Goal: Information Seeking & Learning: Learn about a topic

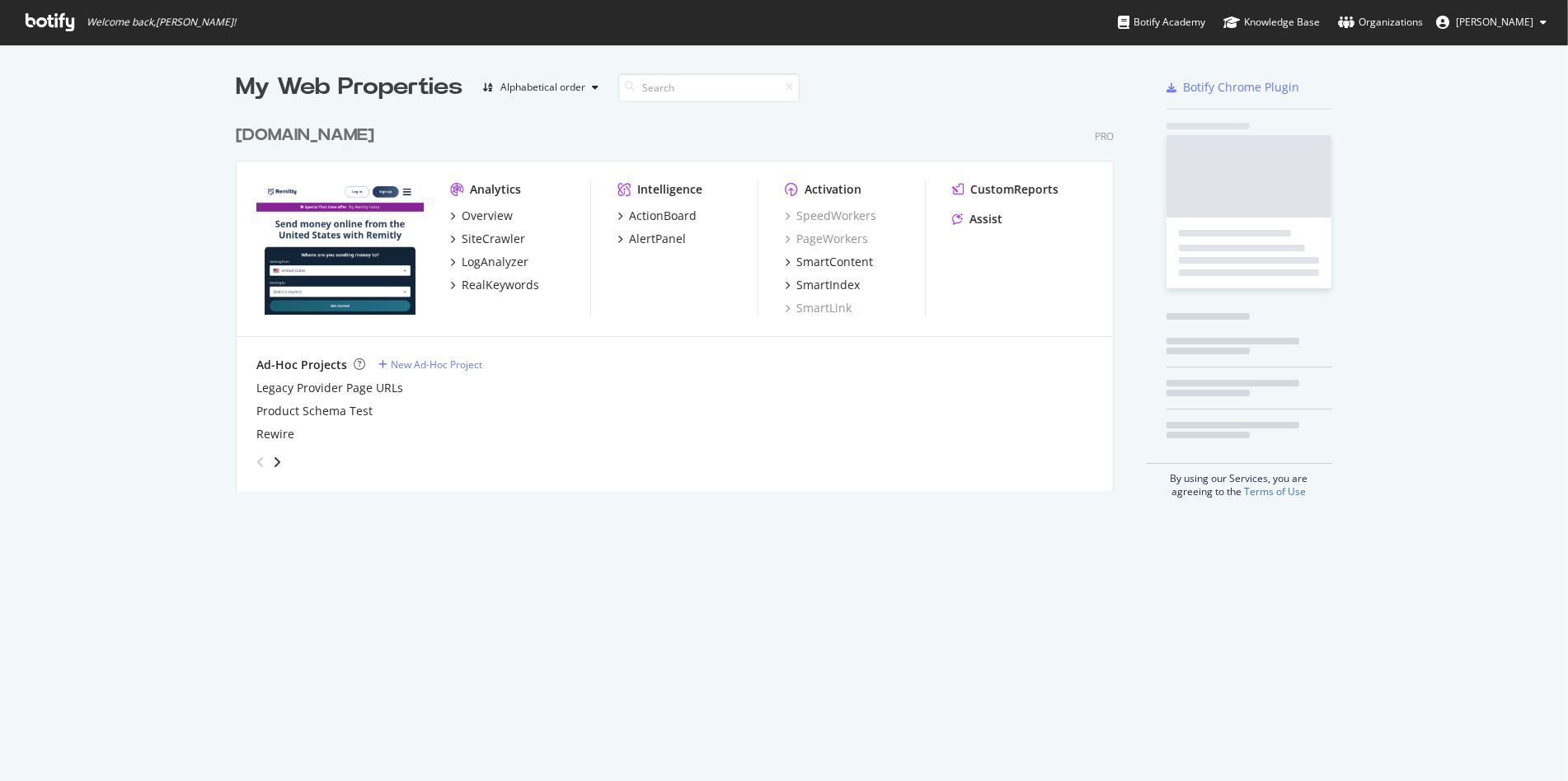
scroll to position [767, 1540]
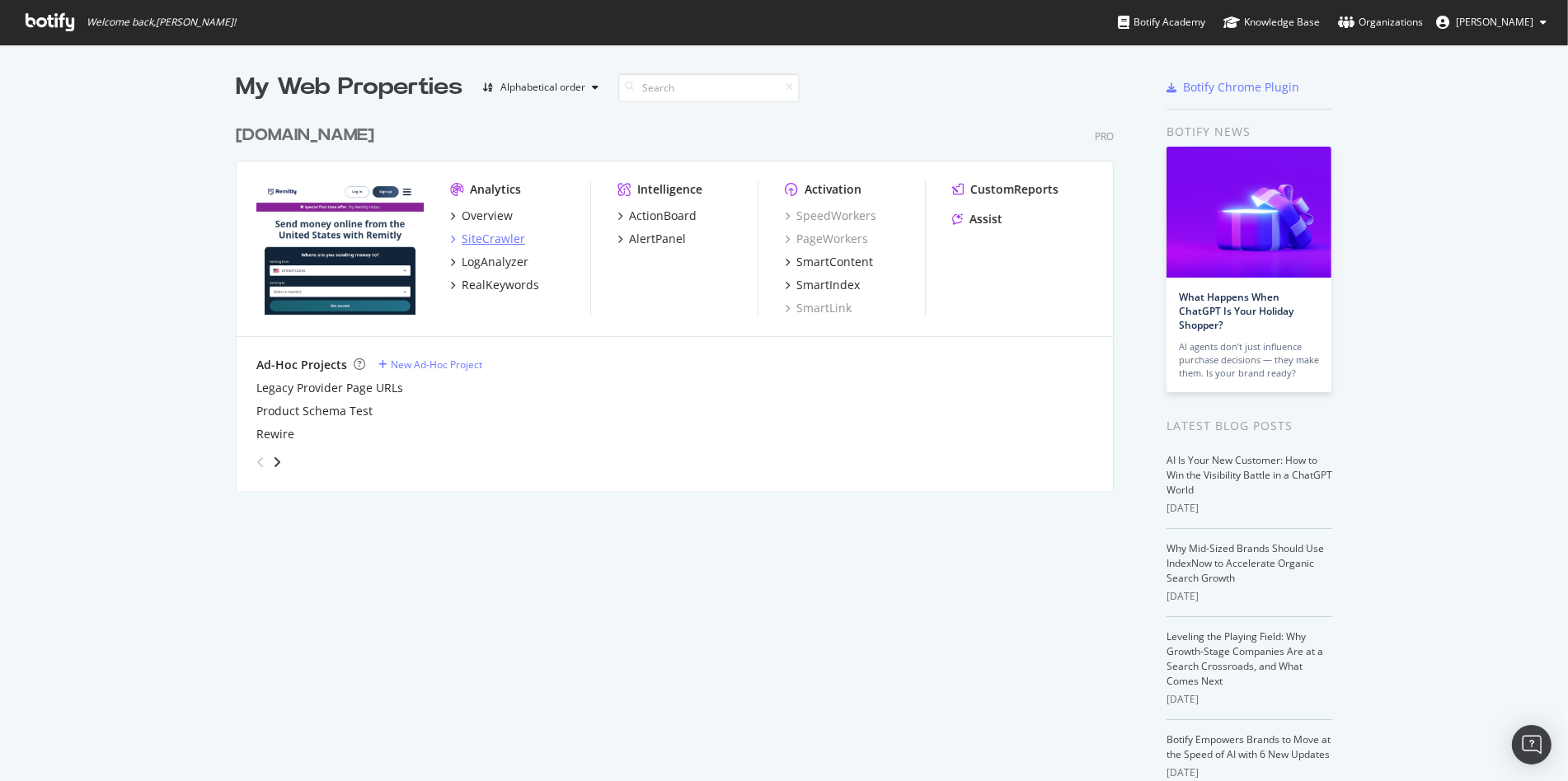
click at [462, 241] on div "SiteCrawler" at bounding box center [494, 239] width 64 height 17
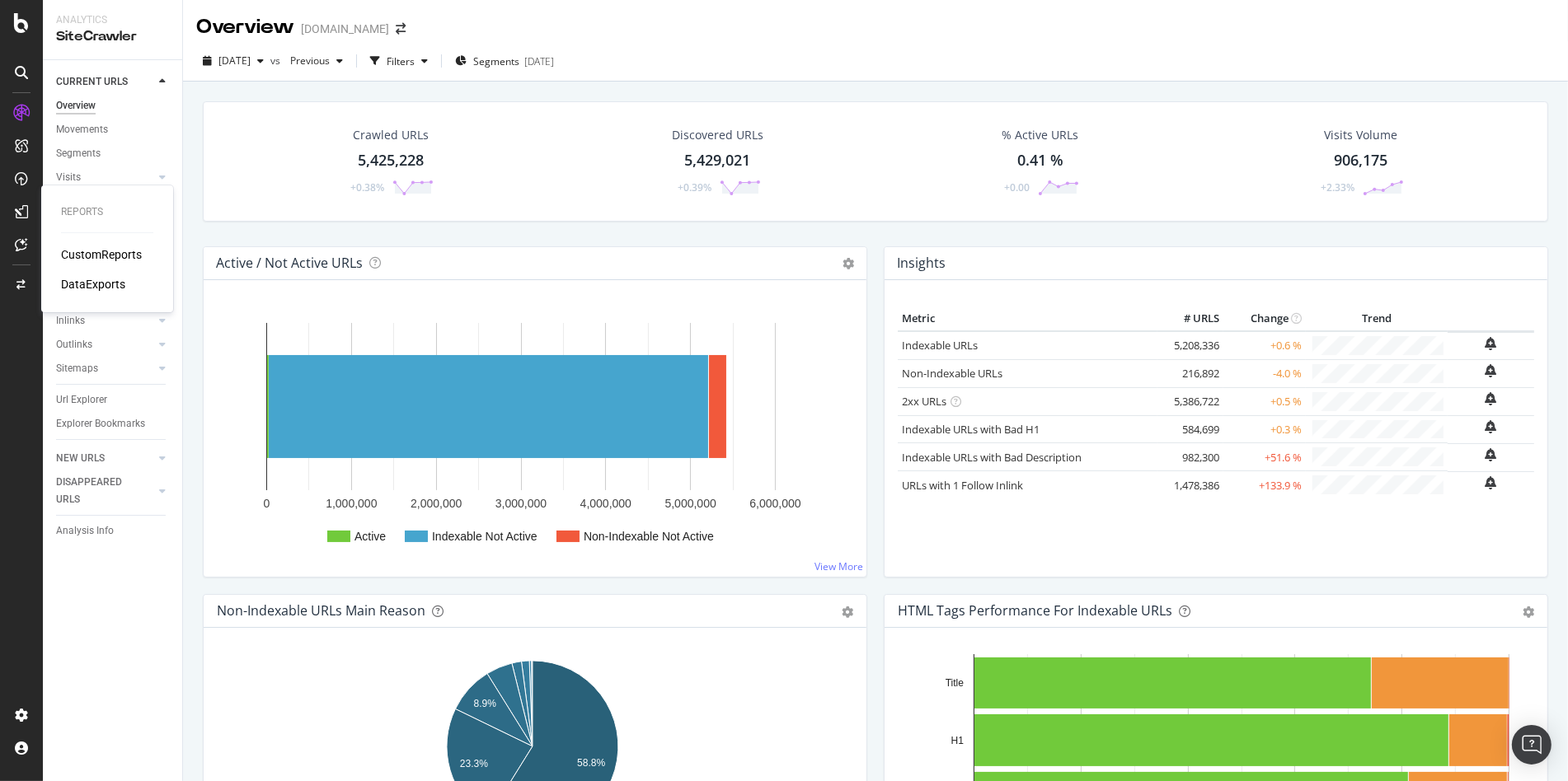
click at [102, 255] on div "CustomReports" at bounding box center [101, 255] width 81 height 17
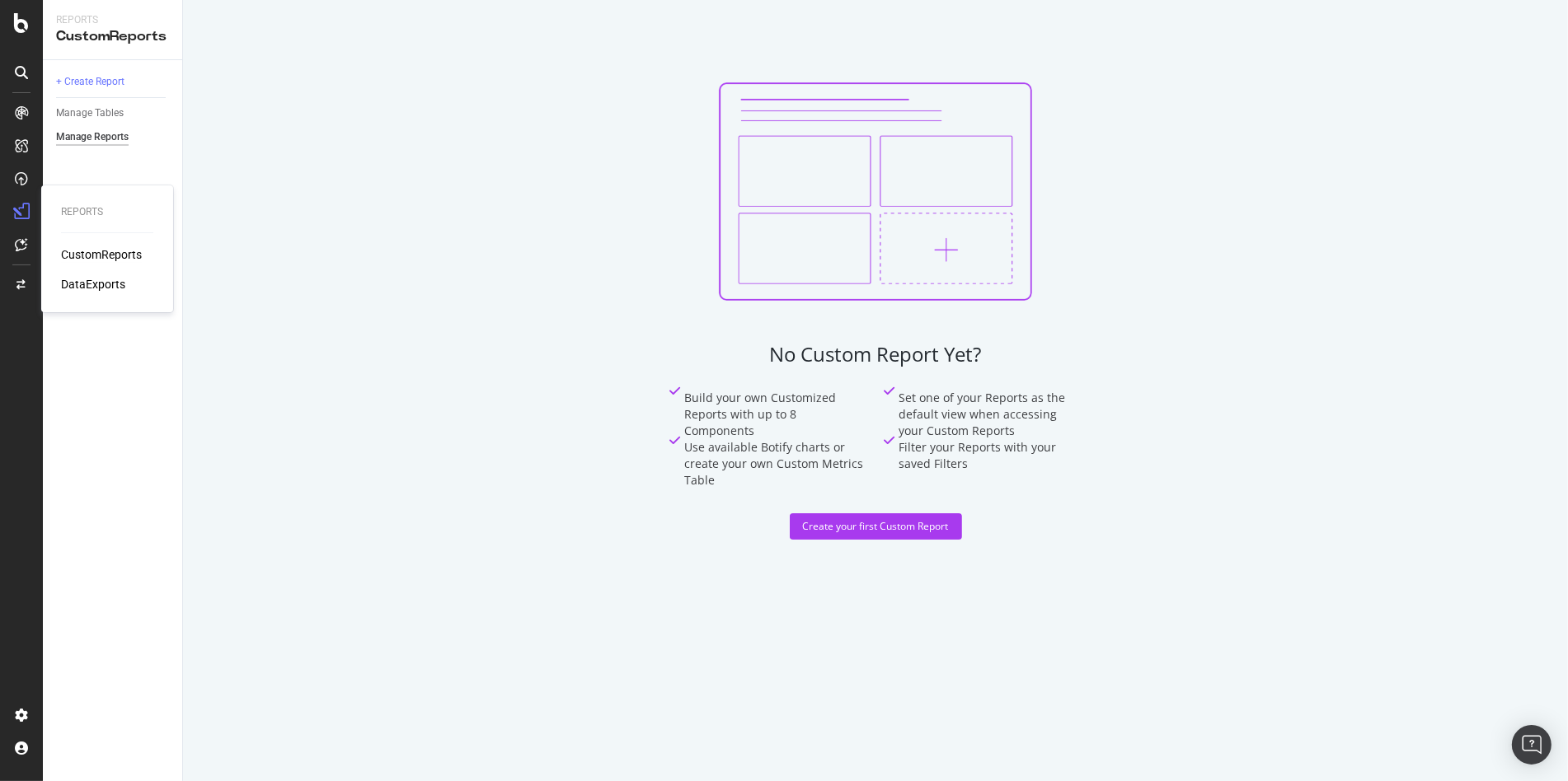
click at [85, 257] on div "CustomReports" at bounding box center [101, 255] width 81 height 17
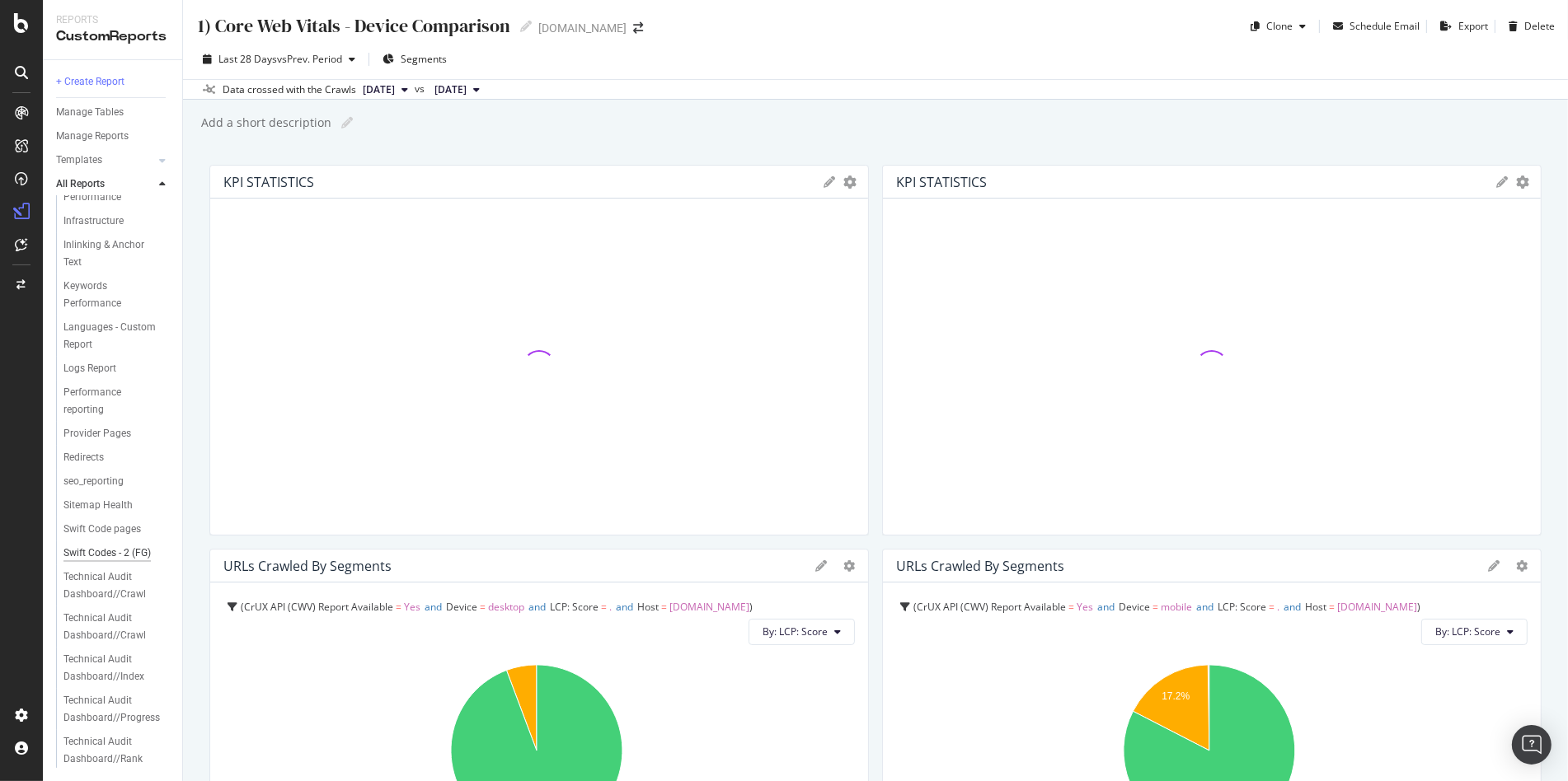
scroll to position [359, 0]
click at [109, 561] on div "Swift Codes - 2 (FG)" at bounding box center [107, 554] width 88 height 18
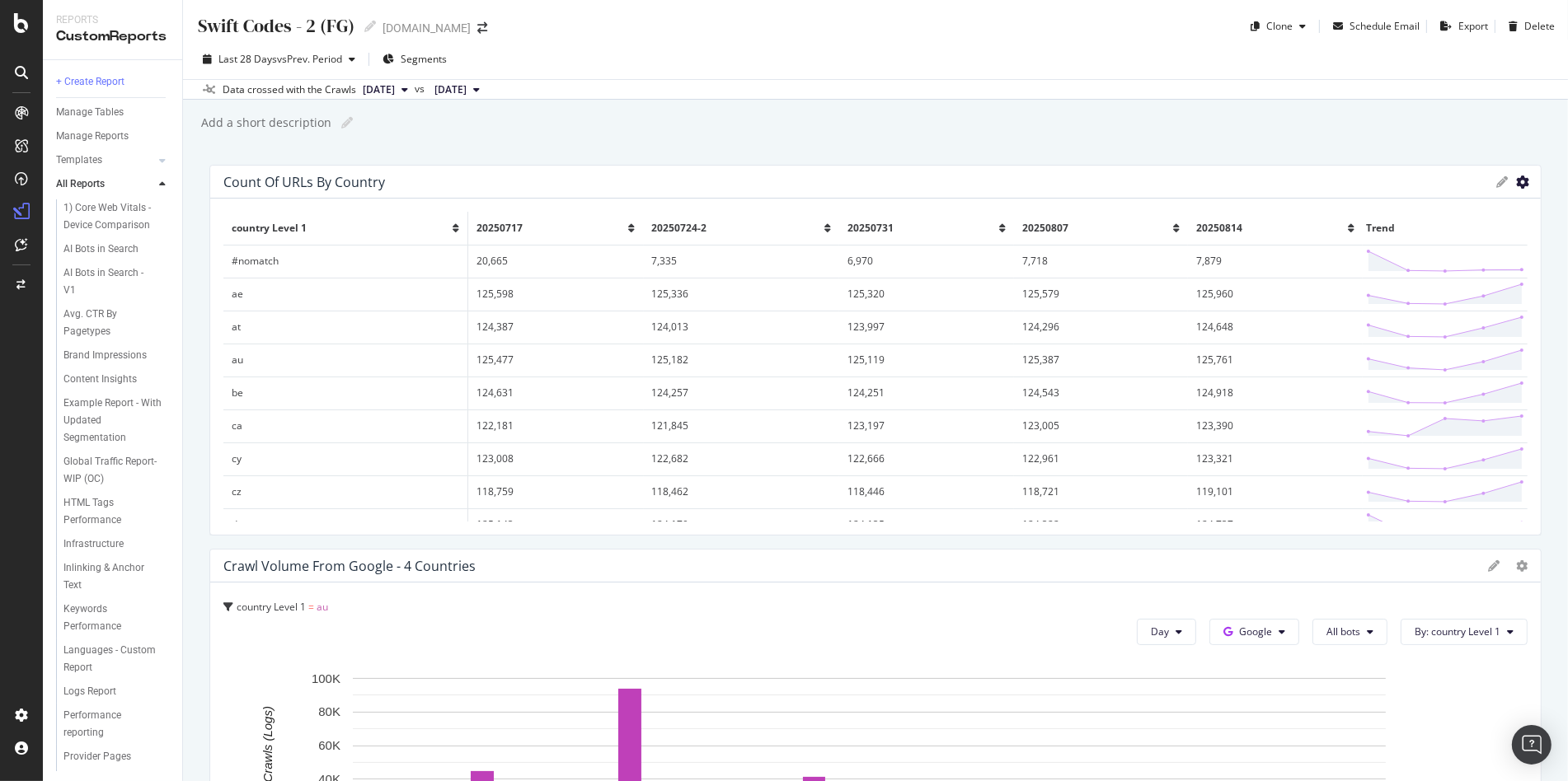
click at [1516, 180] on icon "gear" at bounding box center [1522, 181] width 13 height 13
click at [498, 37] on div "Swift Codes - 2 (FG) Swift Codes - 2 (FG) remitly.com Clone Schedule Email Expo…" at bounding box center [875, 19] width 1385 height 40
click at [404, 60] on span "Segments" at bounding box center [424, 59] width 46 height 14
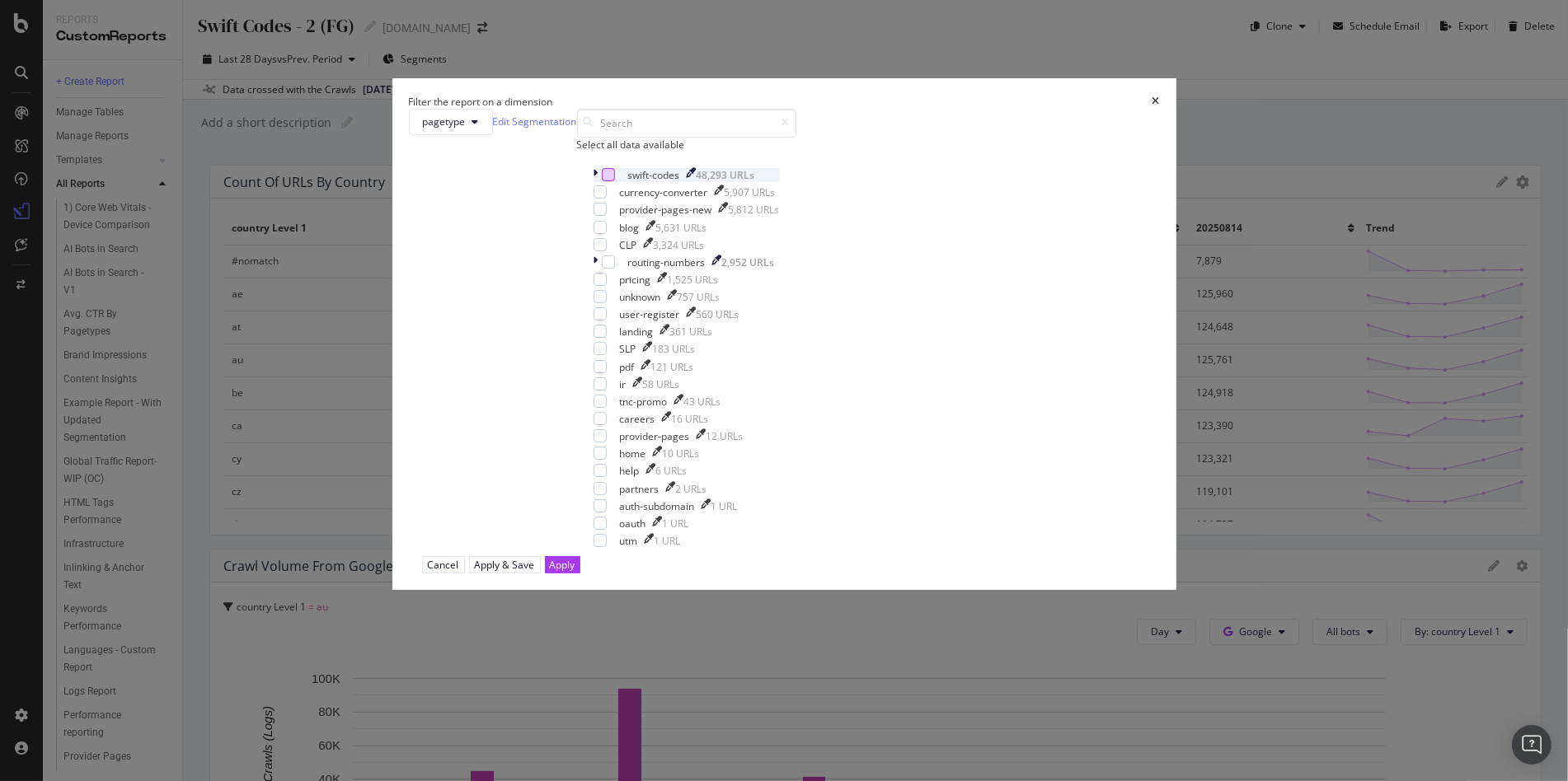
click at [615, 181] on div "modal" at bounding box center [608, 174] width 13 height 13
drag, startPoint x: 921, startPoint y: 636, endPoint x: 800, endPoint y: 538, distance: 155.7
click at [575, 572] on div "Apply" at bounding box center [562, 565] width 26 height 14
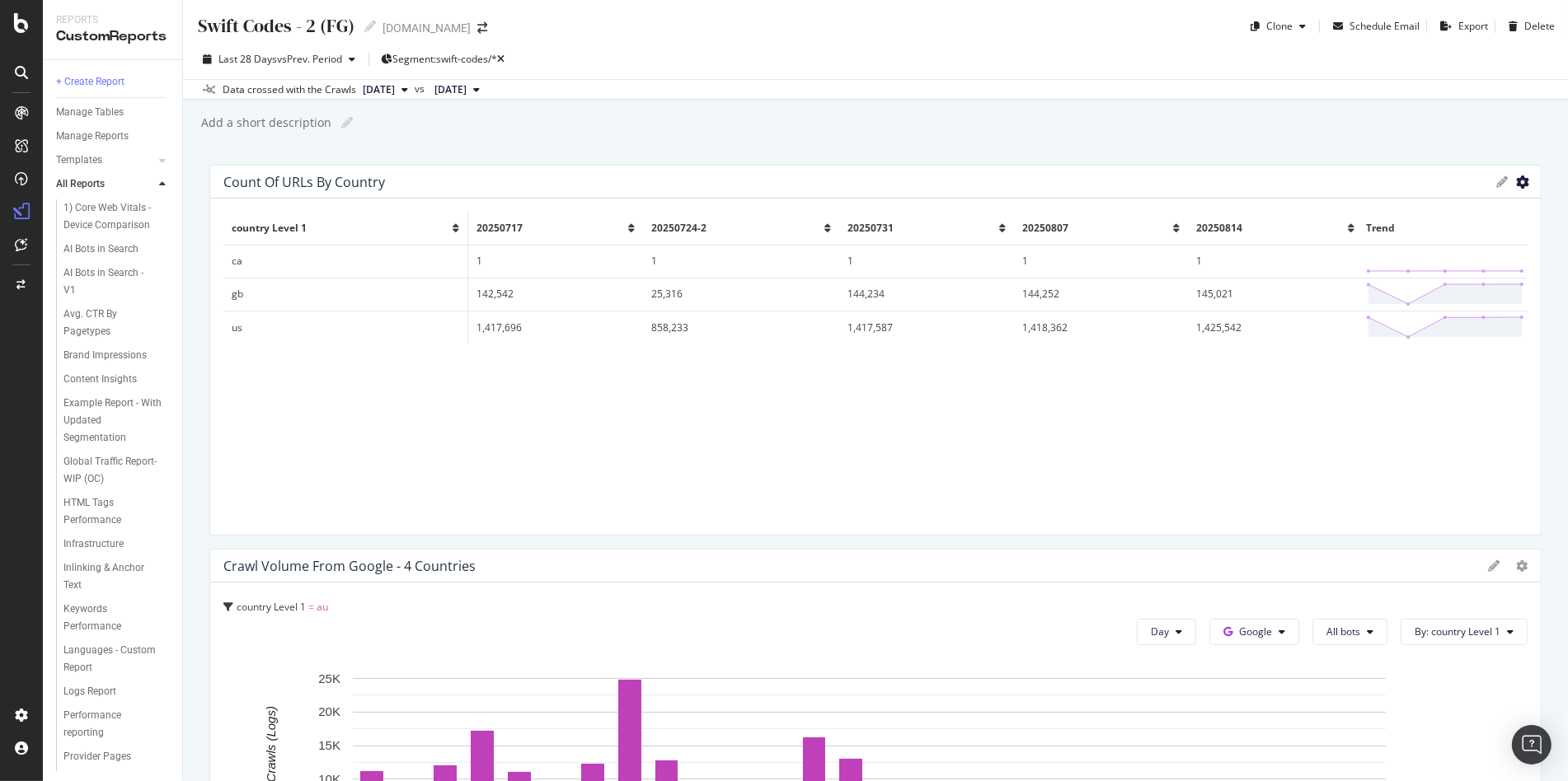
click at [1516, 181] on icon "gear" at bounding box center [1522, 181] width 13 height 13
click at [1496, 180] on icon at bounding box center [1502, 181] width 12 height 11
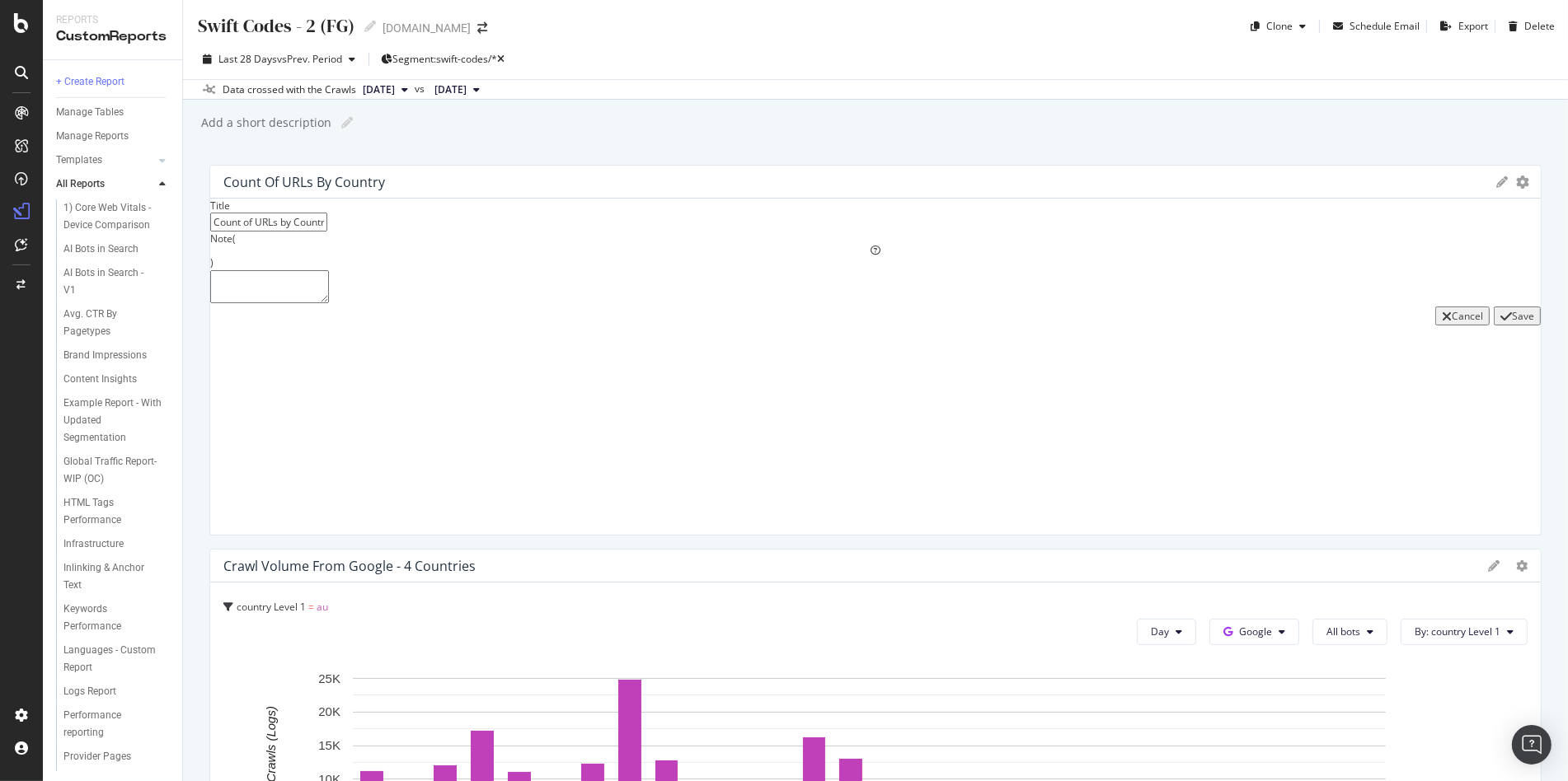
click at [1501, 180] on div "Export as CSV Delete Add to Custom Report" at bounding box center [1511, 181] width 31 height 11
click at [1516, 181] on icon "gear" at bounding box center [1522, 181] width 13 height 13
click at [1367, 140] on div "Swift Codes - 2 (FG) Swift Codes - 2 (FG) remitly.com Clone Schedule Email Expo…" at bounding box center [875, 390] width 1385 height 781
click at [1452, 323] on div "Cancel" at bounding box center [1467, 316] width 31 height 14
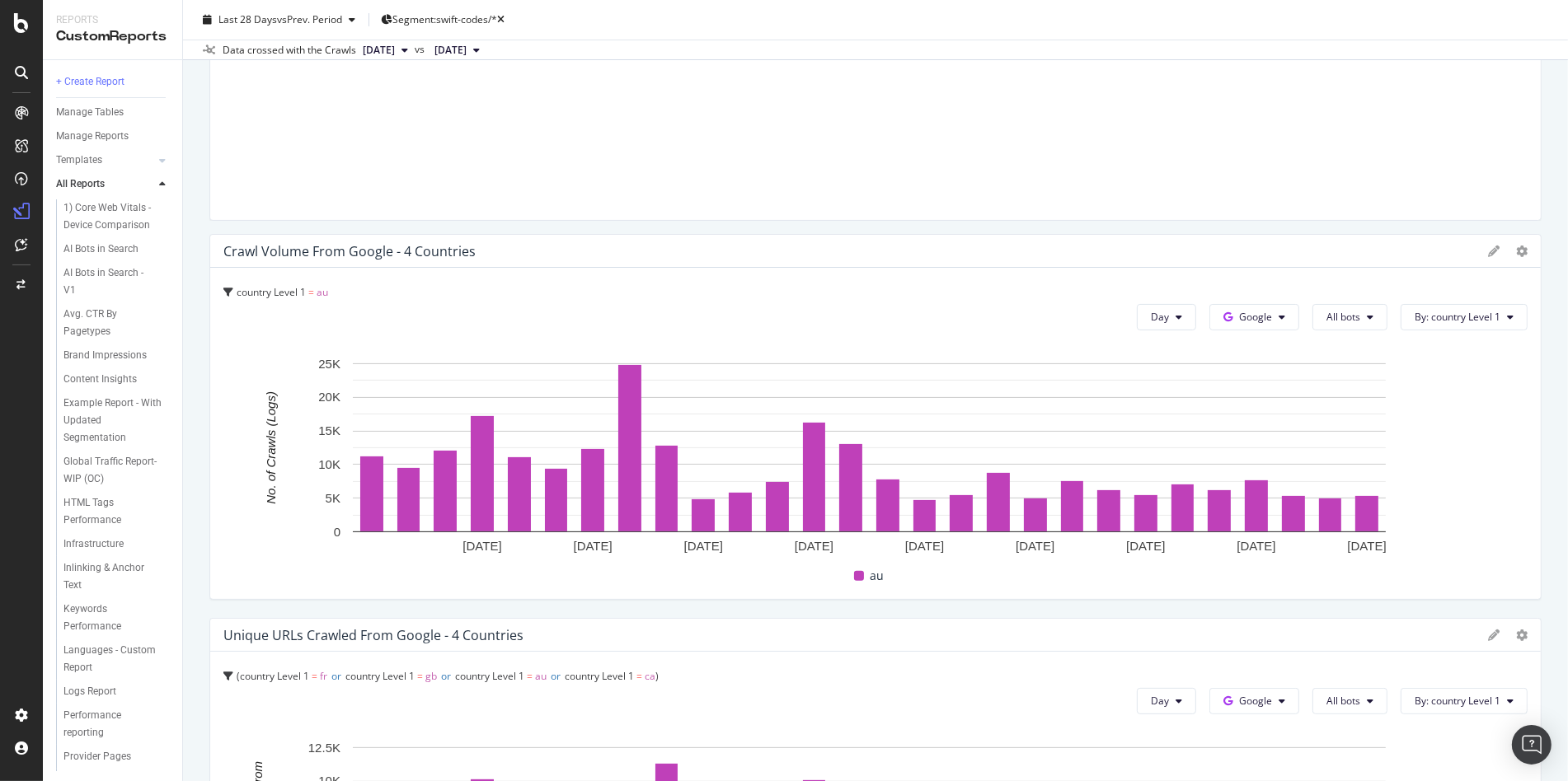
scroll to position [323, 0]
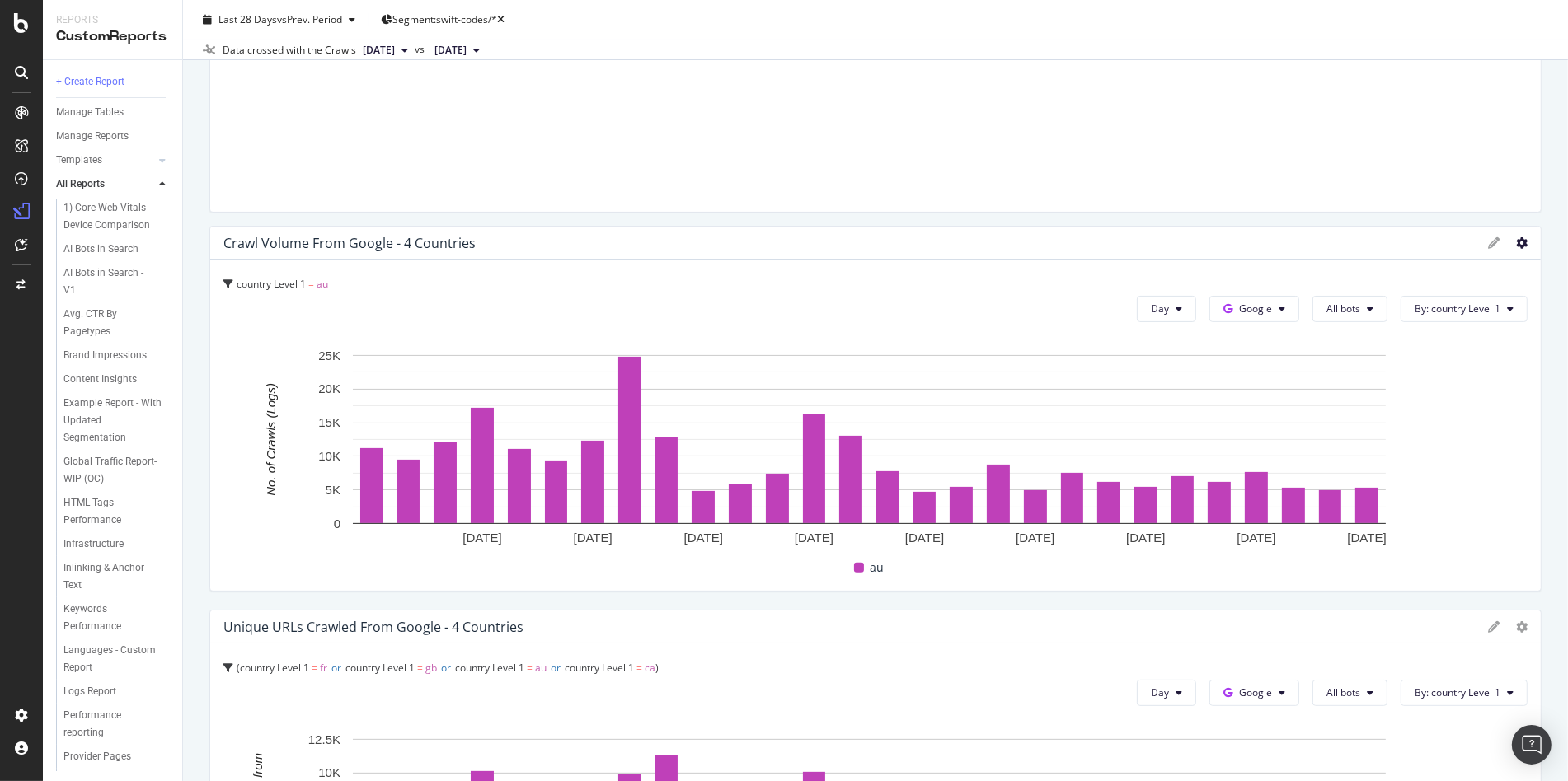
click at [1516, 243] on icon at bounding box center [1521, 242] width 12 height 11
click at [1463, 295] on div "Edit Filter" at bounding box center [1413, 304] width 176 height 24
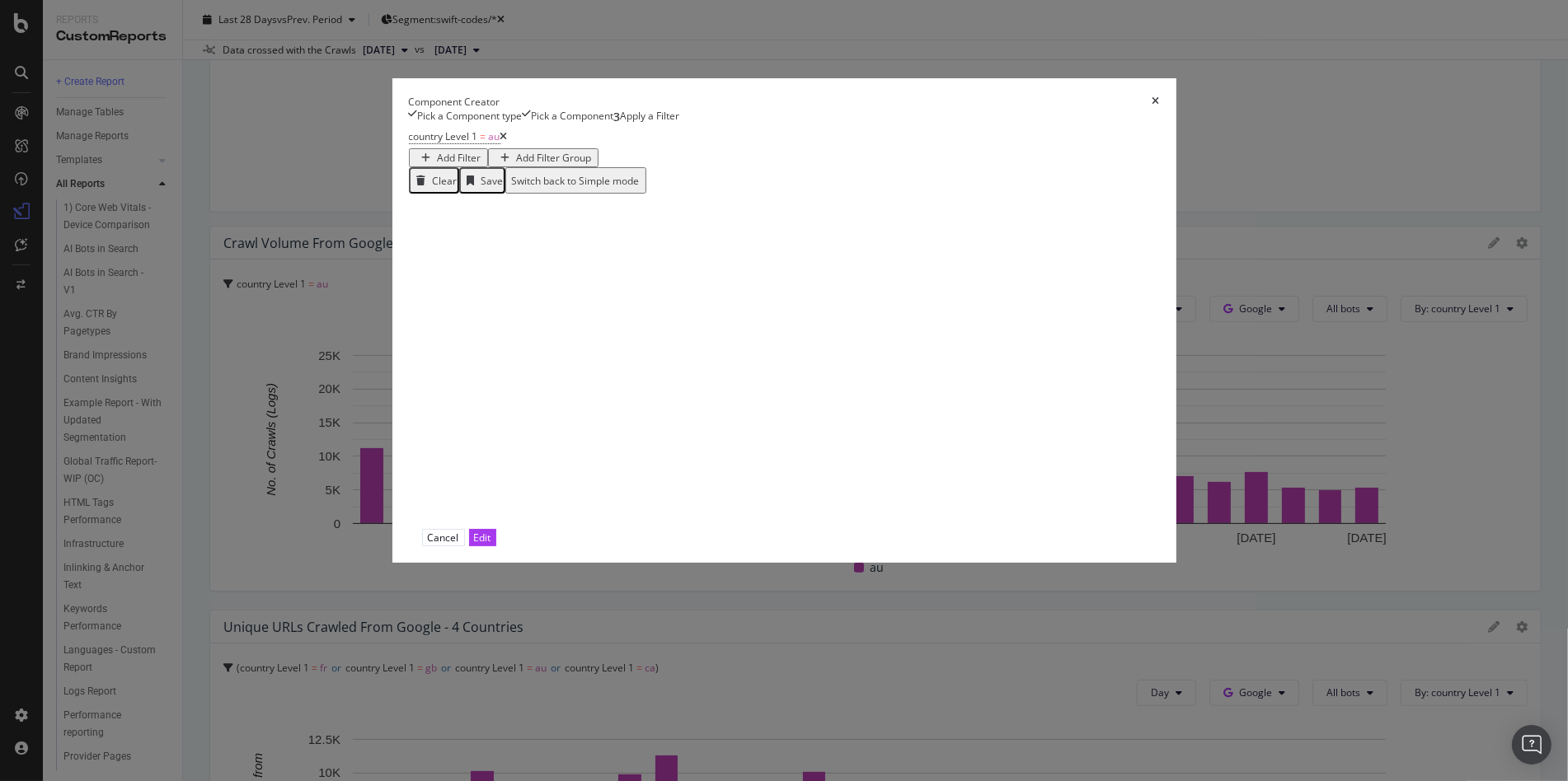
click at [481, 165] on div "Add Filter" at bounding box center [459, 157] width 43 height 14
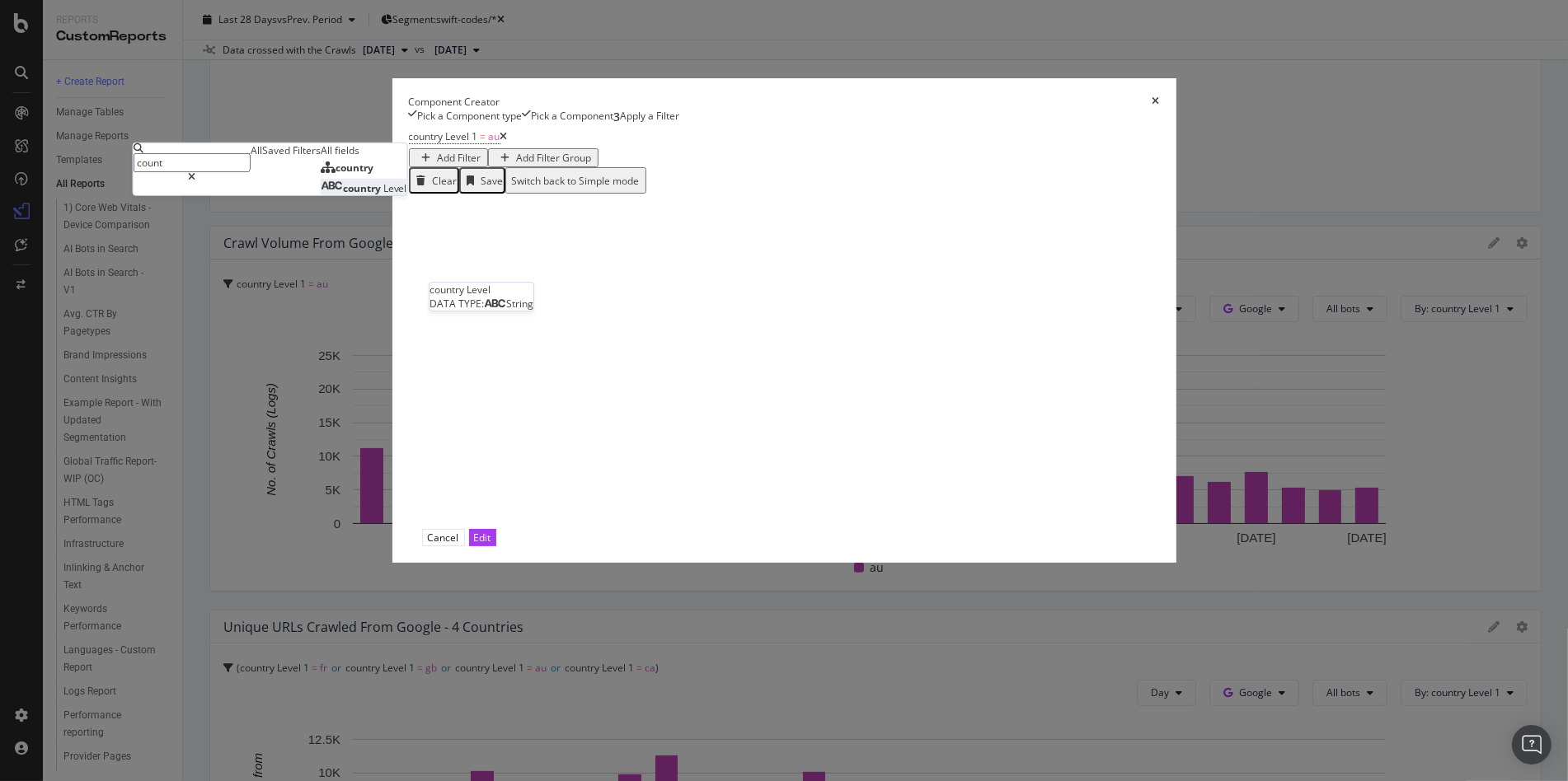
type input "count"
click at [407, 195] on span "Level" at bounding box center [395, 188] width 24 height 14
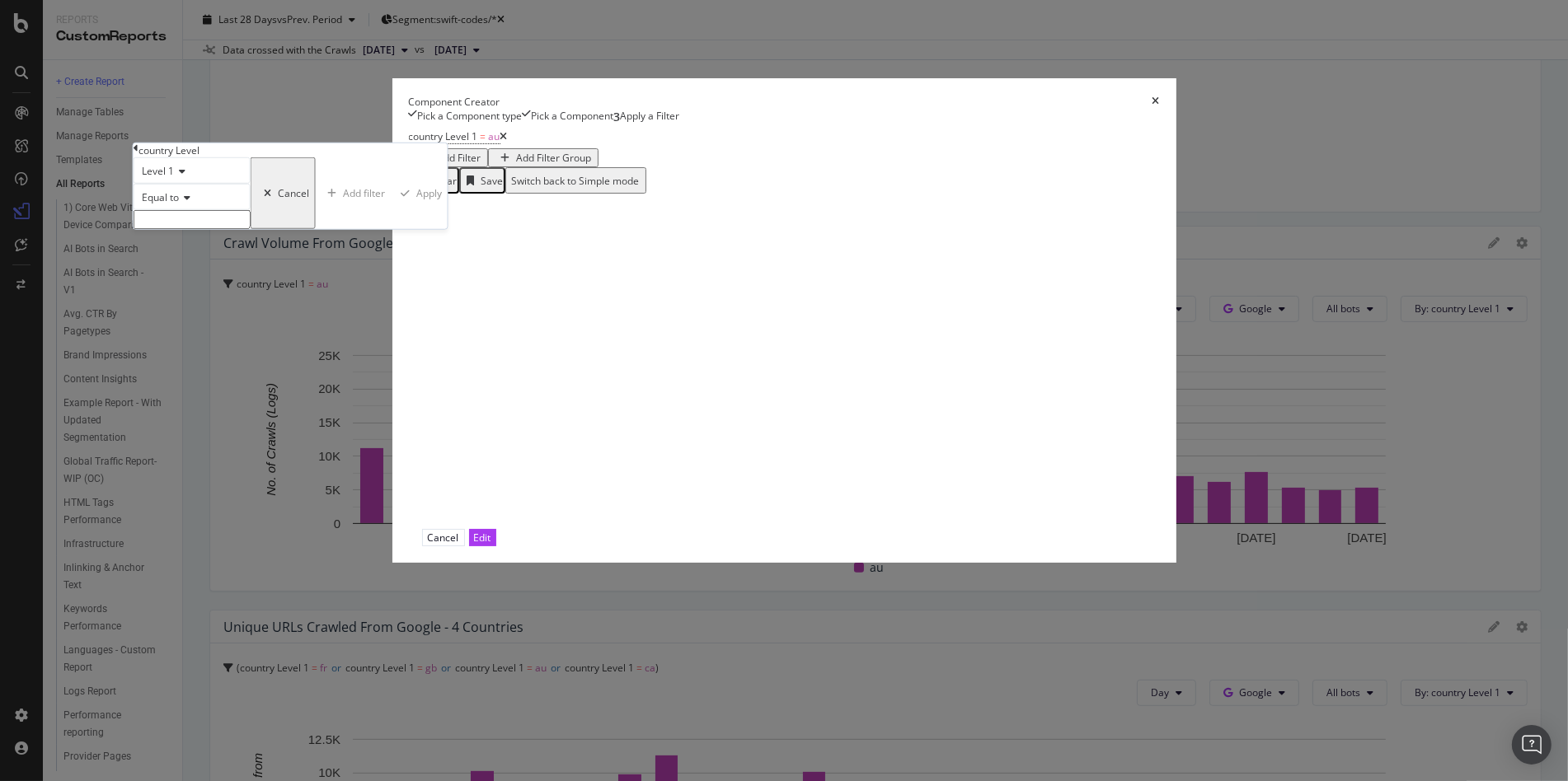
click at [250, 229] on input "modal" at bounding box center [192, 219] width 117 height 19
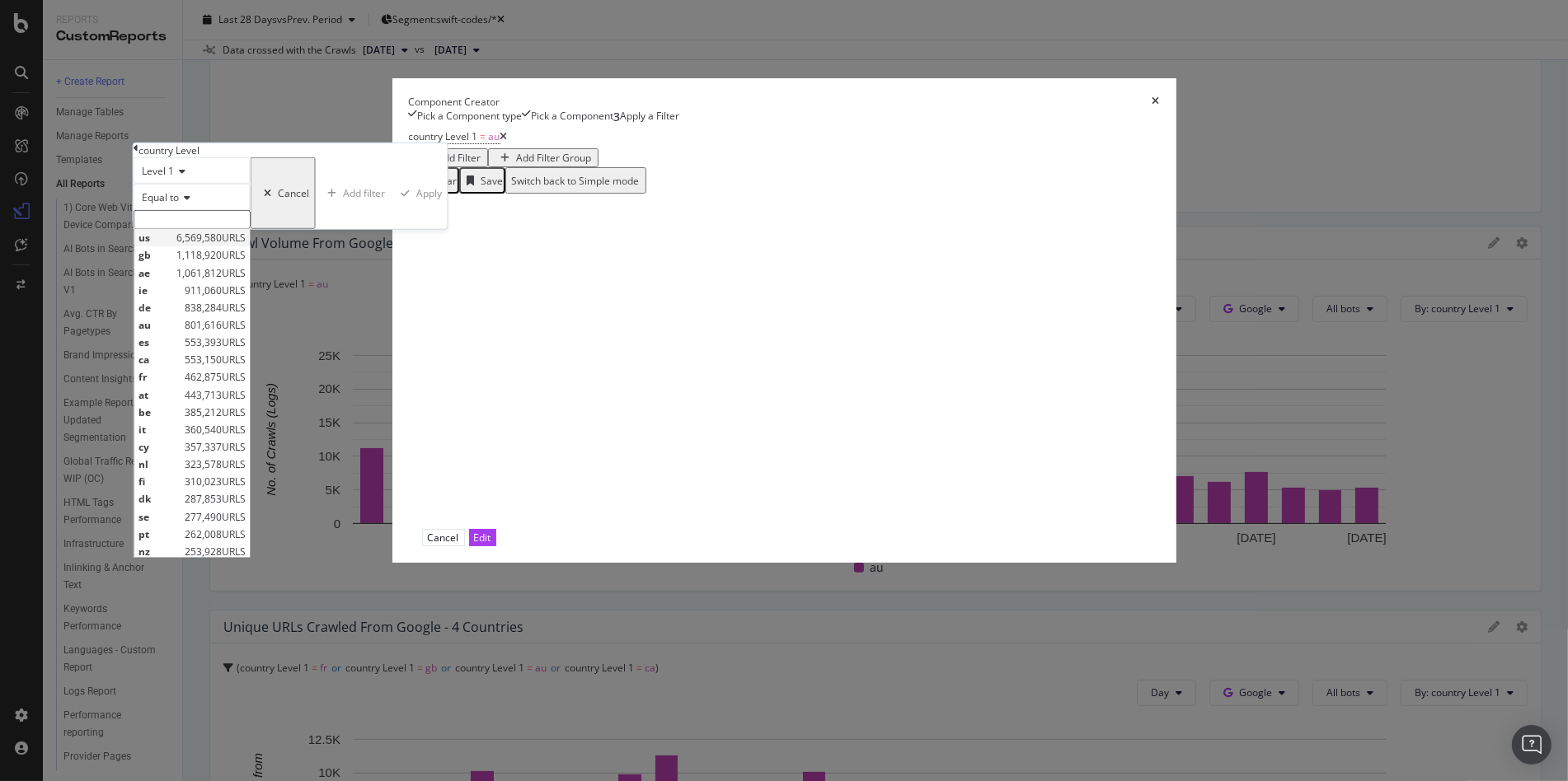
click at [173, 245] on span "us" at bounding box center [156, 238] width 34 height 14
type input "us"
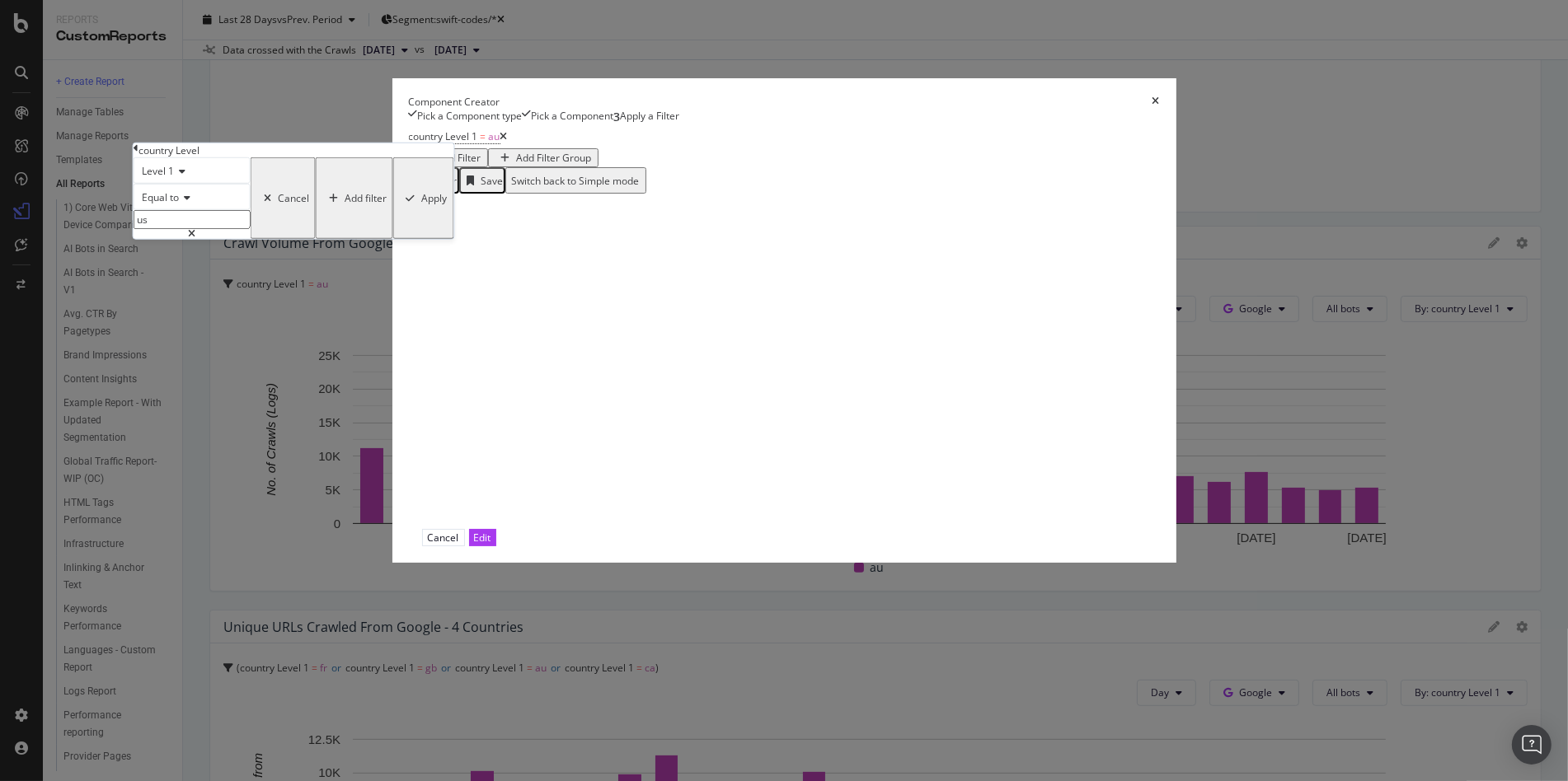
click at [448, 205] on div "Apply" at bounding box center [434, 198] width 26 height 14
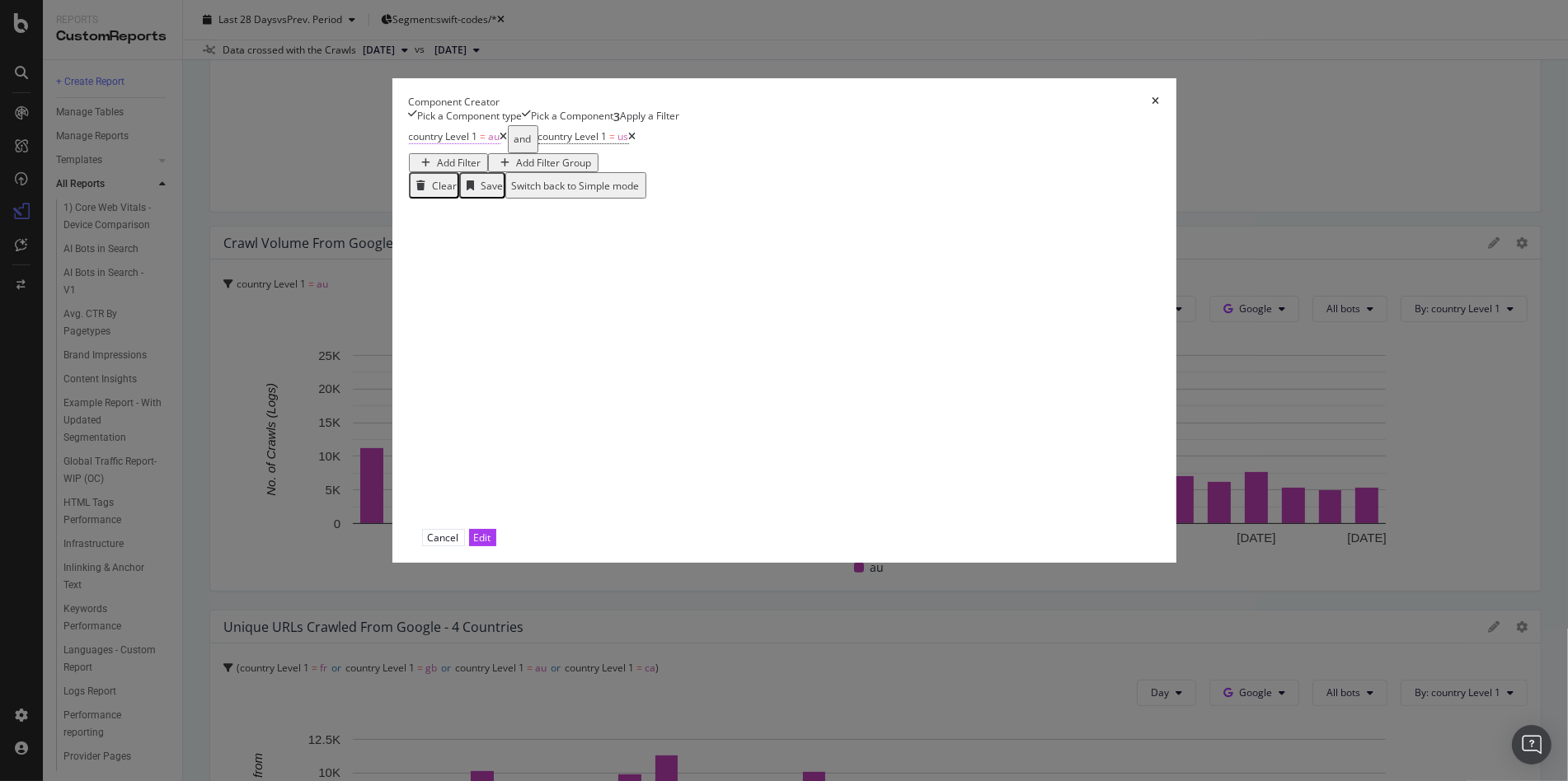
click at [480, 143] on span "=" at bounding box center [483, 136] width 6 height 14
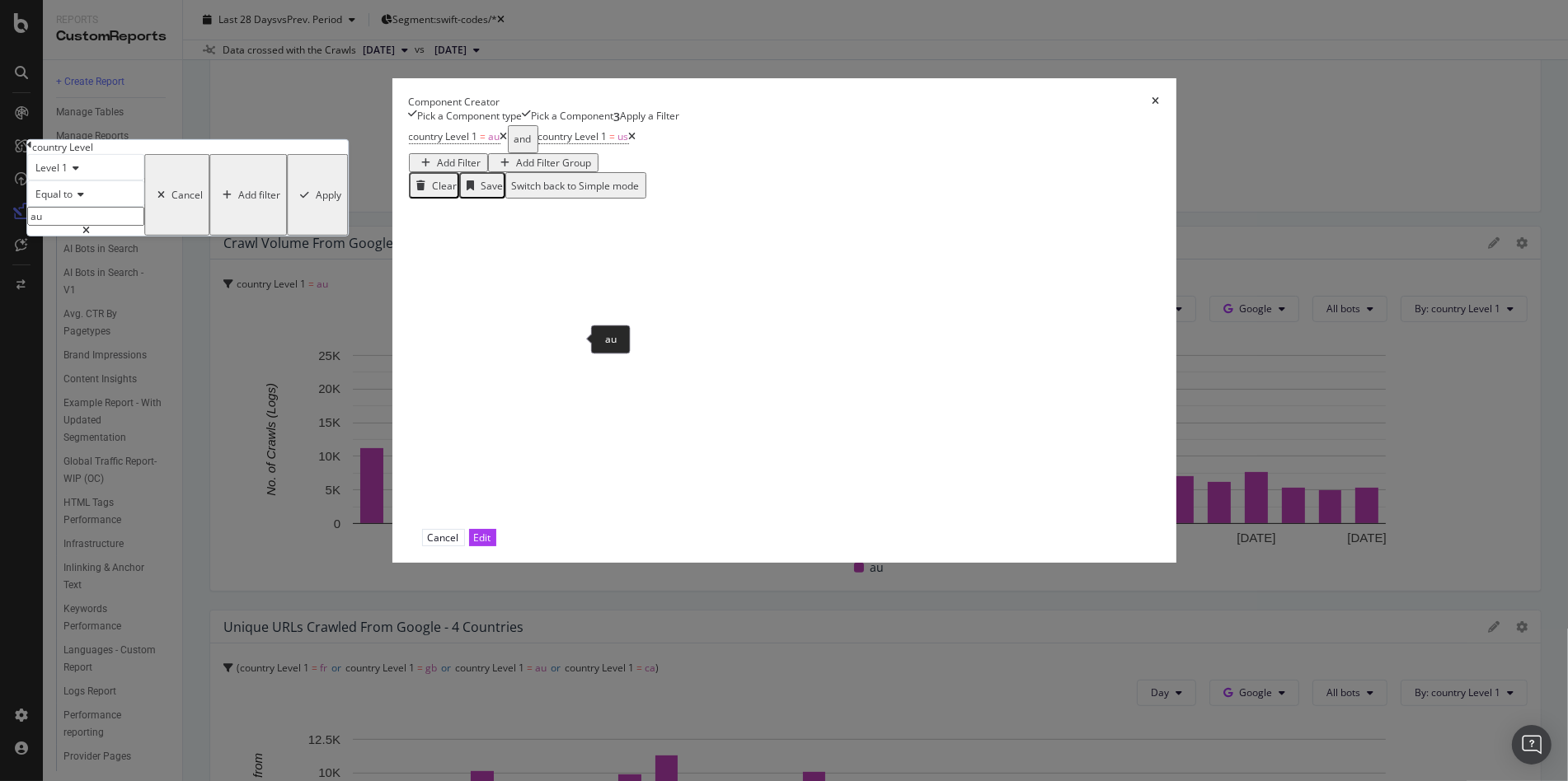
click at [144, 226] on input "au" at bounding box center [86, 216] width 117 height 19
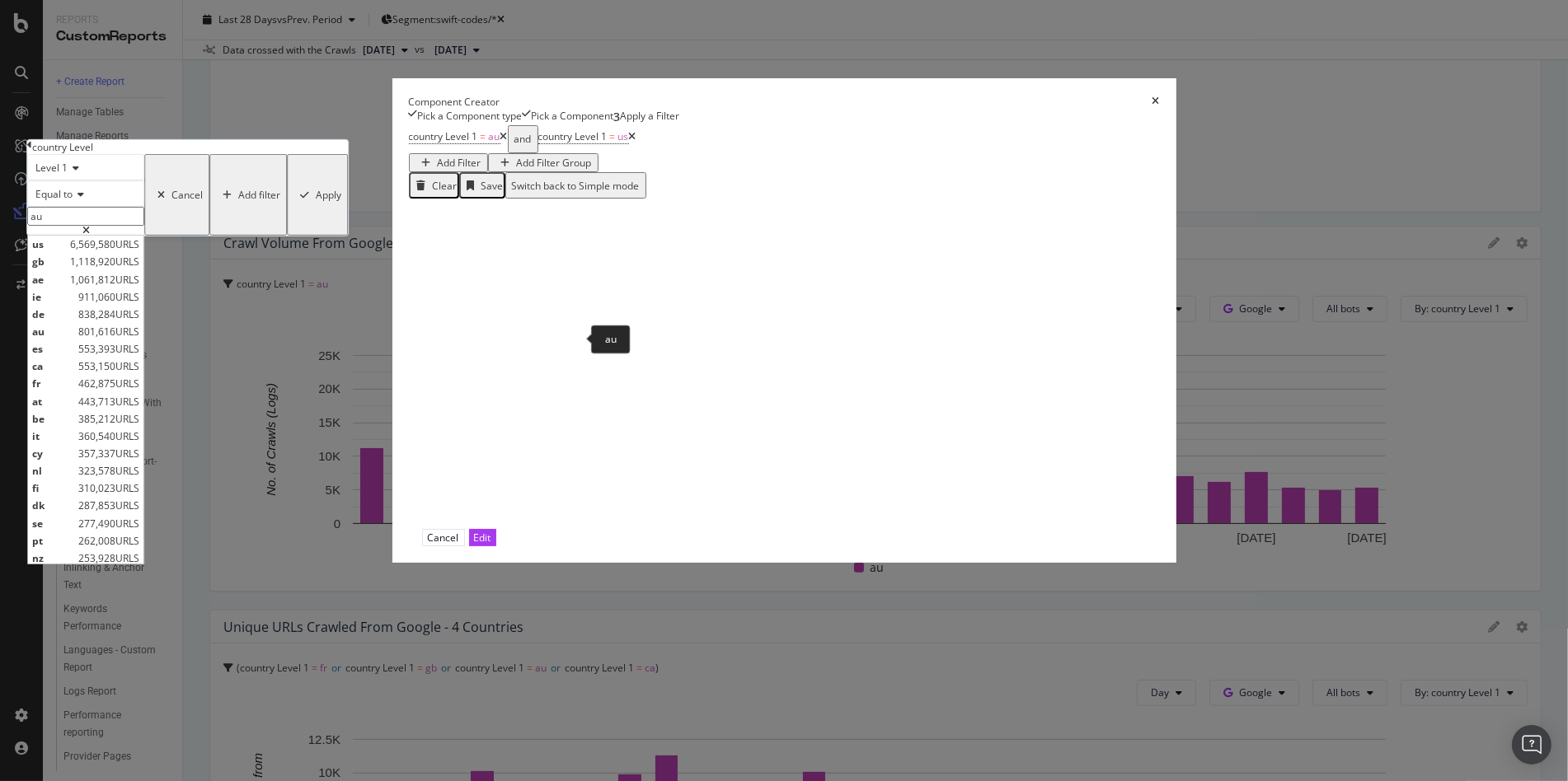
click at [144, 226] on input "au" at bounding box center [86, 216] width 117 height 19
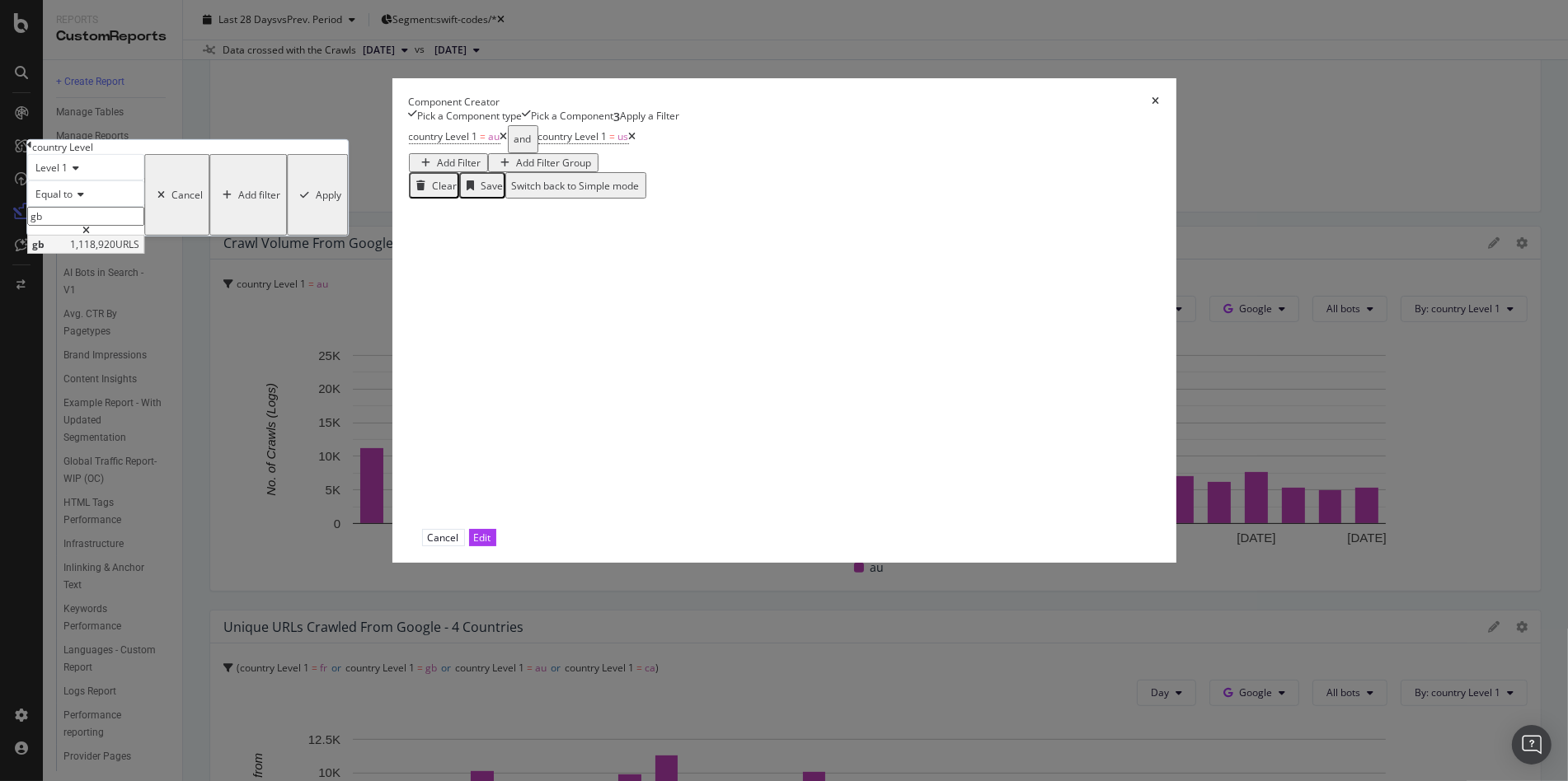
type input "gb"
click at [139, 251] on span "1,118,920 URLS" at bounding box center [104, 244] width 69 height 14
click at [342, 202] on div "Apply" at bounding box center [328, 195] width 26 height 14
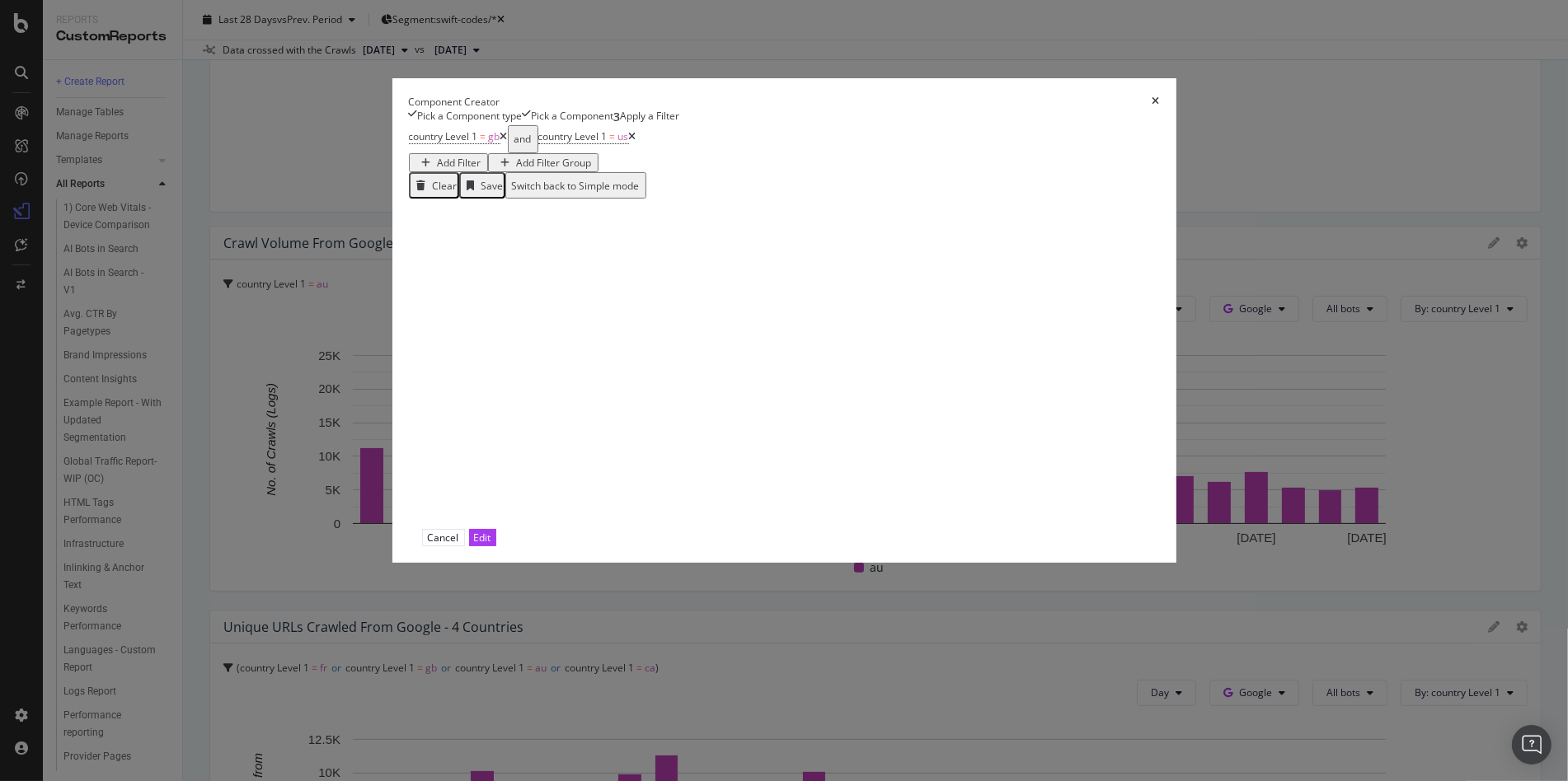
click at [592, 170] on div "Add Filter Group" at bounding box center [554, 163] width 75 height 14
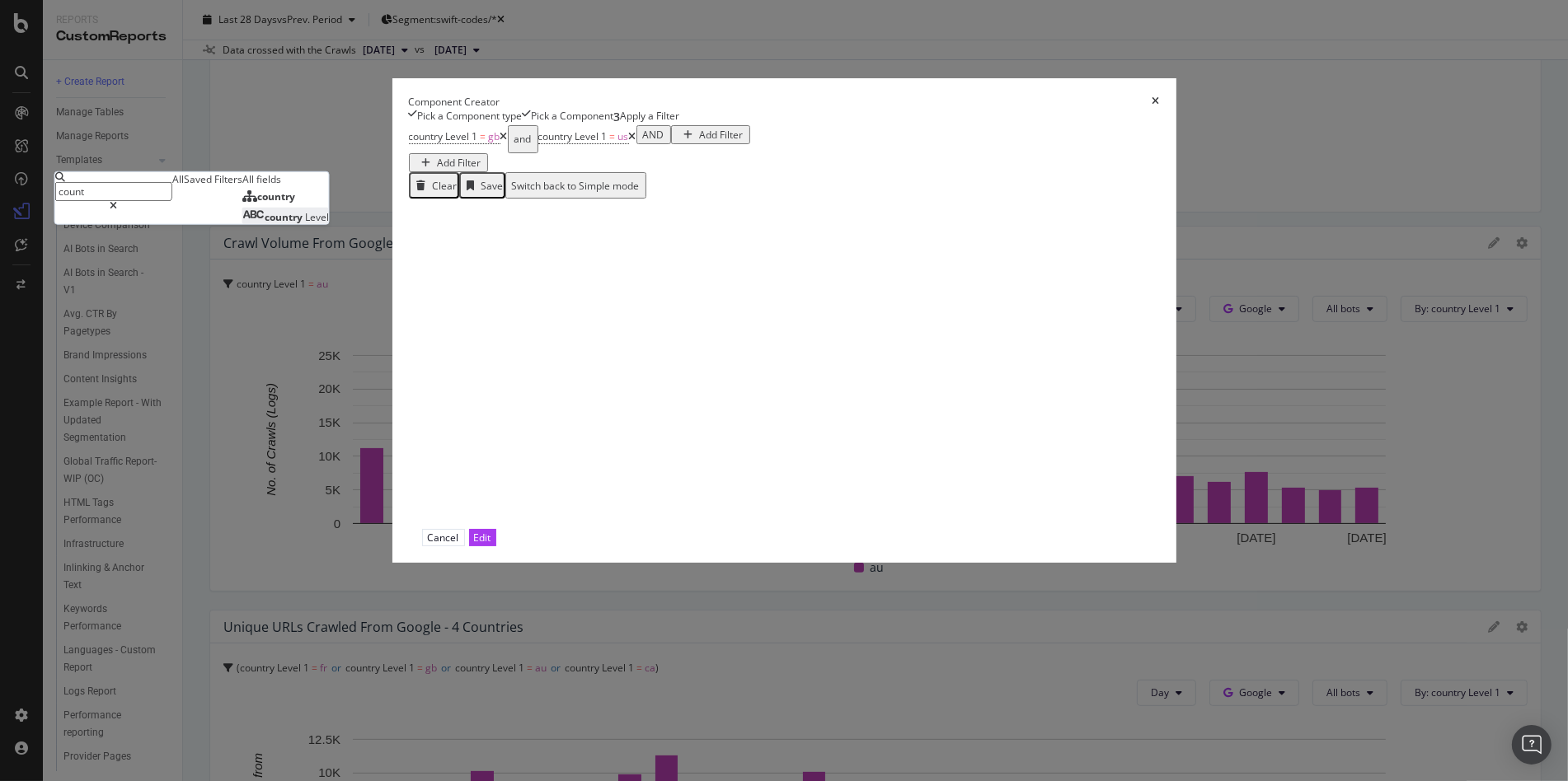
click at [305, 224] on span "country" at bounding box center [285, 218] width 41 height 14
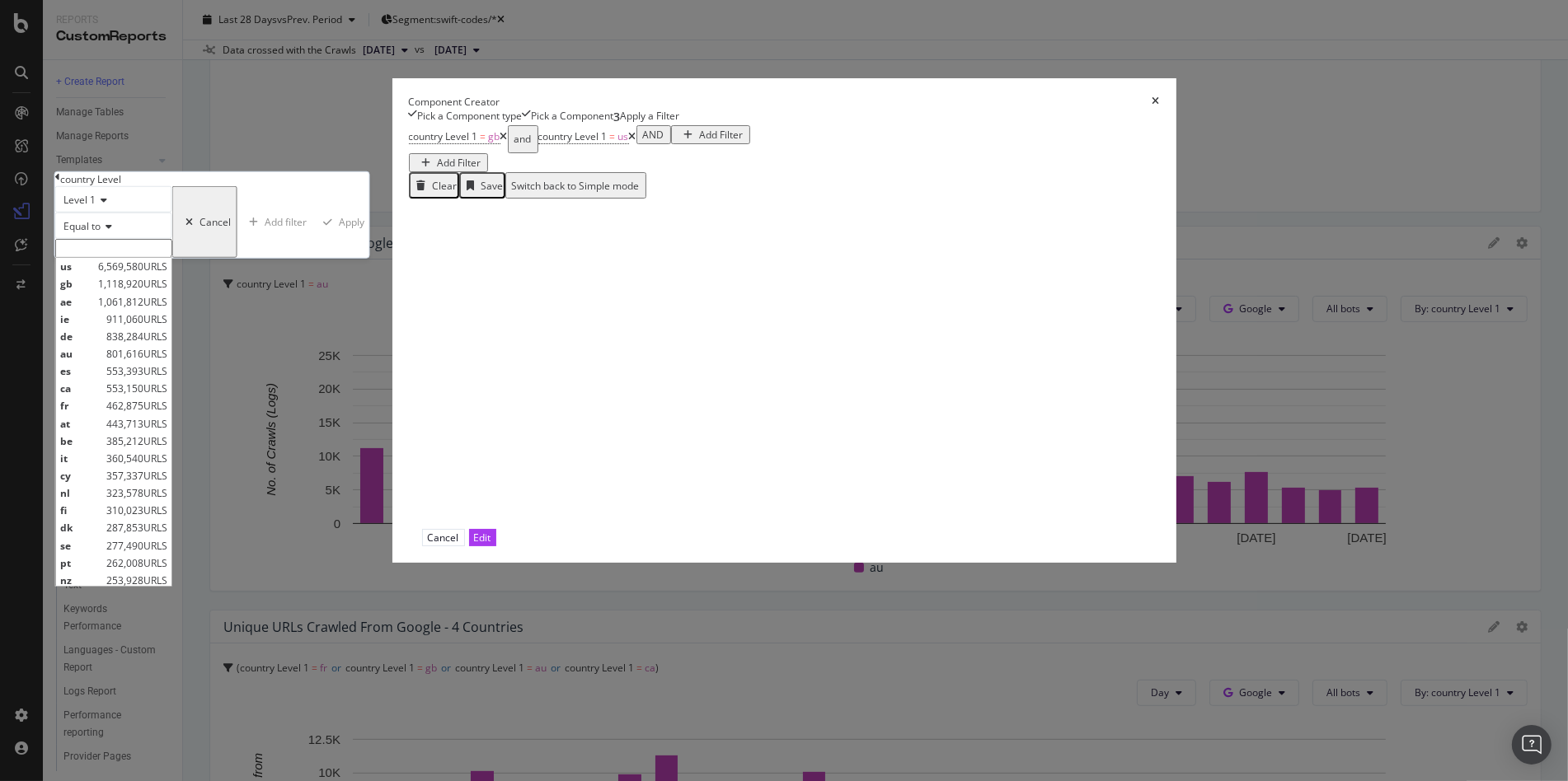
click at [173, 258] on input "modal" at bounding box center [113, 248] width 117 height 19
click at [94, 308] on span "ae" at bounding box center [77, 302] width 34 height 14
type input "ae"
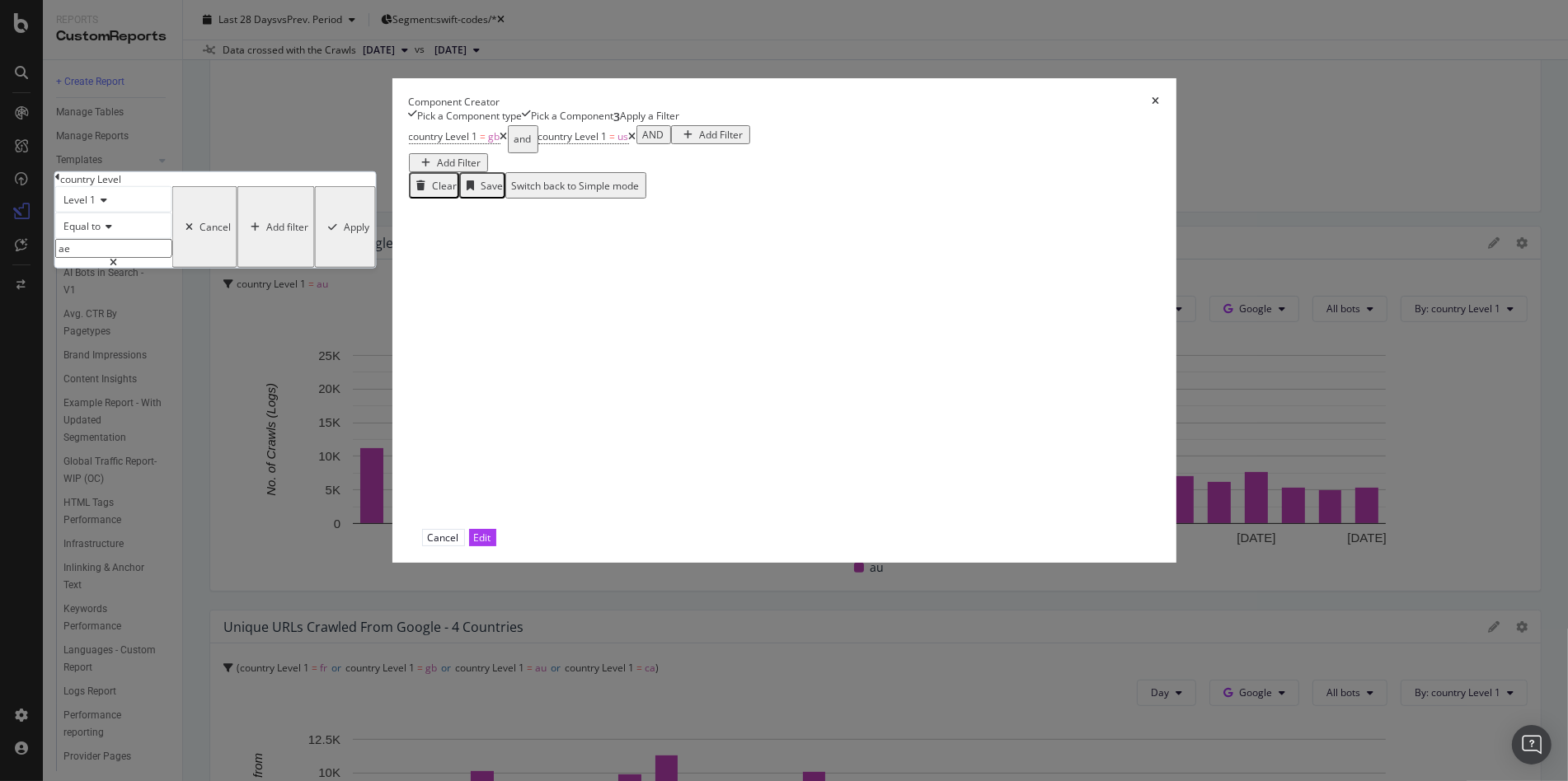
click at [369, 234] on div "Apply" at bounding box center [356, 227] width 26 height 14
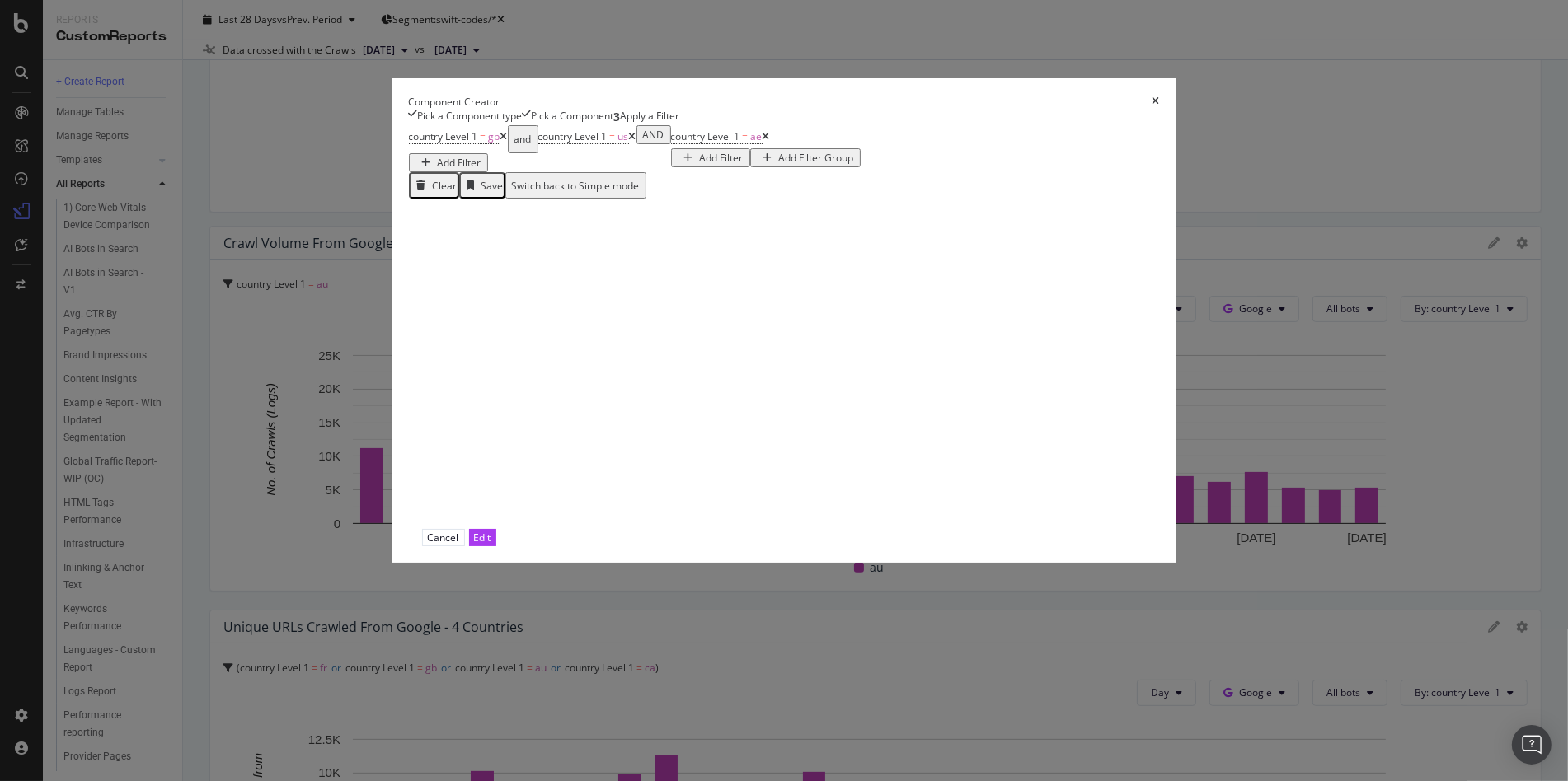
click at [700, 165] on div "Add Filter" at bounding box center [721, 157] width 43 height 14
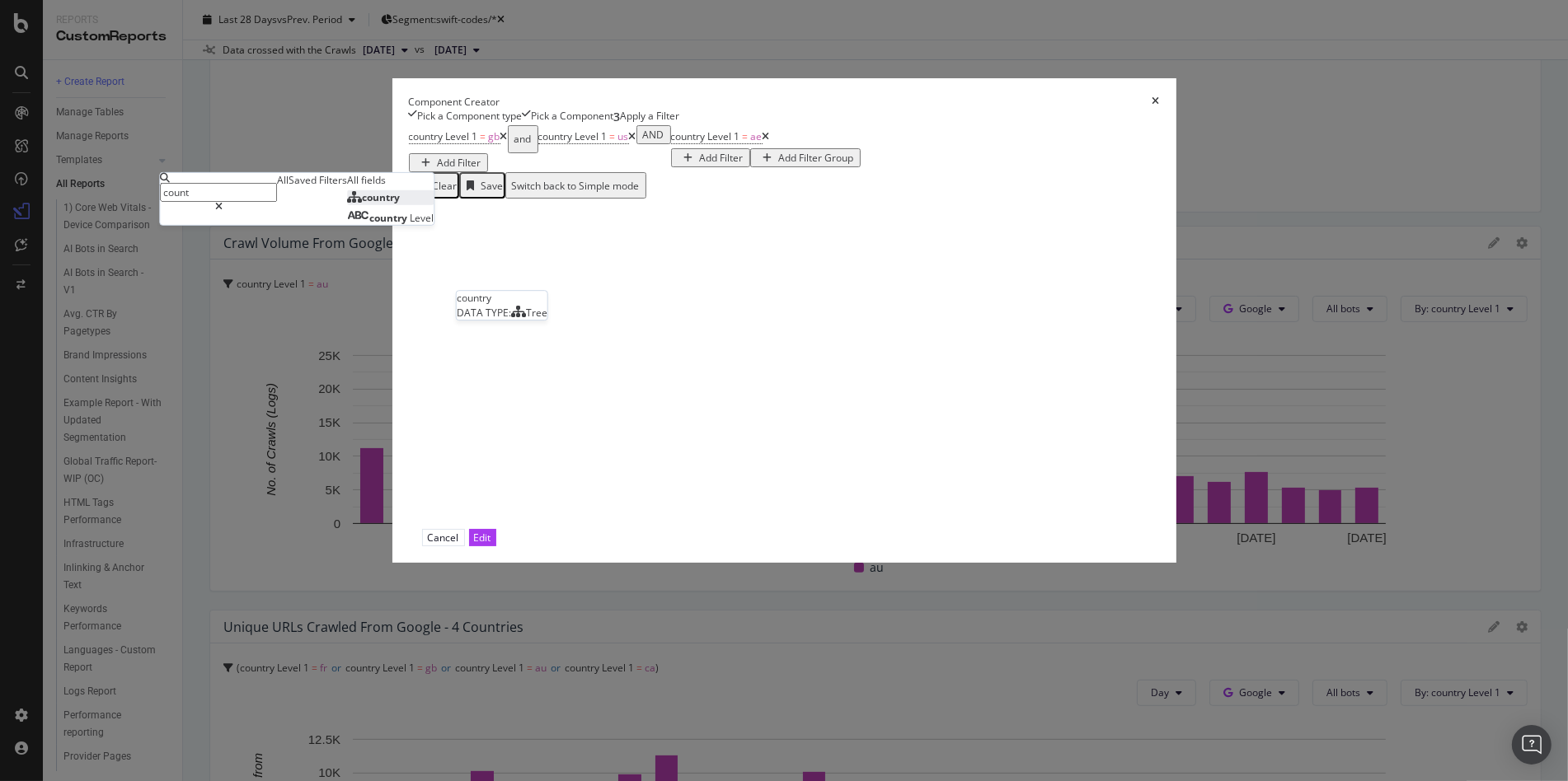
click at [400, 204] on div "country" at bounding box center [373, 197] width 53 height 14
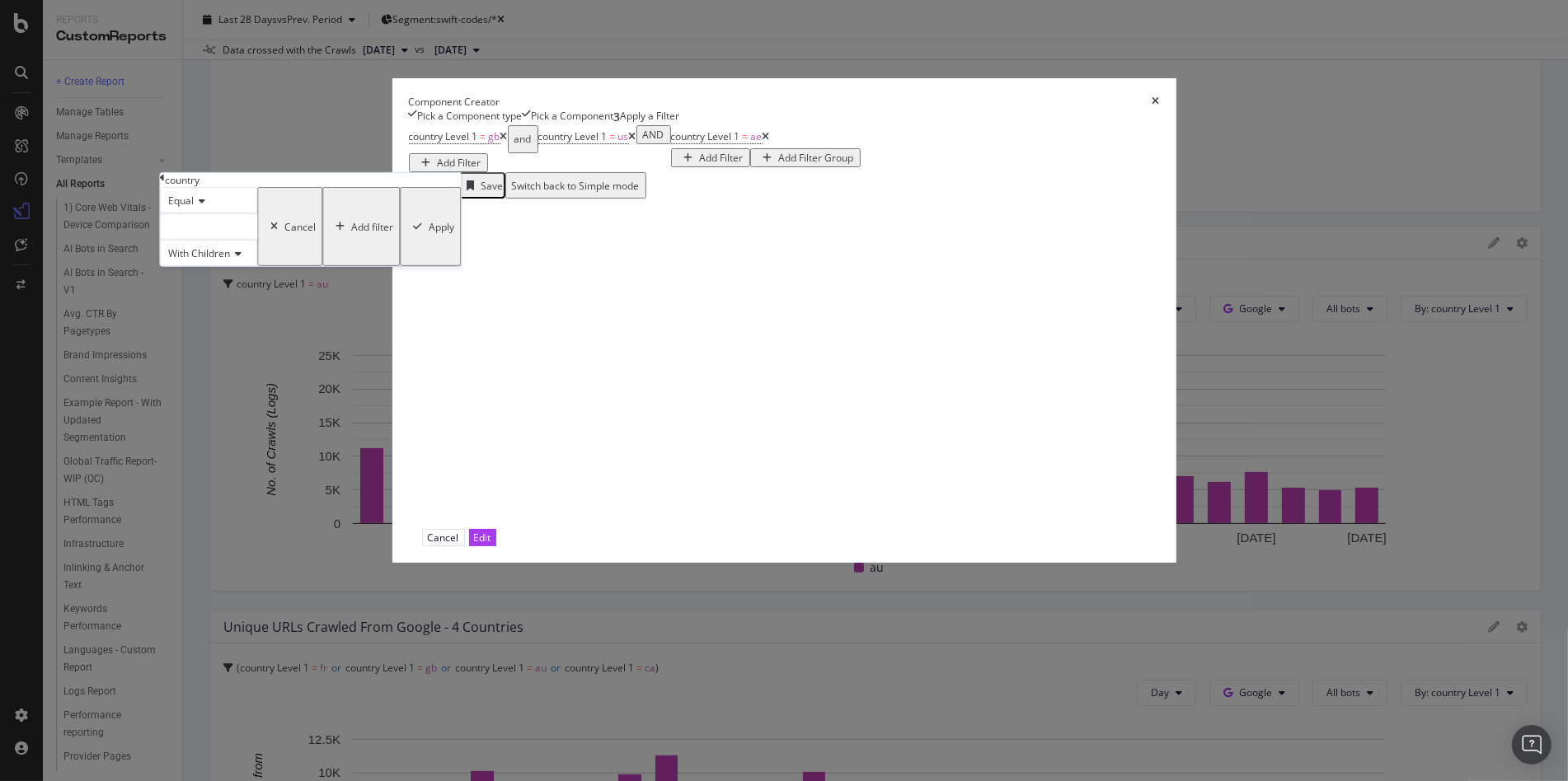
click at [199, 187] on div "country" at bounding box center [181, 180] width 35 height 14
click at [461, 266] on div "country Equal With Children Cancel Add filter Apply" at bounding box center [311, 219] width 301 height 93
click at [461, 187] on div "country" at bounding box center [311, 180] width 301 height 14
click at [165, 183] on icon "modal" at bounding box center [163, 178] width 5 height 10
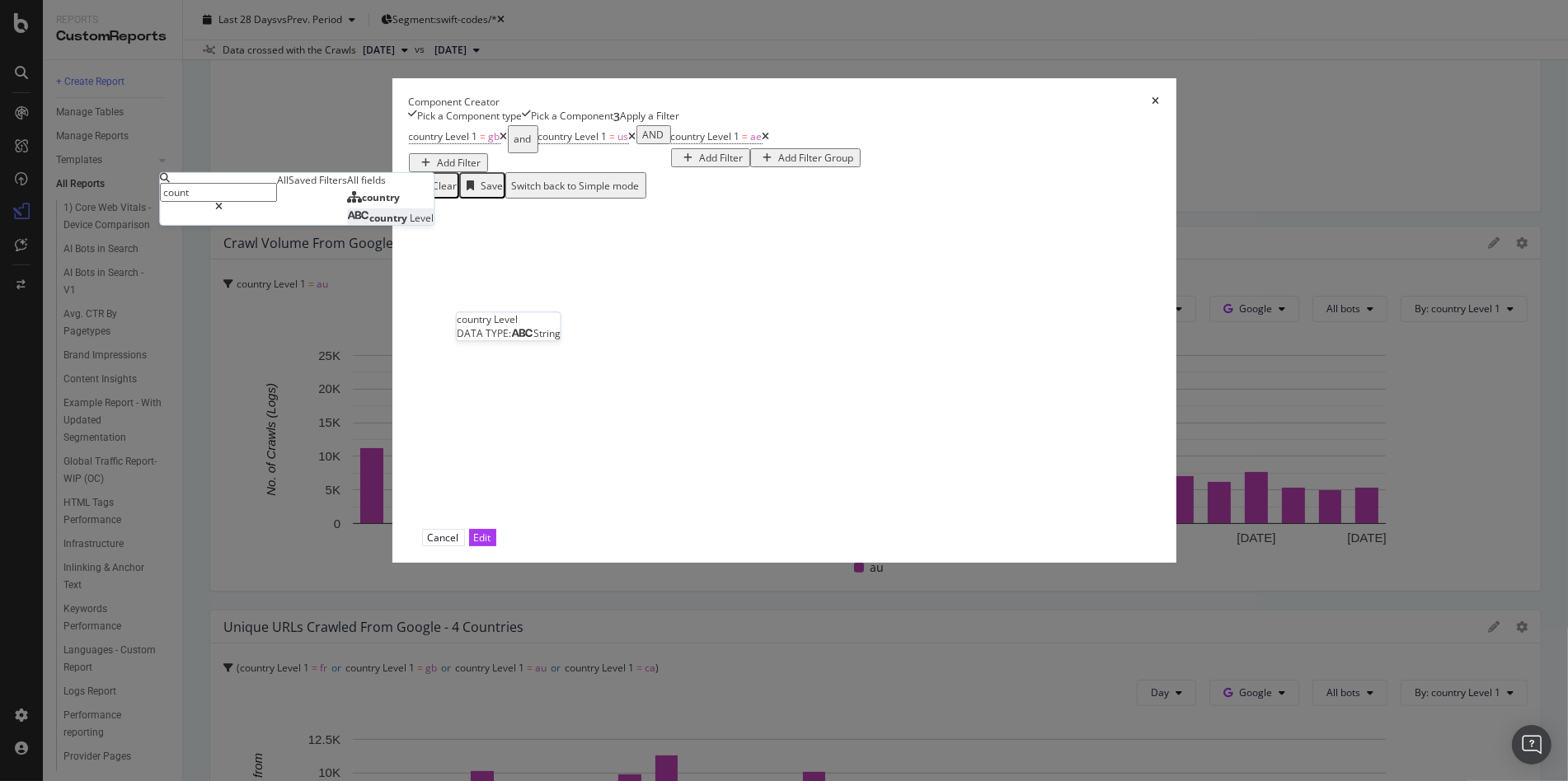
click at [410, 225] on span "country" at bounding box center [389, 218] width 41 height 14
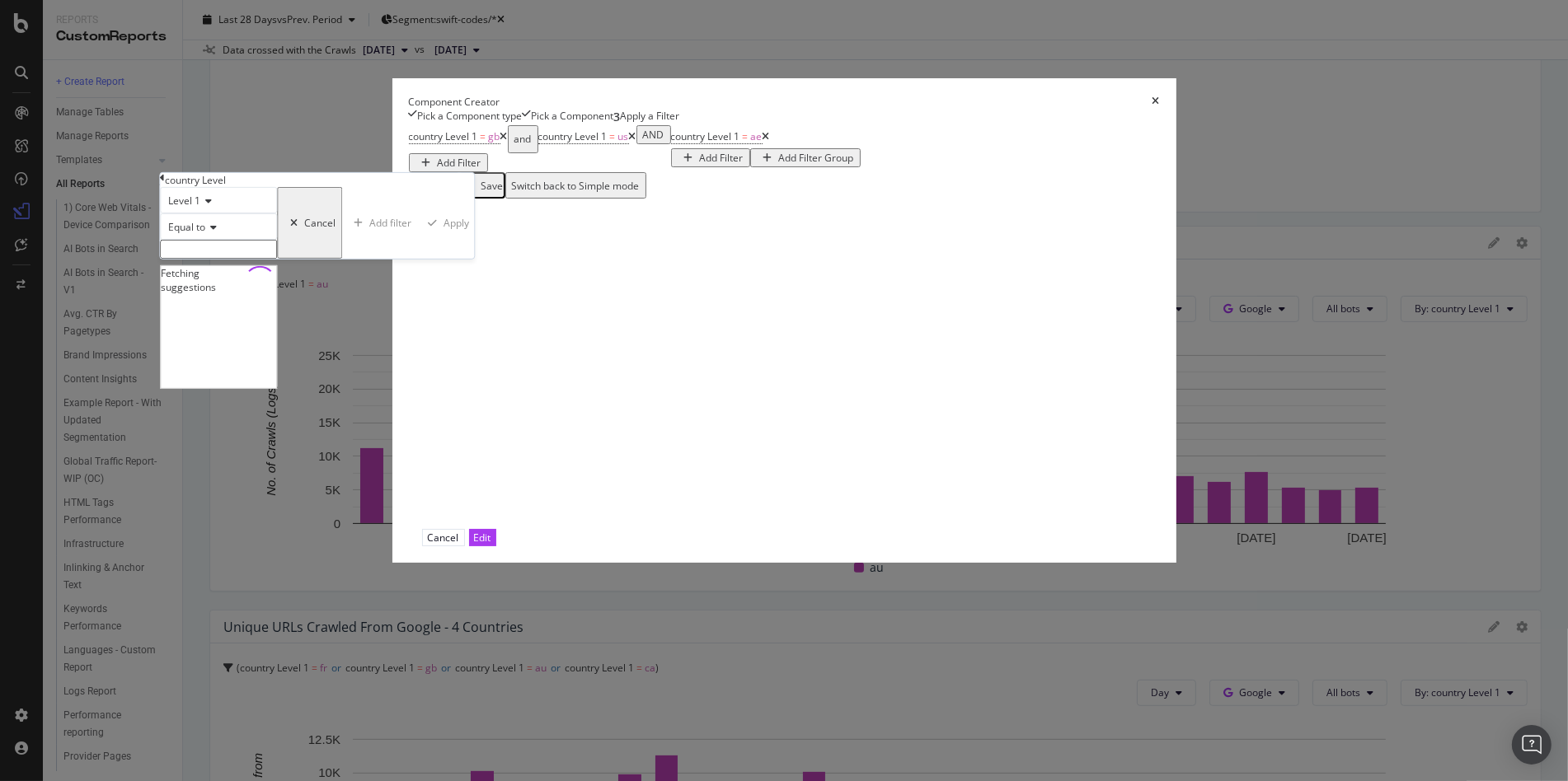
click at [277, 259] on input "modal" at bounding box center [219, 249] width 117 height 19
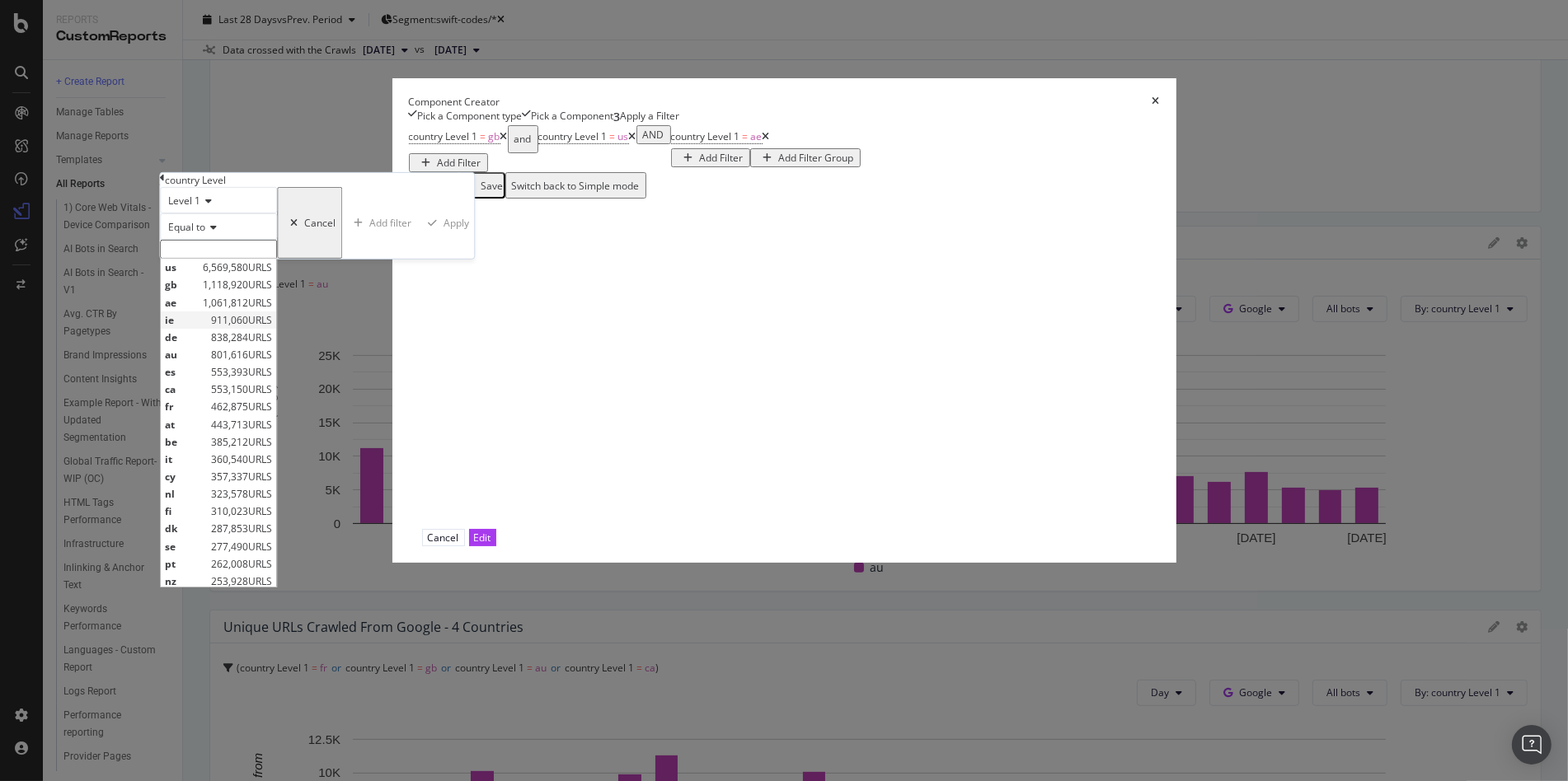
click at [207, 327] on span "ie" at bounding box center [186, 320] width 42 height 14
type input "ie"
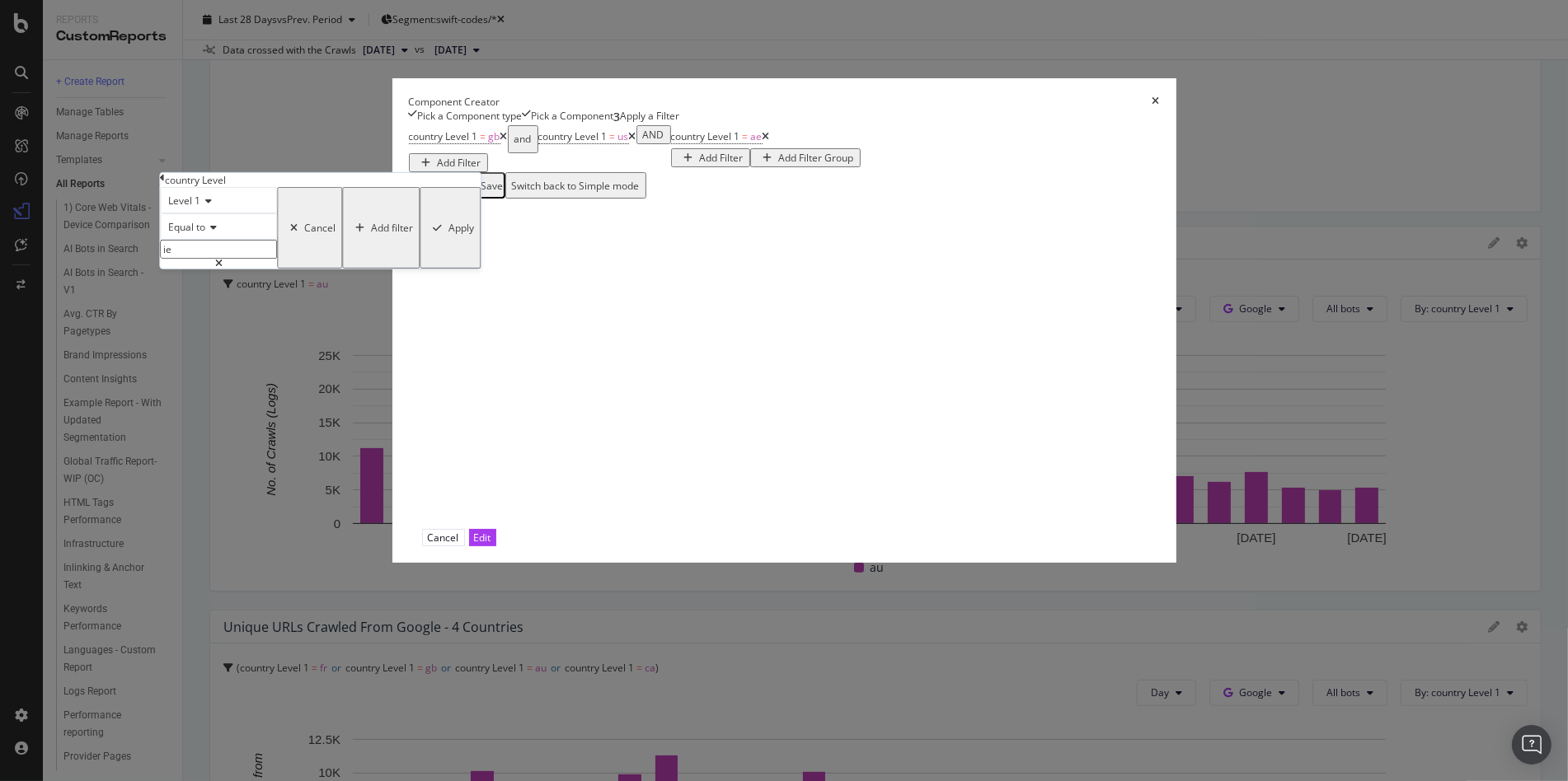
click at [474, 235] on div "Apply" at bounding box center [461, 228] width 26 height 14
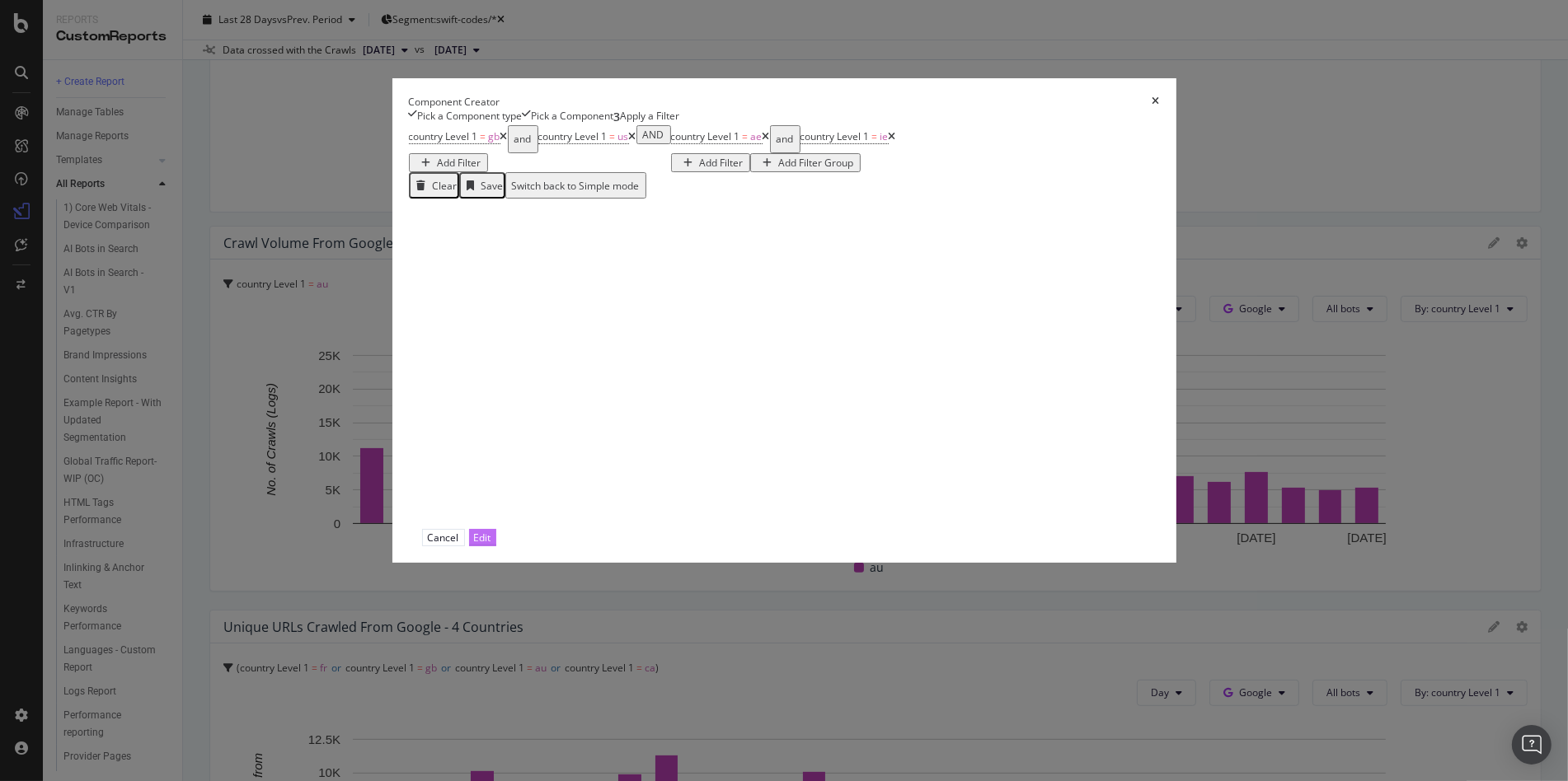
click at [491, 545] on div "Edit" at bounding box center [483, 538] width 18 height 14
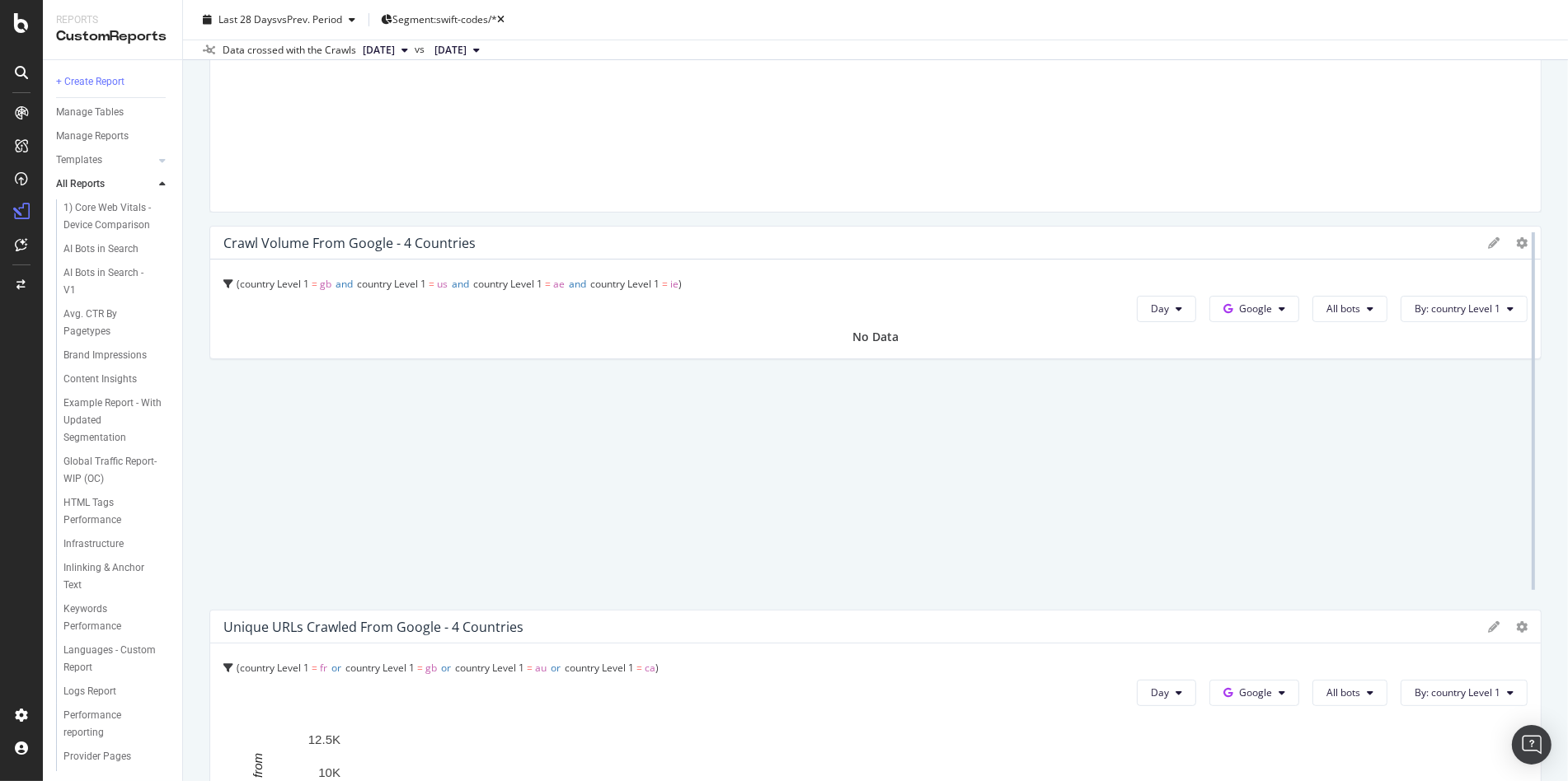
click at [1526, 239] on div at bounding box center [1533, 410] width 17 height 371
click at [1516, 237] on icon at bounding box center [1521, 242] width 12 height 11
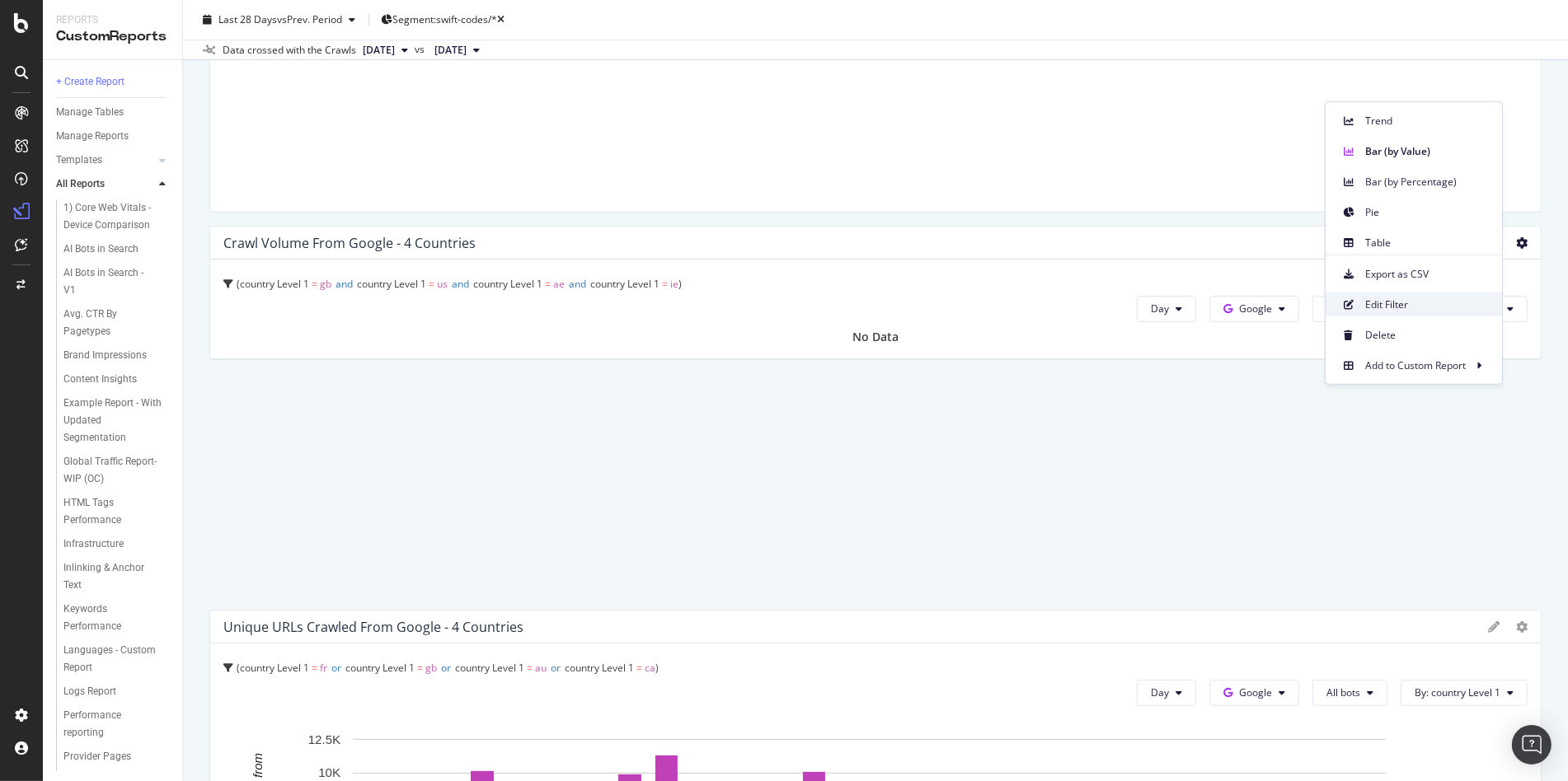
click at [1410, 306] on span "Edit Filter" at bounding box center [1427, 303] width 124 height 15
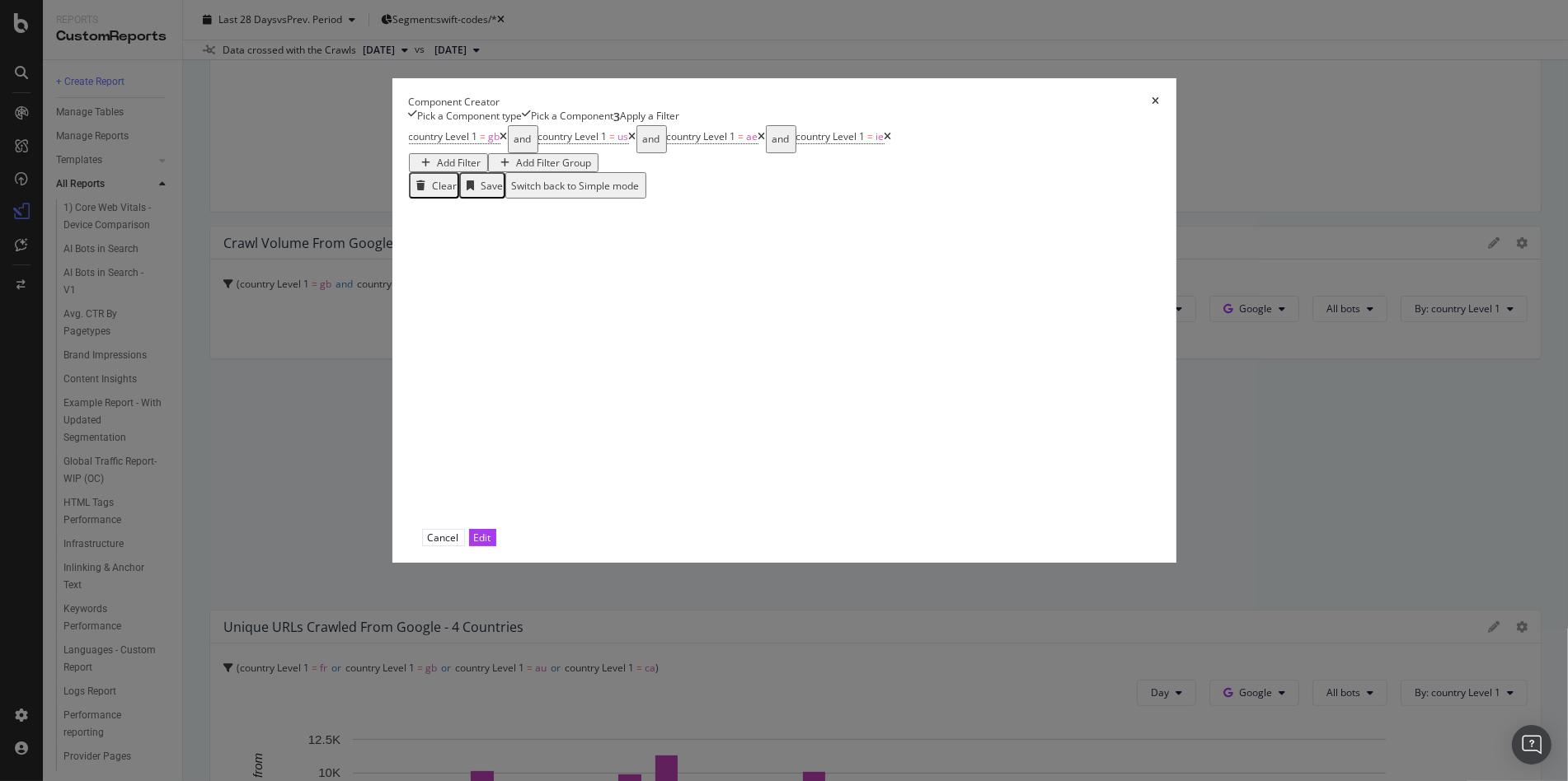
click at [500, 142] on icon "modal" at bounding box center [503, 136] width 7 height 10
click at [629, 142] on icon "modal" at bounding box center [633, 136] width 7 height 10
click at [626, 142] on icon "modal" at bounding box center [629, 136] width 7 height 10
click at [491, 545] on div "Edit" at bounding box center [483, 538] width 18 height 14
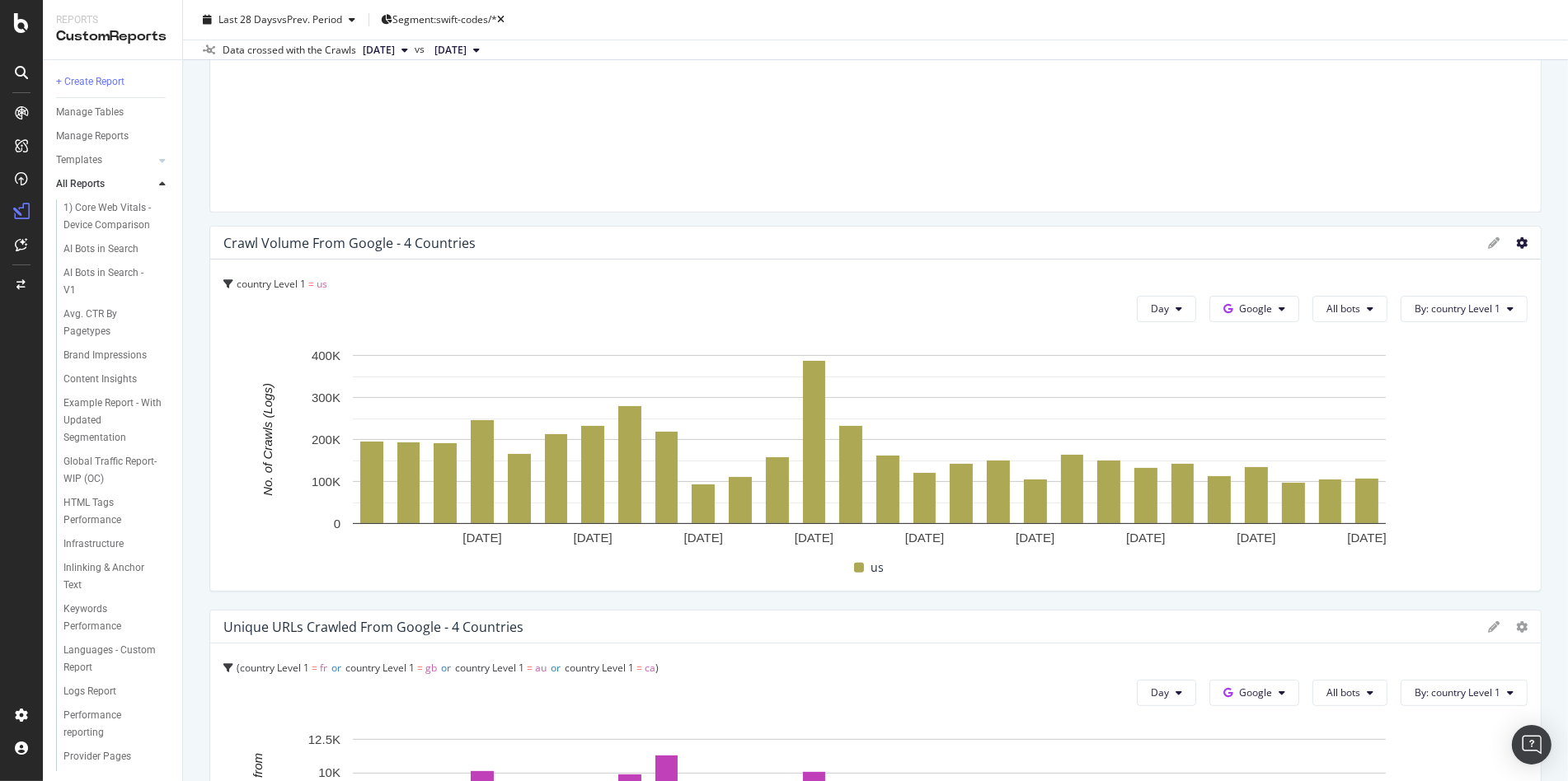
click at [1516, 244] on icon at bounding box center [1521, 242] width 12 height 11
click at [1464, 298] on span "Edit Filter" at bounding box center [1427, 303] width 124 height 15
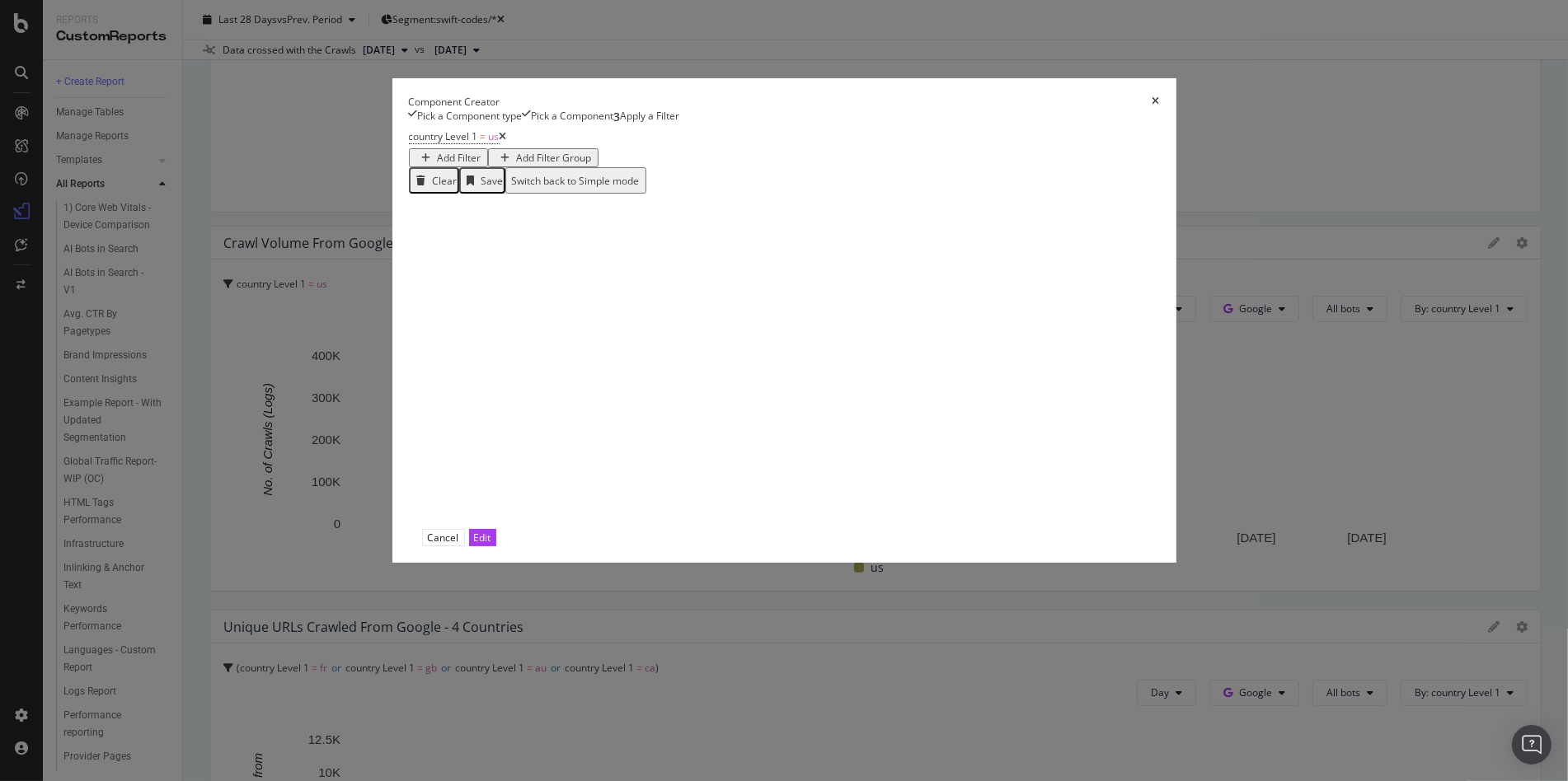
click at [481, 165] on div "Add Filter" at bounding box center [459, 157] width 43 height 14
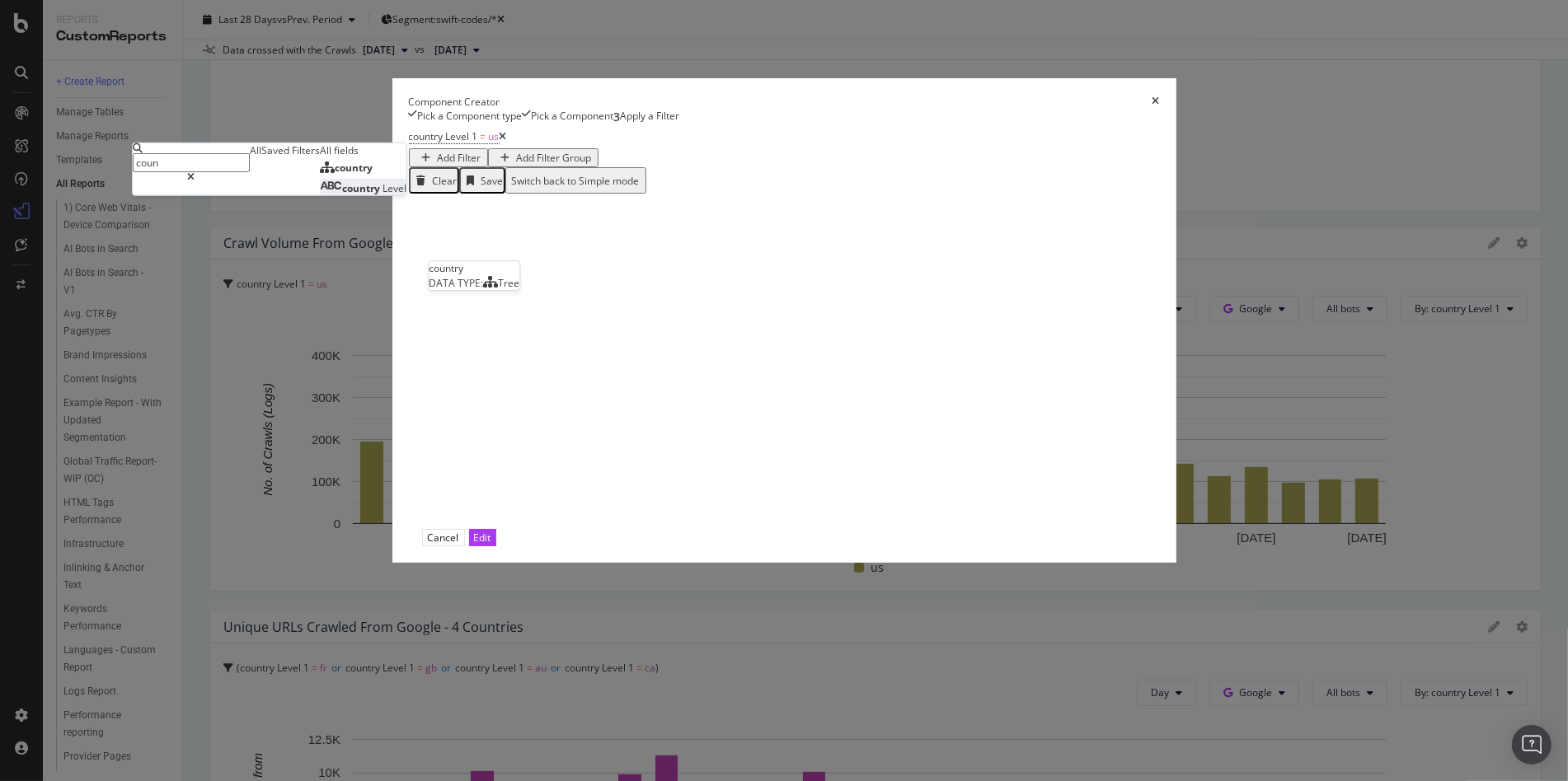
type input "coun"
click at [406, 195] on div "country Level" at bounding box center [363, 188] width 87 height 14
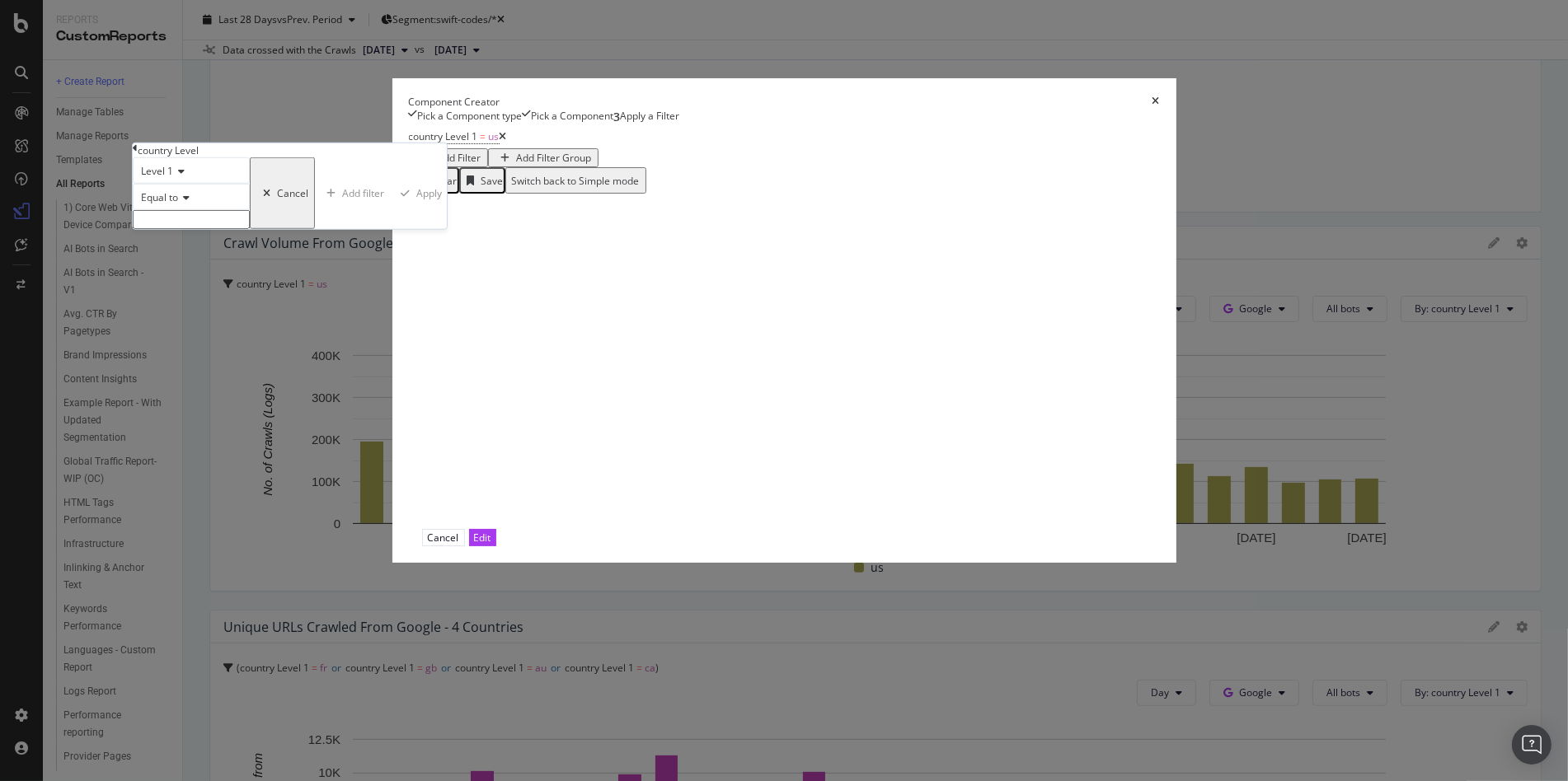
click at [250, 229] on input "modal" at bounding box center [191, 219] width 117 height 19
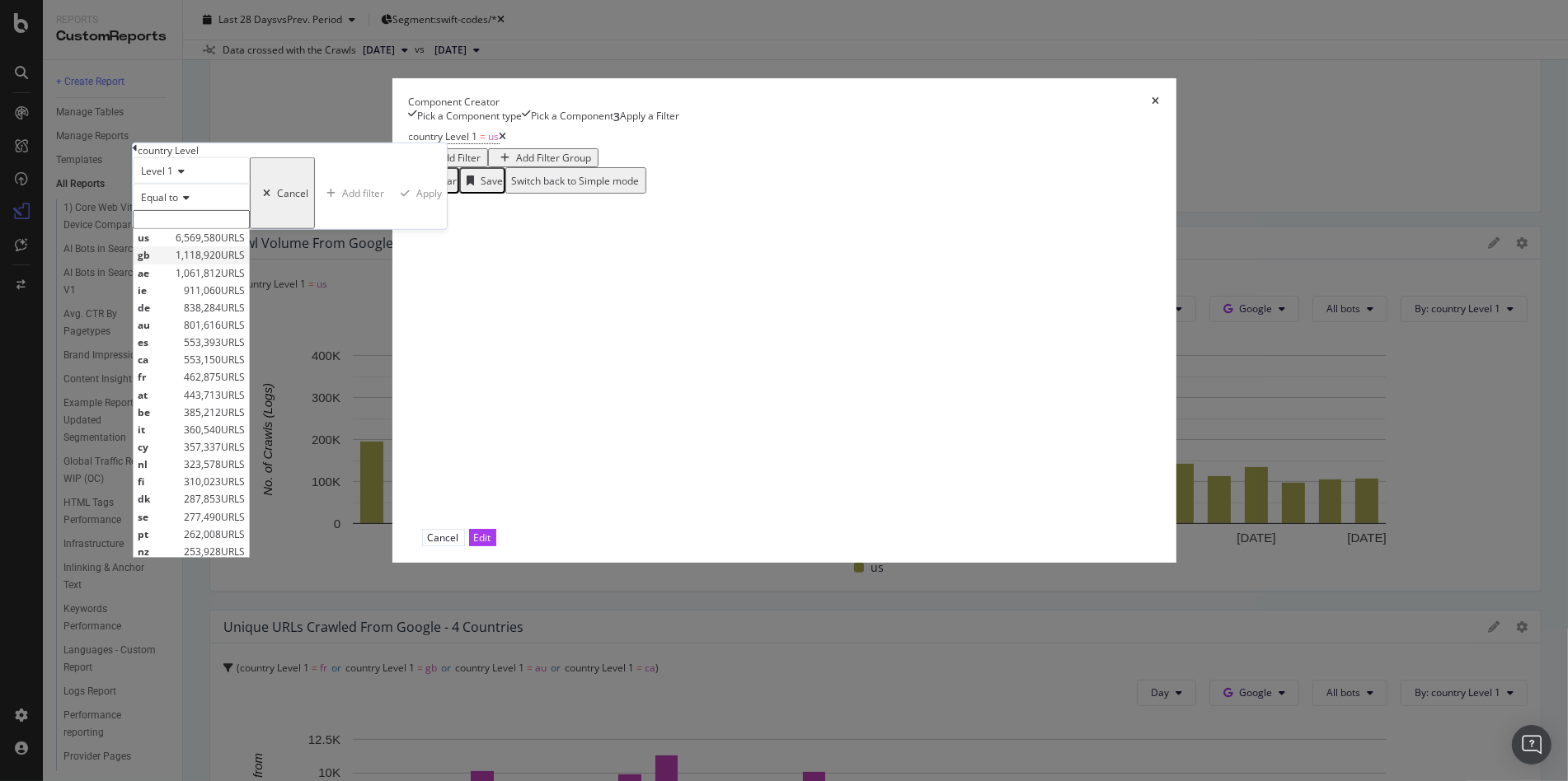
click at [172, 262] on span "gb" at bounding box center [155, 255] width 34 height 14
type input "gb"
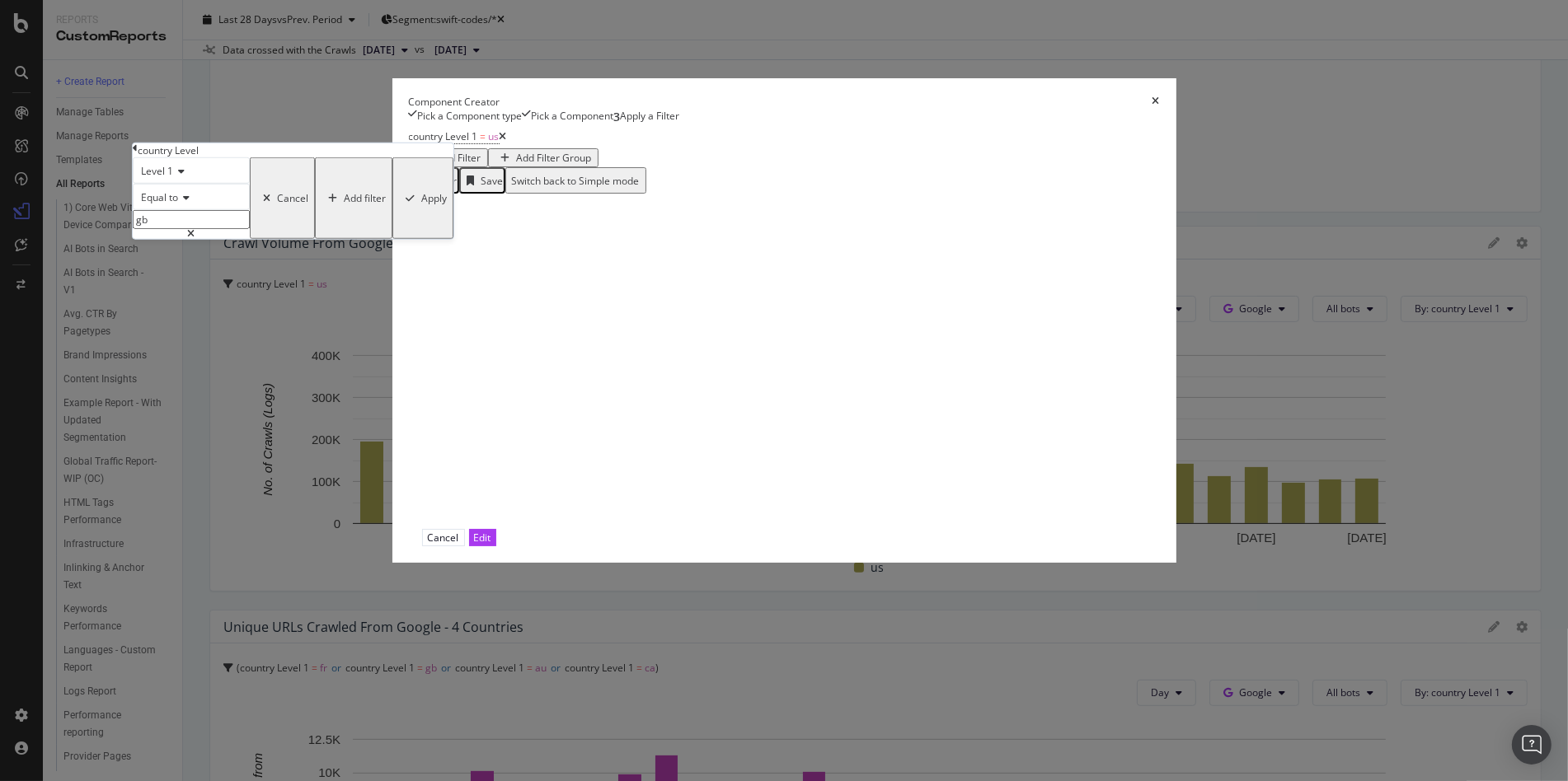
click at [447, 205] on div "Apply" at bounding box center [434, 198] width 26 height 14
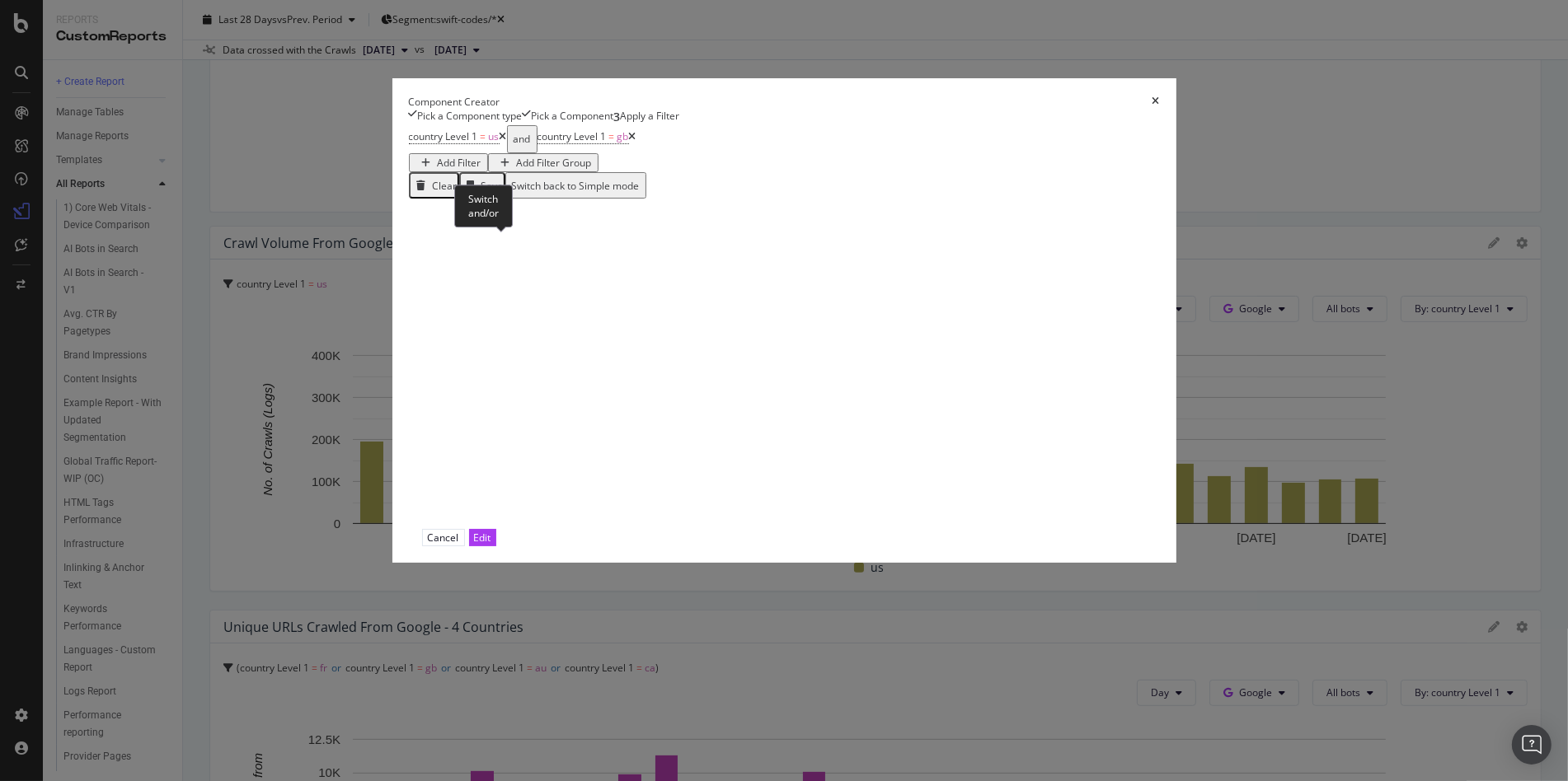
click at [513, 150] on div "and" at bounding box center [522, 139] width 18 height 23
click at [496, 547] on button "Edit" at bounding box center [482, 538] width 27 height 18
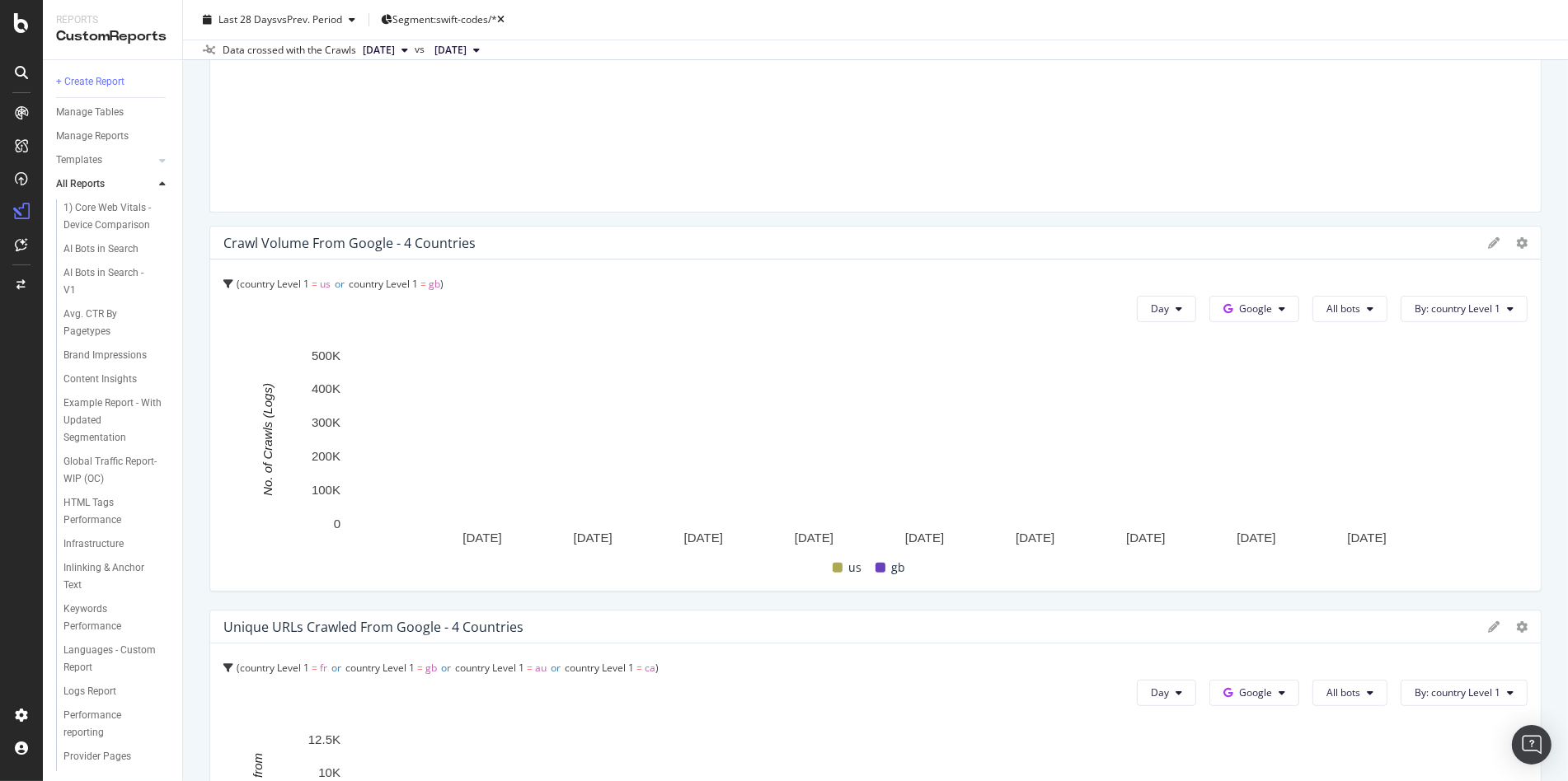
scroll to position [0, 0]
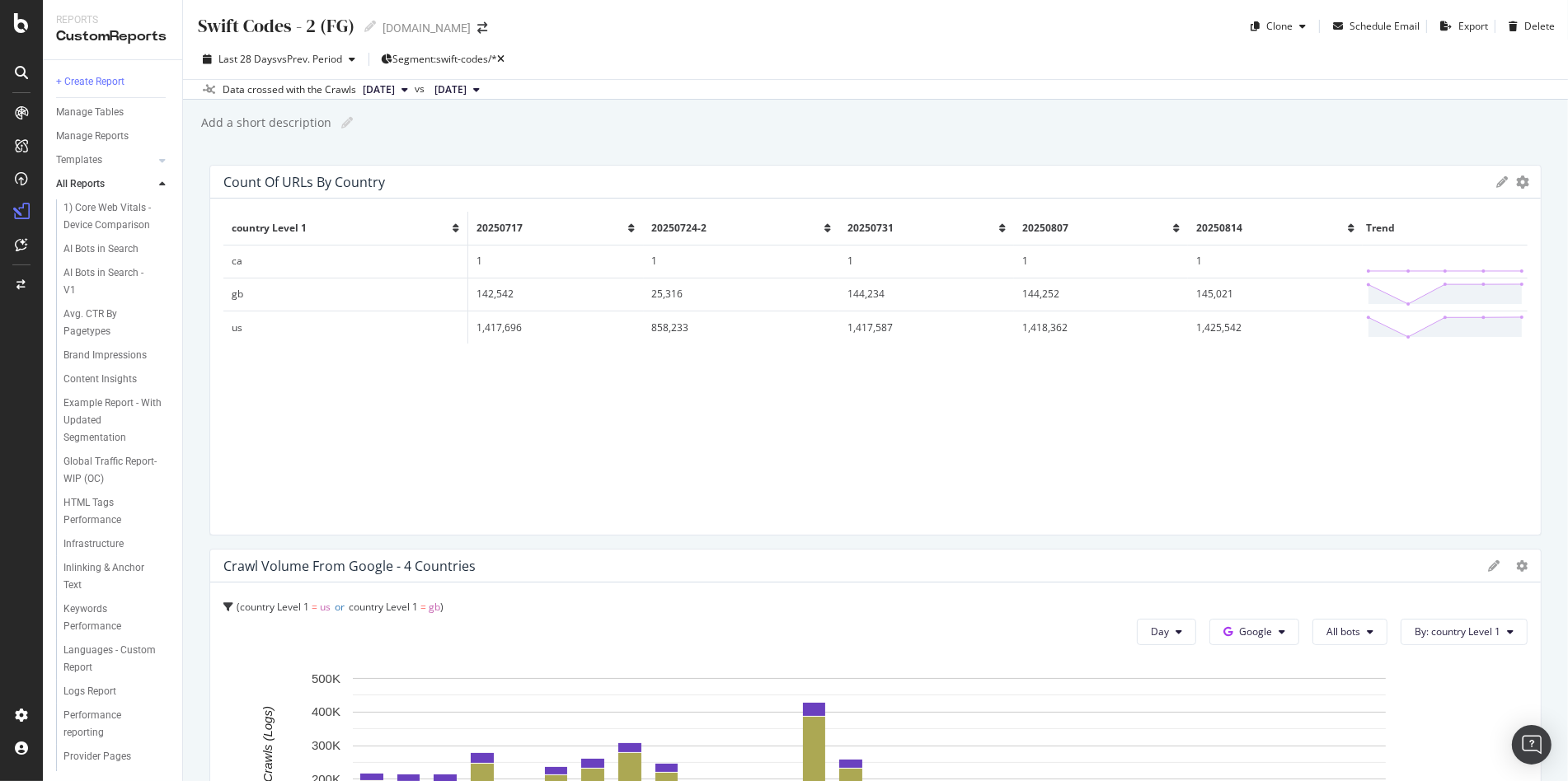
click at [395, 90] on span "[DATE]" at bounding box center [379, 89] width 32 height 15
click at [408, 224] on div "2025 Jul. 24th #2 4.7M URLs" at bounding box center [444, 235] width 196 height 24
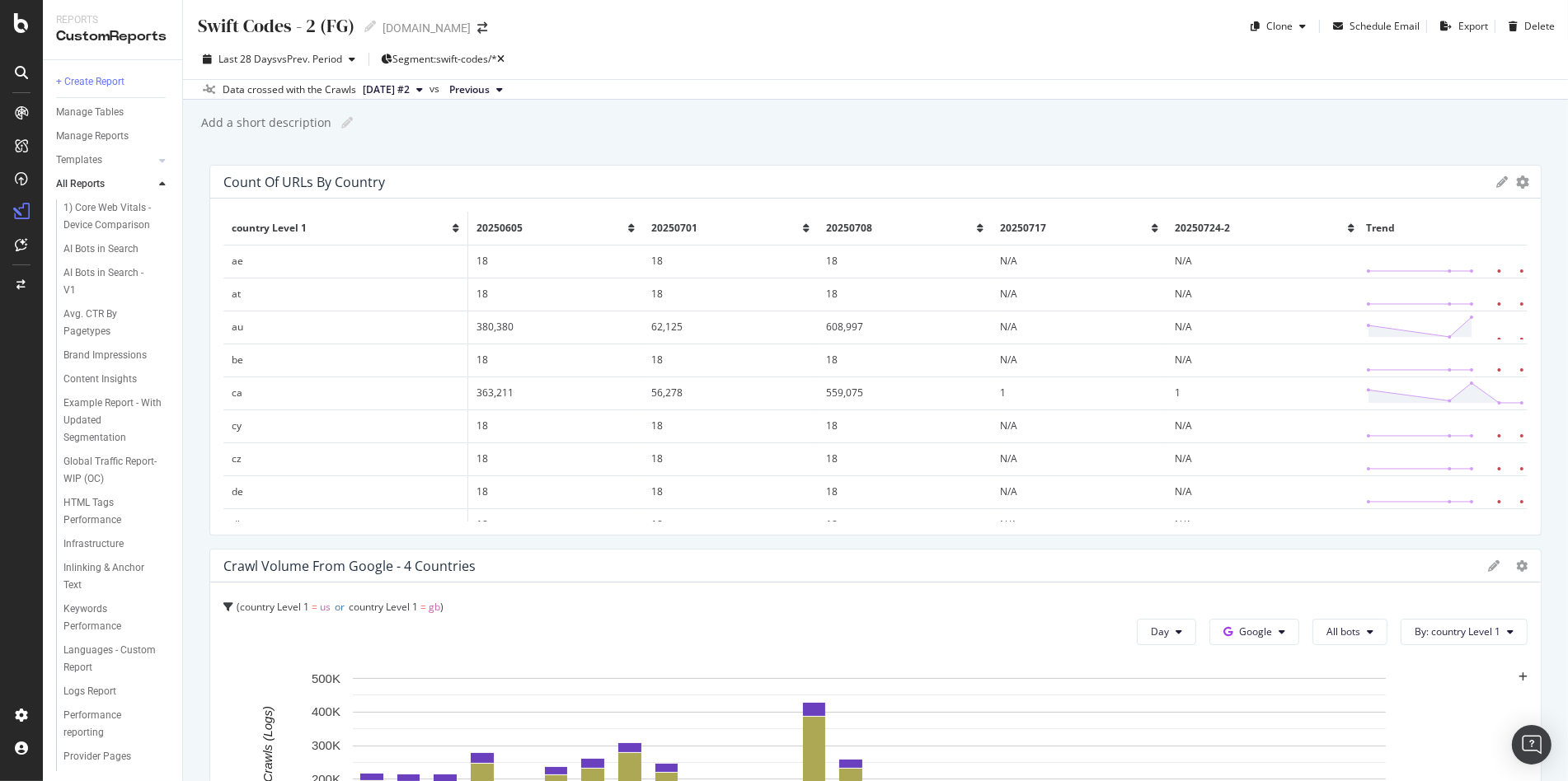
click at [1176, 221] on span "20250724-2" at bounding box center [1203, 228] width 55 height 14
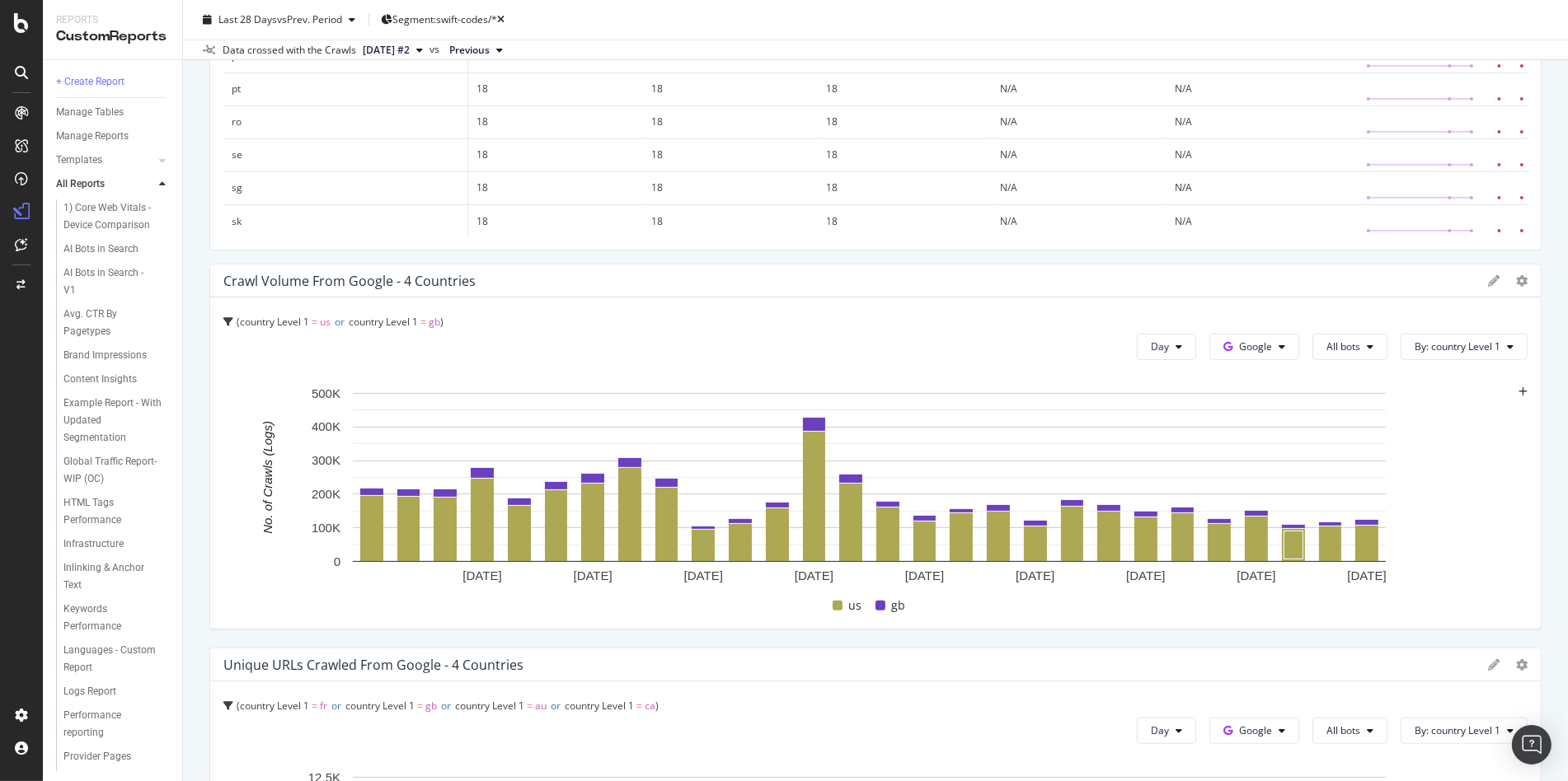
scroll to position [296, 0]
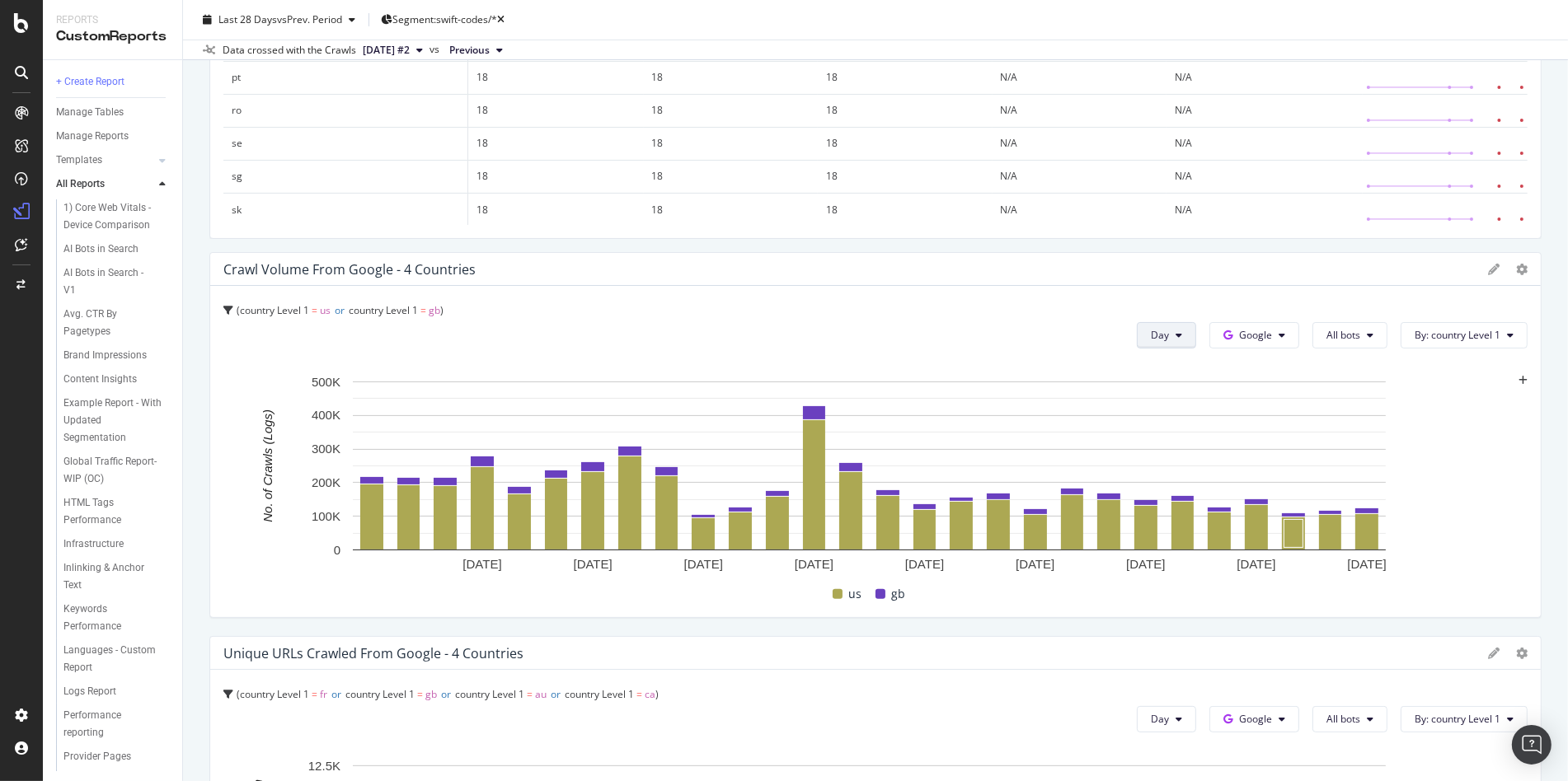
click at [1153, 339] on span "Day" at bounding box center [1160, 335] width 18 height 14
click at [1347, 333] on span "All bots" at bounding box center [1343, 335] width 34 height 14
click at [1389, 422] on span "Search bots" at bounding box center [1374, 428] width 119 height 15
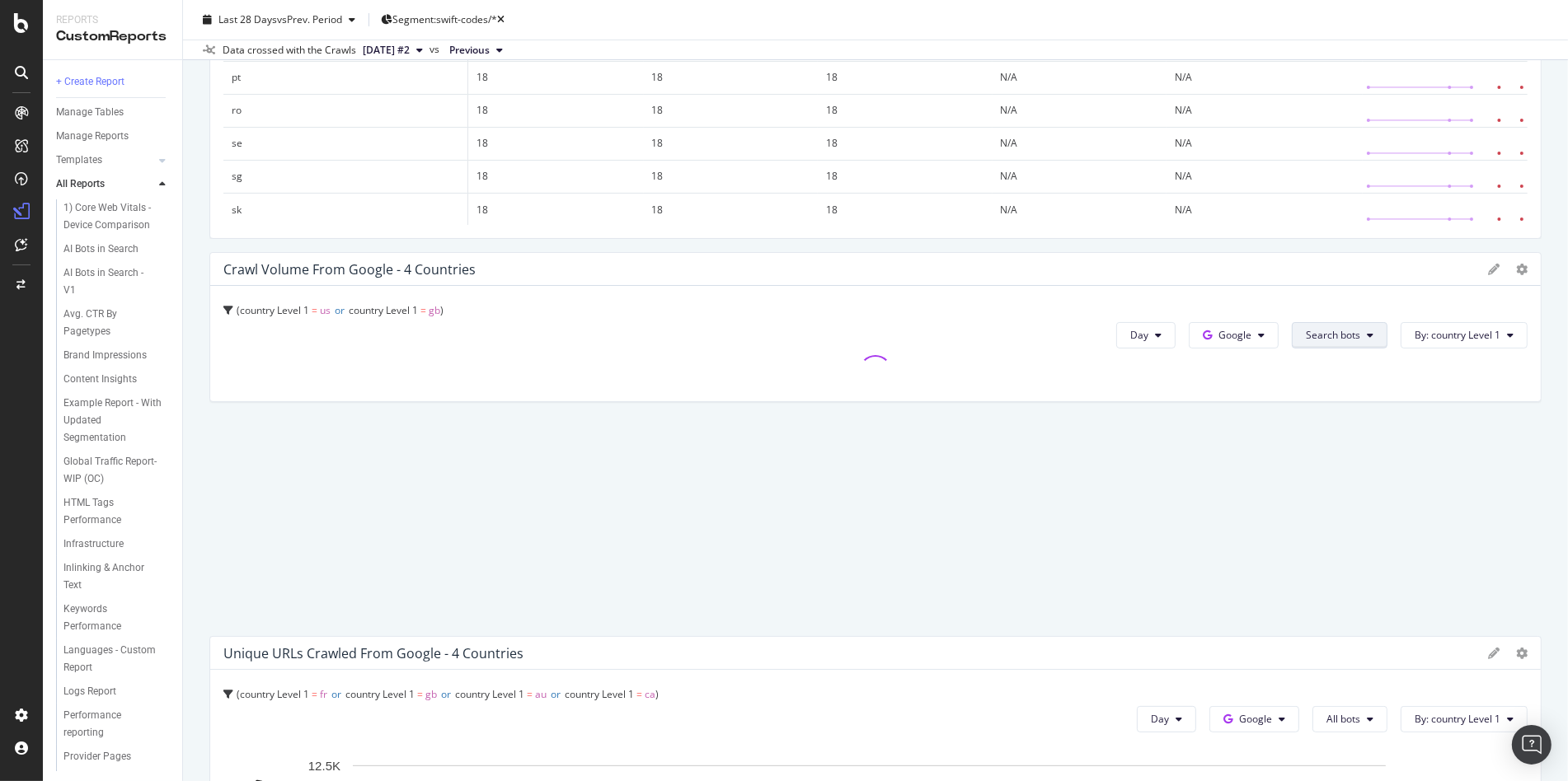
click at [1322, 332] on span "Search bots" at bounding box center [1333, 335] width 54 height 14
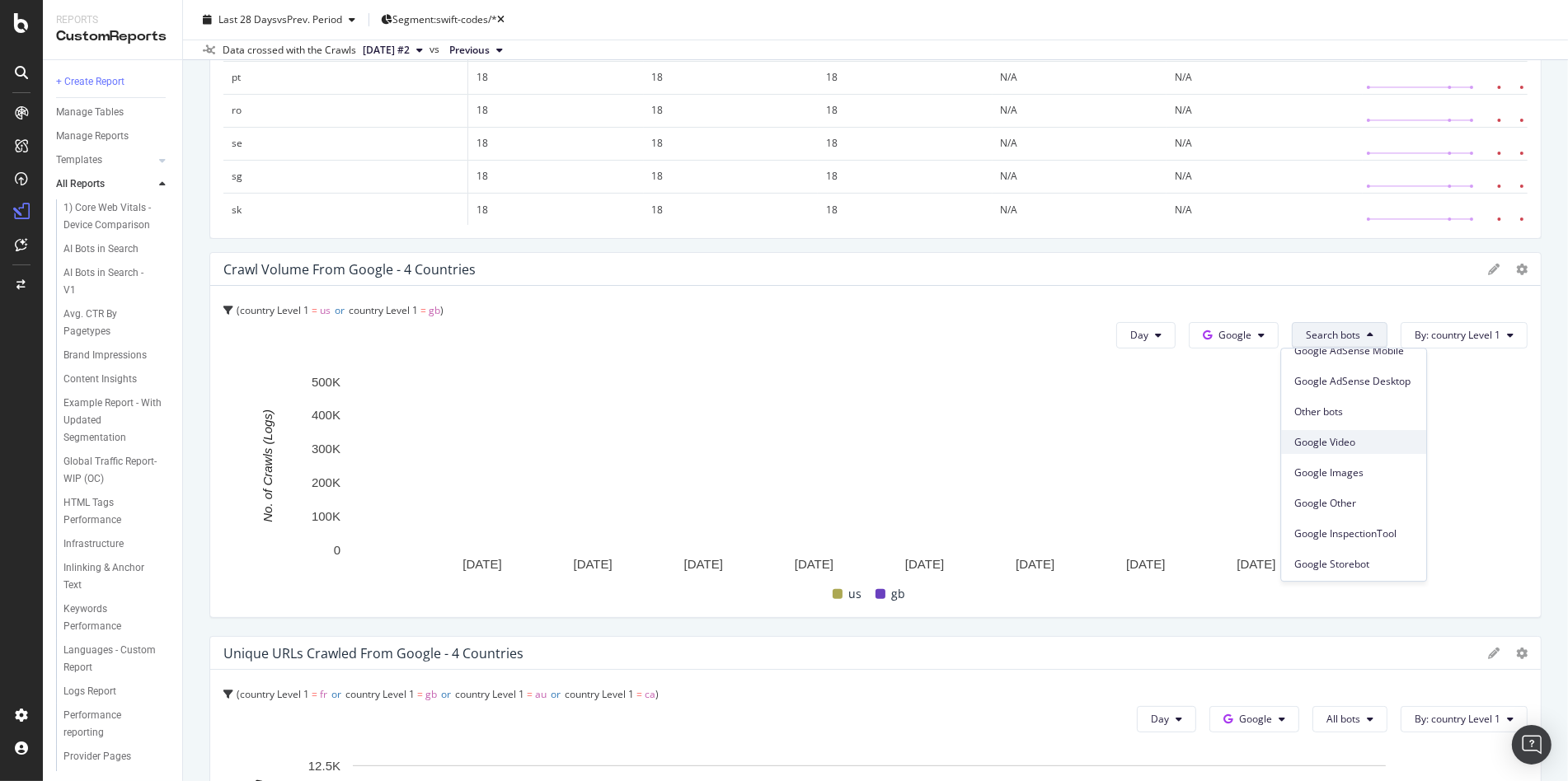
scroll to position [0, 0]
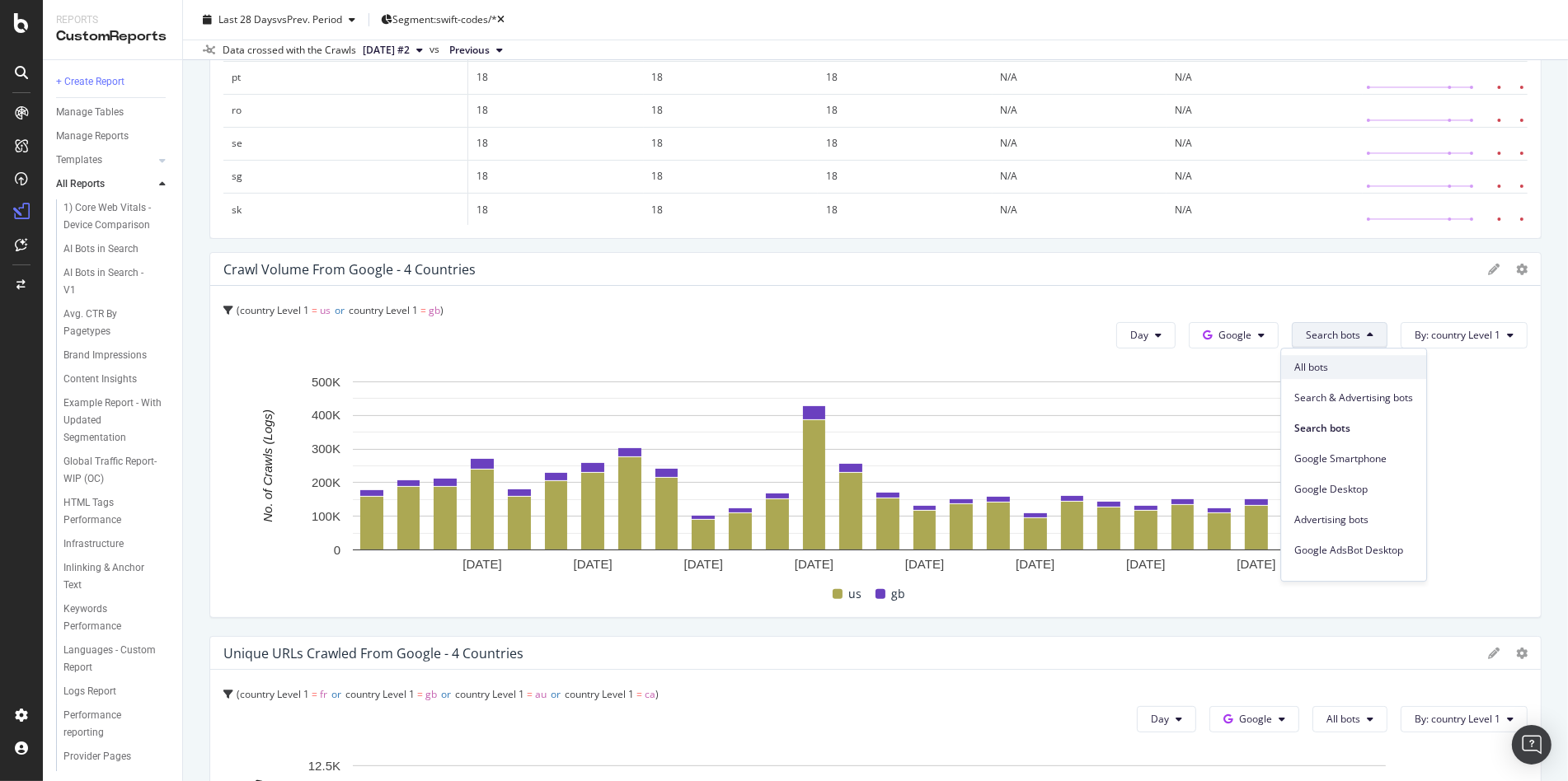
click at [1325, 371] on span "All bots" at bounding box center [1354, 367] width 119 height 15
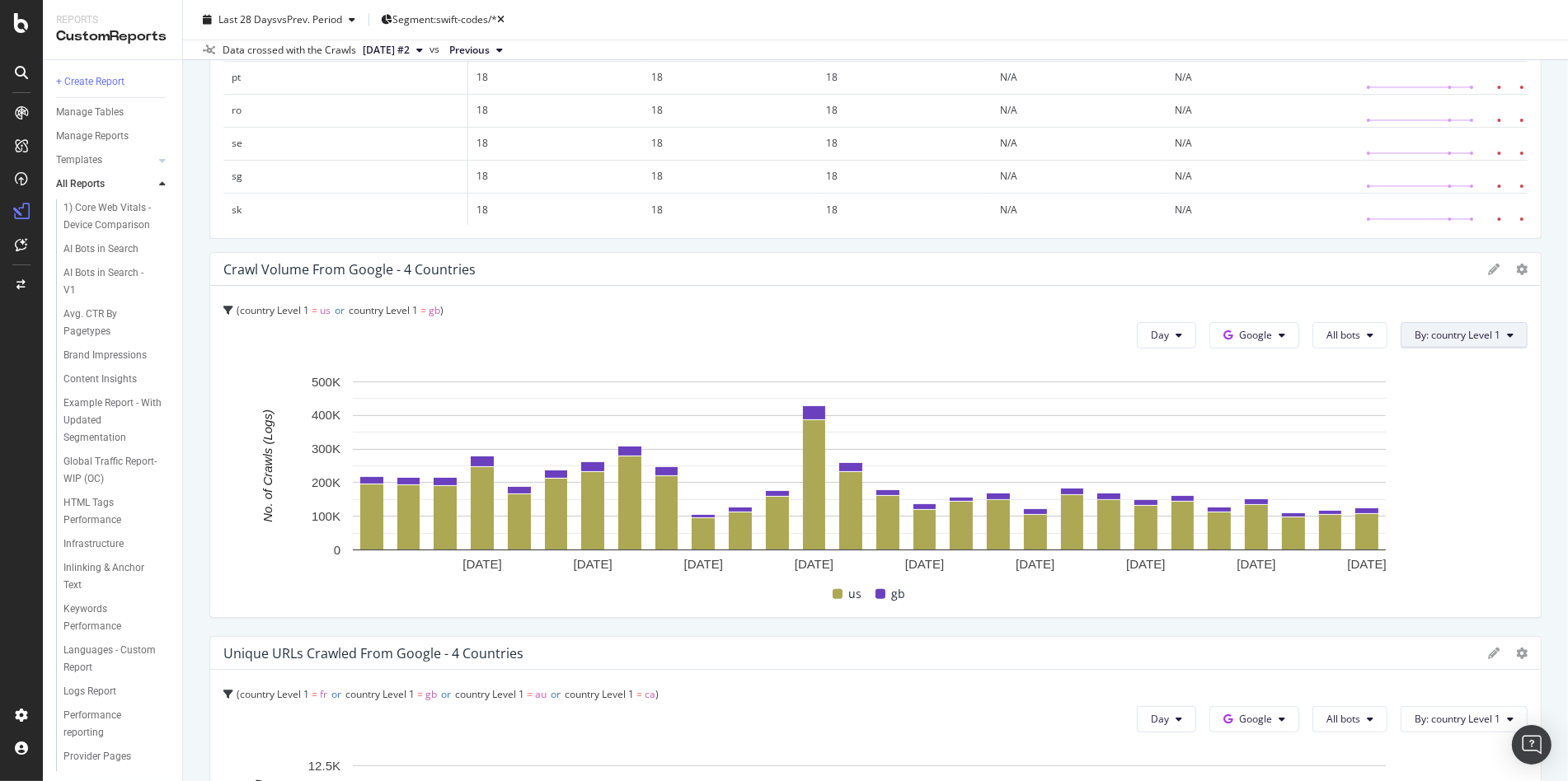
click at [1457, 337] on span "By: country Level 1" at bounding box center [1457, 335] width 86 height 14
click at [1516, 265] on icon at bounding box center [1521, 269] width 12 height 11
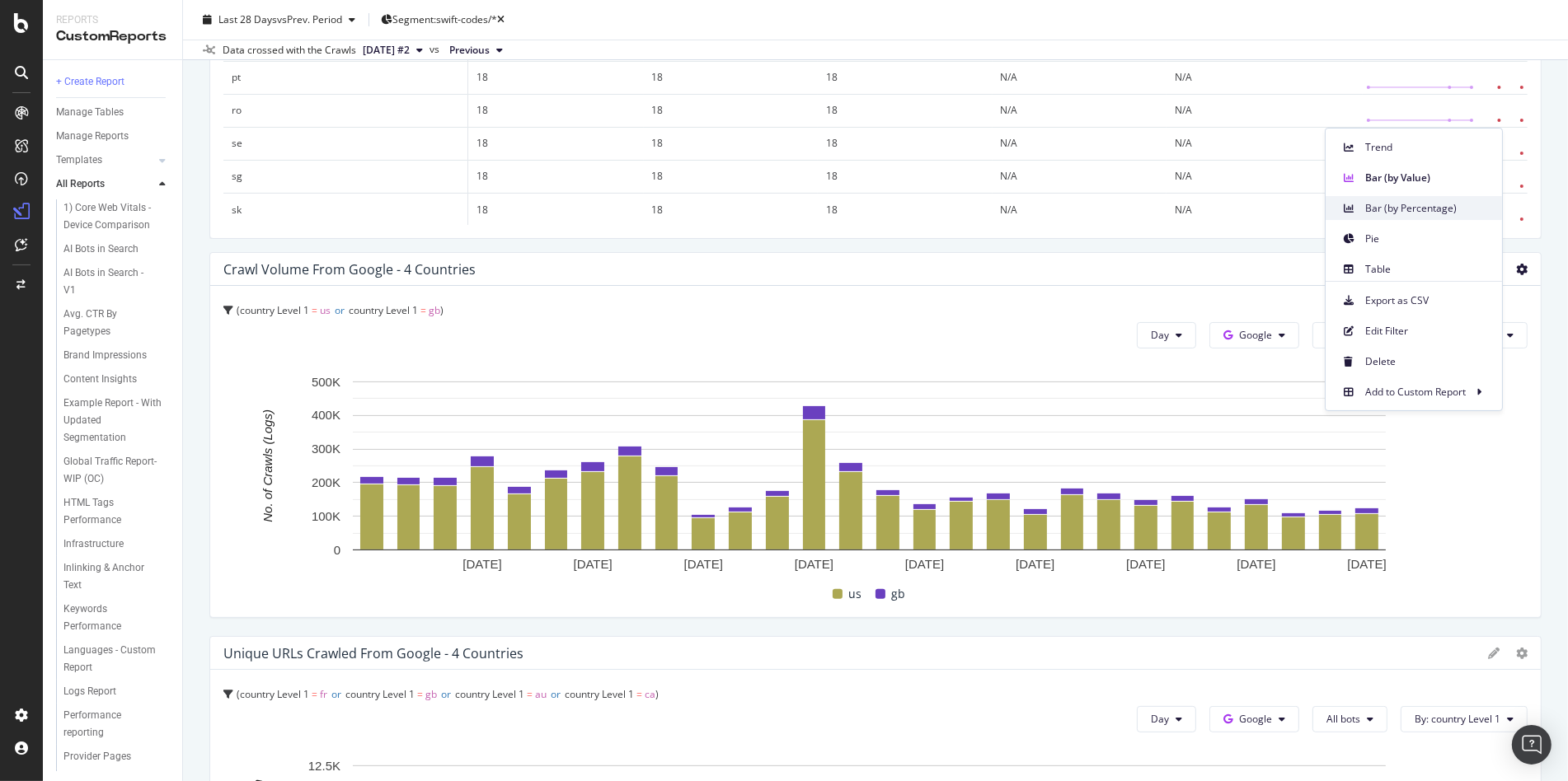
click at [1458, 209] on span "Bar (by Percentage)" at bounding box center [1427, 208] width 124 height 15
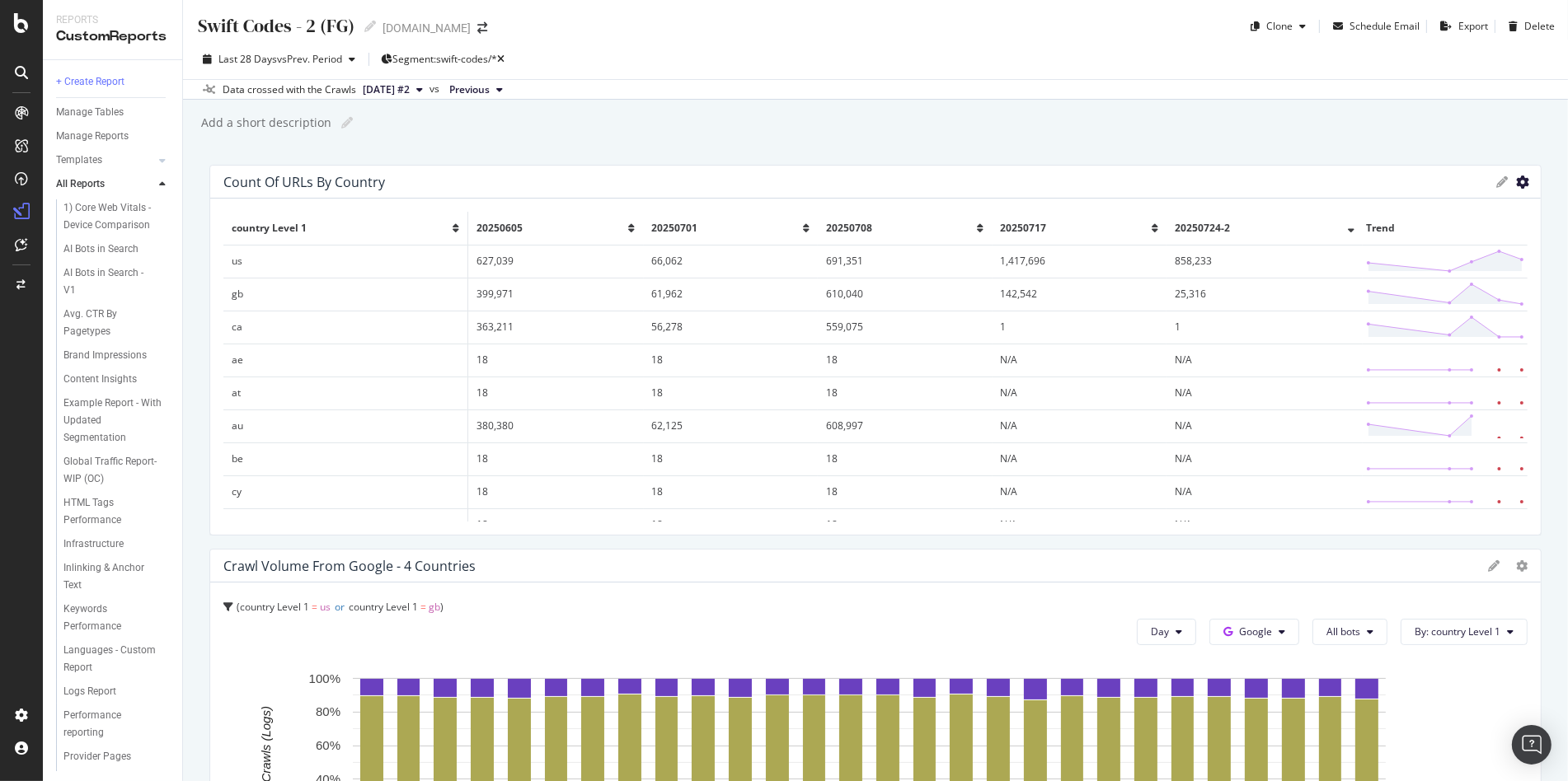
click at [1516, 177] on icon "gear" at bounding box center [1522, 181] width 13 height 13
click at [1070, 140] on div "Swift Codes - 2 (FG) Swift Codes - 2 (FG) remitly.com Clone Schedule Email Expo…" at bounding box center [875, 390] width 1385 height 781
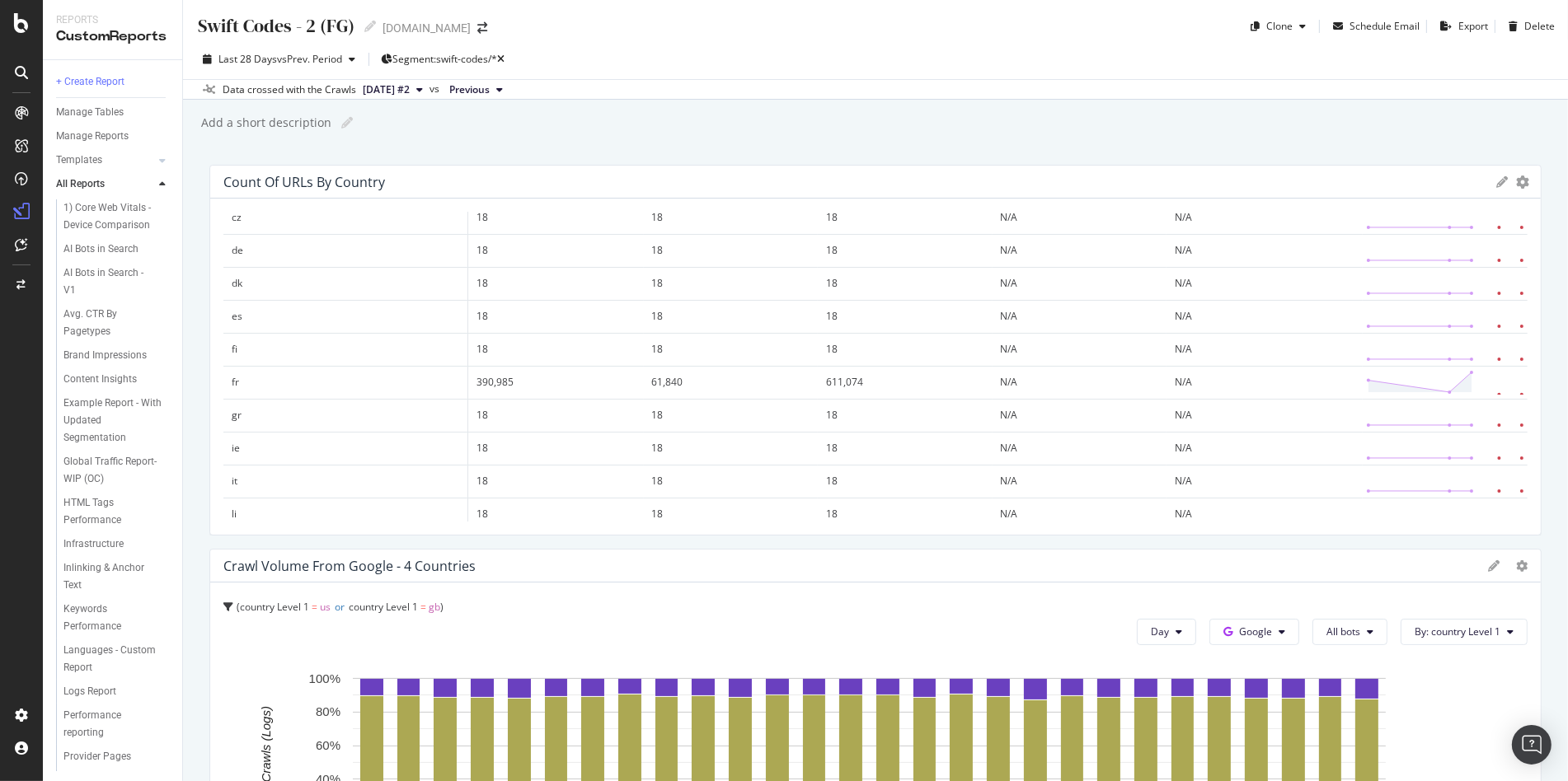
click at [262, 123] on div "Add a short description" at bounding box center [265, 122] width 132 height 17
click at [259, 119] on input "use swift-cde segment filter to see proper data" at bounding box center [327, 123] width 256 height 18
click at [458, 124] on input "use swift-code segment filter to see proper data" at bounding box center [330, 123] width 262 height 18
click at [629, 120] on input "use swift-code segment filter to see proper data and swift codes cluster's pero…" at bounding box center [431, 123] width 465 height 18
type input "use swift-code segment filter to see proper data and swift codes cluster's perf…"
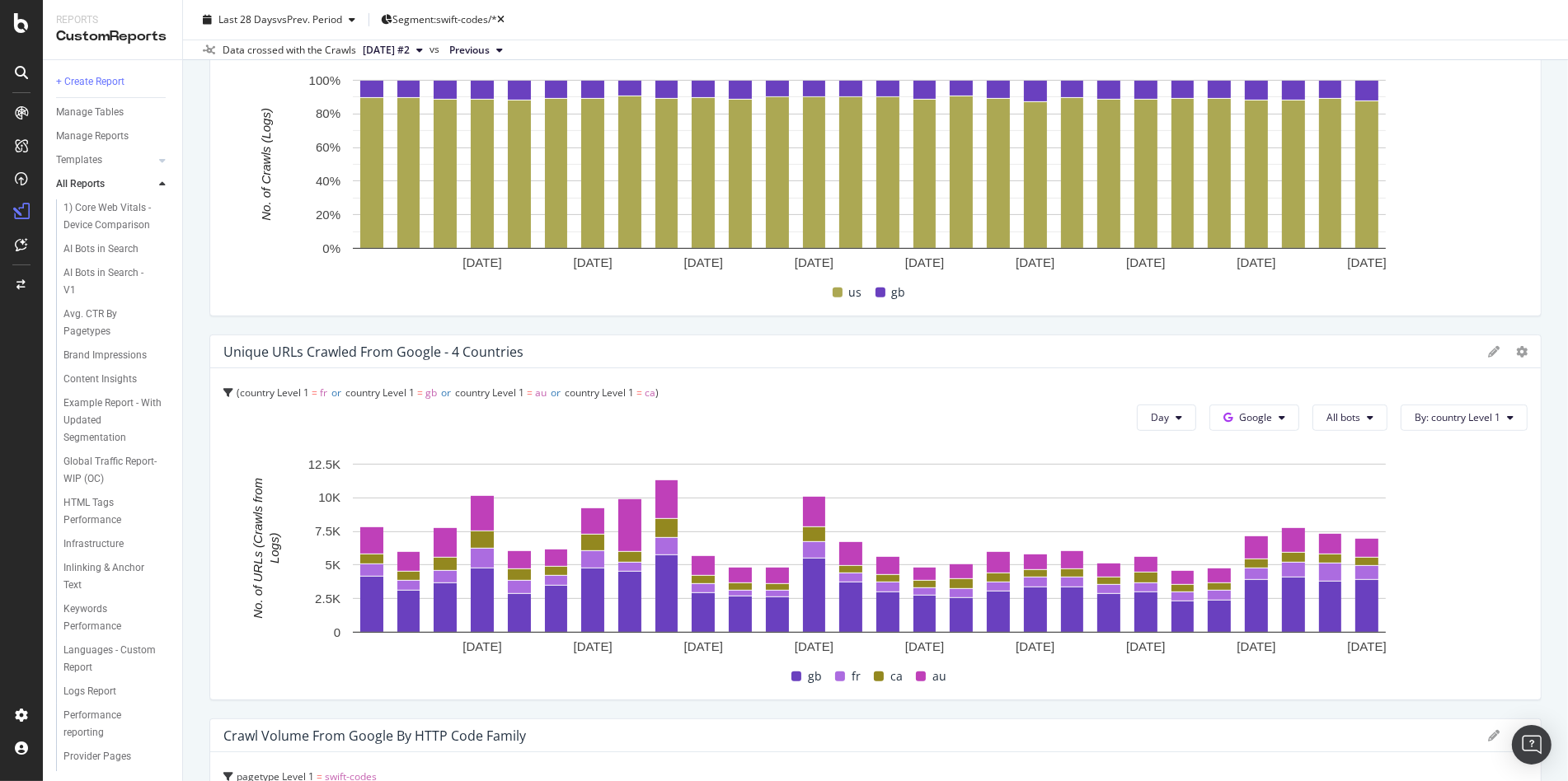
scroll to position [632, 0]
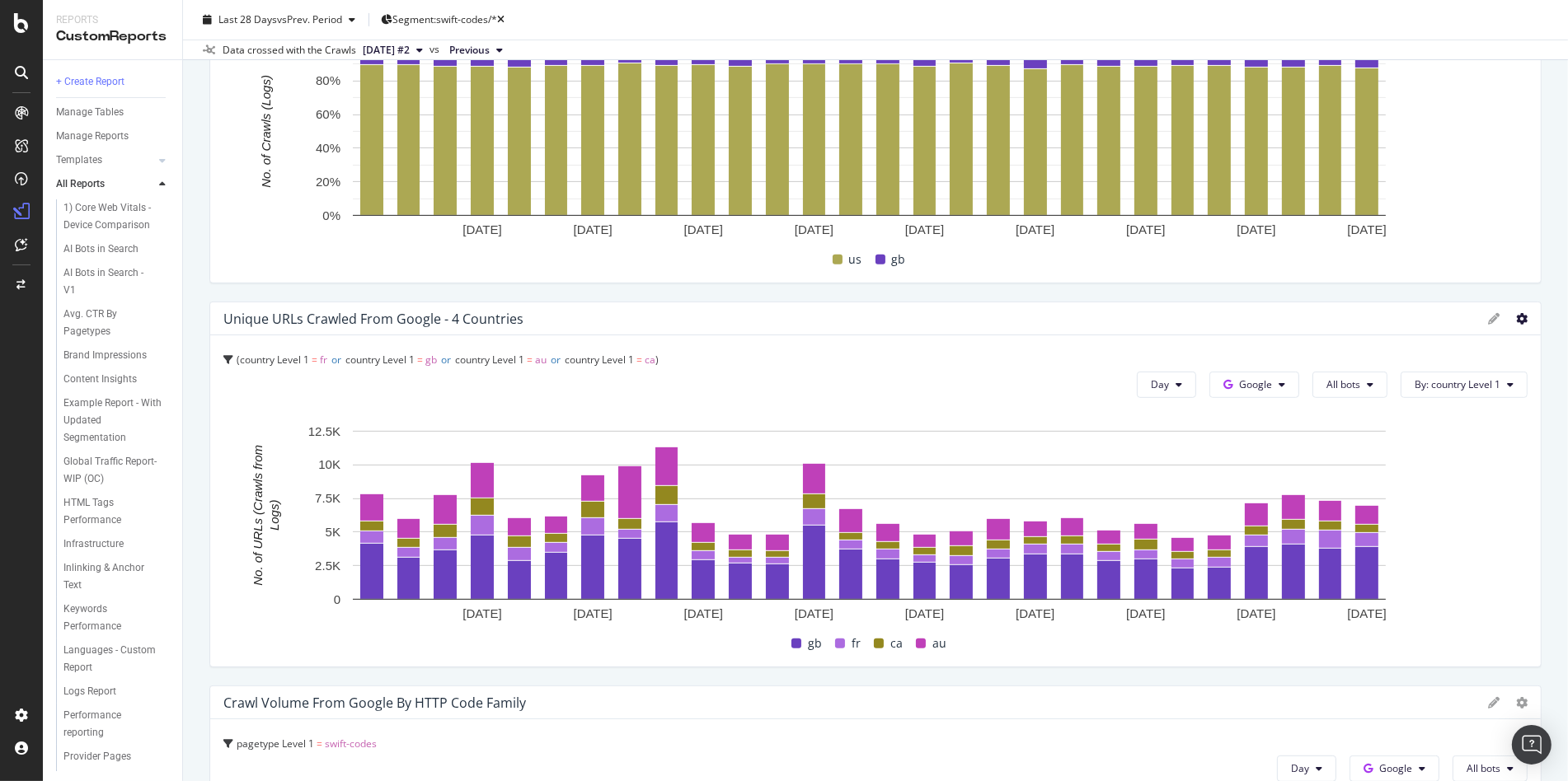
click at [1516, 317] on icon at bounding box center [1521, 318] width 12 height 11
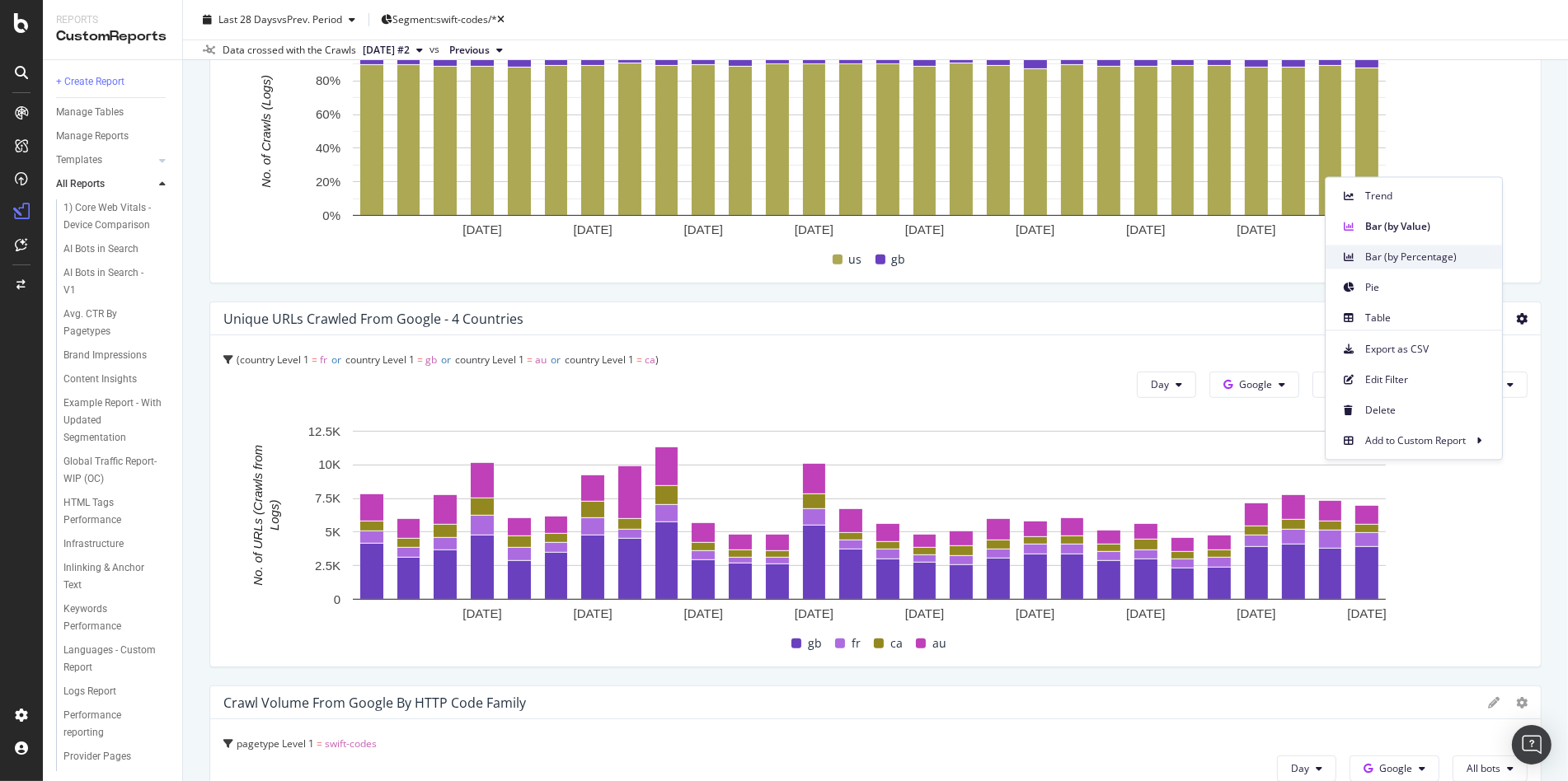
click at [1451, 262] on span "Bar (by Percentage)" at bounding box center [1427, 257] width 124 height 15
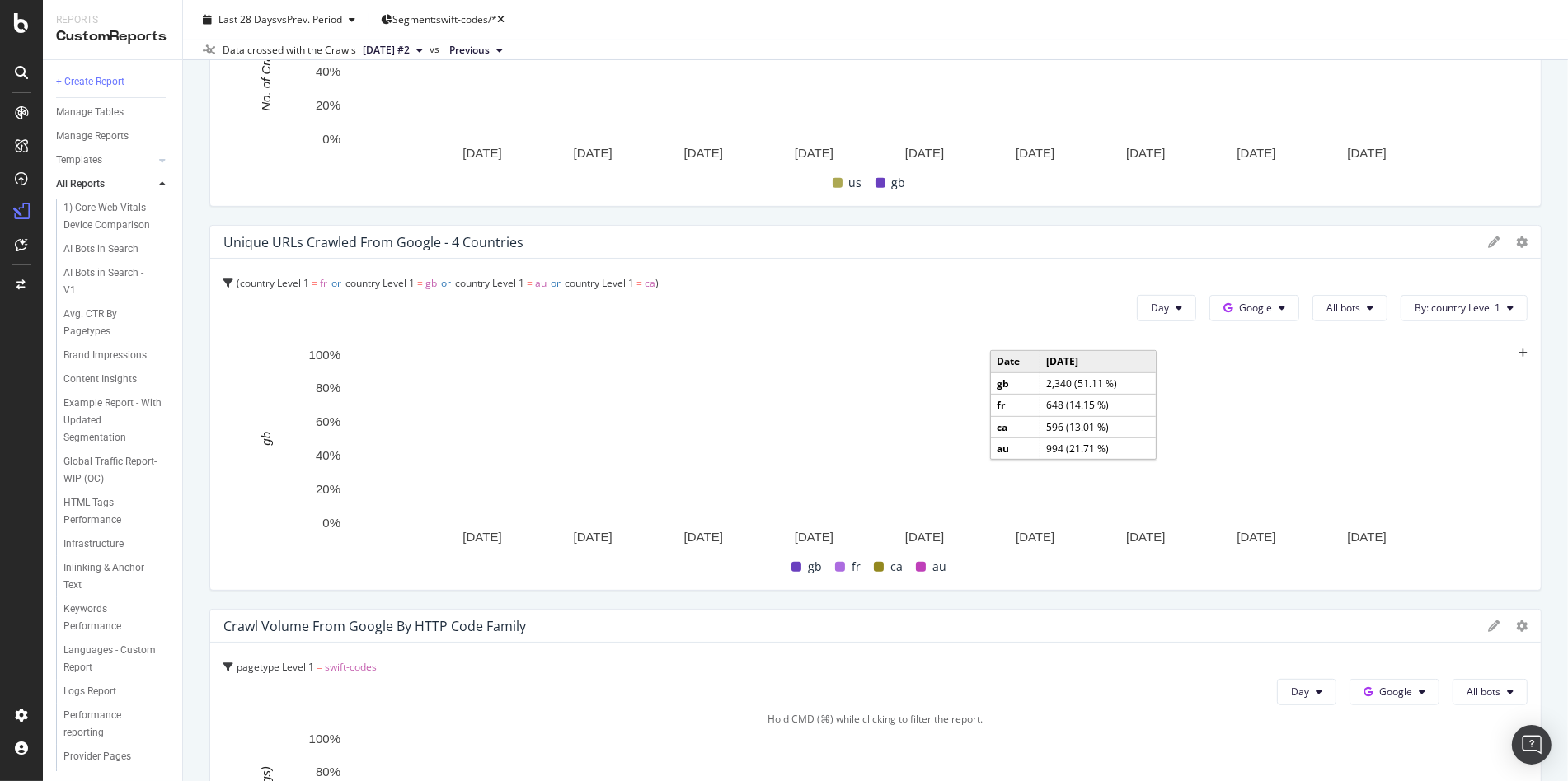
scroll to position [894, 0]
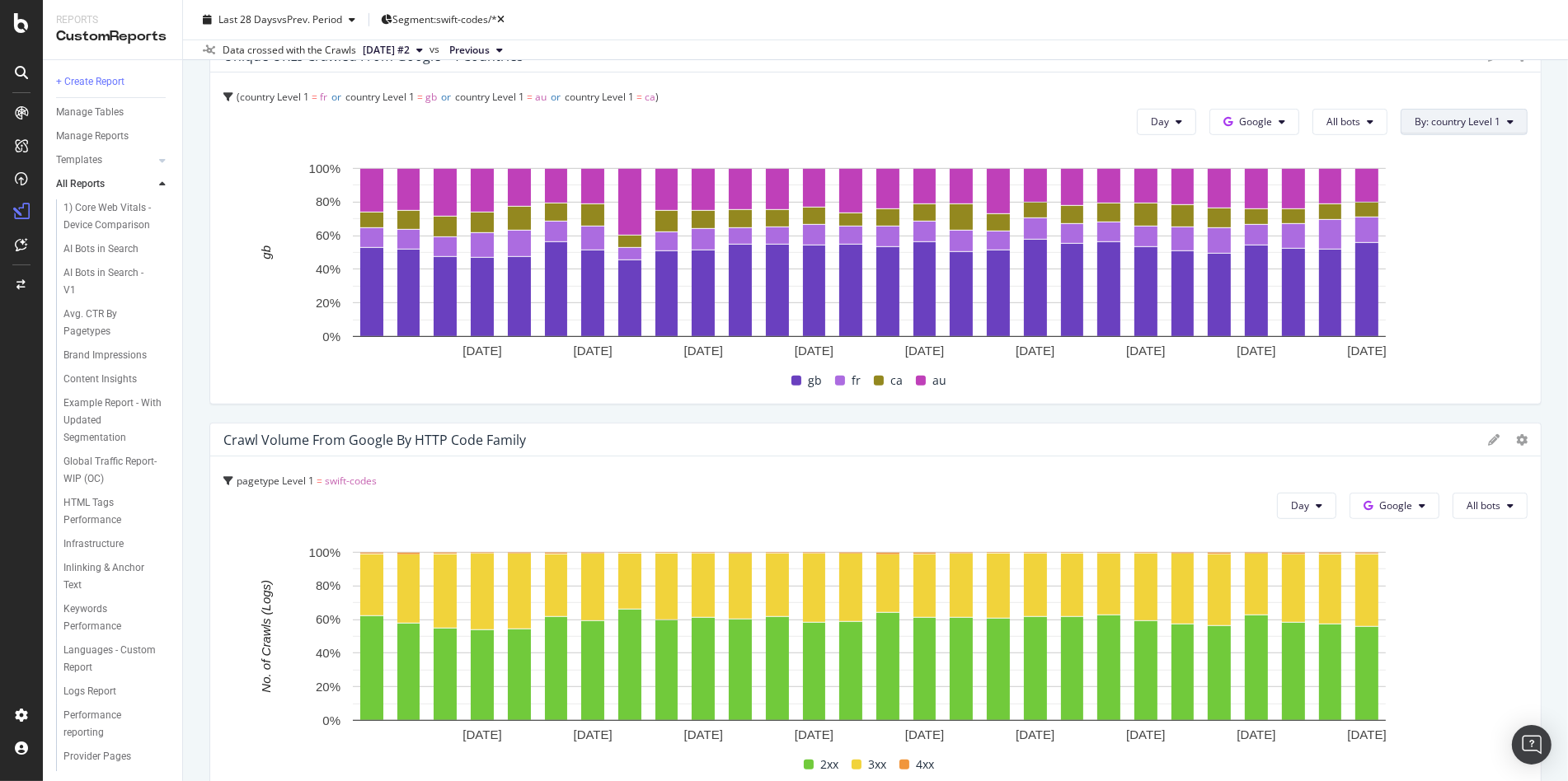
click at [1457, 125] on span "By: country Level 1" at bounding box center [1457, 121] width 86 height 14
click at [1473, 88] on div "country Level 1 = fr or country Level 1 = gb or country Level 1 = au or country…" at bounding box center [875, 97] width 1304 height 23
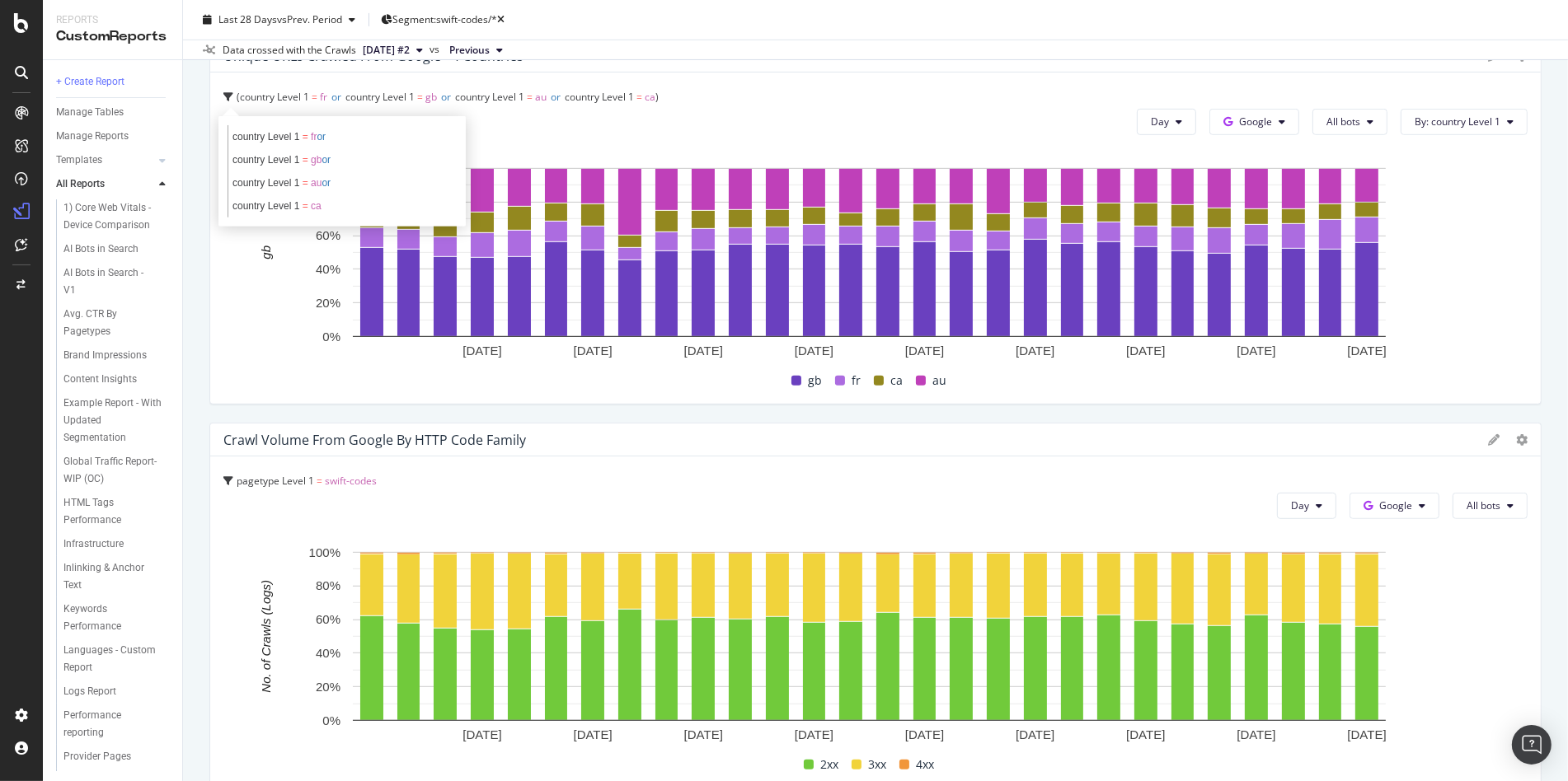
click at [1507, 65] on div "Unique URLs Crawled from Google - 4 Countries" at bounding box center [876, 56] width 1331 height 33
click at [1516, 61] on div at bounding box center [1521, 56] width 12 height 17
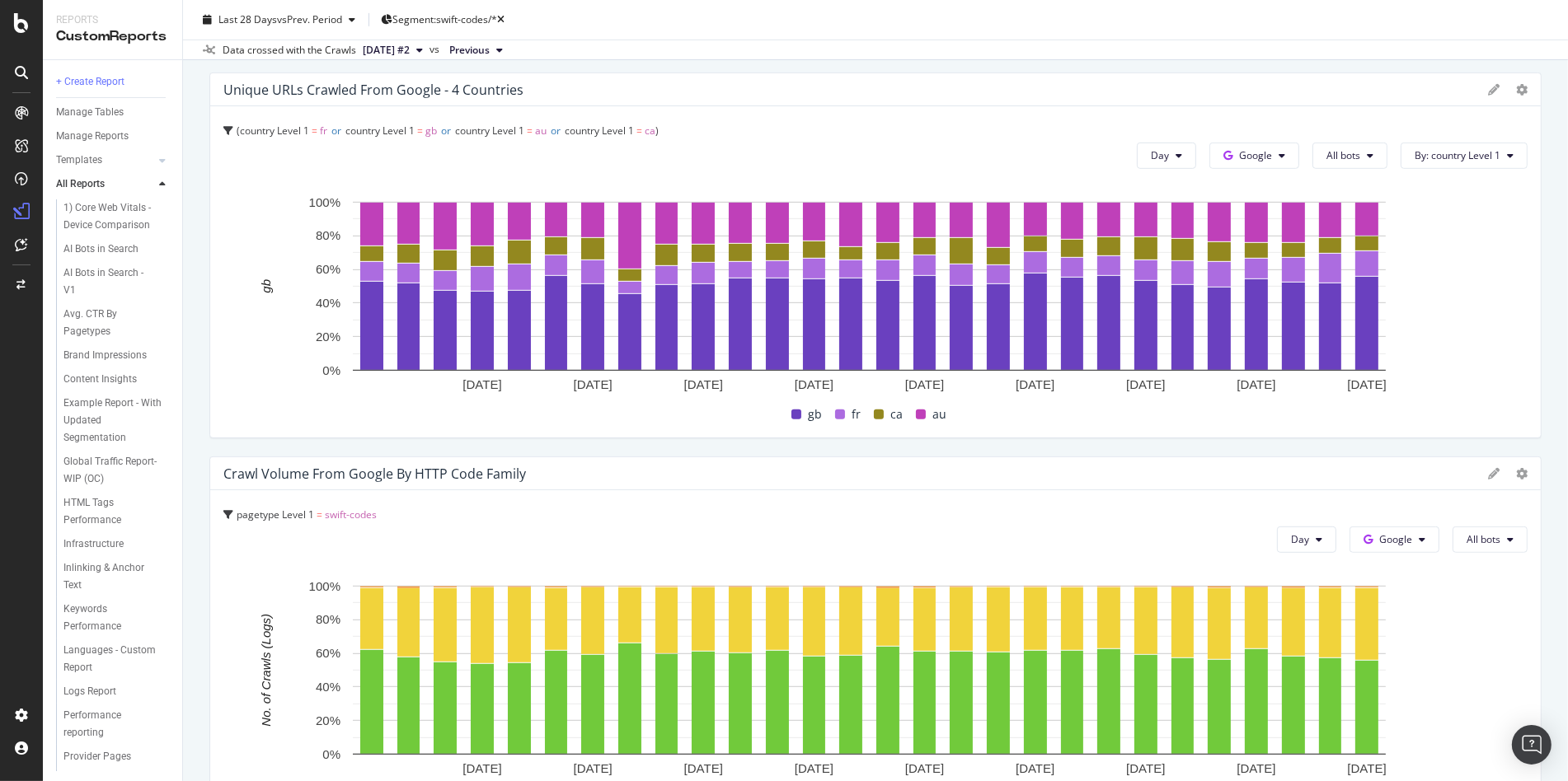
scroll to position [854, 0]
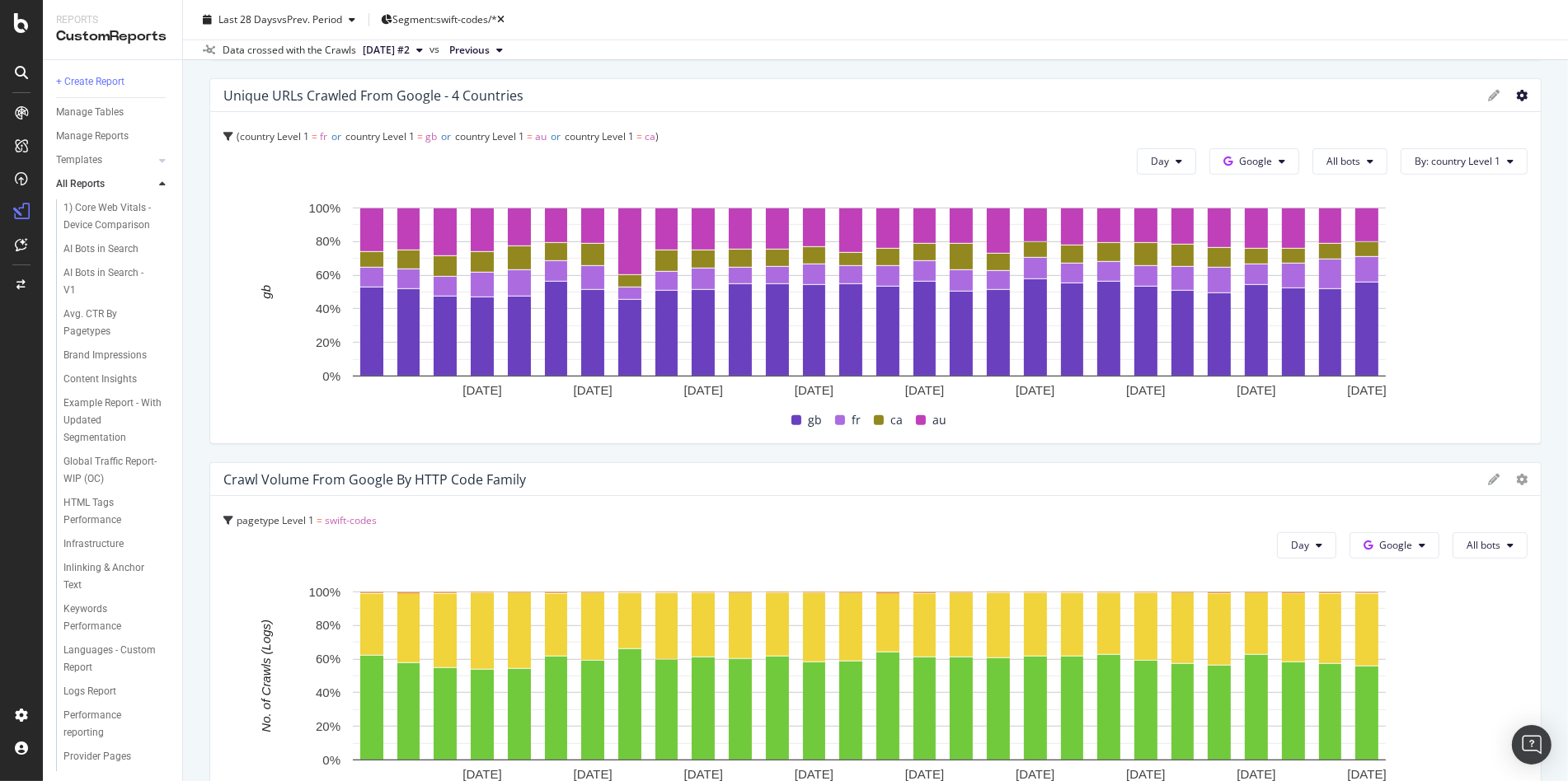
click at [1516, 96] on icon at bounding box center [1521, 96] width 12 height 11
click at [1497, 126] on span "Trend" at bounding box center [1487, 119] width 124 height 15
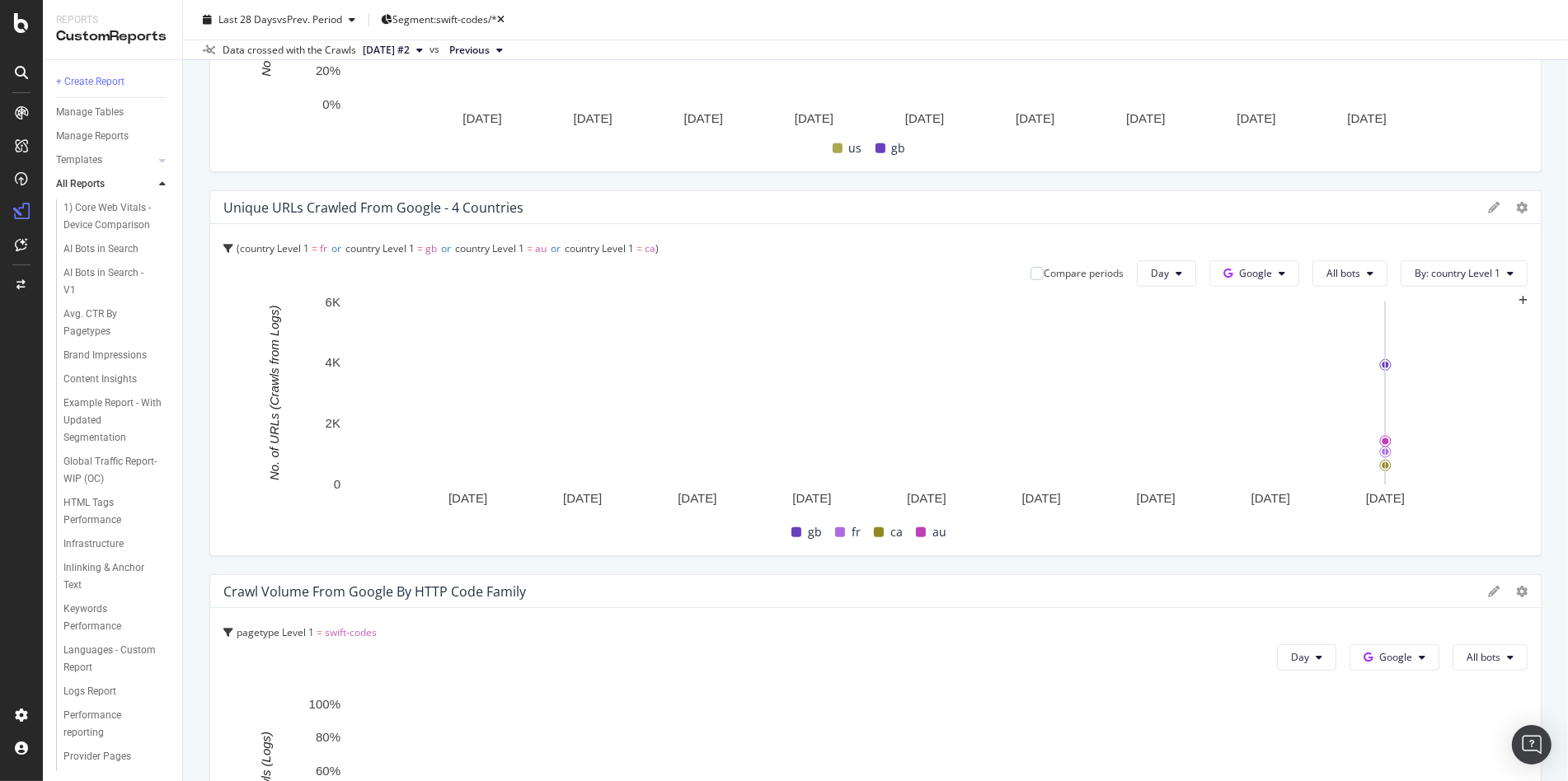
scroll to position [273, 0]
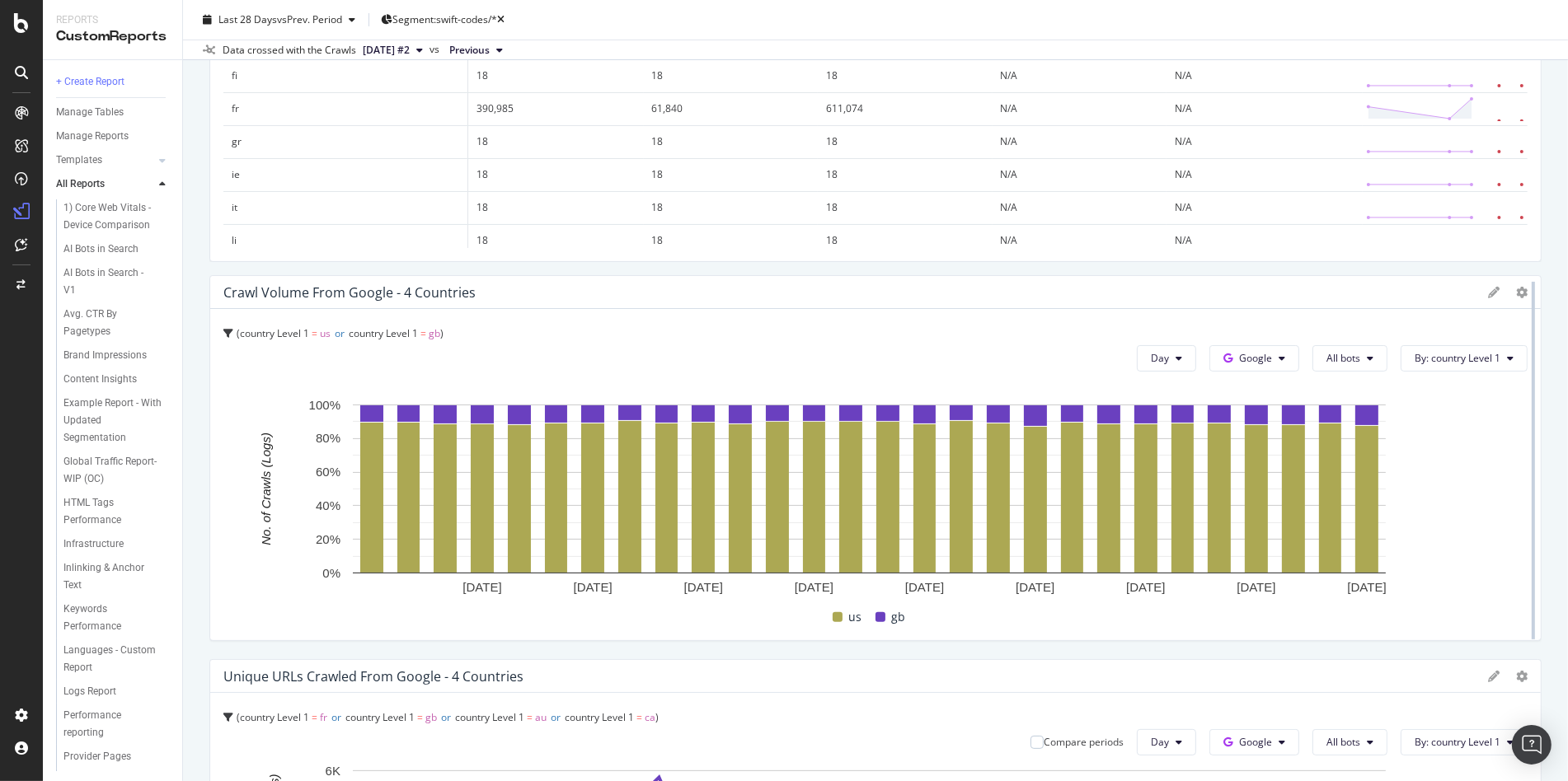
click at [1526, 286] on div at bounding box center [1533, 460] width 17 height 371
click at [1516, 287] on icon at bounding box center [1521, 292] width 12 height 11
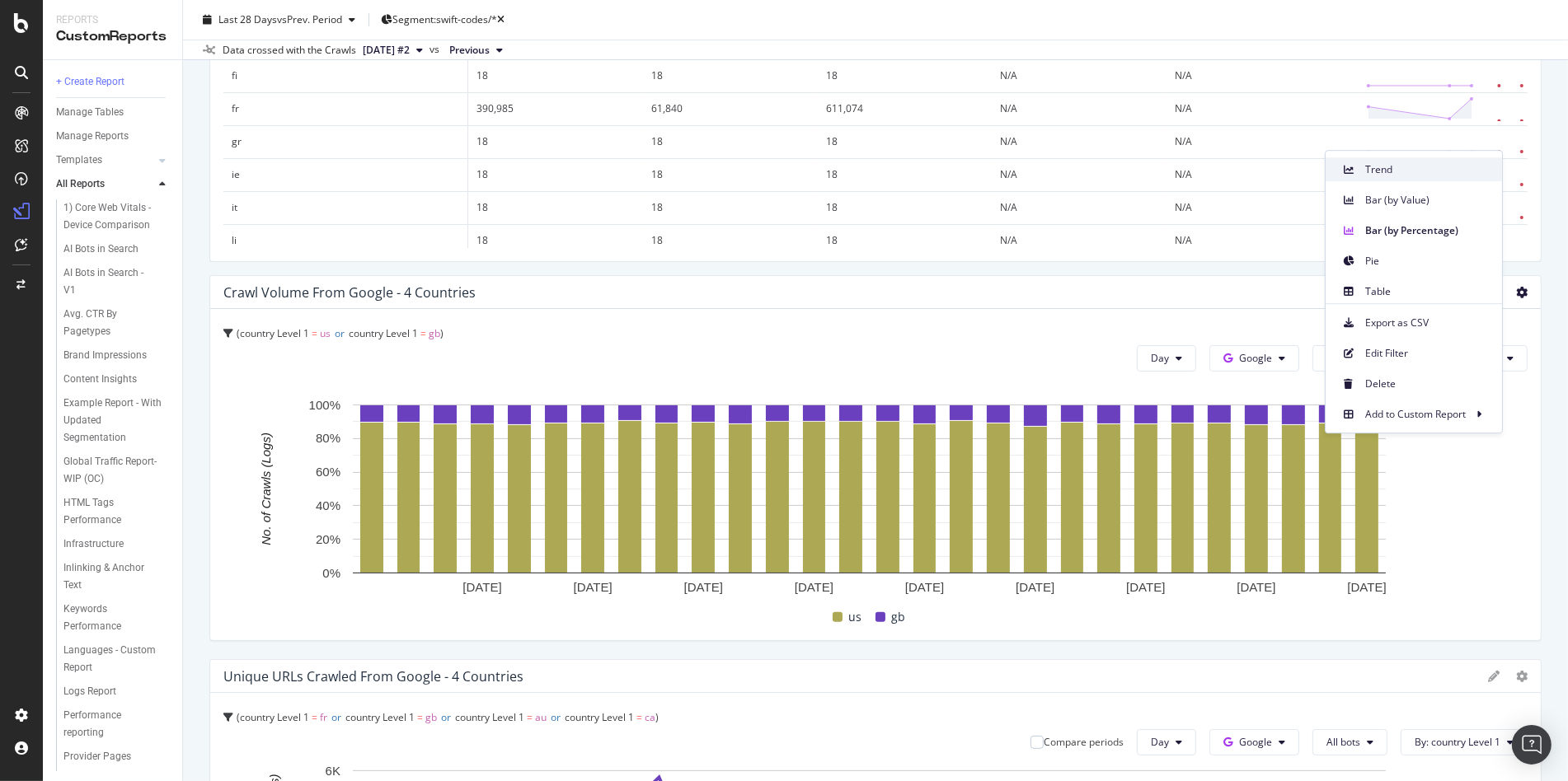
click at [1444, 175] on span "Trend" at bounding box center [1427, 170] width 124 height 15
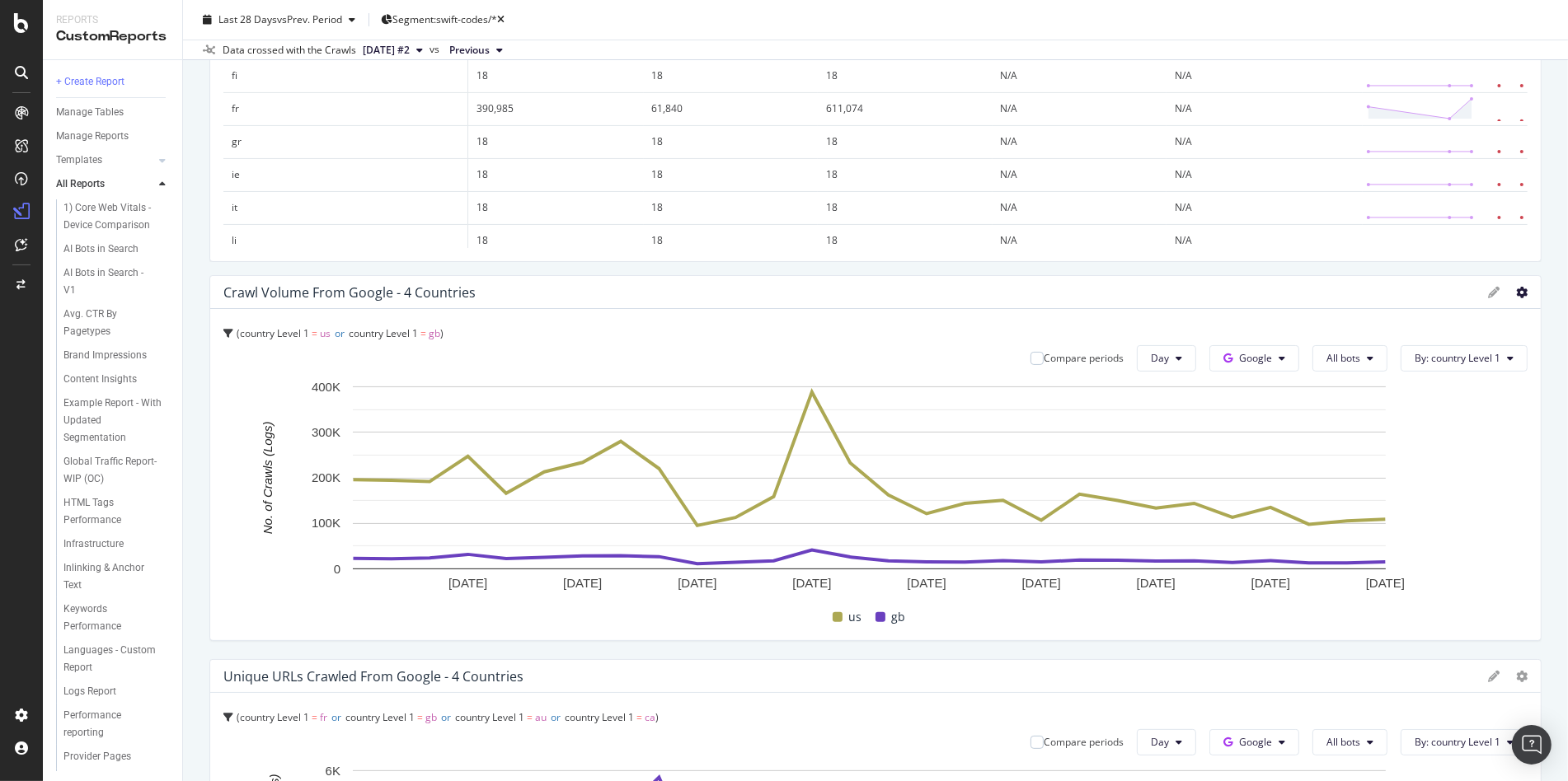
click at [1516, 293] on icon at bounding box center [1521, 292] width 12 height 11
click at [1488, 346] on span "Edit Filter" at bounding box center [1427, 353] width 124 height 15
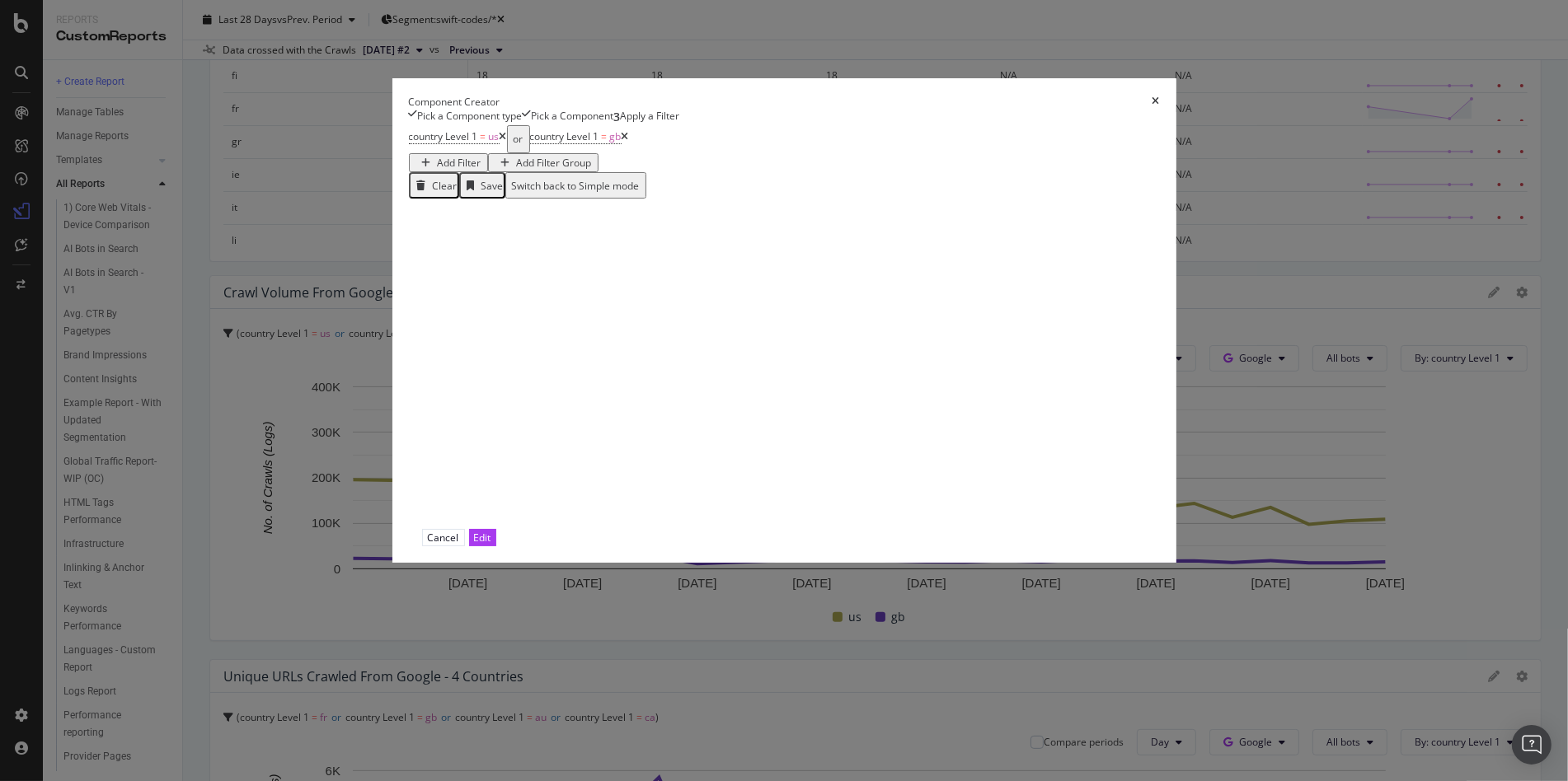
click at [481, 170] on div "Add Filter" at bounding box center [459, 163] width 43 height 14
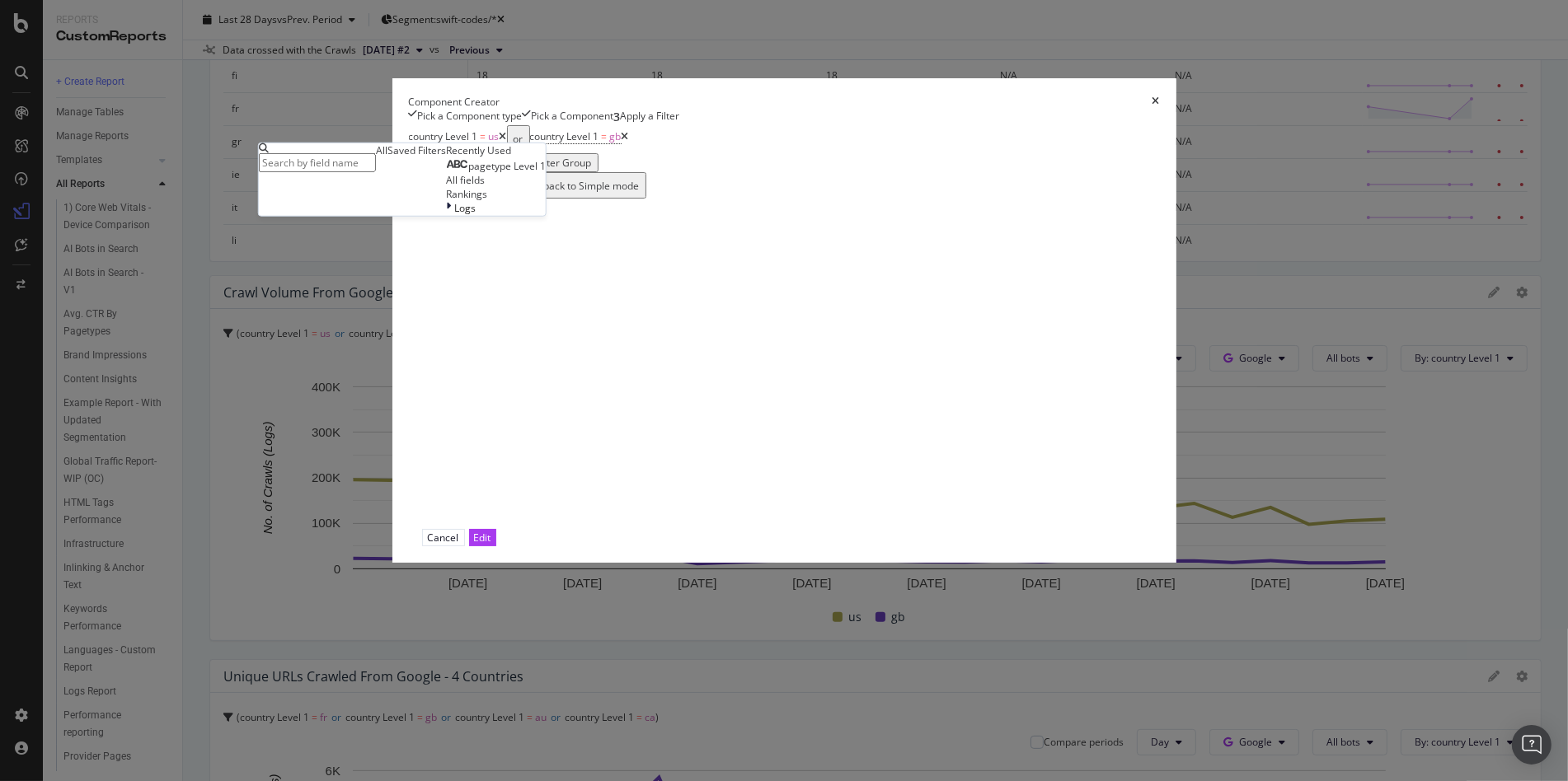
click at [546, 173] on div "pagetype Level 1" at bounding box center [496, 165] width 100 height 16
click at [376, 172] on input "modal" at bounding box center [318, 162] width 117 height 19
type input "co"
click at [533, 195] on span "Level" at bounding box center [520, 188] width 24 height 14
click at [376, 229] on input "modal" at bounding box center [318, 219] width 117 height 19
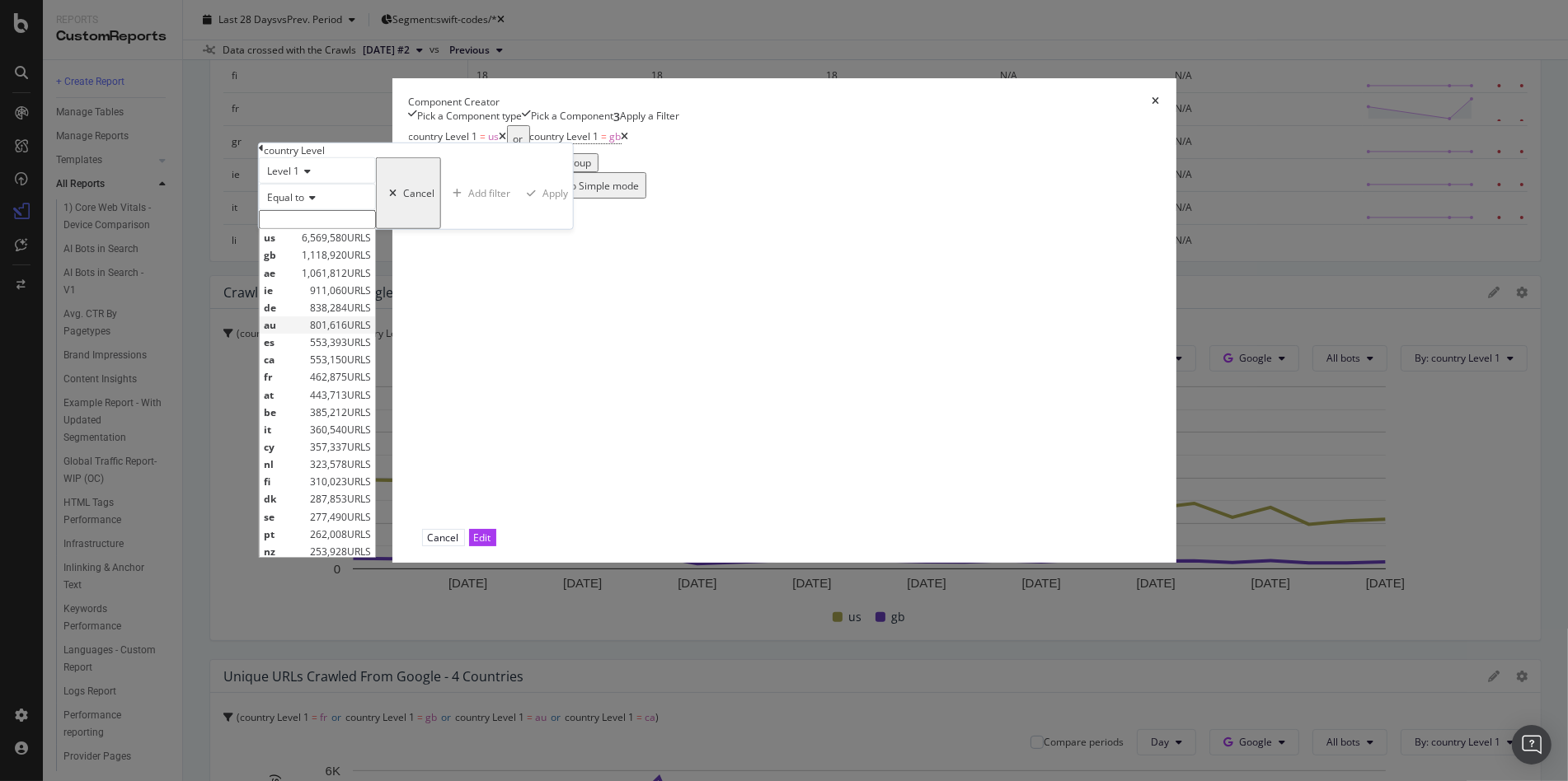
click at [306, 332] on span "au" at bounding box center [285, 325] width 42 height 14
type input "au"
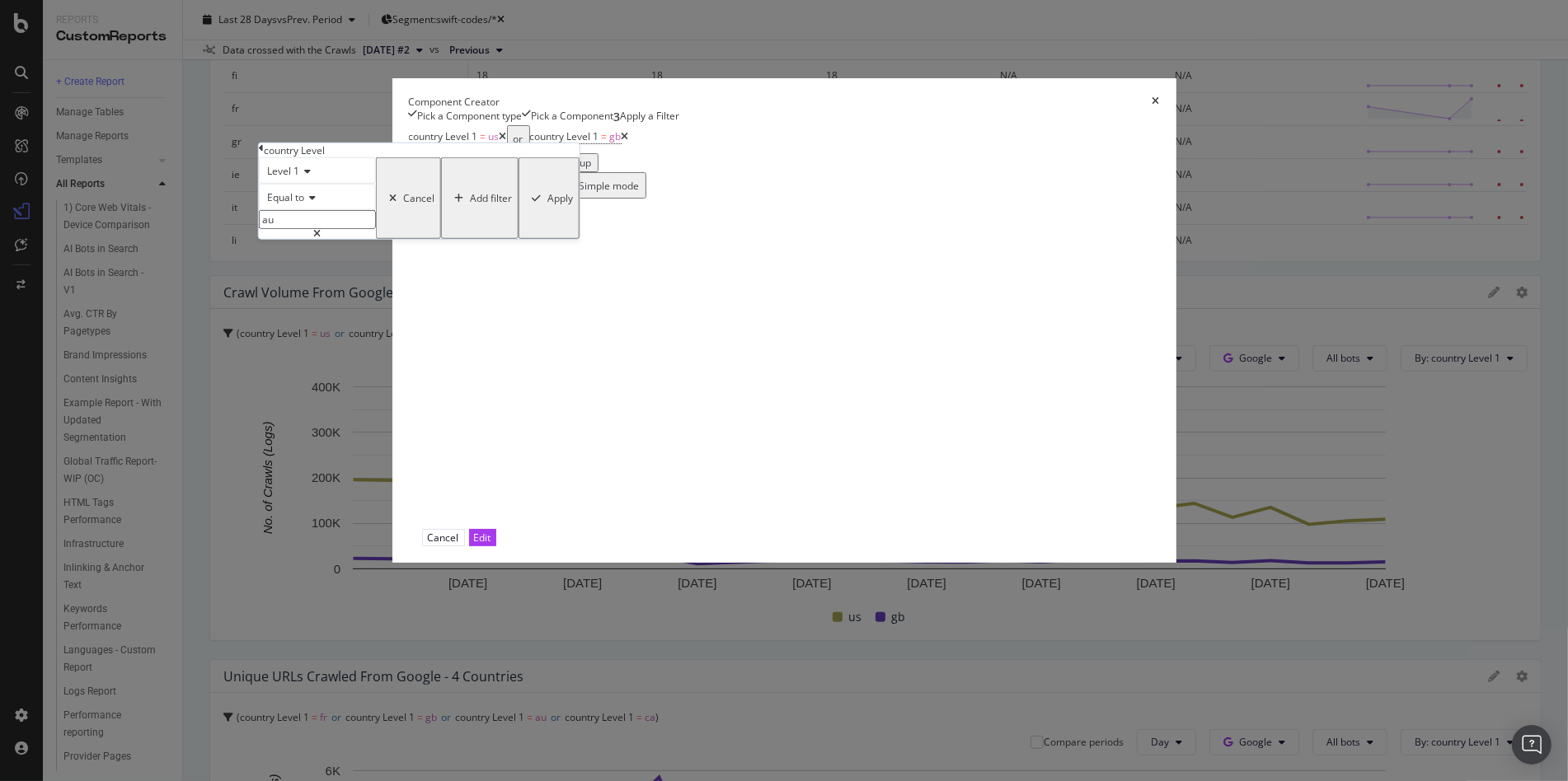
click at [548, 203] on div "modal" at bounding box center [535, 197] width 22 height 10
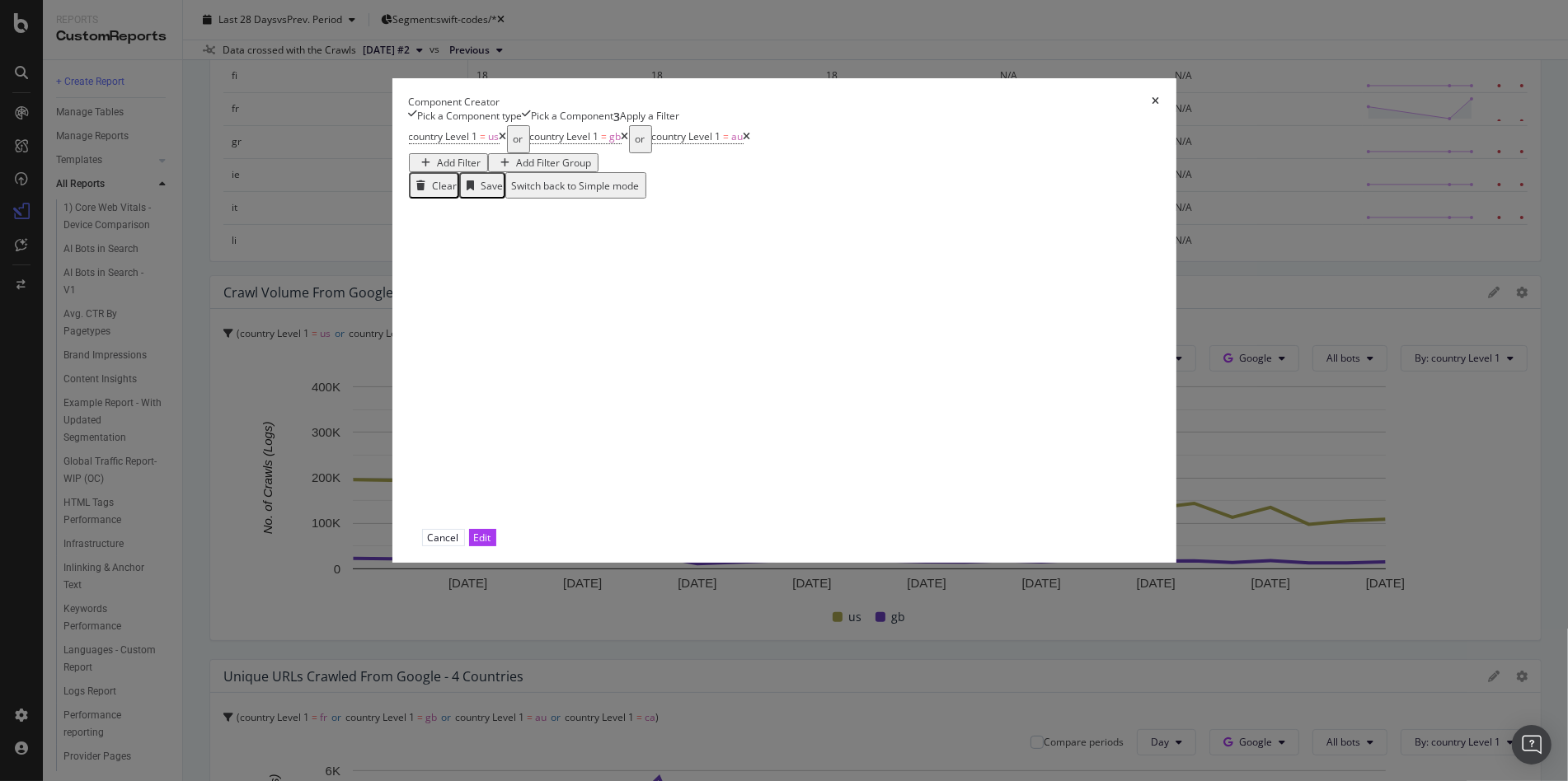
click at [481, 170] on div "Add Filter" at bounding box center [459, 163] width 43 height 14
click at [634, 195] on span "country" at bounding box center [615, 188] width 41 height 14
click at [699, 229] on div "Level 1 Equal to Cancel Add filter Apply" at bounding box center [542, 193] width 314 height 72
click at [502, 229] on input "modal" at bounding box center [443, 219] width 117 height 19
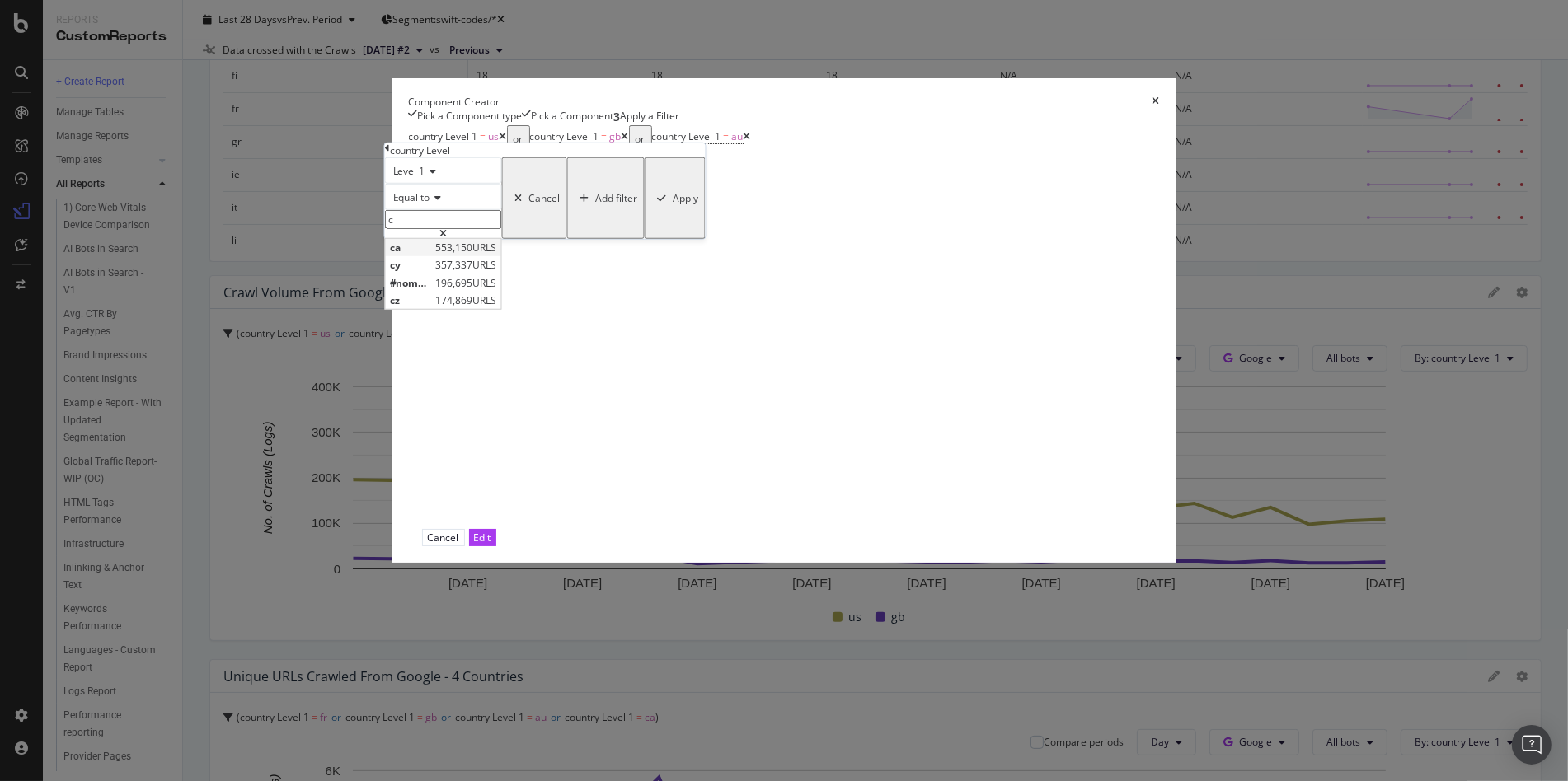
click at [501, 257] on div "ca 553,150 URLS" at bounding box center [443, 248] width 115 height 18
type input "ca"
click at [673, 203] on div "modal" at bounding box center [662, 197] width 22 height 10
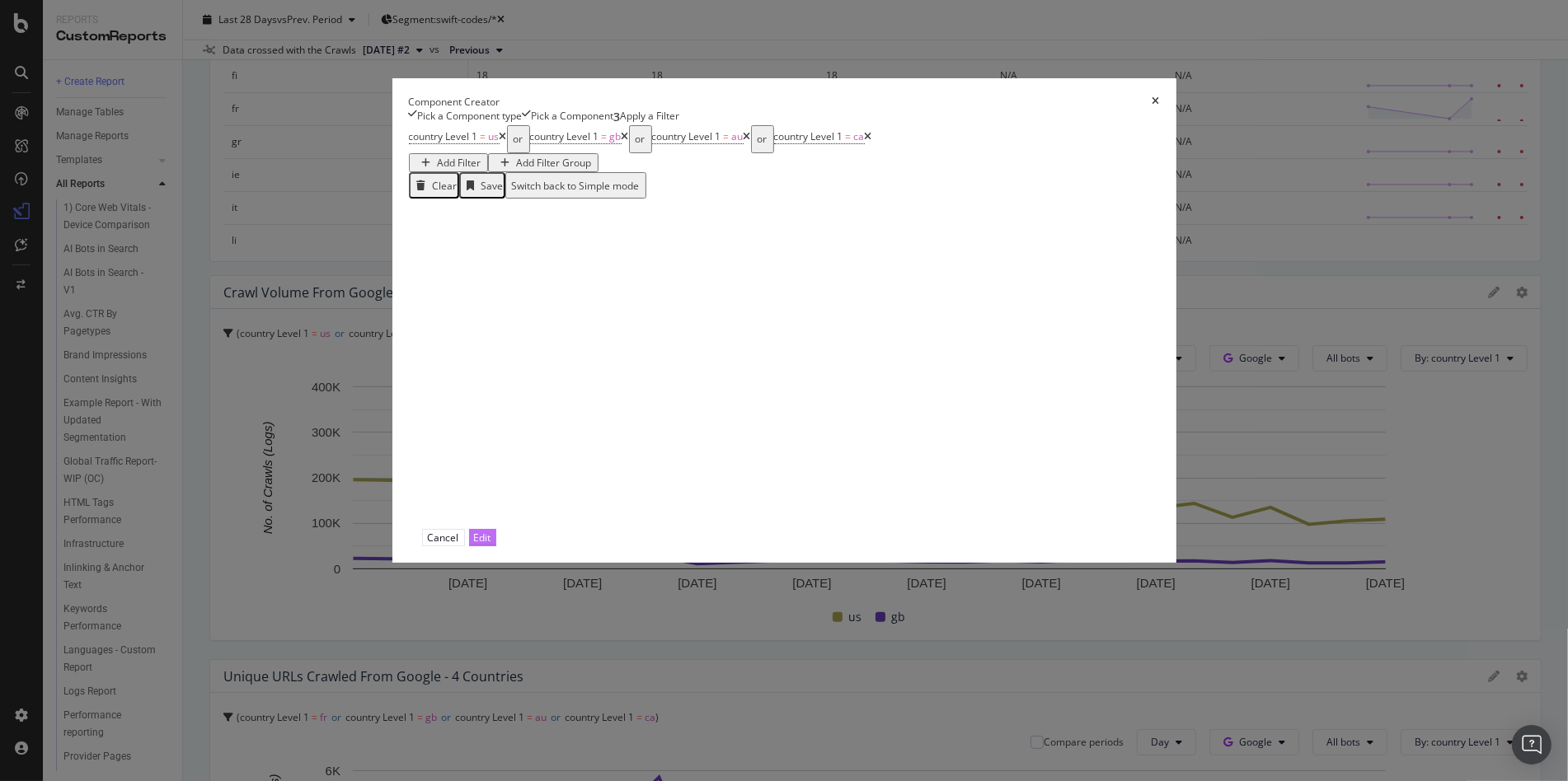
click at [491, 545] on div "Edit" at bounding box center [483, 538] width 18 height 14
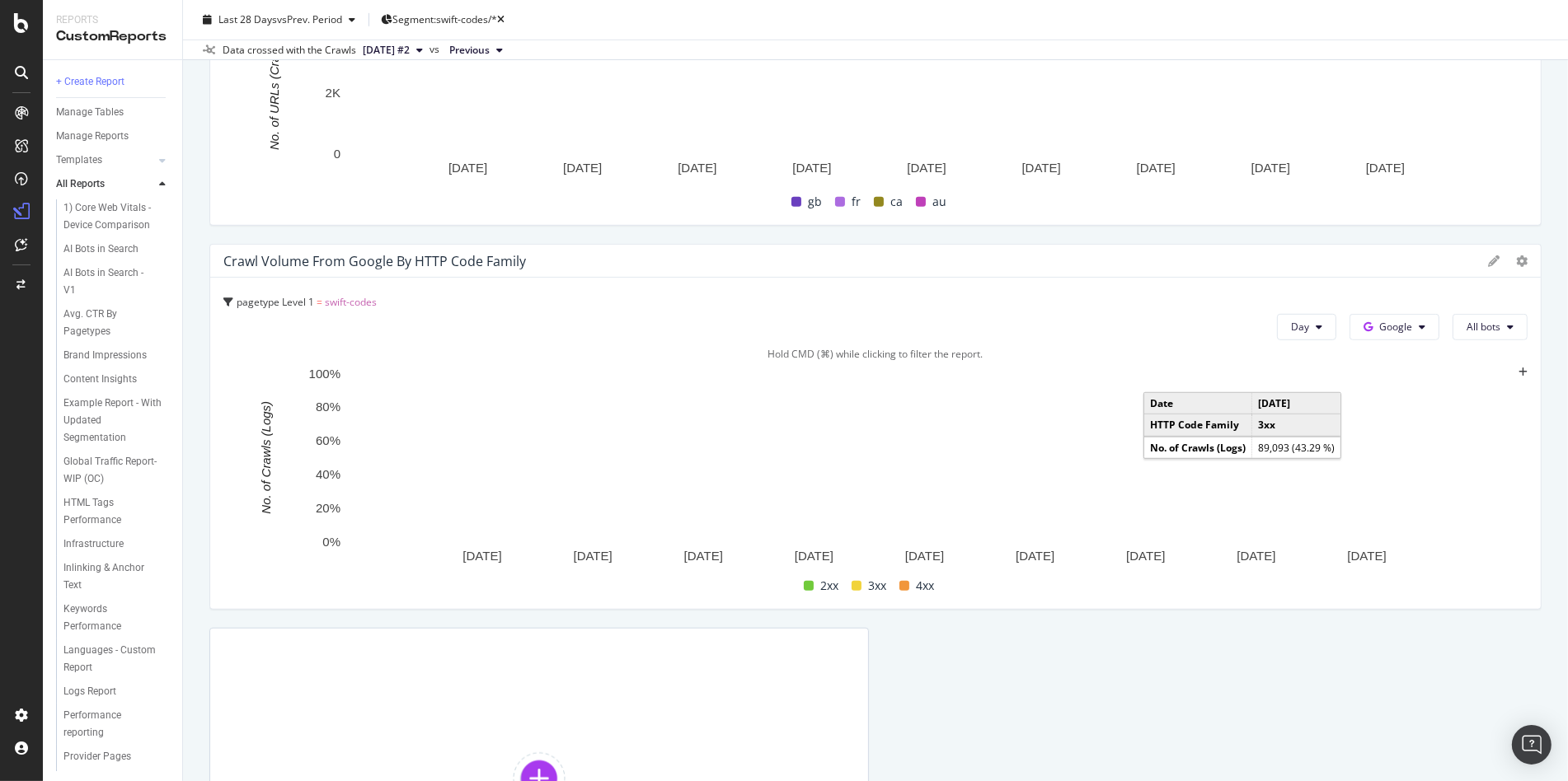
scroll to position [1332, 0]
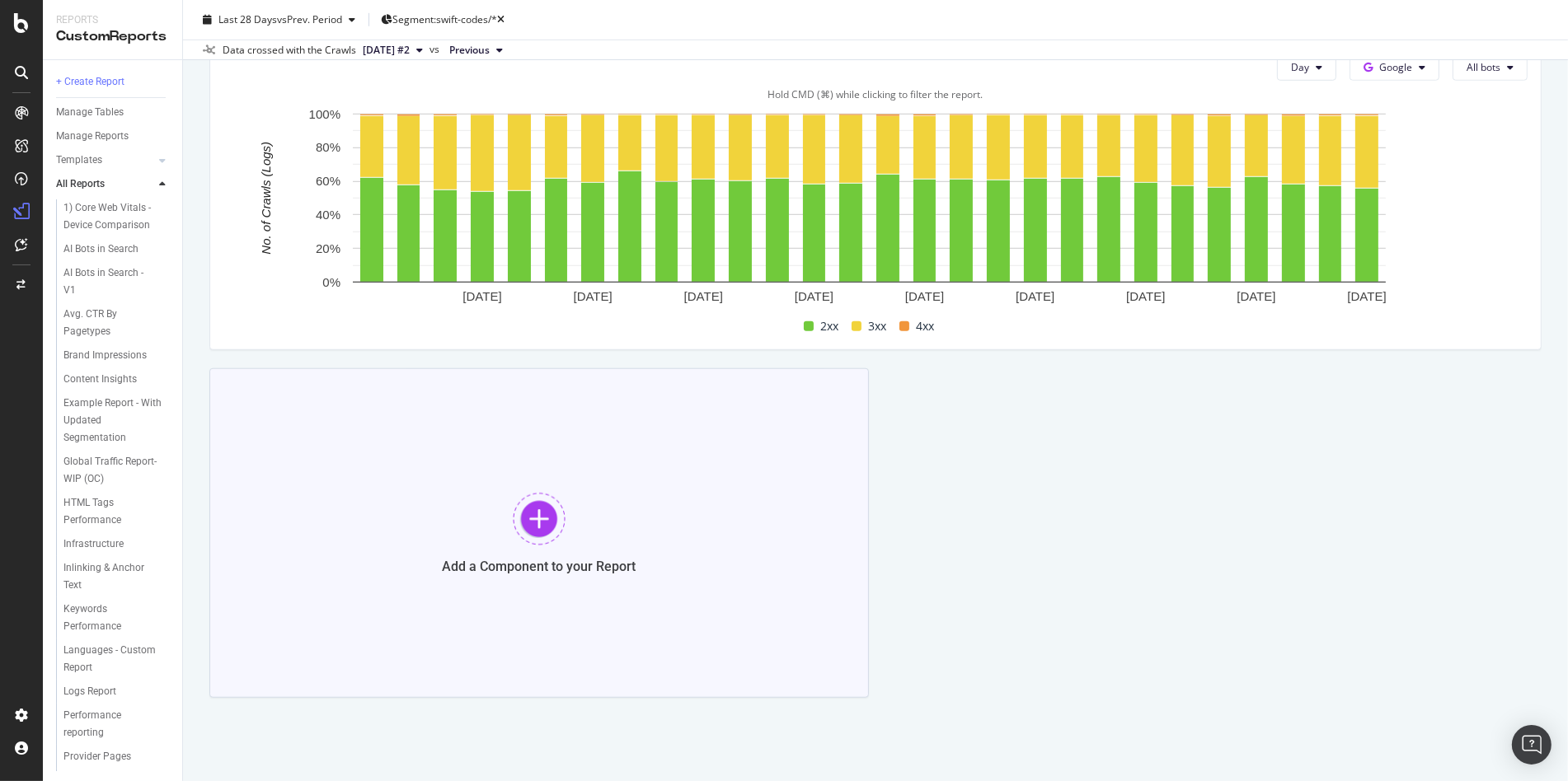
click at [512, 520] on div at bounding box center [539, 519] width 53 height 53
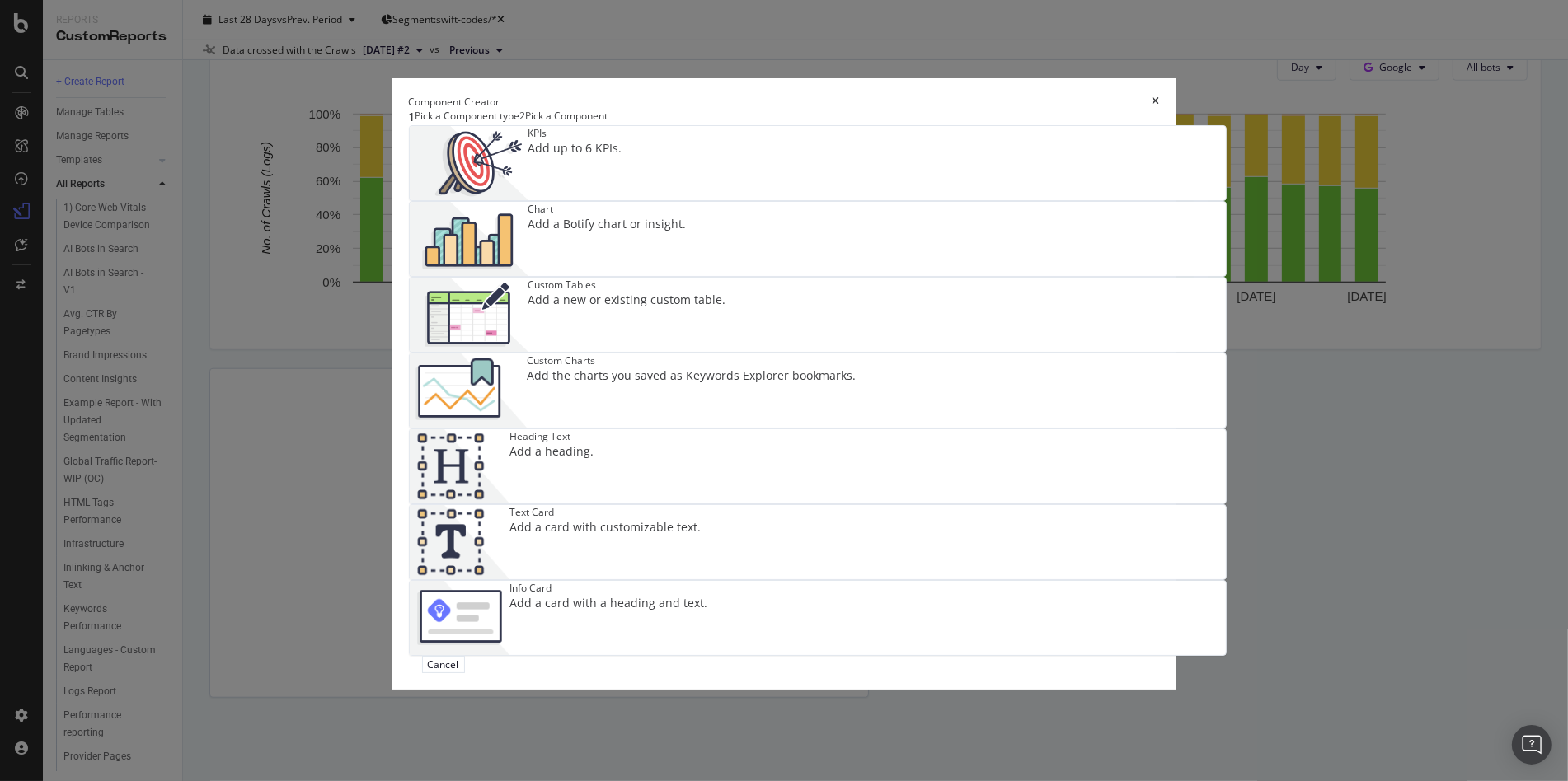
click at [687, 233] on div "Add a Botify chart or insight." at bounding box center [607, 224] width 158 height 17
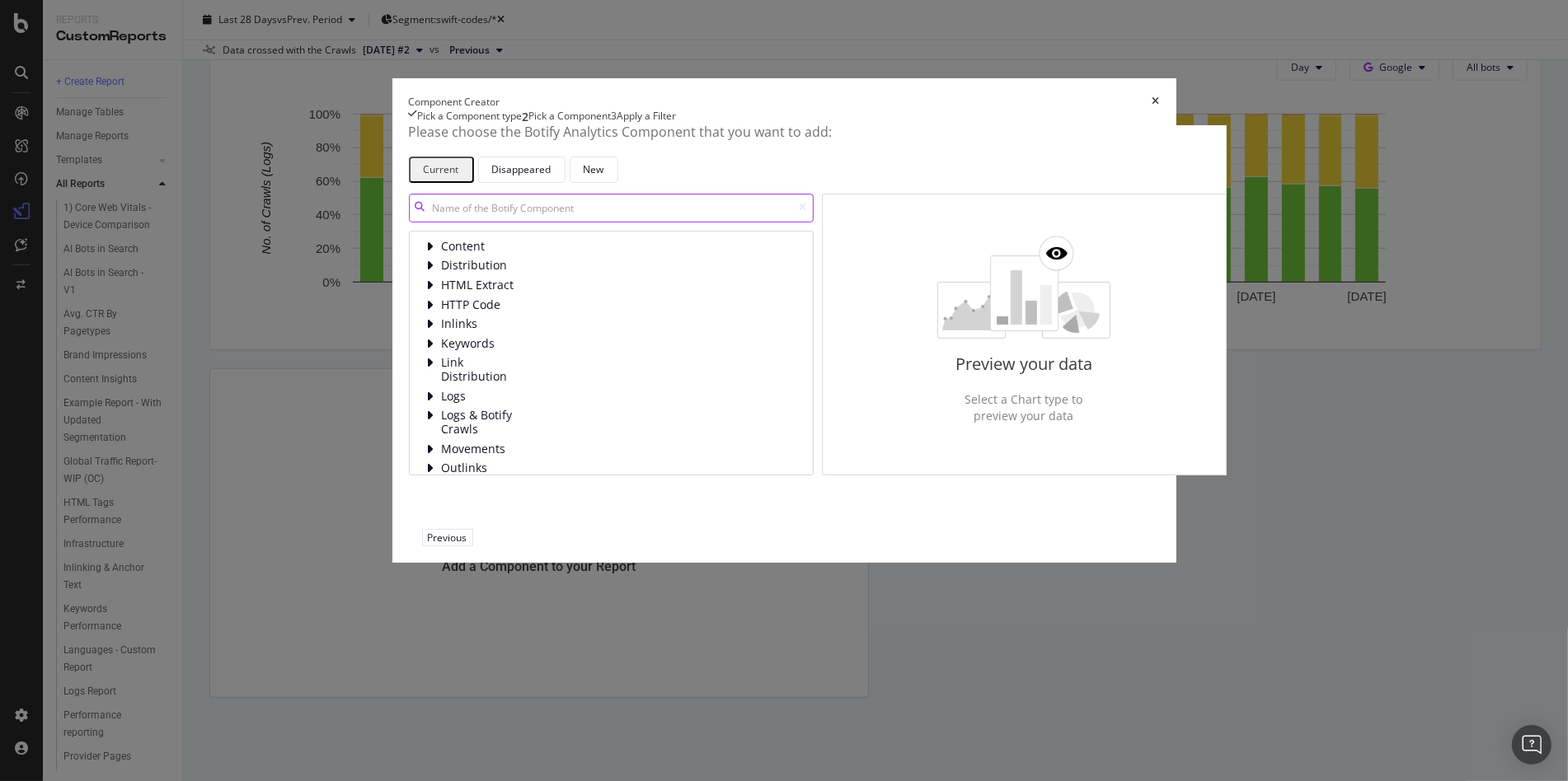
click at [487, 223] on input "modal" at bounding box center [611, 208] width 404 height 29
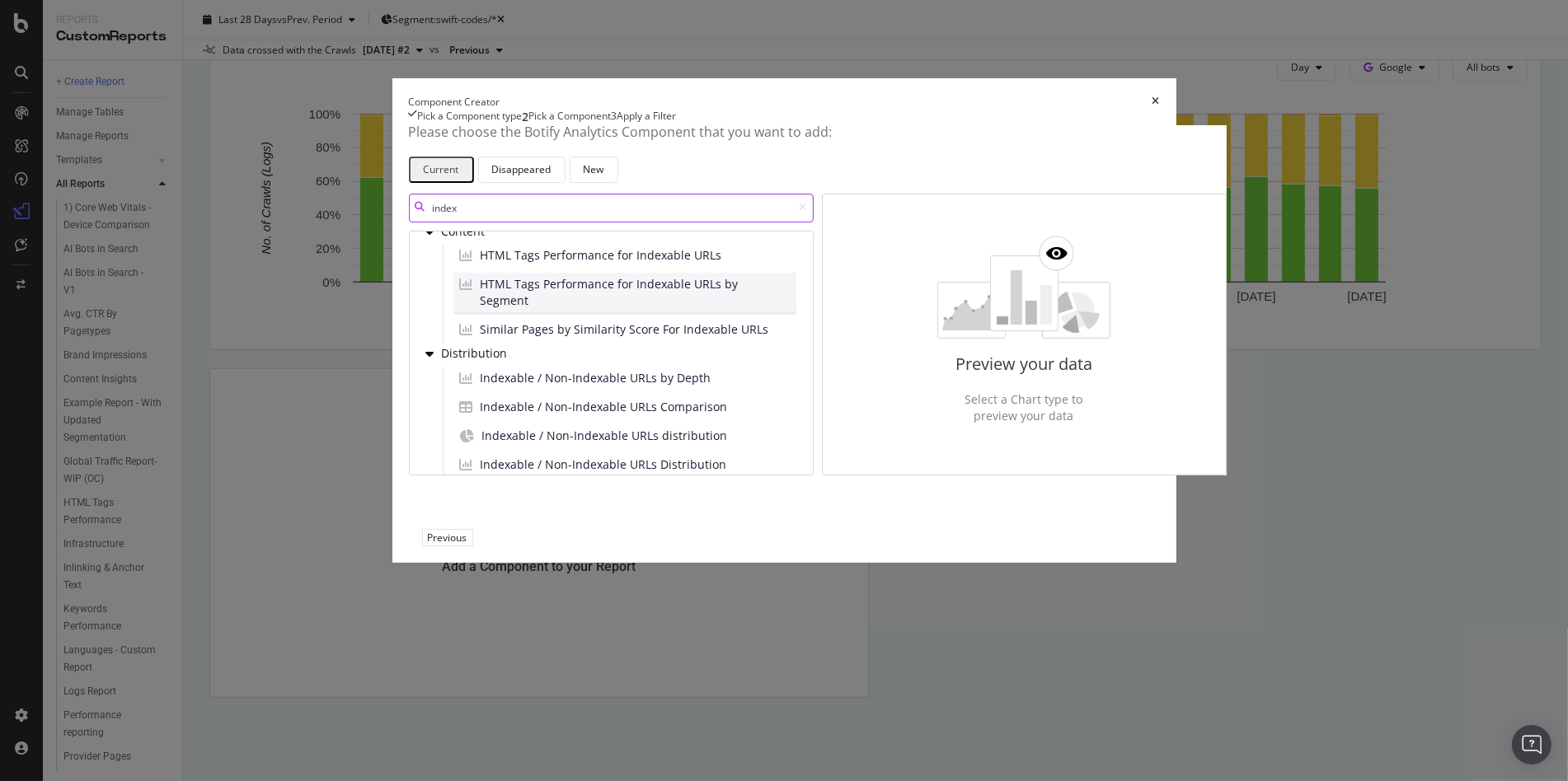
scroll to position [27, 0]
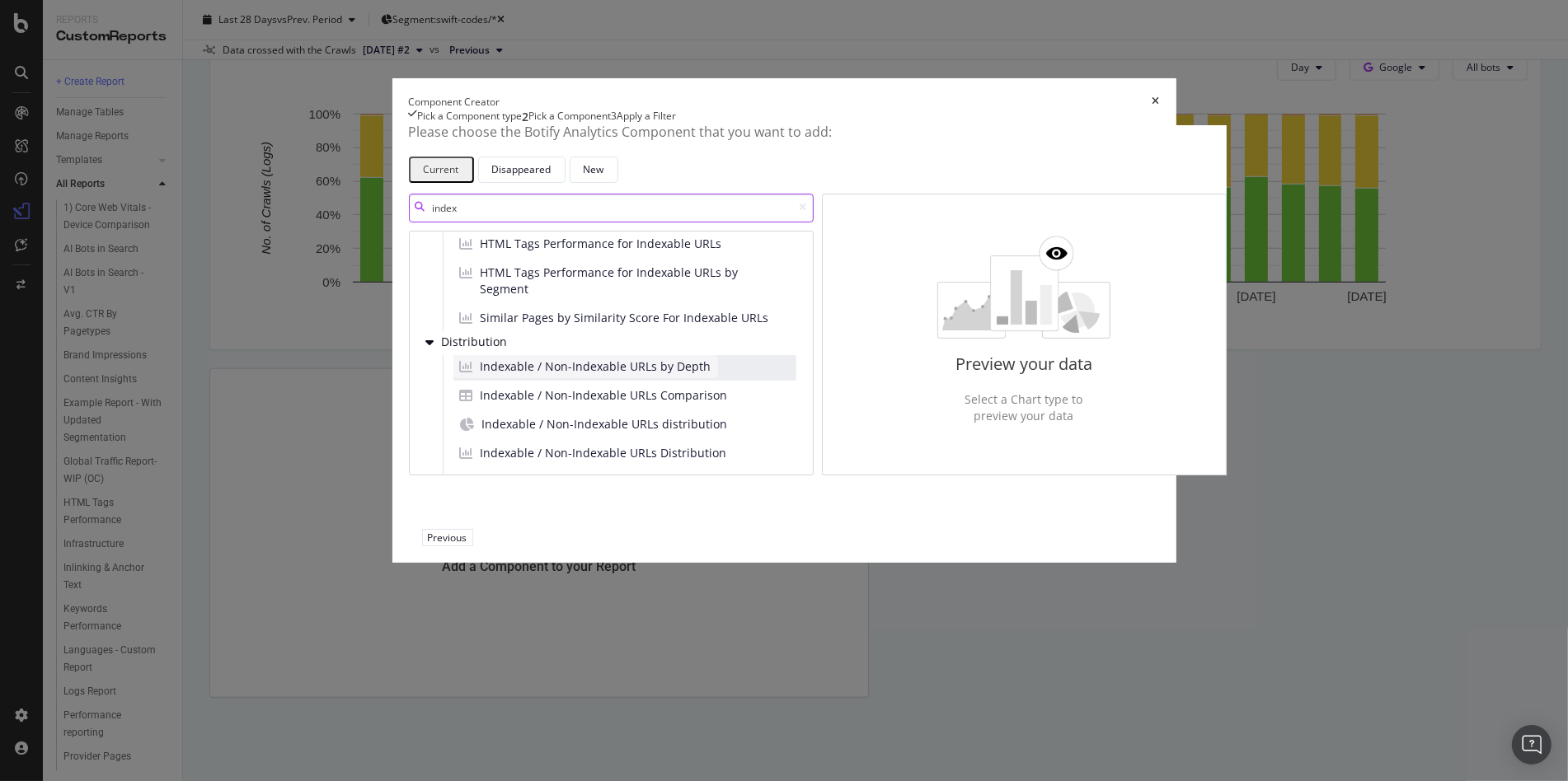
type input "index"
click at [498, 375] on span "Indexable / Non-Indexable URLs by Depth" at bounding box center [596, 366] width 231 height 17
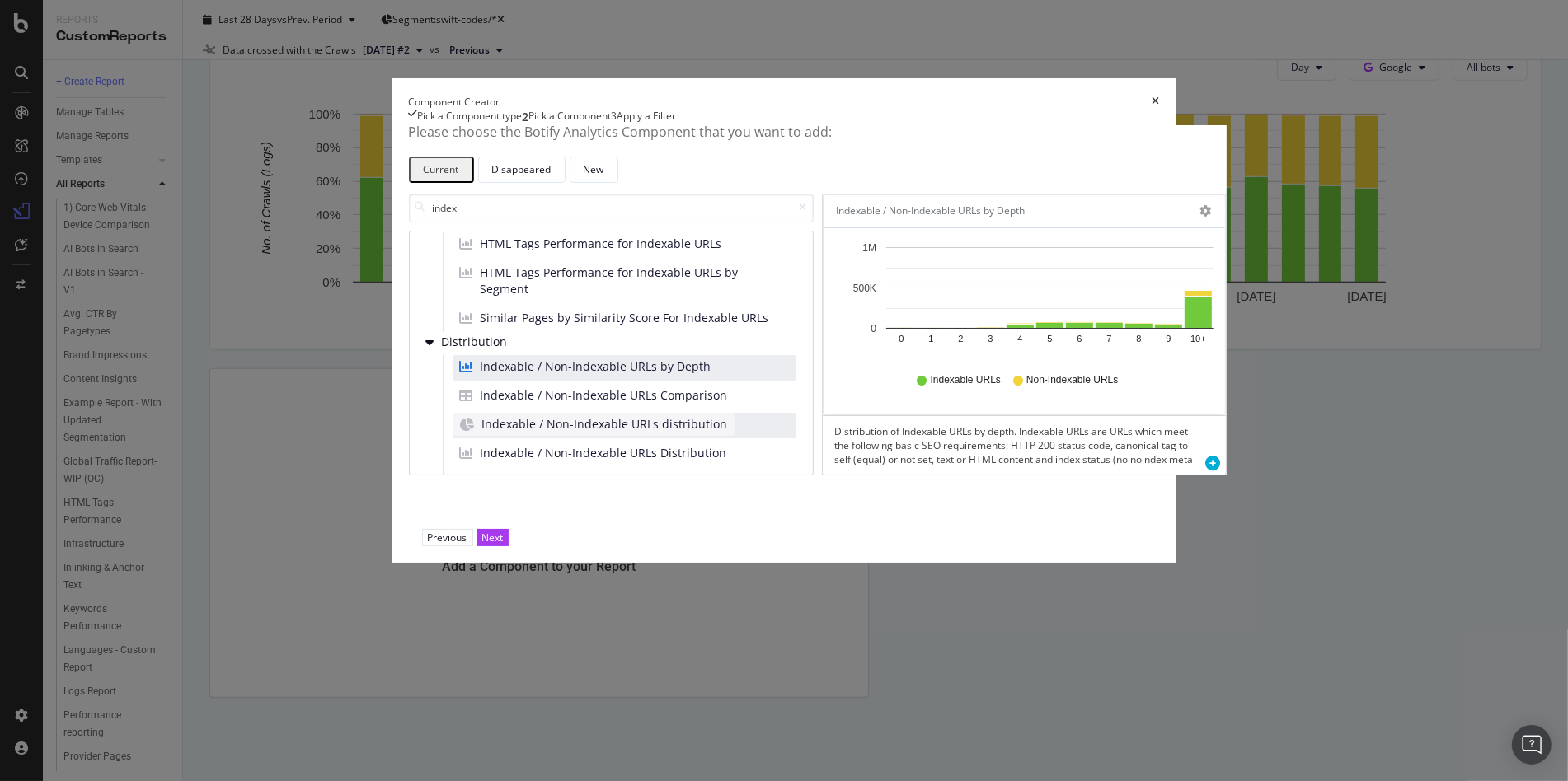
click at [489, 433] on span "Indexable / Non-Indexable URLs distribution" at bounding box center [605, 424] width 246 height 17
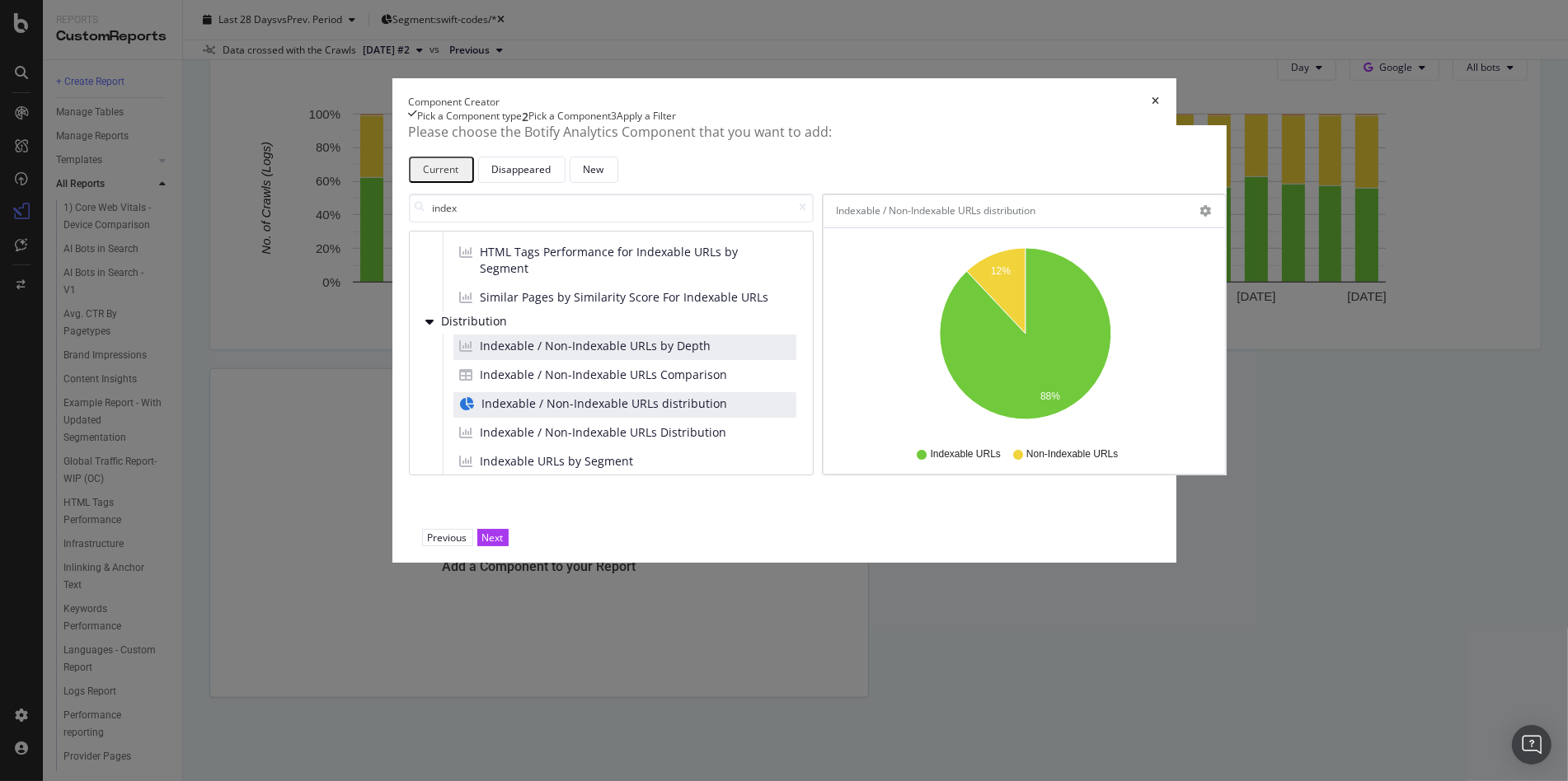
scroll to position [61, 0]
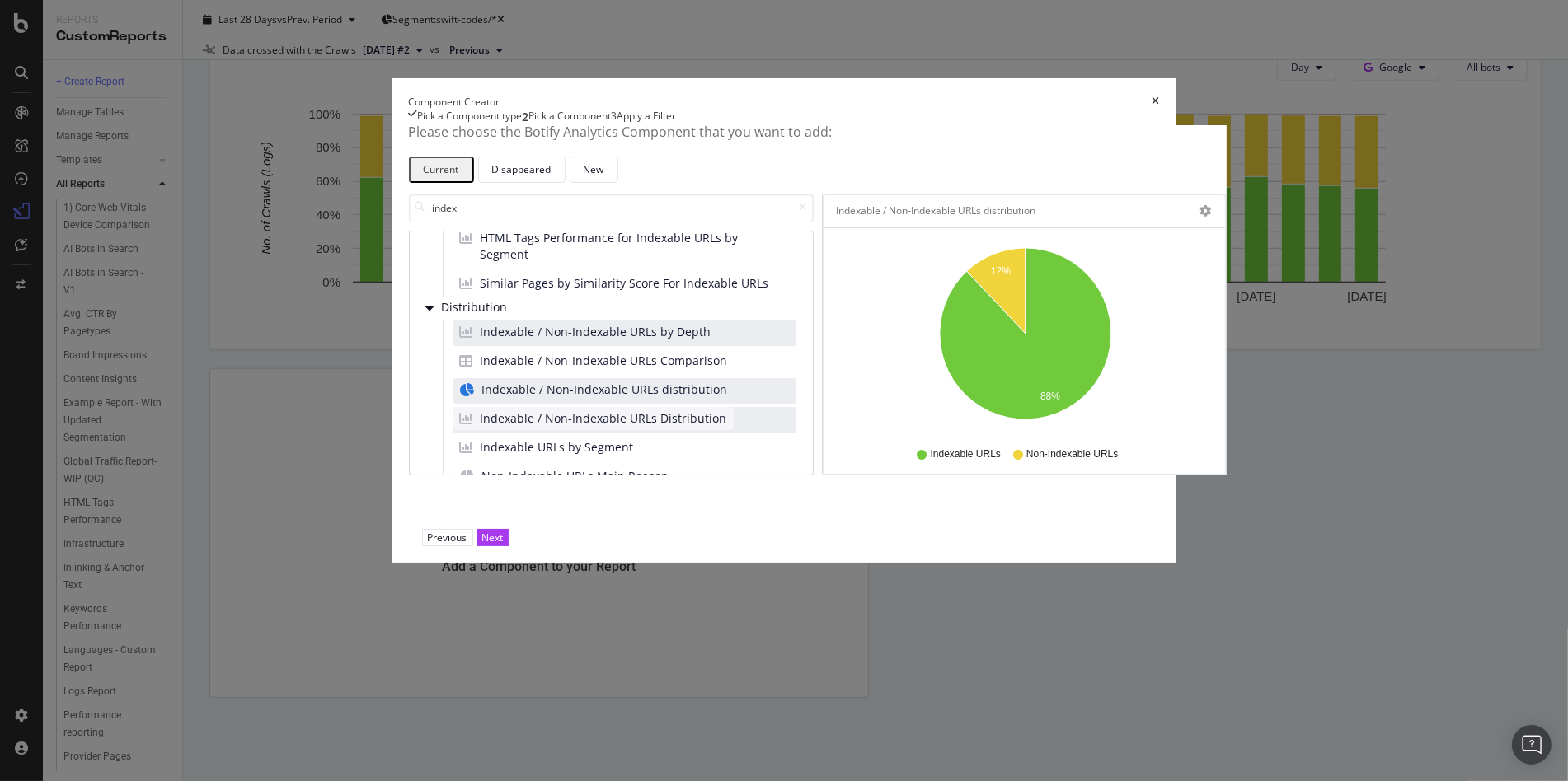
click at [501, 427] on span "Indexable / Non-Indexable URLs Distribution" at bounding box center [603, 418] width 247 height 17
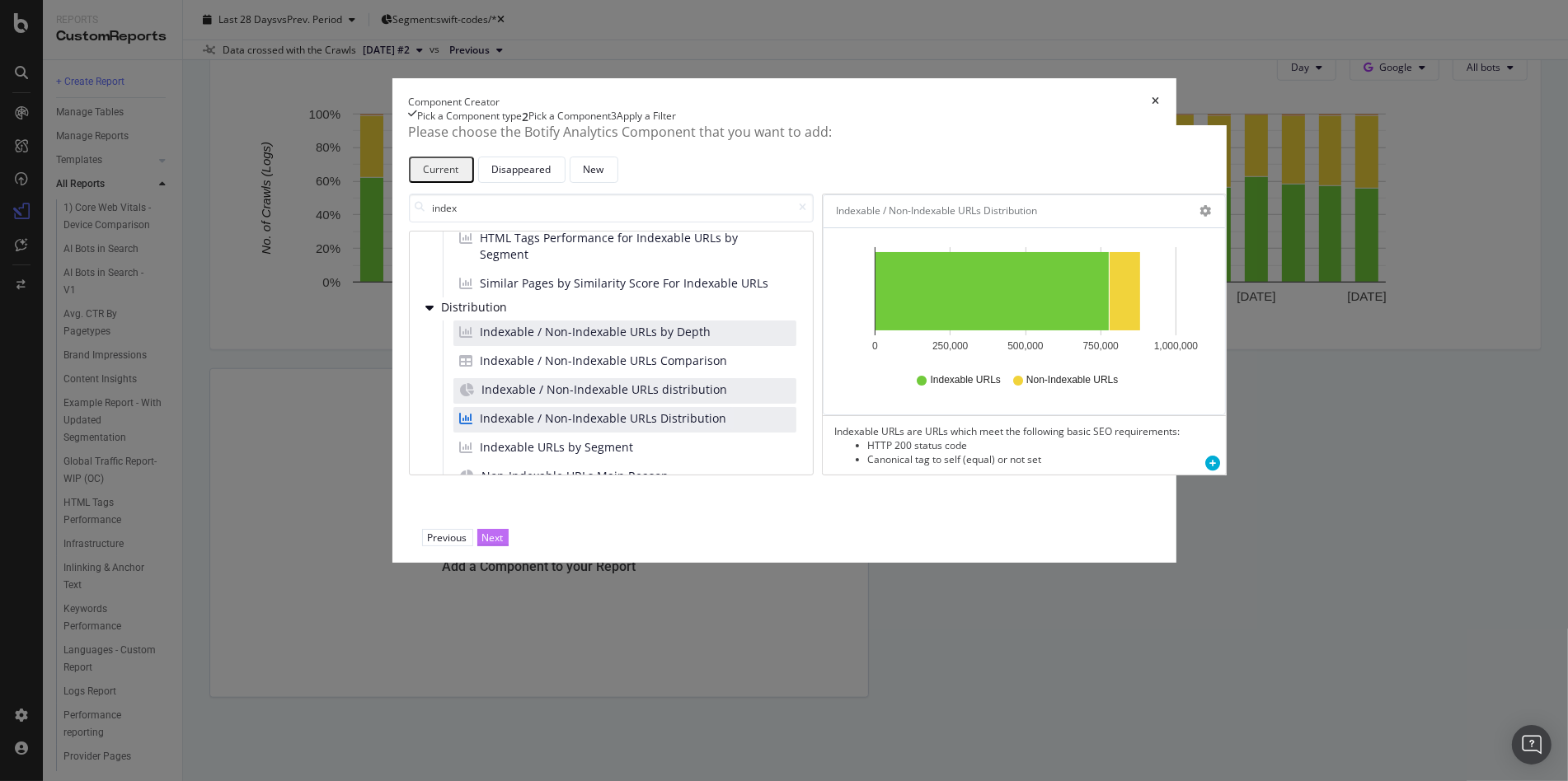
click at [503, 545] on div "Next" at bounding box center [493, 538] width 21 height 14
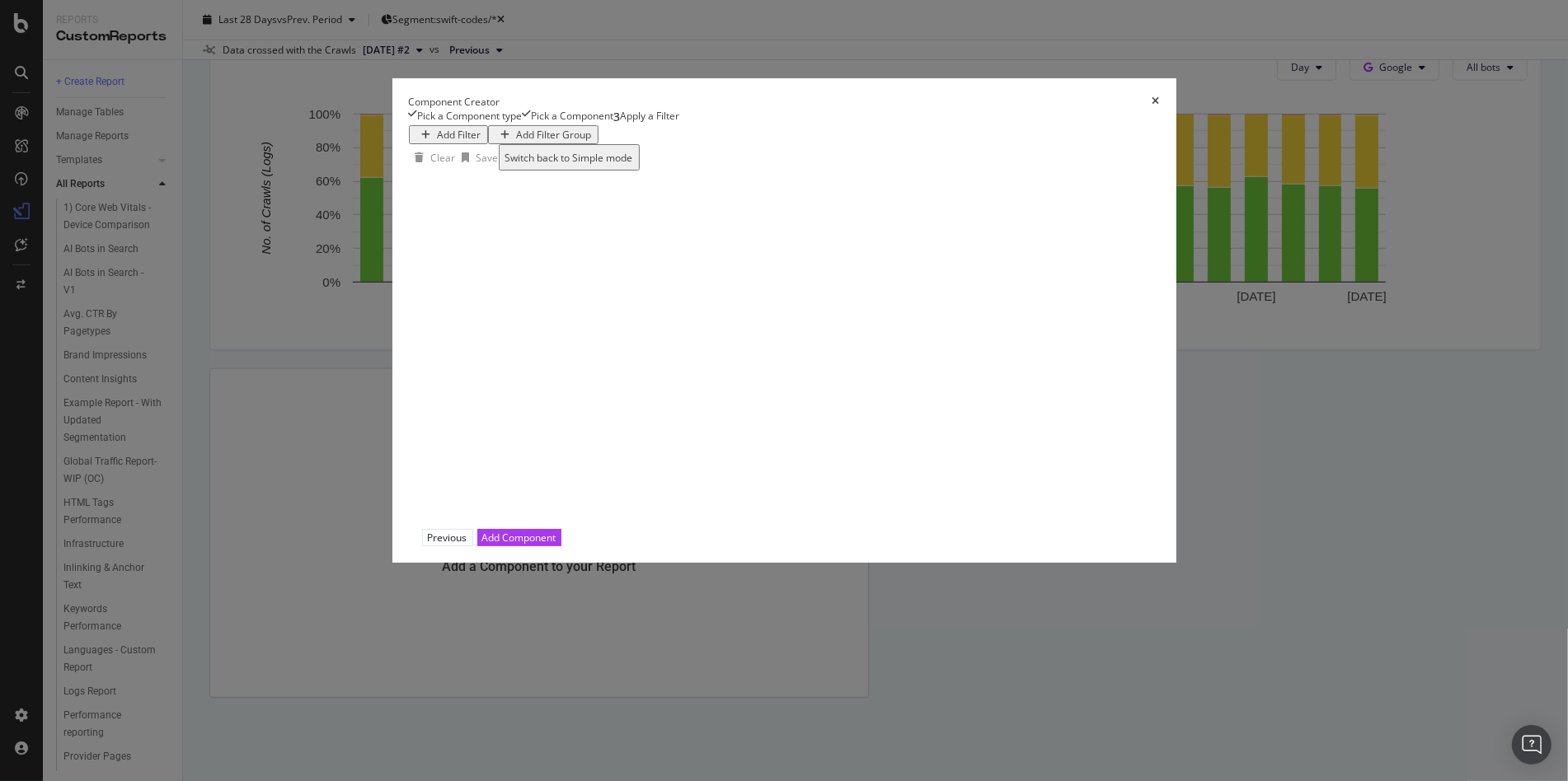
click at [438, 142] on div "Add Filter" at bounding box center [459, 134] width 43 height 14
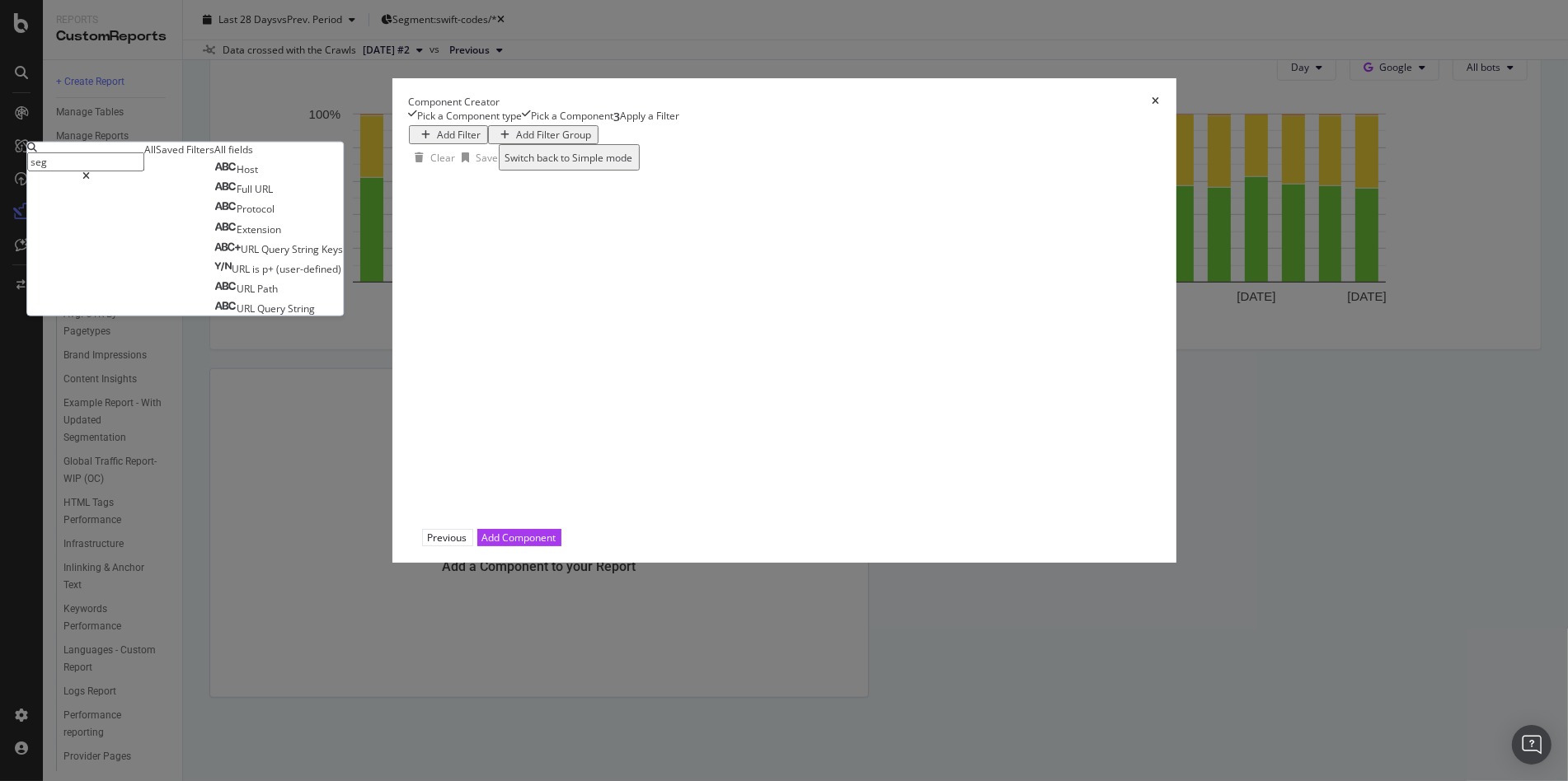
click at [144, 172] on input "seg" at bounding box center [86, 161] width 117 height 19
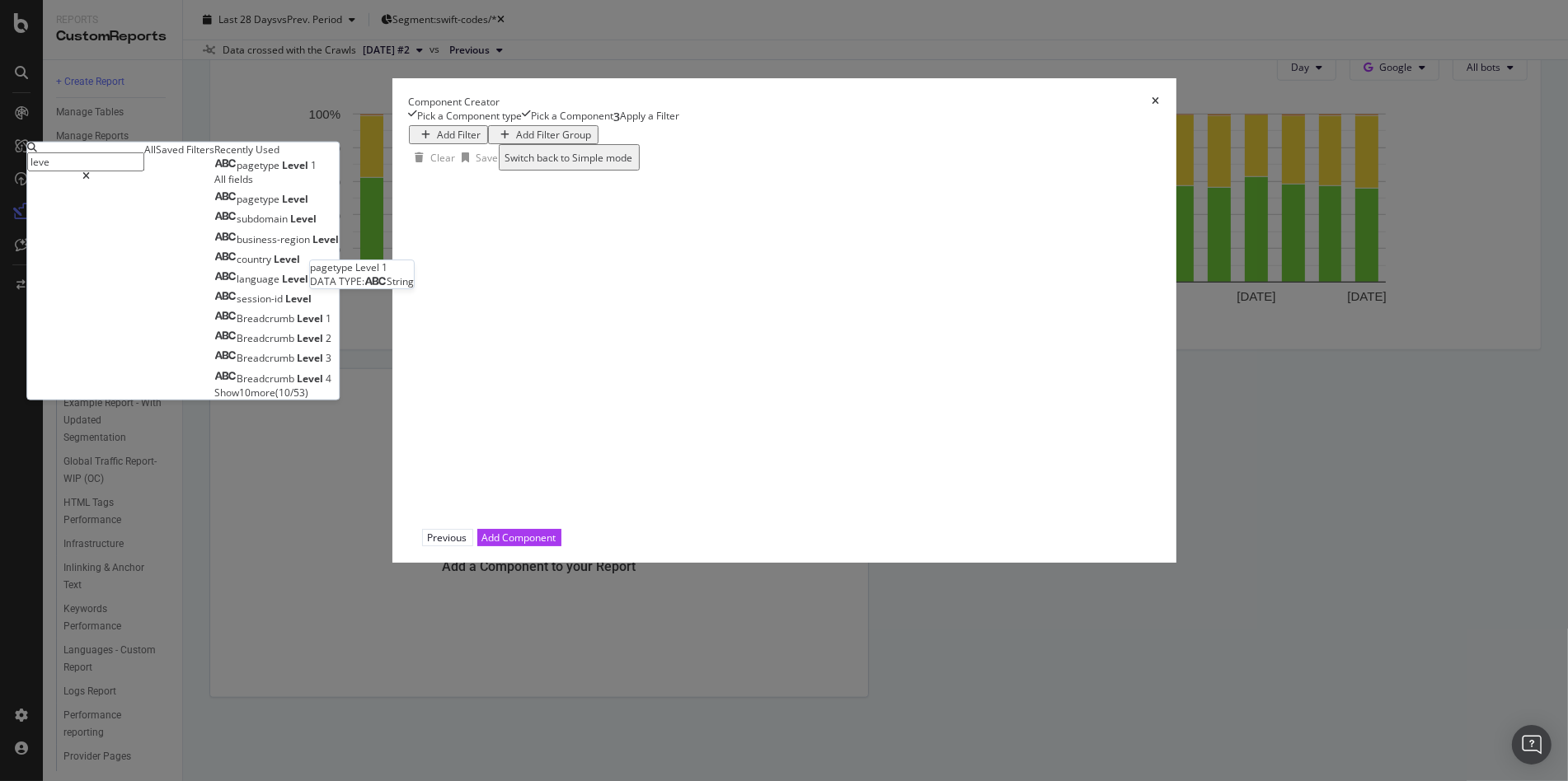
type input "leve"
click at [317, 172] on span "1" at bounding box center [313, 165] width 6 height 14
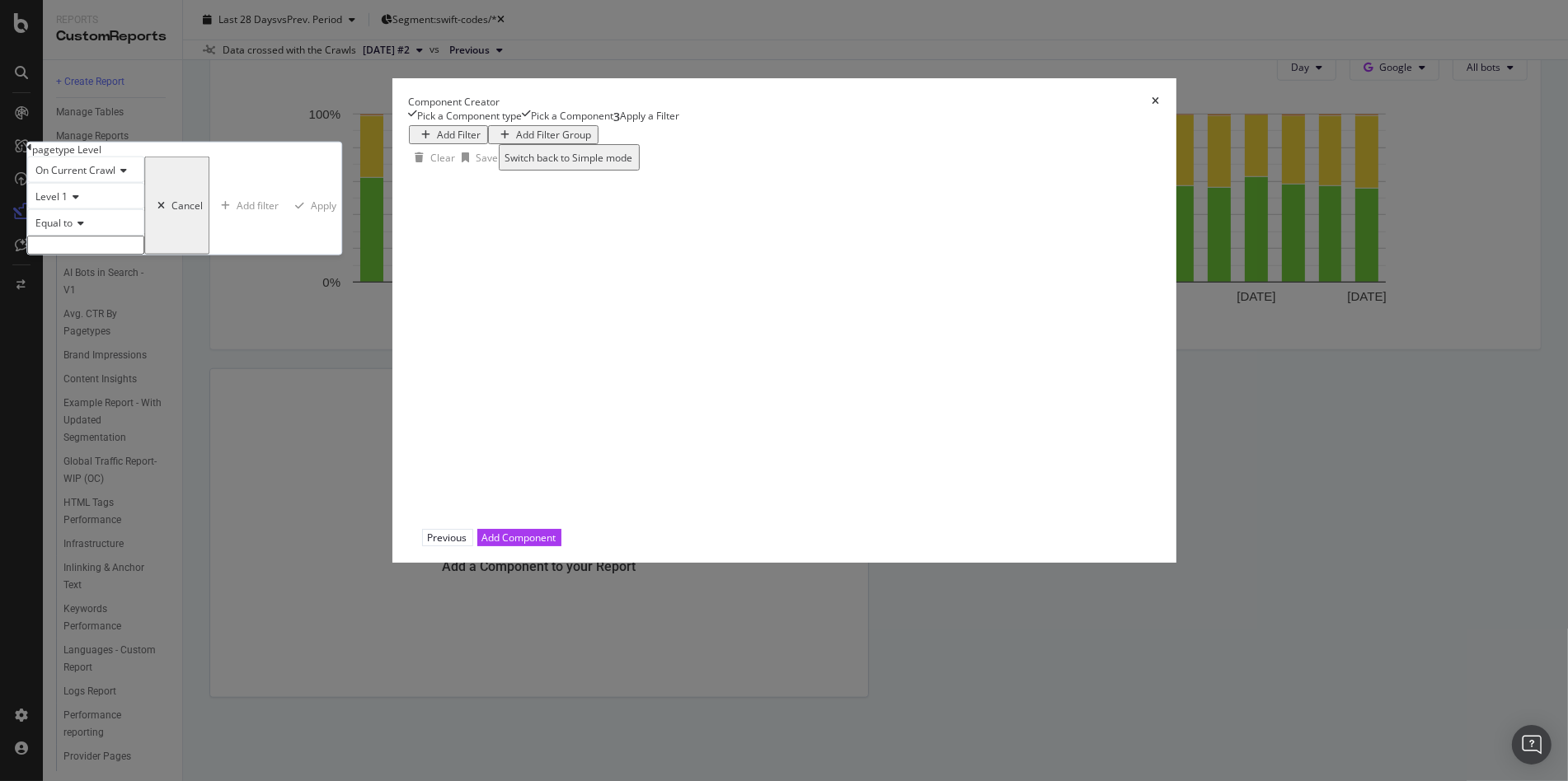
click at [144, 255] on input "modal" at bounding box center [86, 244] width 117 height 19
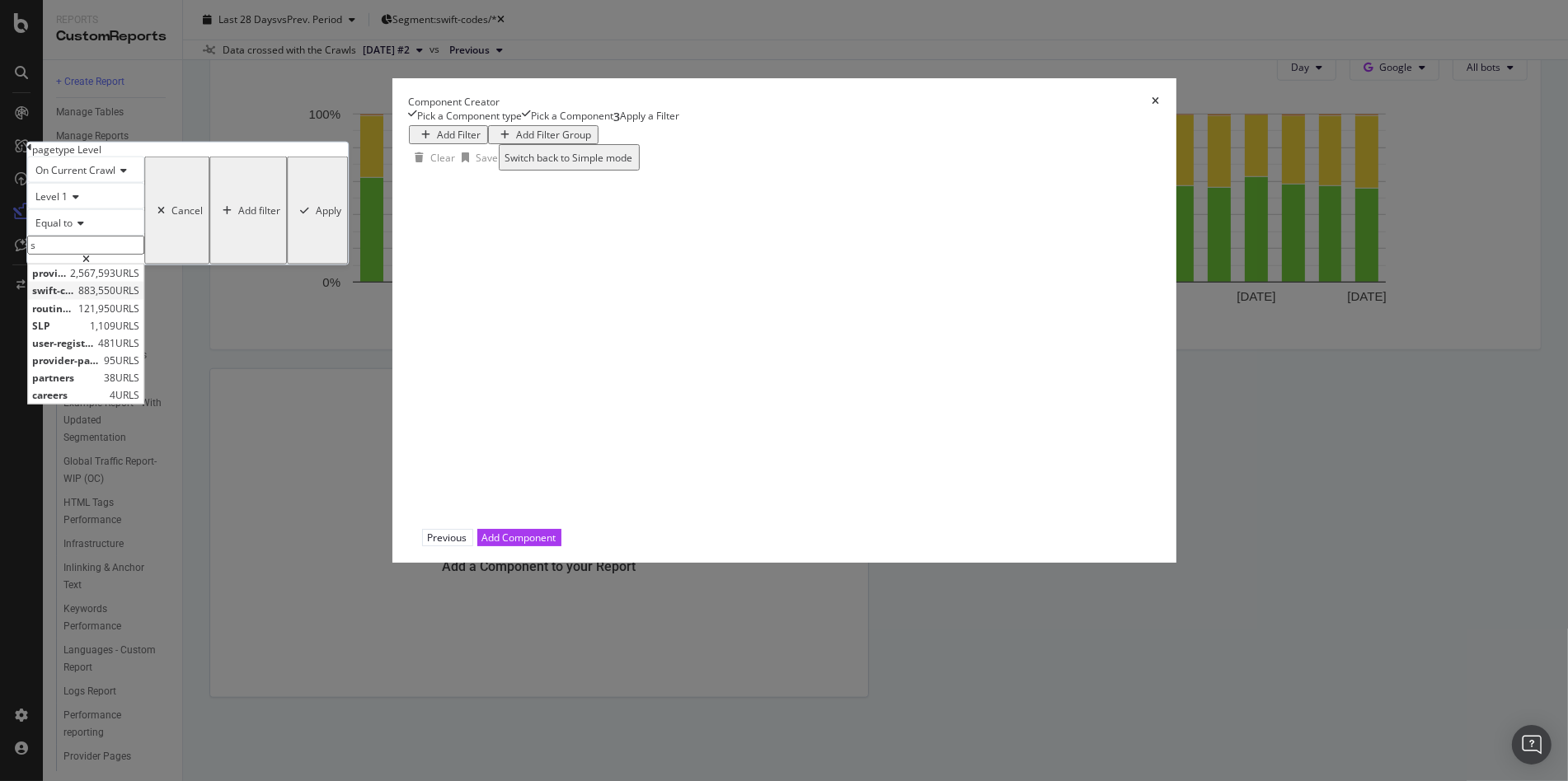
click at [74, 297] on span "swift-codes" at bounding box center [53, 290] width 42 height 14
type input "swift-codes"
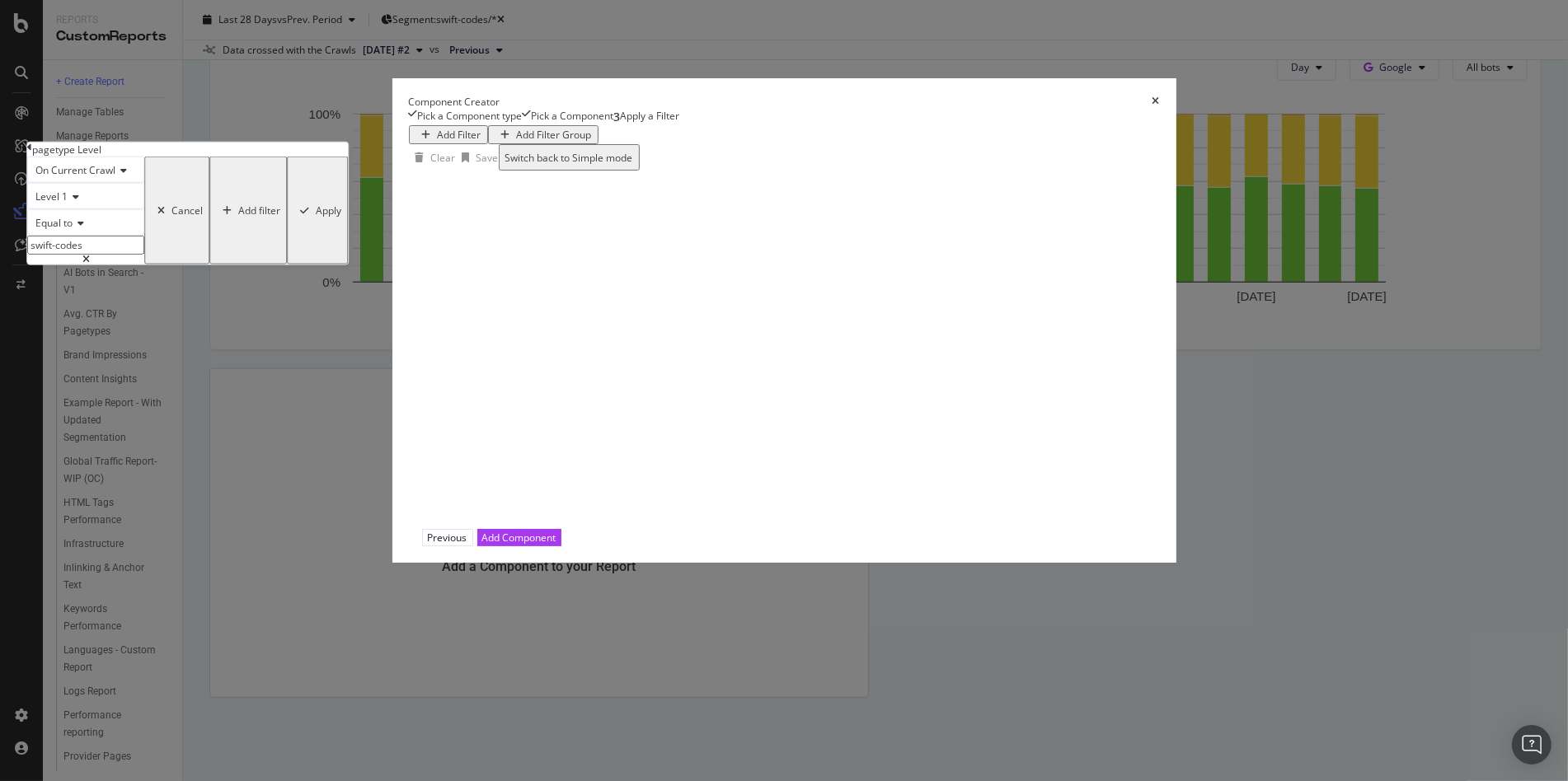
click at [342, 218] on div "Apply" at bounding box center [328, 211] width 26 height 14
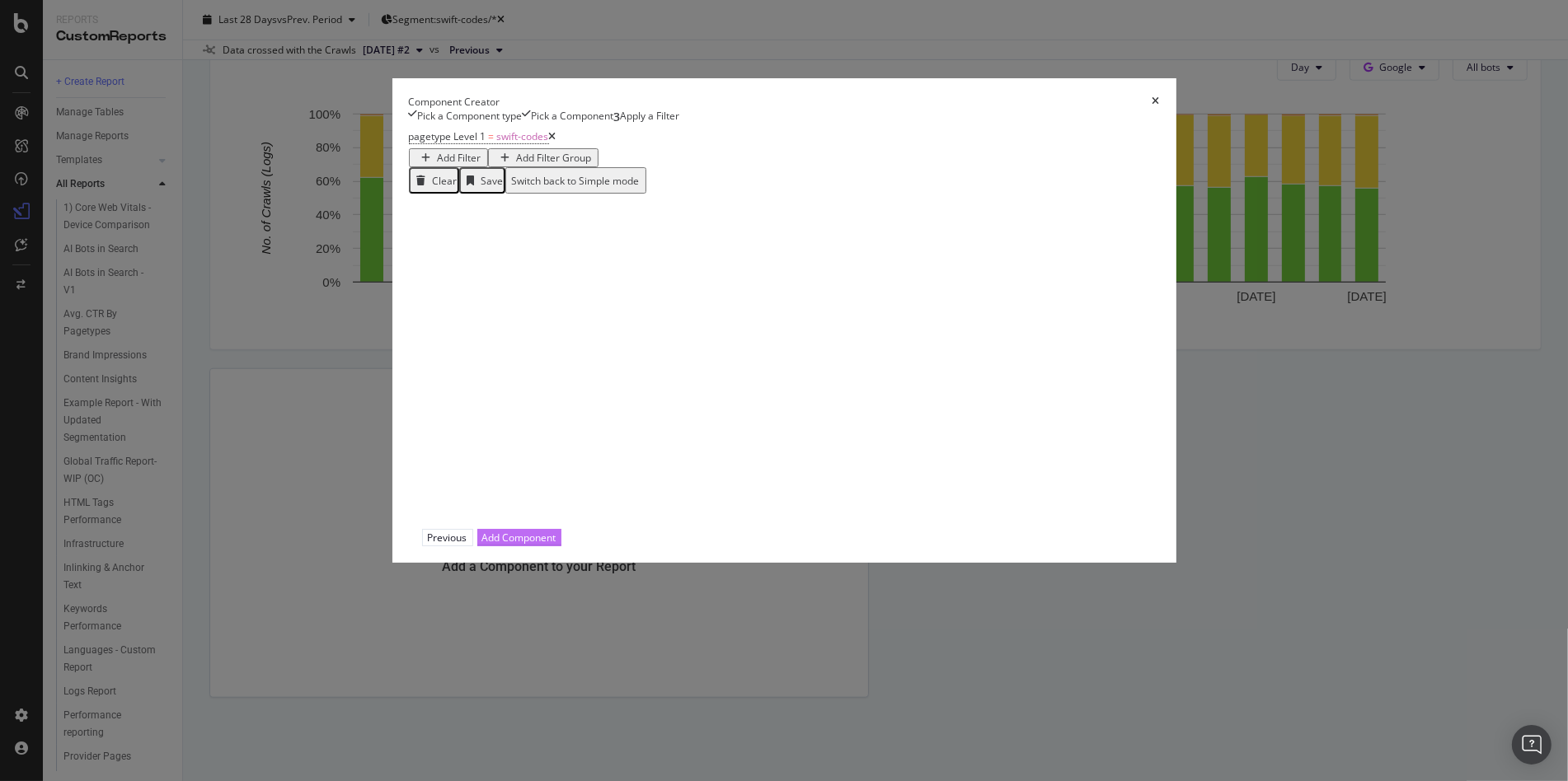
click at [557, 545] on div "Add Component" at bounding box center [519, 538] width 74 height 14
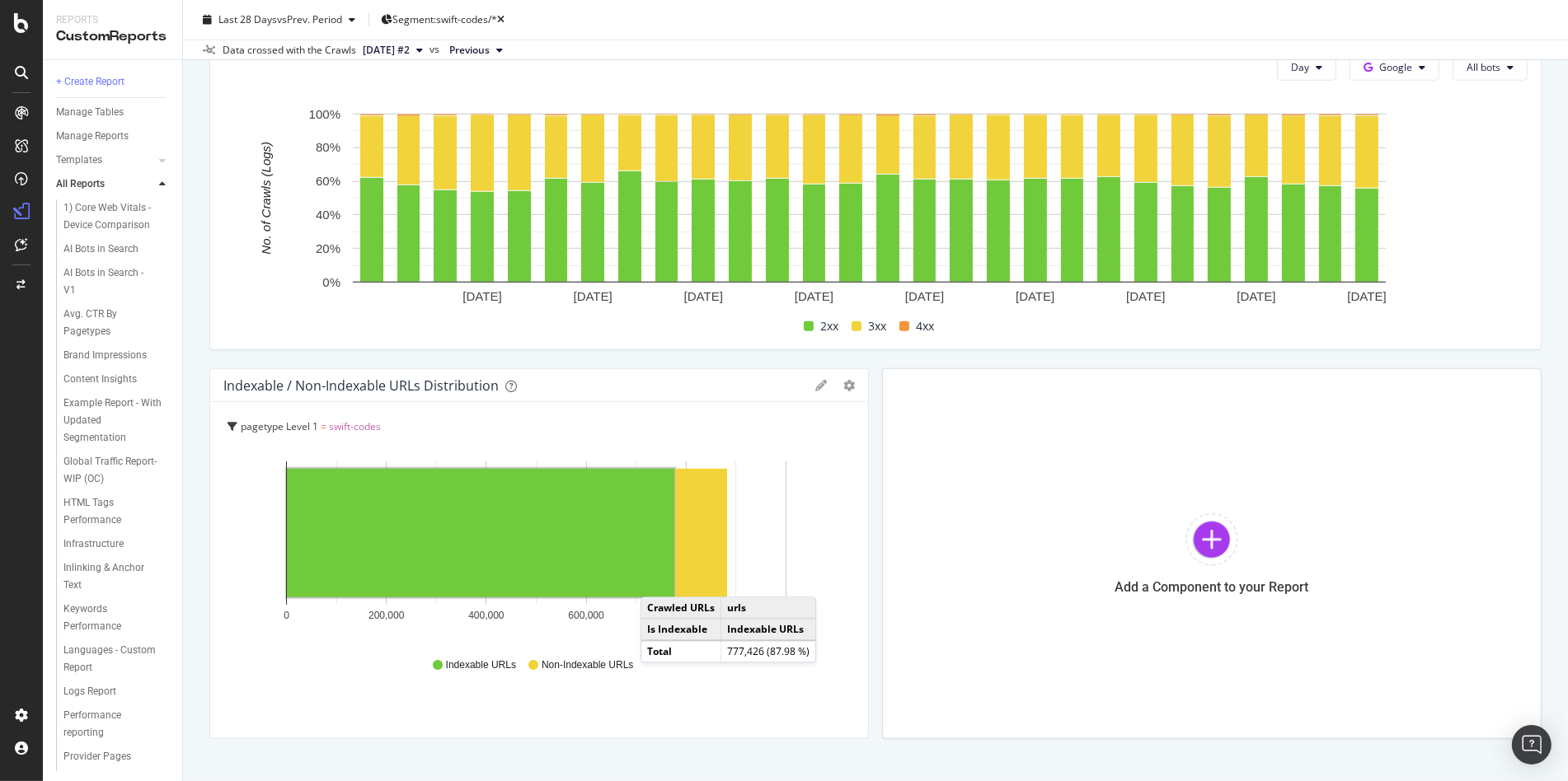
click at [815, 387] on icon at bounding box center [820, 385] width 12 height 11
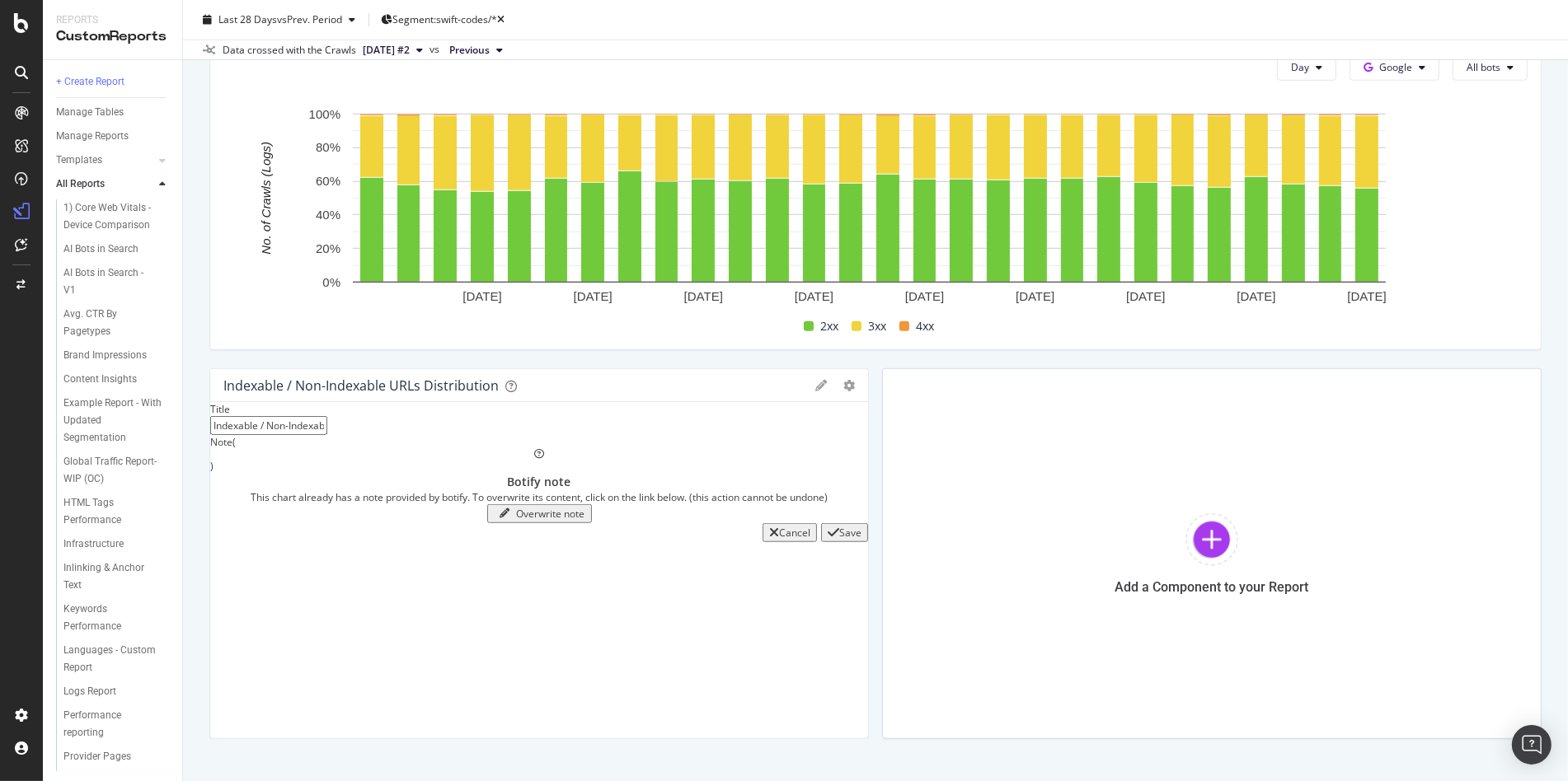
click at [582, 521] on div "Overwrite note" at bounding box center [550, 514] width 68 height 14
click at [329, 504] on textarea at bounding box center [270, 490] width 119 height 33
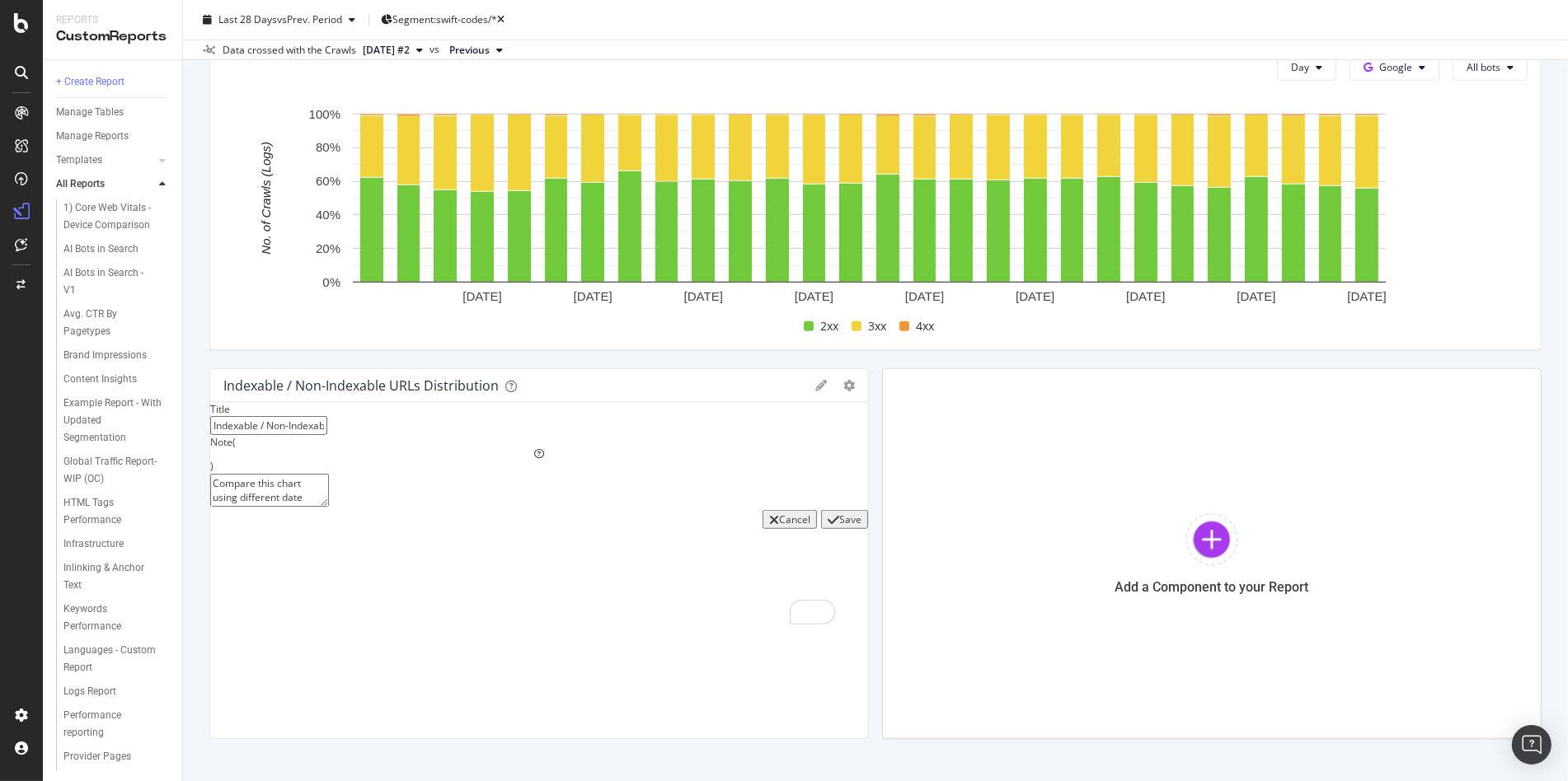
type textarea "Compare this chart using different date ranges to analyse changes over time"
click at [832, 526] on div "Save" at bounding box center [844, 519] width 34 height 14
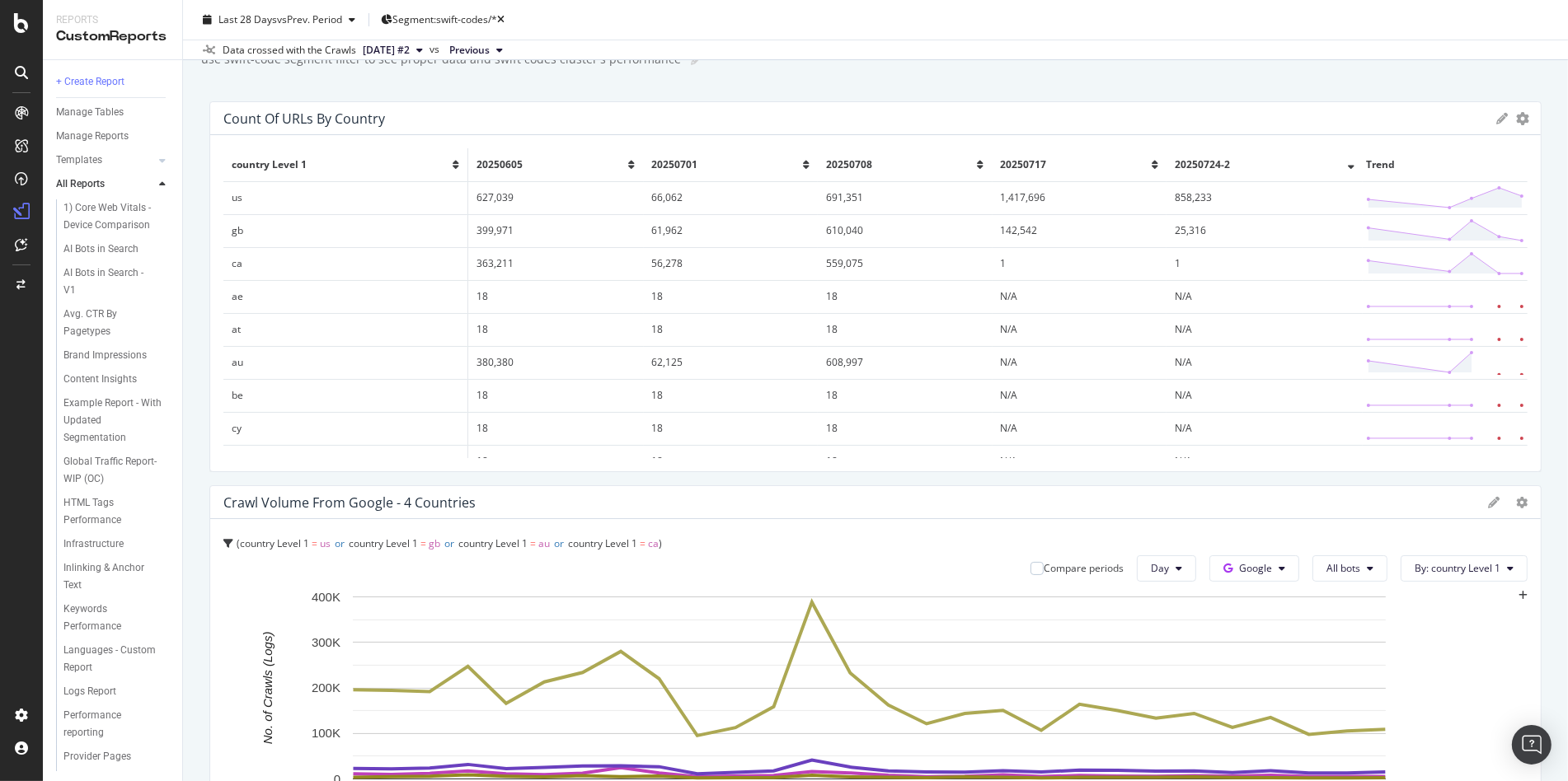
scroll to position [0, 0]
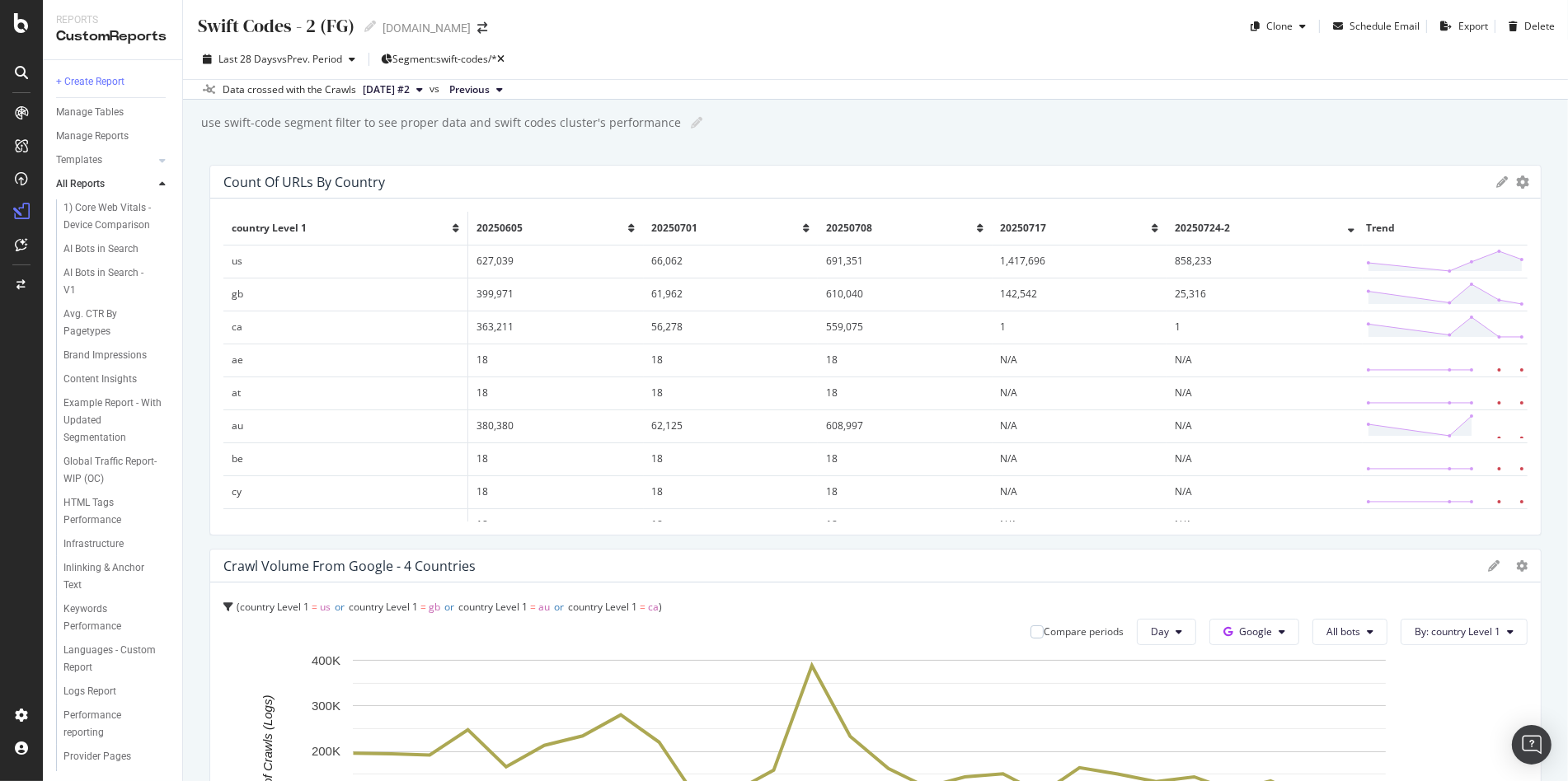
click at [407, 84] on span "2025 Jul. 24th #2" at bounding box center [386, 89] width 47 height 15
click at [404, 149] on div "[DATE]" at bounding box center [404, 145] width 88 height 15
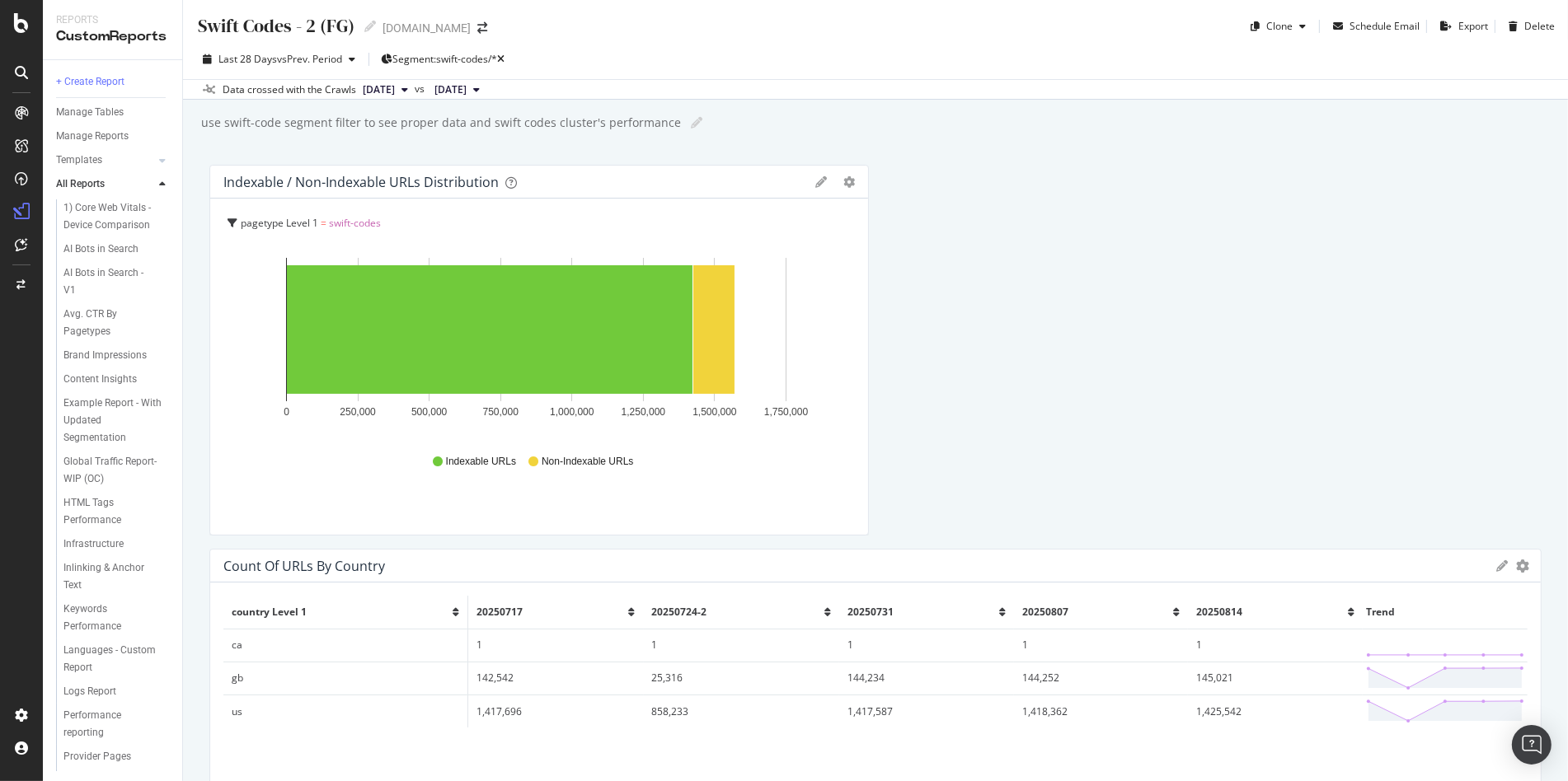
drag, startPoint x: 695, startPoint y: 399, endPoint x: 656, endPoint y: 201, distance: 201.8
click at [394, 91] on span "[DATE]" at bounding box center [379, 89] width 32 height 15
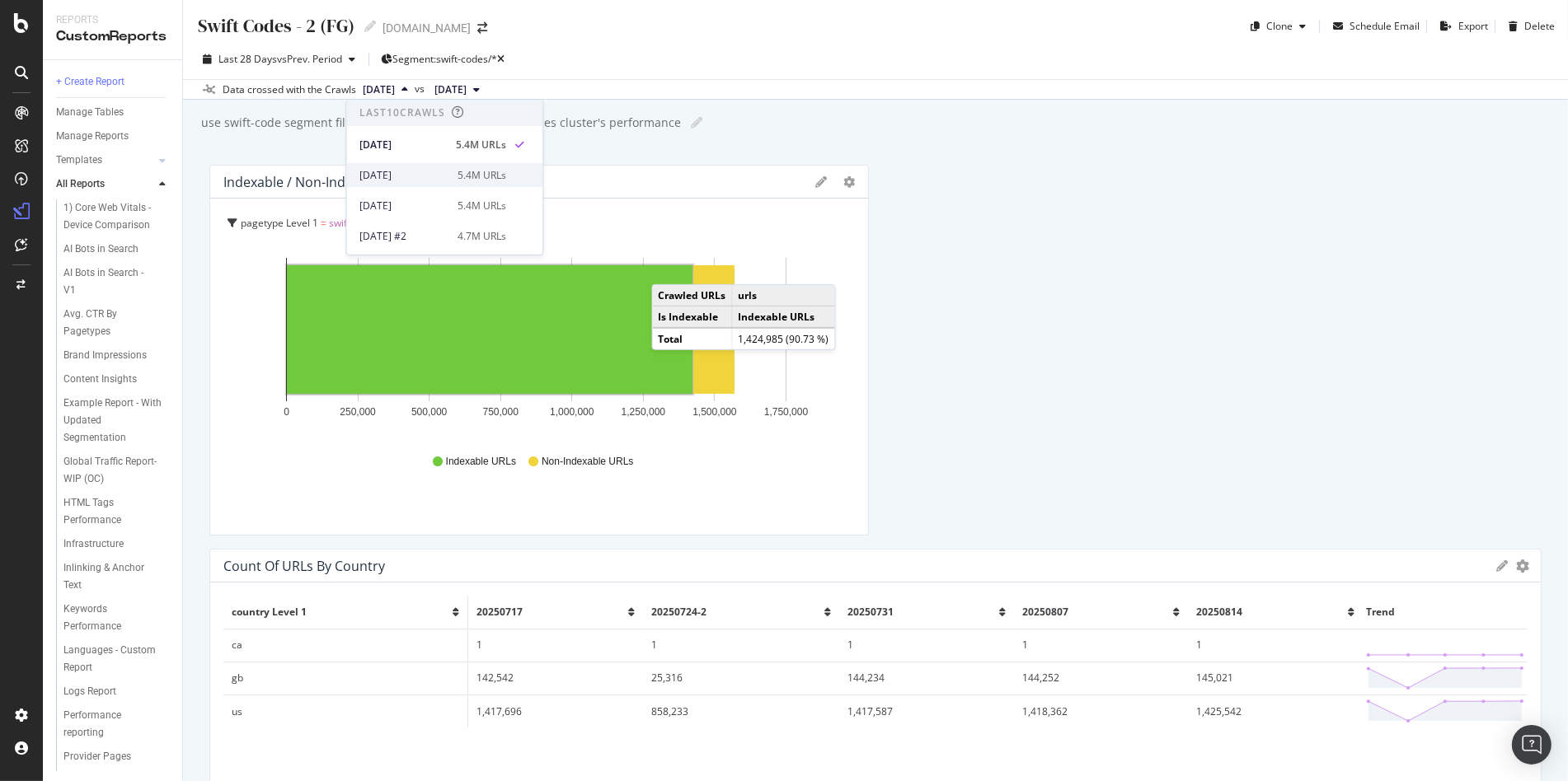
click at [411, 181] on div "2025 Aug. 7th" at bounding box center [404, 175] width 88 height 15
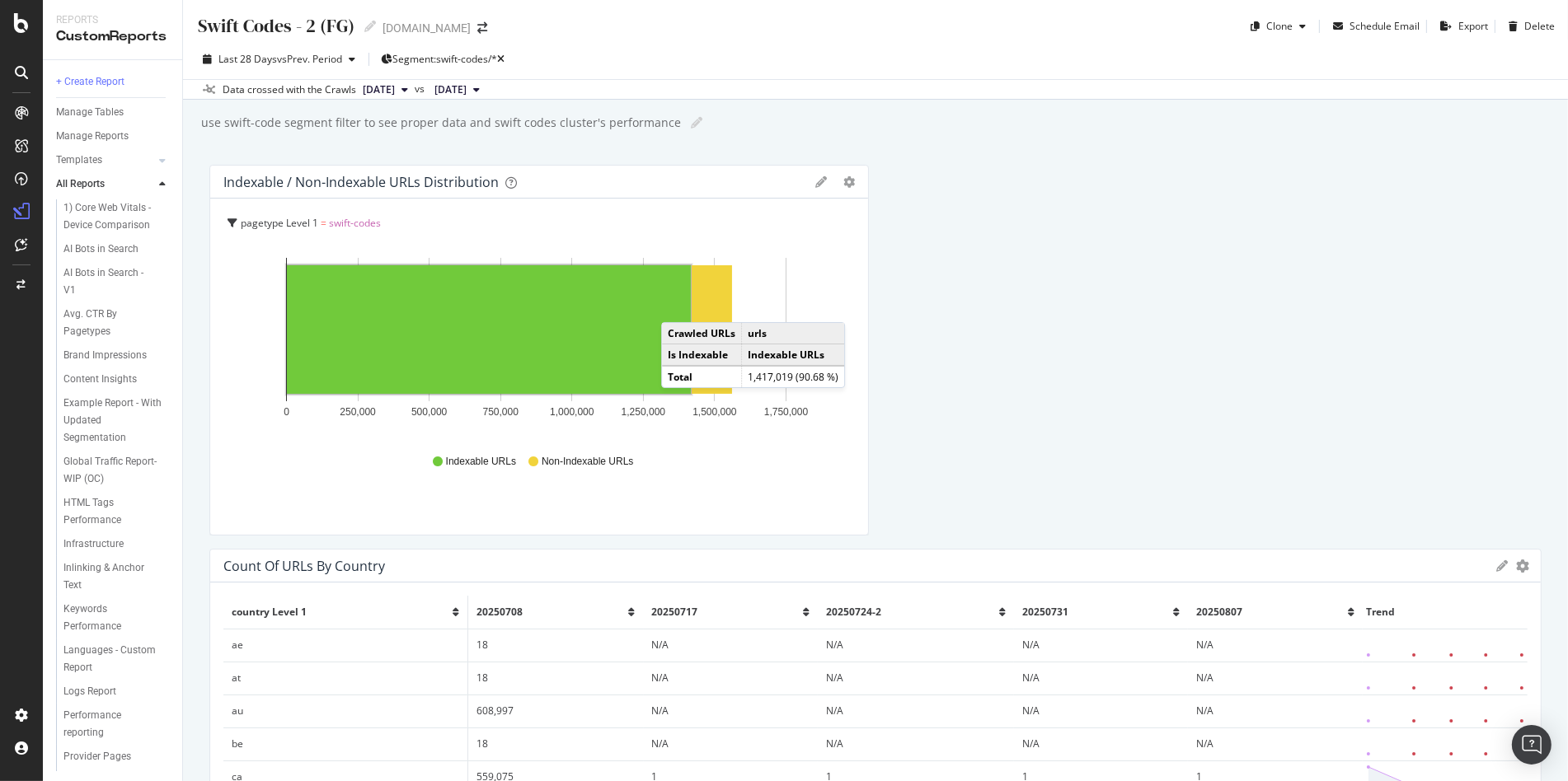
click at [466, 88] on span "2025 Jul. 17th" at bounding box center [450, 89] width 32 height 15
click at [573, 201] on div "5.4M URLs" at bounding box center [584, 206] width 49 height 15
click at [843, 182] on icon "gear" at bounding box center [849, 181] width 12 height 11
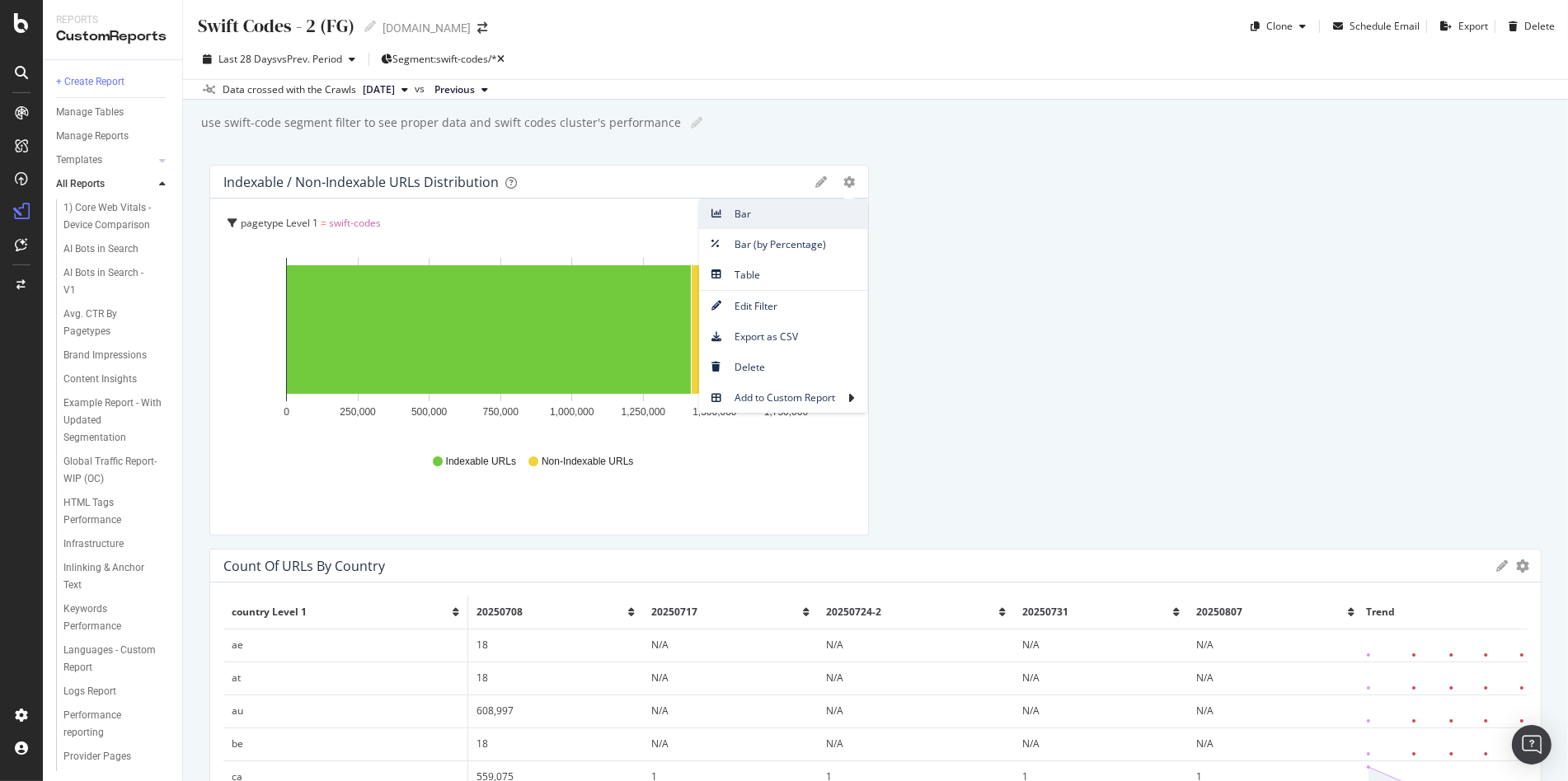
click at [809, 205] on span "Bar" at bounding box center [783, 213] width 168 height 22
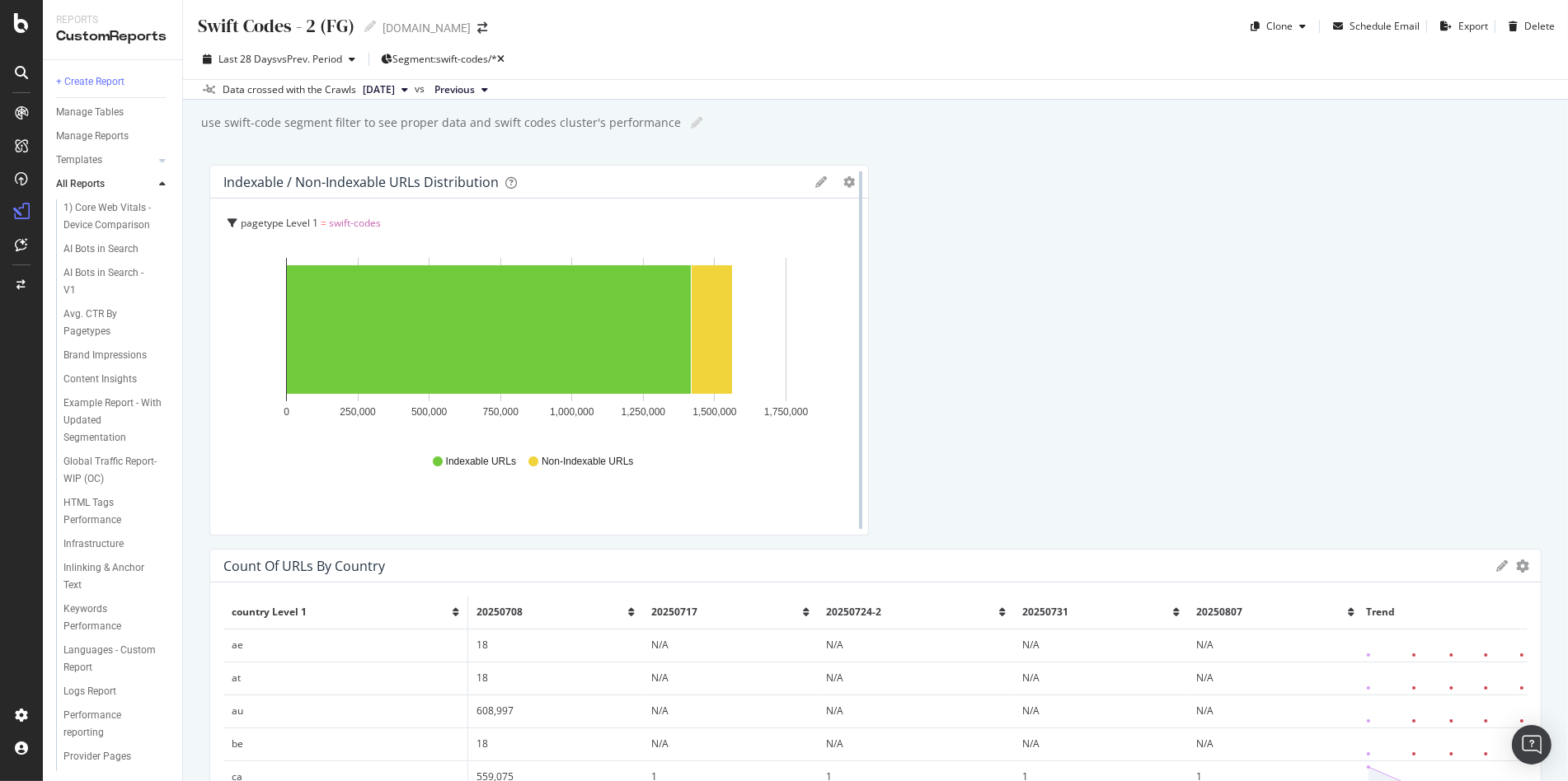
click at [852, 182] on div at bounding box center [860, 349] width 17 height 371
click at [843, 182] on icon "gear" at bounding box center [849, 181] width 12 height 11
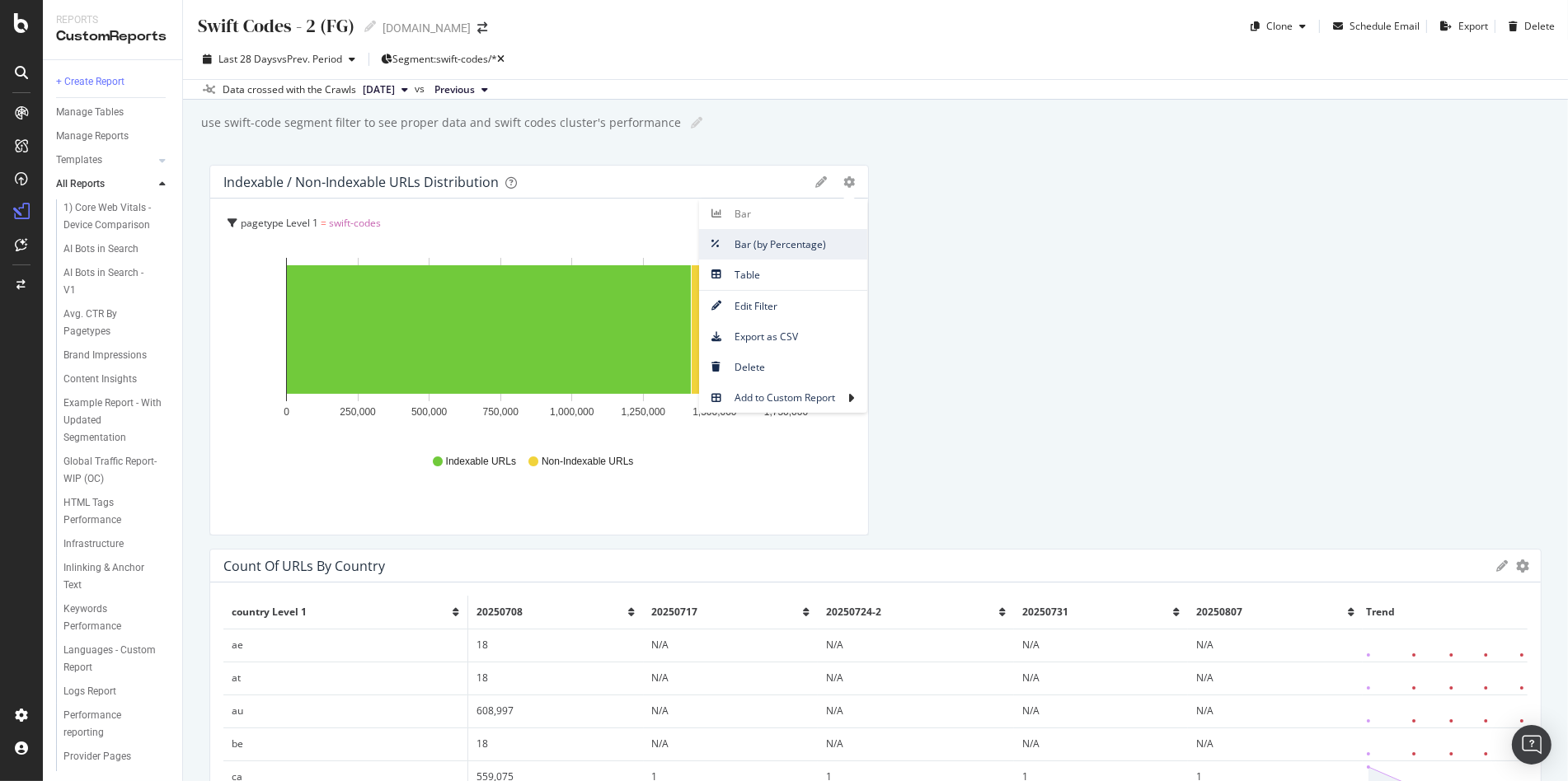
click at [806, 231] on link "Bar (by Percentage)" at bounding box center [783, 244] width 168 height 30
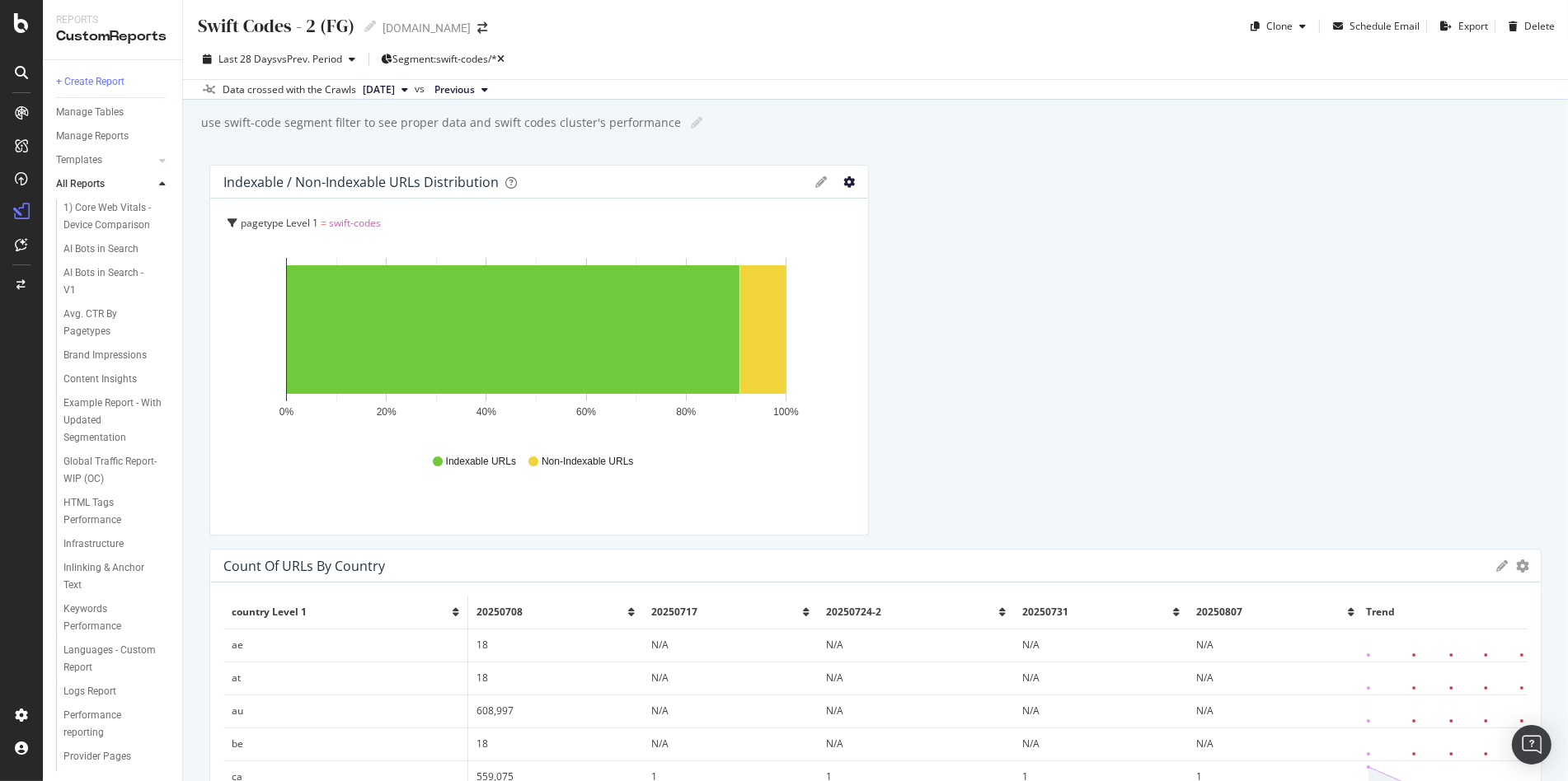
click at [843, 180] on icon "gear" at bounding box center [849, 181] width 12 height 11
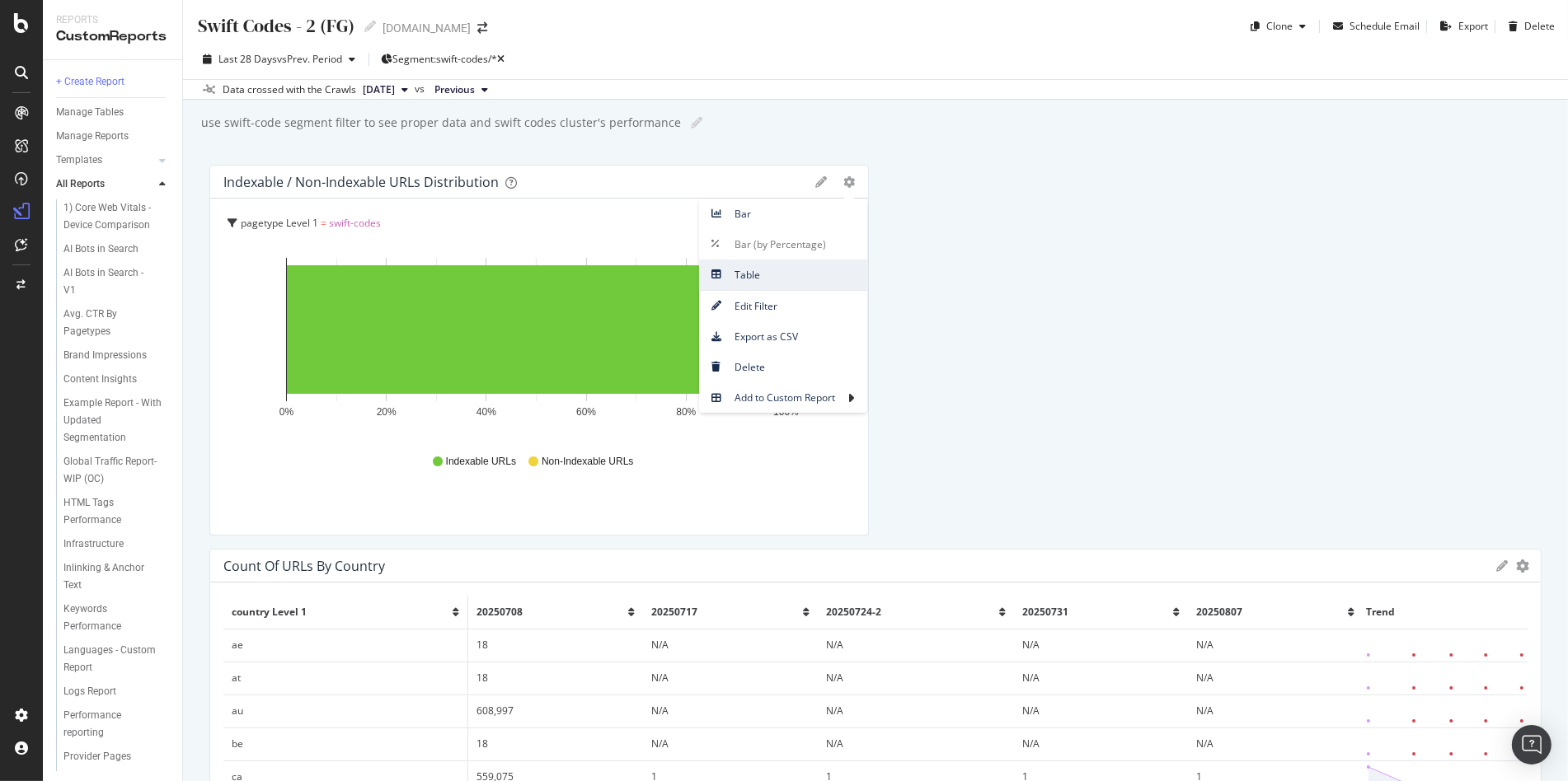
click at [787, 259] on link "Table" at bounding box center [783, 274] width 168 height 30
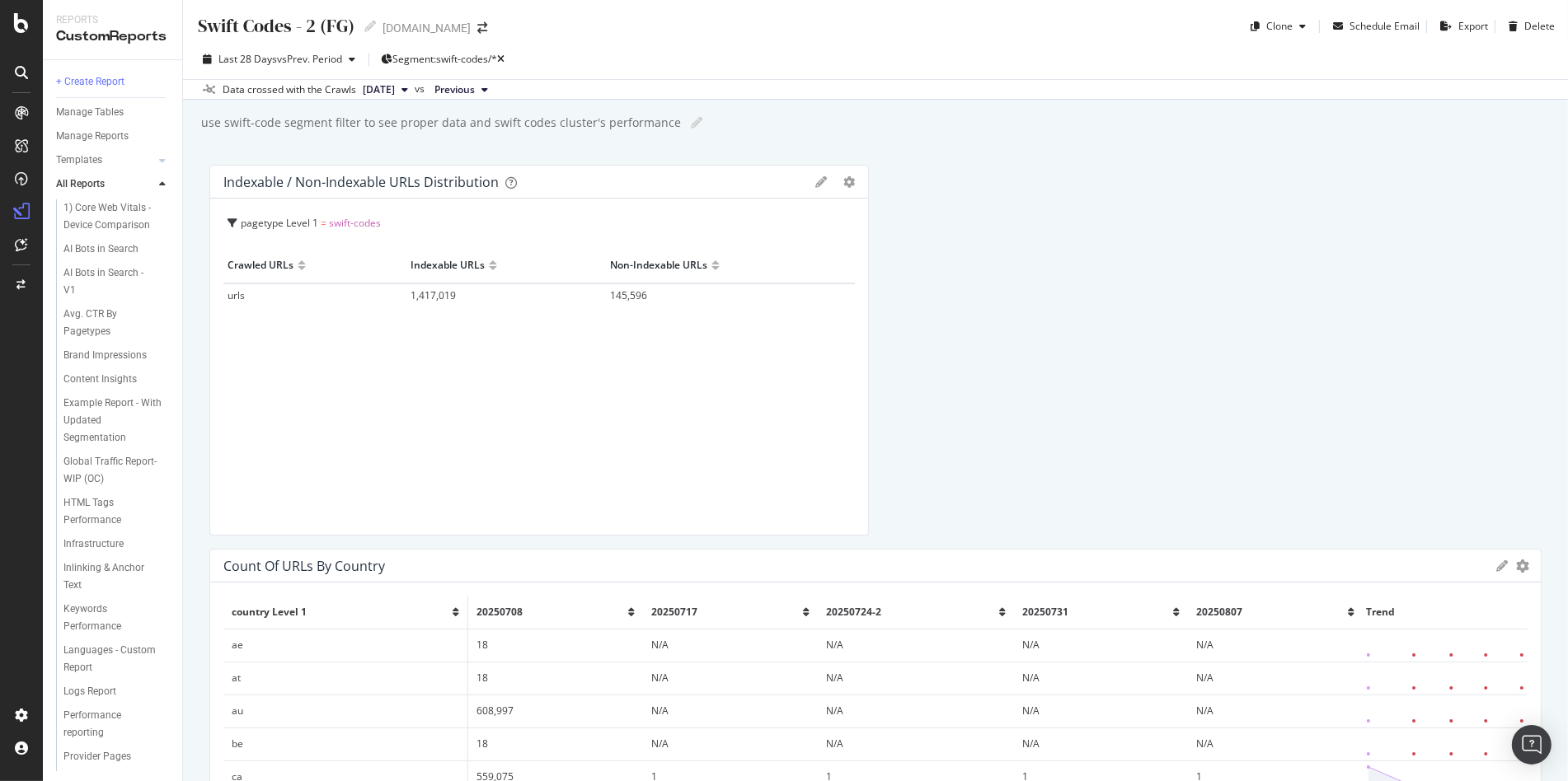
click at [390, 90] on span "2025 Aug. 7th" at bounding box center [379, 89] width 32 height 15
click at [390, 209] on div "2025 Jul. 17th 5.4M URLs" at bounding box center [444, 219] width 196 height 24
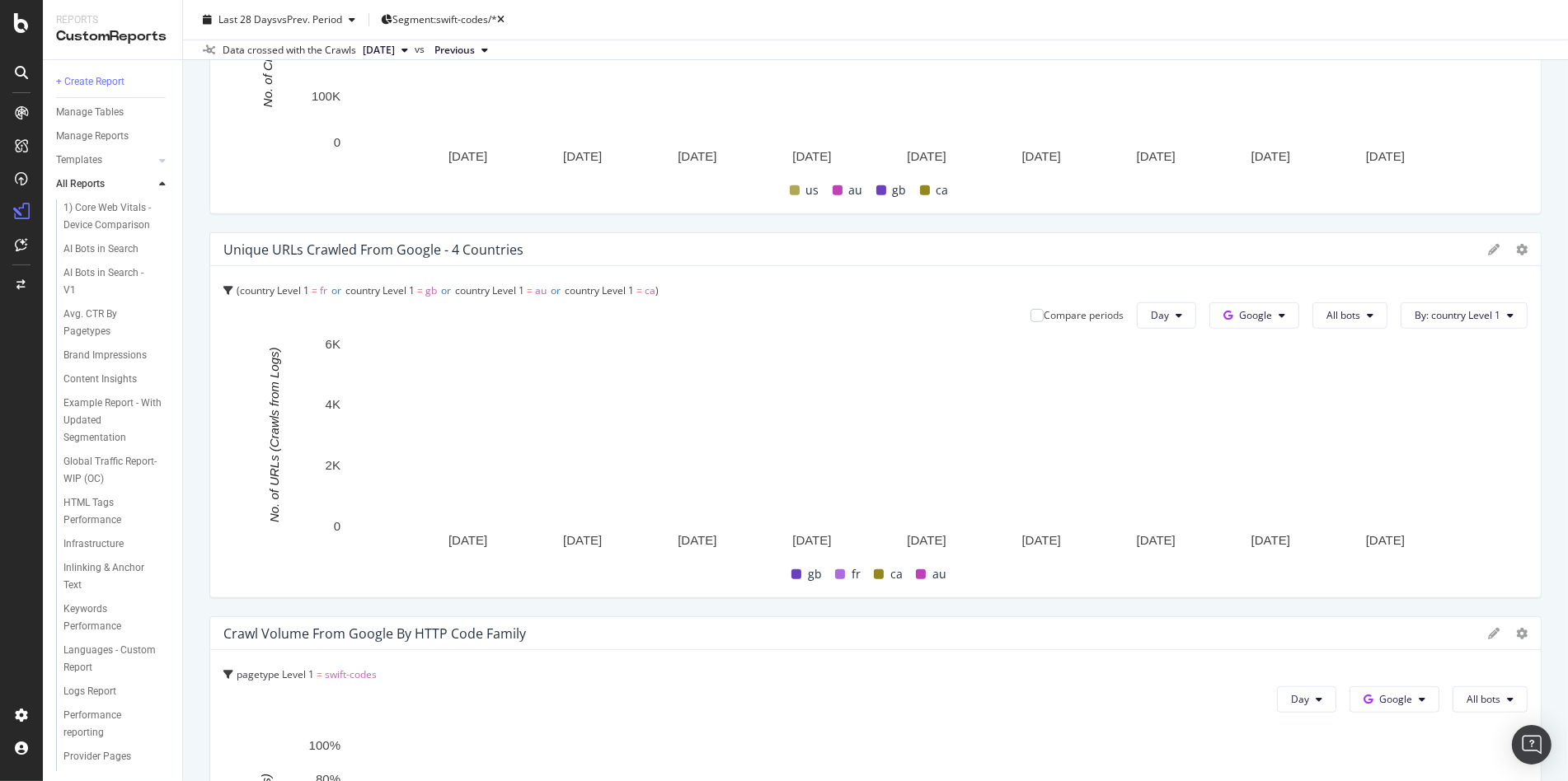
scroll to position [1717, 0]
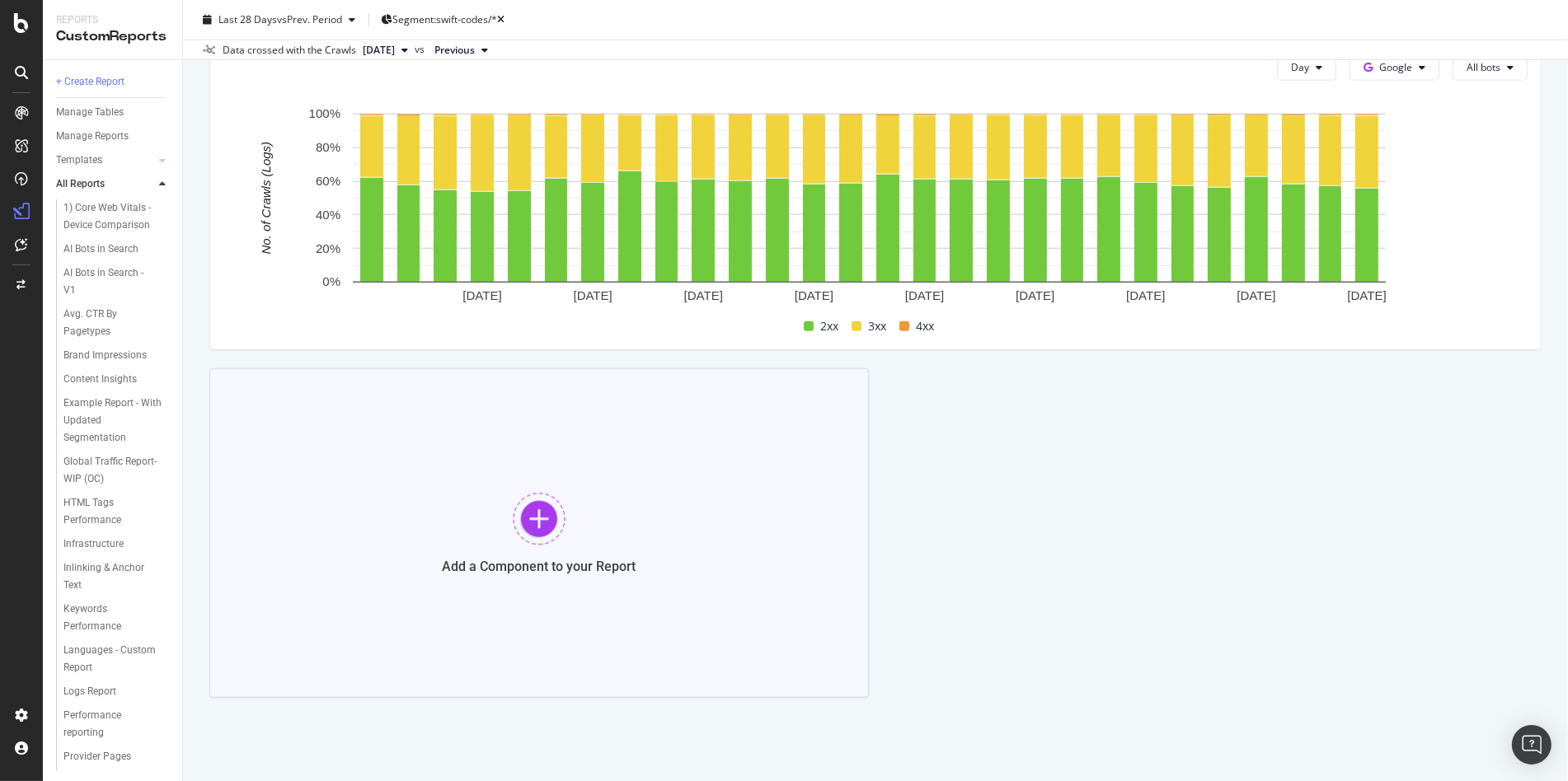
click at [661, 466] on div "Add a Component to your Report" at bounding box center [539, 532] width 659 height 330
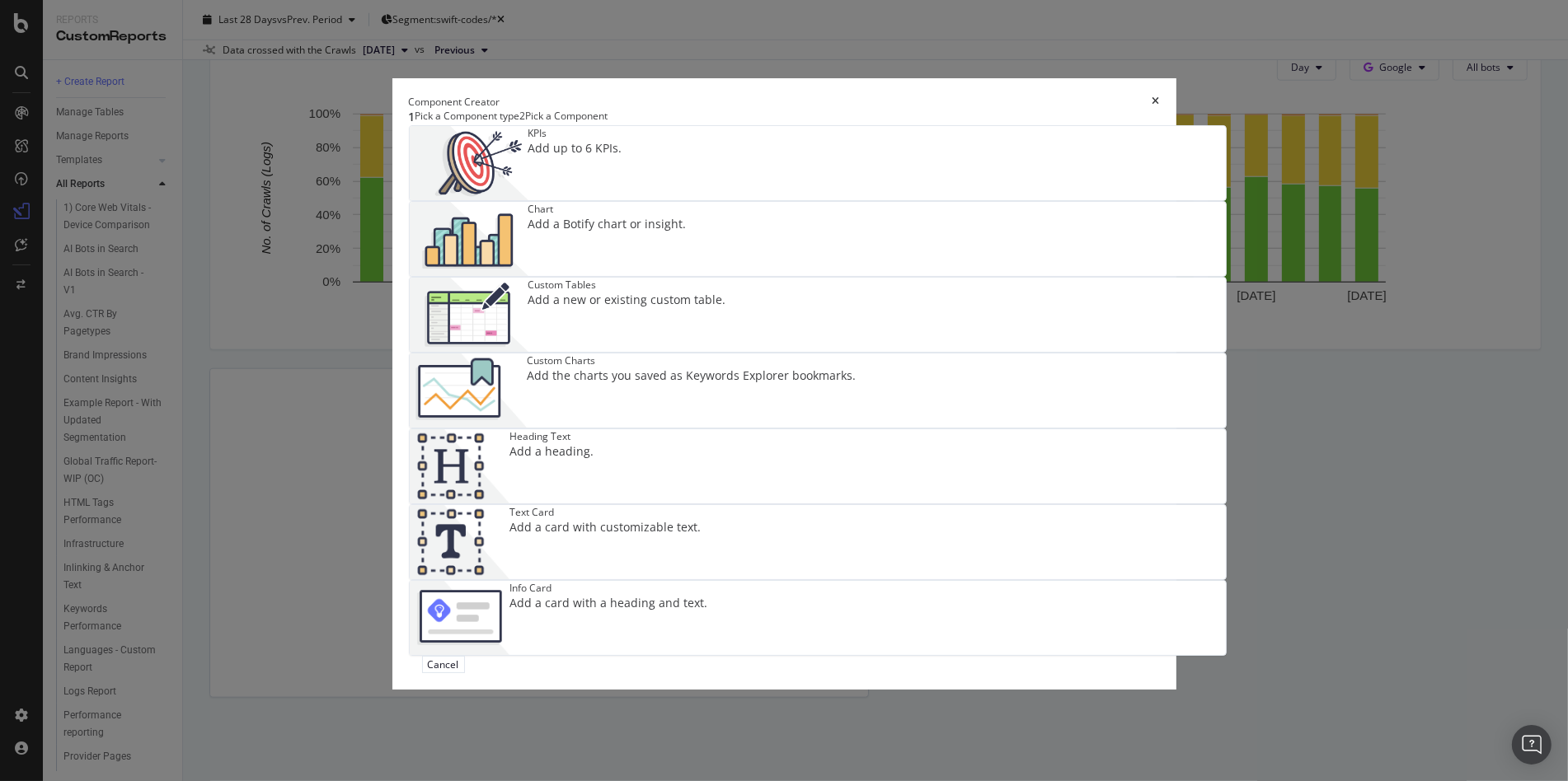
click at [687, 276] on div "Chart Add a Botify chart or insight." at bounding box center [607, 239] width 158 height 74
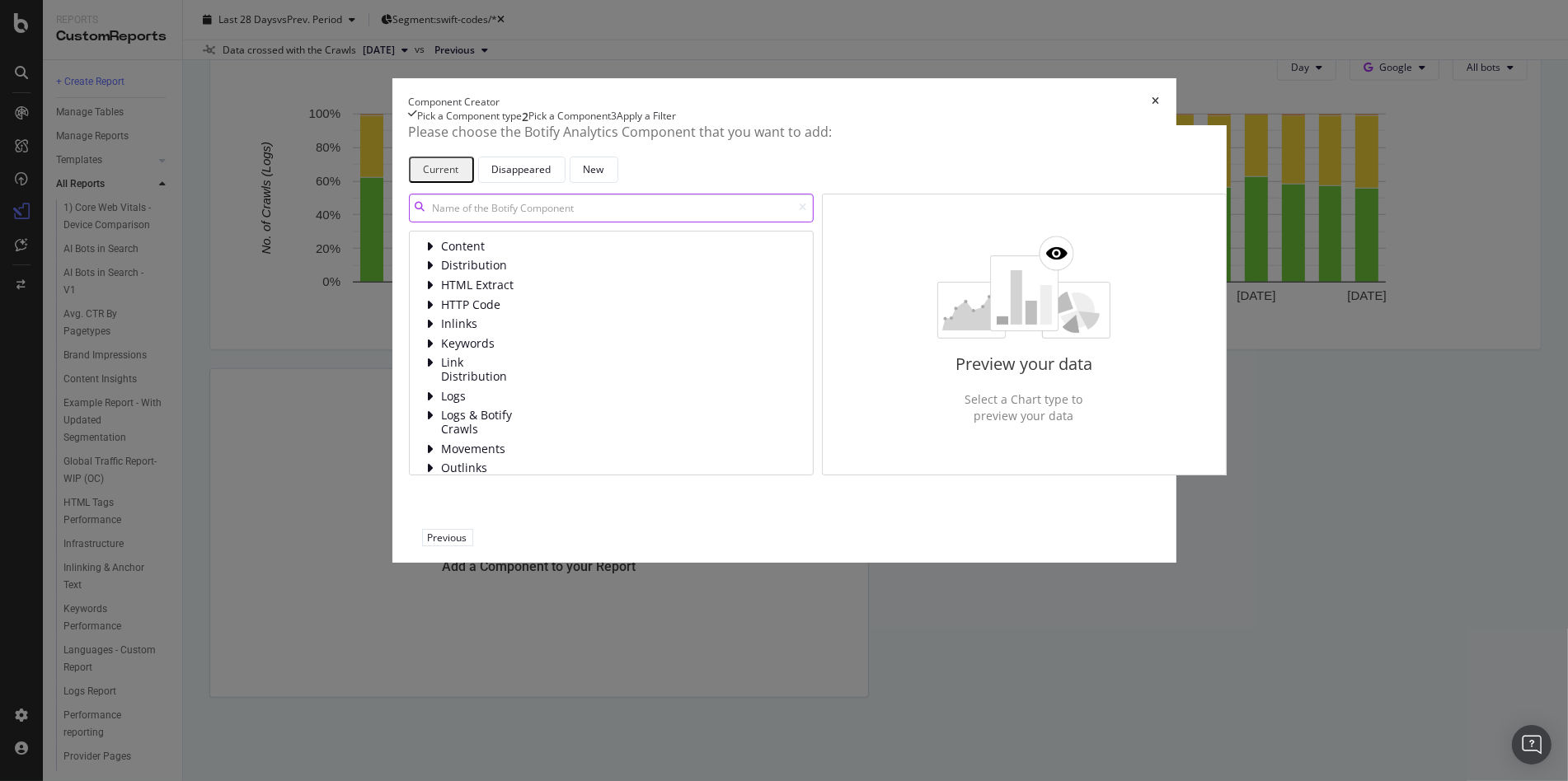
click at [558, 223] on input "modal" at bounding box center [611, 208] width 404 height 29
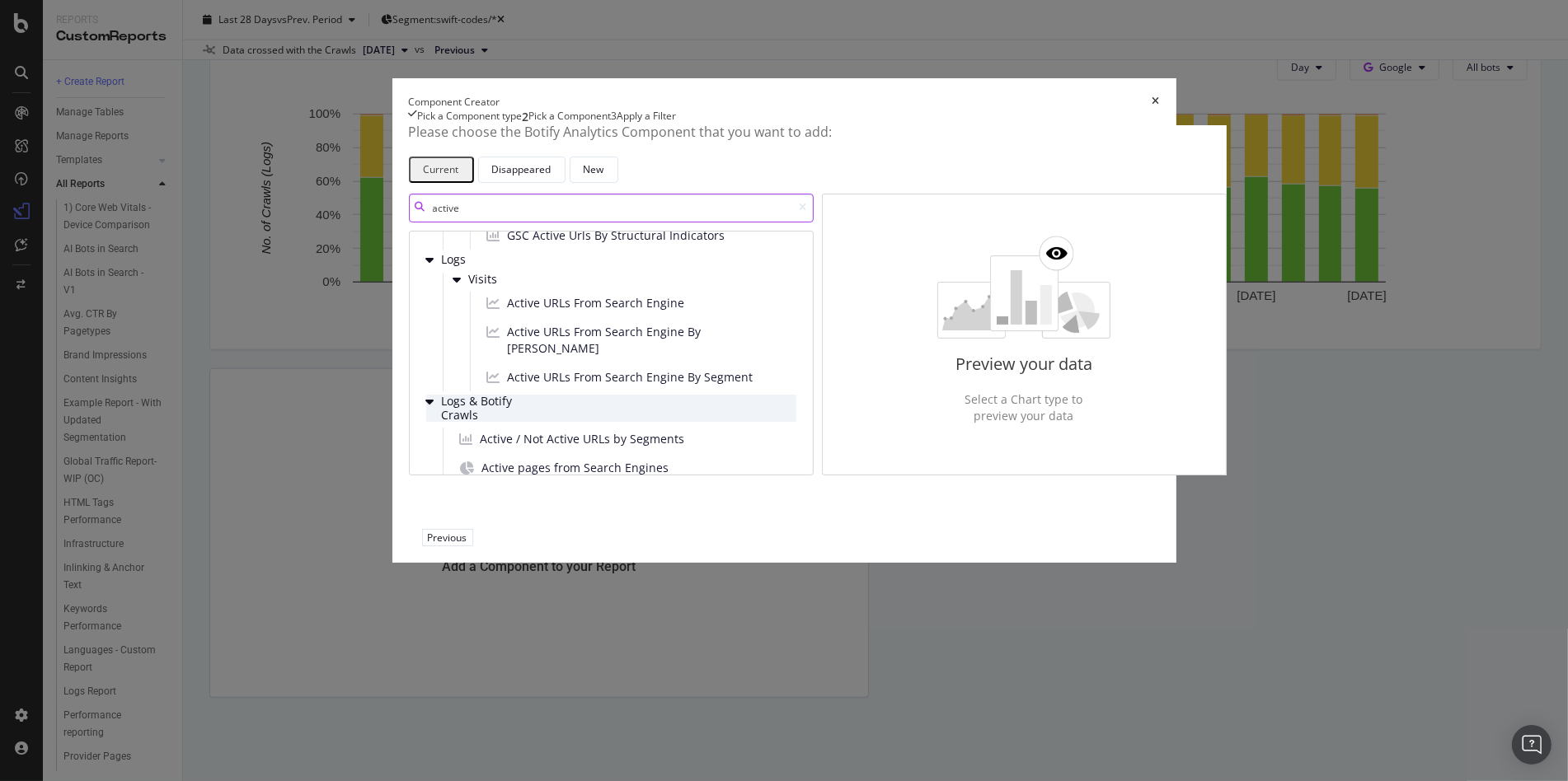
scroll to position [55, 0]
type input "active"
click at [569, 447] on span "Active / Not Active URLs by Segments" at bounding box center [582, 438] width 204 height 17
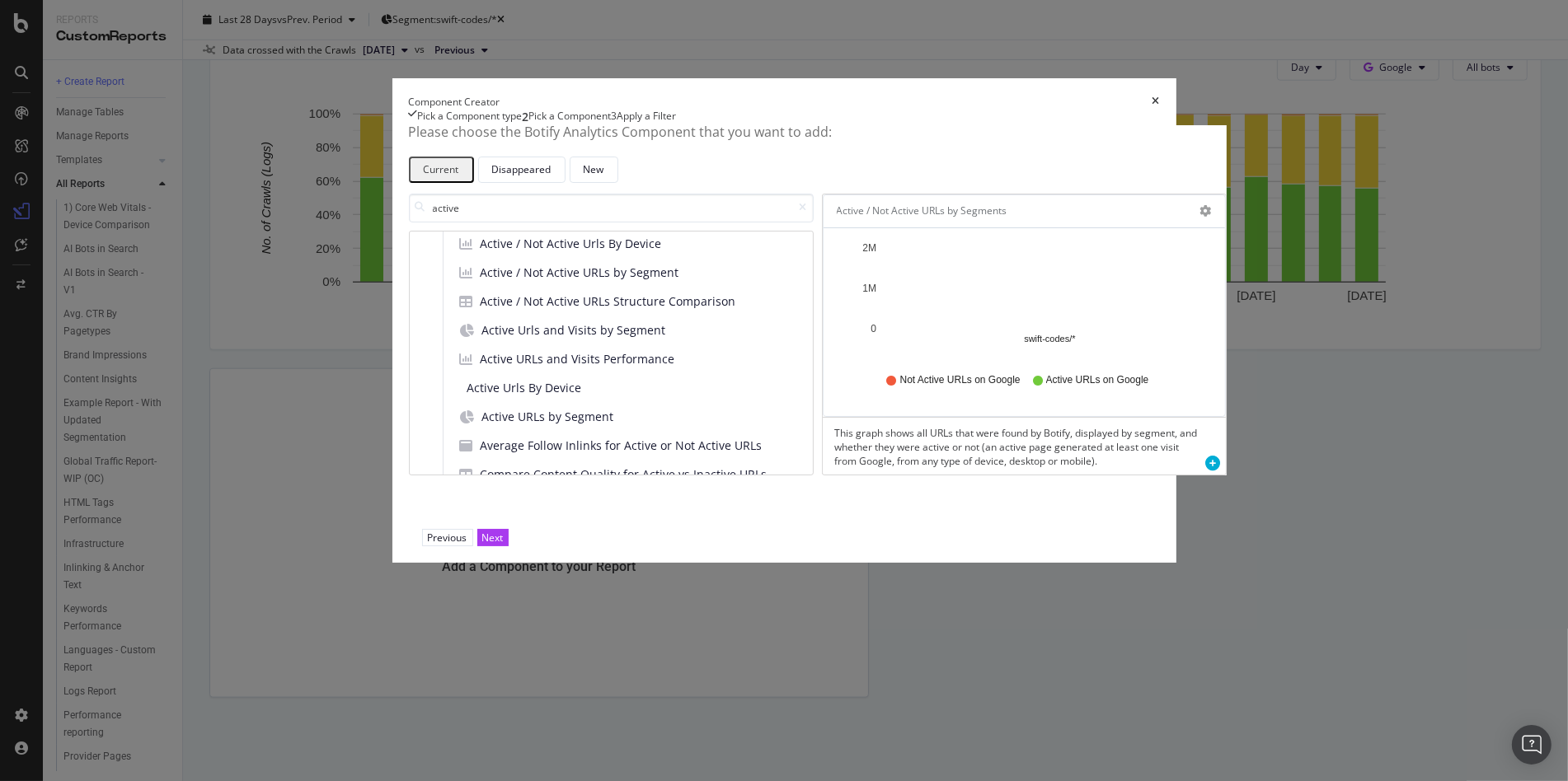
scroll to position [548, 0]
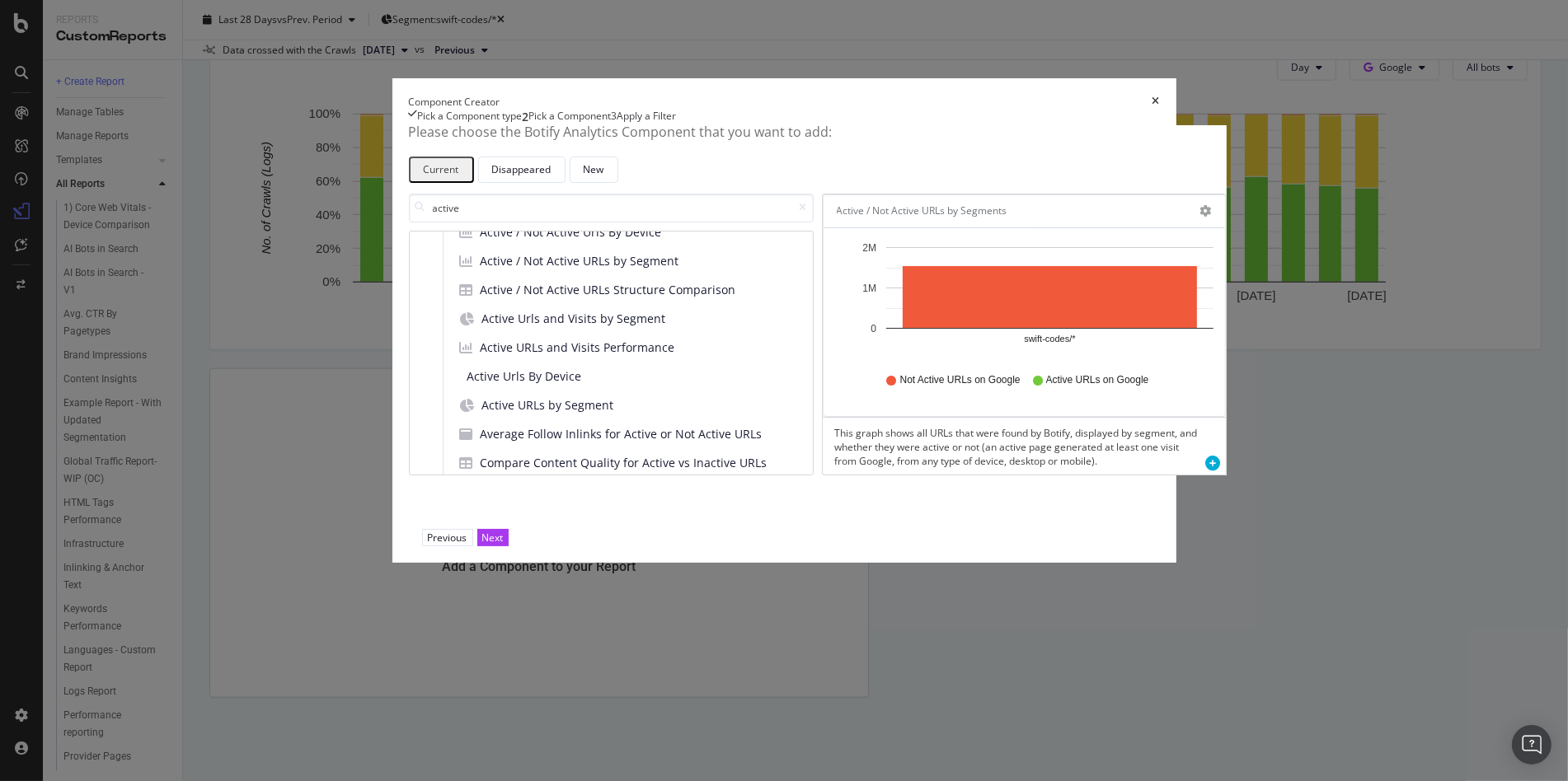
click at [526, 414] on span "Active URLs by Segment" at bounding box center [548, 405] width 132 height 17
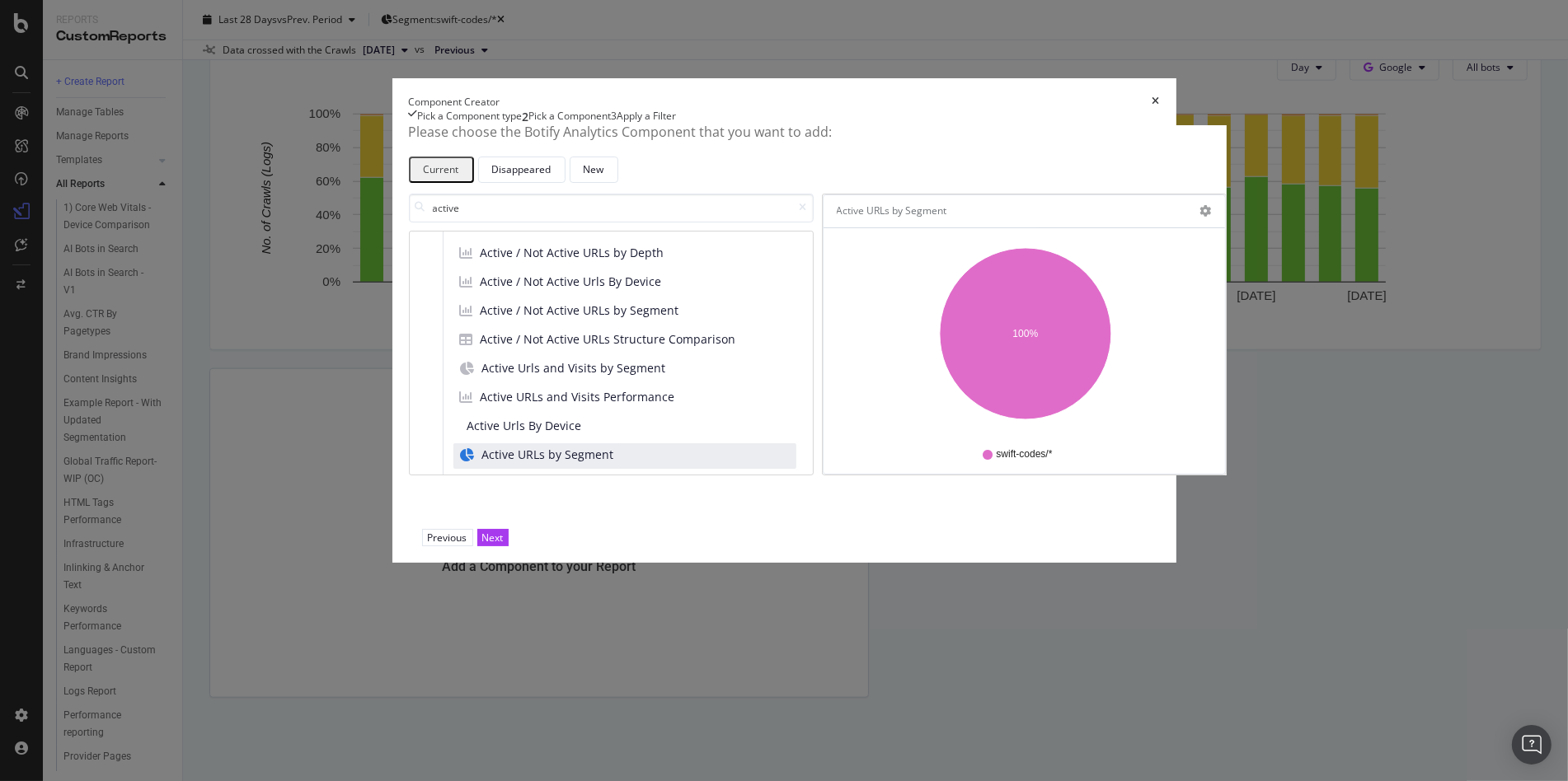
scroll to position [491, 0]
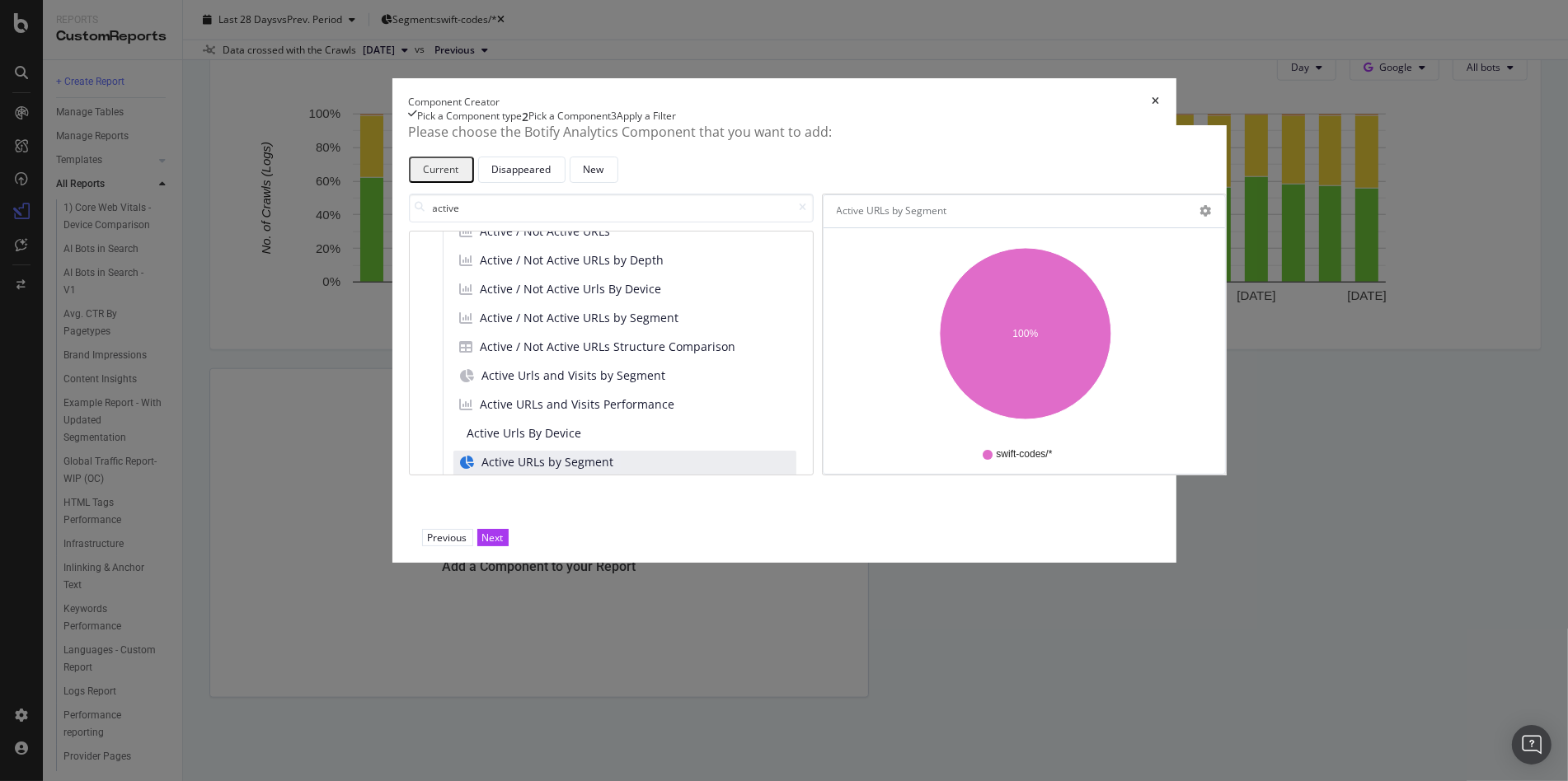
click at [511, 413] on span "Active URLs and Visits Performance" at bounding box center [578, 404] width 195 height 17
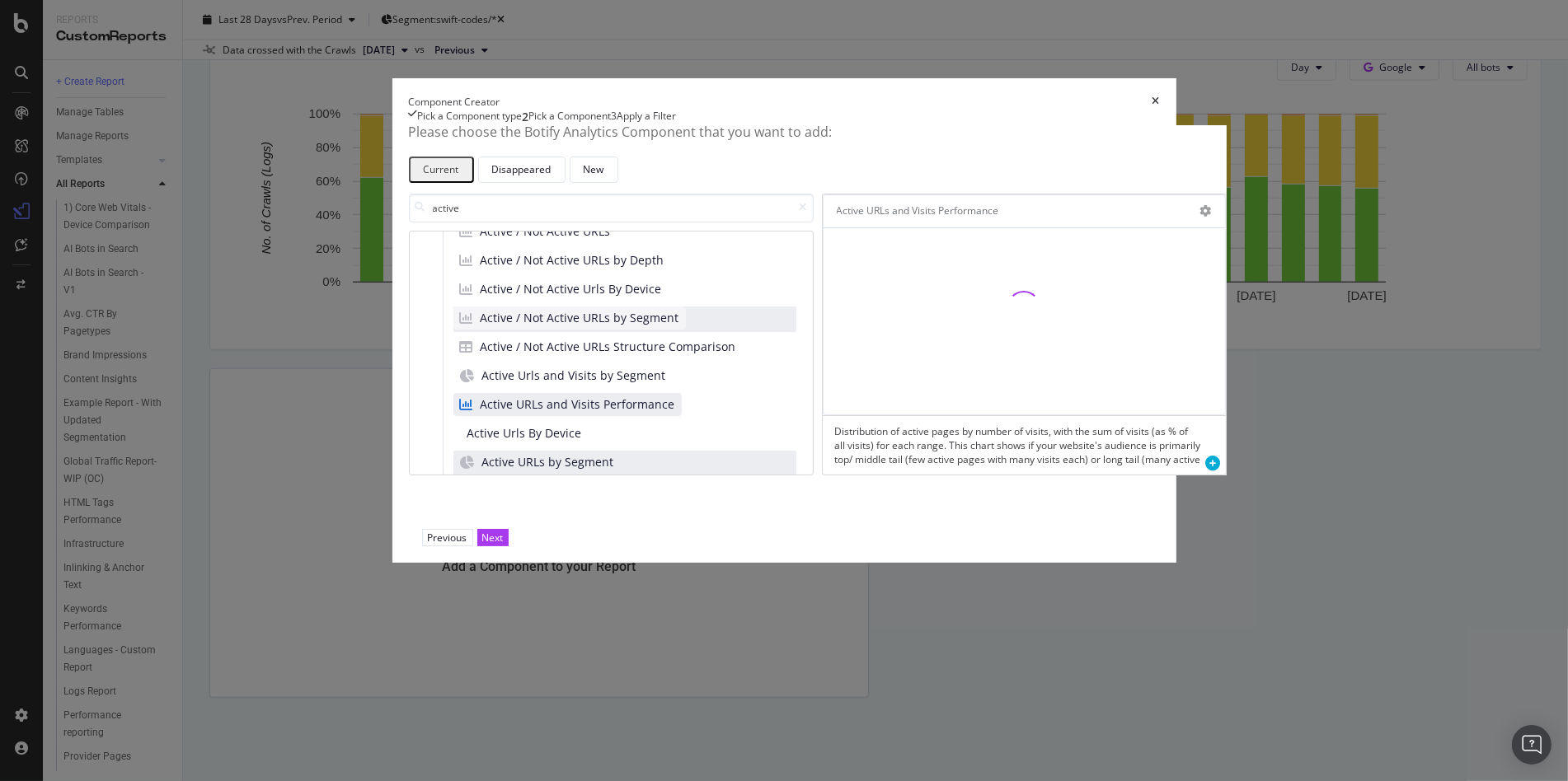
click at [510, 326] on span "Active / Not Active URLs by Segment" at bounding box center [580, 318] width 199 height 17
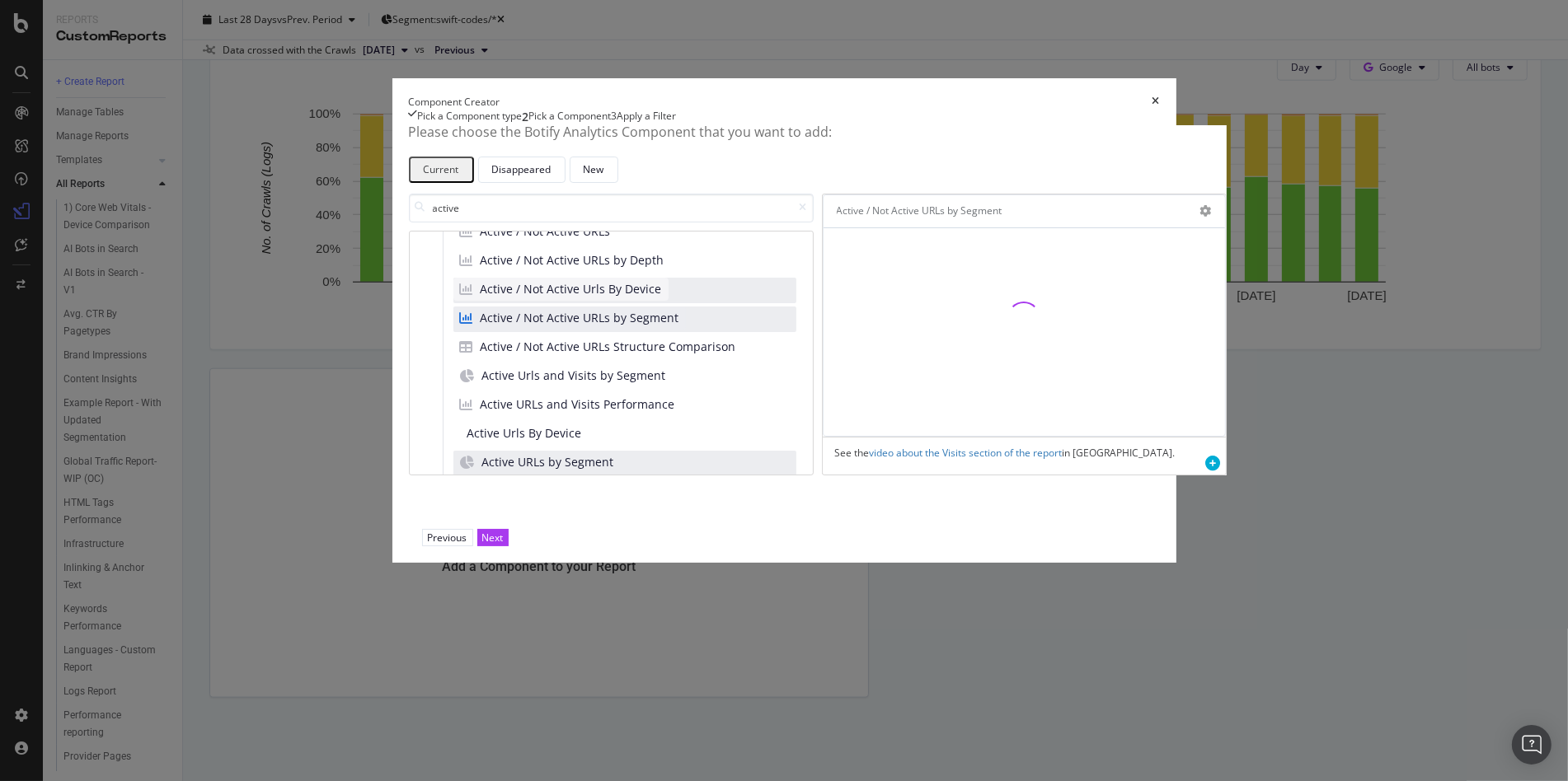
click at [510, 297] on span "Active / Not Active Urls By Device" at bounding box center [571, 289] width 181 height 17
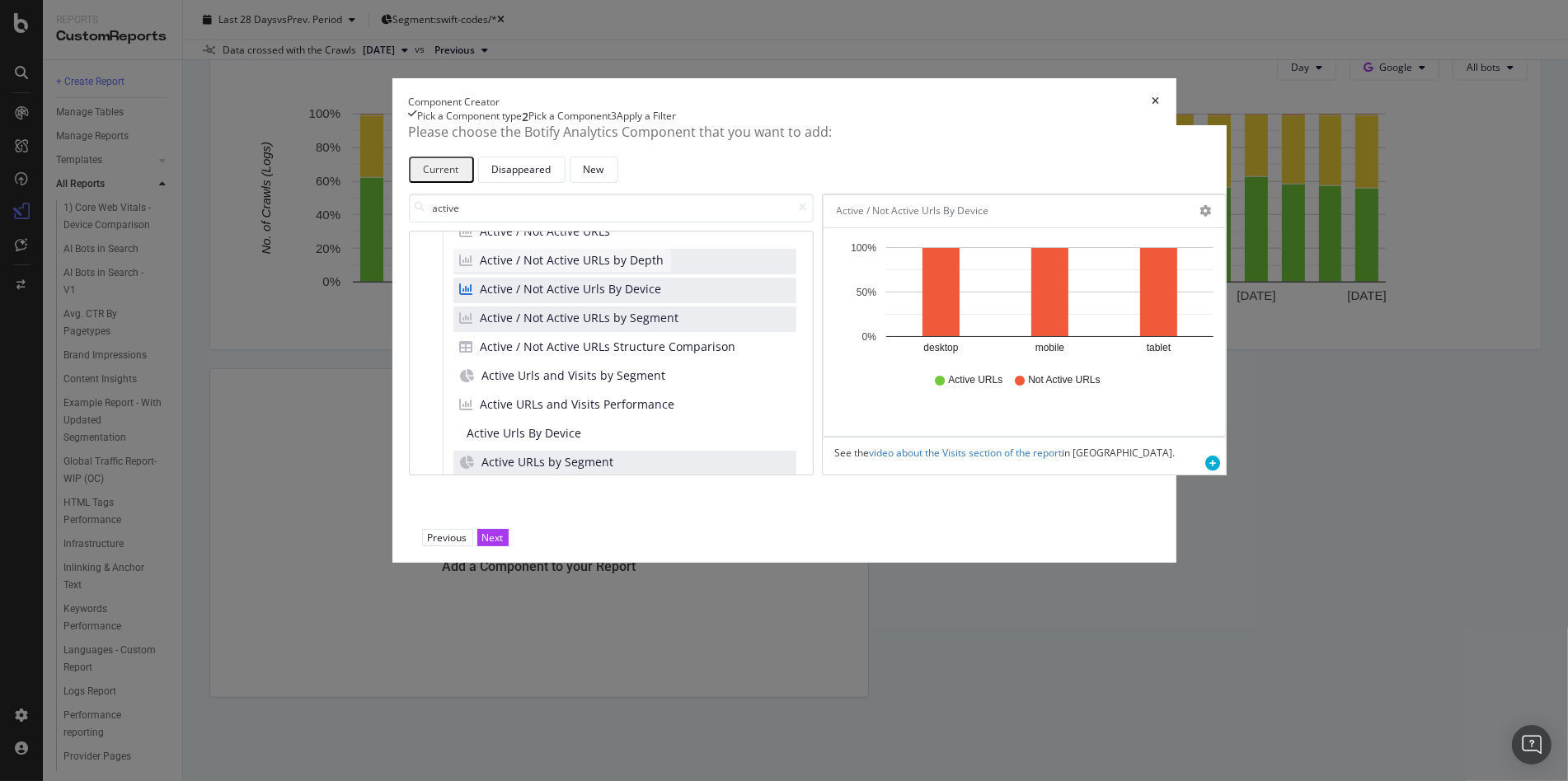
click at [508, 272] on div "Active / Not Active URLs by Depth" at bounding box center [562, 260] width 218 height 23
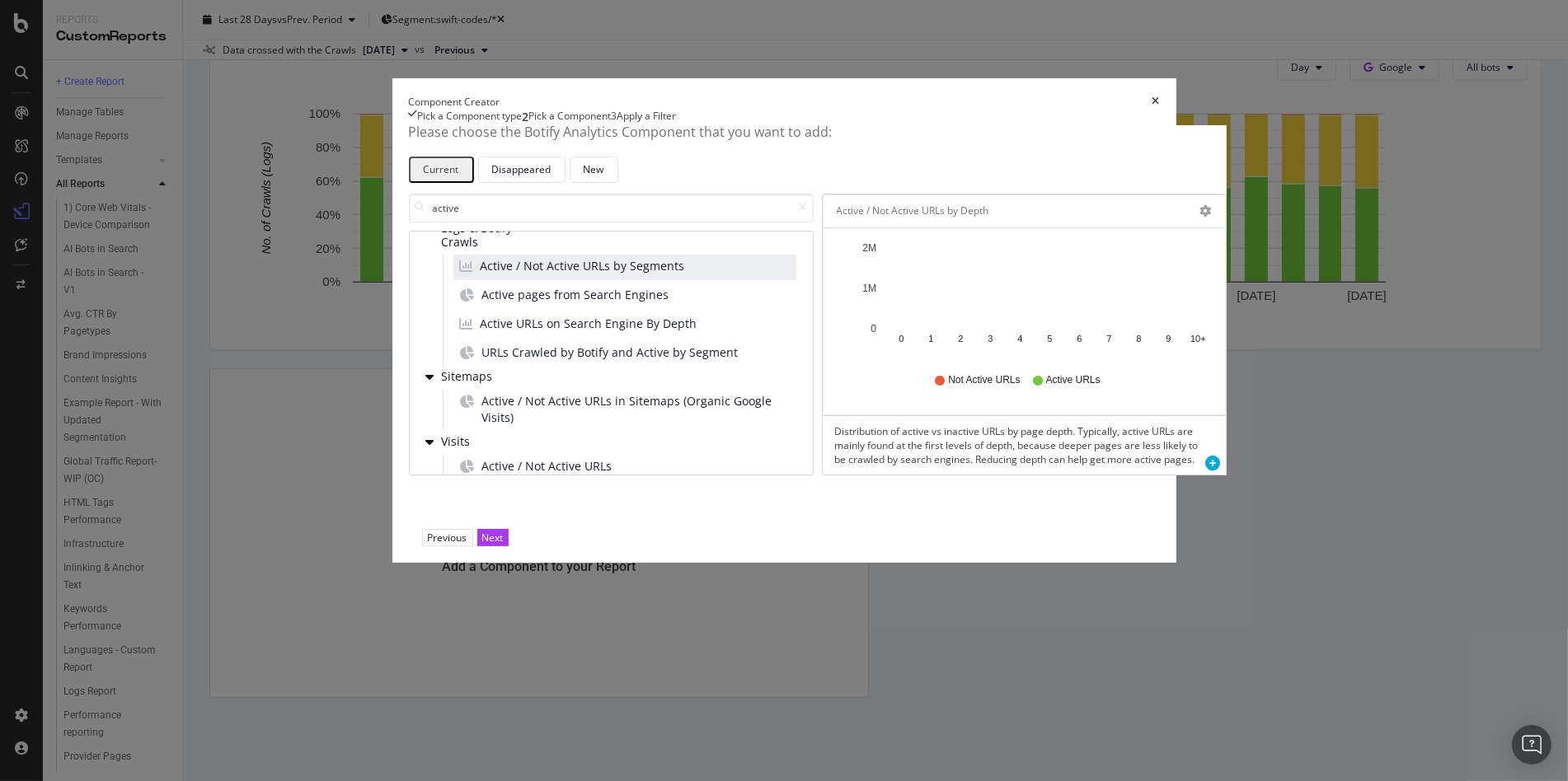
scroll to position [0, 0]
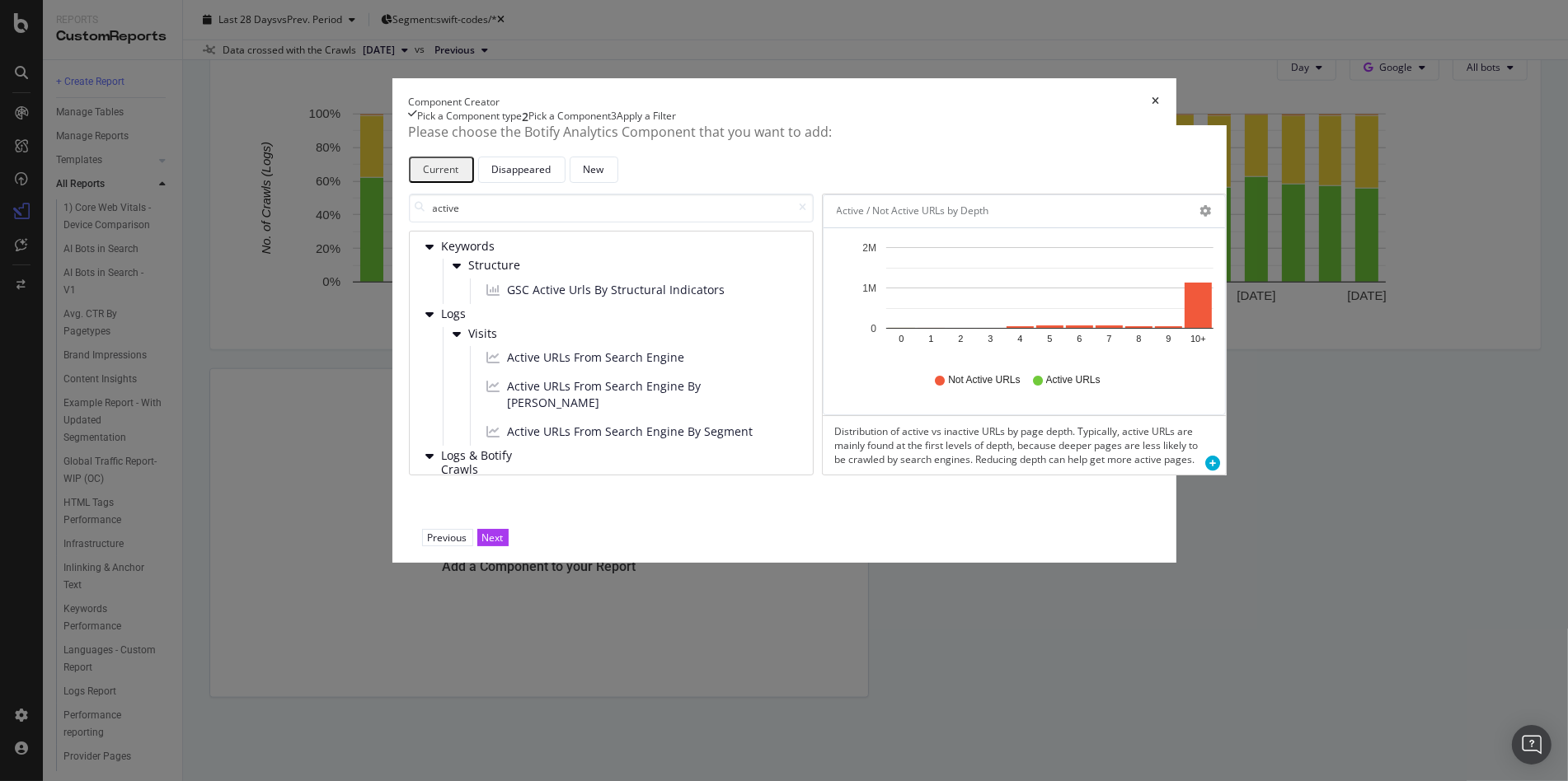
click at [465, 126] on div "Pick a Component type" at bounding box center [470, 117] width 104 height 17
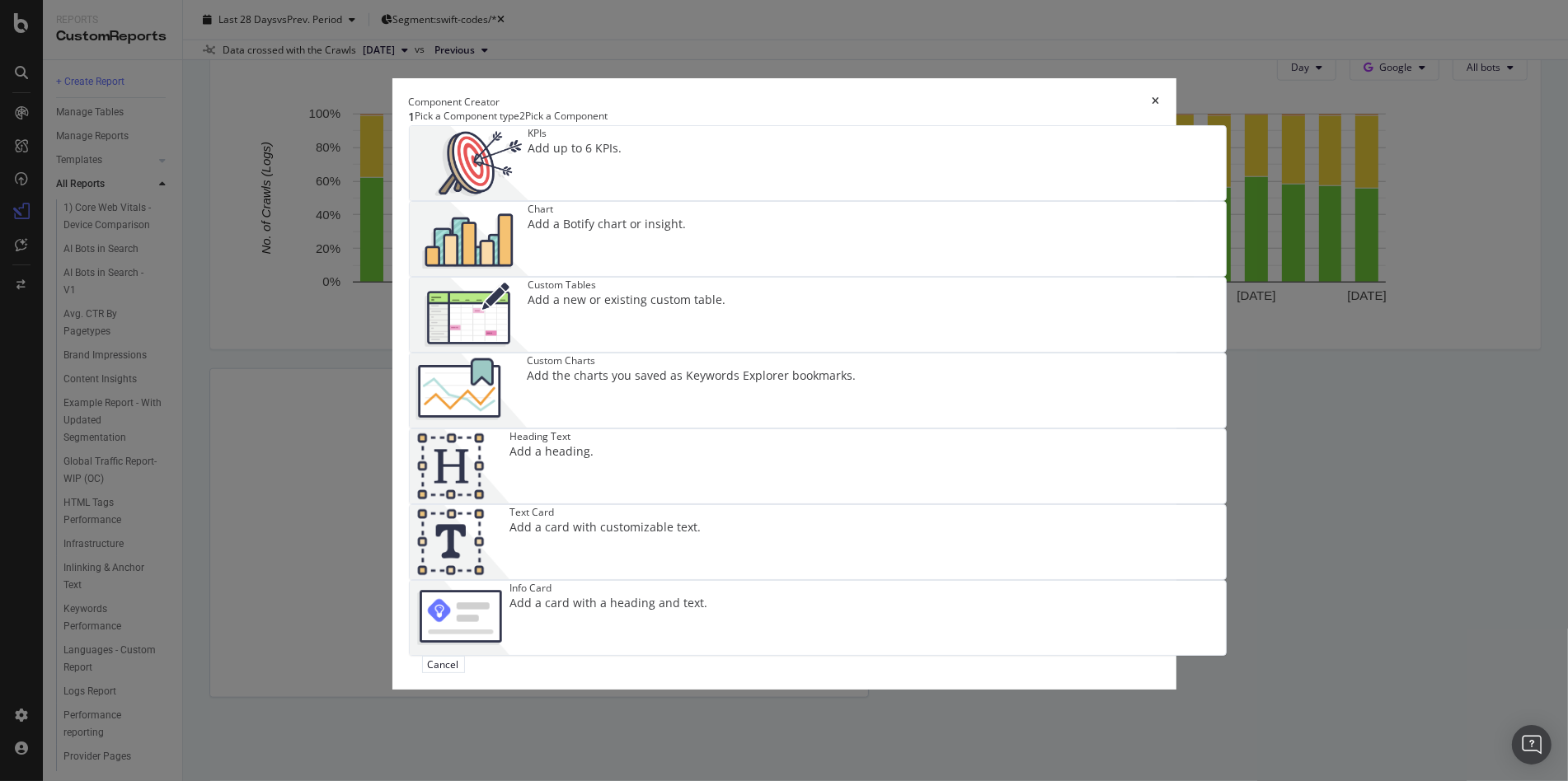
click at [687, 233] on div "Add a Botify chart or insight." at bounding box center [607, 224] width 158 height 17
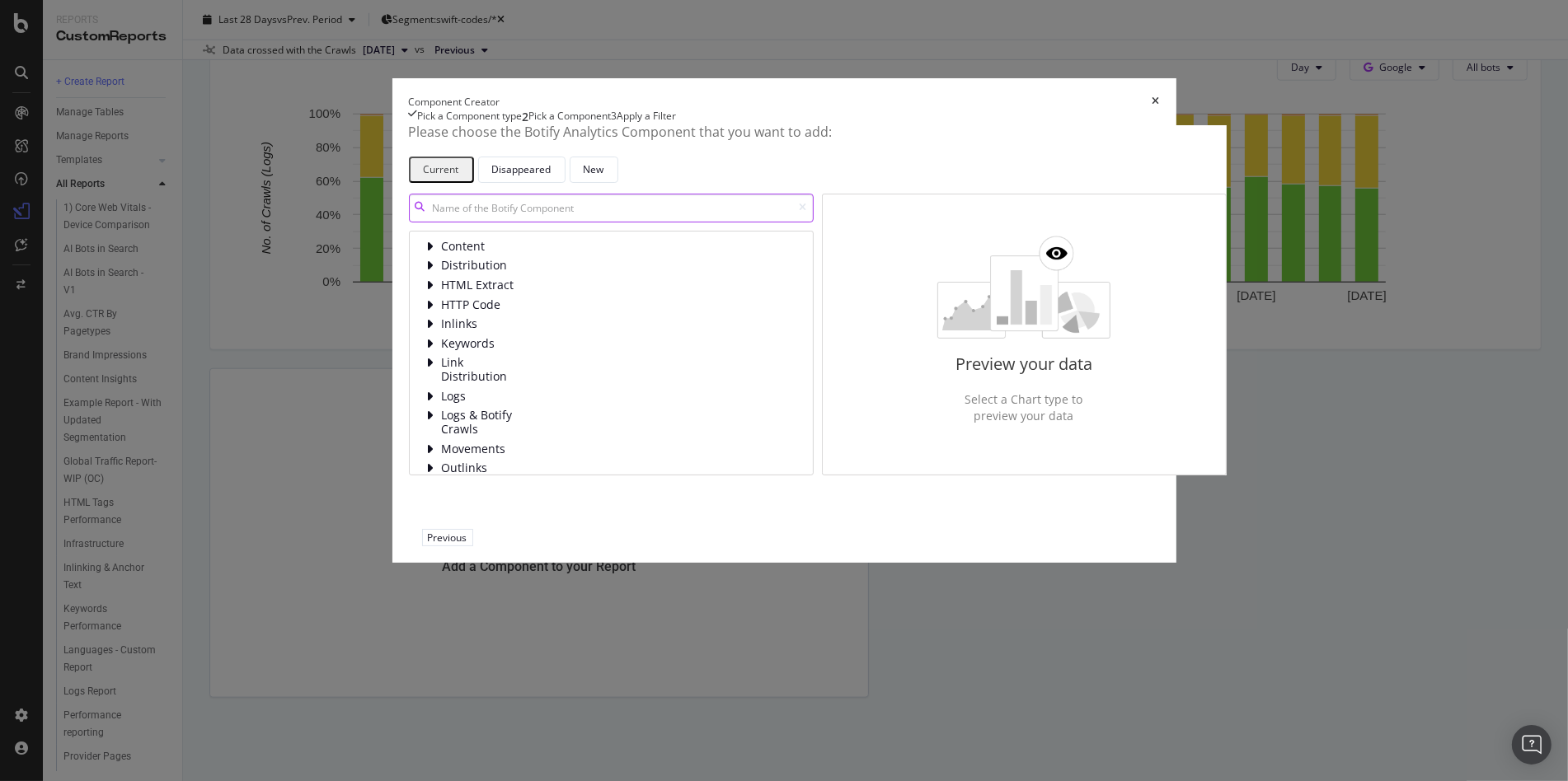
click at [579, 223] on input "modal" at bounding box center [611, 208] width 404 height 29
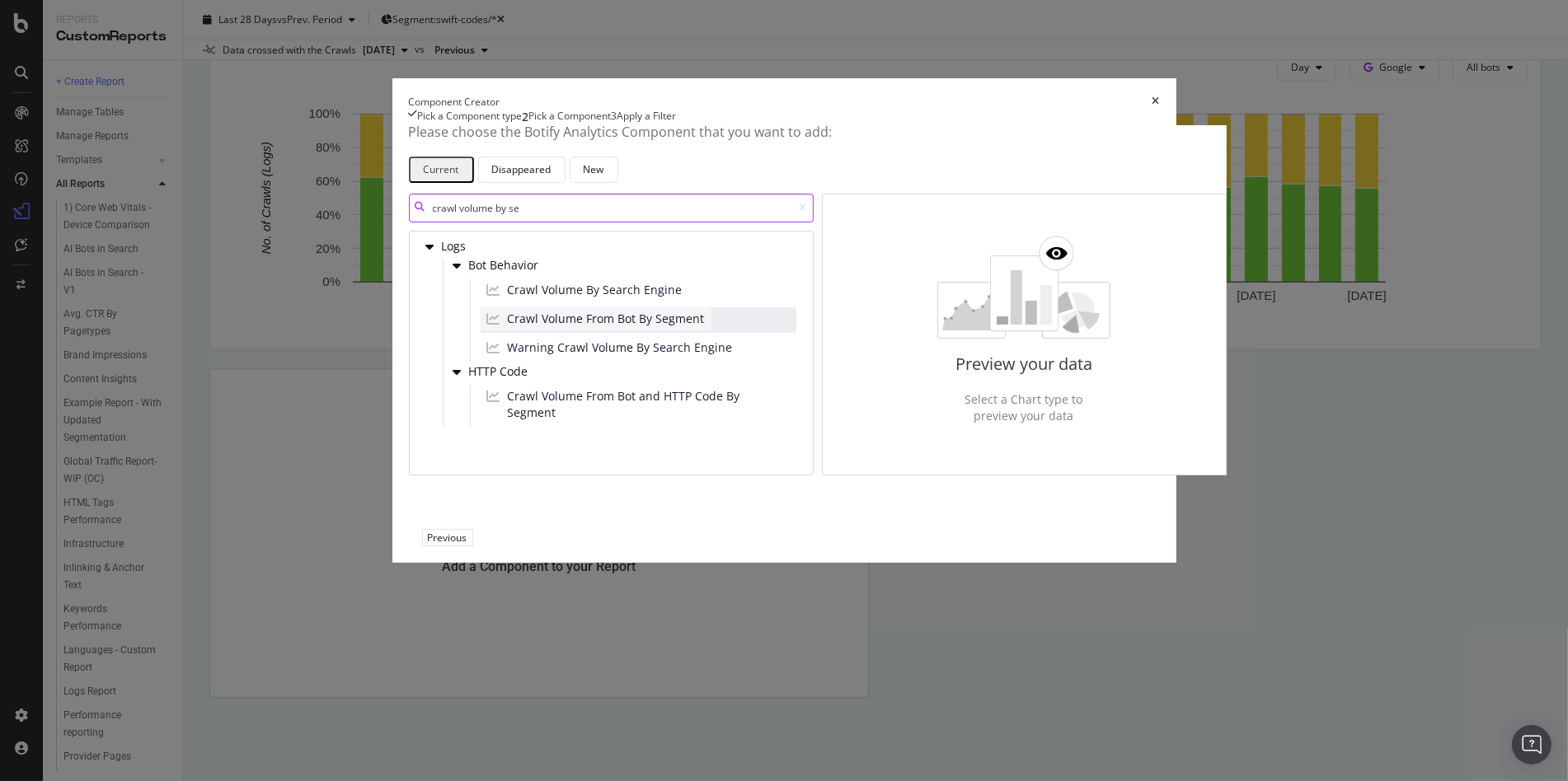
type input "crawl volume by se"
click at [598, 331] on div "Crawl Volume From Bot By Segment" at bounding box center [596, 318] width 231 height 23
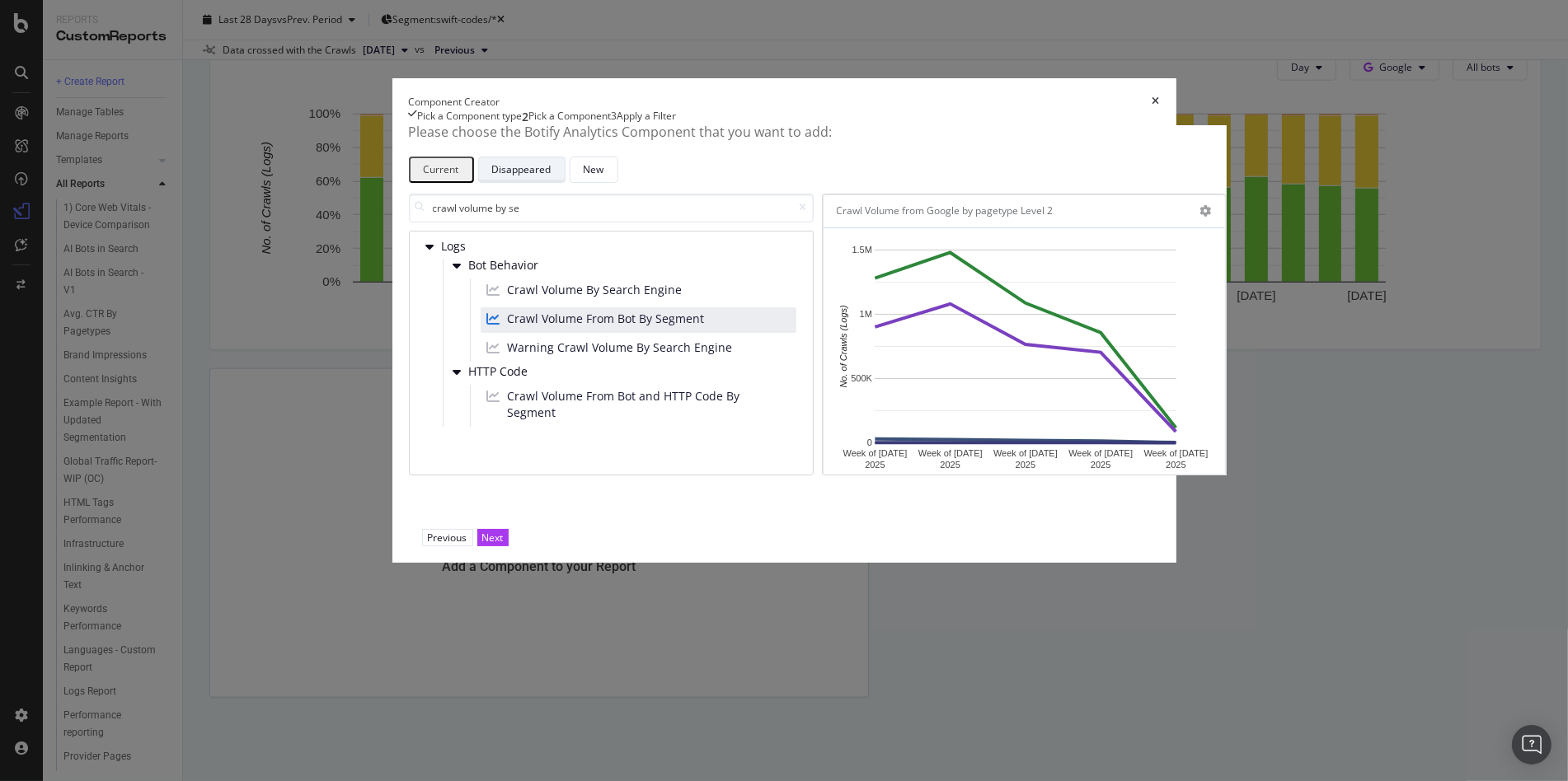
click at [551, 176] on div "Disappeared" at bounding box center [521, 170] width 59 height 14
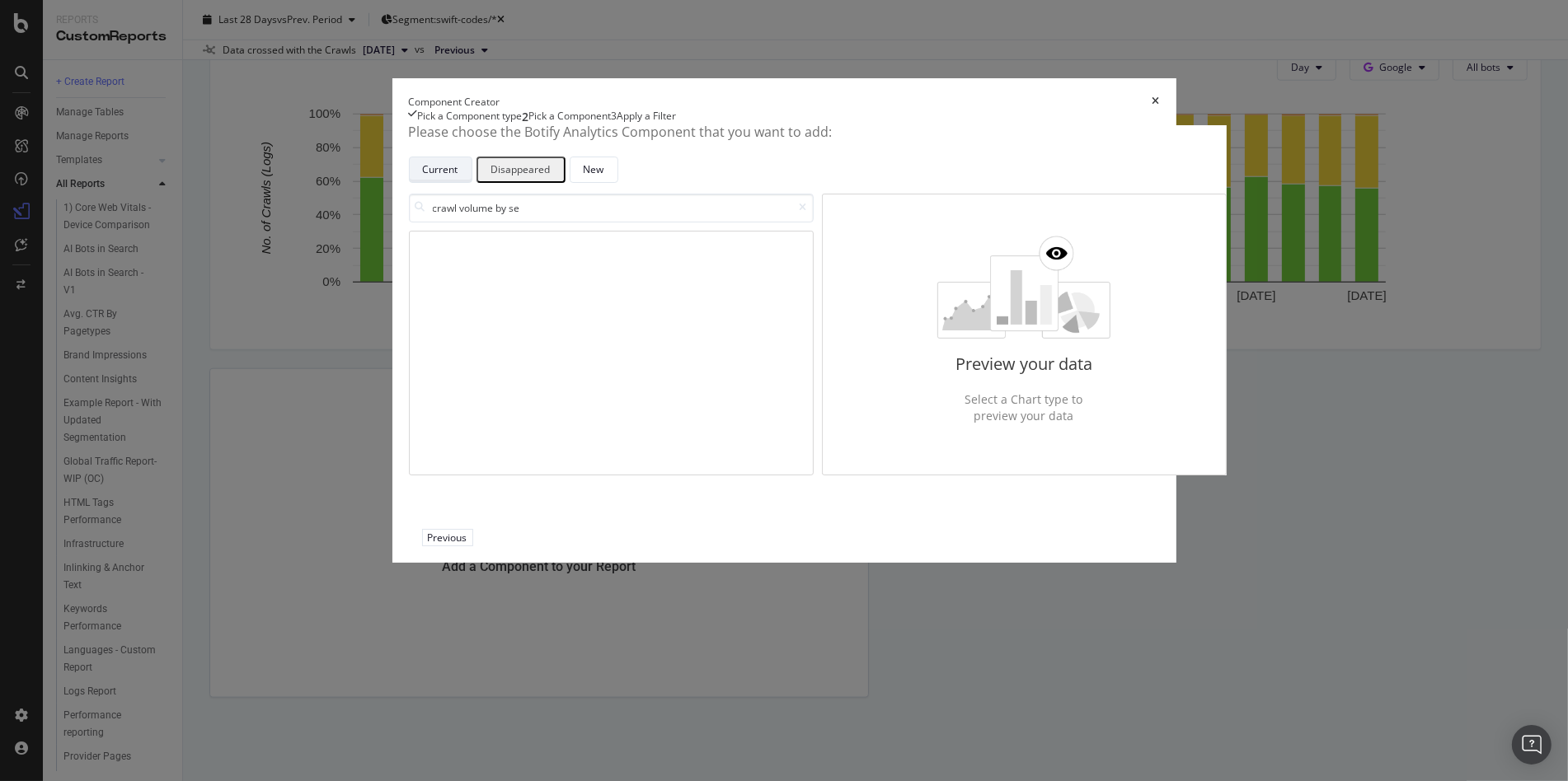
click at [458, 176] on div "Current" at bounding box center [441, 170] width 35 height 14
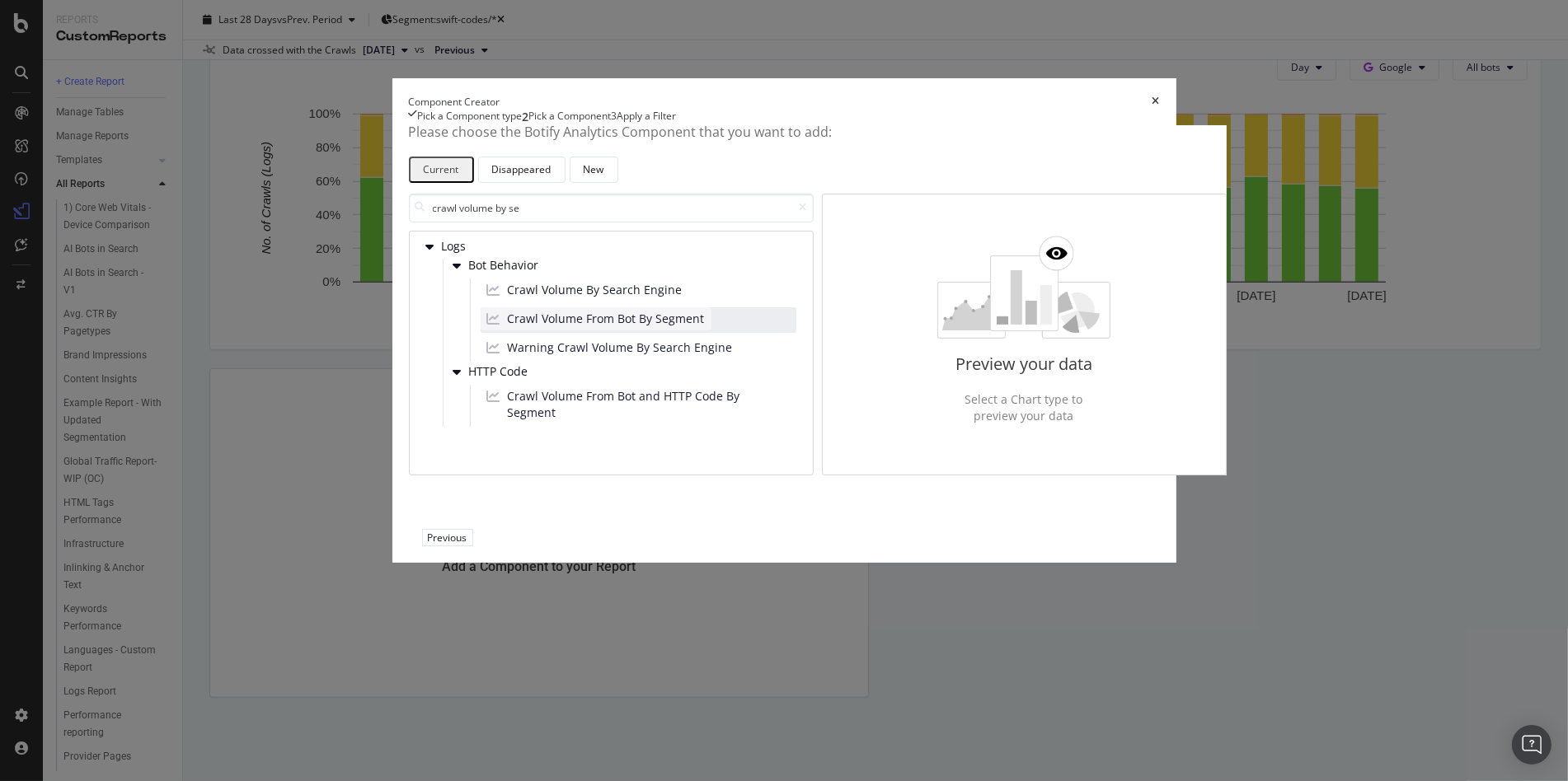
click at [571, 327] on span "Crawl Volume From Bot By Segment" at bounding box center [606, 318] width 197 height 17
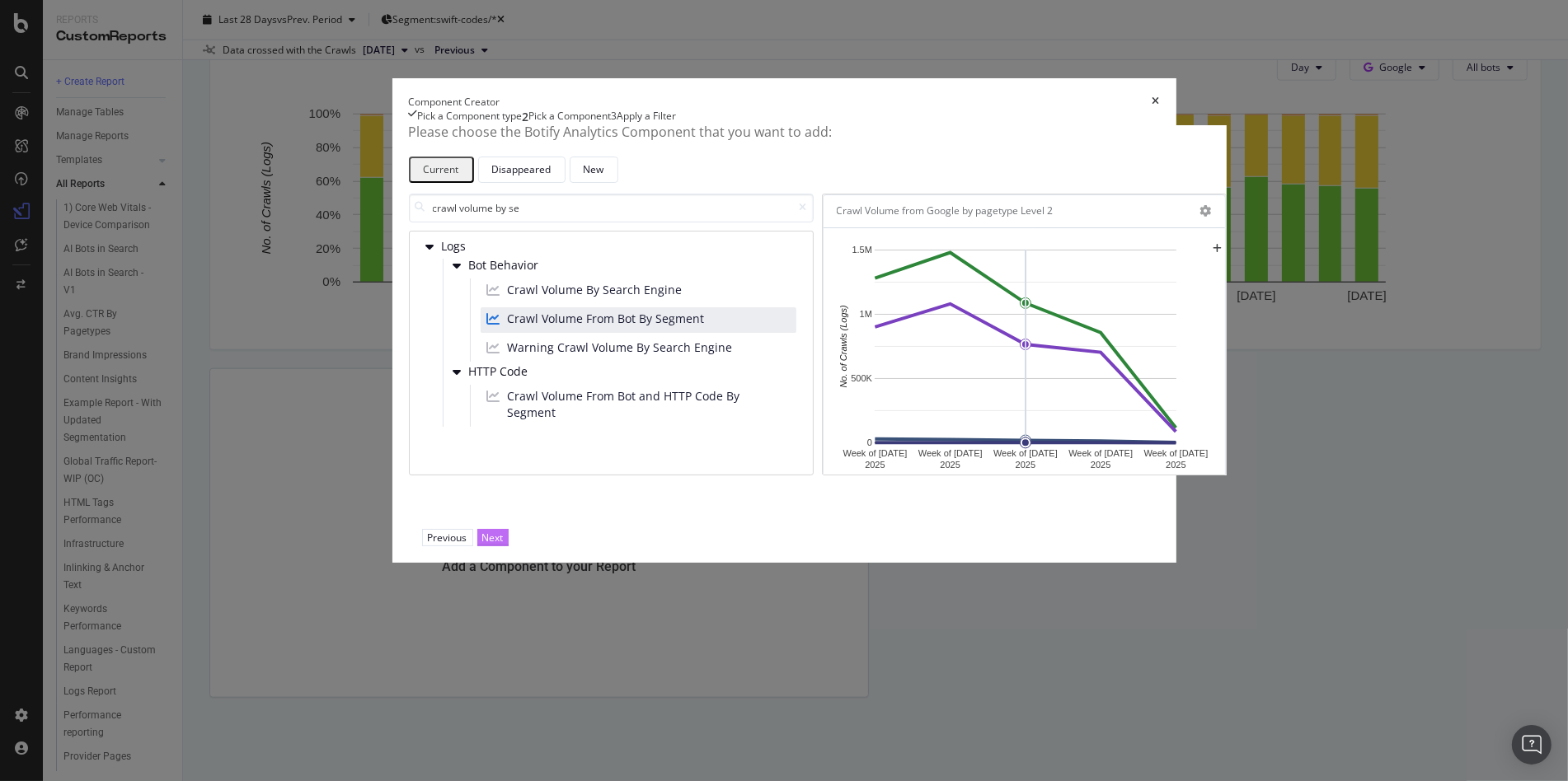
click at [509, 547] on button "Next" at bounding box center [492, 538] width 31 height 18
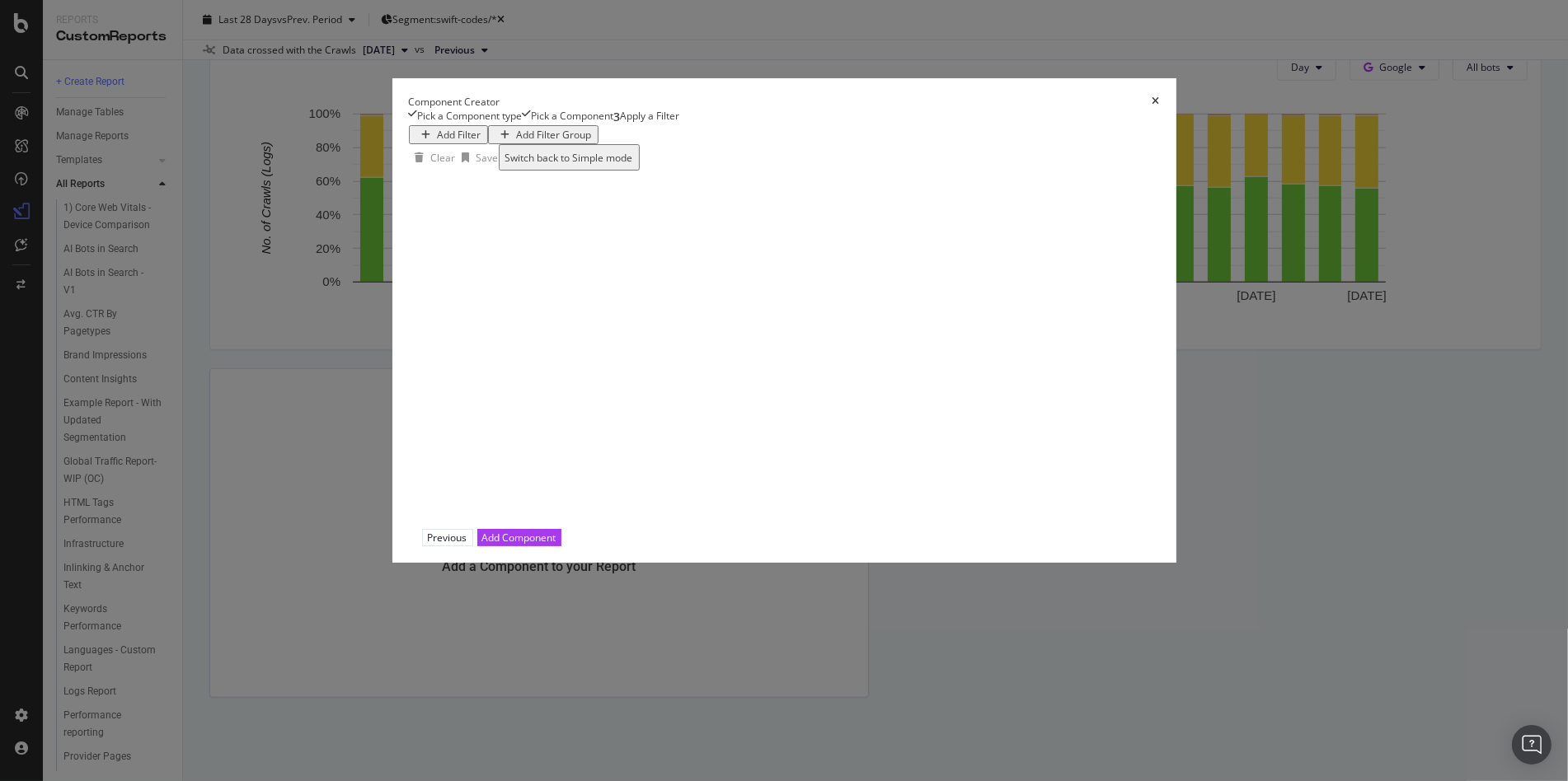
click at [438, 142] on div "Add Filter" at bounding box center [459, 134] width 43 height 14
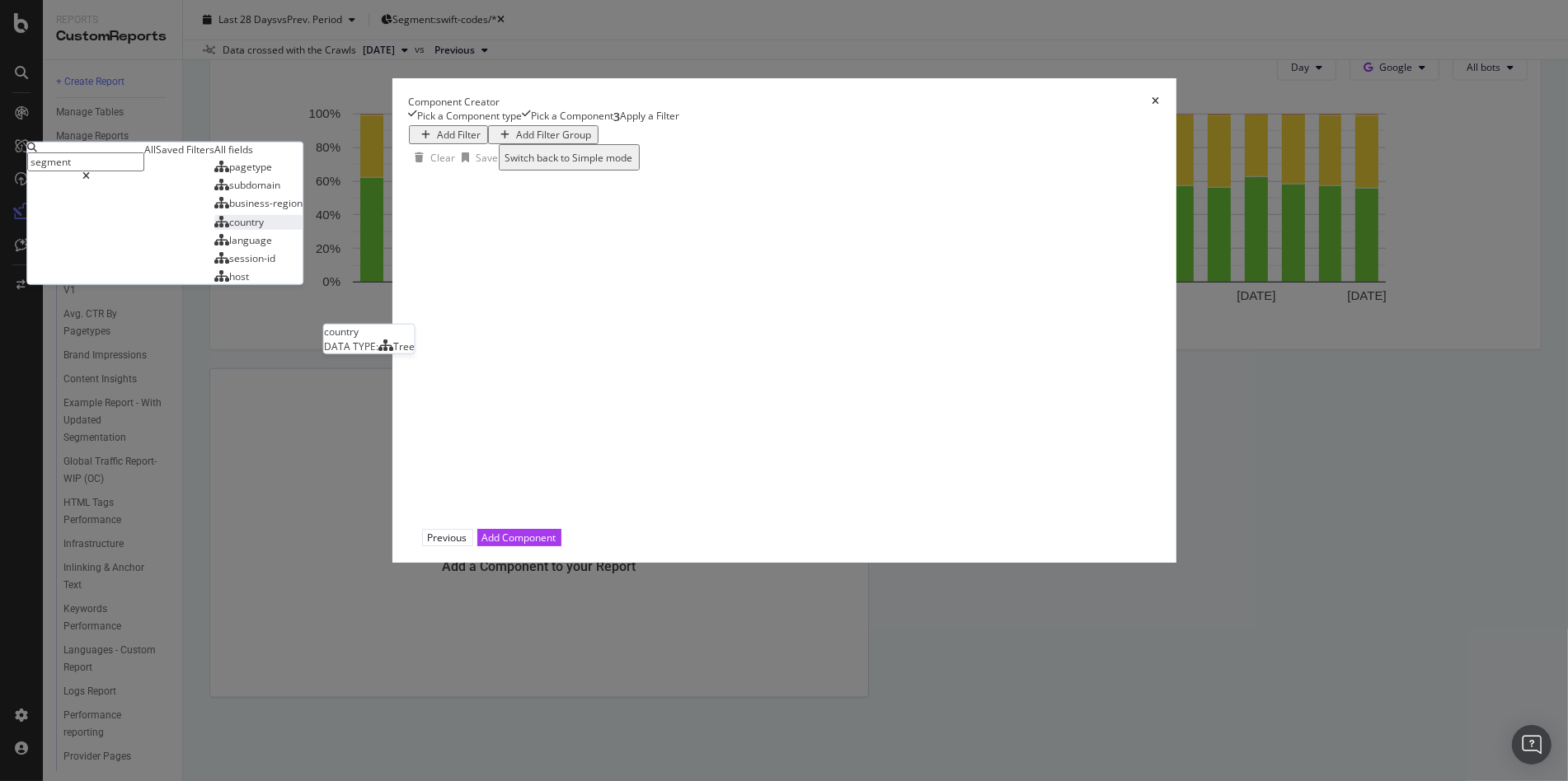
type input "segment"
click at [264, 228] on div "country" at bounding box center [239, 221] width 50 height 14
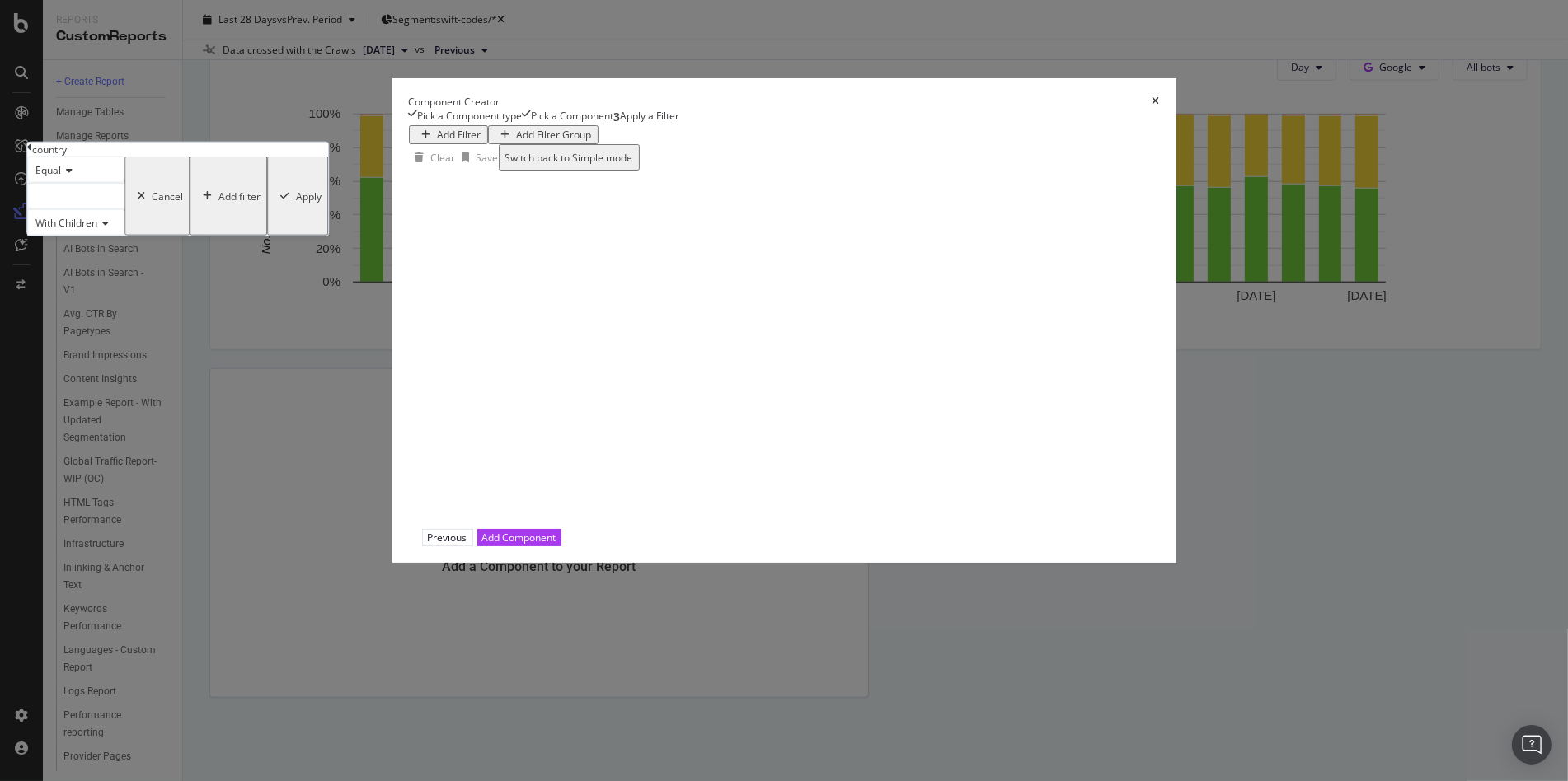
click at [125, 210] on div "modal" at bounding box center [76, 196] width 97 height 27
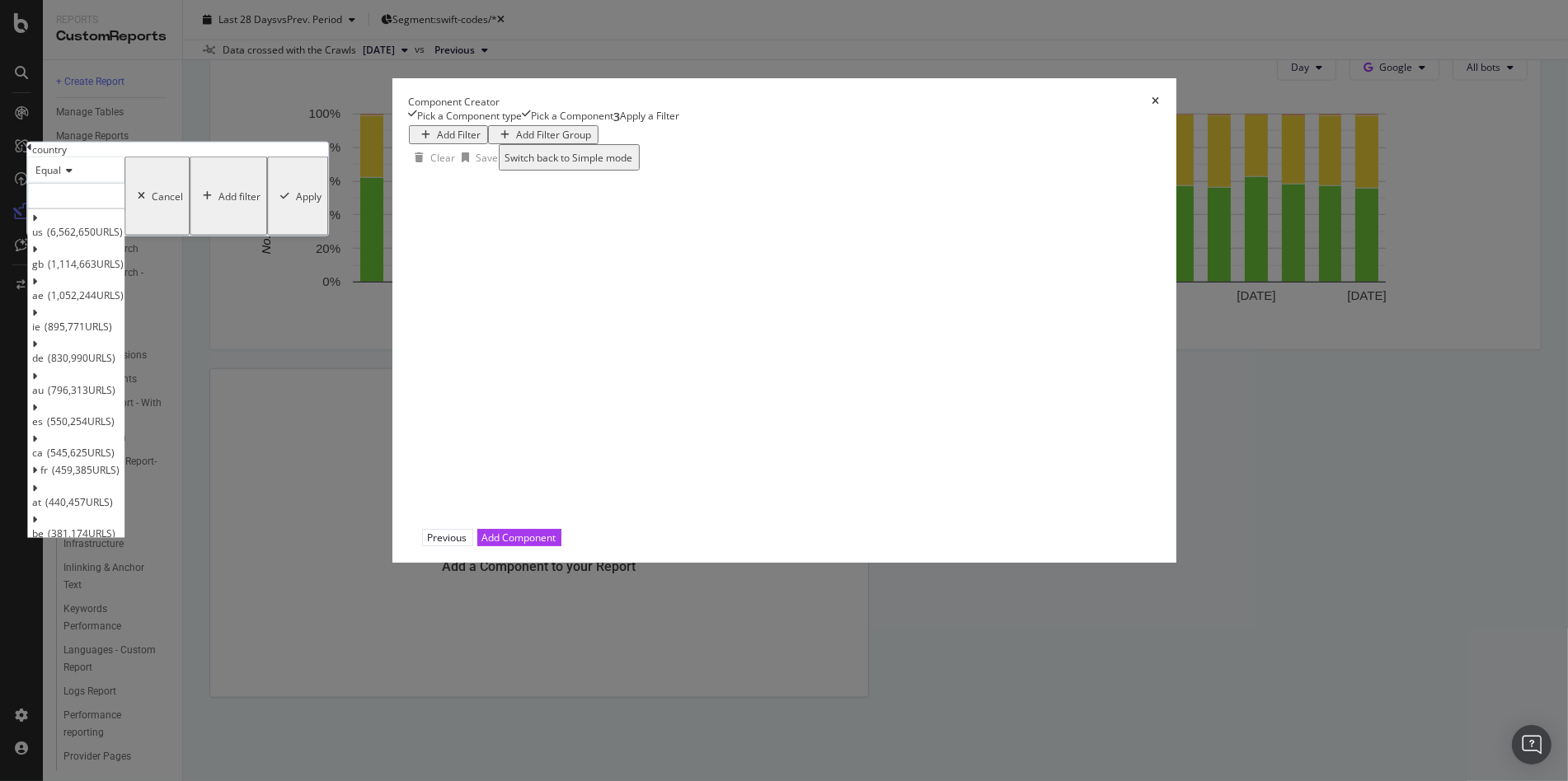
click at [125, 210] on div "modal" at bounding box center [76, 196] width 97 height 27
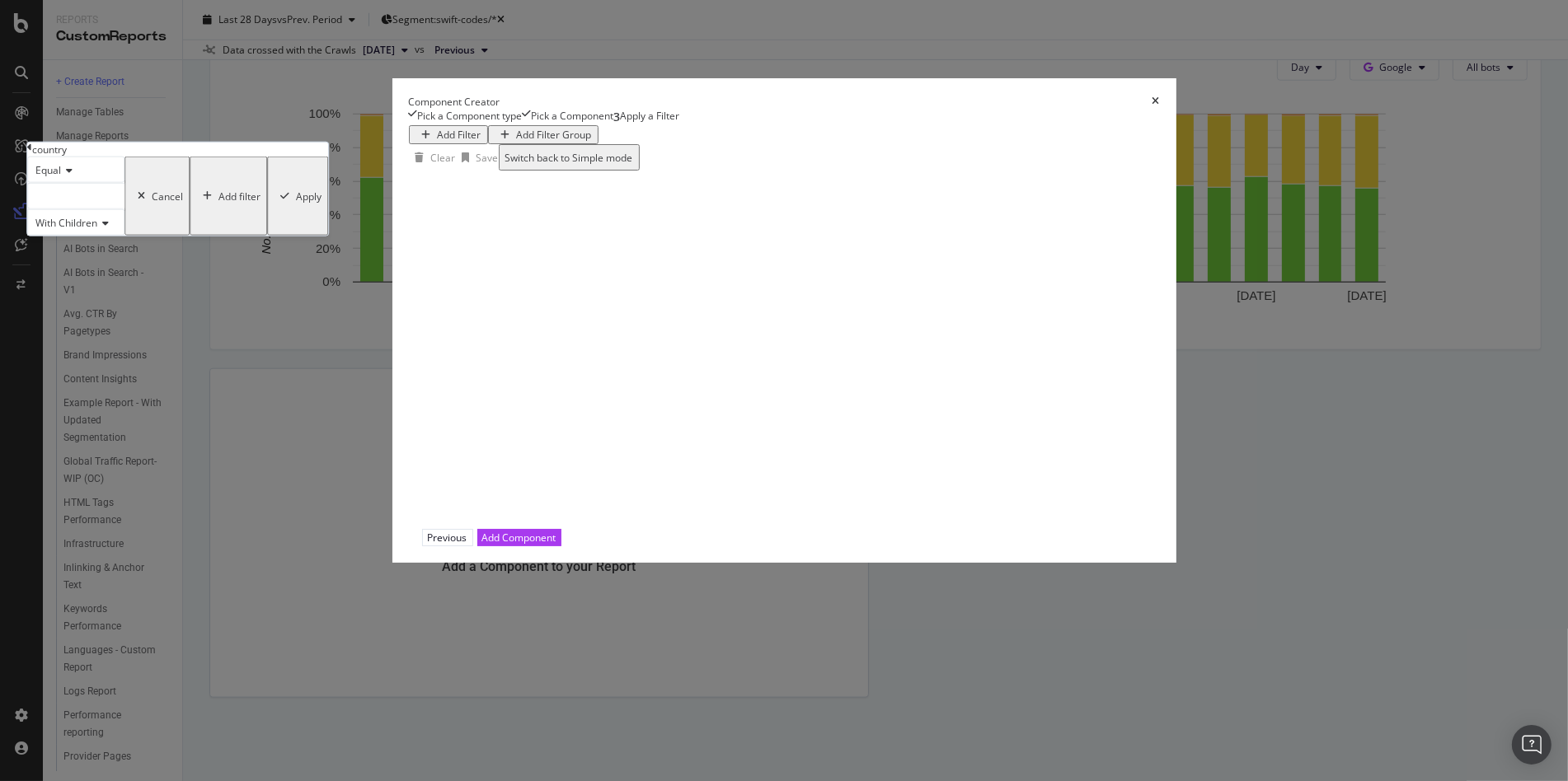
click at [296, 201] on div "modal" at bounding box center [284, 195] width 22 height 10
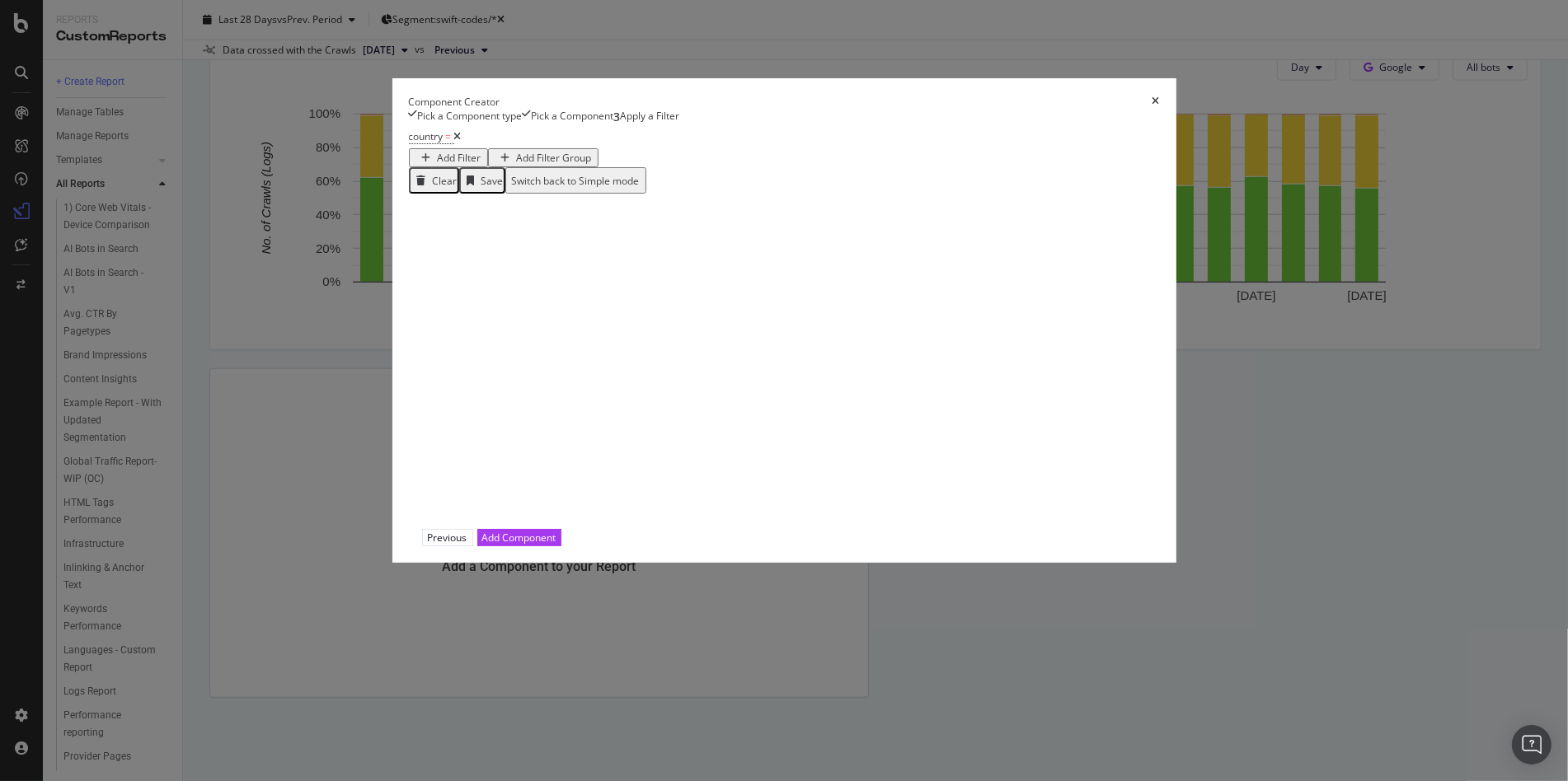
click at [454, 142] on icon "modal" at bounding box center [457, 136] width 7 height 10
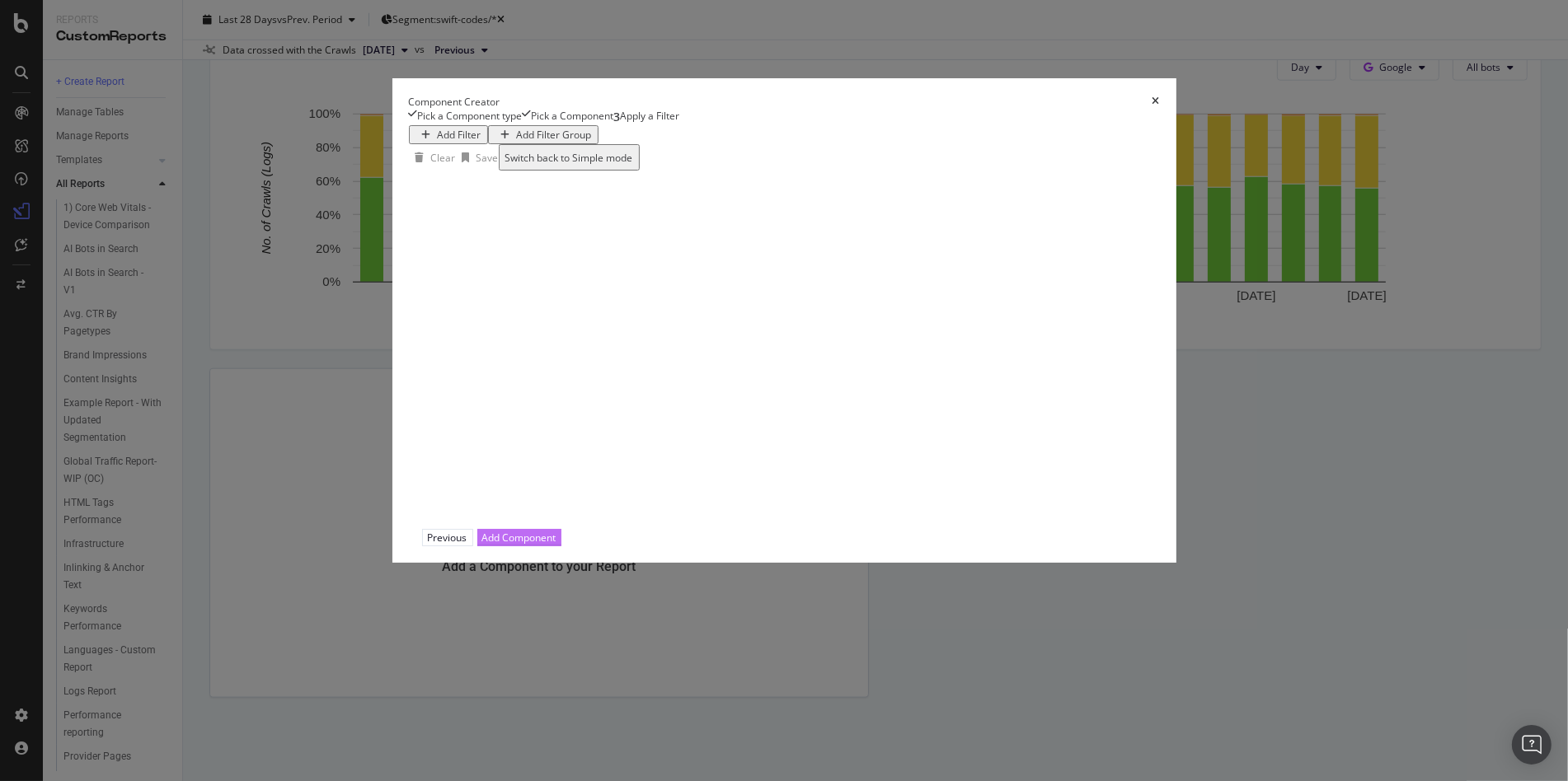
click at [557, 545] on div "Add Component" at bounding box center [519, 538] width 74 height 14
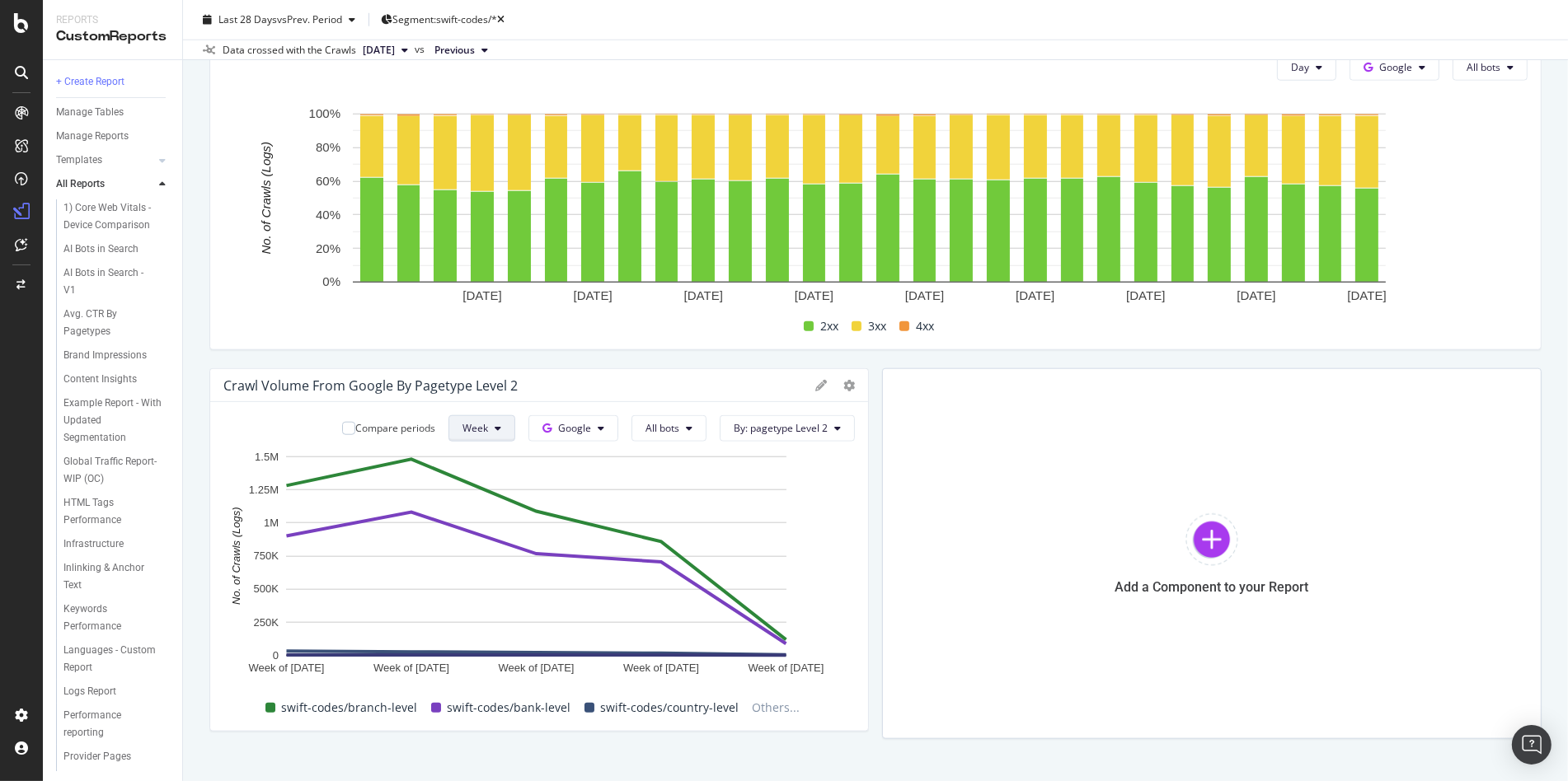
click at [465, 427] on span "Week" at bounding box center [475, 428] width 26 height 14
click at [467, 451] on div "Day" at bounding box center [475, 459] width 56 height 24
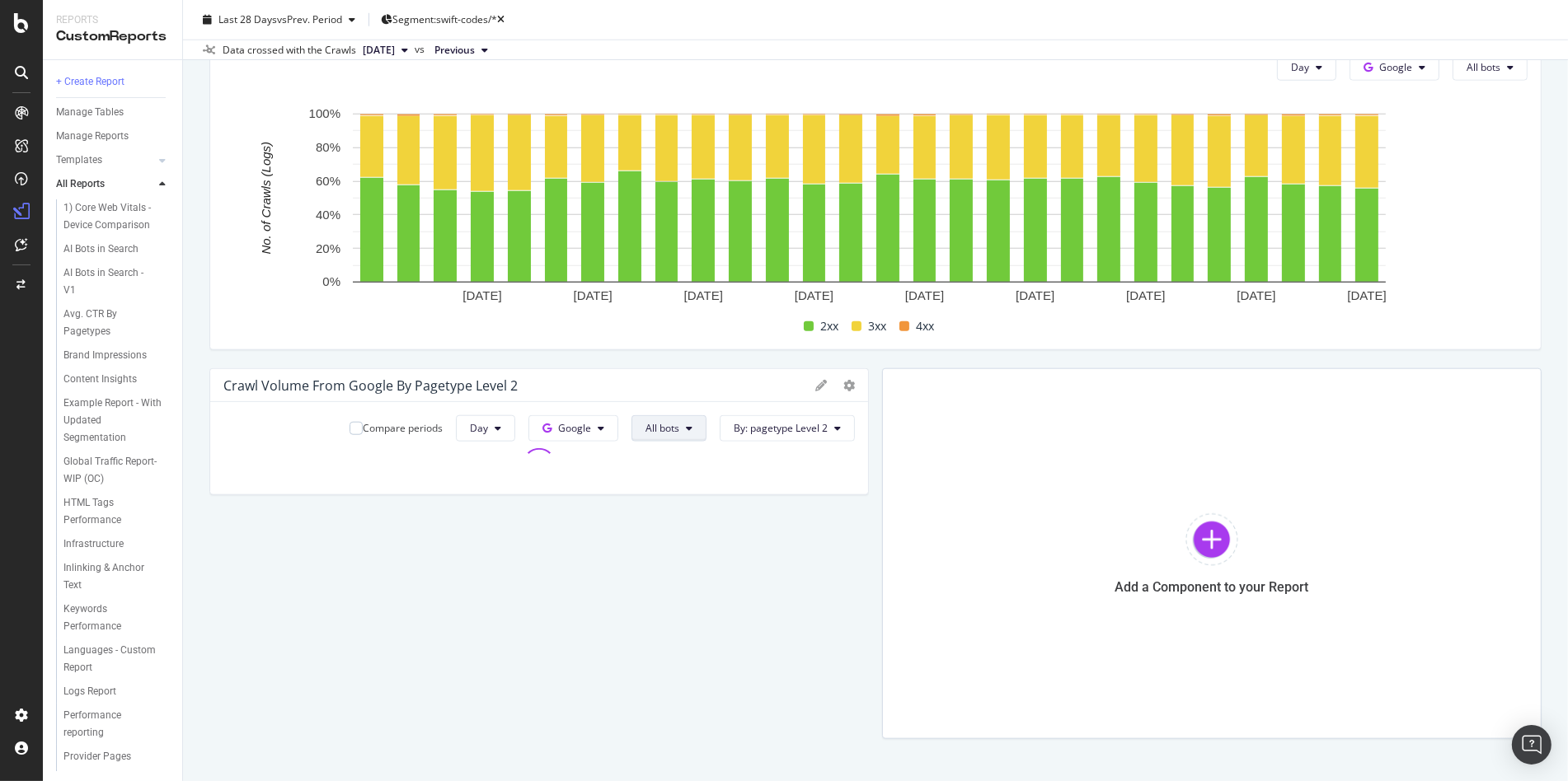
click at [686, 428] on icon at bounding box center [688, 428] width 6 height 10
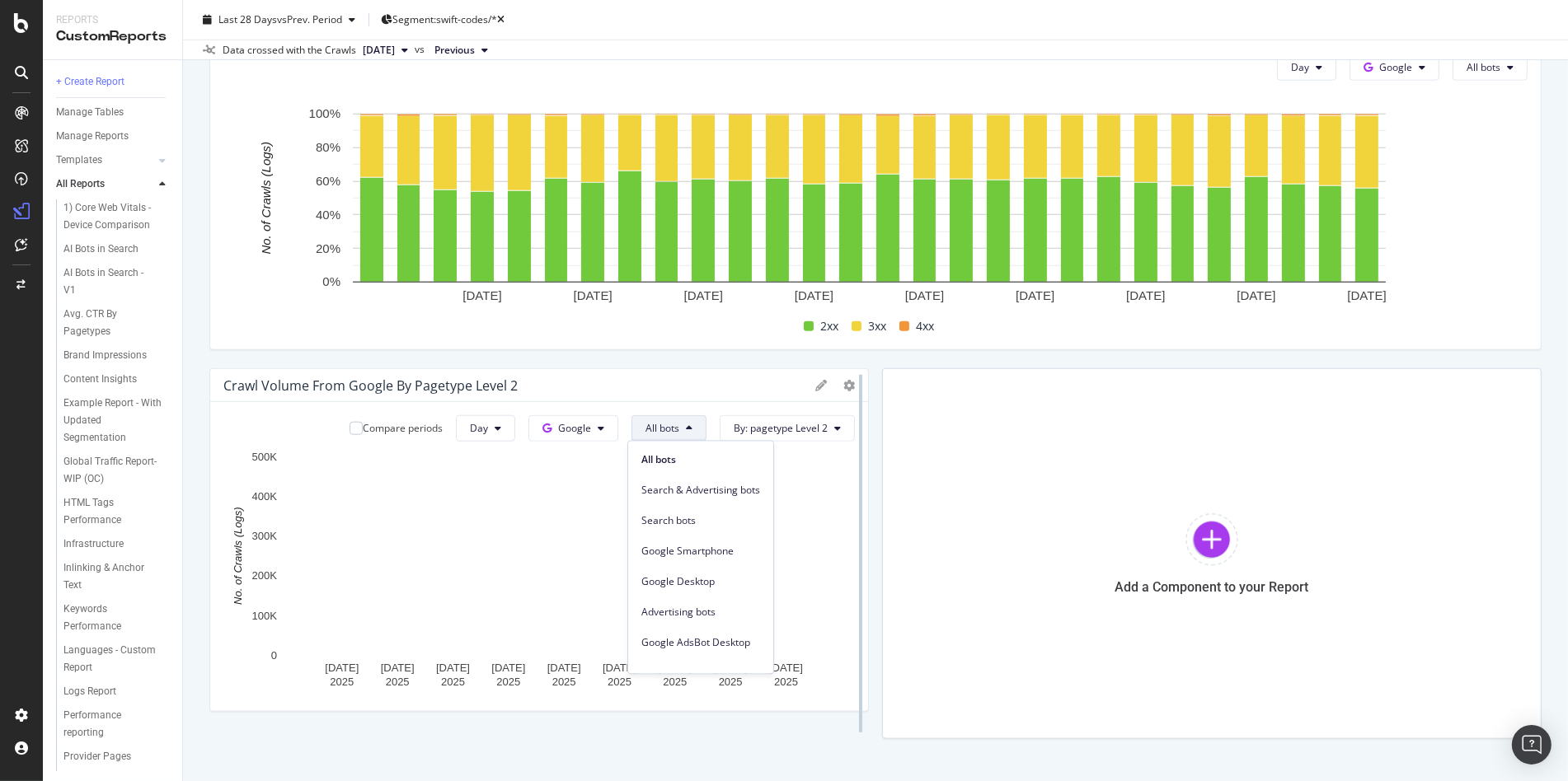
click at [852, 428] on div at bounding box center [860, 553] width 17 height 371
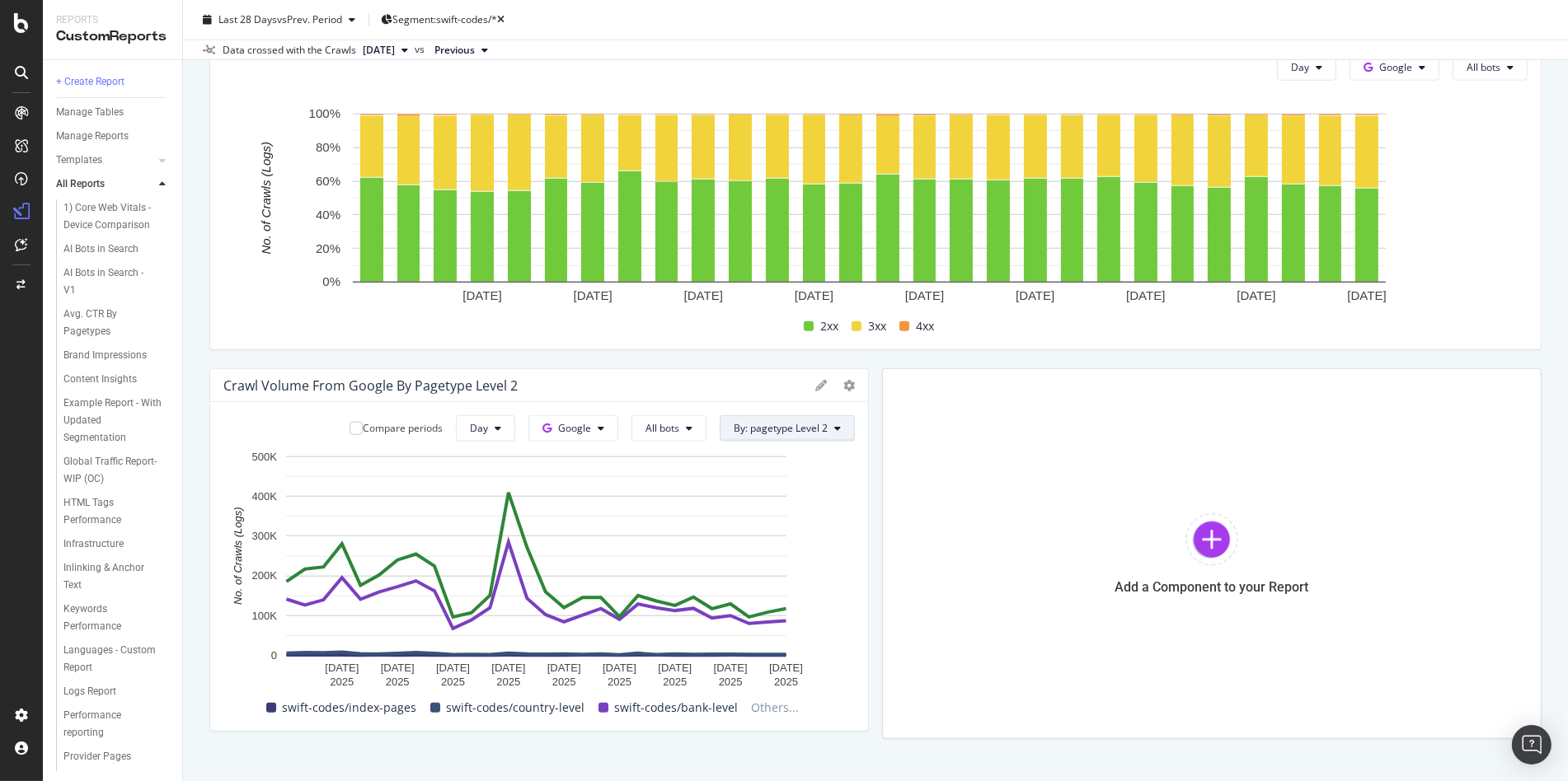
click at [836, 427] on button "By: pagetype Level 2" at bounding box center [787, 429] width 135 height 27
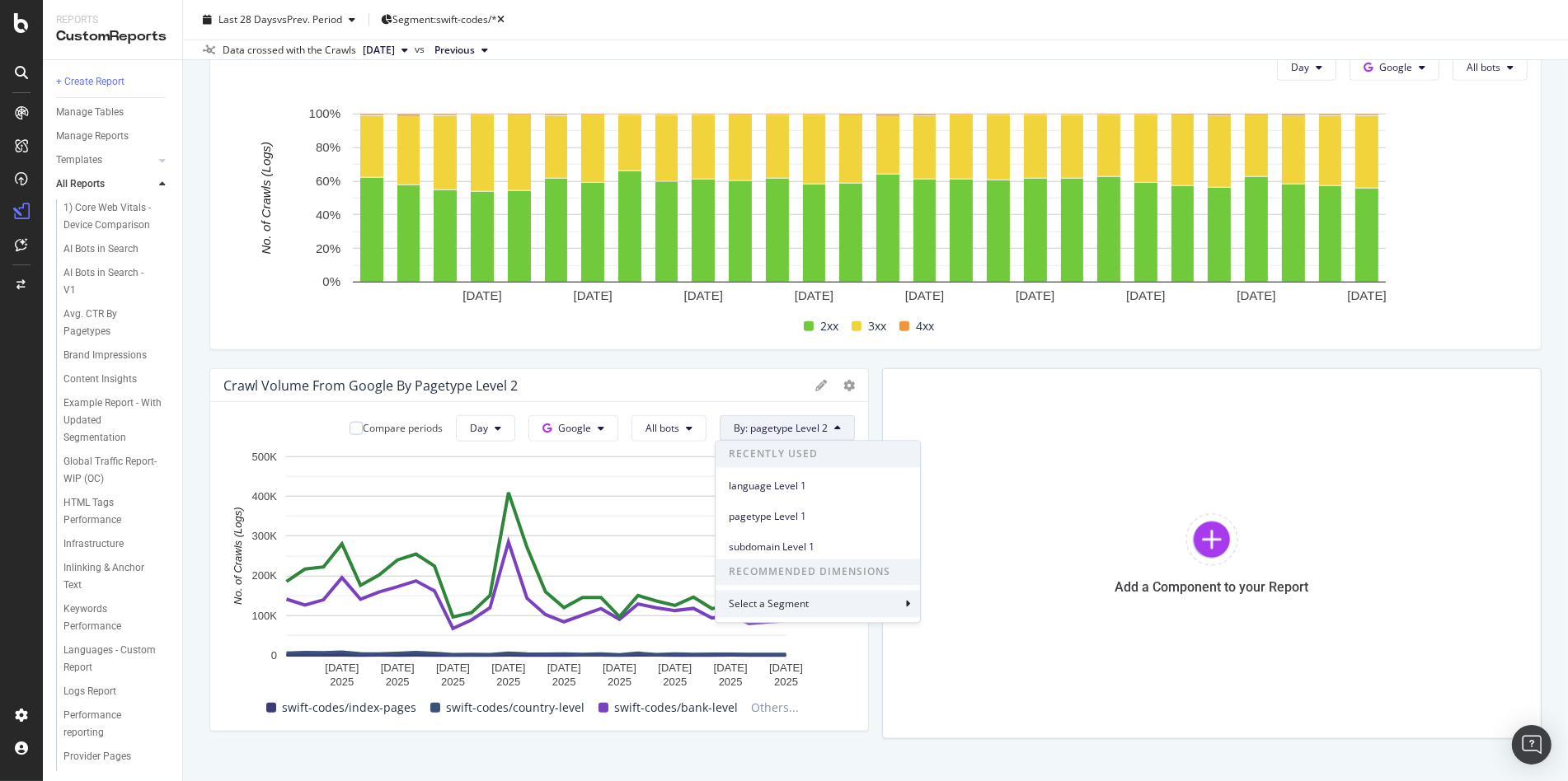
click at [844, 601] on div "Select a Segment" at bounding box center [818, 603] width 204 height 27
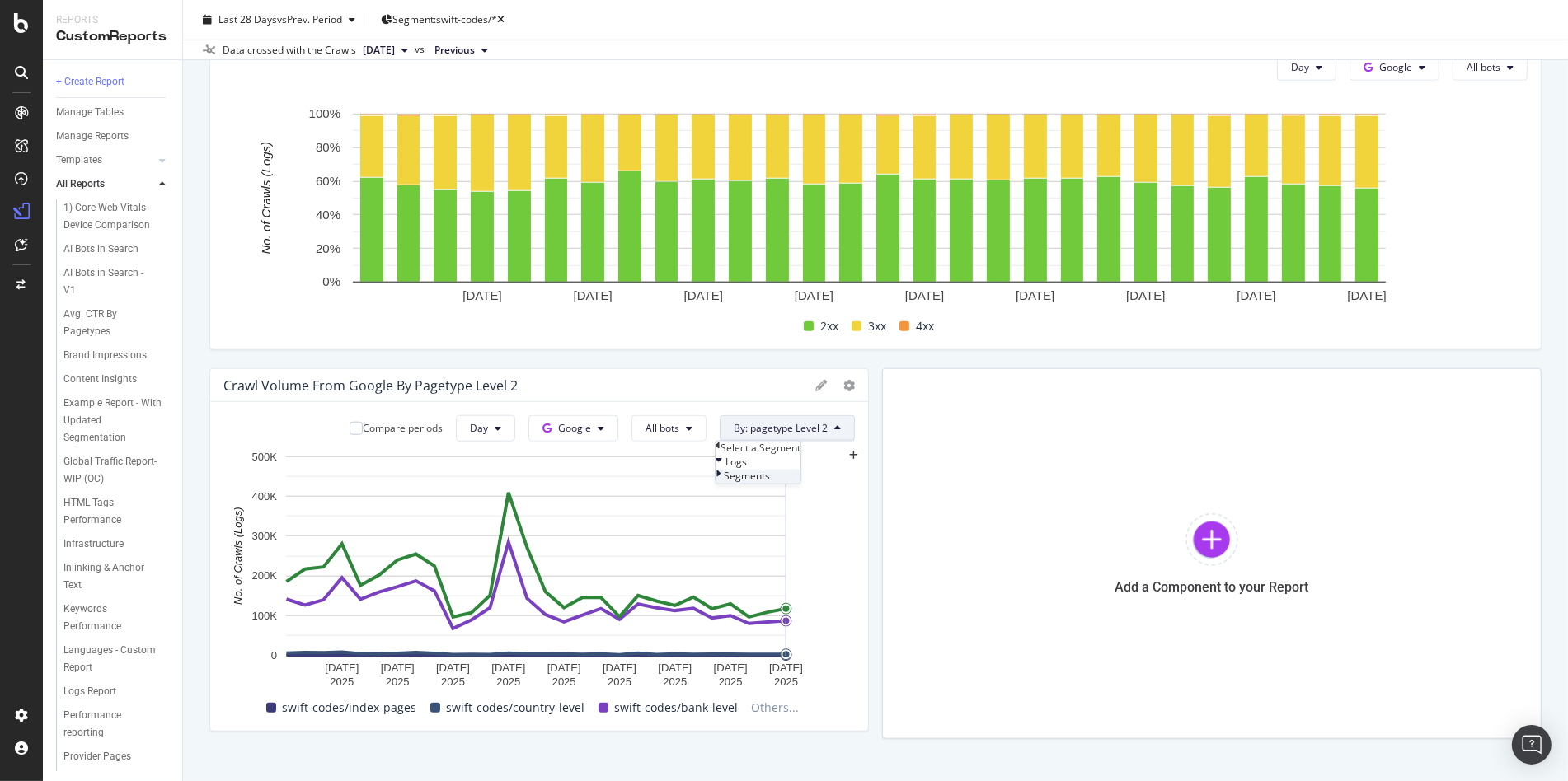
click at [770, 484] on span "Segments" at bounding box center [747, 477] width 46 height 14
click at [772, 503] on div "pagetype Level" at bounding box center [761, 496] width 91 height 14
click at [765, 482] on div "Level 1" at bounding box center [749, 469] width 67 height 27
click at [765, 475] on icon at bounding box center [761, 469] width 12 height 10
click at [728, 446] on div "pagetype Level" at bounding box center [786, 448] width 140 height 14
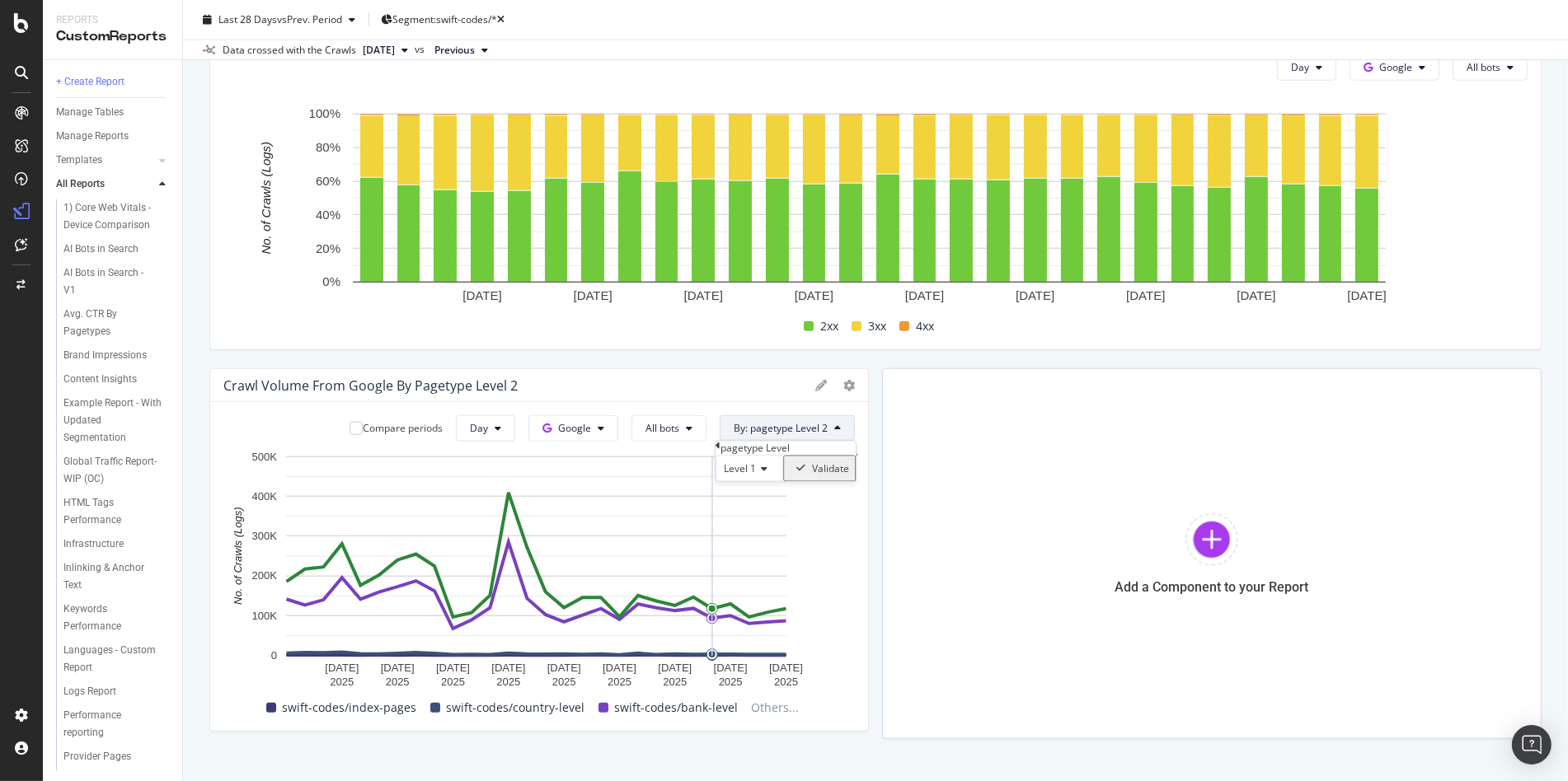
click at [733, 454] on div "pagetype Level" at bounding box center [786, 448] width 140 height 14
click at [728, 454] on div "pagetype Level" at bounding box center [786, 448] width 140 height 14
click at [720, 451] on icon at bounding box center [719, 445] width 5 height 10
click at [761, 484] on span "Segments" at bounding box center [747, 477] width 46 height 14
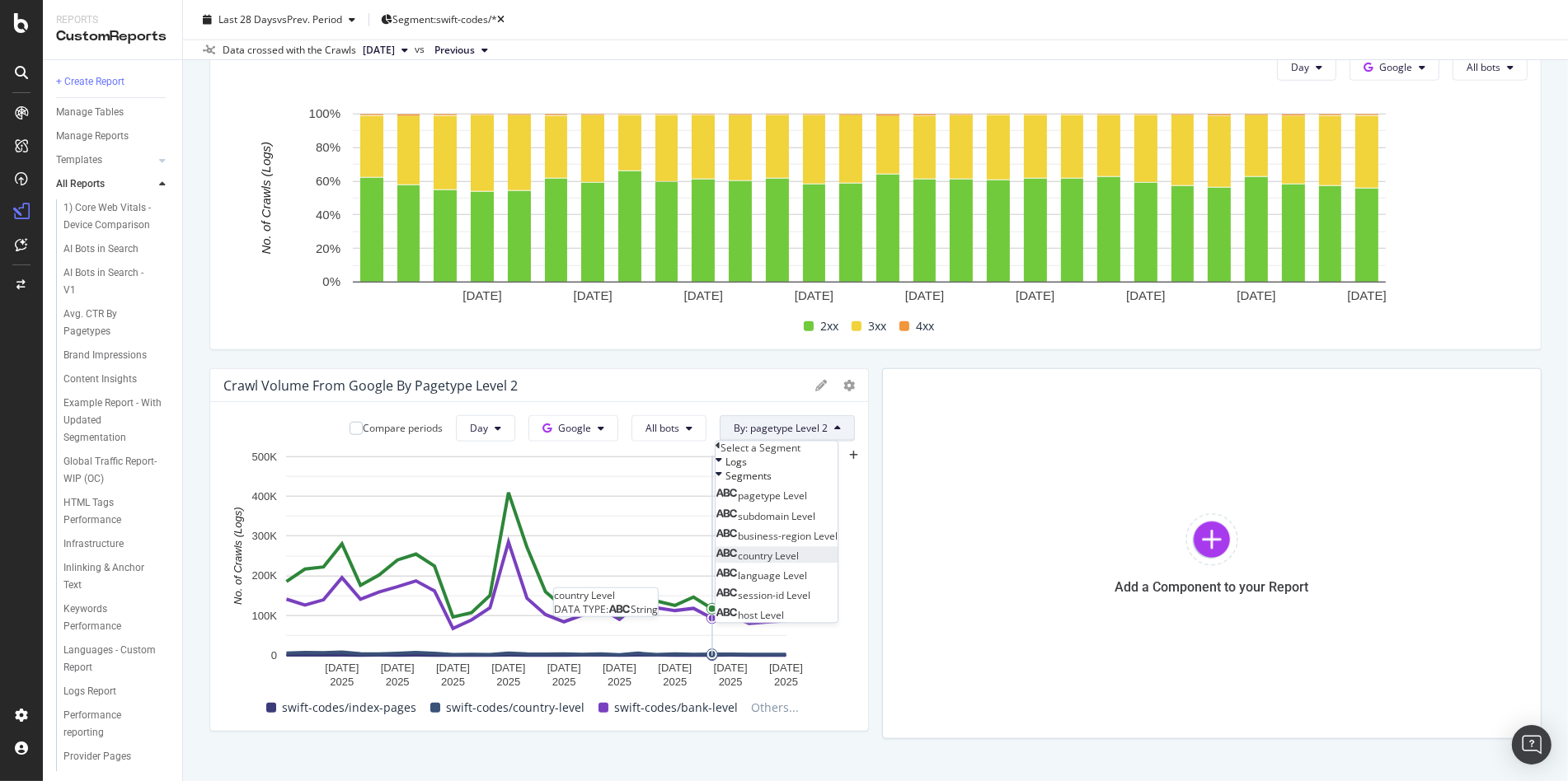
click at [779, 563] on div "country Level" at bounding box center [757, 555] width 83 height 14
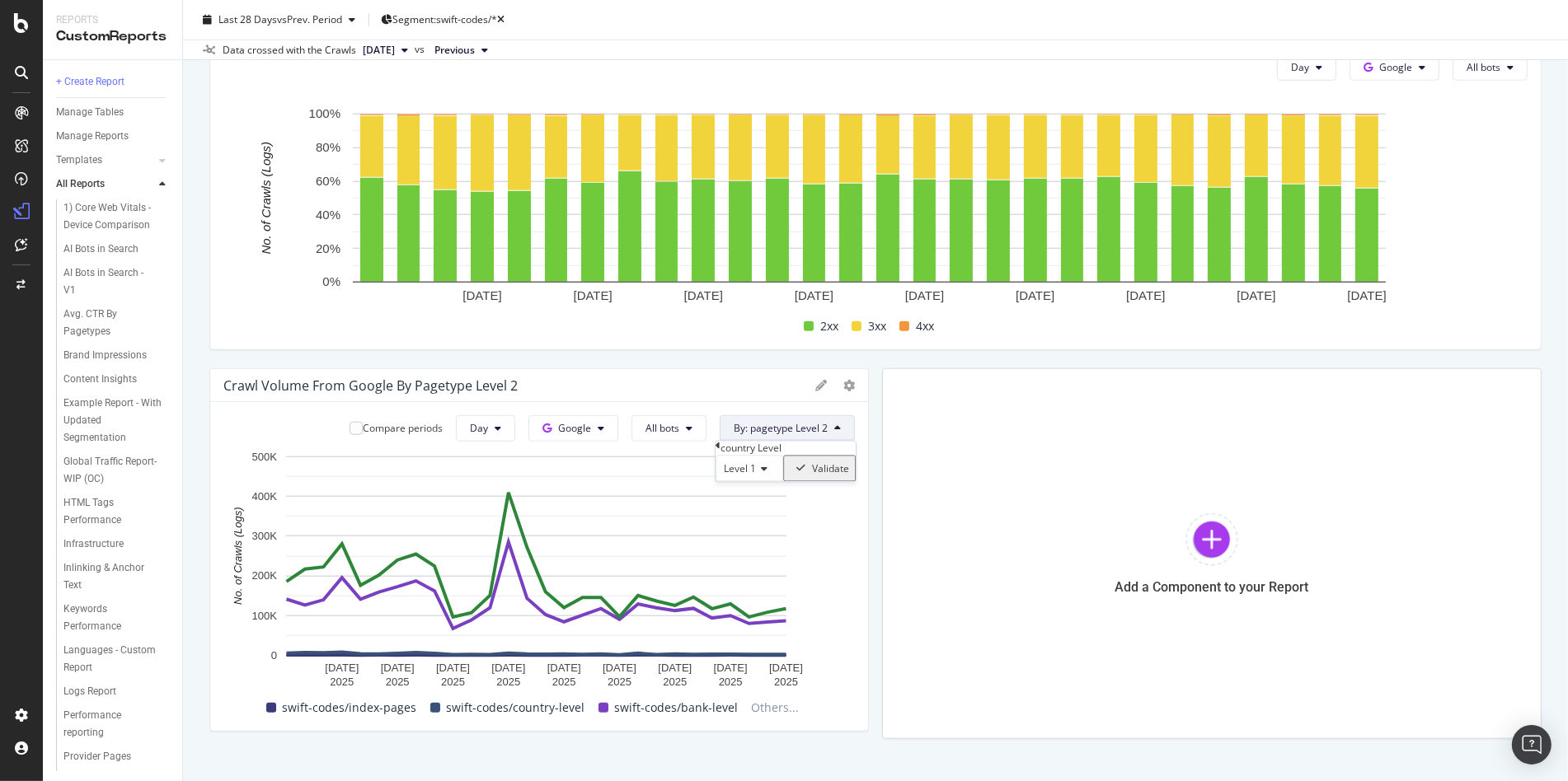
click at [849, 476] on div "Validate" at bounding box center [831, 469] width 37 height 14
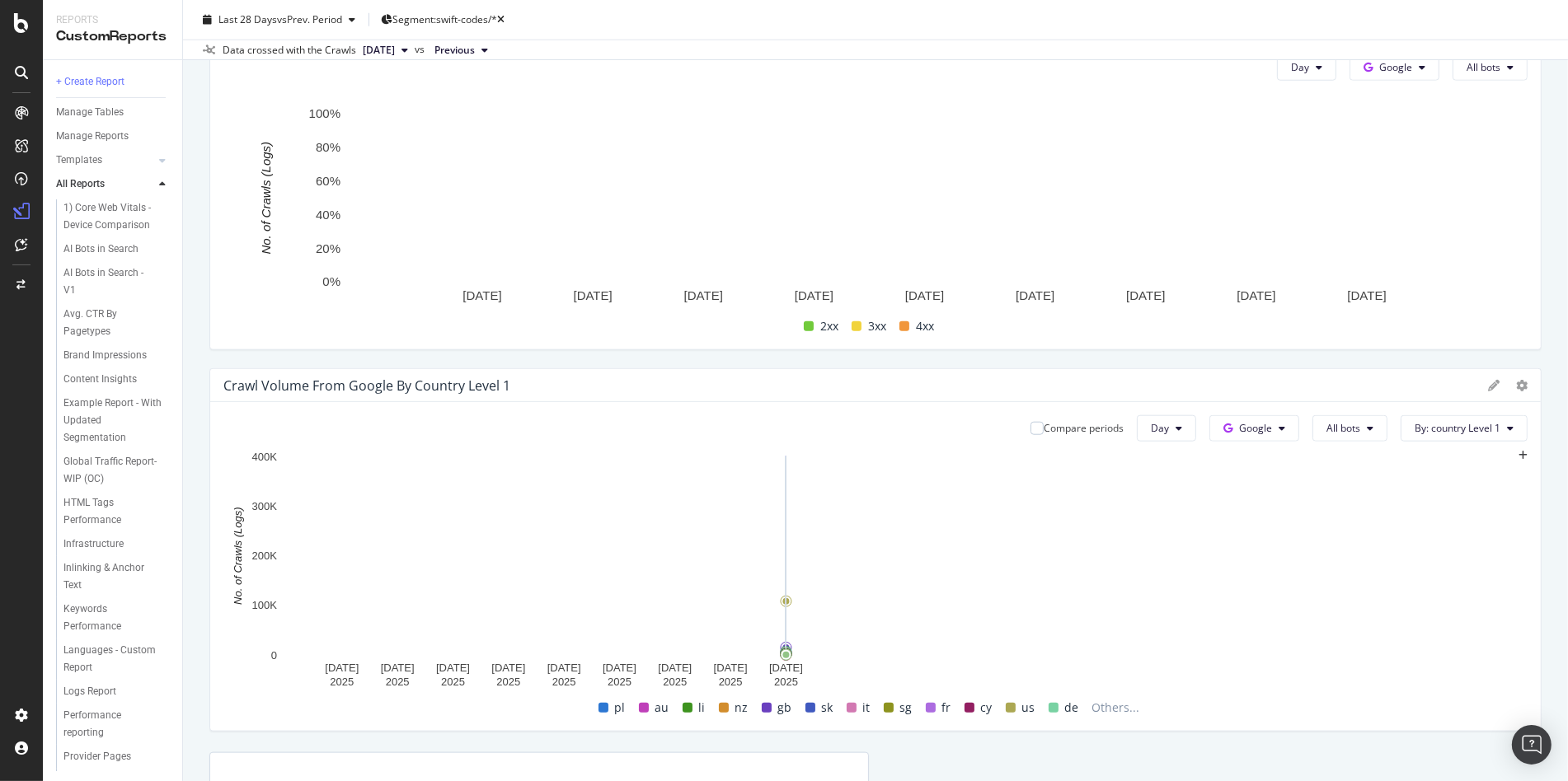
drag, startPoint x: 859, startPoint y: 550, endPoint x: 1506, endPoint y: 503, distance: 648.7
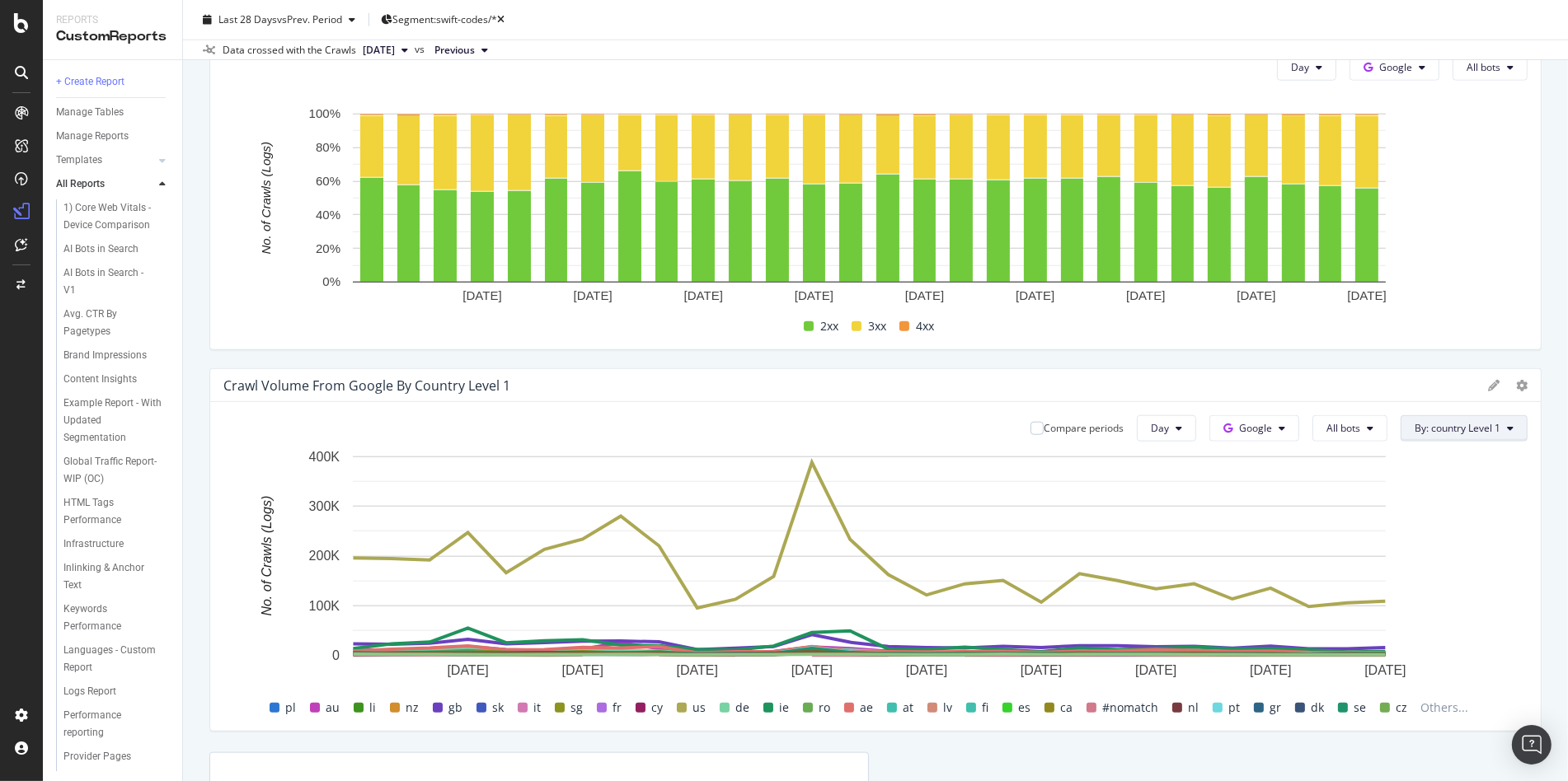
click at [1415, 431] on span "By: country Level 1" at bounding box center [1457, 428] width 86 height 14
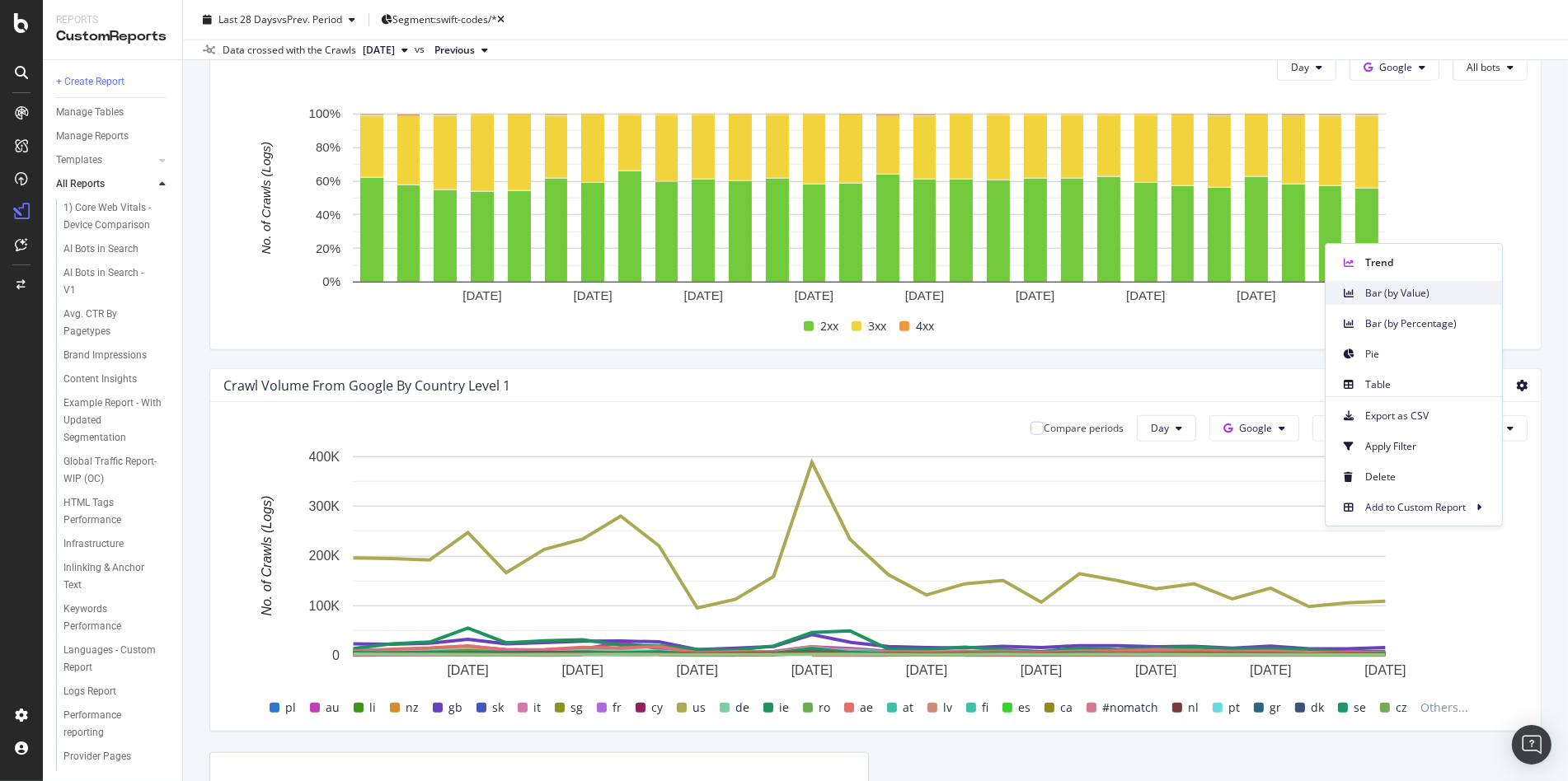
click at [1460, 297] on span "Bar (by Value)" at bounding box center [1427, 293] width 124 height 15
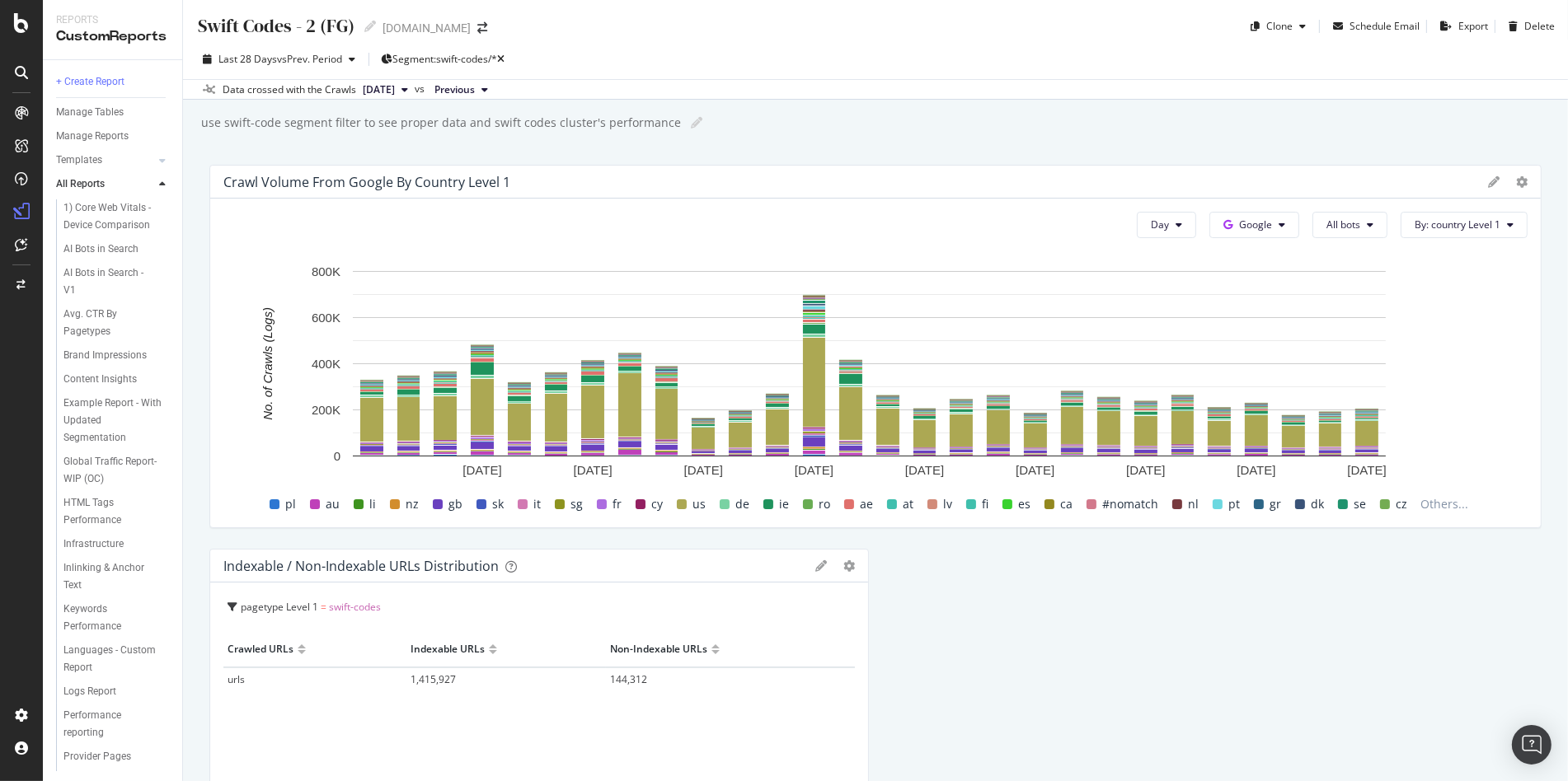
drag, startPoint x: 1035, startPoint y: 422, endPoint x: 1018, endPoint y: 191, distance: 231.6
click at [1516, 179] on icon at bounding box center [1521, 181] width 12 height 11
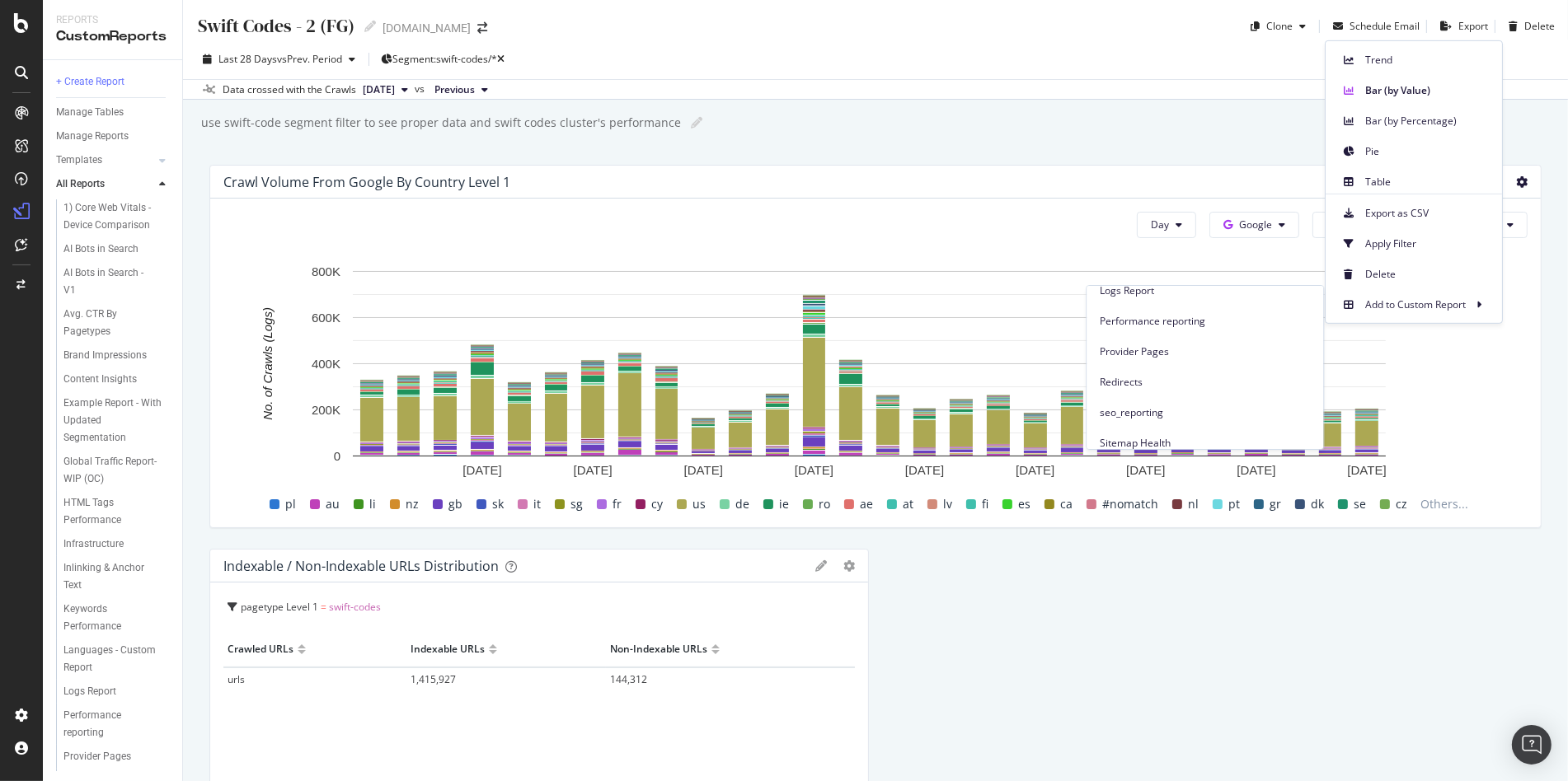
scroll to position [476, 0]
click at [1204, 402] on span "Swift Code pages" at bounding box center [1205, 409] width 211 height 15
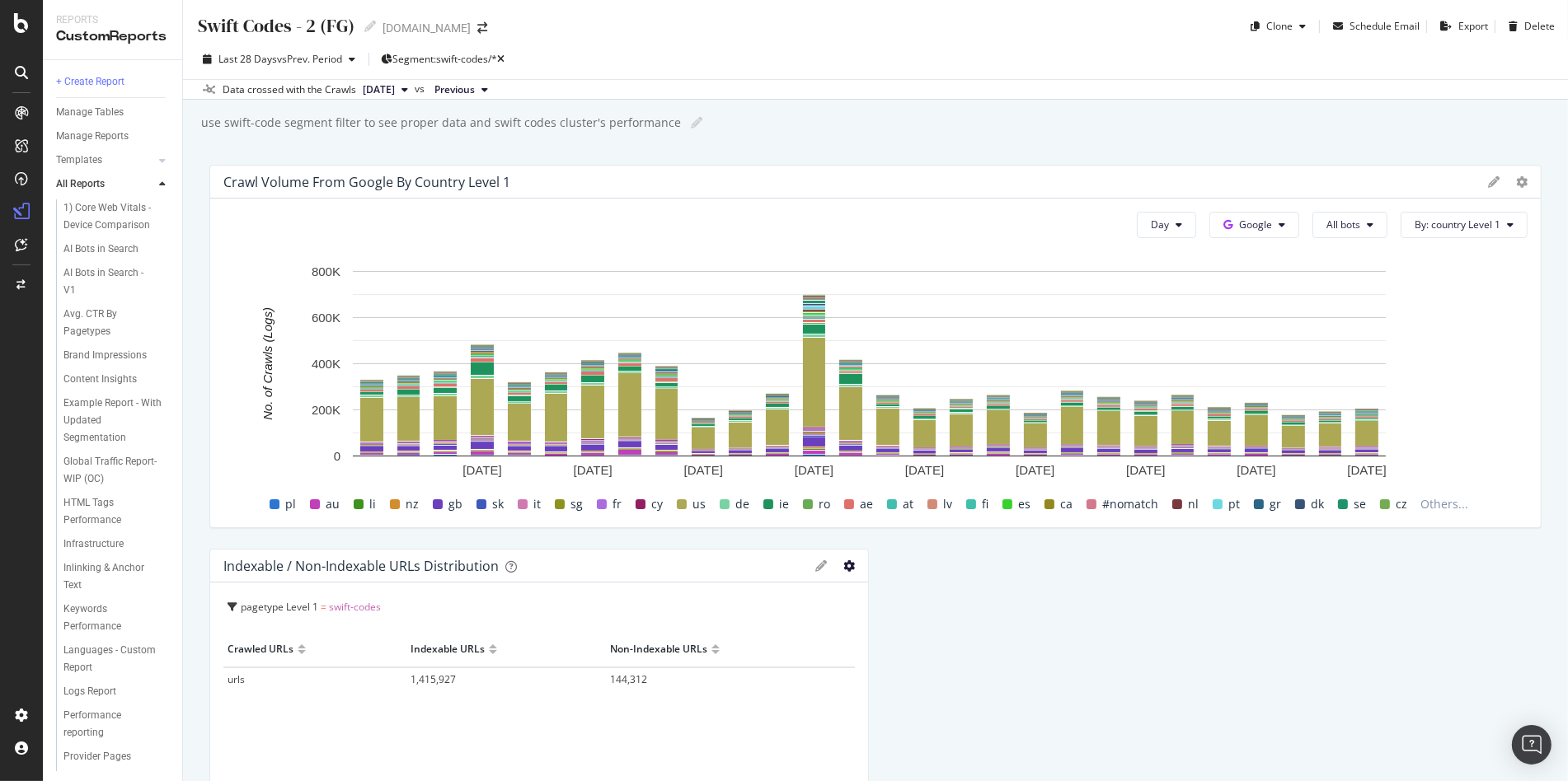
click at [843, 561] on icon "gear" at bounding box center [849, 566] width 12 height 11
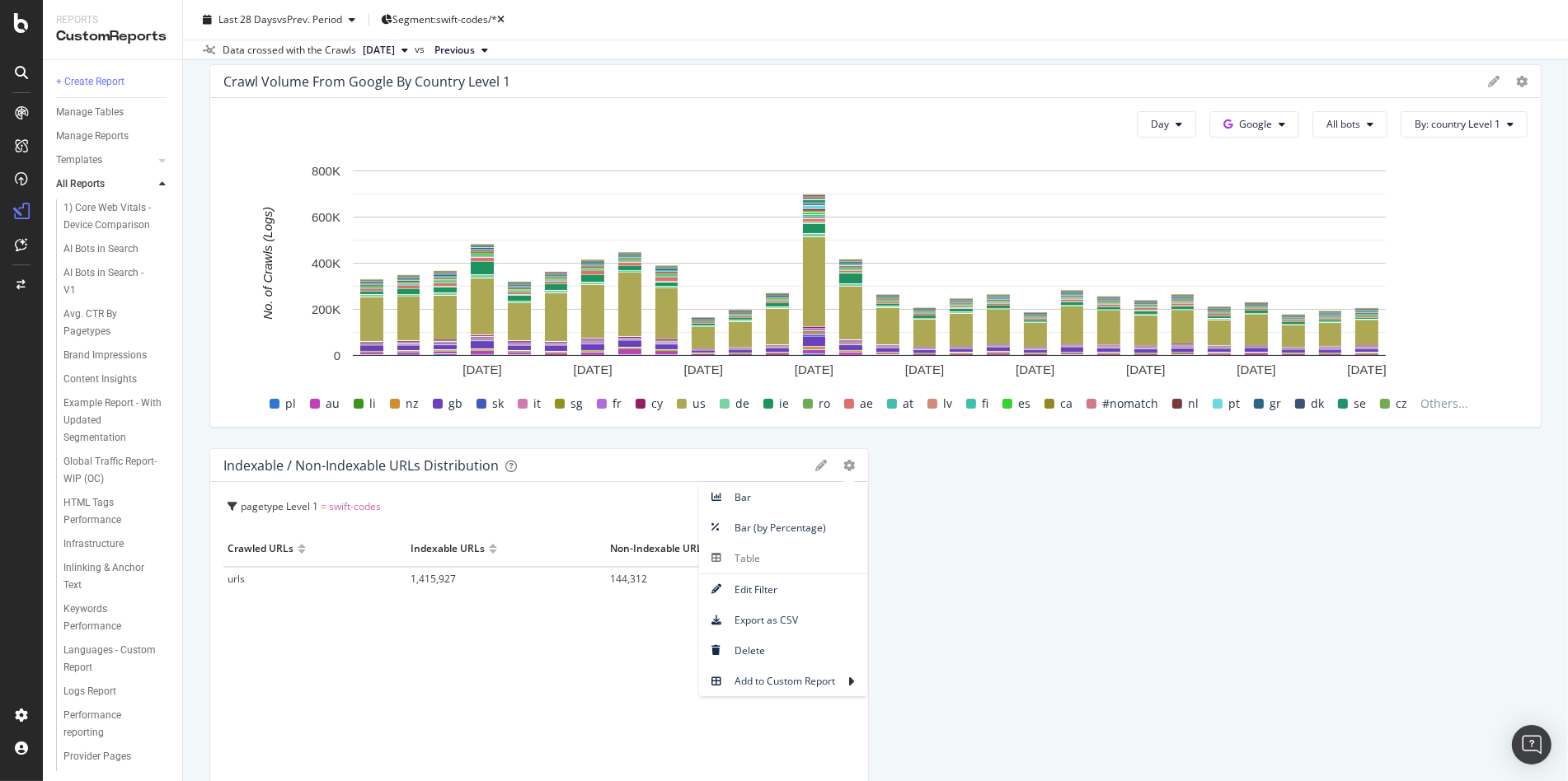
scroll to position [169, 0]
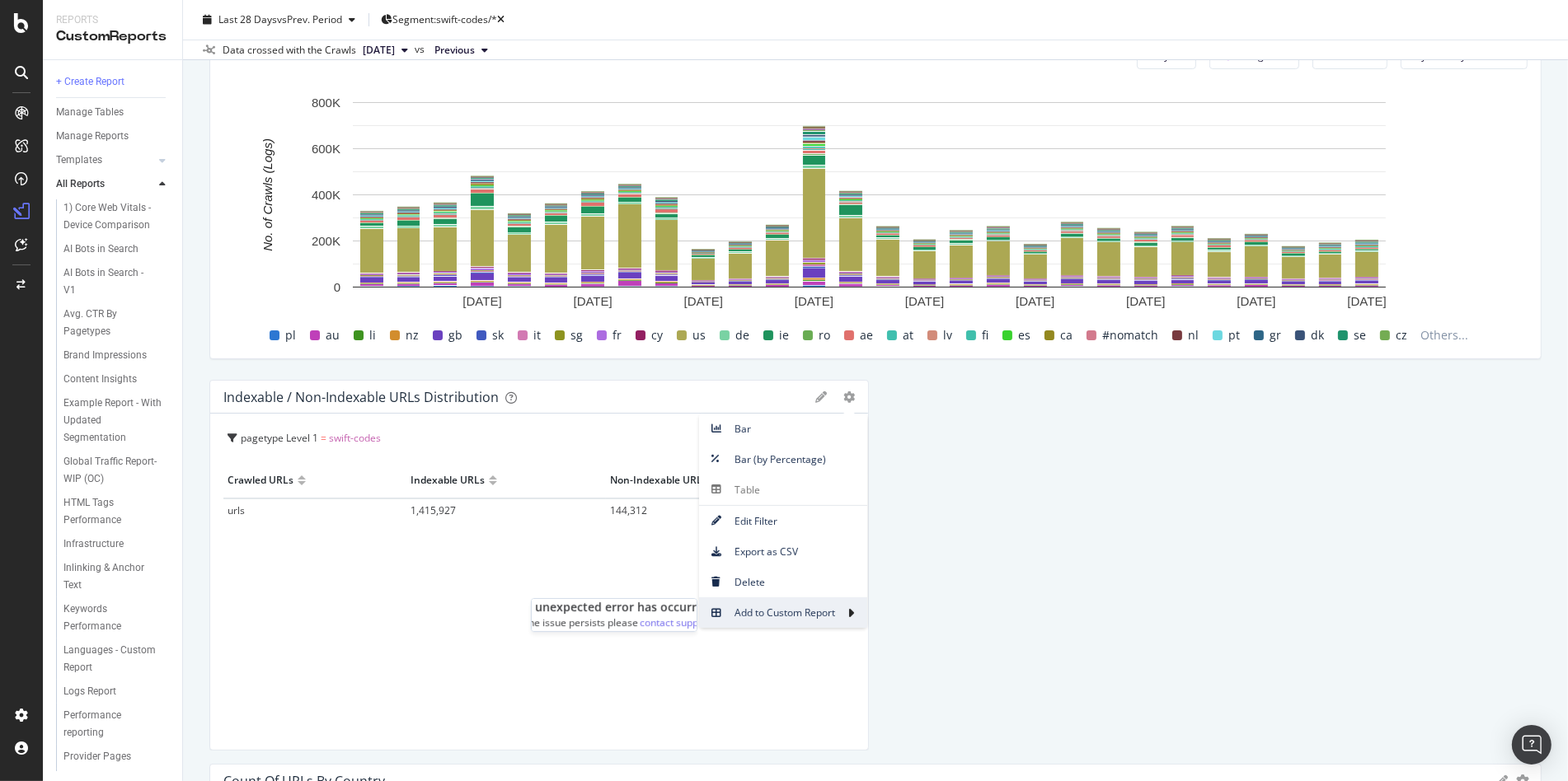
click at [802, 617] on span "Add to Custom Report" at bounding box center [773, 612] width 149 height 22
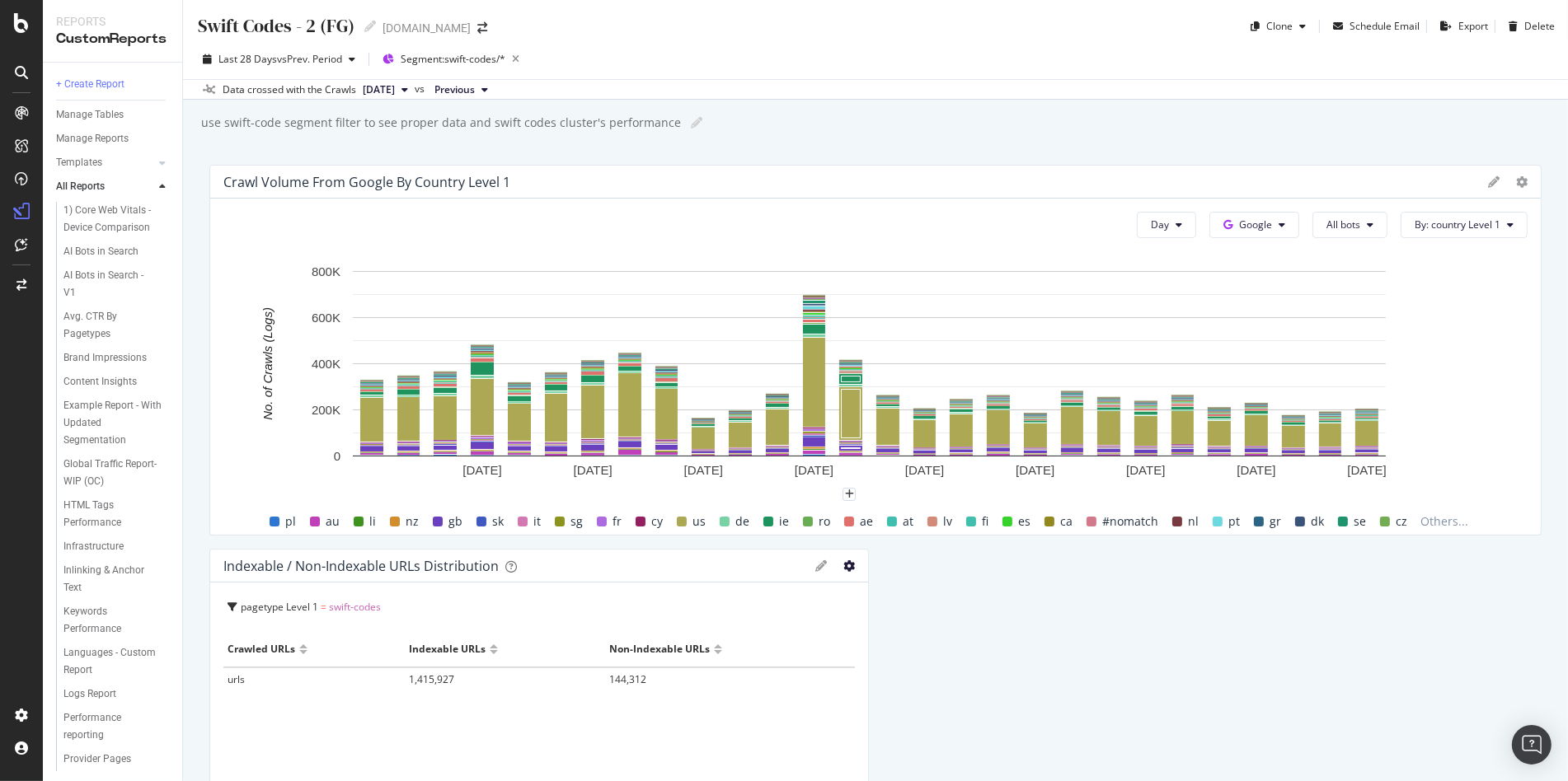
click at [843, 566] on icon "gear" at bounding box center [849, 566] width 12 height 11
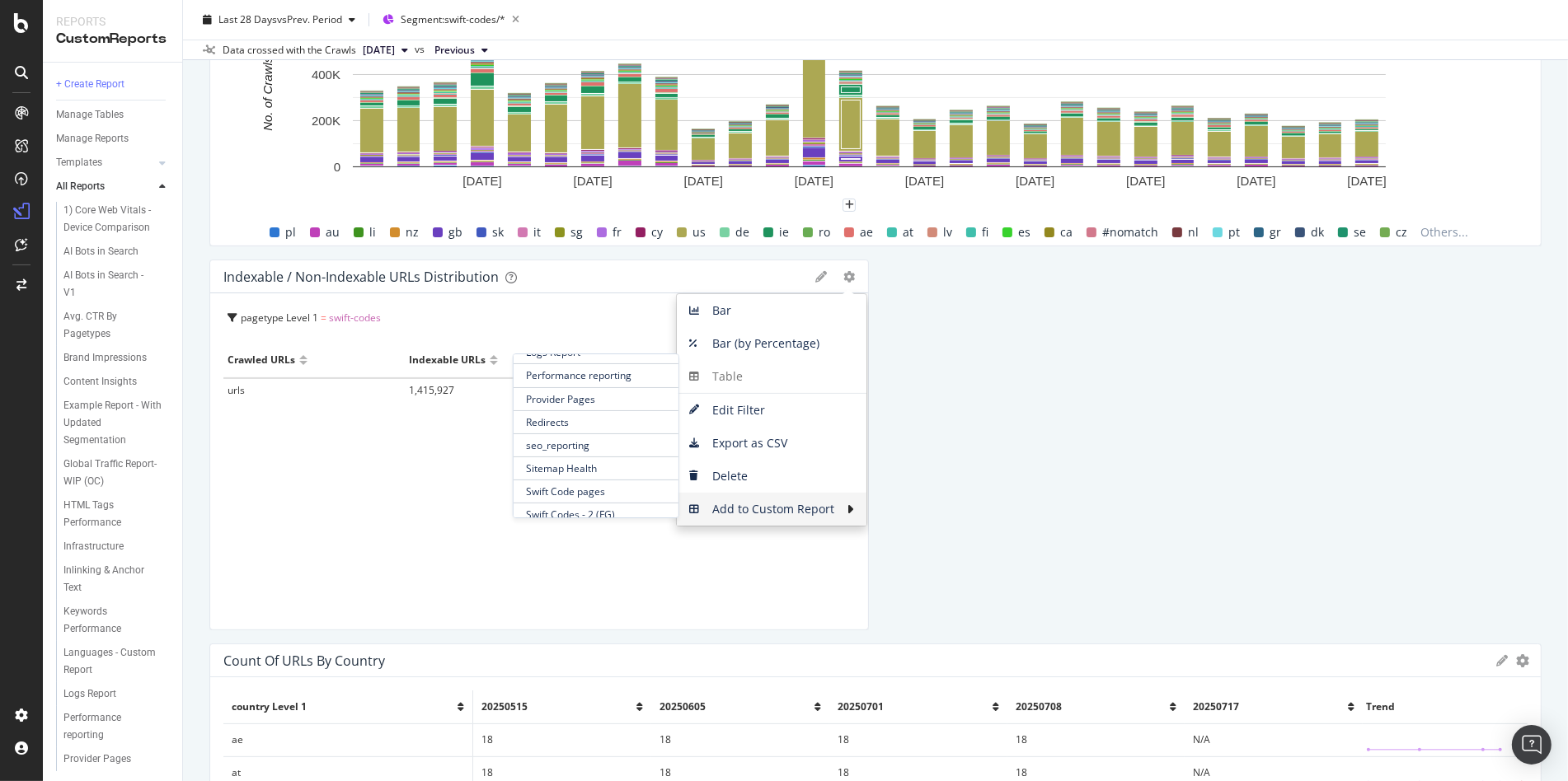
scroll to position [316, 0]
click at [537, 479] on span "Swift Code pages" at bounding box center [596, 489] width 165 height 22
click at [1516, 657] on icon "gear" at bounding box center [1522, 661] width 13 height 13
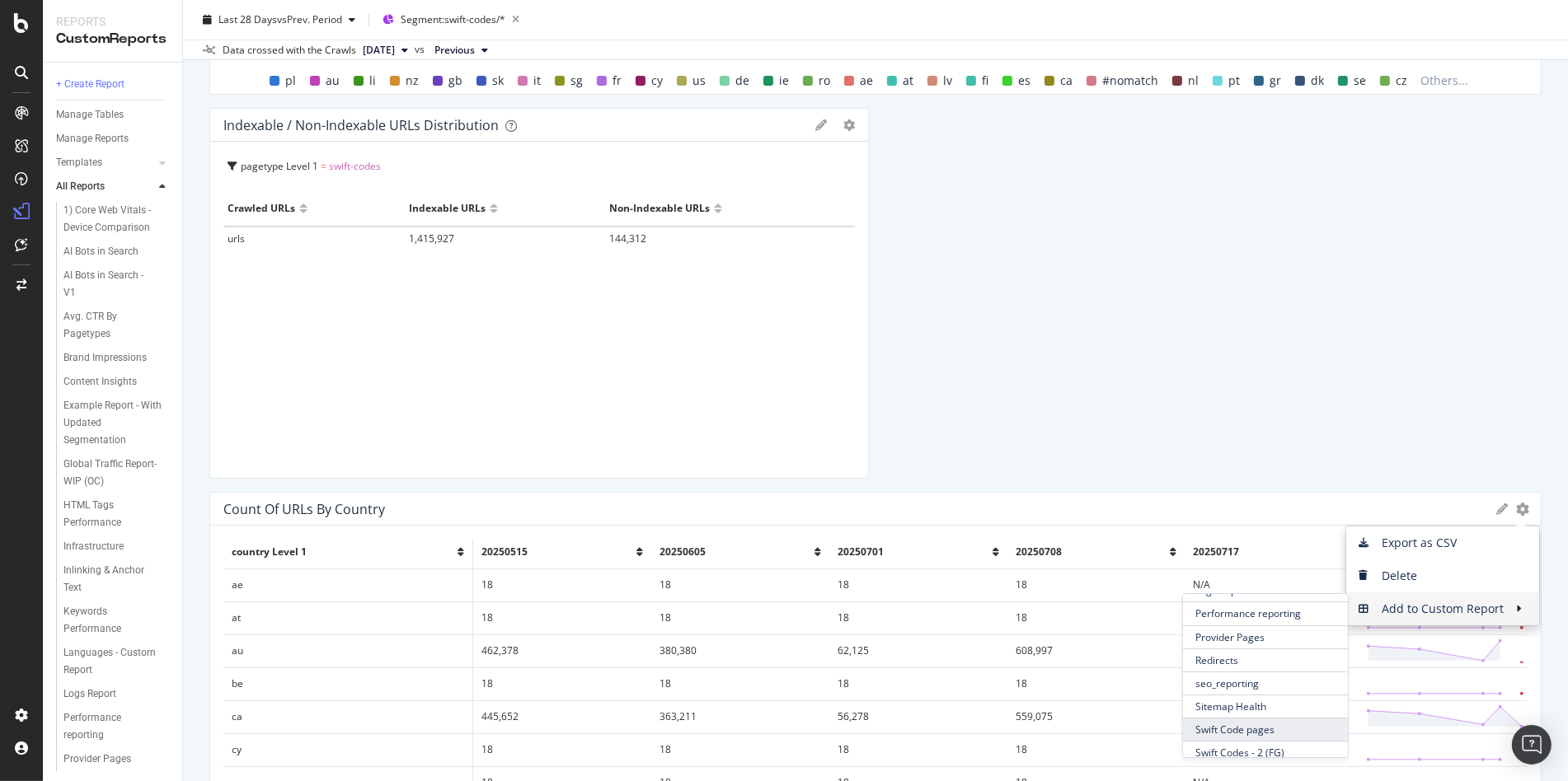
click at [1260, 721] on span "Swift Code pages" at bounding box center [1265, 729] width 165 height 22
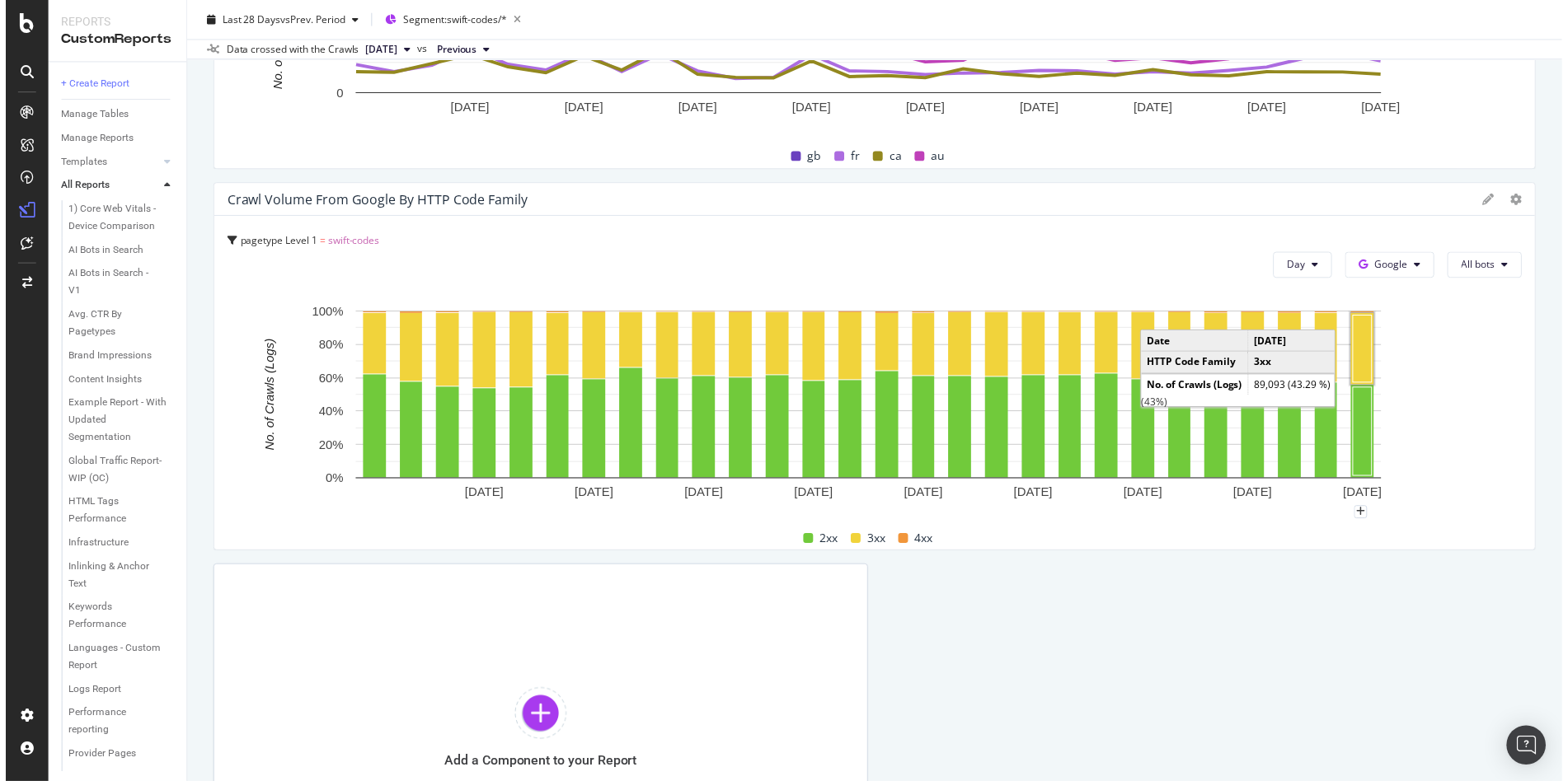
scroll to position [1963, 0]
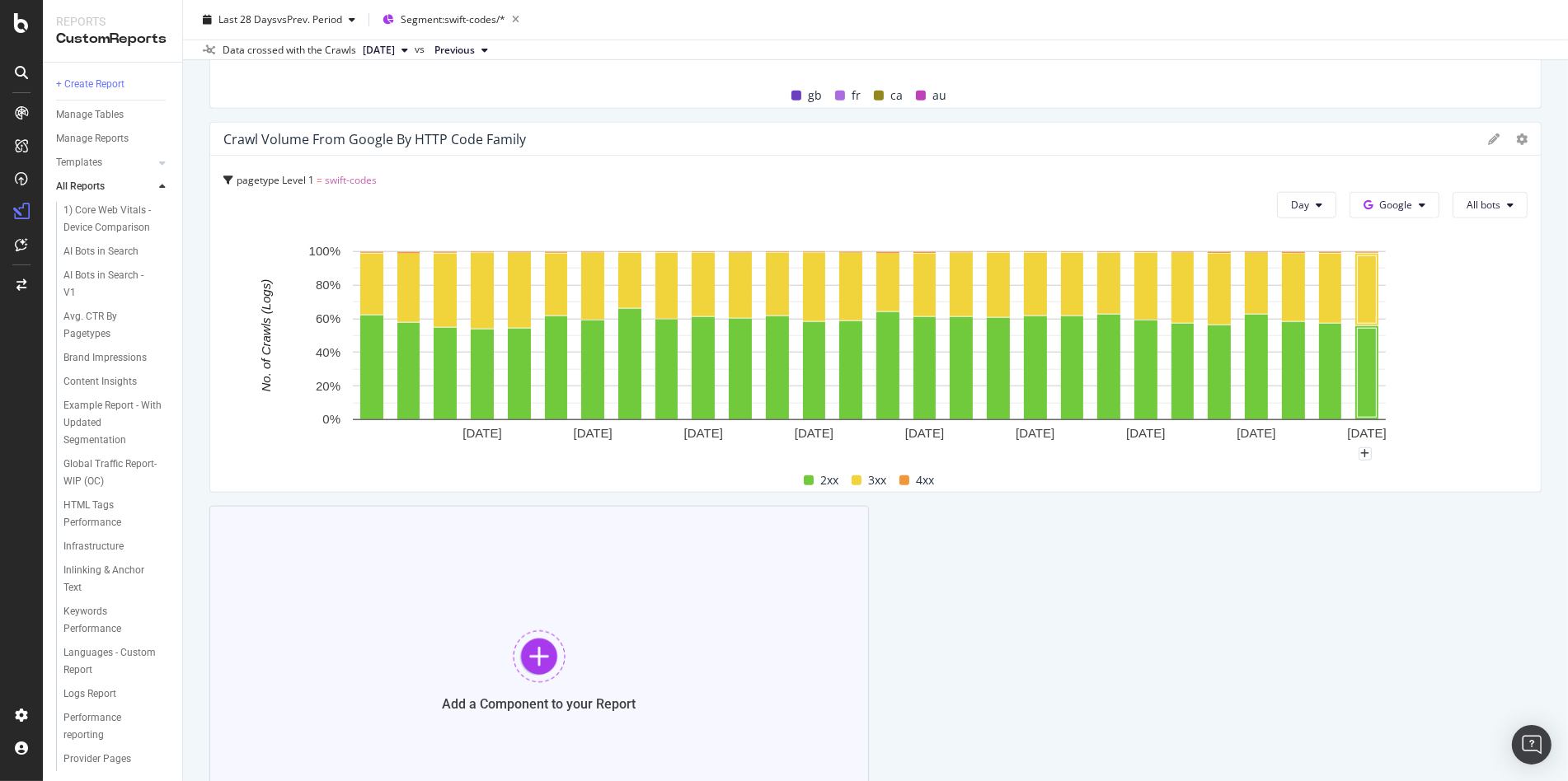
click at [519, 662] on div at bounding box center [539, 657] width 53 height 53
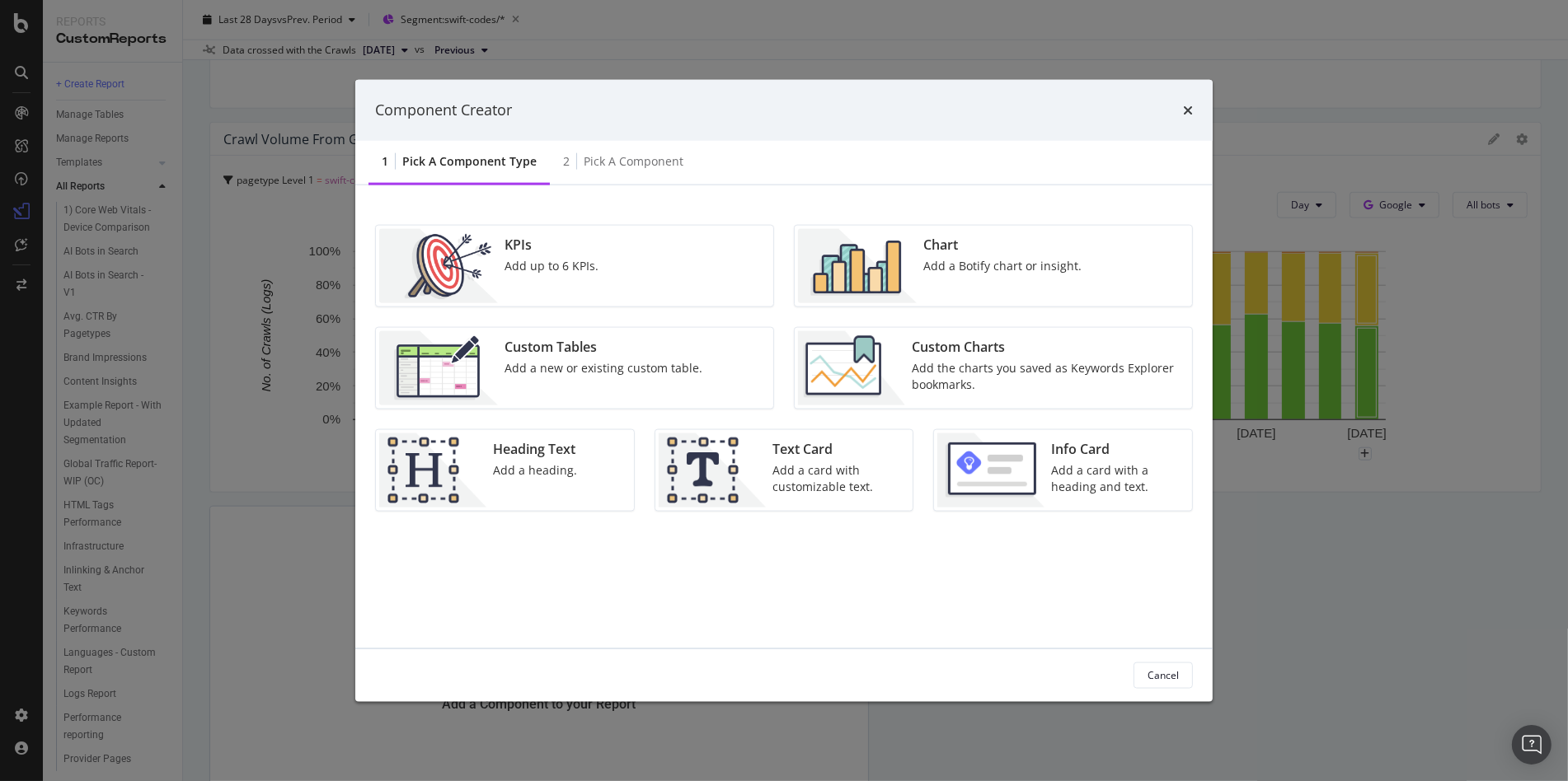
click at [937, 276] on div "Chart Add a Botify chart or insight." at bounding box center [1003, 265] width 172 height 74
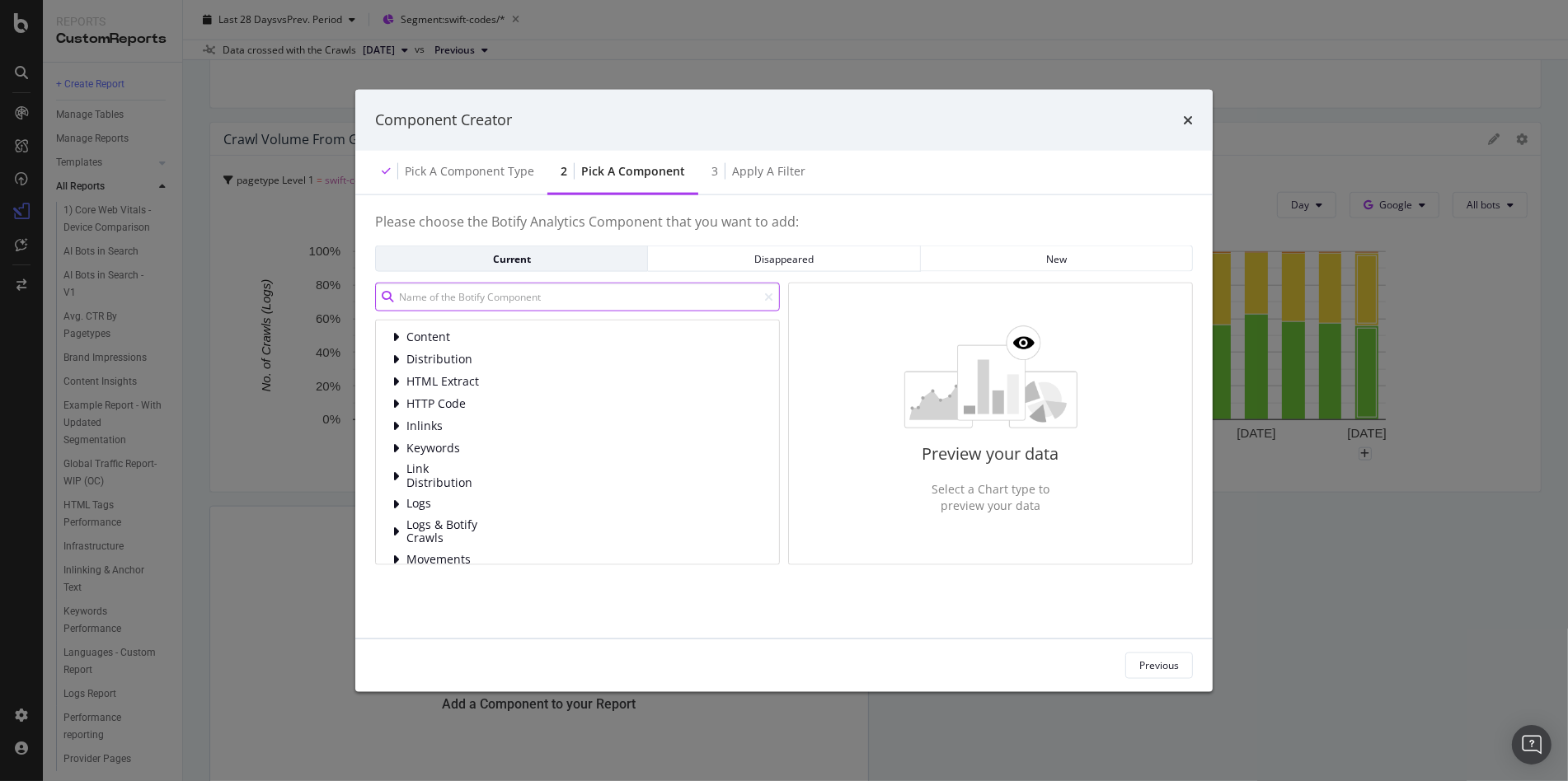
click at [541, 289] on input "modal" at bounding box center [577, 297] width 404 height 29
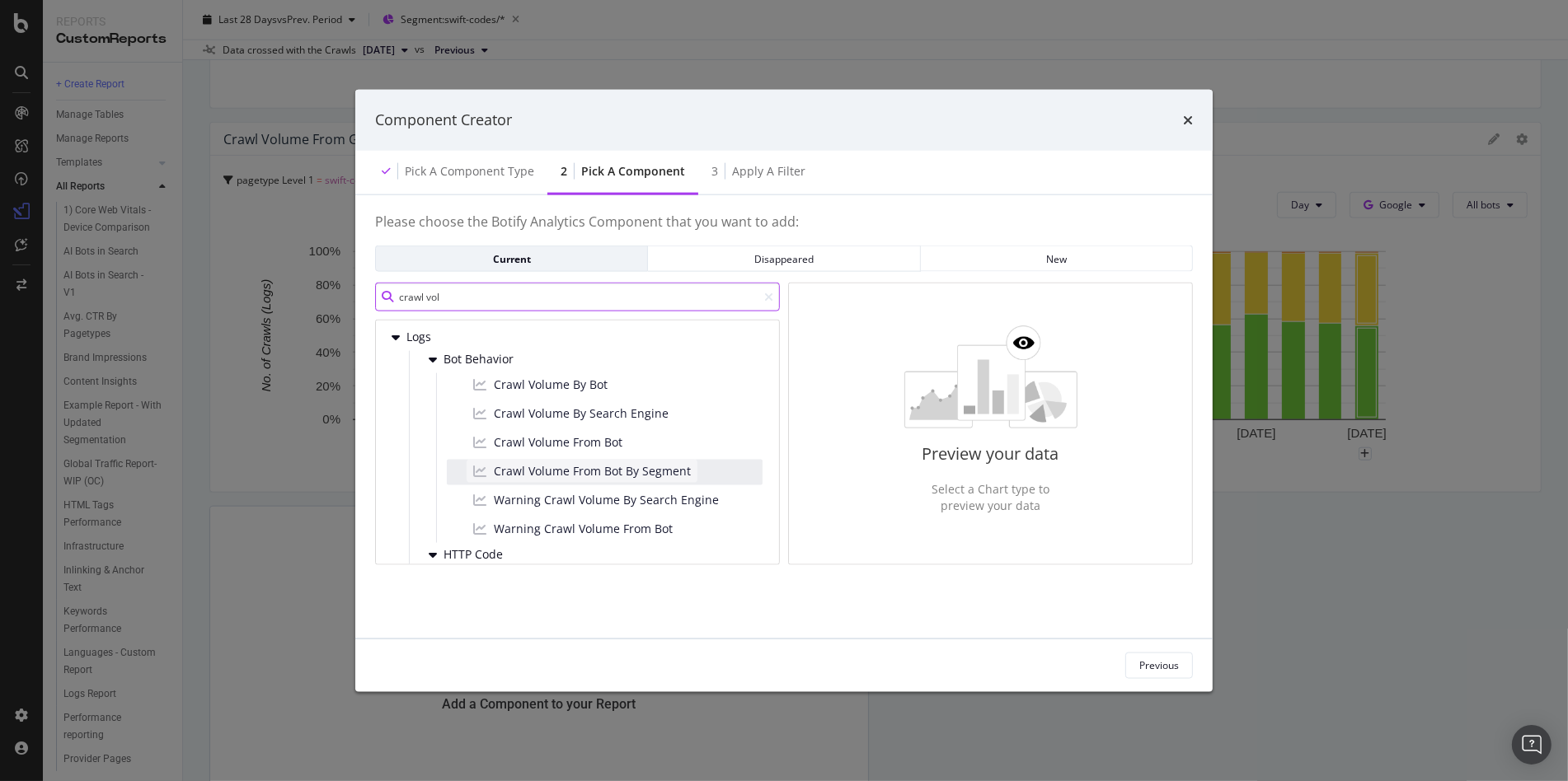
type input "crawl vol"
click at [645, 464] on span "Crawl Volume From Bot By Segment" at bounding box center [592, 471] width 197 height 17
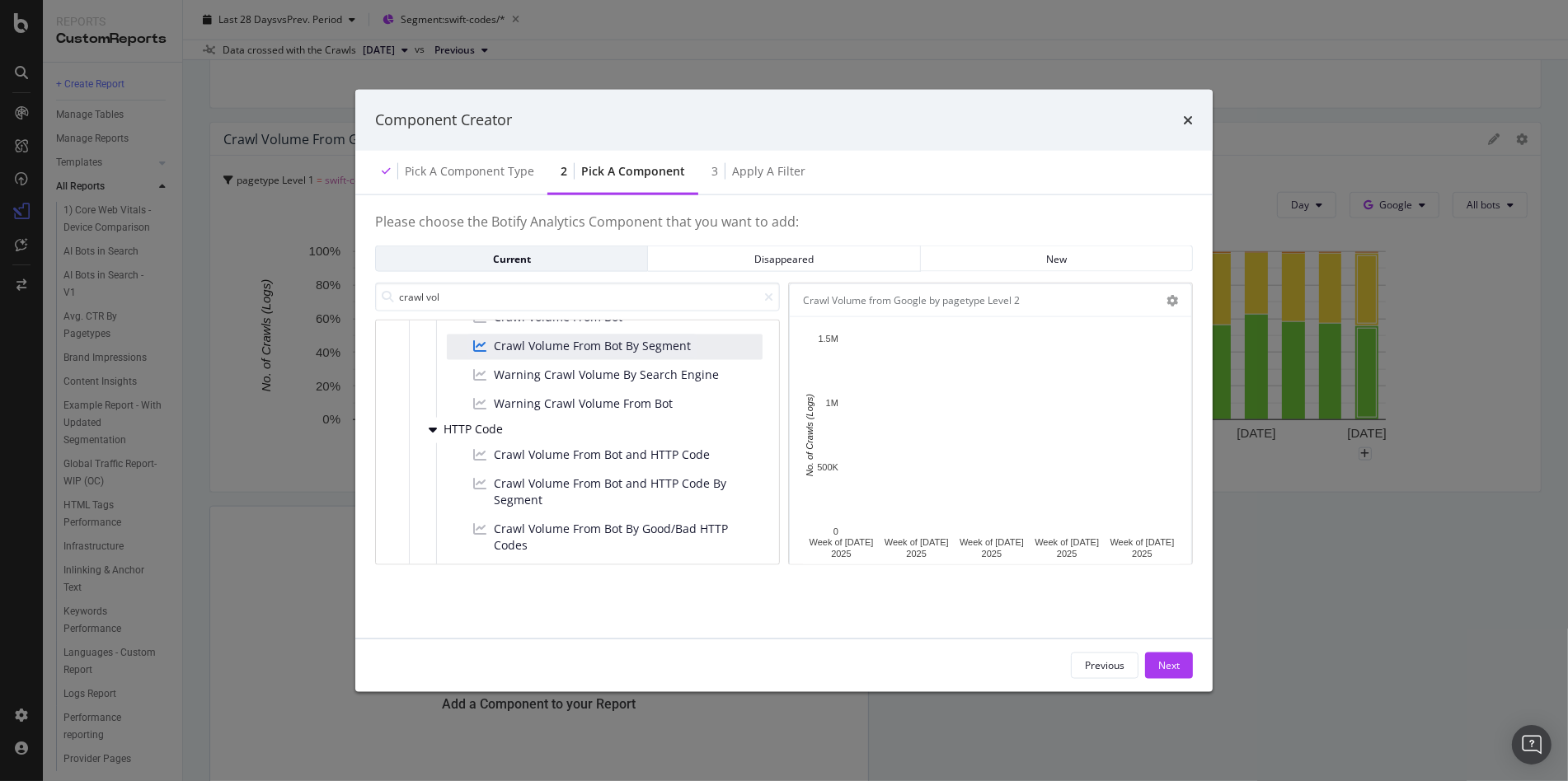
scroll to position [185, 0]
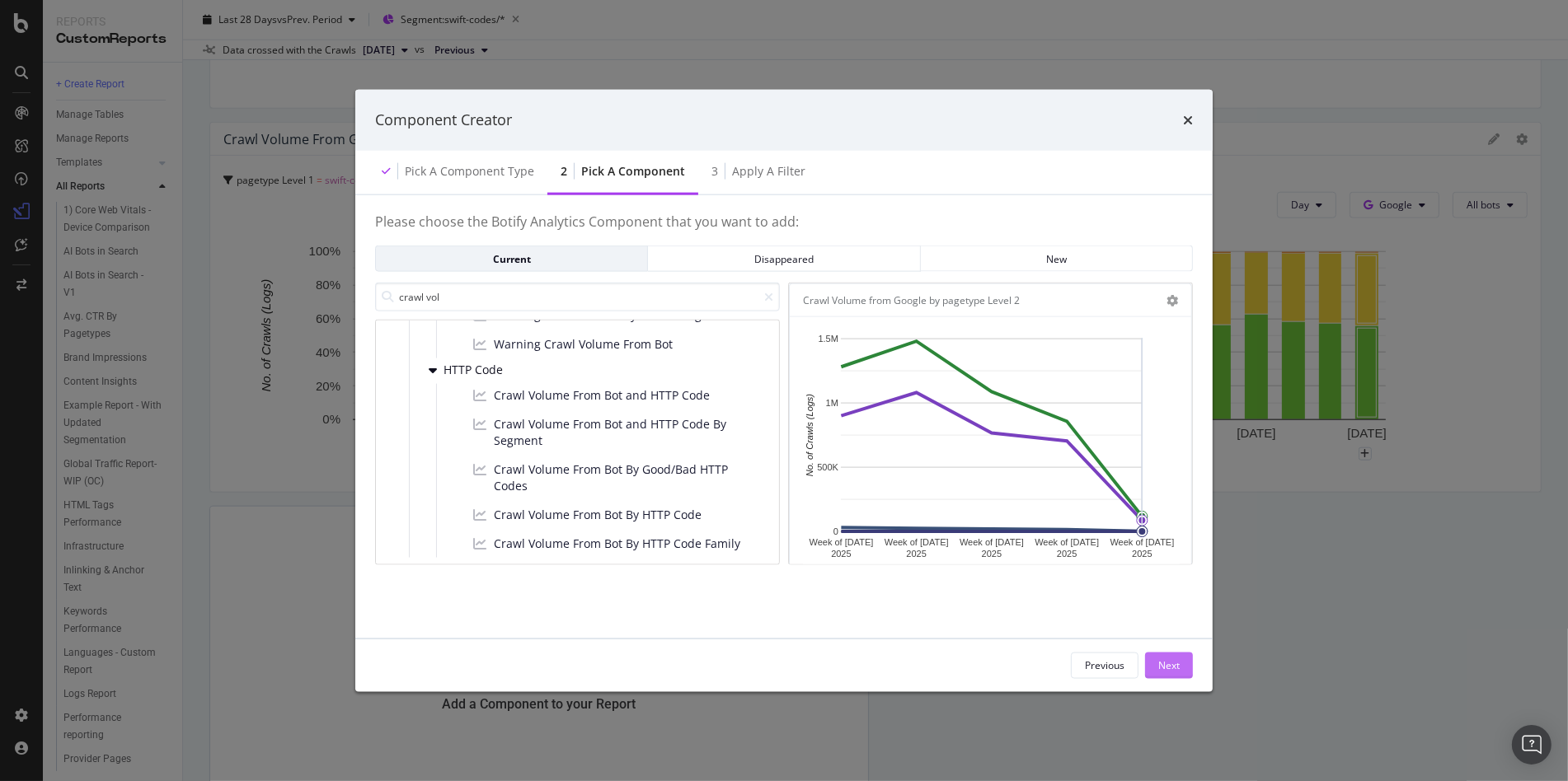
click at [1188, 669] on button "Next" at bounding box center [1169, 665] width 48 height 27
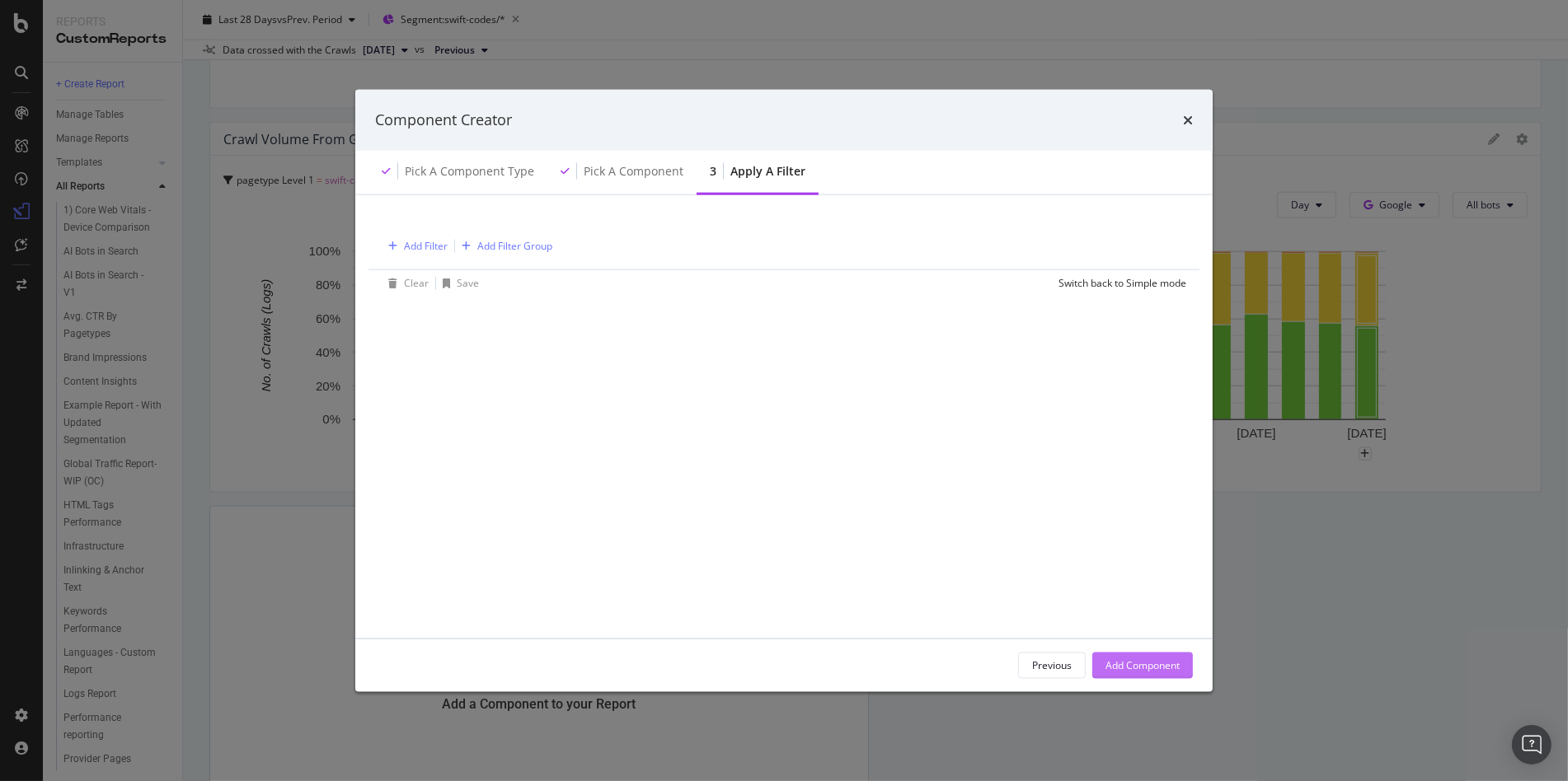
click at [1128, 655] on div "Add Component" at bounding box center [1142, 665] width 74 height 25
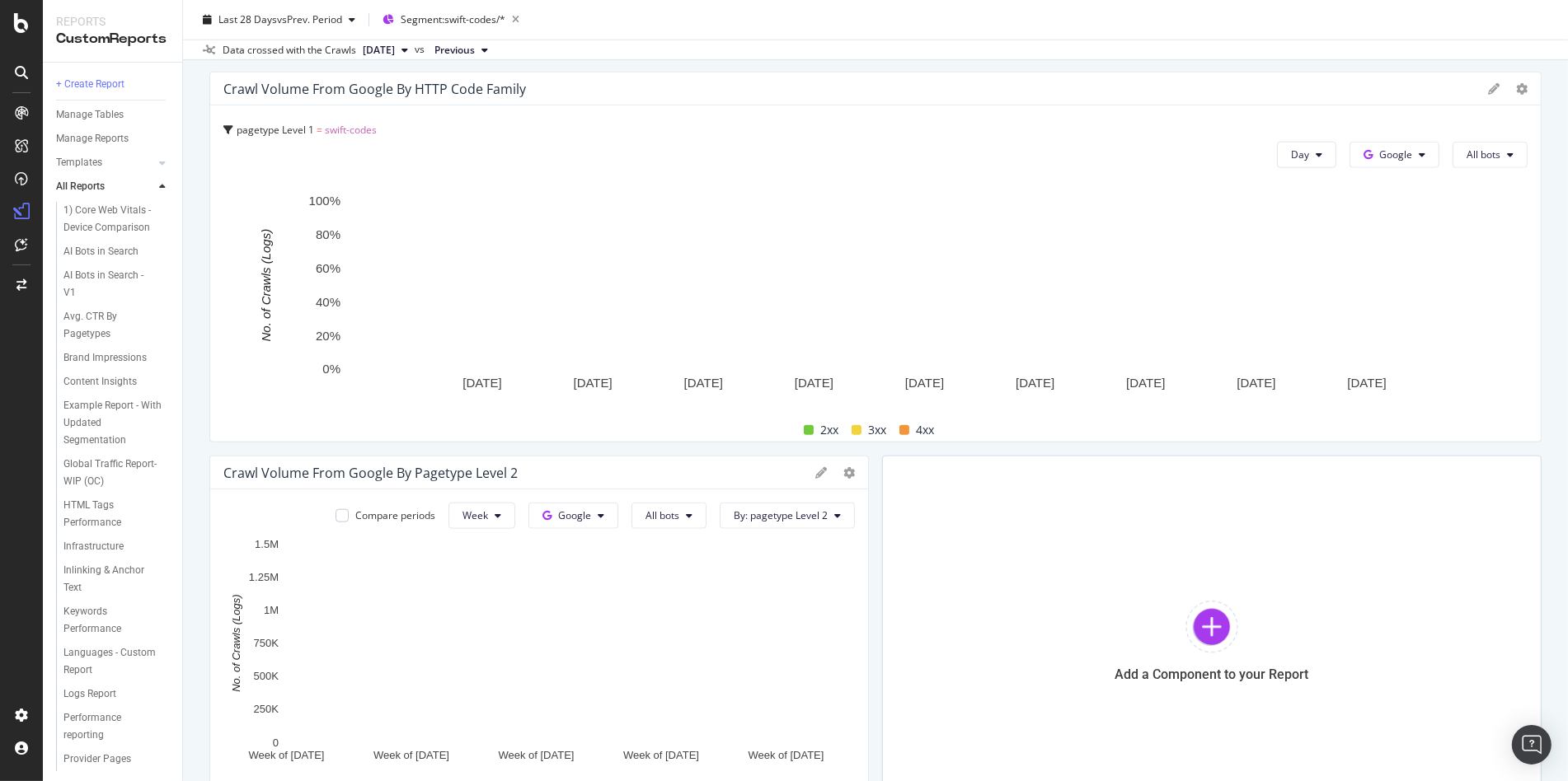
scroll to position [2142, 0]
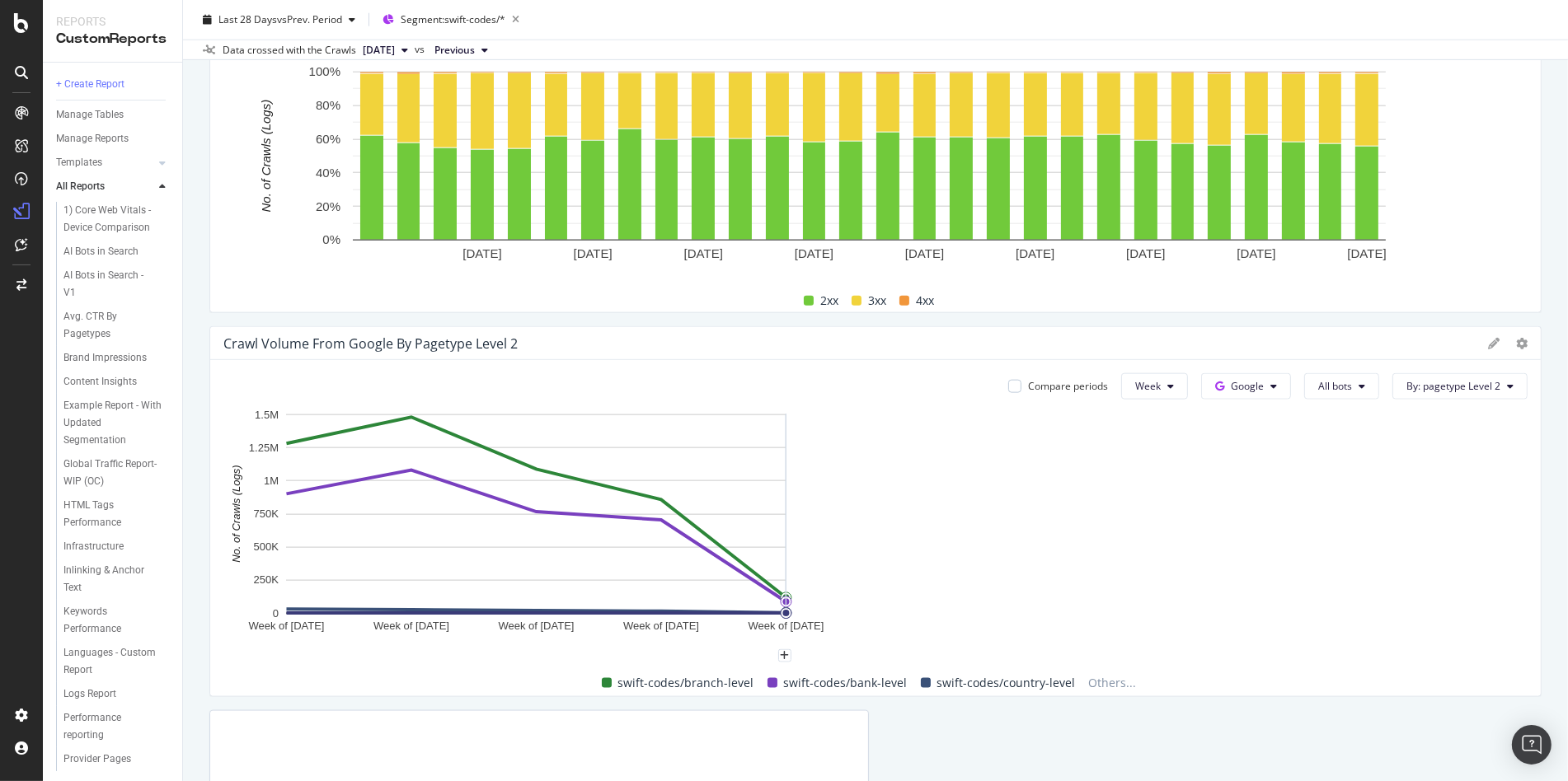
drag, startPoint x: 858, startPoint y: 486, endPoint x: 1502, endPoint y: 499, distance: 644.1
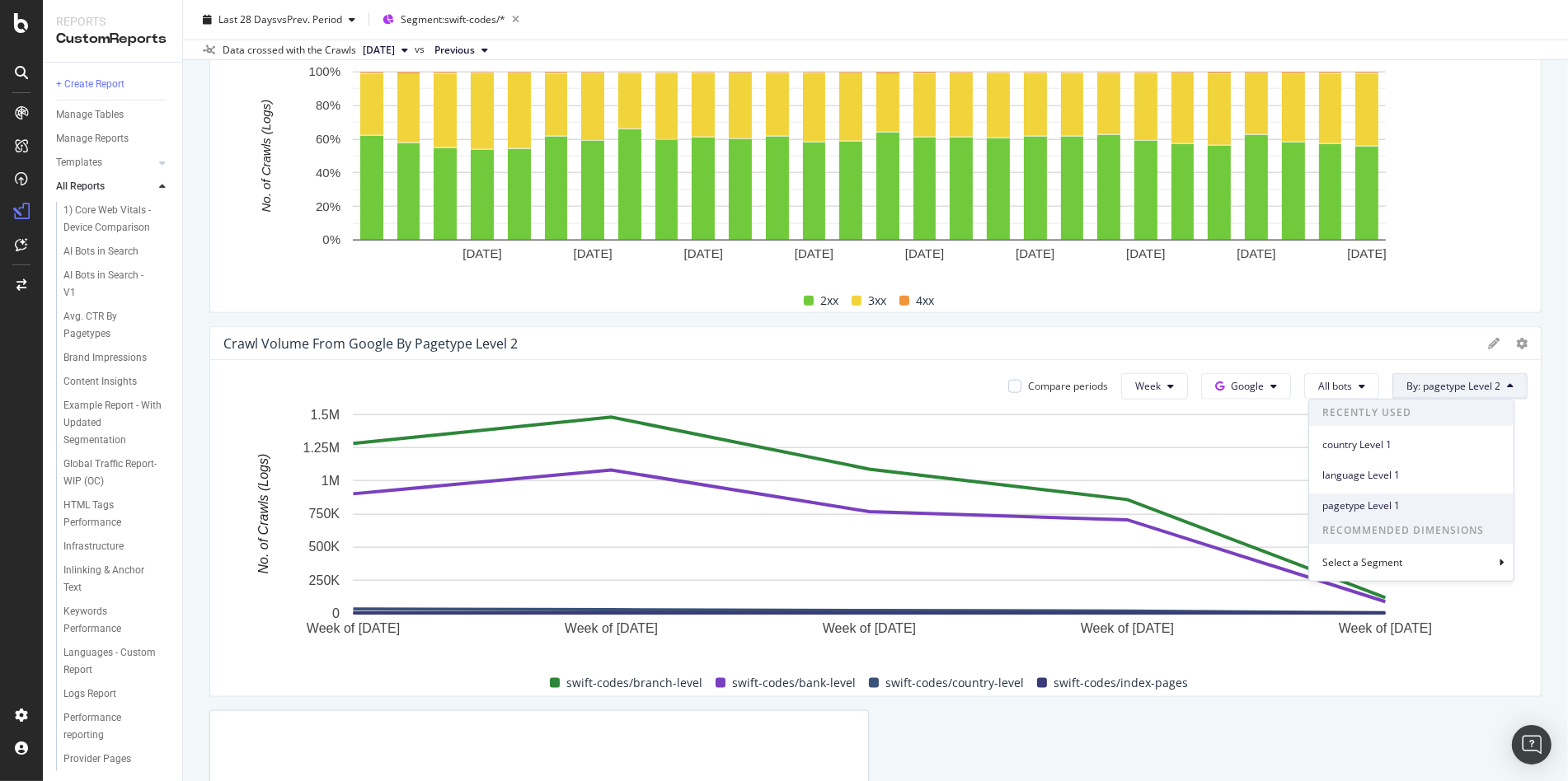
click at [1377, 509] on span "pagetype Level 1" at bounding box center [1410, 505] width 178 height 15
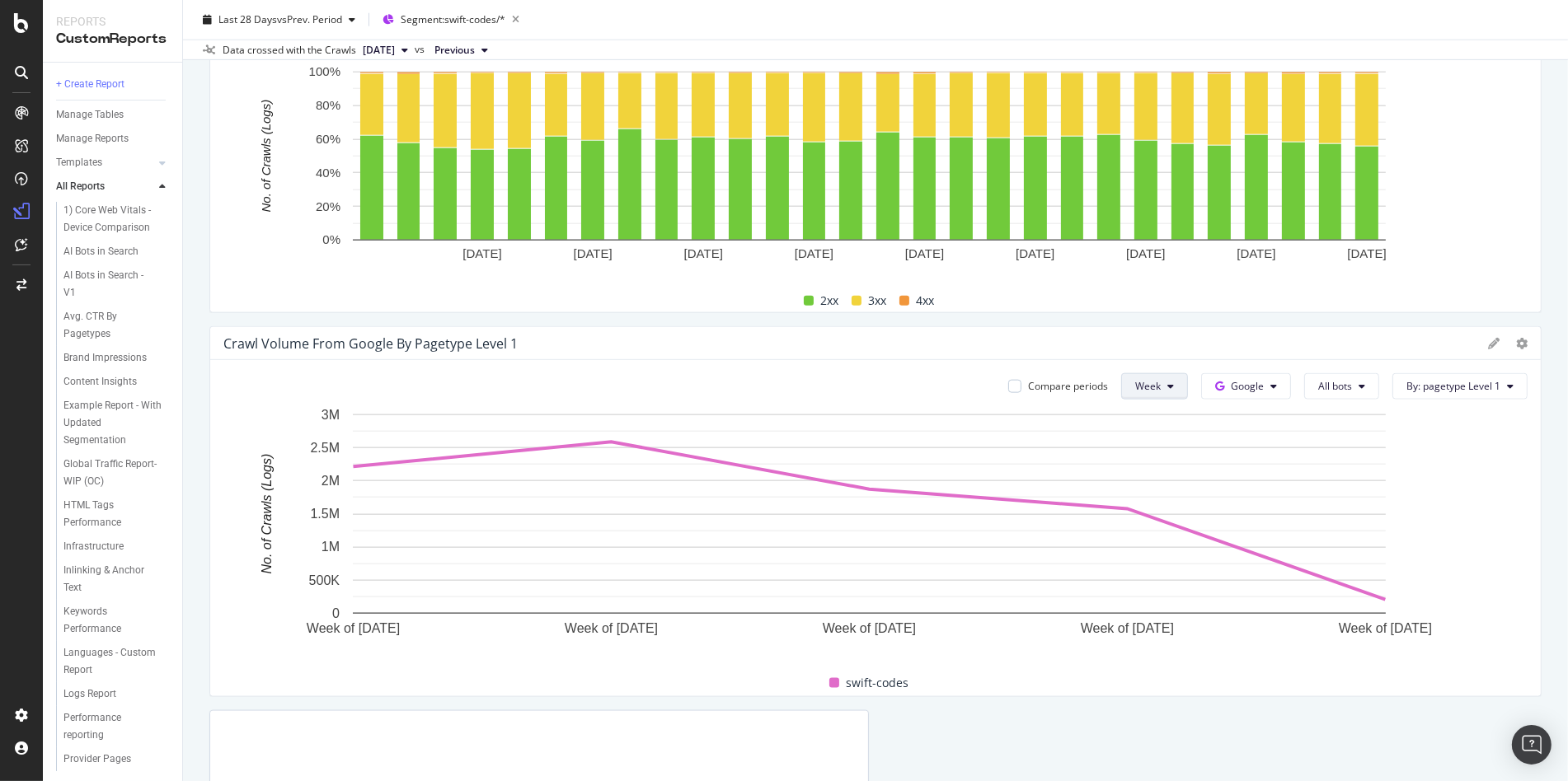
click at [1154, 420] on span "Day" at bounding box center [1142, 417] width 30 height 15
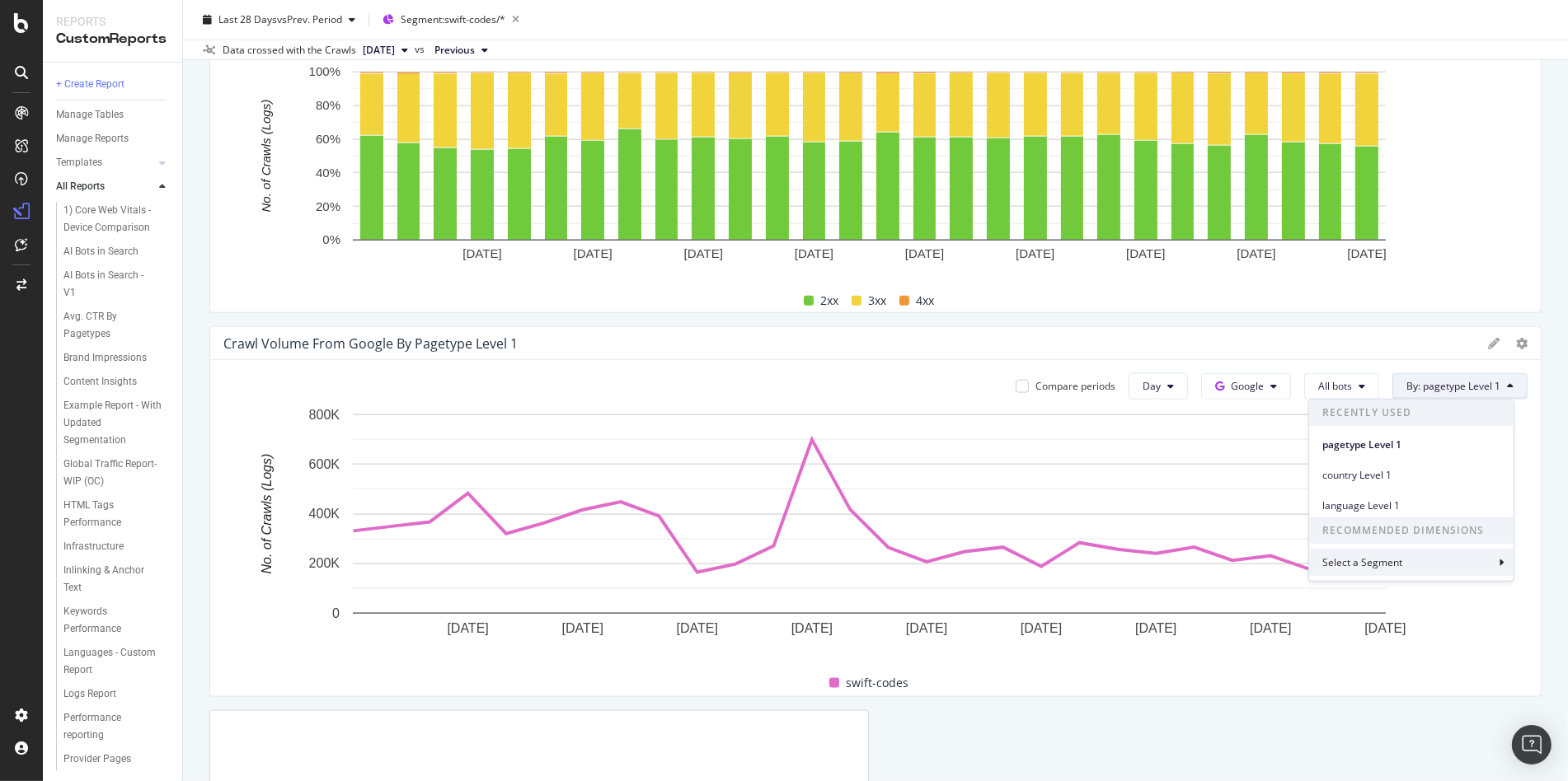
click at [1441, 553] on div "Select a Segment" at bounding box center [1410, 562] width 204 height 27
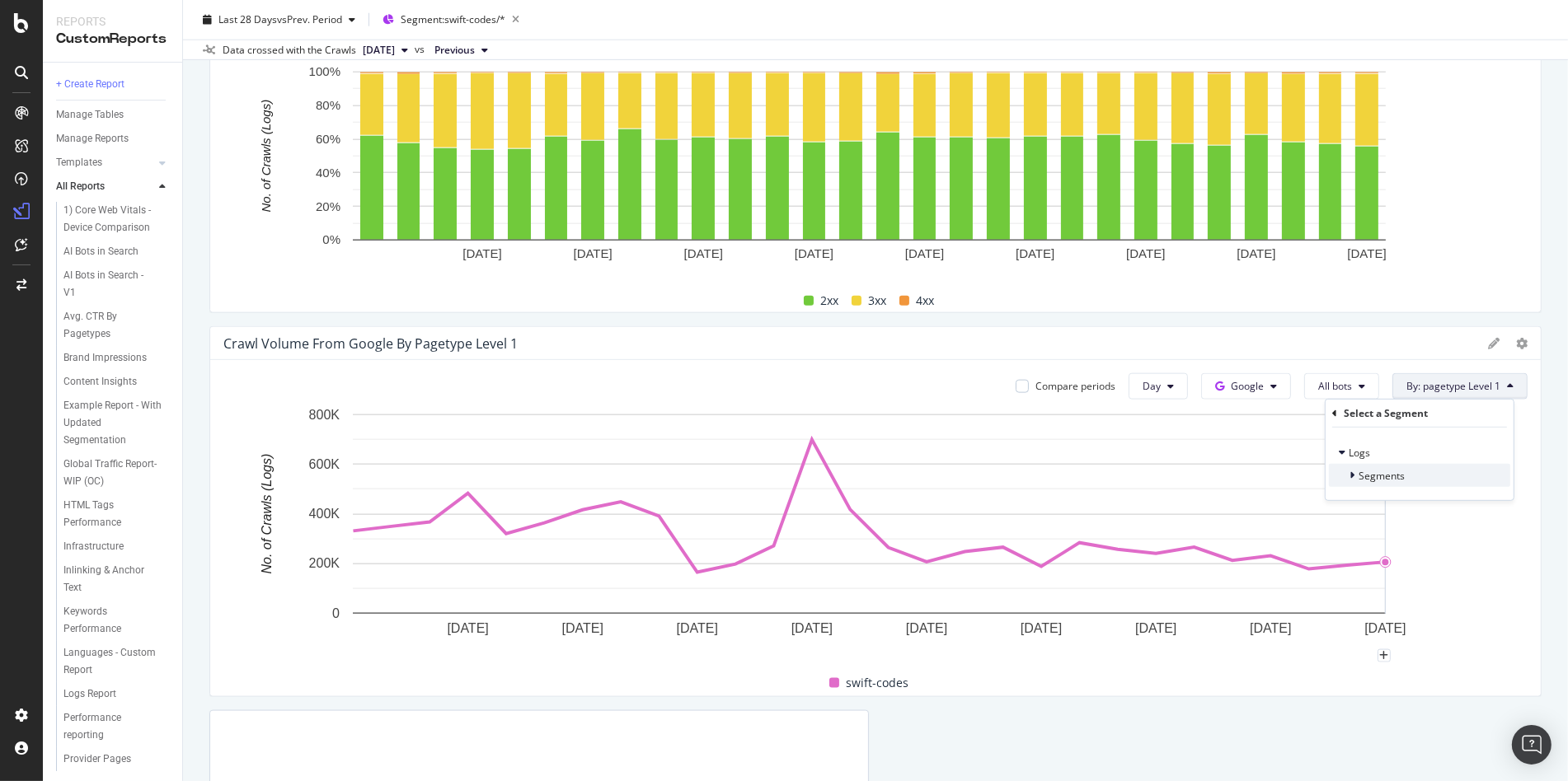
click at [1402, 471] on span "Segments" at bounding box center [1381, 475] width 46 height 14
click at [1405, 491] on span "pagetype Level" at bounding box center [1427, 496] width 69 height 14
click at [1336, 412] on icon at bounding box center [1335, 412] width 5 height 10
click at [1388, 471] on span "Segments" at bounding box center [1381, 475] width 46 height 14
click at [1415, 496] on span "pagetype Level" at bounding box center [1427, 496] width 69 height 14
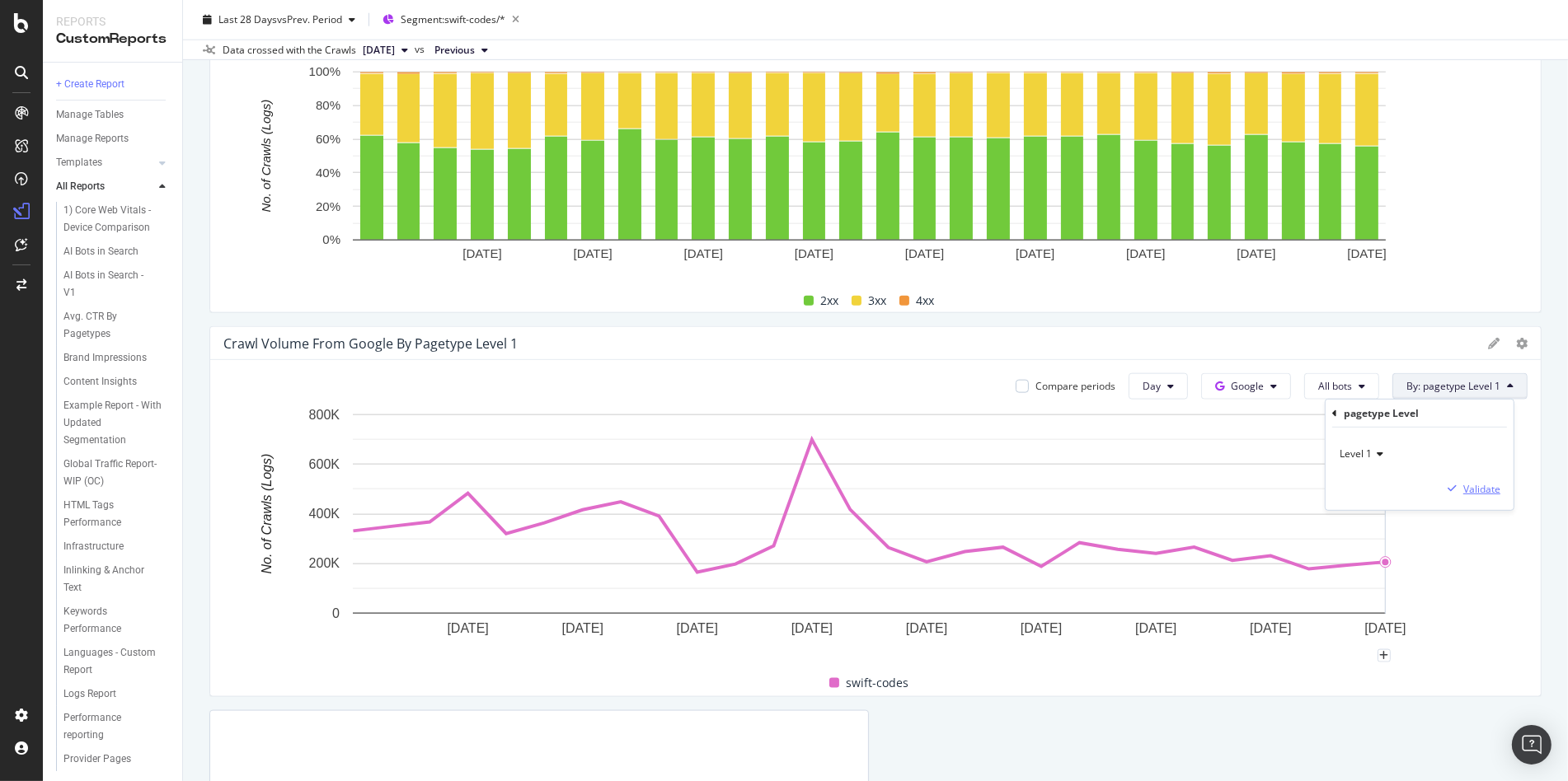
click at [1459, 489] on div "button" at bounding box center [1451, 488] width 22 height 10
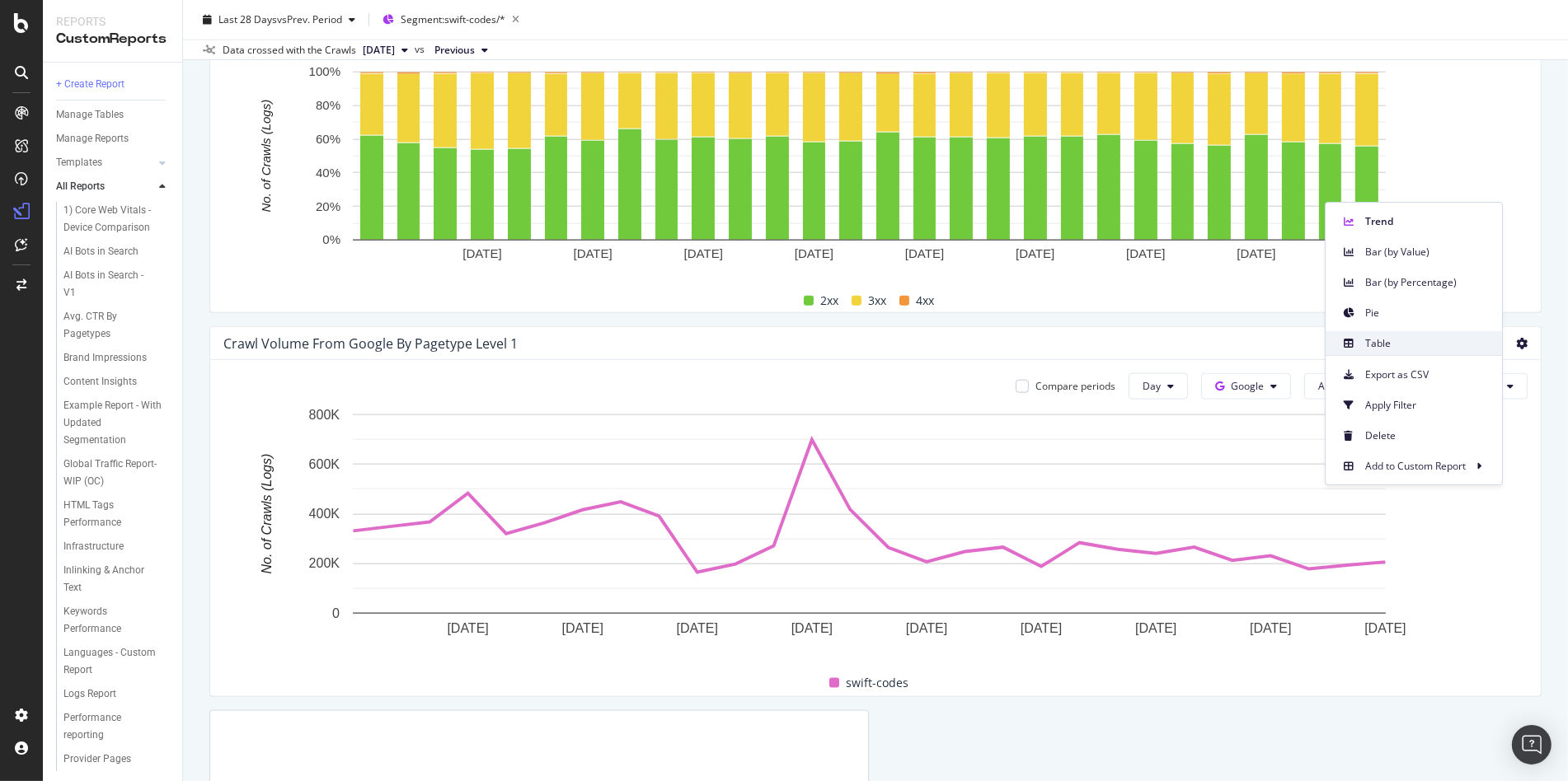
click at [1468, 344] on span "Table" at bounding box center [1427, 343] width 124 height 15
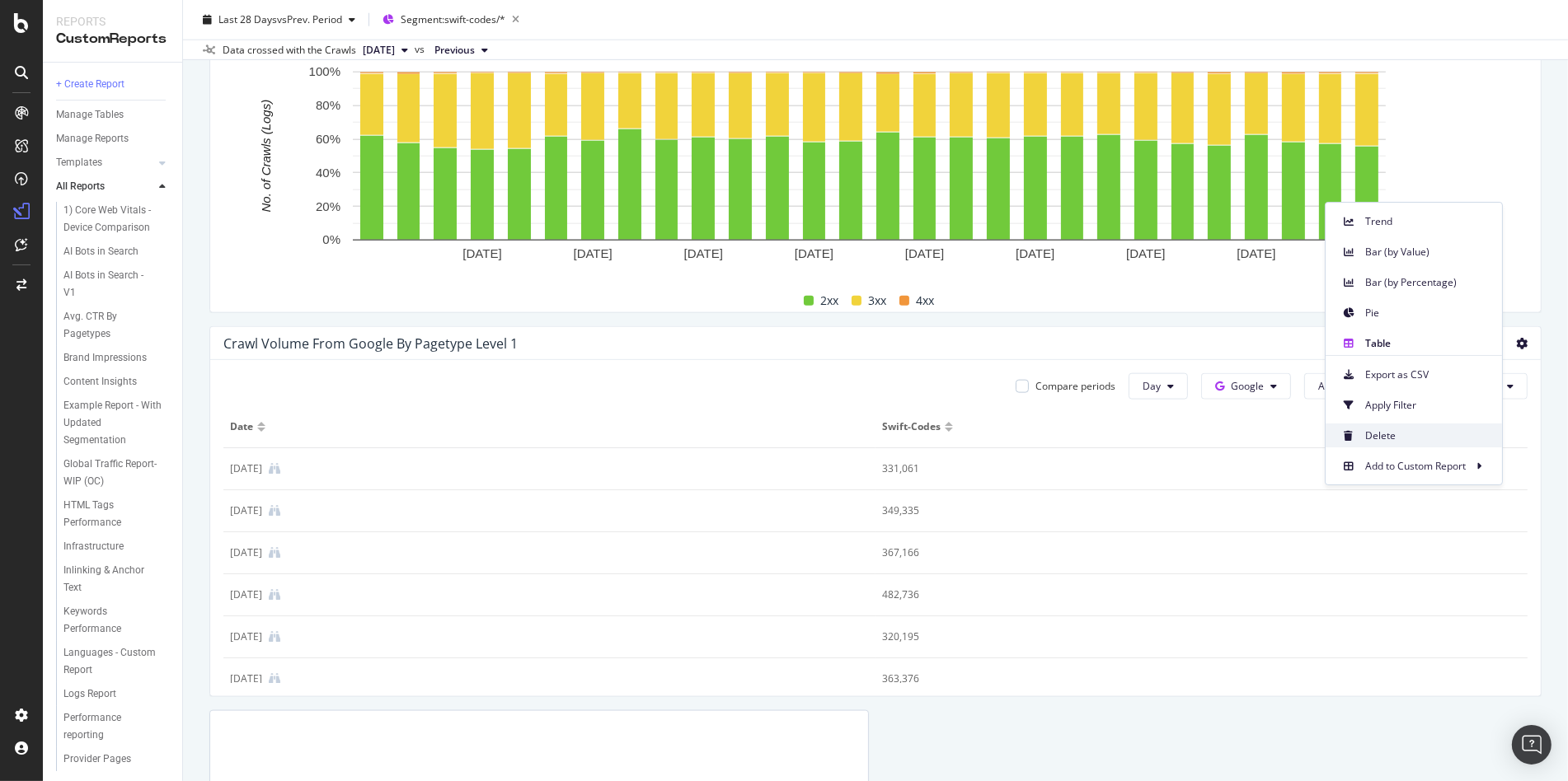
click at [1488, 429] on span "Delete" at bounding box center [1427, 435] width 124 height 15
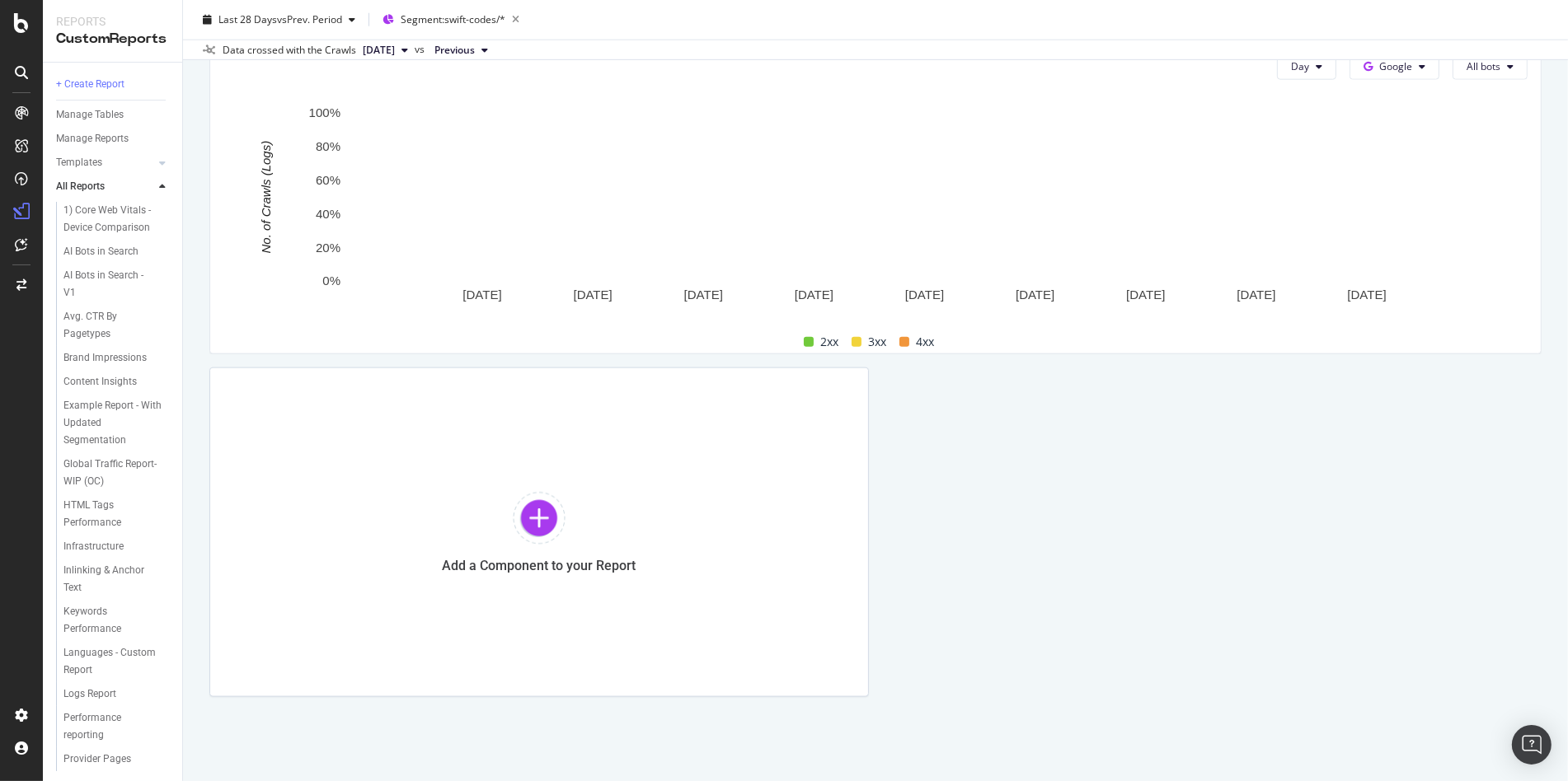
scroll to position [2102, 0]
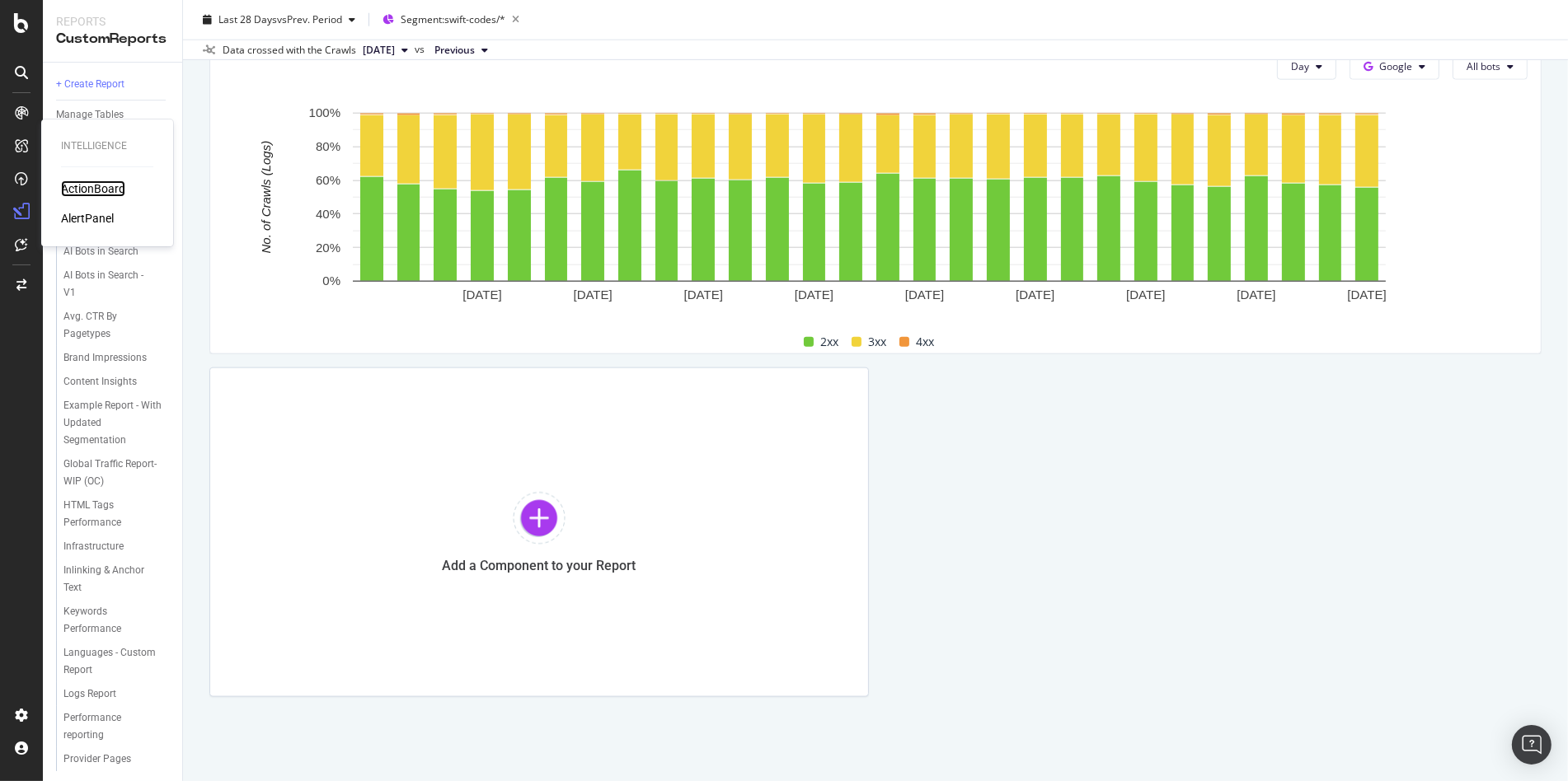
click at [62, 187] on div "ActionBoard" at bounding box center [93, 188] width 65 height 17
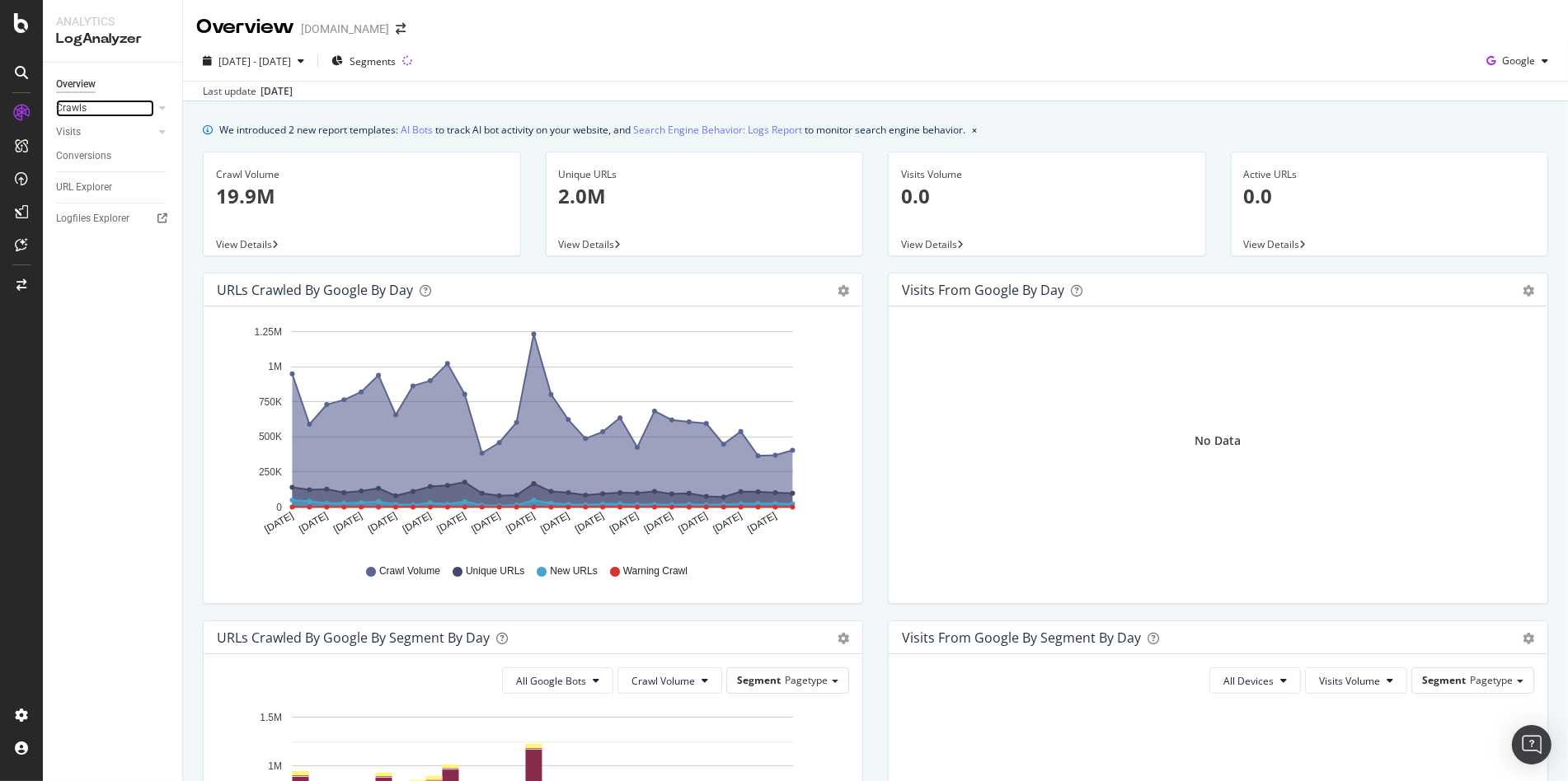
click at [94, 110] on link "Crawls" at bounding box center [104, 109] width 98 height 18
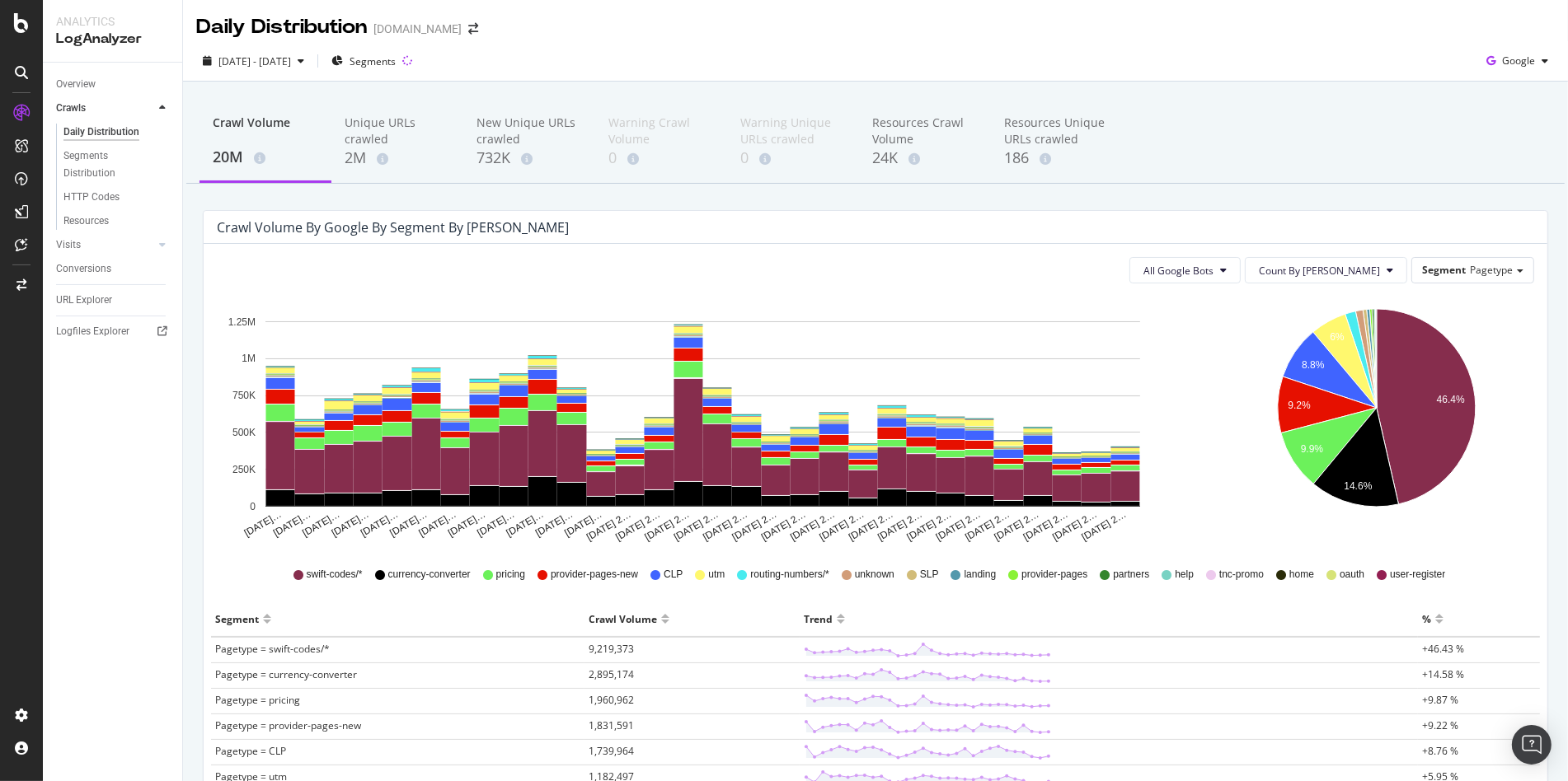
click at [1510, 225] on div "Crawl Volume by google by Segment by [PERSON_NAME]" at bounding box center [875, 226] width 1344 height 33
click at [1301, 225] on div "Crawl Volume by google by Segment by [PERSON_NAME]" at bounding box center [863, 227] width 1293 height 17
click at [264, 156] on icon at bounding box center [259, 157] width 12 height 11
click at [396, 65] on span "Segments" at bounding box center [373, 61] width 46 height 14
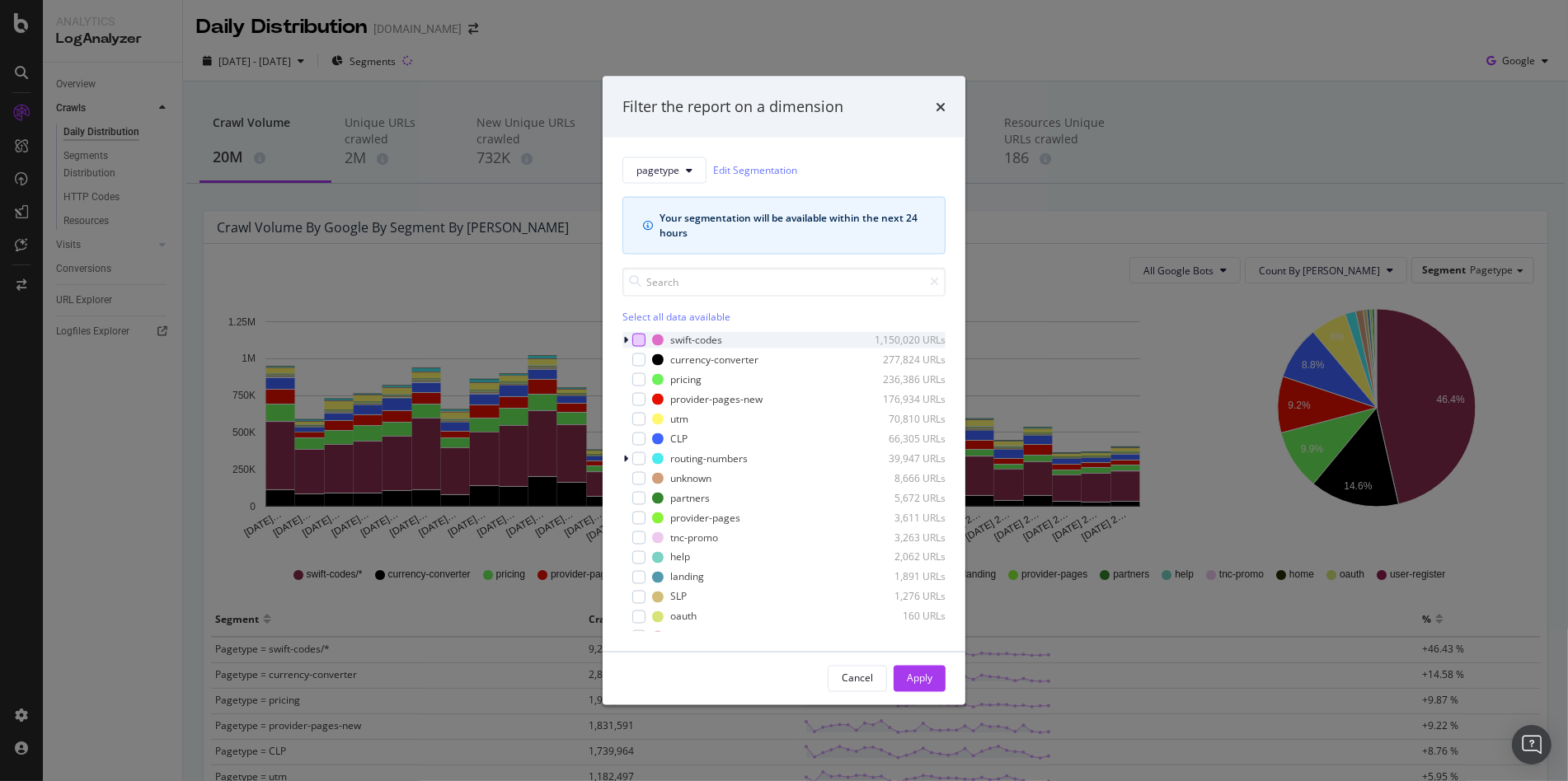
click at [642, 342] on div "modal" at bounding box center [639, 339] width 13 height 13
drag, startPoint x: 926, startPoint y: 678, endPoint x: 875, endPoint y: 616, distance: 80.3
click at [927, 678] on div "Apply" at bounding box center [919, 678] width 26 height 14
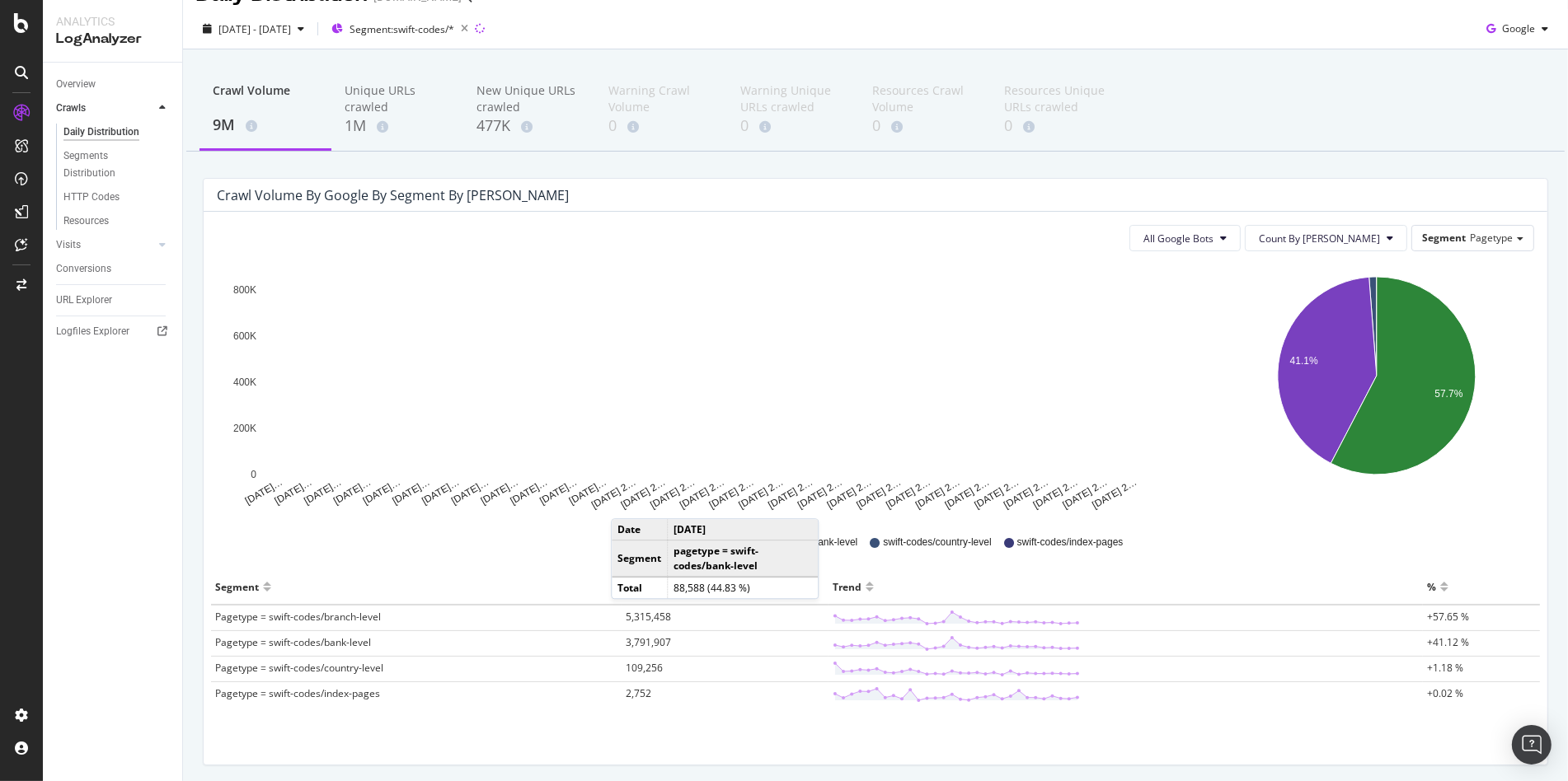
scroll to position [38, 0]
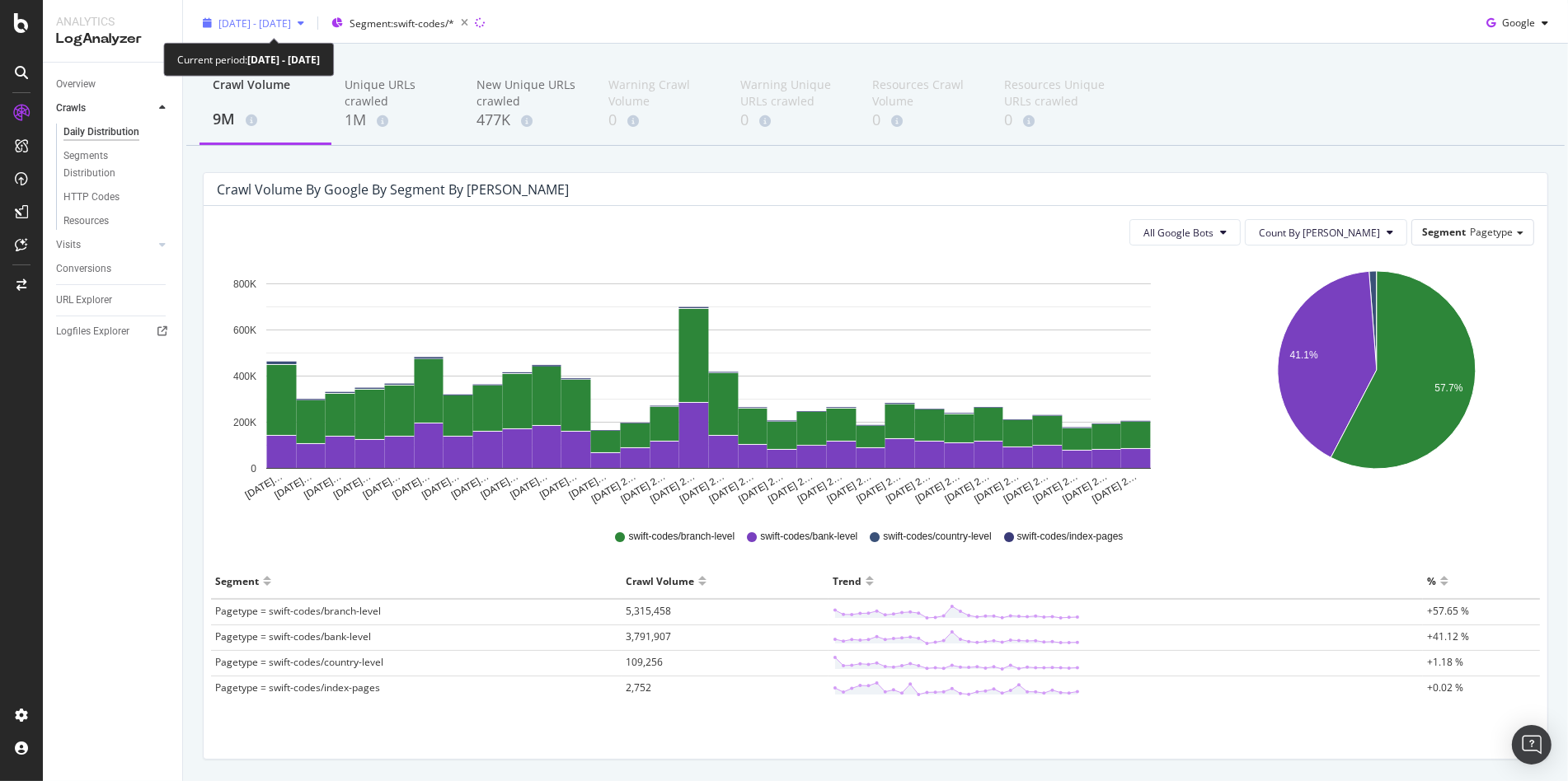
click at [291, 28] on span "[DATE] - [DATE]" at bounding box center [255, 24] width 73 height 14
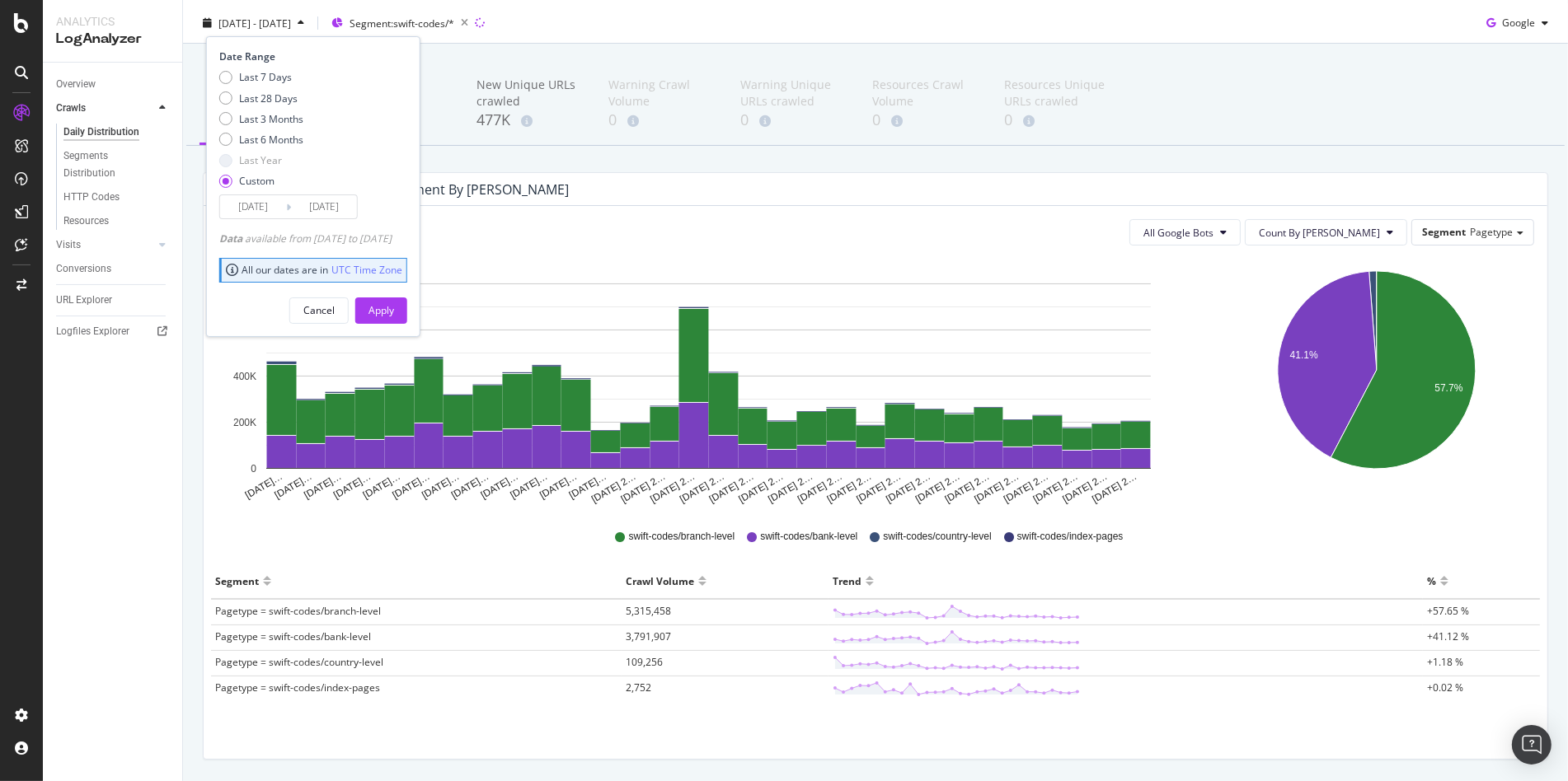
click at [525, 248] on div "All Google Bots Count By Day Segment Pagetype Hold CMD (⌘) while clicking to fi…" at bounding box center [875, 482] width 1344 height 553
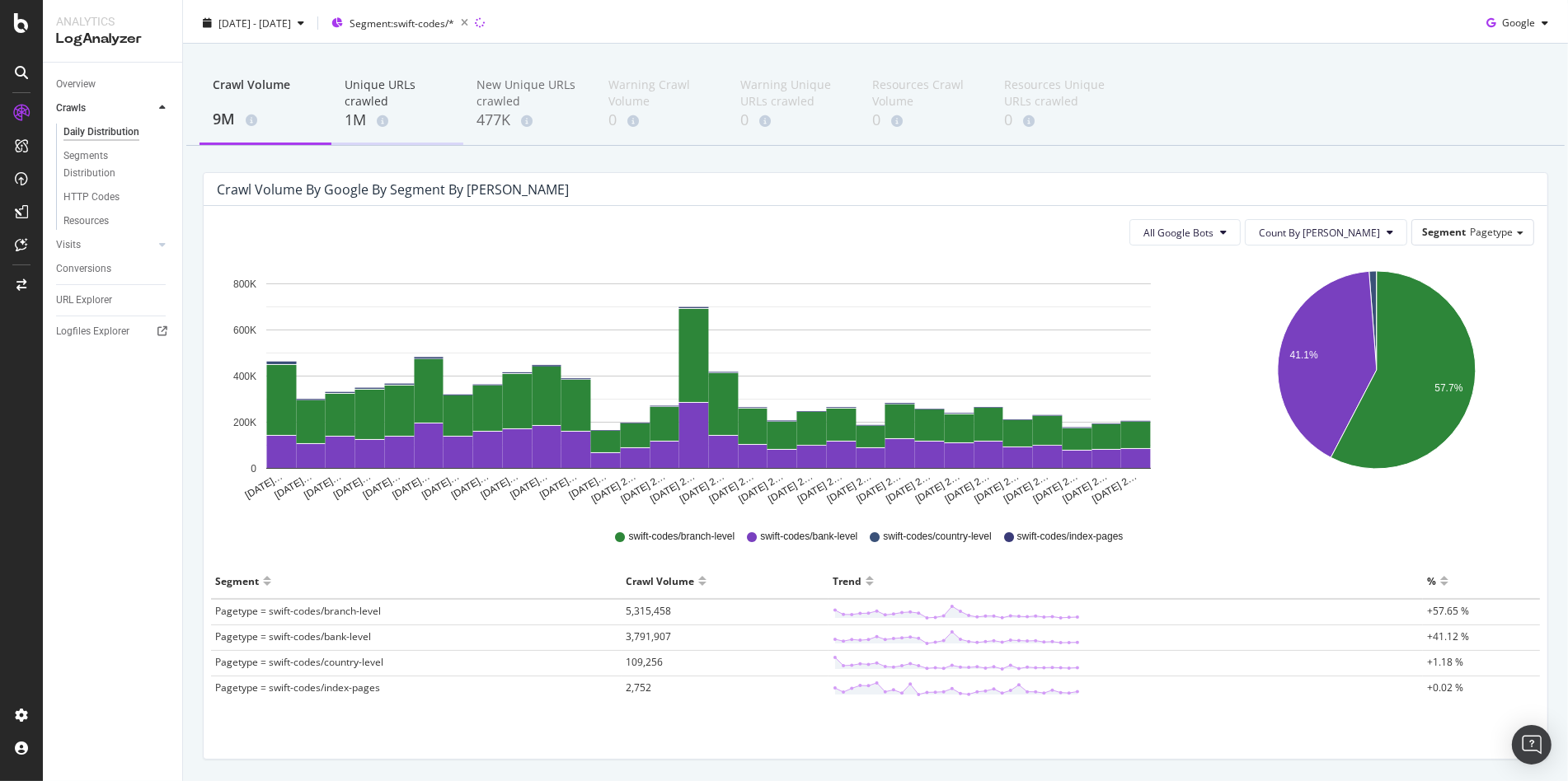
click at [382, 92] on div "Unique URLs crawled" at bounding box center [396, 93] width 105 height 33
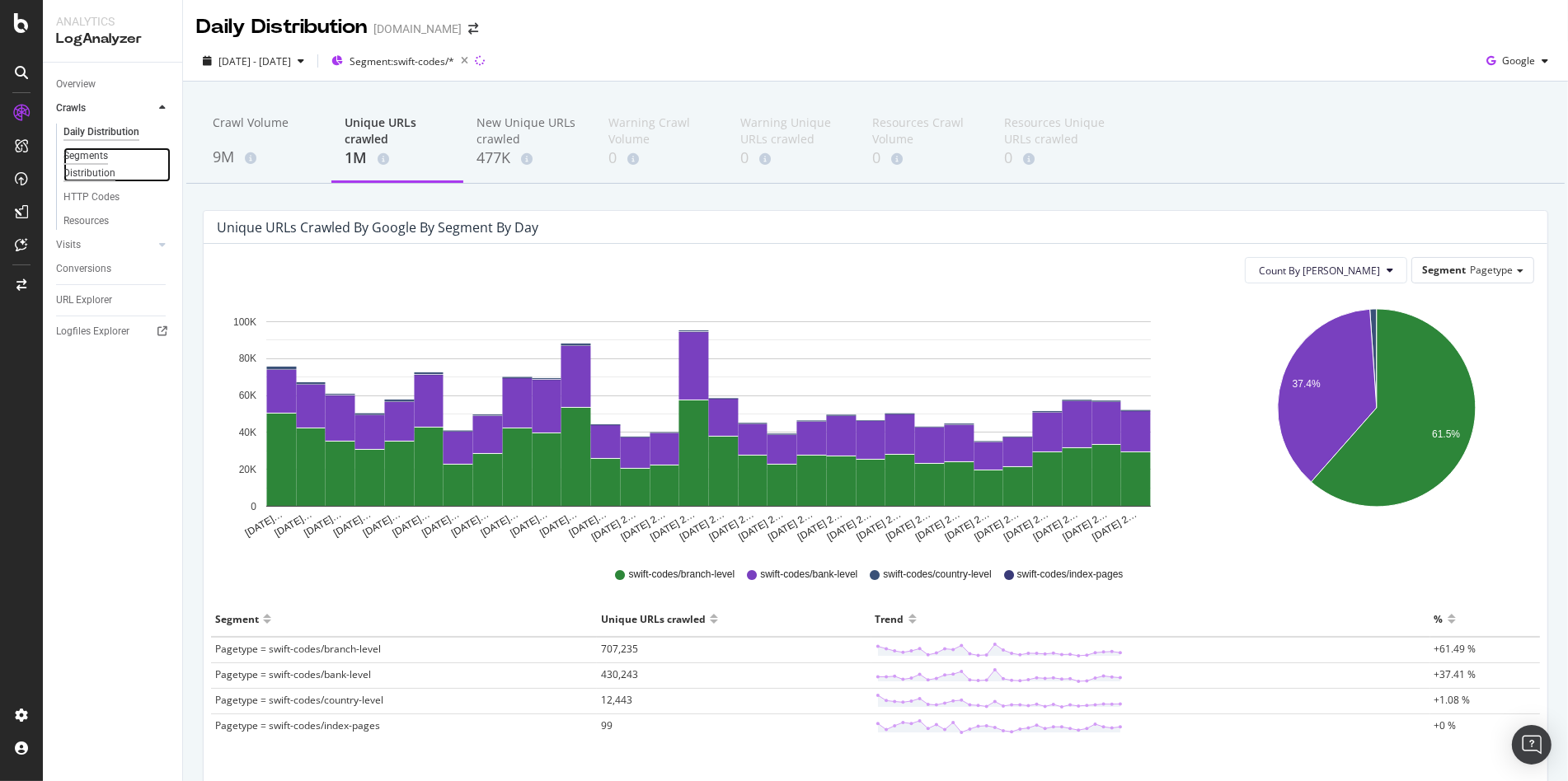
click at [71, 167] on div "Segments Distribution" at bounding box center [109, 165] width 91 height 34
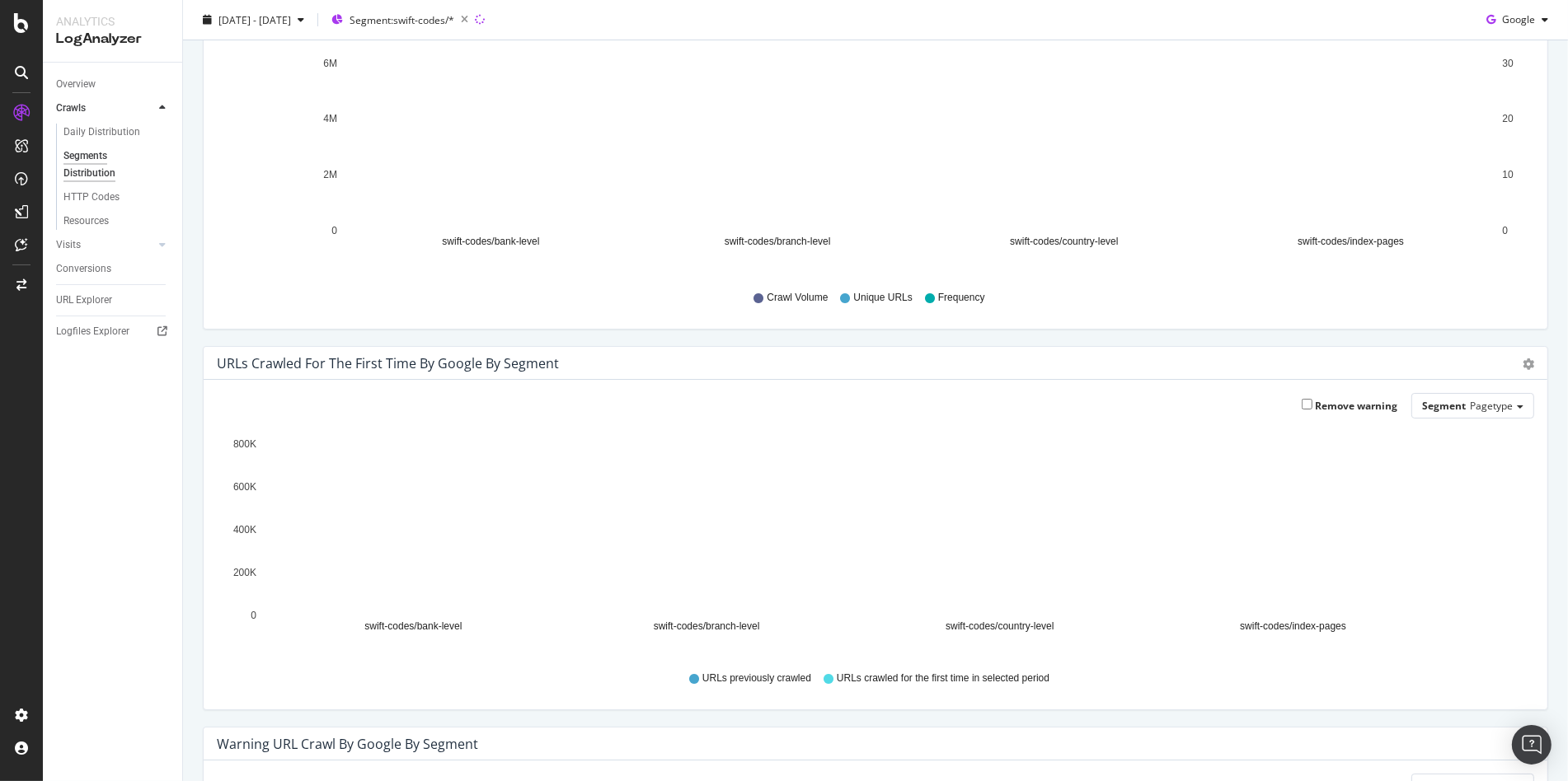
scroll to position [168, 0]
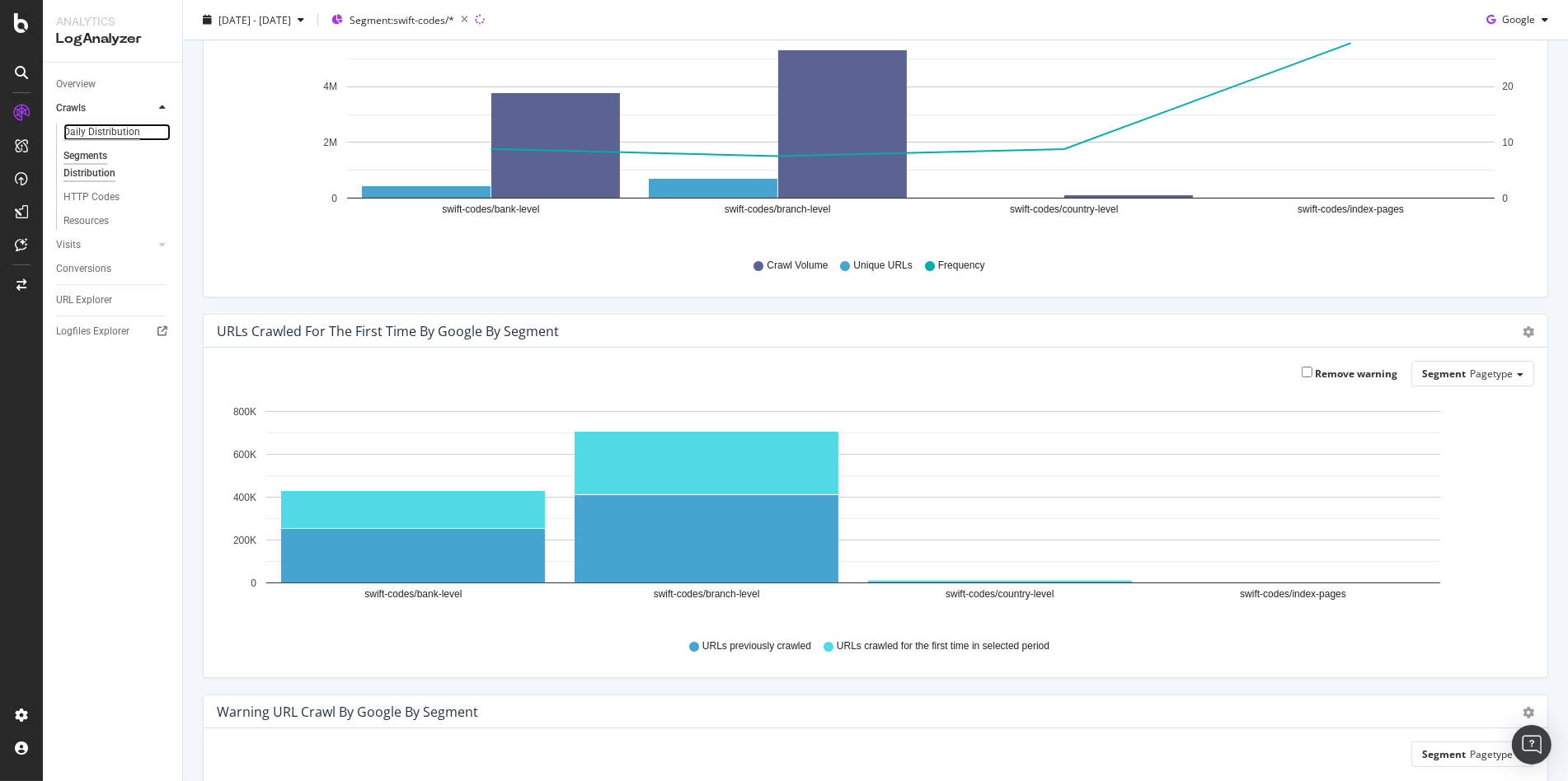
click at [90, 128] on div "Daily Distribution" at bounding box center [102, 133] width 77 height 18
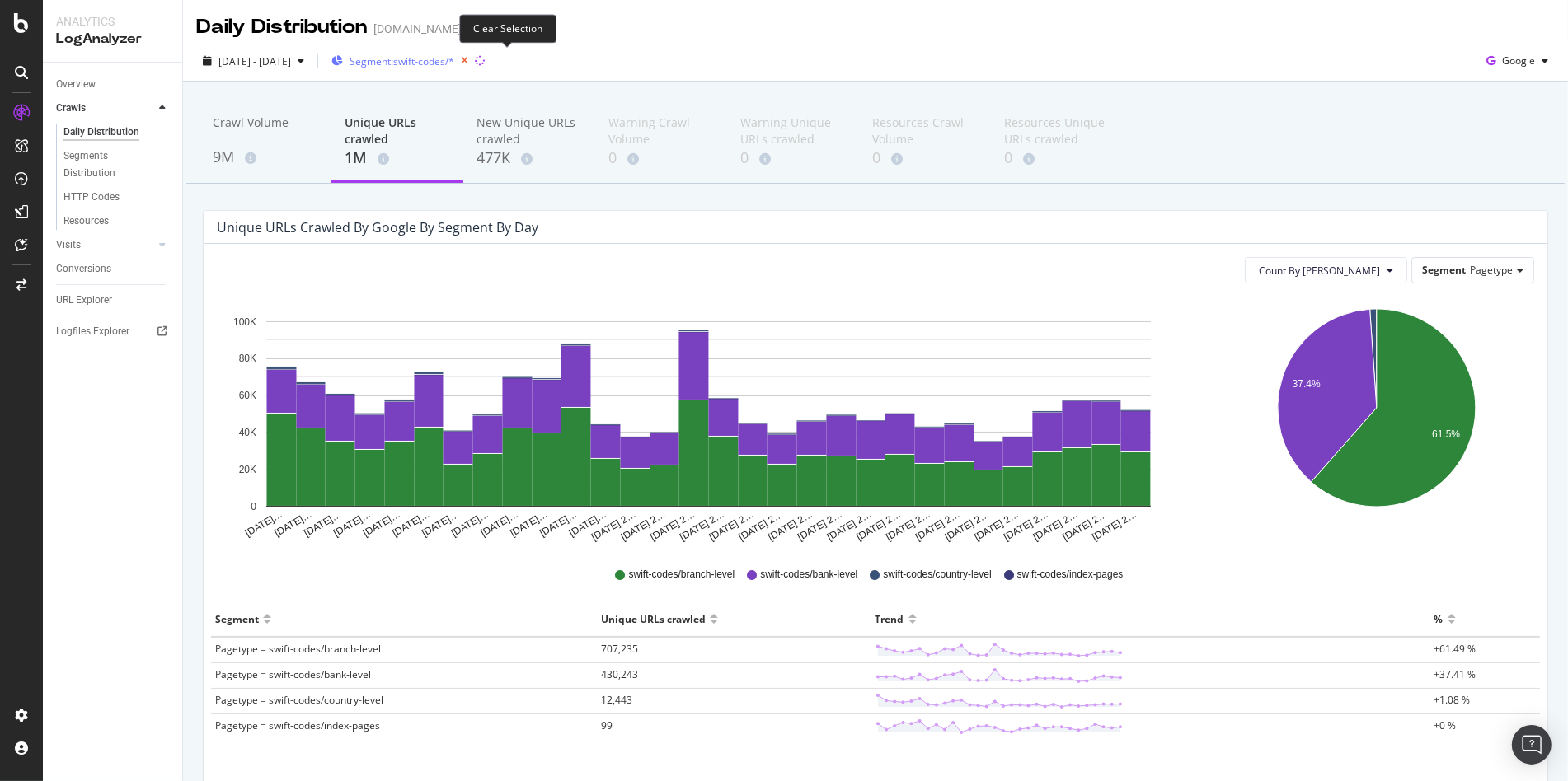
click at [475, 62] on icon "button" at bounding box center [464, 61] width 20 height 23
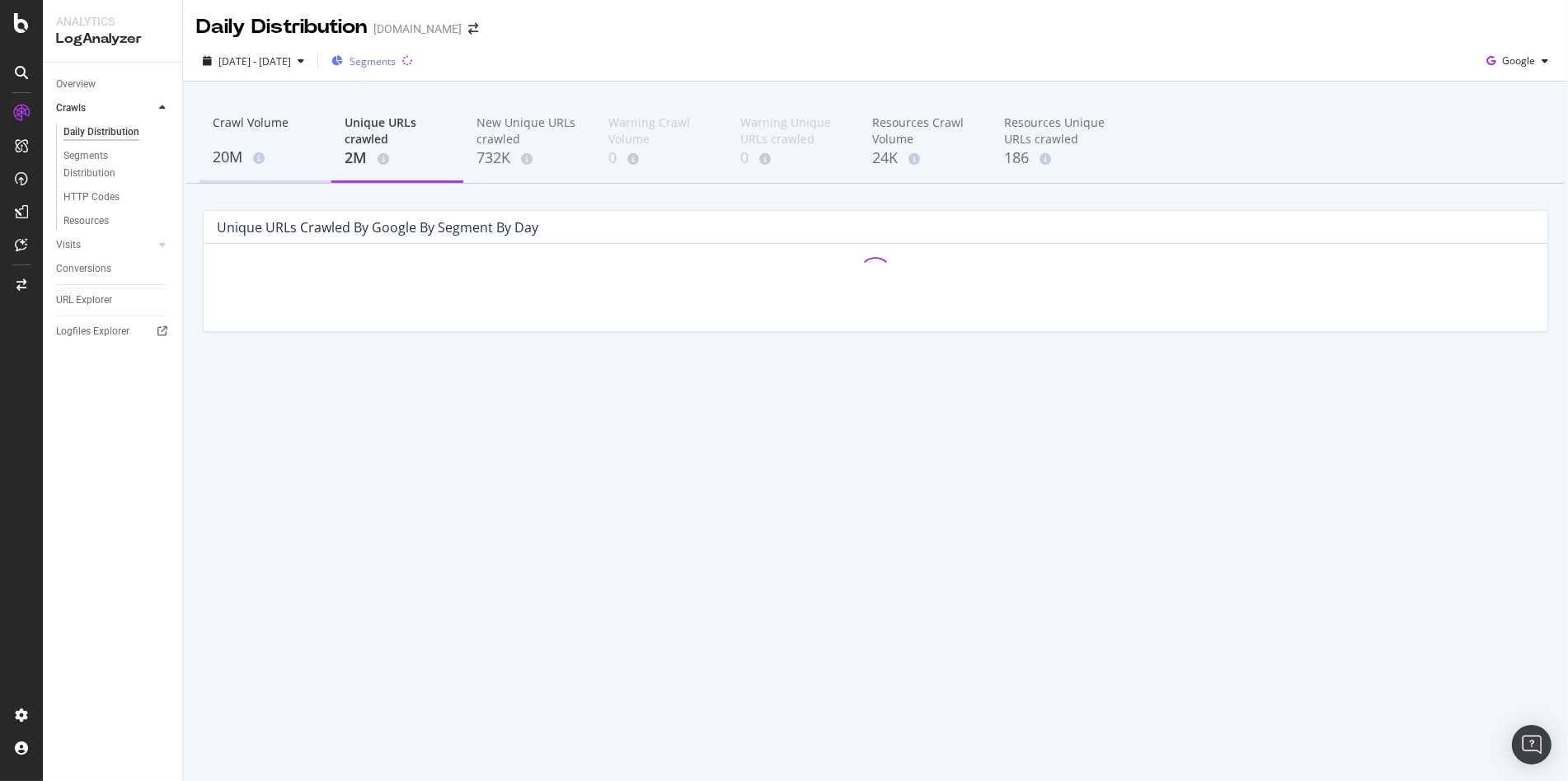
click at [267, 150] on div "20M" at bounding box center [265, 157] width 105 height 21
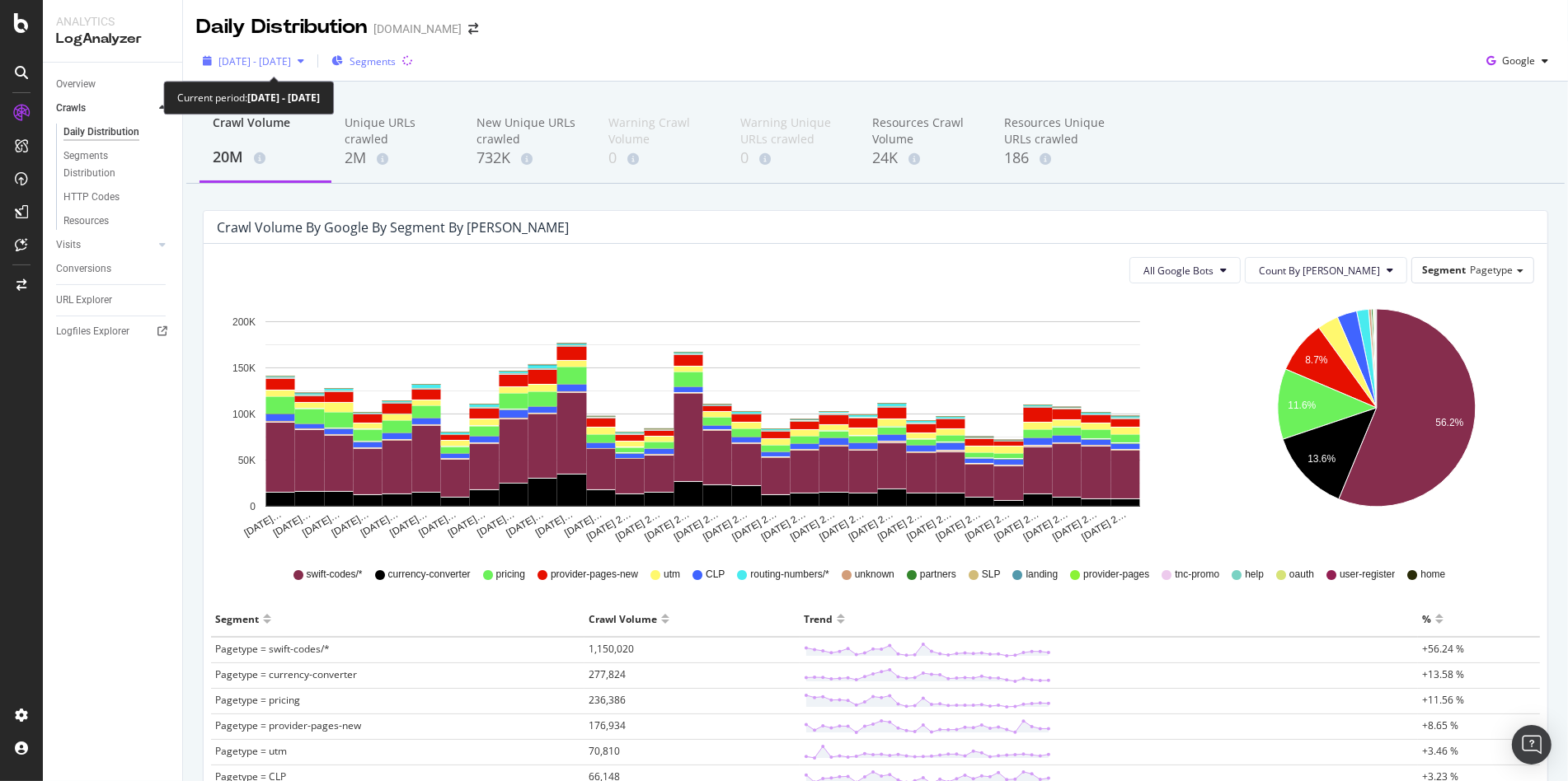
click at [277, 62] on span "[DATE] - [DATE]" at bounding box center [255, 61] width 73 height 14
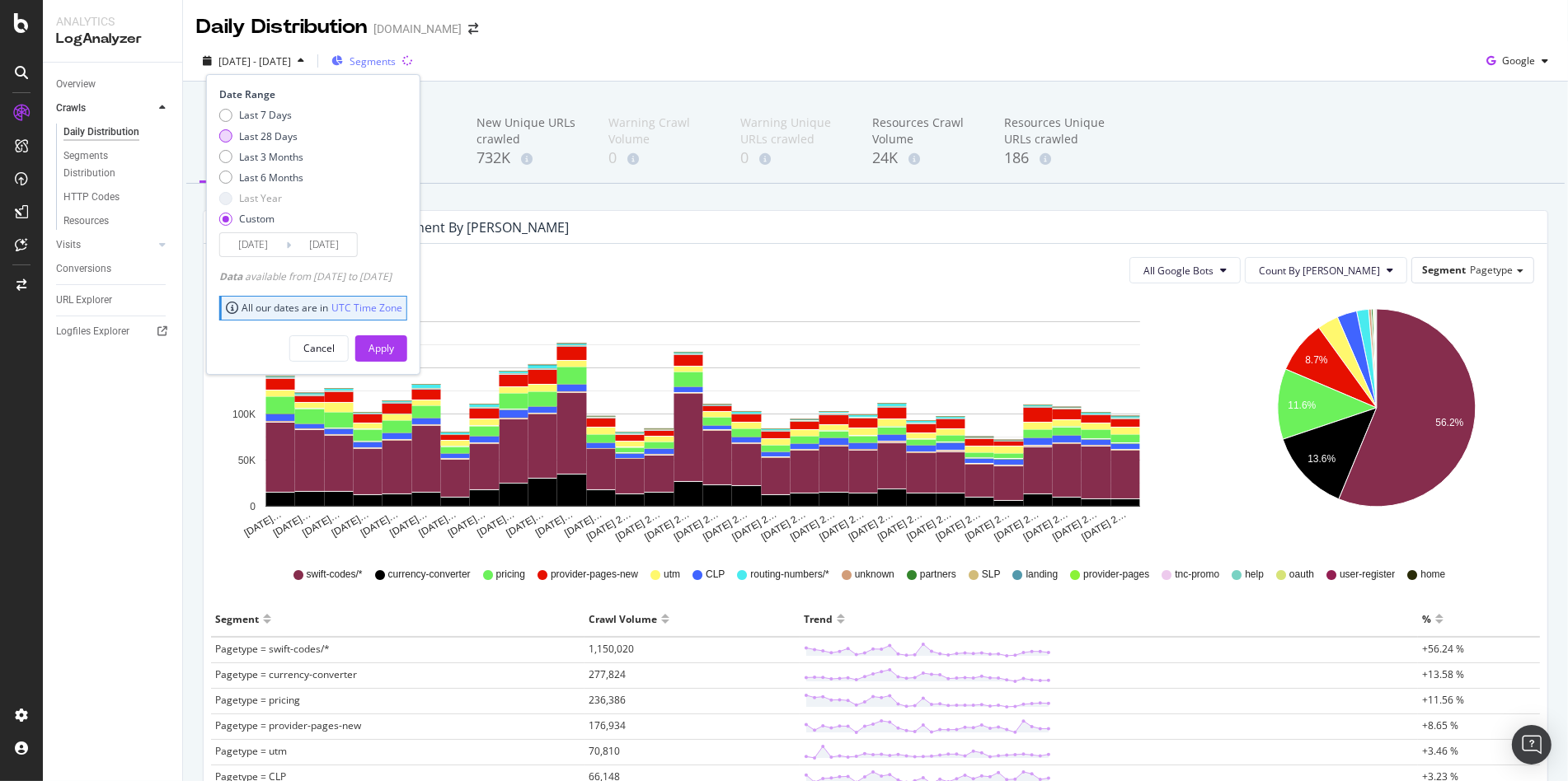
click at [255, 139] on div "Last 28 Days" at bounding box center [268, 136] width 58 height 14
click at [256, 153] on div "Last 3 Months" at bounding box center [271, 157] width 65 height 14
click at [266, 131] on div "Last 28 Days" at bounding box center [268, 136] width 58 height 14
type input "[DATE]"
click at [407, 335] on button "Apply" at bounding box center [381, 348] width 52 height 27
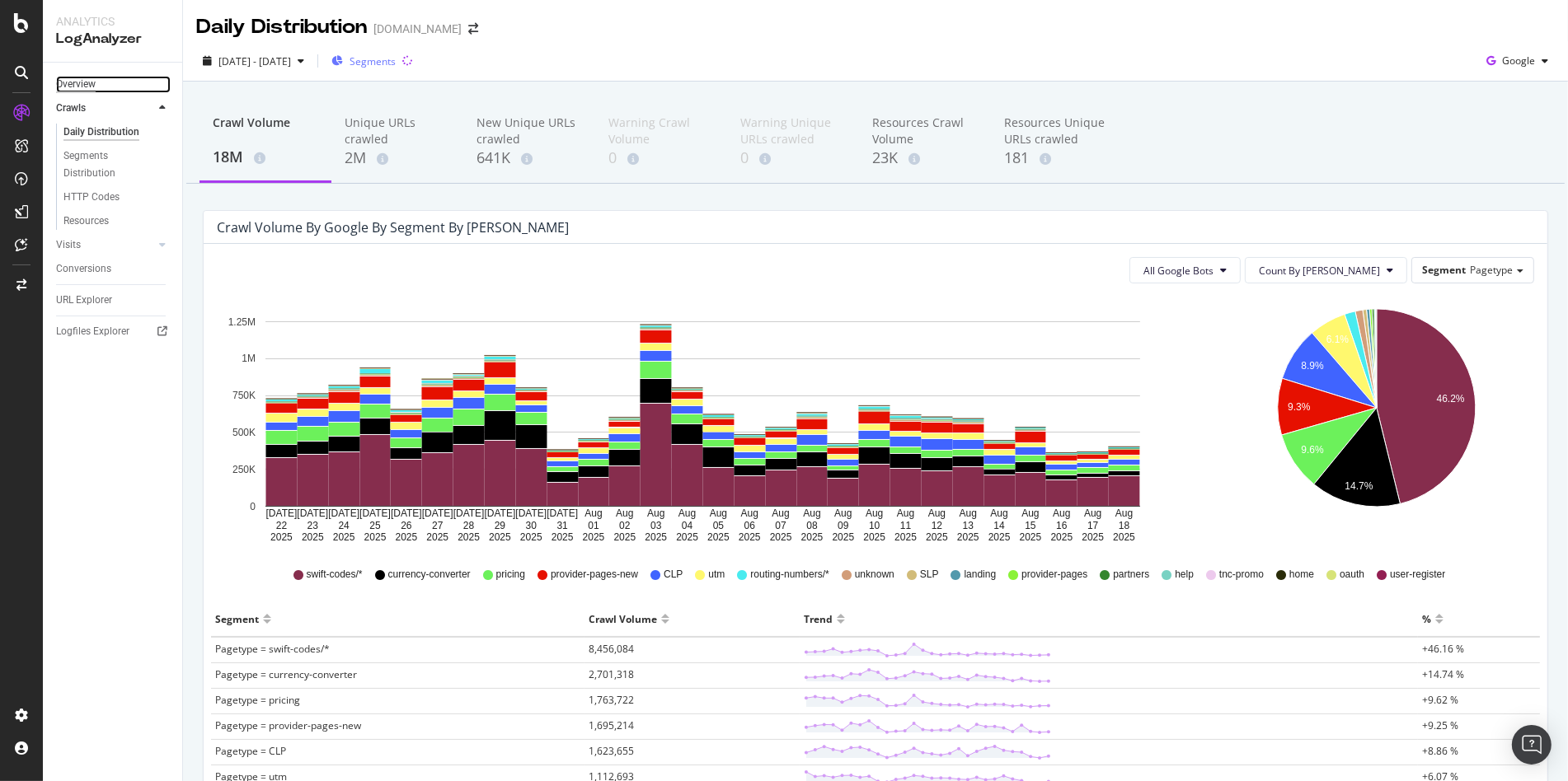
click at [68, 79] on div "Overview" at bounding box center [75, 85] width 40 height 18
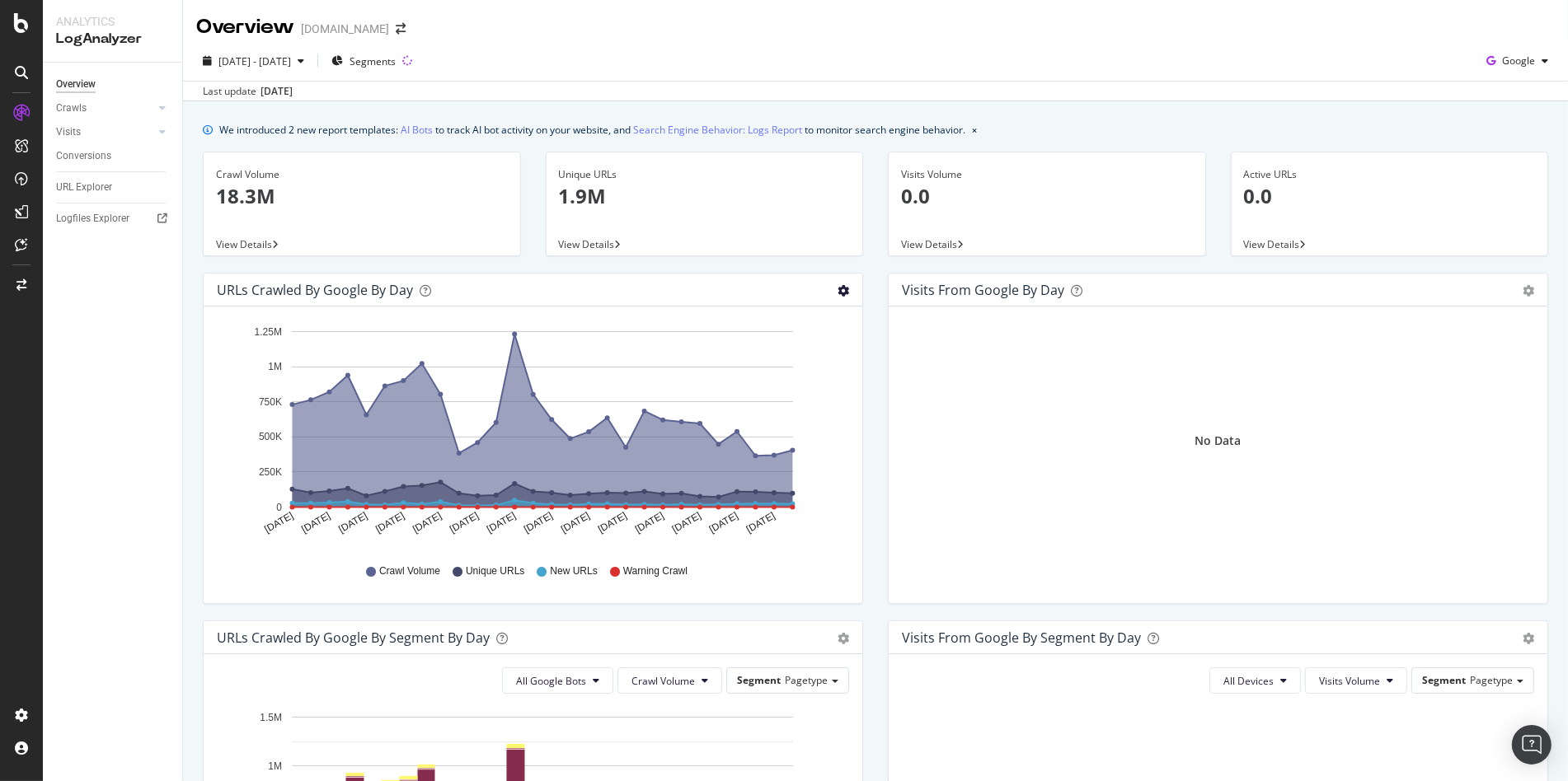
click at [841, 292] on icon "gear" at bounding box center [843, 290] width 12 height 11
click at [844, 645] on div "URLs Crawled by Google By Segment By Day Timeline (by Value) Table" at bounding box center [533, 637] width 658 height 33
click at [841, 296] on icon "gear" at bounding box center [843, 290] width 12 height 11
click at [841, 639] on icon "gear" at bounding box center [843, 638] width 12 height 11
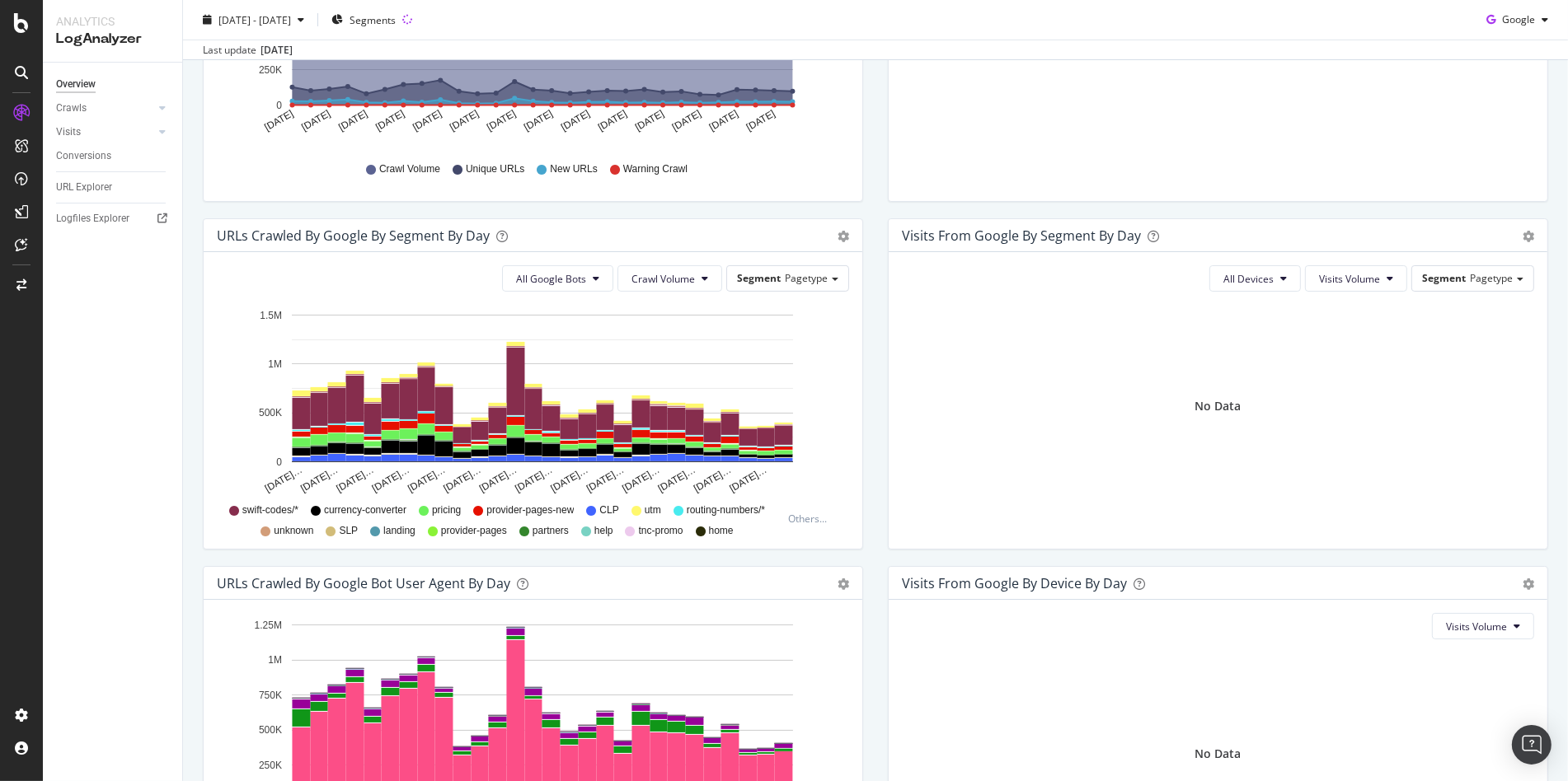
scroll to position [459, 0]
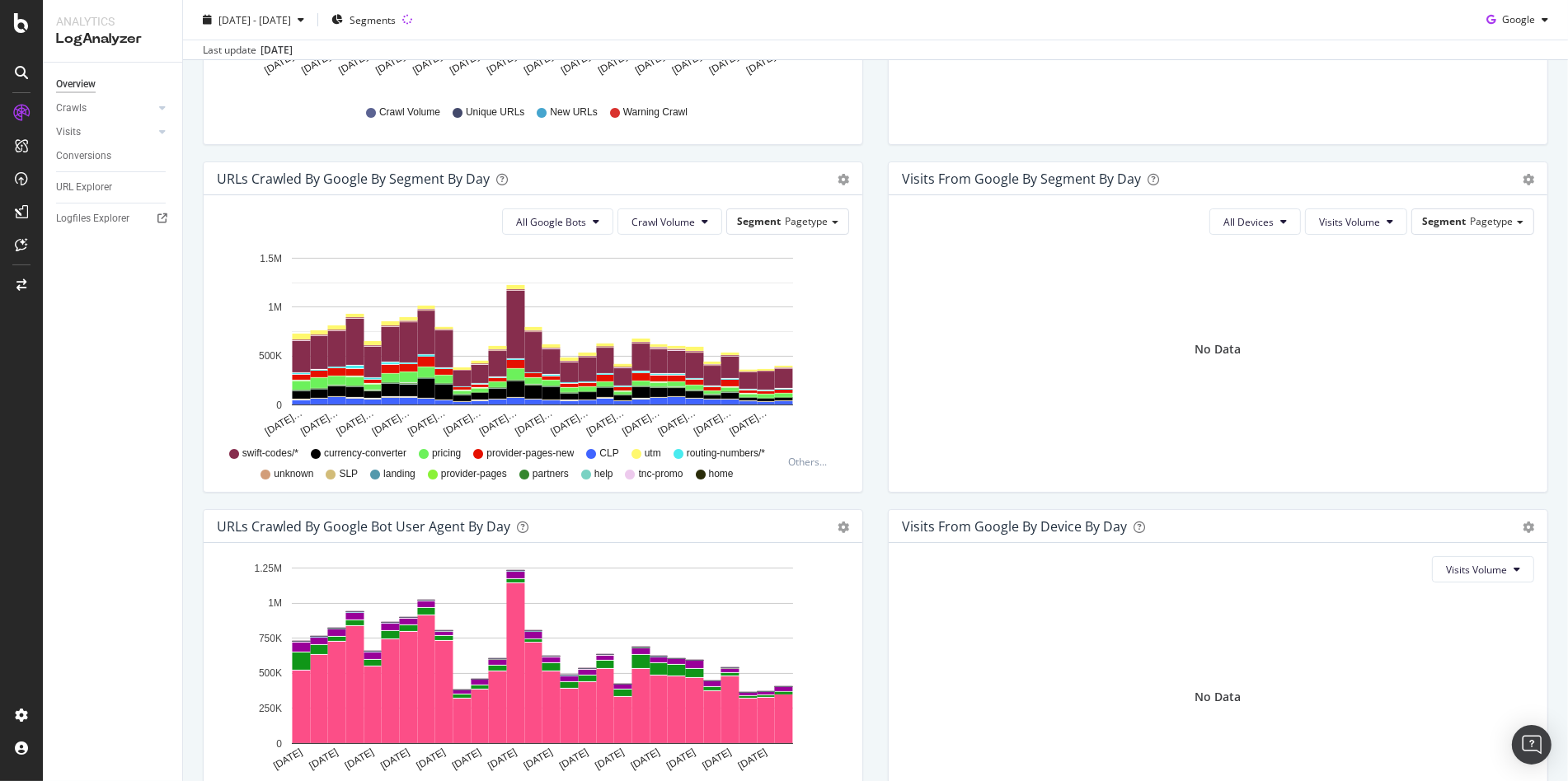
click at [833, 186] on div "URLs Crawled by Google By Segment By Day Timeline (by Value) Table" at bounding box center [533, 179] width 658 height 33
click at [854, 283] on div "All Google Bots Crawl Volume Segment Pagetype Hold CMD (⌘) while clicking to fi…" at bounding box center [533, 343] width 658 height 296
click at [104, 105] on link "Crawls" at bounding box center [104, 109] width 98 height 18
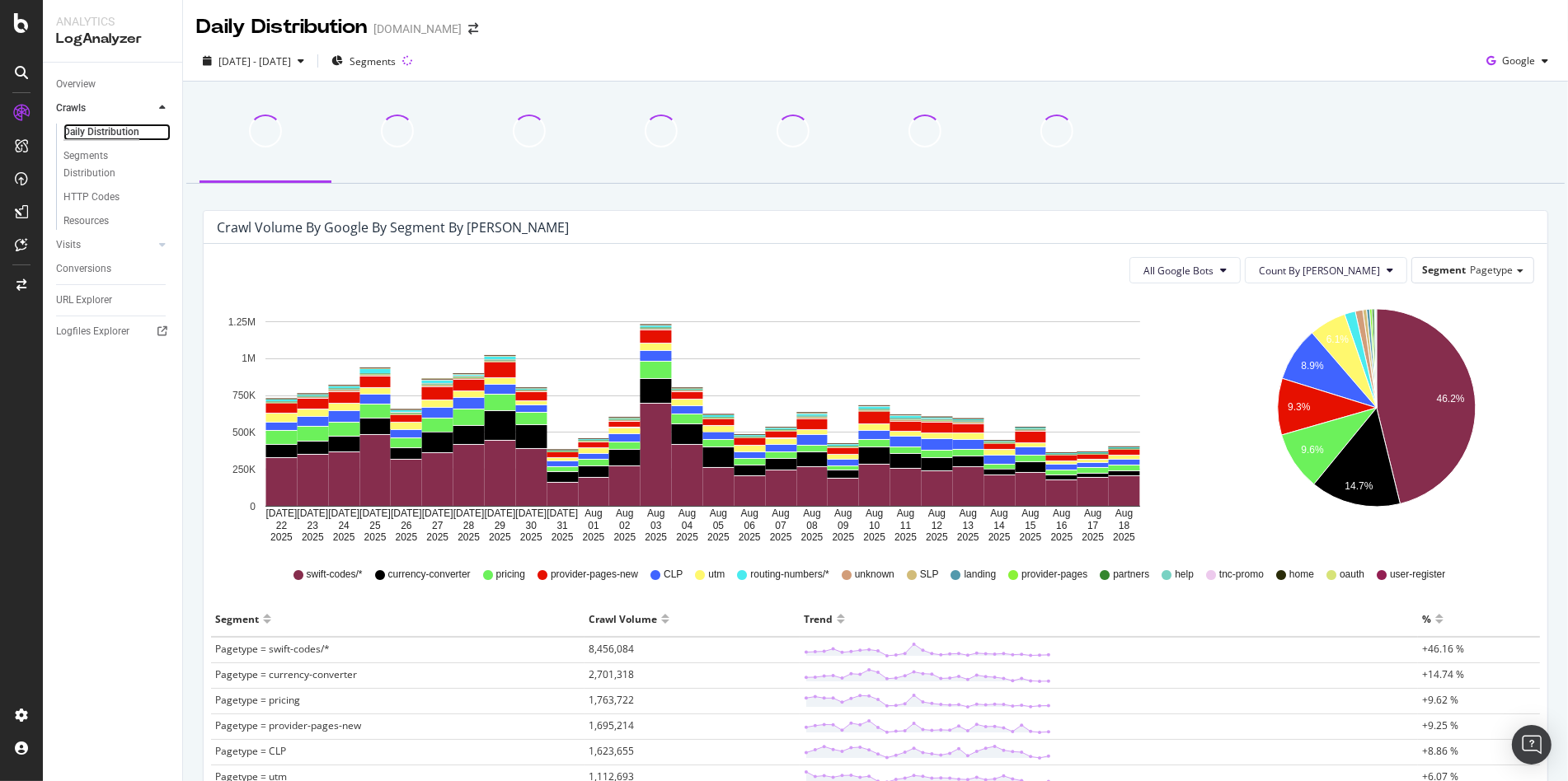
click at [90, 134] on div "Daily Distribution" at bounding box center [102, 133] width 76 height 18
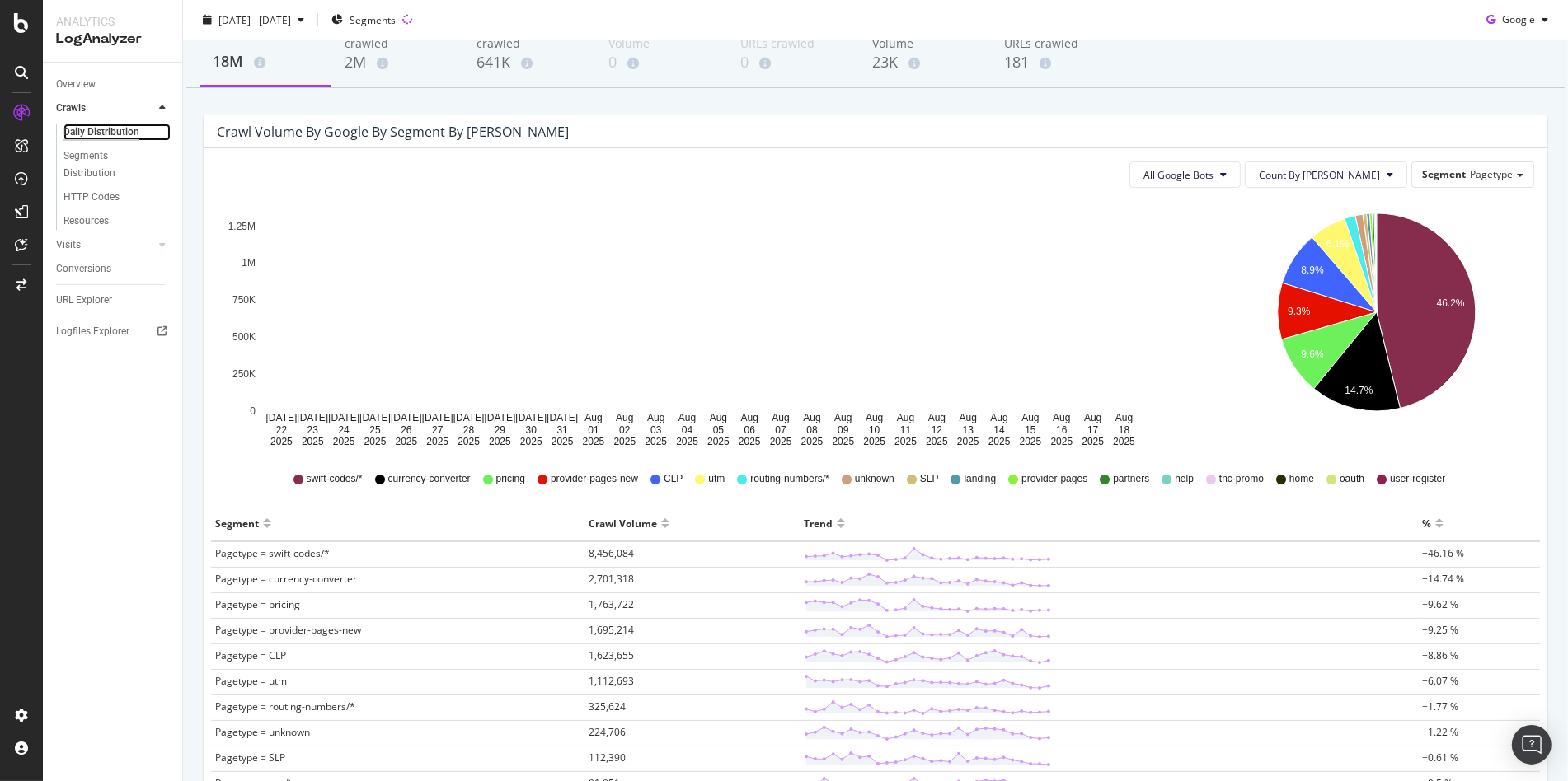
scroll to position [106, 0]
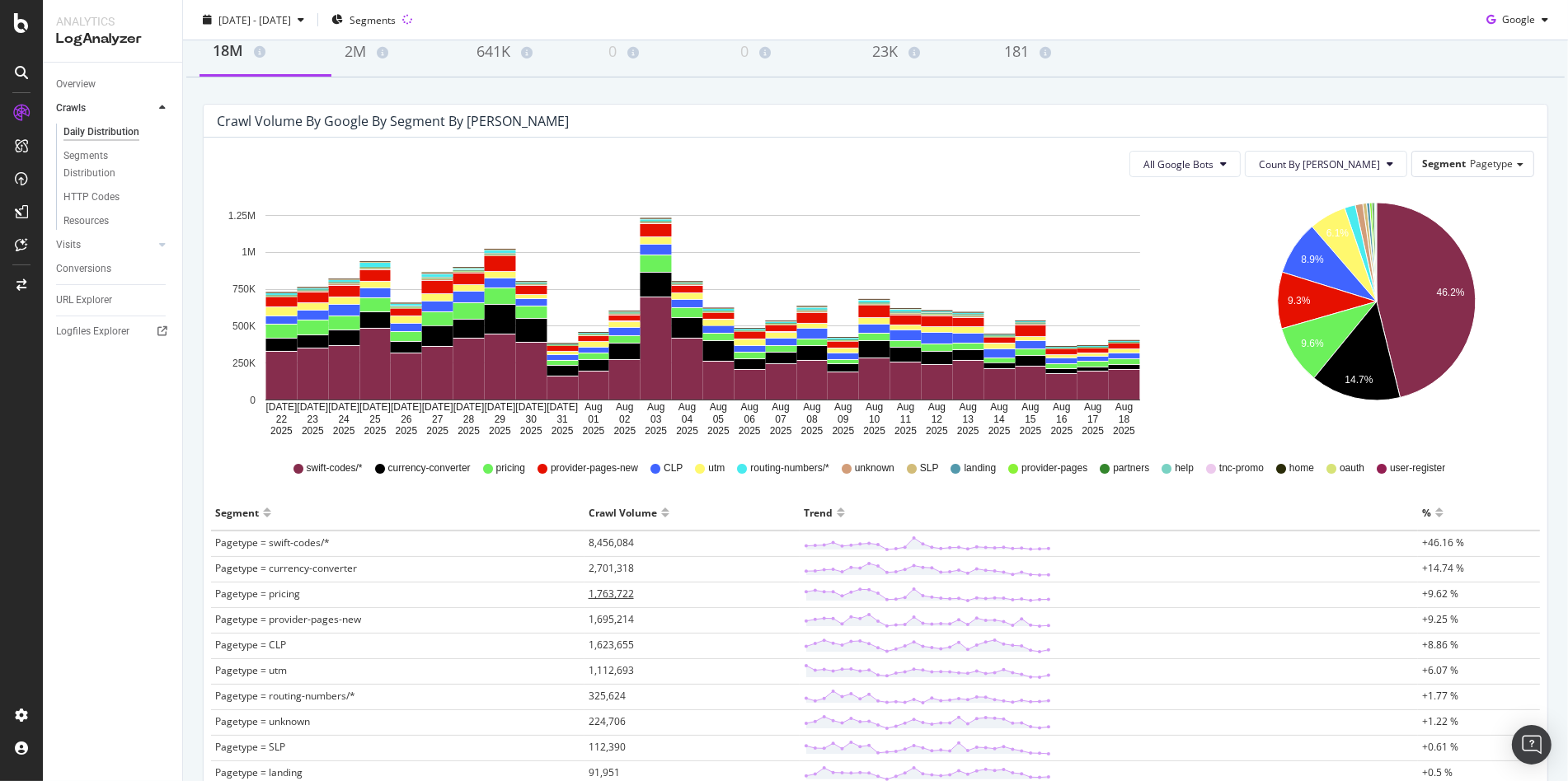
click at [629, 596] on td "1,763,722" at bounding box center [692, 595] width 215 height 26
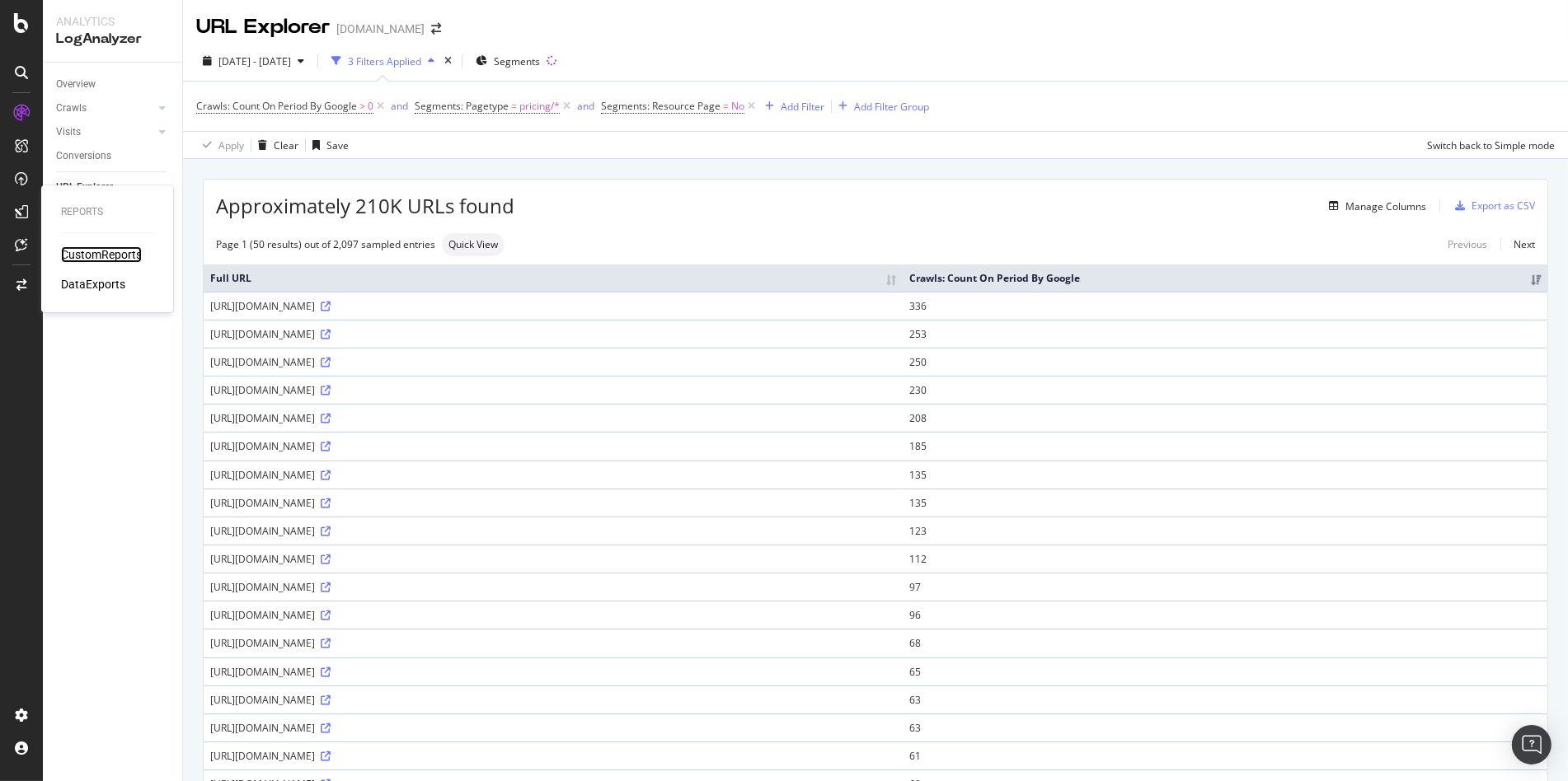
click at [89, 249] on div "CustomReports" at bounding box center [101, 255] width 81 height 17
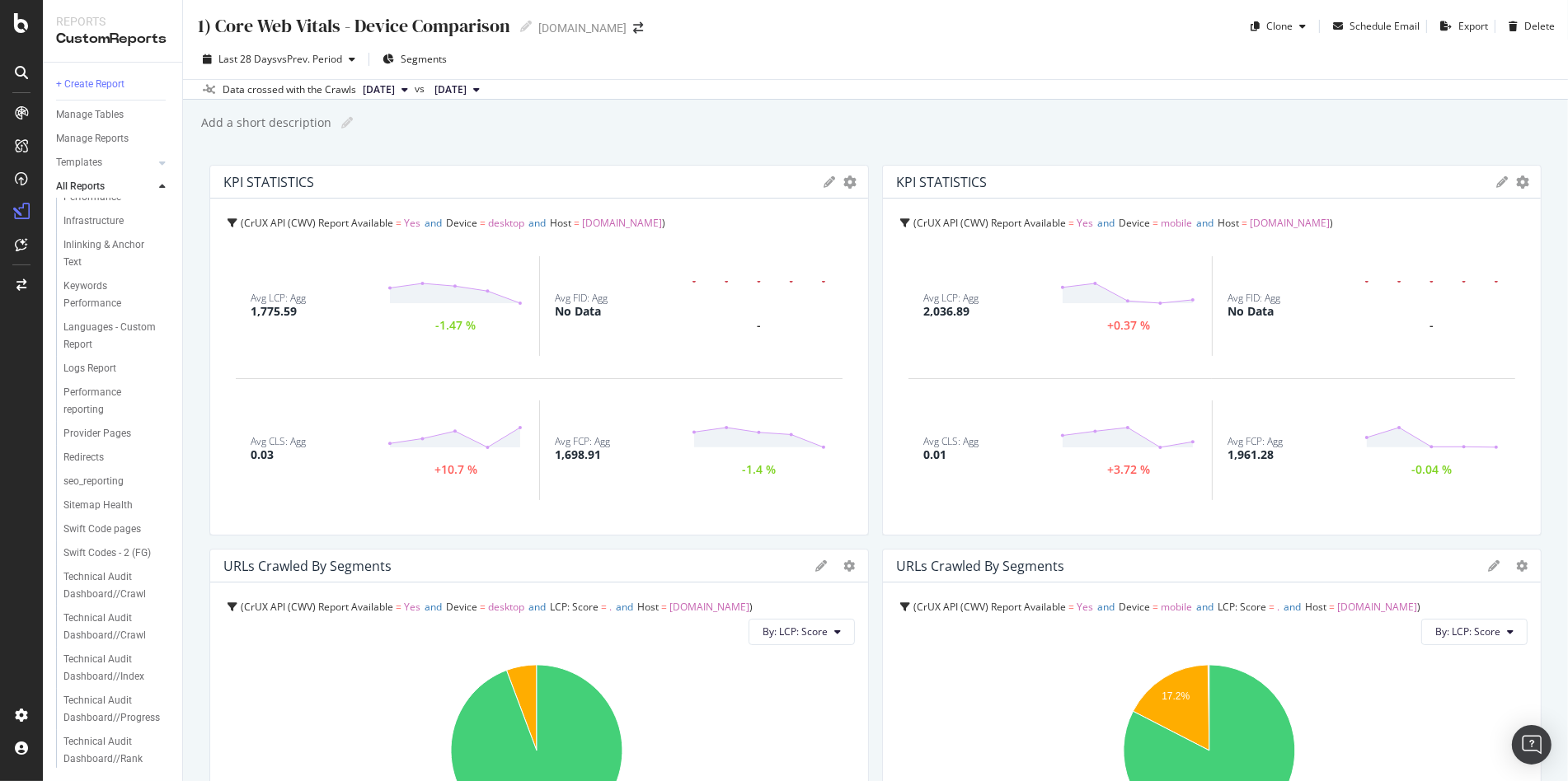
scroll to position [377, 0]
click at [92, 521] on div "Swift Code pages" at bounding box center [103, 530] width 78 height 18
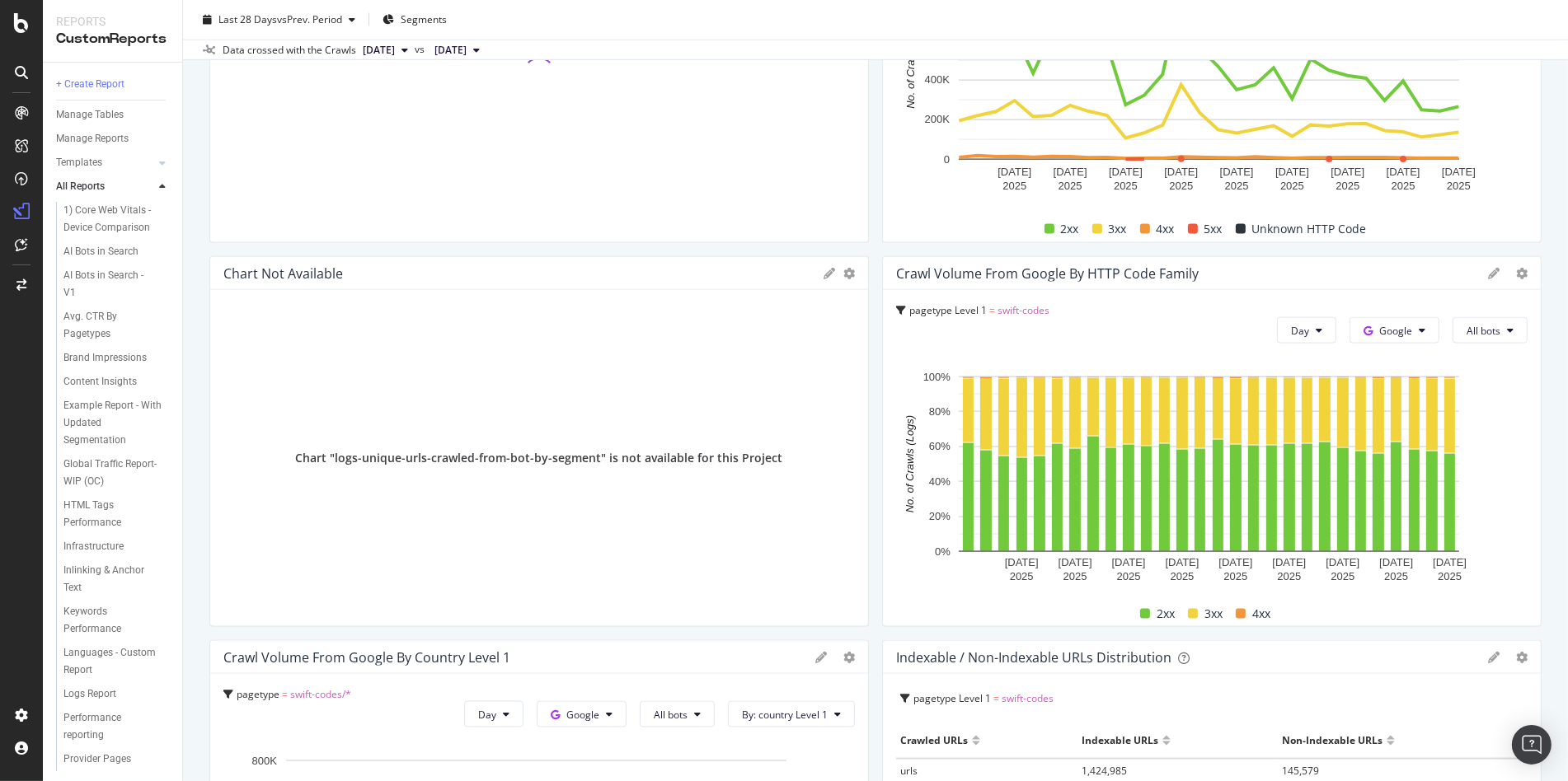
scroll to position [2597, 0]
click at [554, 358] on div "Chart "logs-unique-urls-crawled-from-bot-by-segment" is not available for this …" at bounding box center [539, 457] width 632 height 310
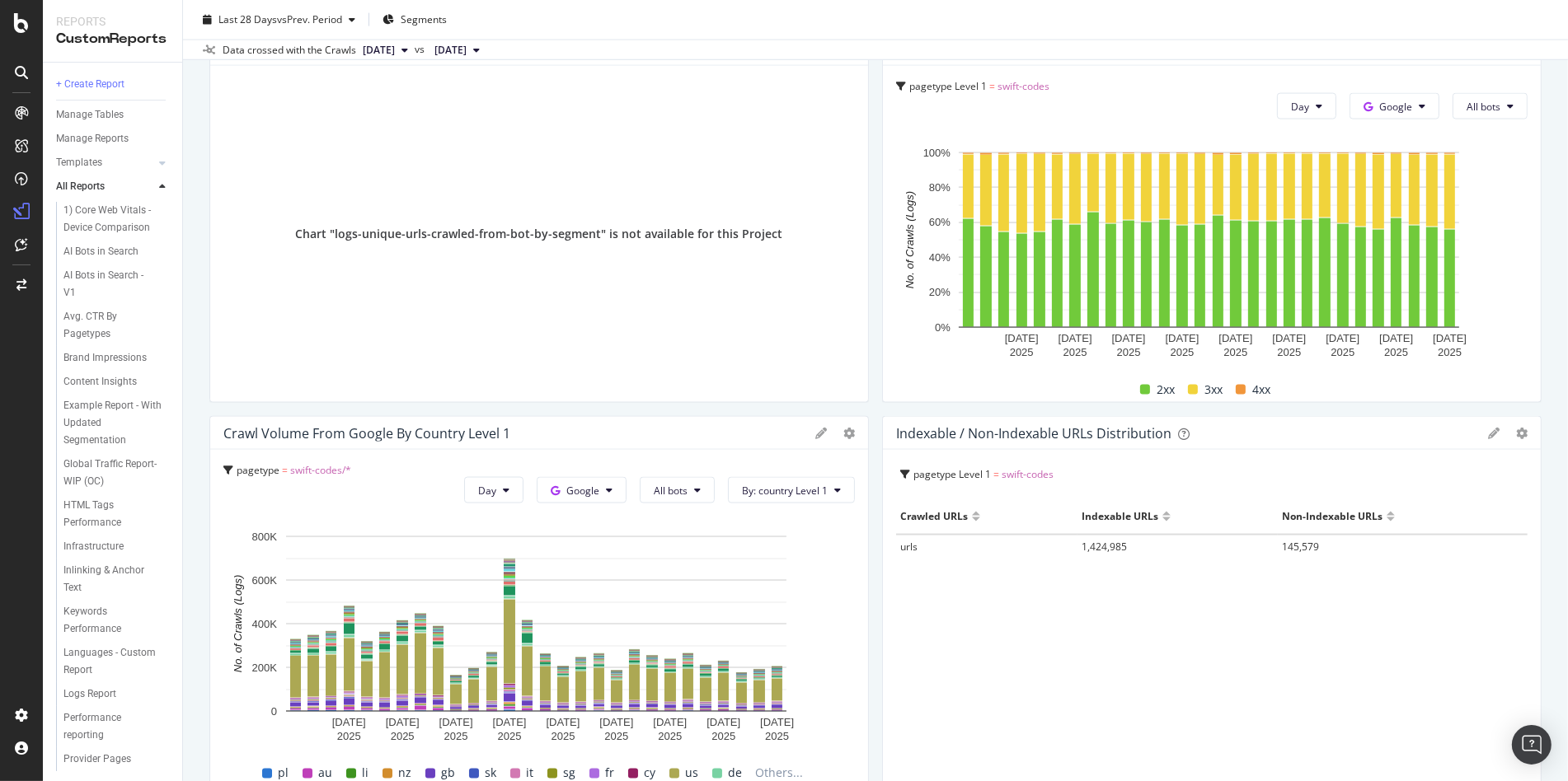
scroll to position [2569, 0]
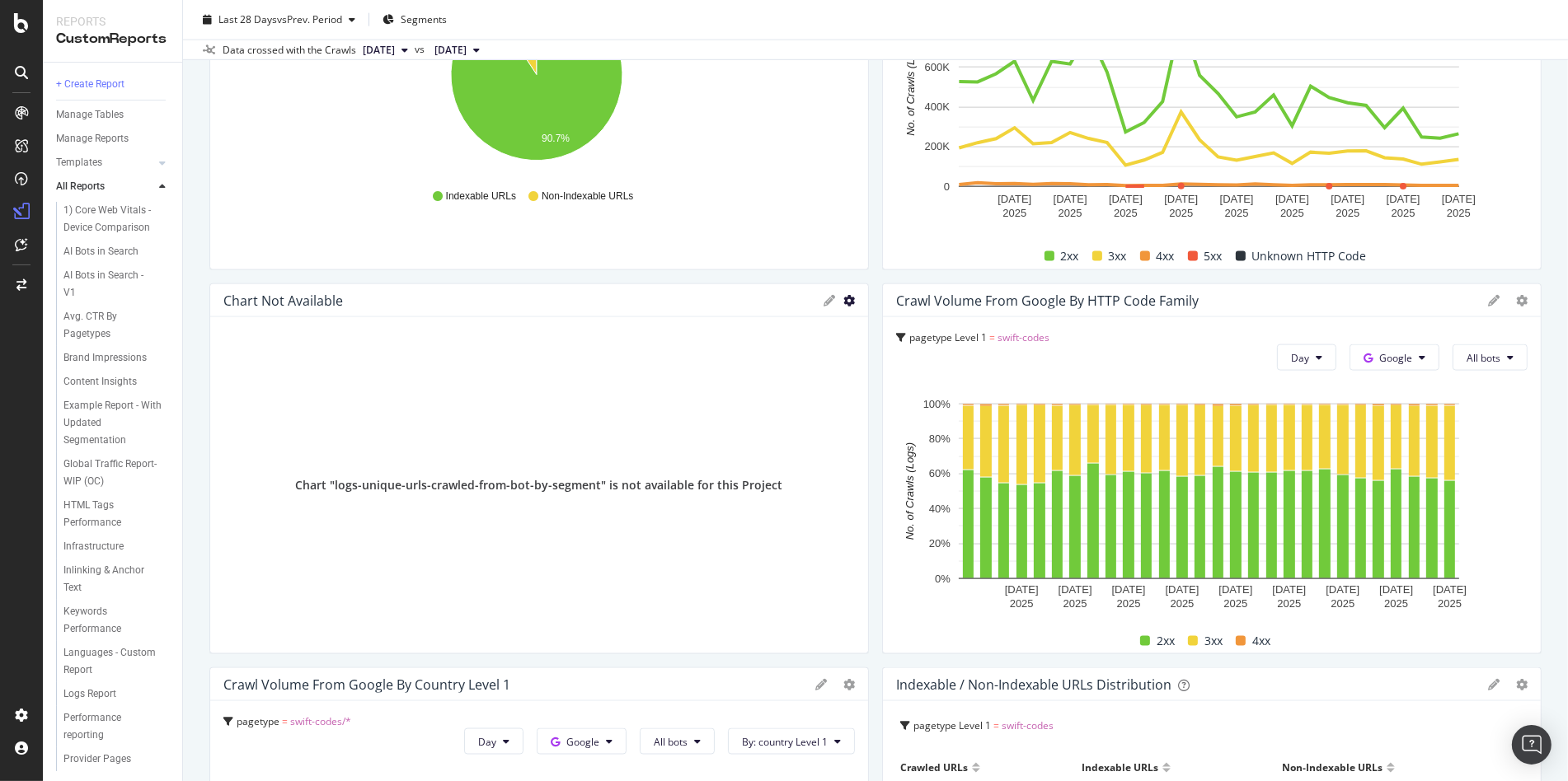
click at [843, 299] on icon "gear" at bounding box center [849, 301] width 12 height 11
click at [806, 327] on span "Delete" at bounding box center [801, 334] width 130 height 25
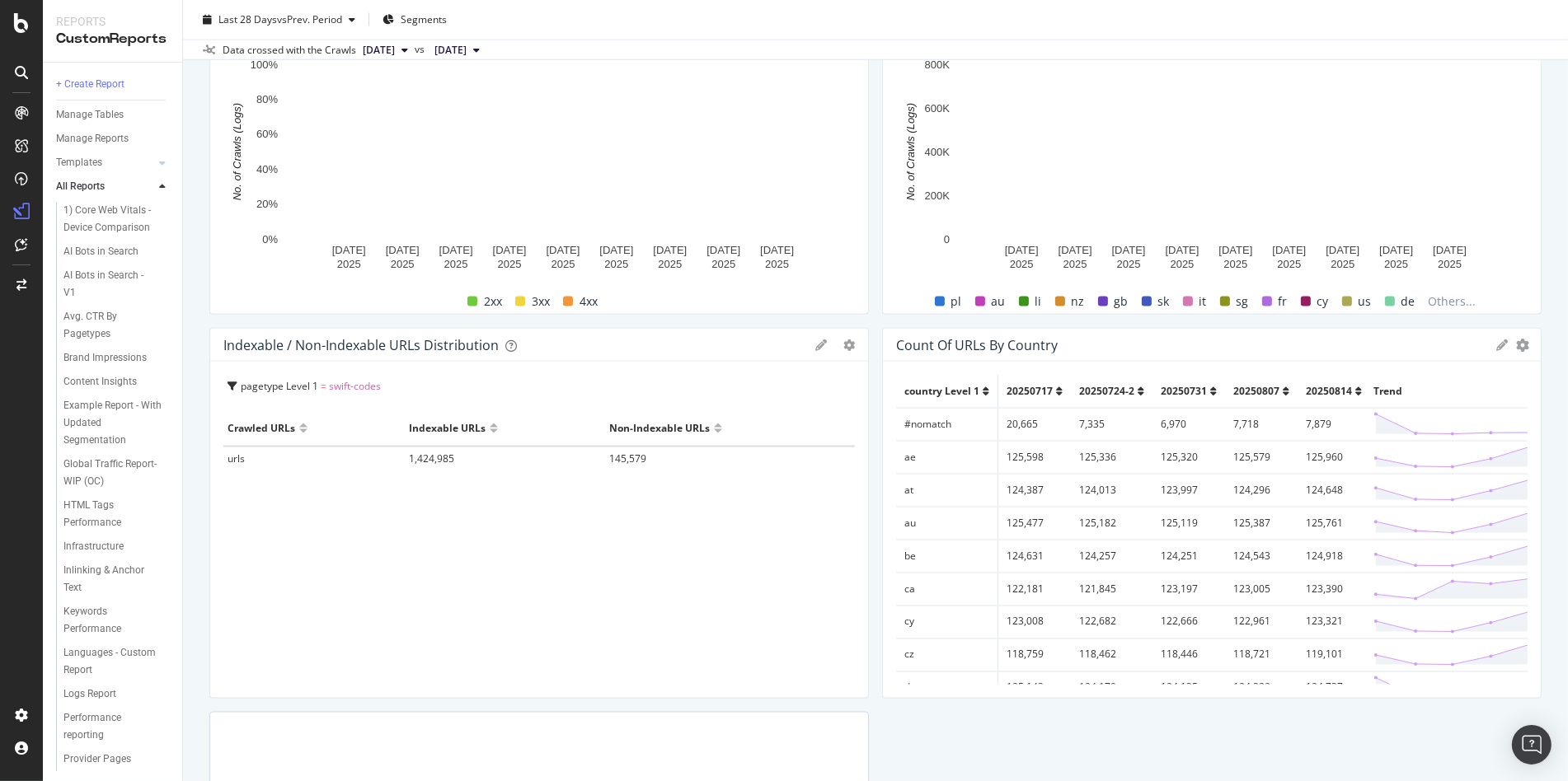
scroll to position [3252, 0]
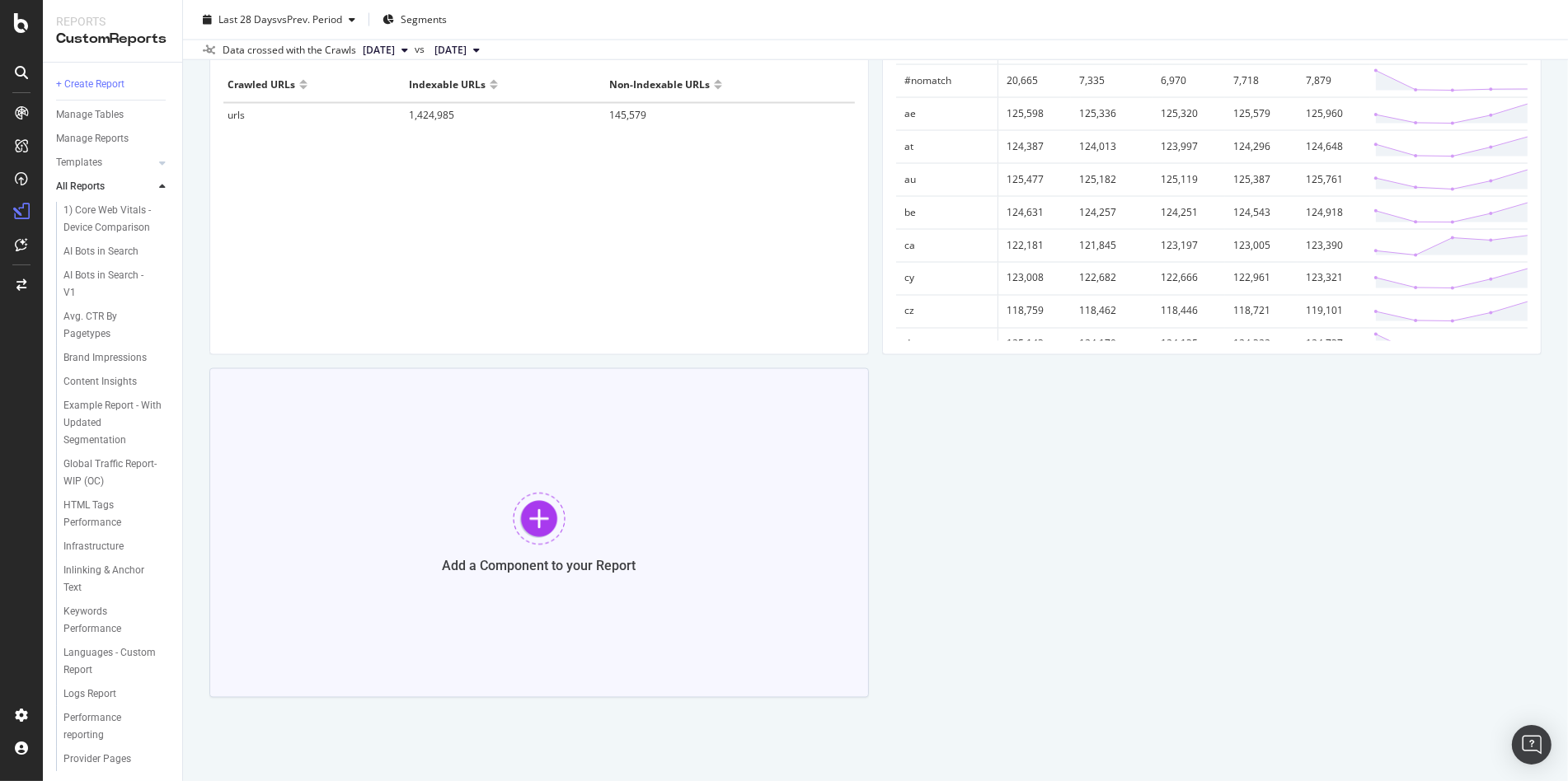
click at [584, 476] on div "Add a Component to your Report" at bounding box center [539, 532] width 659 height 330
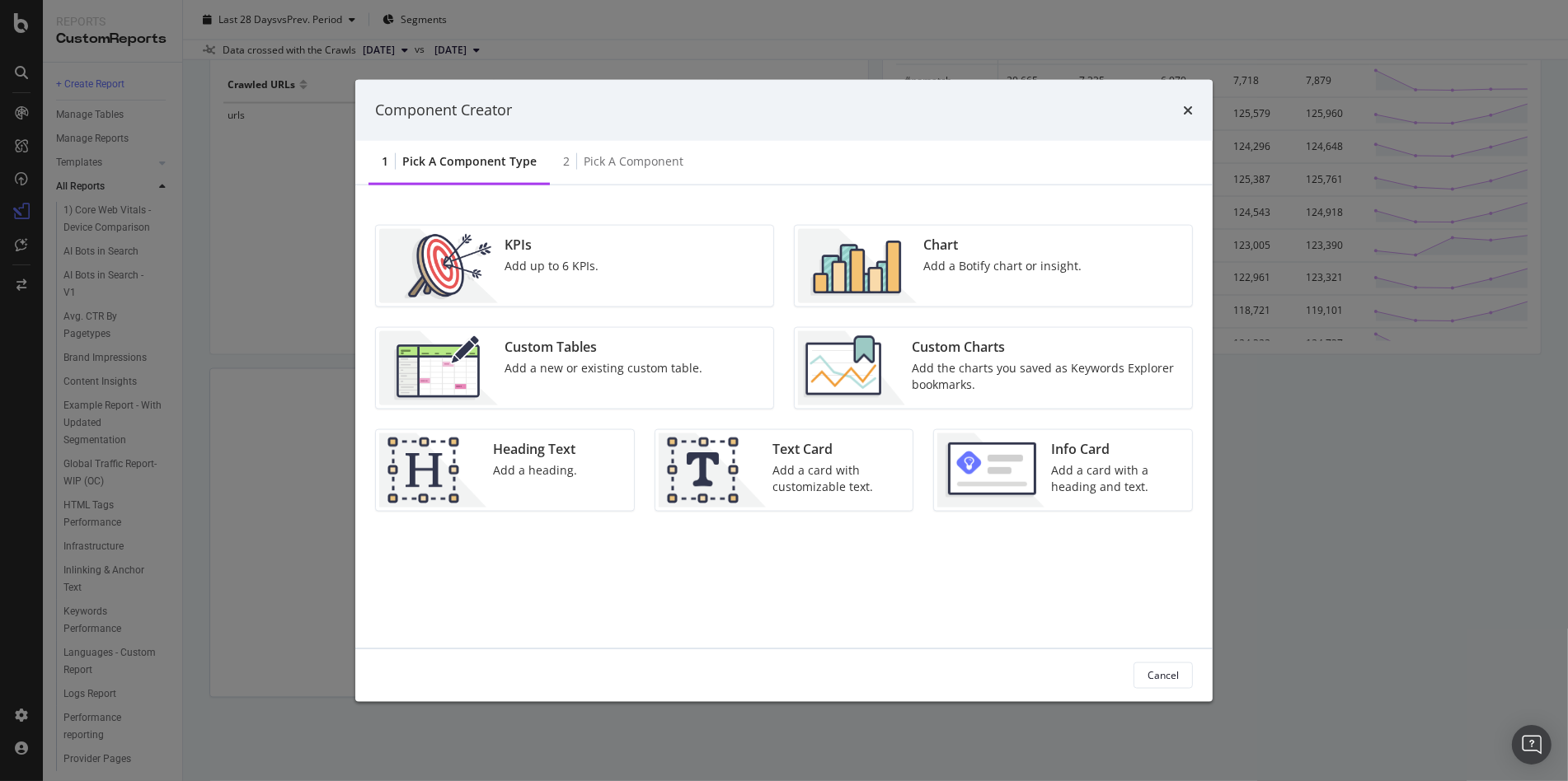
click at [995, 273] on div "Chart Add a Botify chart or insight." at bounding box center [1003, 265] width 172 height 74
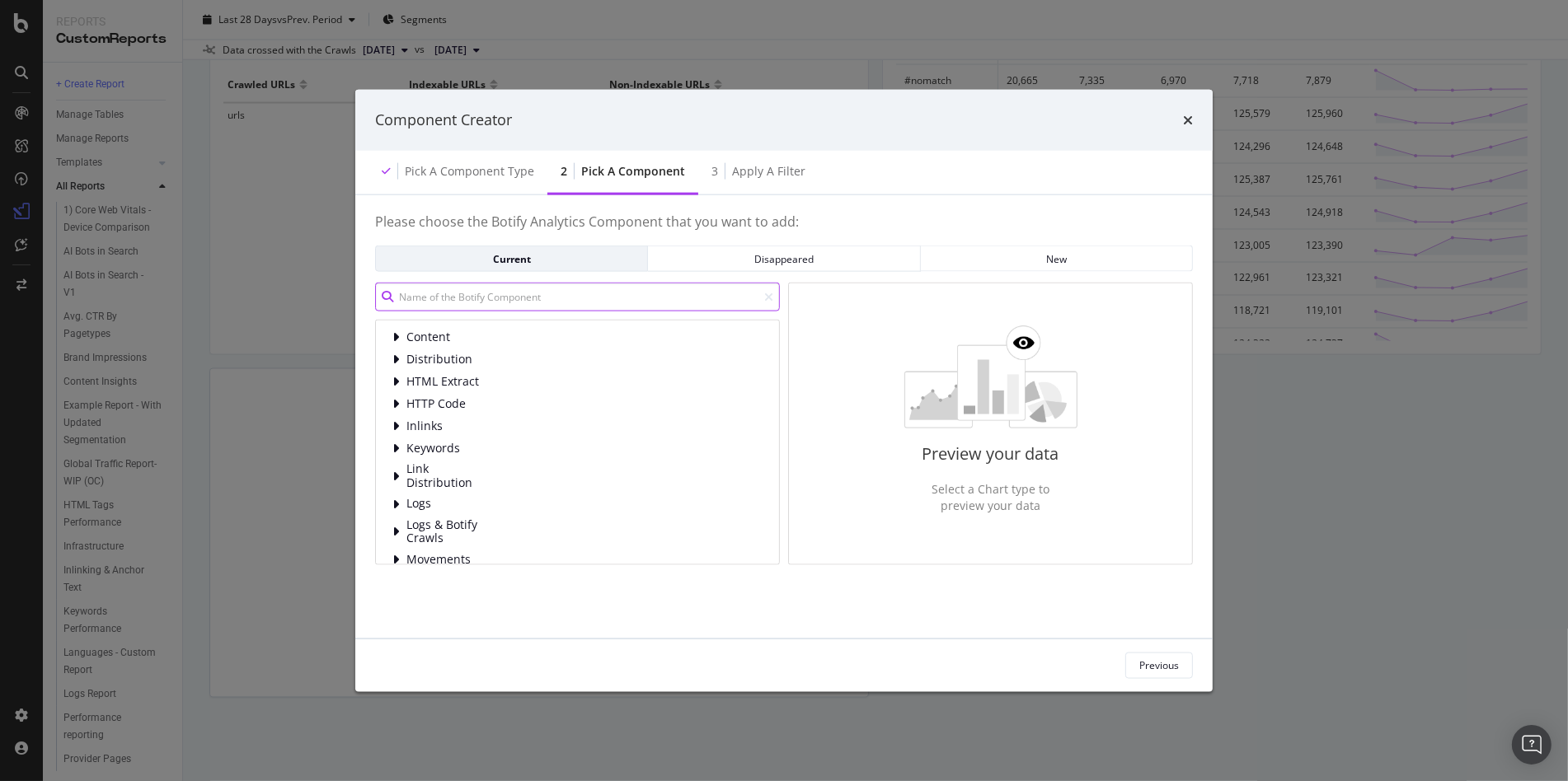
click at [500, 304] on input "modal" at bounding box center [577, 297] width 404 height 29
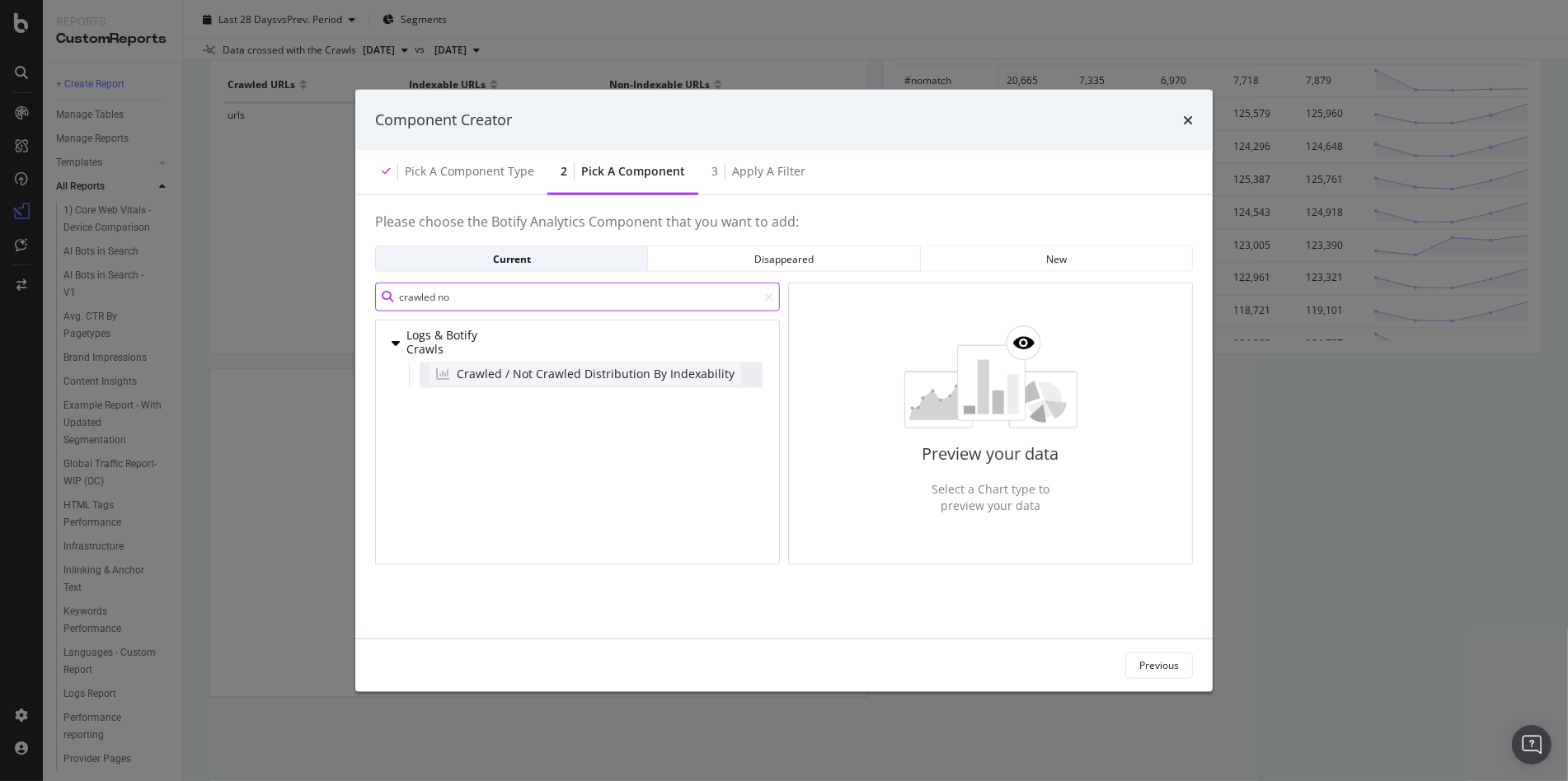
type input "crawled no"
click at [525, 376] on span "Crawled / Not Crawled Distribution By Indexability" at bounding box center [596, 373] width 278 height 17
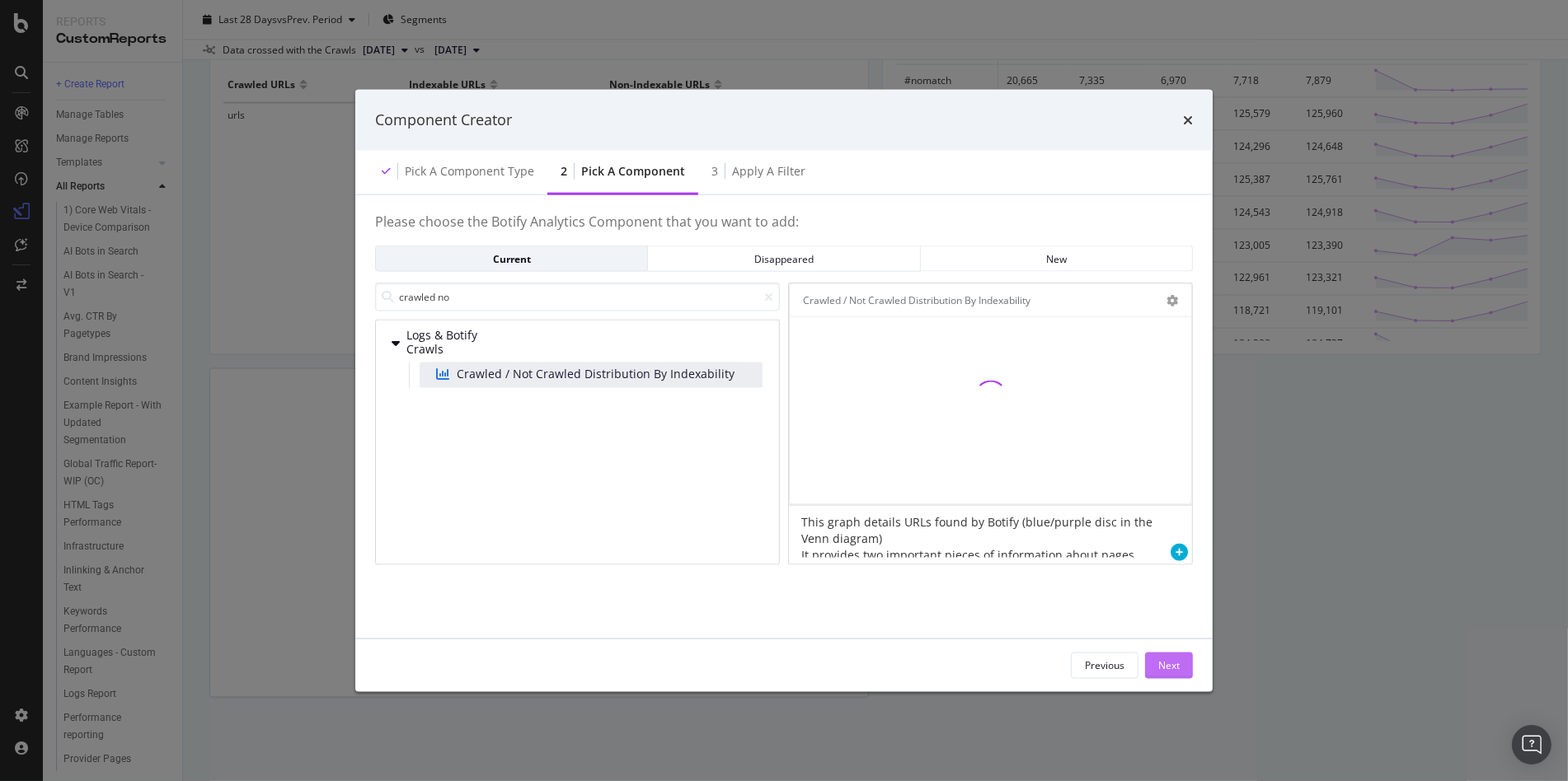
click at [1164, 659] on div "Next" at bounding box center [1169, 665] width 21 height 14
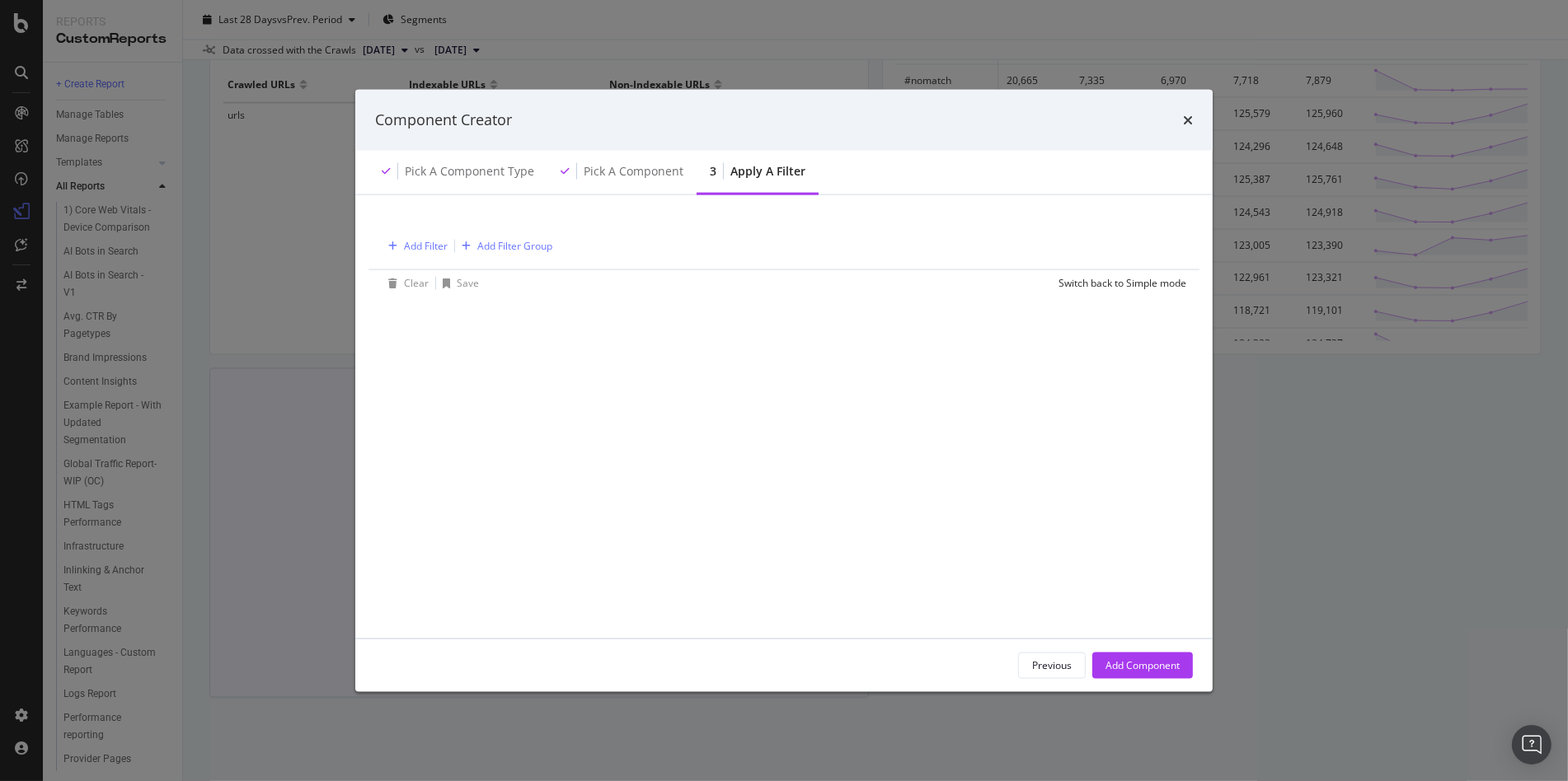
drag, startPoint x: 1134, startPoint y: 668, endPoint x: 1177, endPoint y: 591, distance: 88.2
click at [1134, 668] on div "Add Component" at bounding box center [1142, 665] width 74 height 14
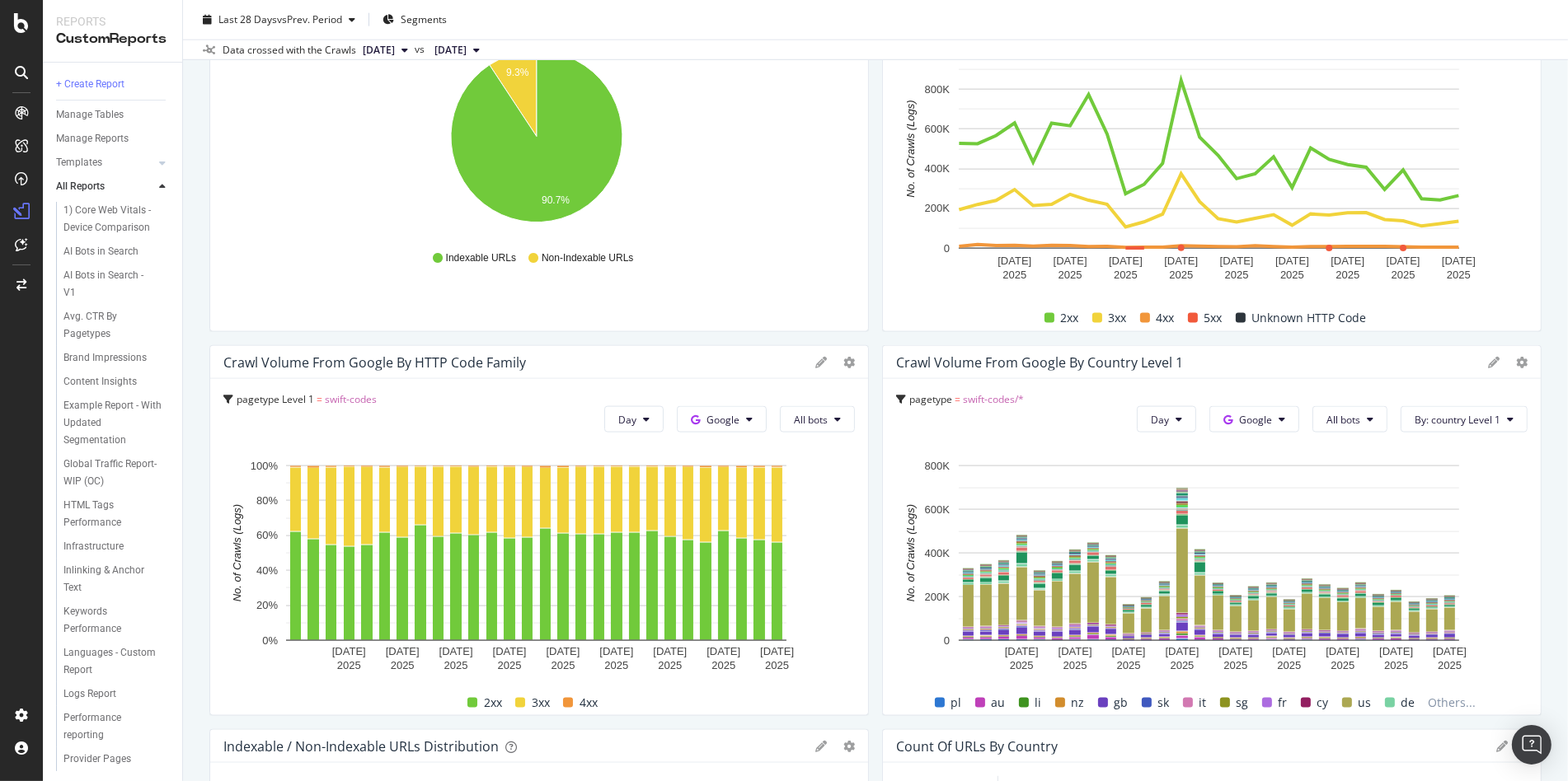
scroll to position [2853, 0]
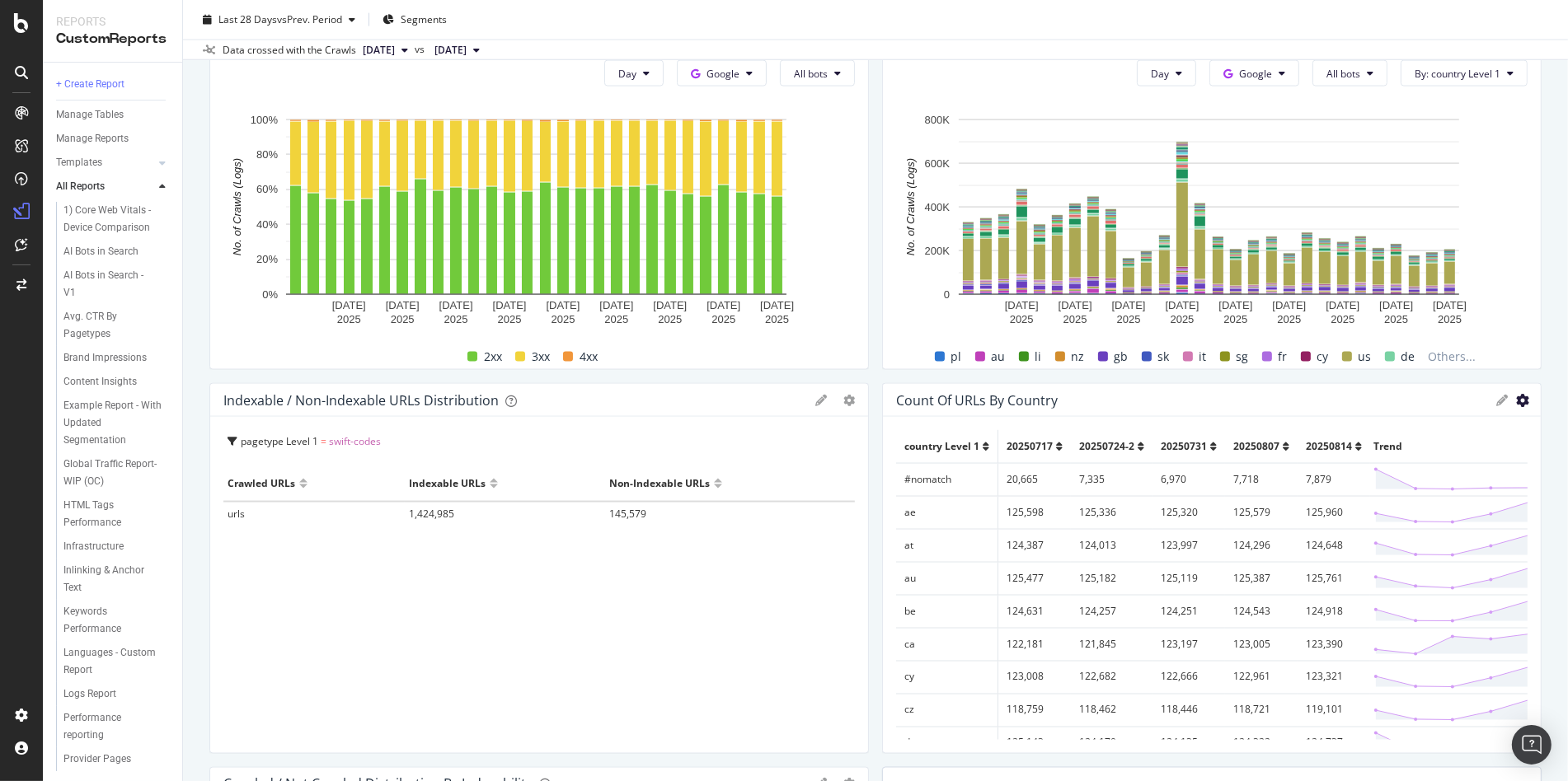
click at [1516, 401] on icon "gear" at bounding box center [1522, 400] width 13 height 13
click at [1546, 420] on div "Swift Code pages Swift Code pages remitly.com Clone Schedule Email Export Delet…" at bounding box center [875, 390] width 1385 height 781
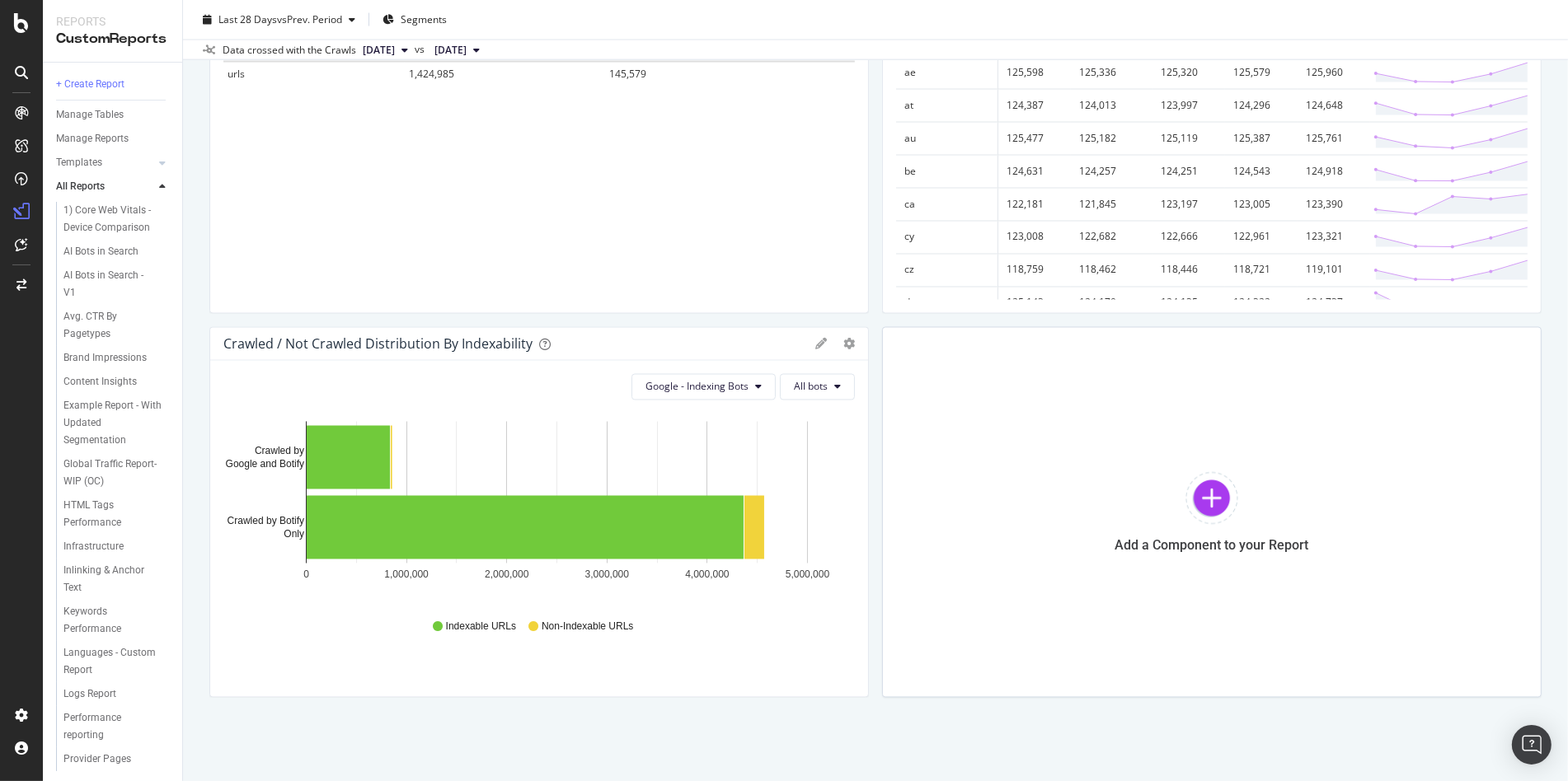
click at [842, 350] on div "Crawled / Not Crawled Distribution By Indexability Bar Bar (by Percentage) Tabl…" at bounding box center [539, 344] width 657 height 33
click at [843, 339] on icon "gear" at bounding box center [849, 344] width 12 height 11
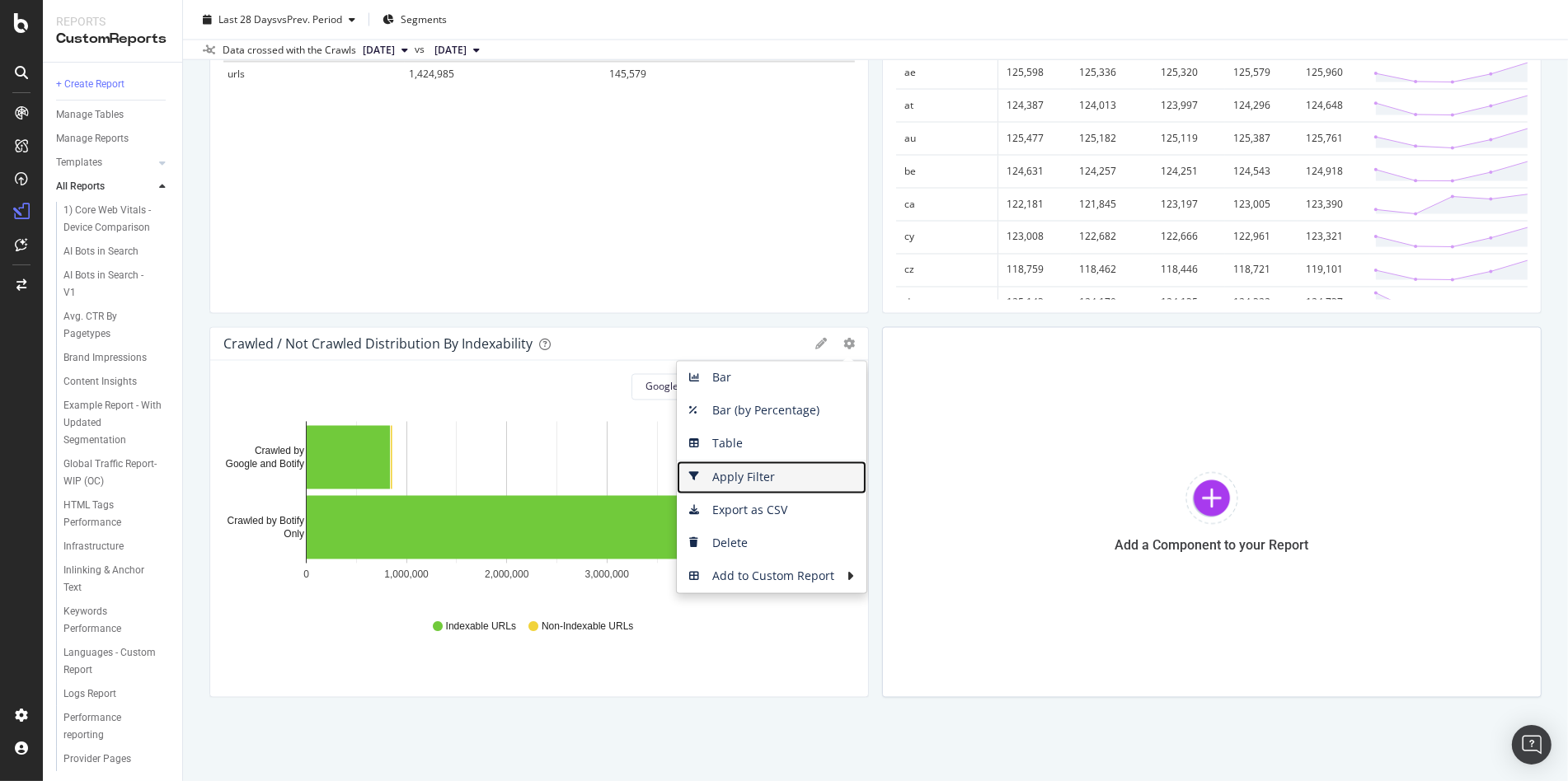
click at [765, 490] on link "Apply Filter" at bounding box center [772, 478] width 189 height 33
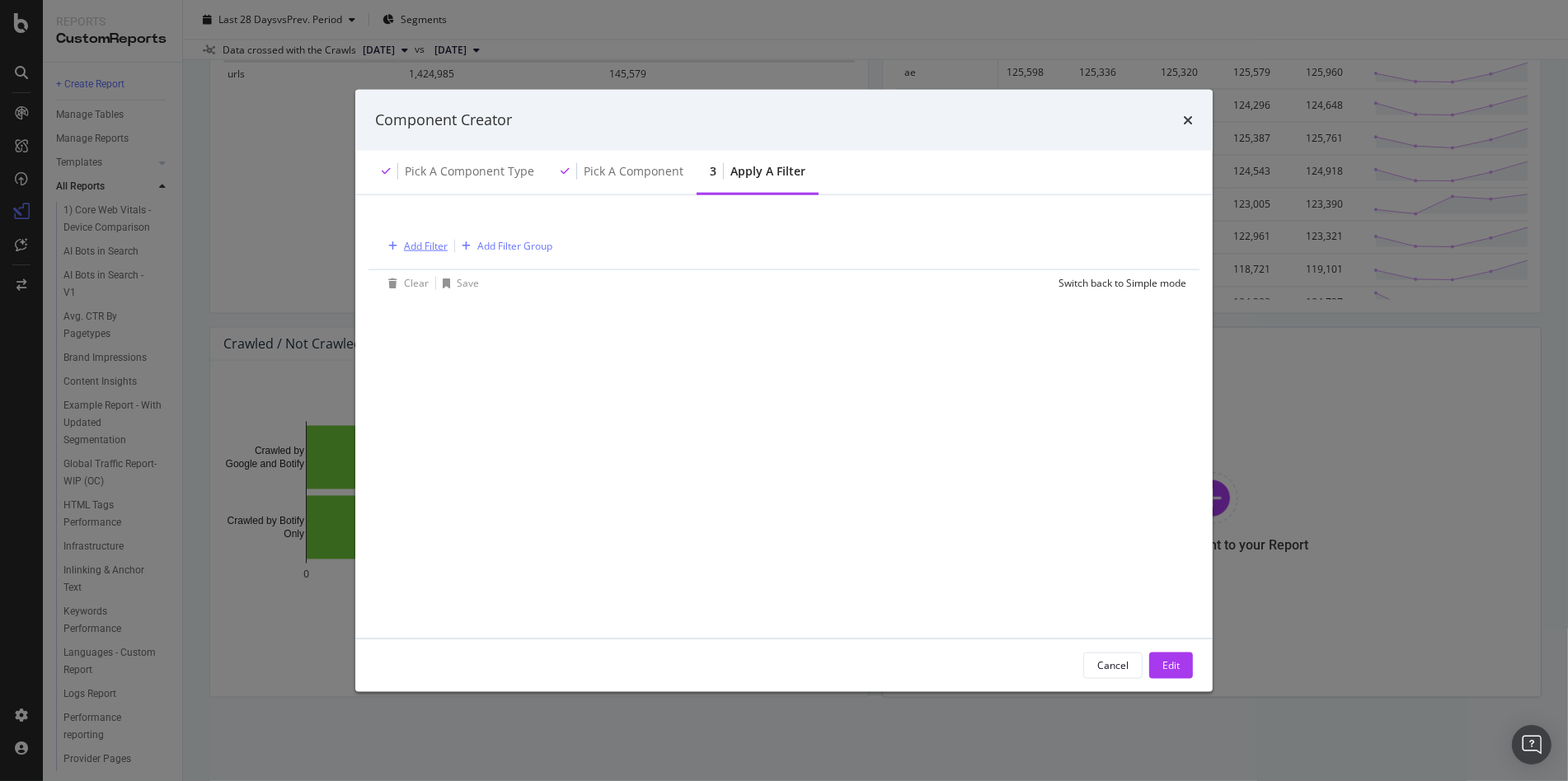
click at [438, 241] on div "Add Filter" at bounding box center [425, 246] width 43 height 14
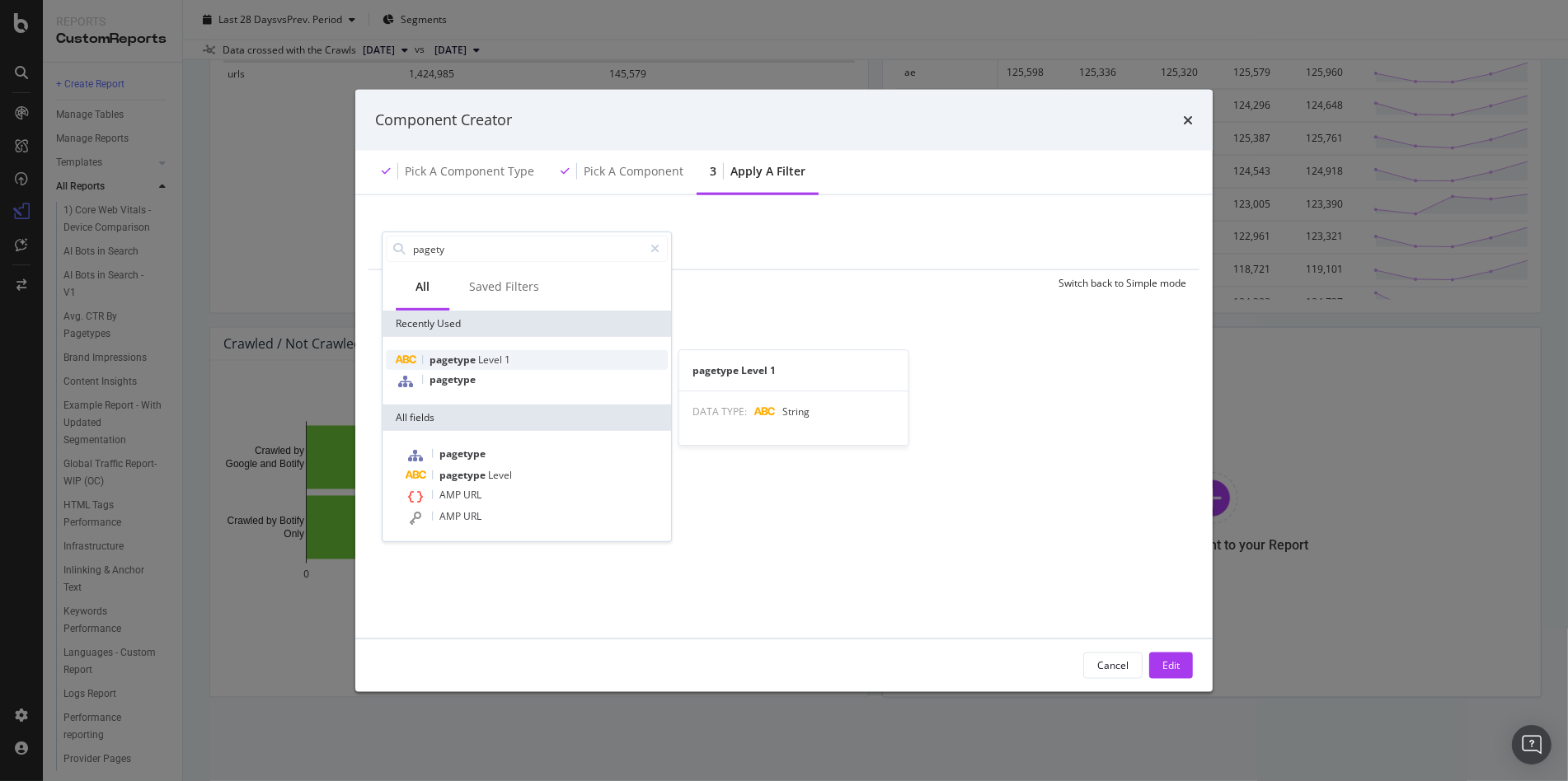
type input "pagety"
click at [451, 357] on span "pagetype" at bounding box center [453, 360] width 49 height 14
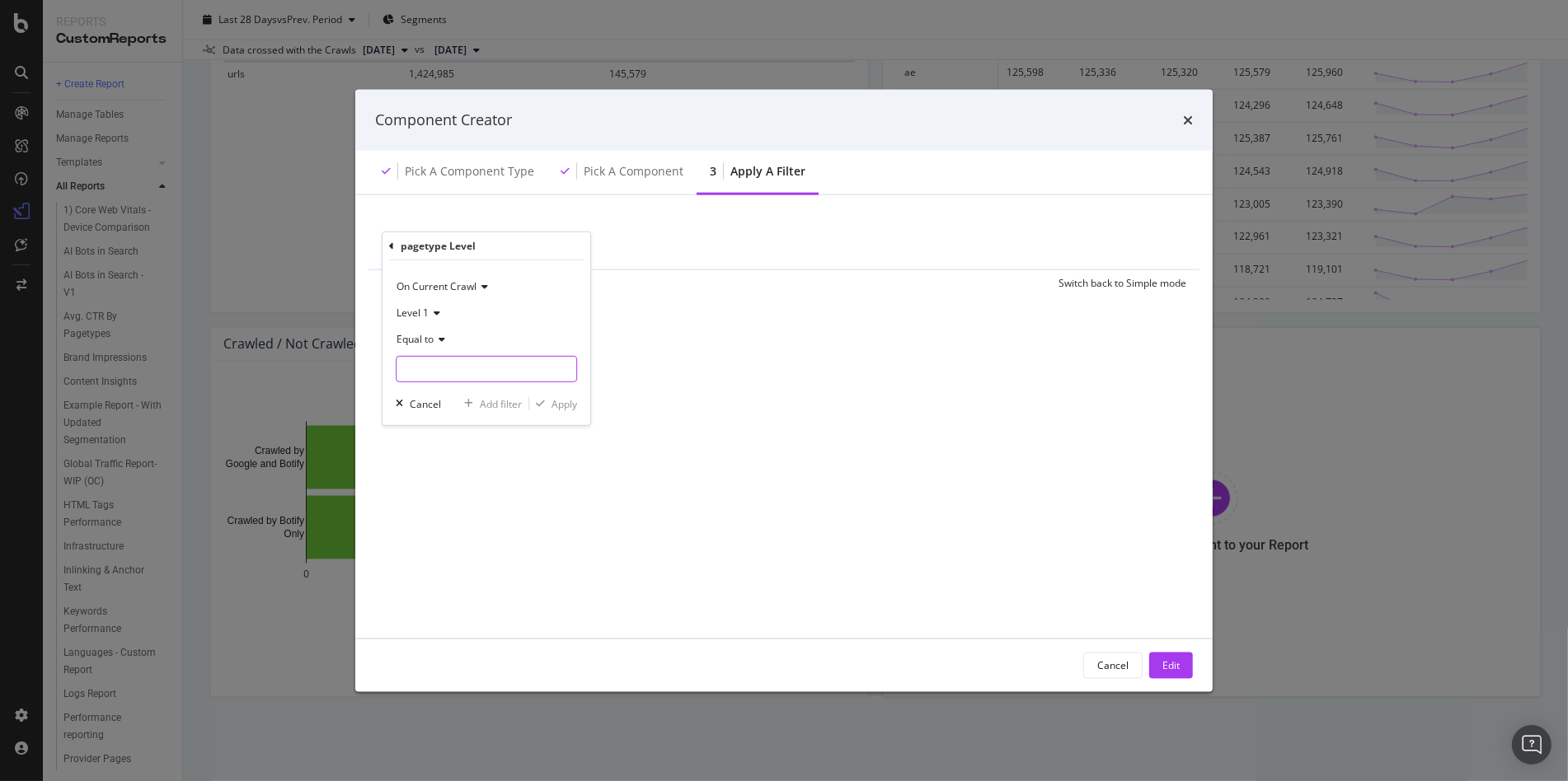
click at [451, 357] on input "modal" at bounding box center [486, 369] width 180 height 27
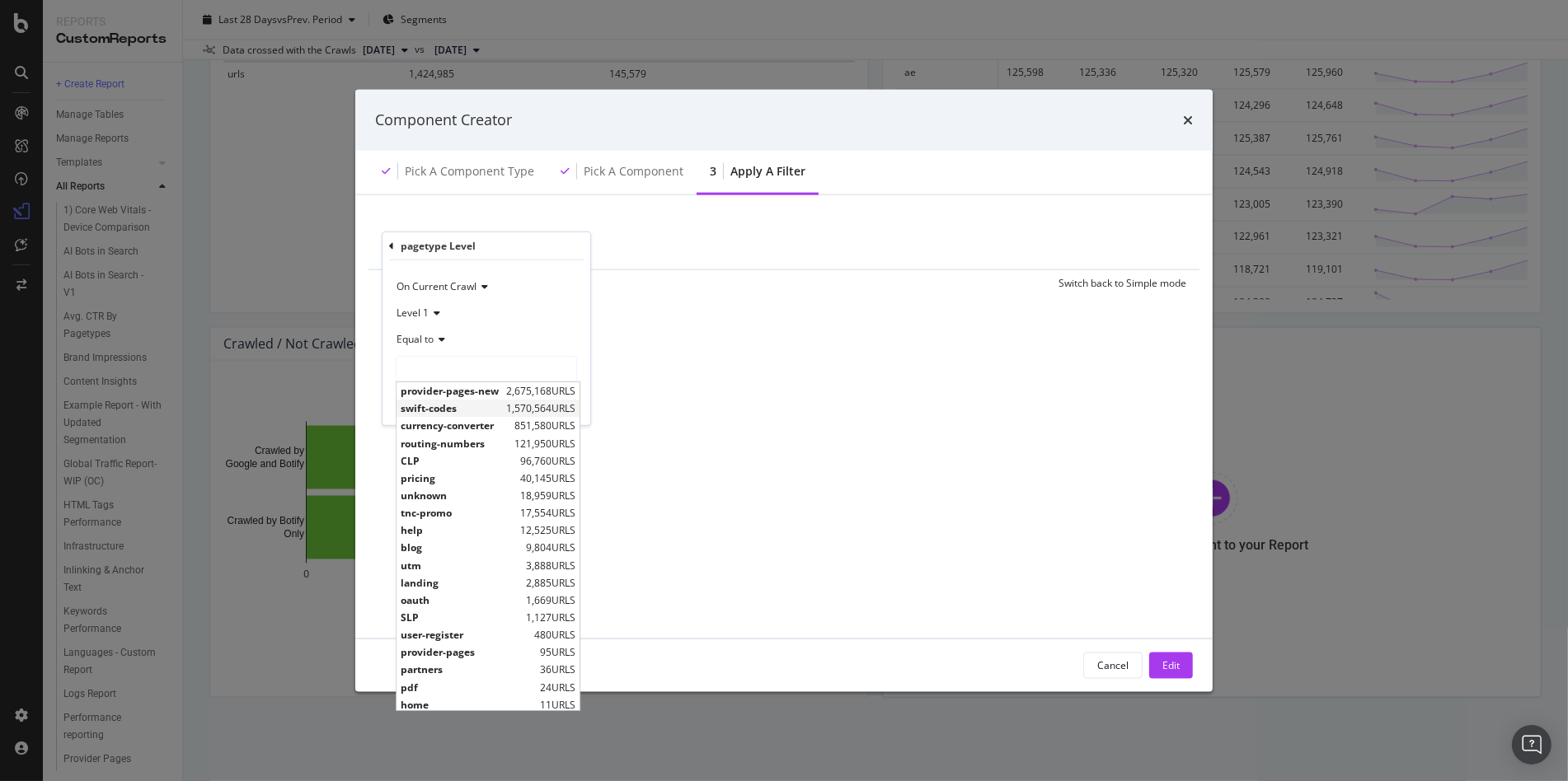
click at [439, 408] on span "swift-codes" at bounding box center [451, 409] width 102 height 14
type input "swift-codes"
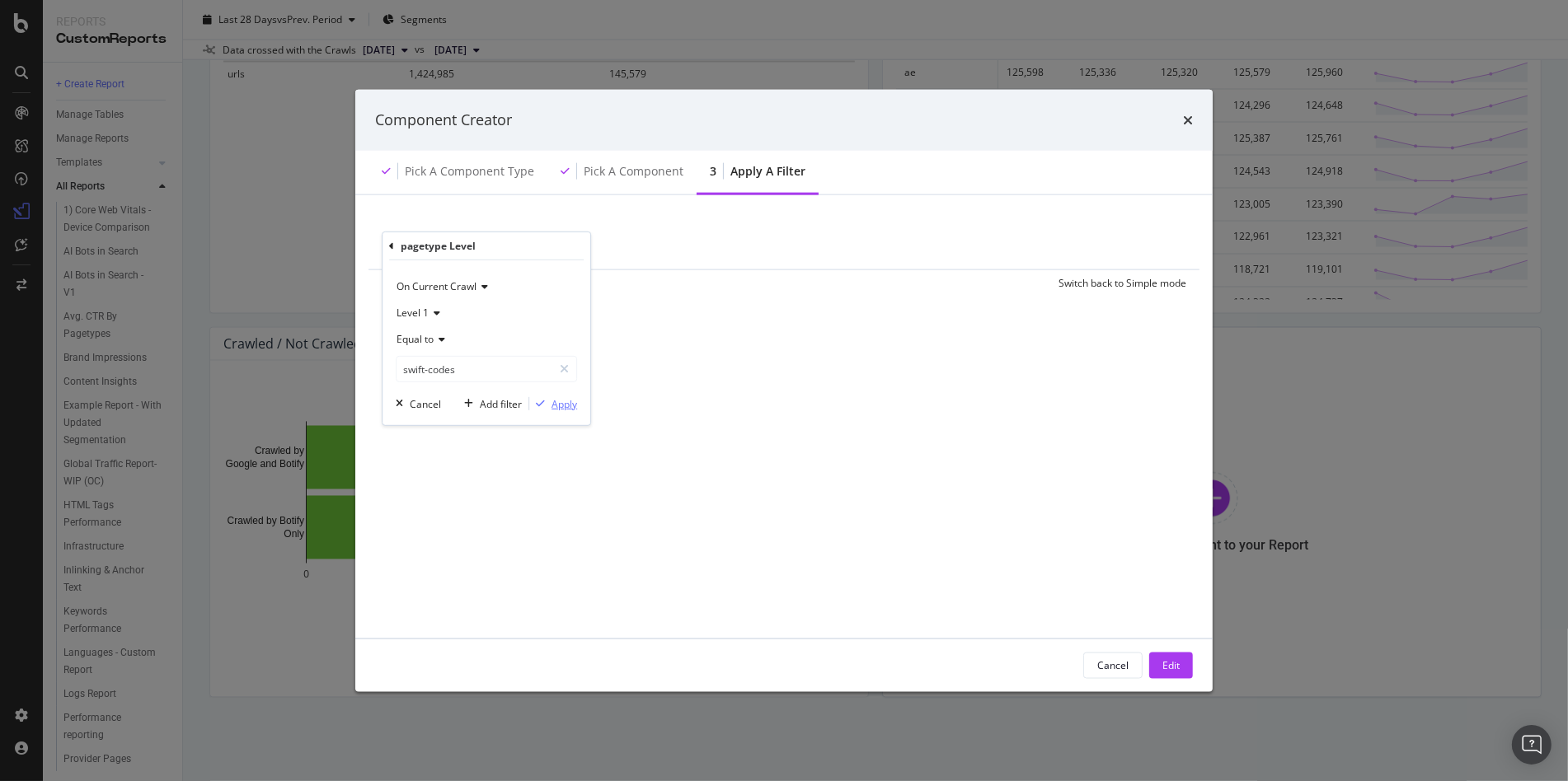
click at [565, 406] on div "Apply" at bounding box center [564, 403] width 26 height 14
click at [1152, 663] on button "Edit" at bounding box center [1171, 665] width 43 height 27
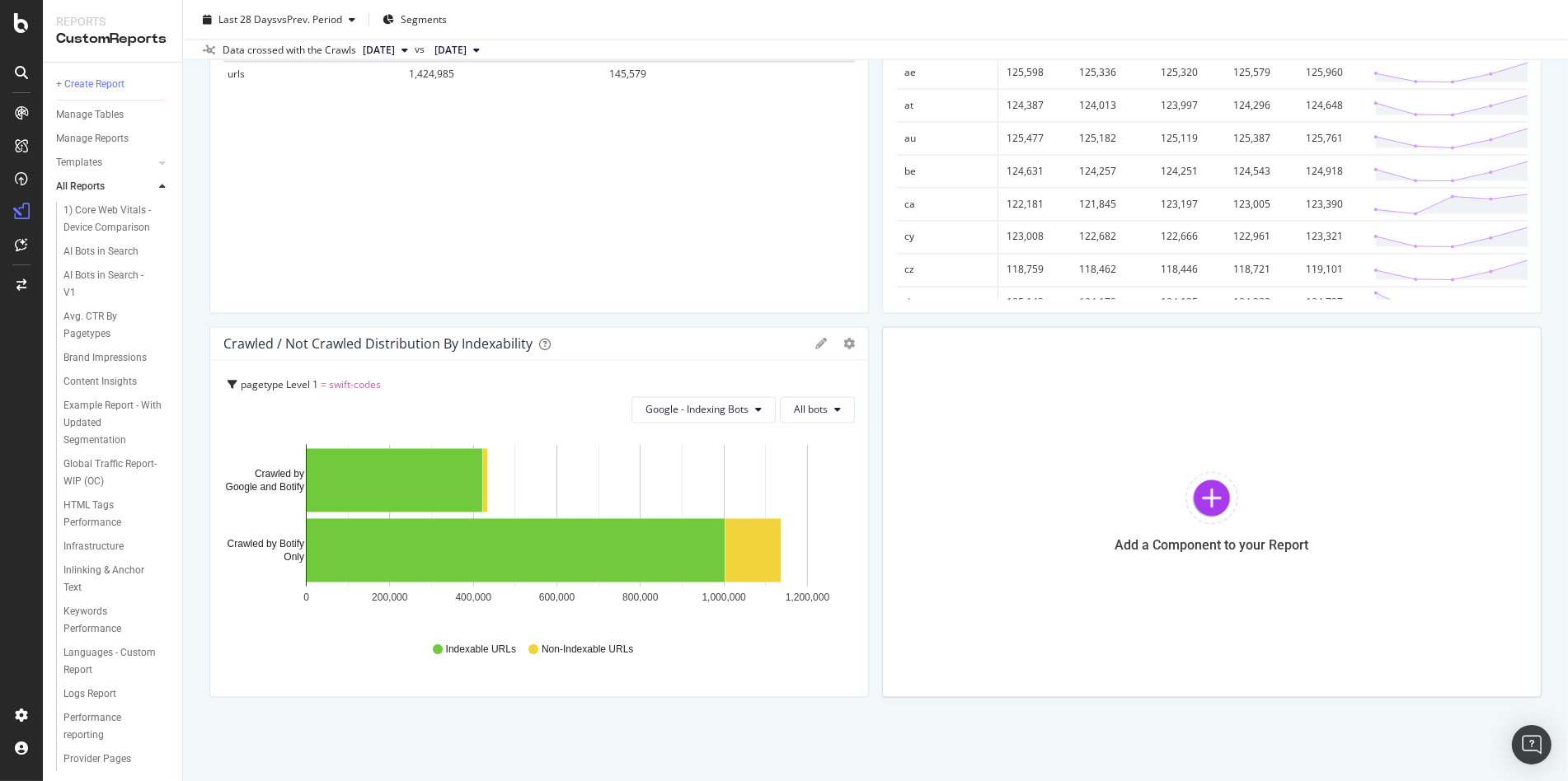
click at [395, 47] on span "[DATE]" at bounding box center [379, 50] width 32 height 15
click at [843, 343] on icon "gear" at bounding box center [849, 344] width 12 height 11
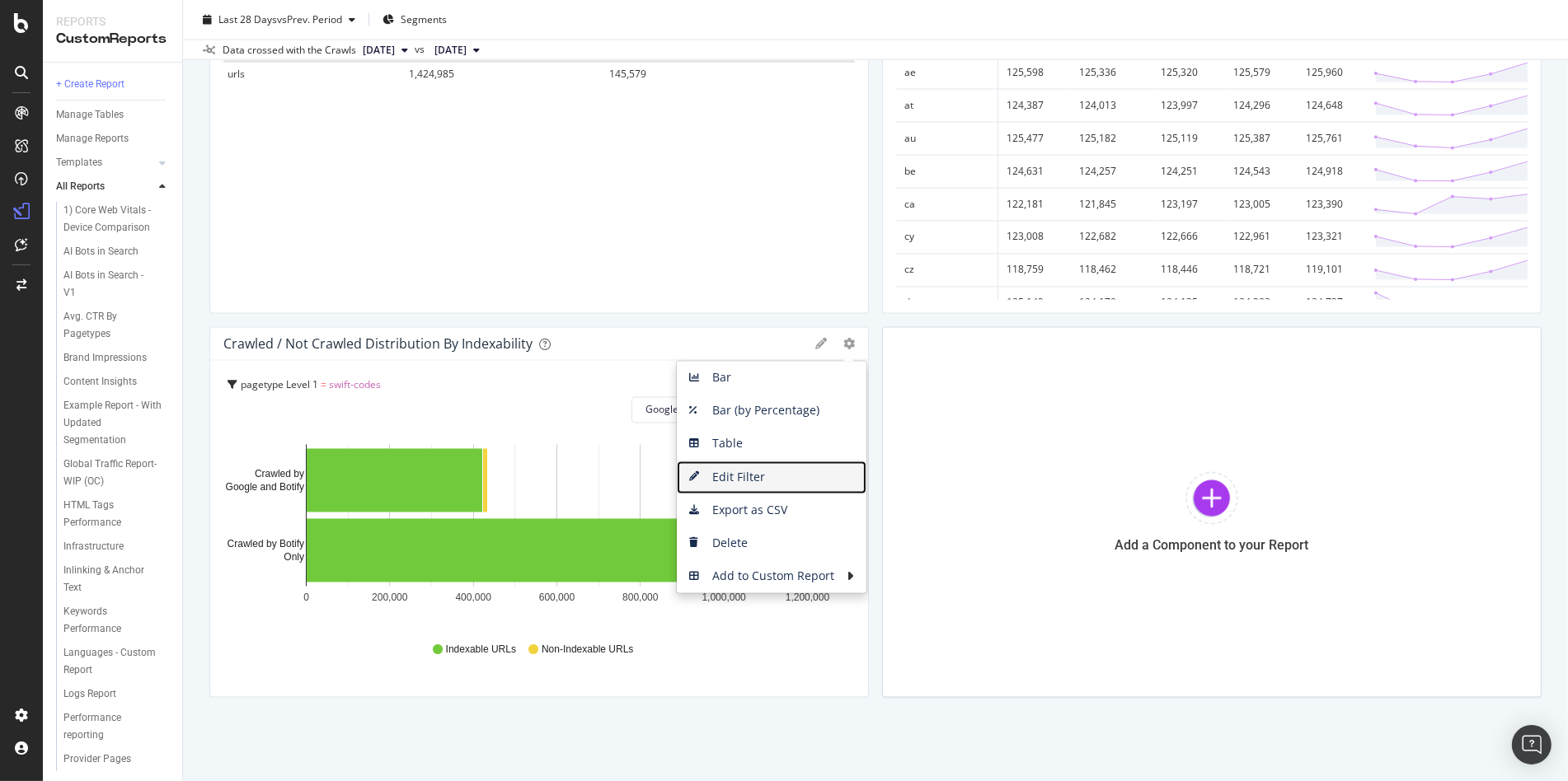
click at [741, 480] on span "Edit Filter" at bounding box center [772, 478] width 189 height 25
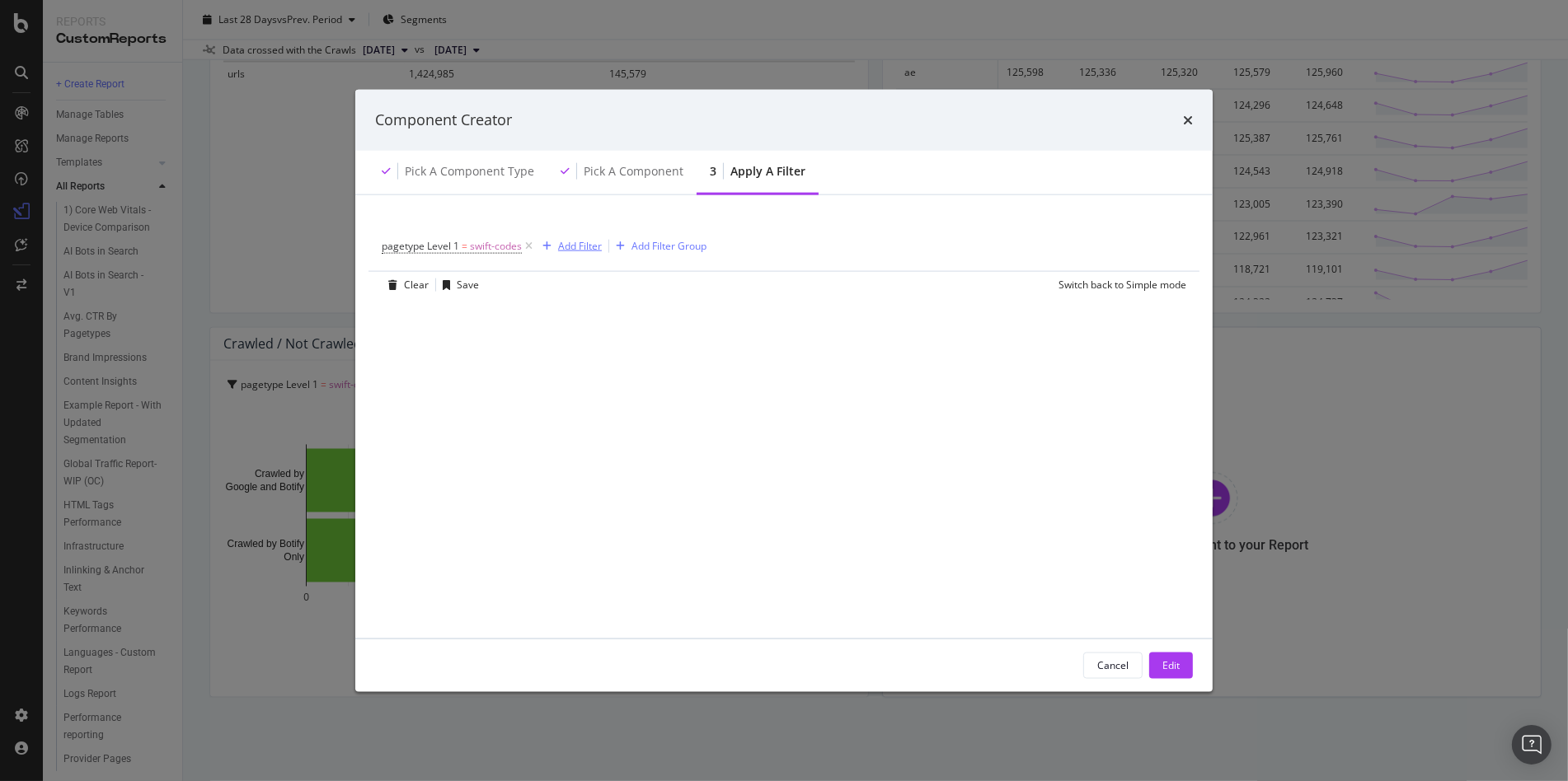
click at [593, 246] on div "Add Filter" at bounding box center [580, 246] width 43 height 14
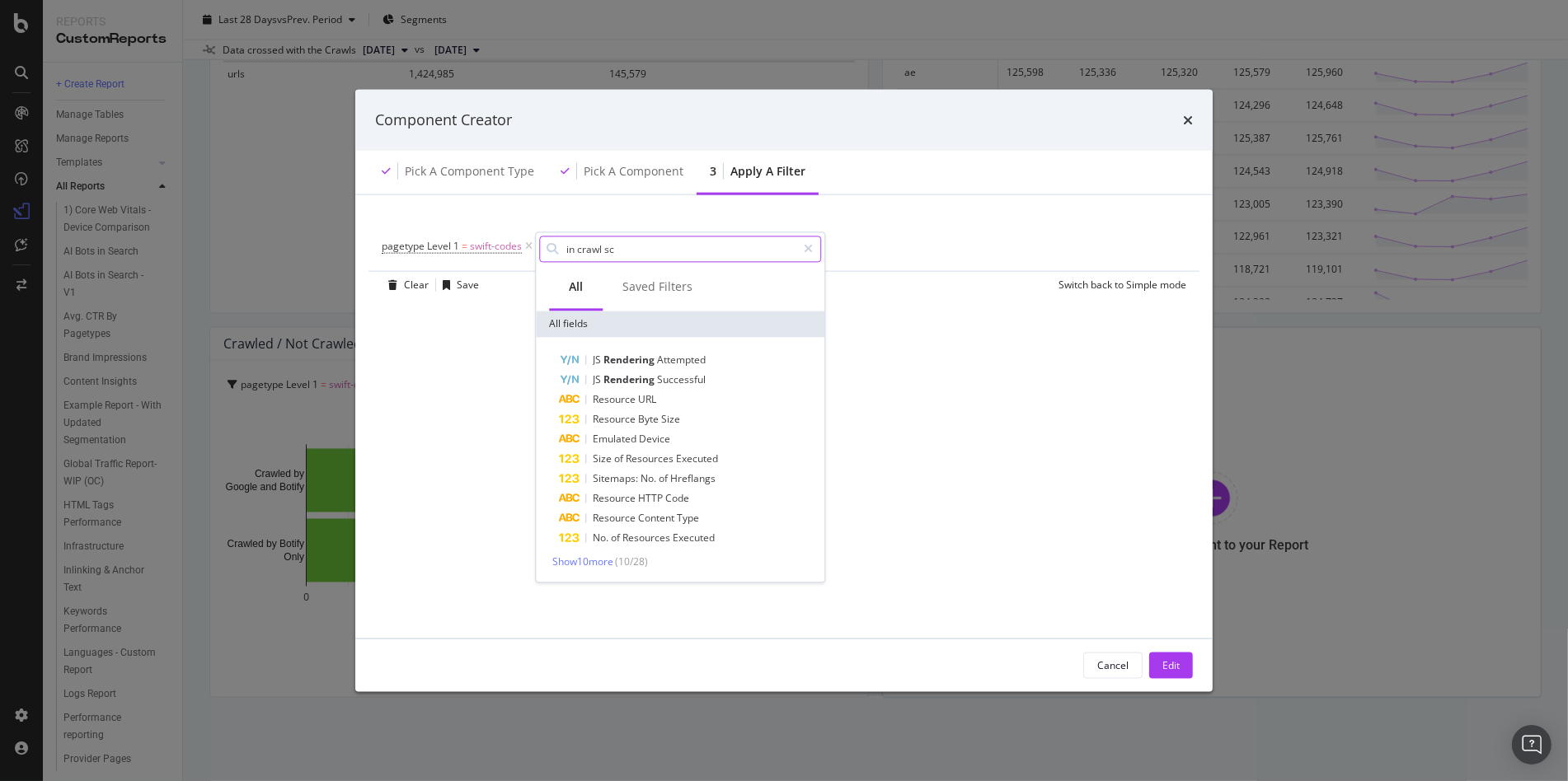
click at [633, 243] on input "in crawl sc" at bounding box center [680, 249] width 232 height 25
type input "scope"
click at [596, 563] on span "Show 10 more" at bounding box center [582, 562] width 61 height 14
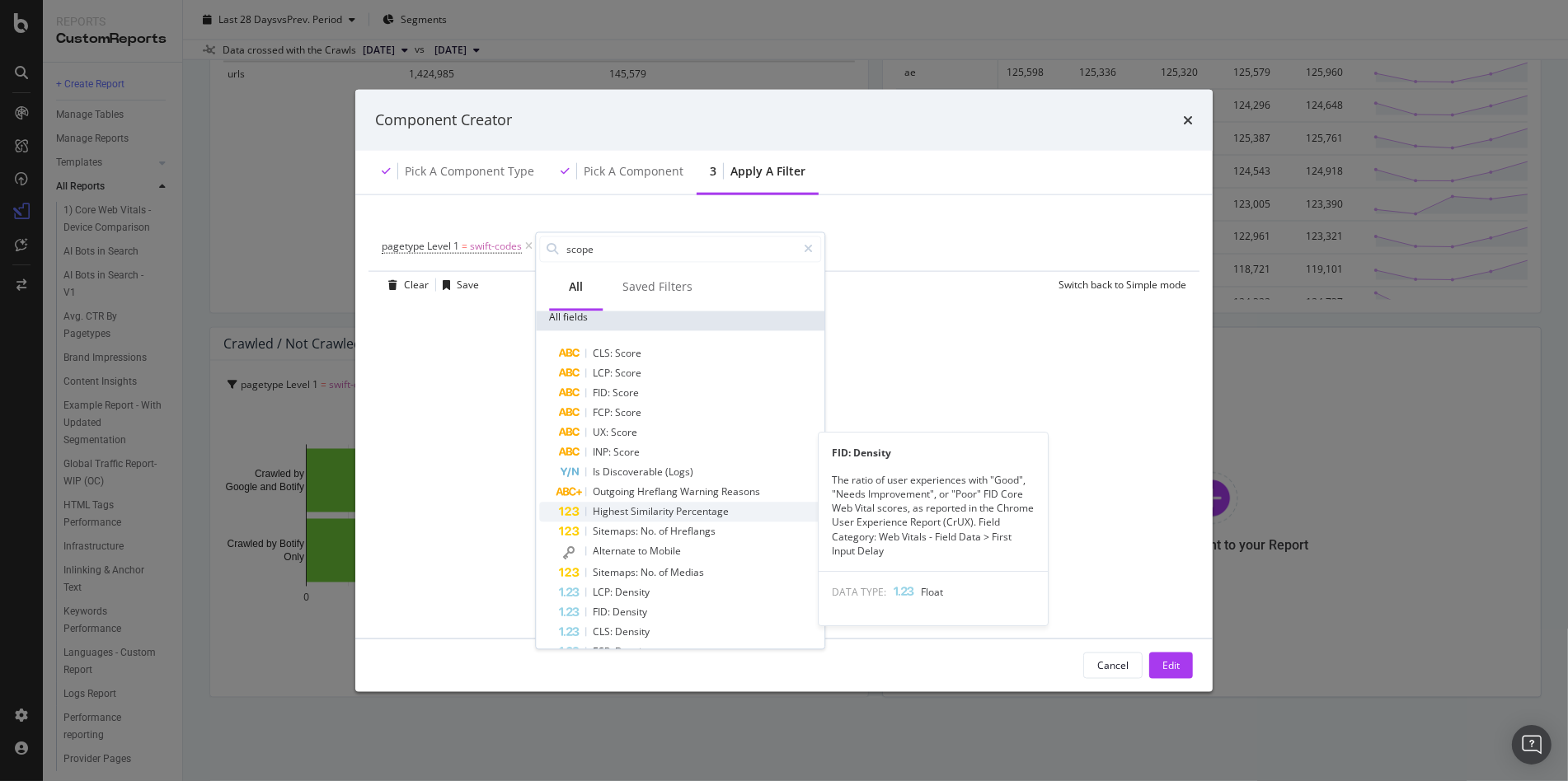
scroll to position [0, 0]
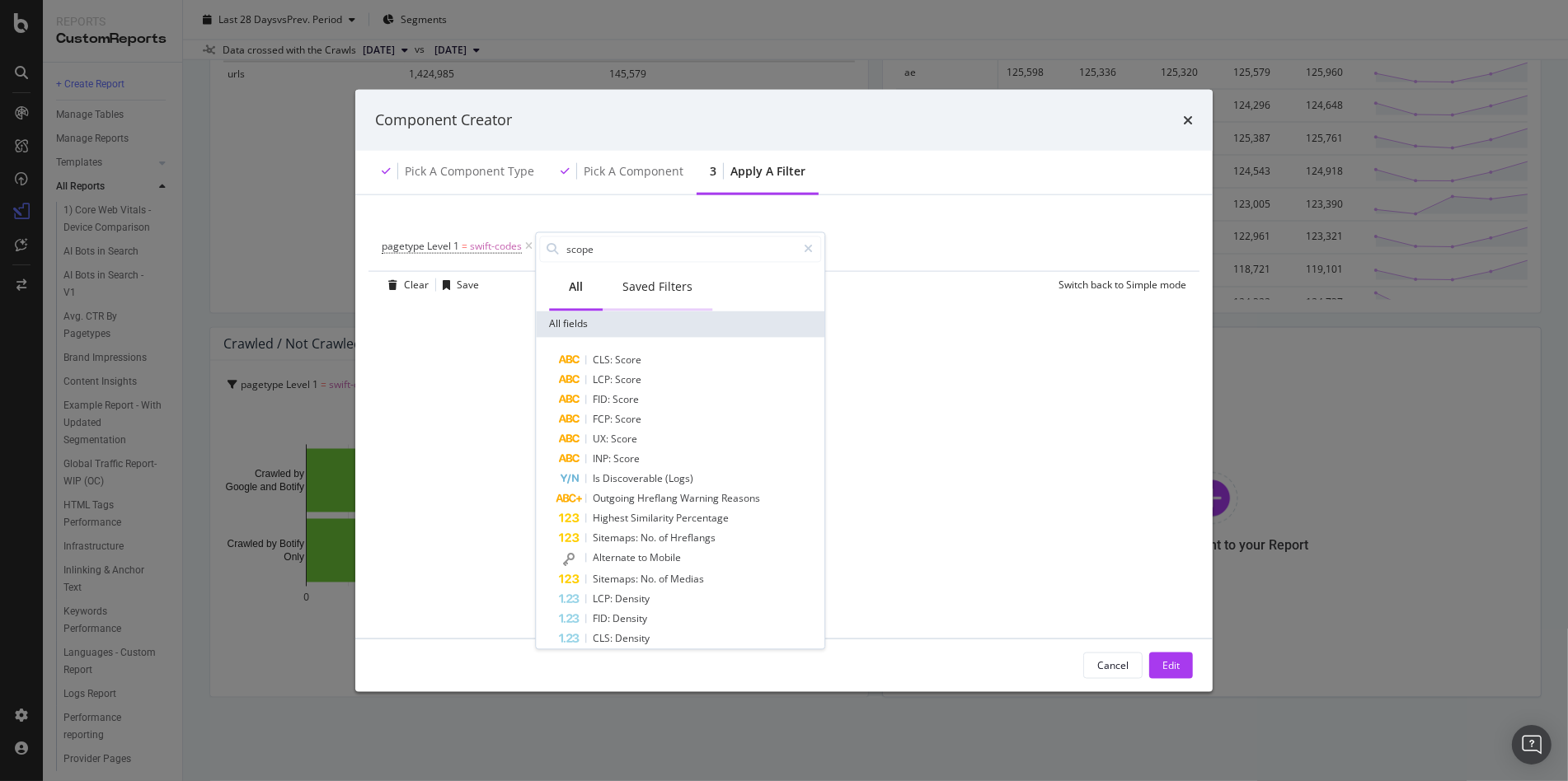
click at [666, 286] on div "Saved Filters" at bounding box center [657, 287] width 70 height 17
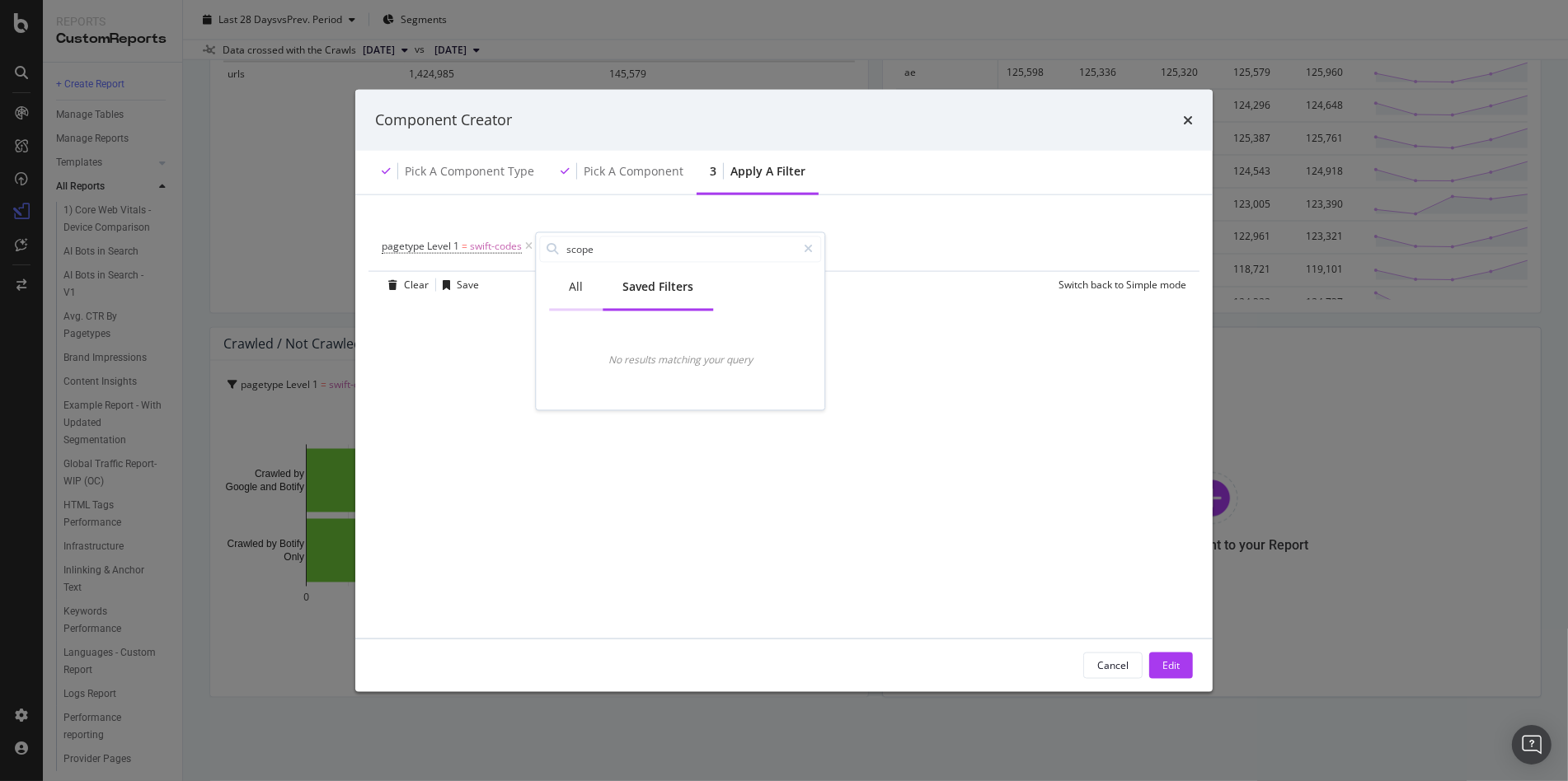
click at [568, 295] on div "All" at bounding box center [575, 287] width 54 height 45
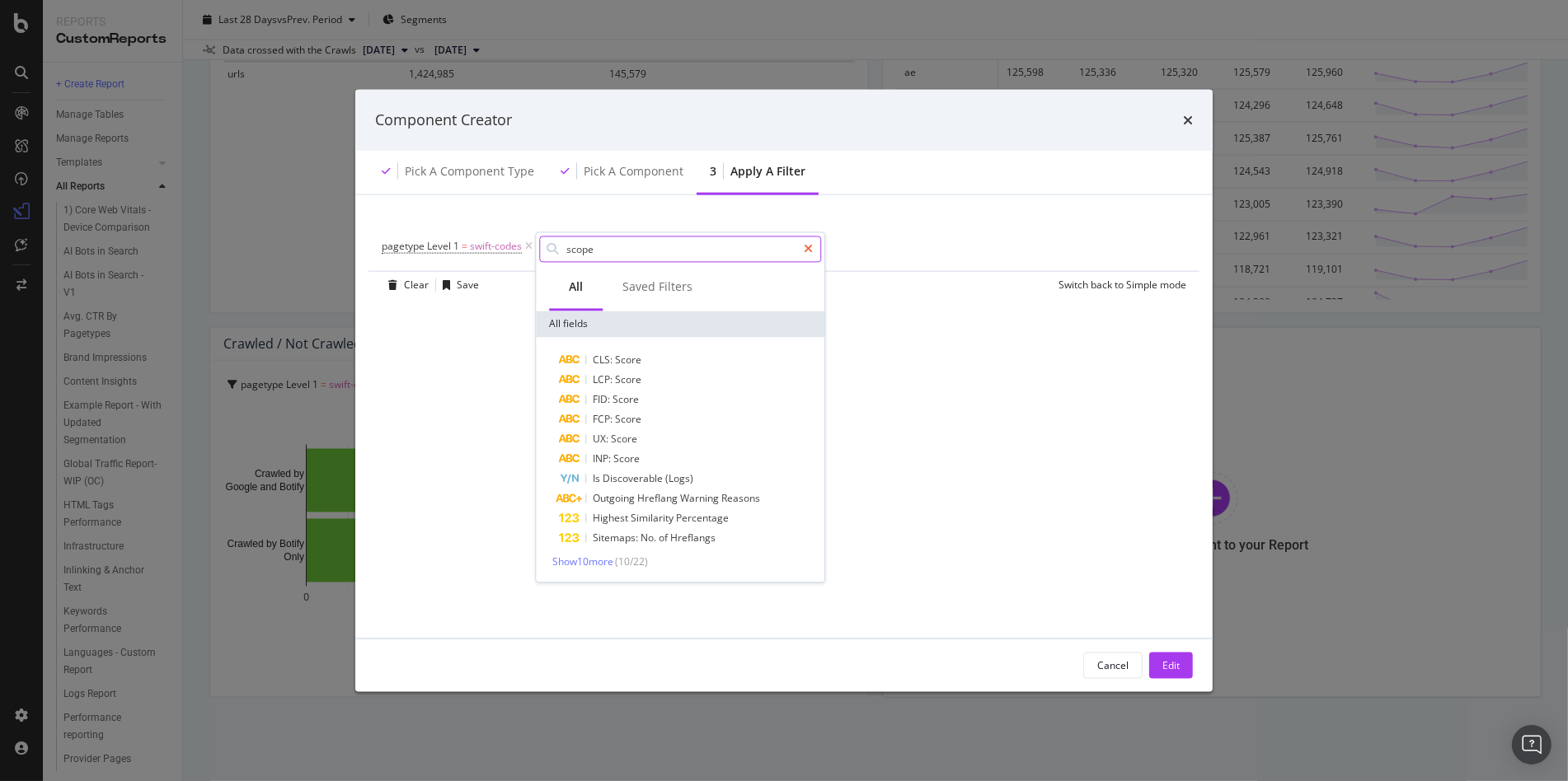
click at [814, 251] on div "modal" at bounding box center [808, 249] width 24 height 27
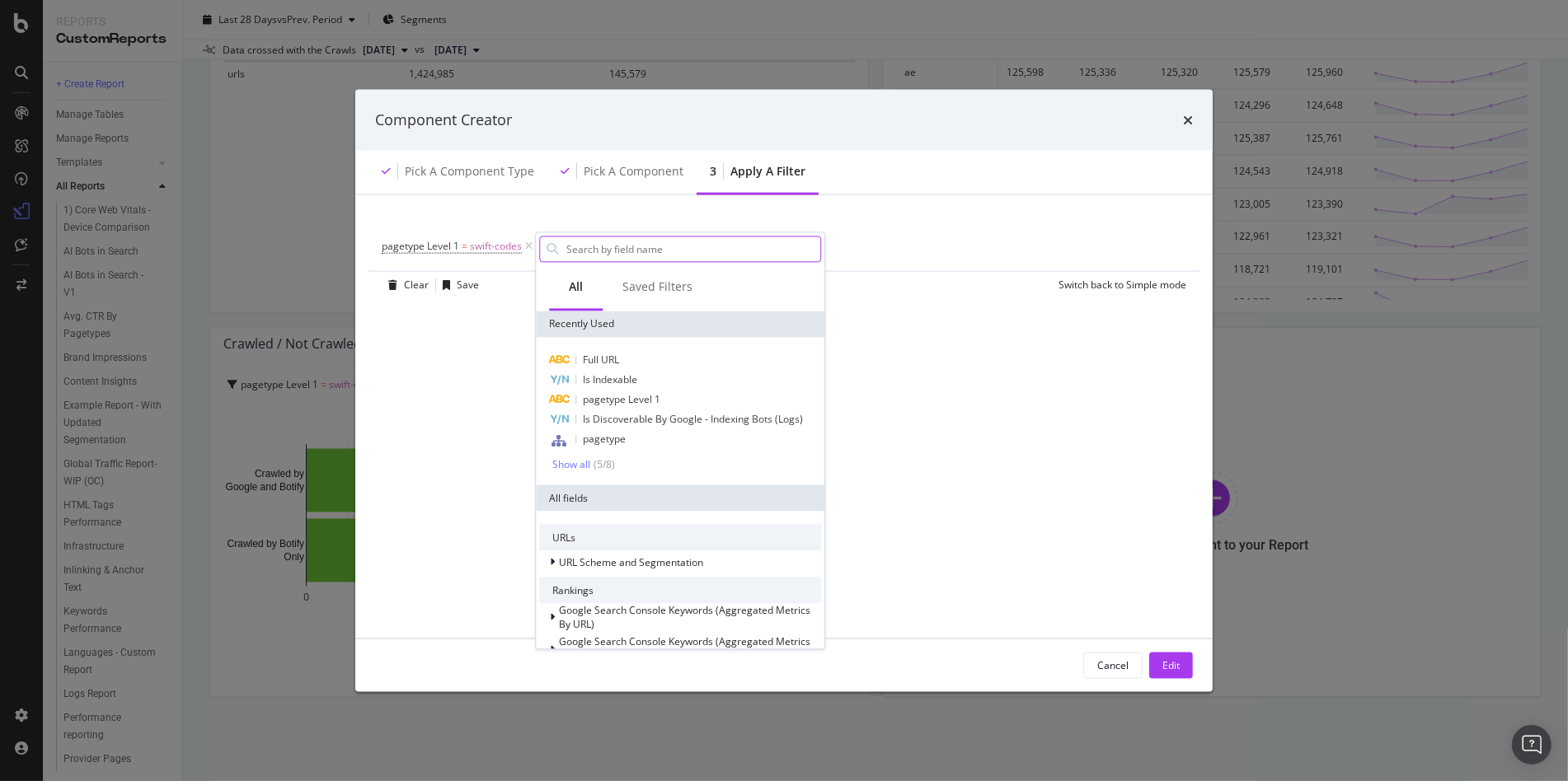
click at [974, 420] on div "pagetype Level 1 = swift-codes Add Filter Add Filter Group Clear Save Switch ba…" at bounding box center [784, 416] width 818 height 403
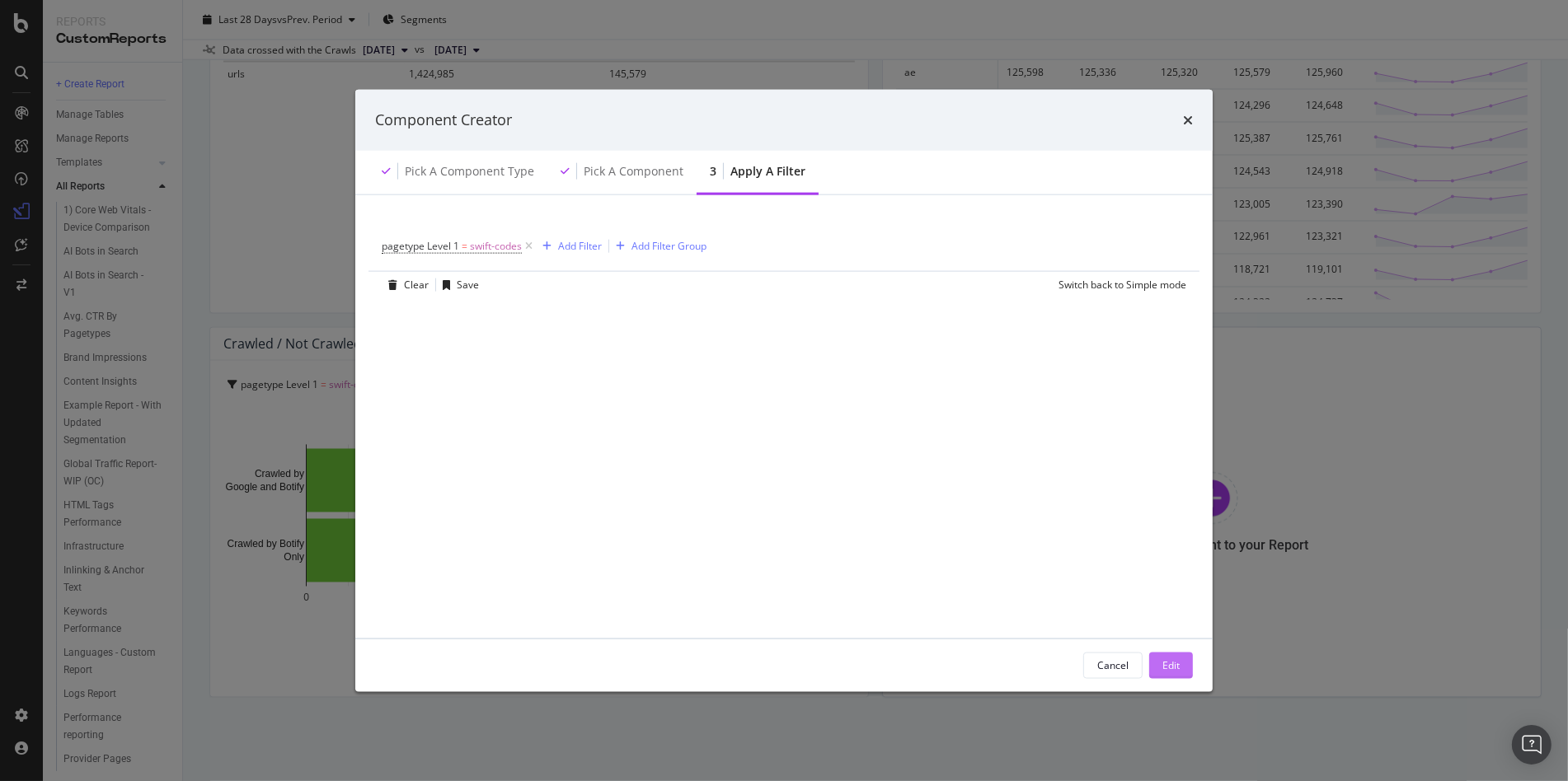
click at [1184, 657] on button "Edit" at bounding box center [1171, 665] width 43 height 27
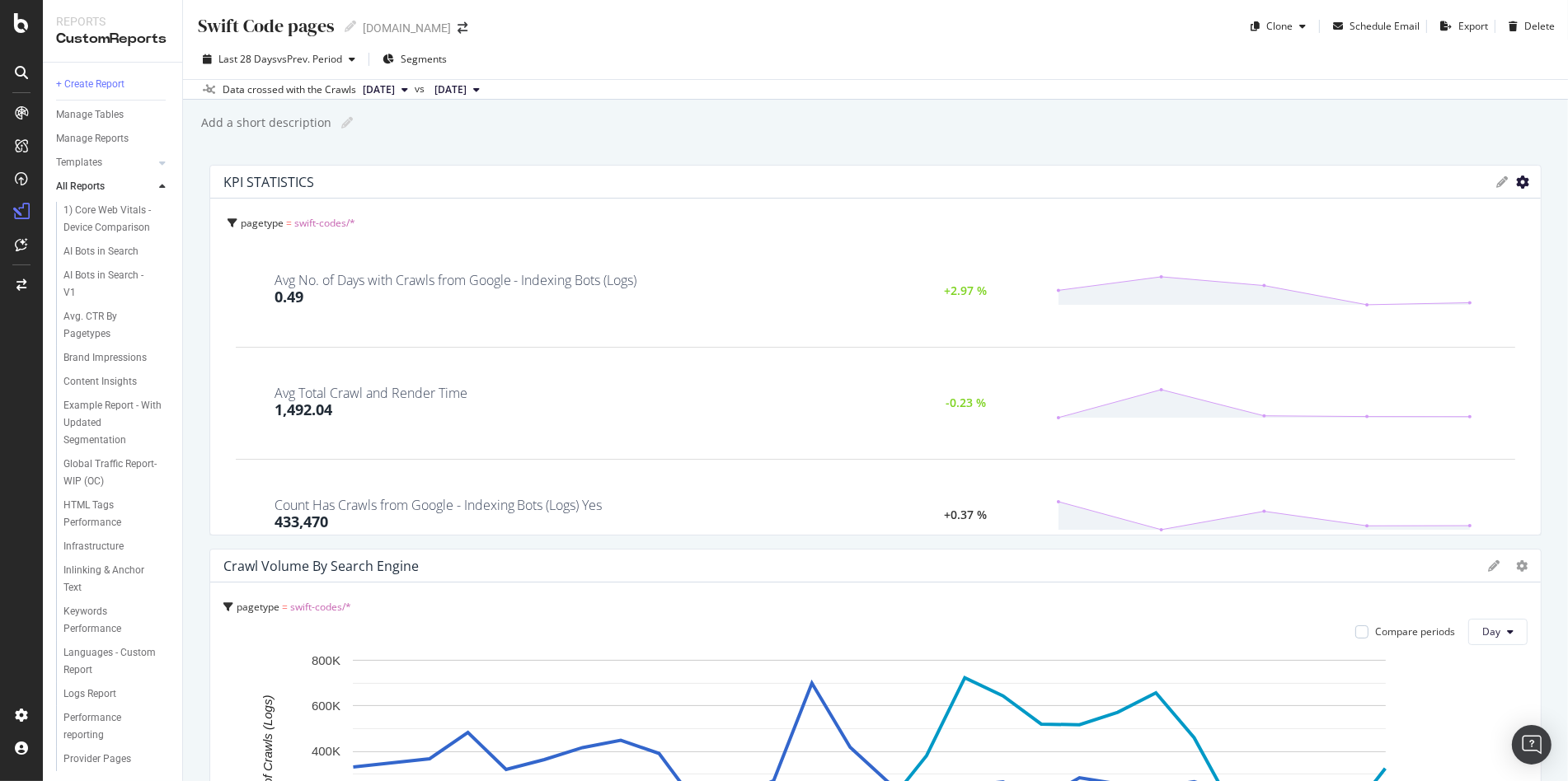
click at [1516, 179] on icon "gear" at bounding box center [1522, 181] width 13 height 13
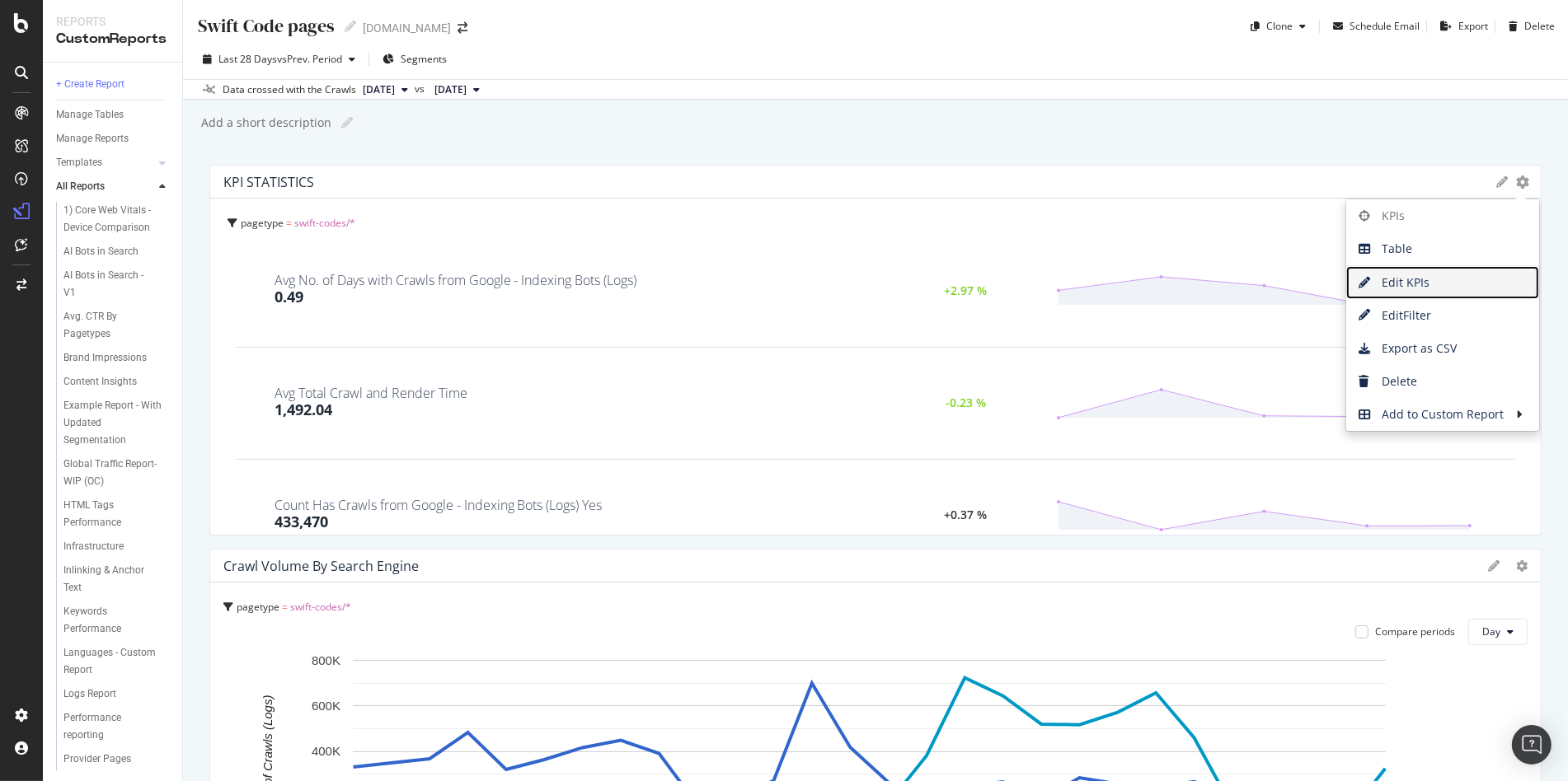
click at [1434, 271] on span "Edit KPIs" at bounding box center [1442, 283] width 193 height 25
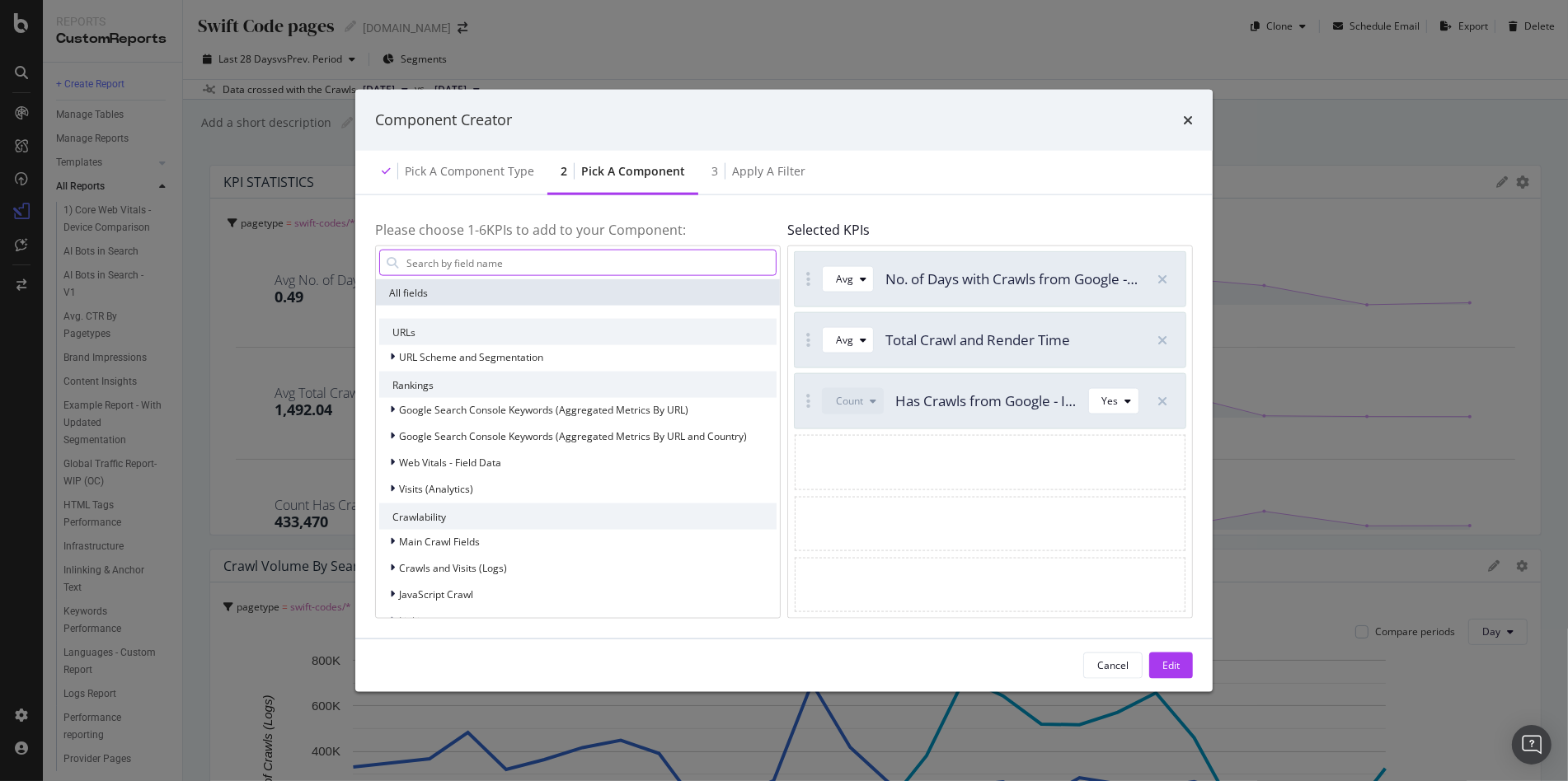
click at [537, 261] on input "modal" at bounding box center [589, 263] width 371 height 25
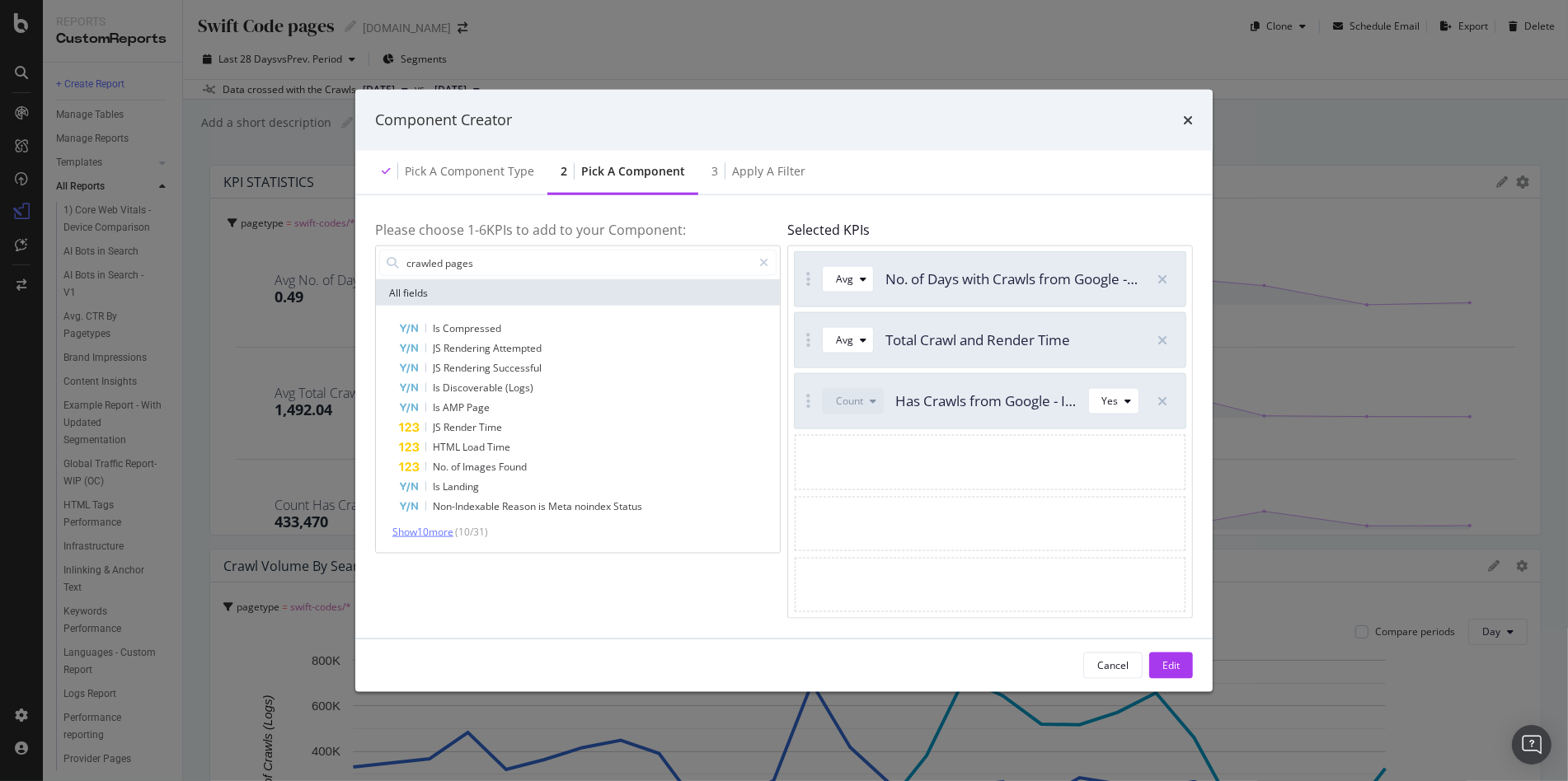
click at [435, 537] on span "Show 10 more" at bounding box center [422, 532] width 61 height 14
drag, startPoint x: 478, startPoint y: 264, endPoint x: 451, endPoint y: 268, distance: 27.3
click at [451, 268] on input "crawled pages" at bounding box center [578, 263] width 347 height 25
click at [467, 260] on input "crawled pages" at bounding box center [578, 263] width 347 height 25
drag, startPoint x: 480, startPoint y: 265, endPoint x: 443, endPoint y: 264, distance: 37.0
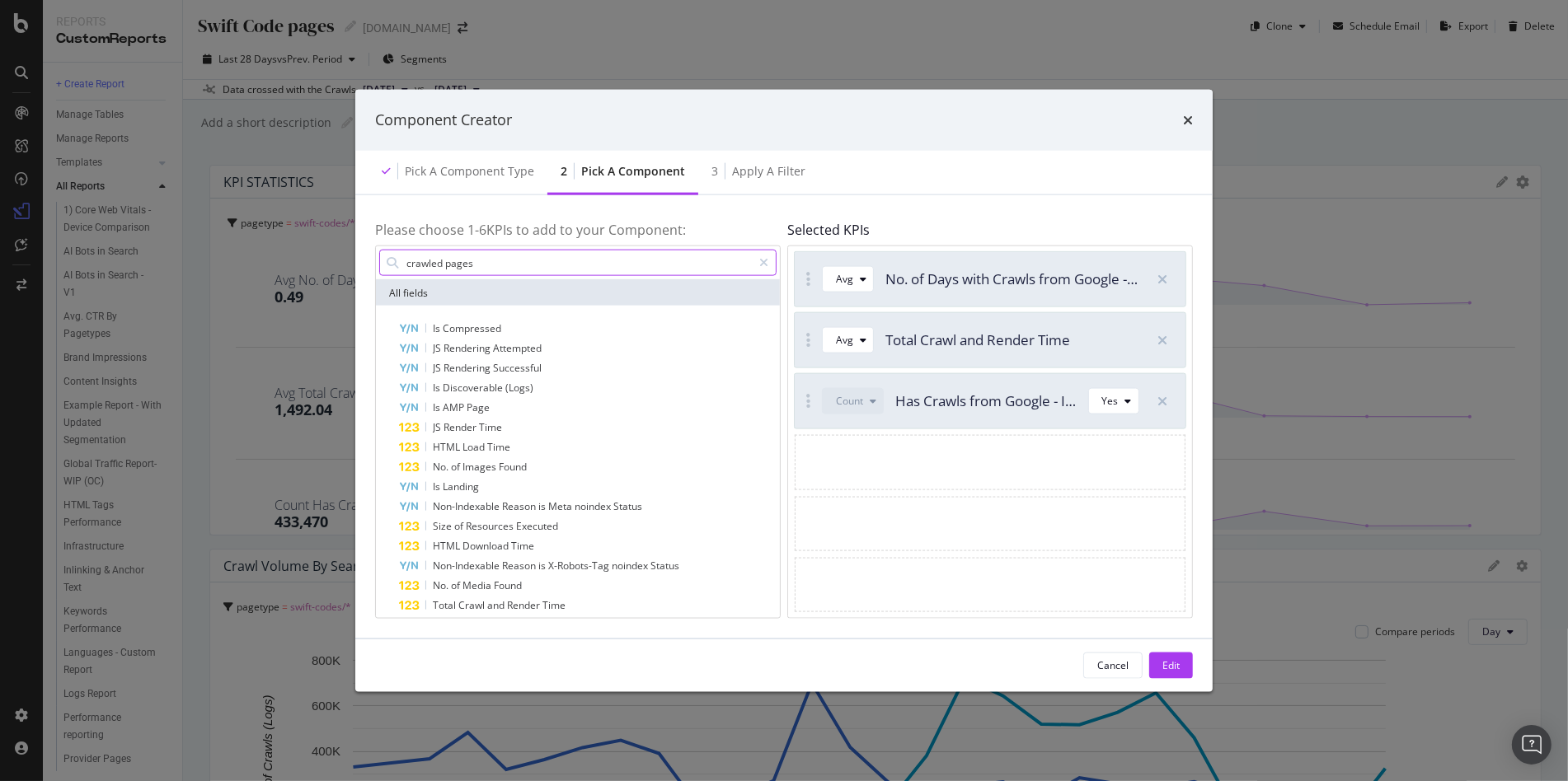
click at [443, 264] on input "crawled pages" at bounding box center [578, 263] width 347 height 25
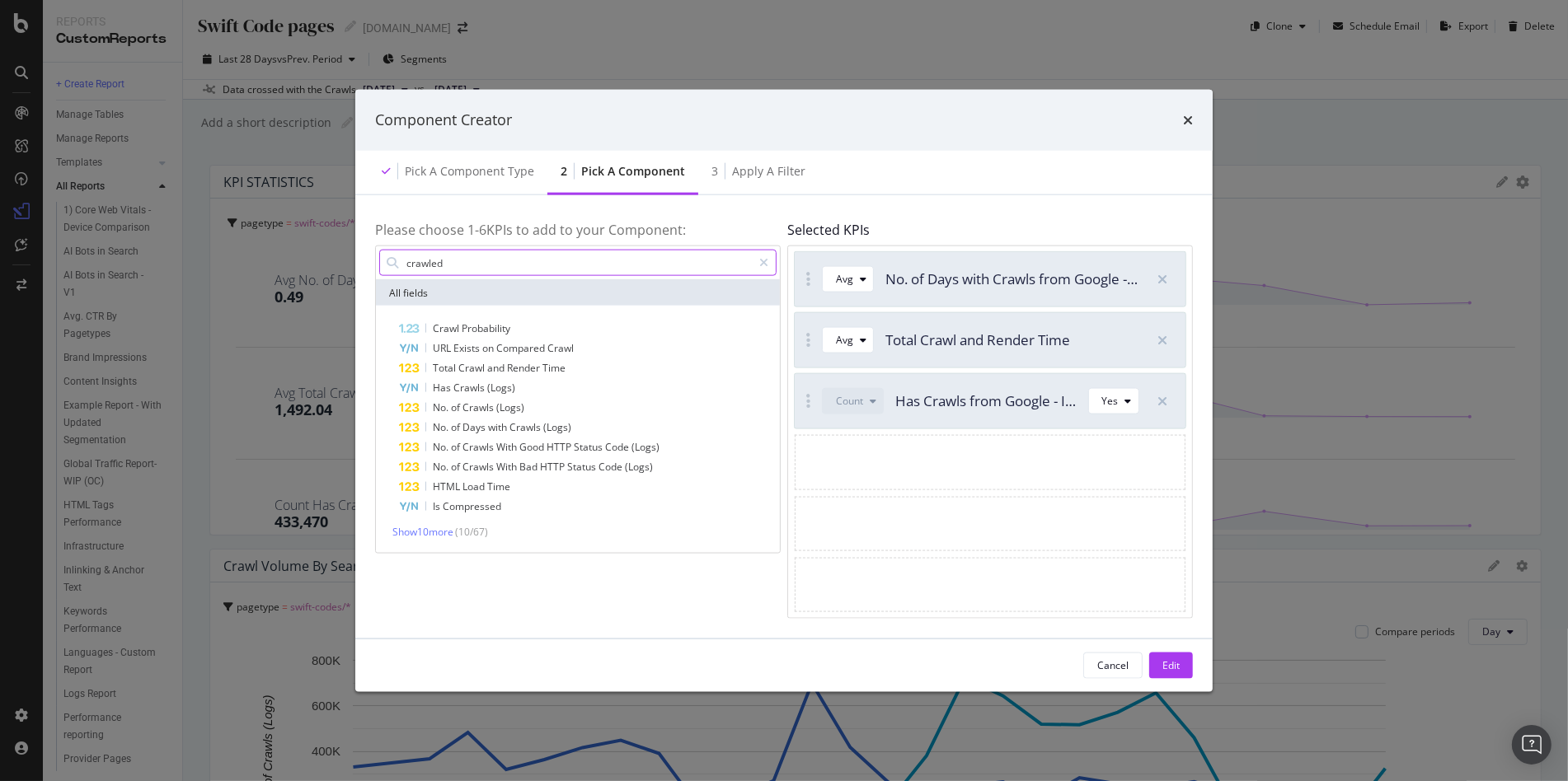
click at [444, 272] on input "crawled" at bounding box center [578, 263] width 347 height 25
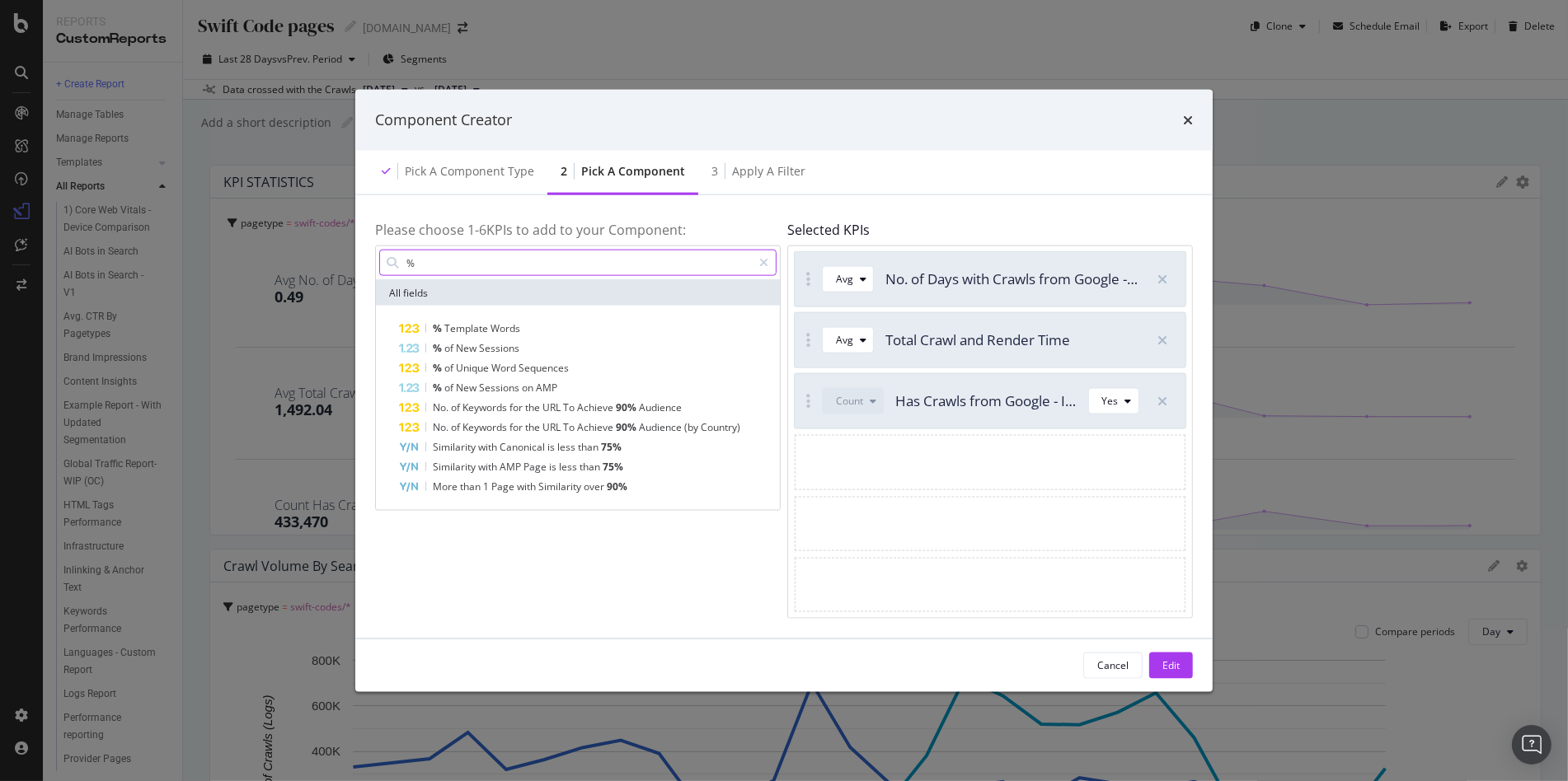
click at [486, 264] on input "%" at bounding box center [578, 263] width 347 height 25
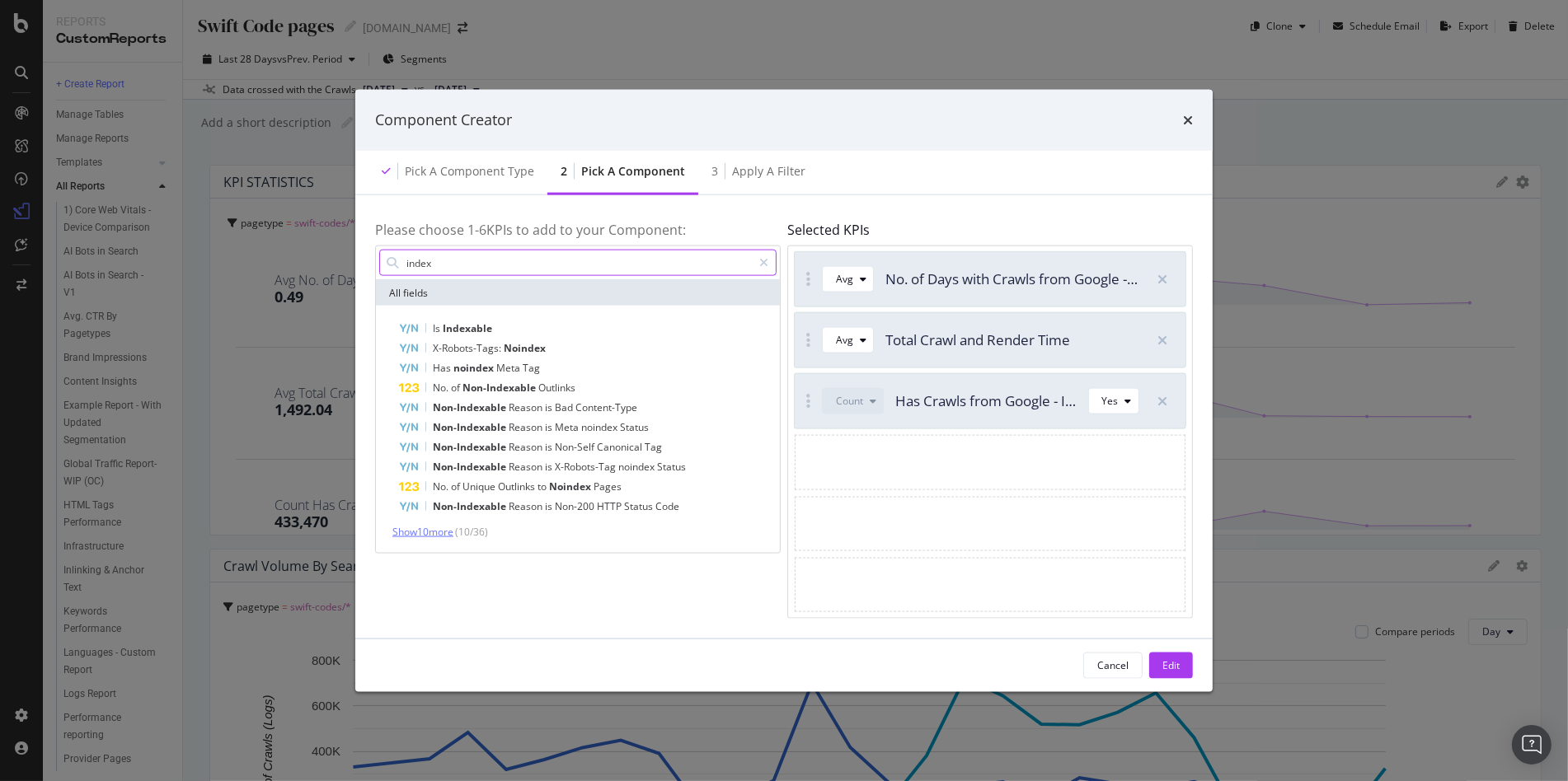
type input "index"
click at [447, 534] on span "Show 10 more" at bounding box center [422, 532] width 61 height 14
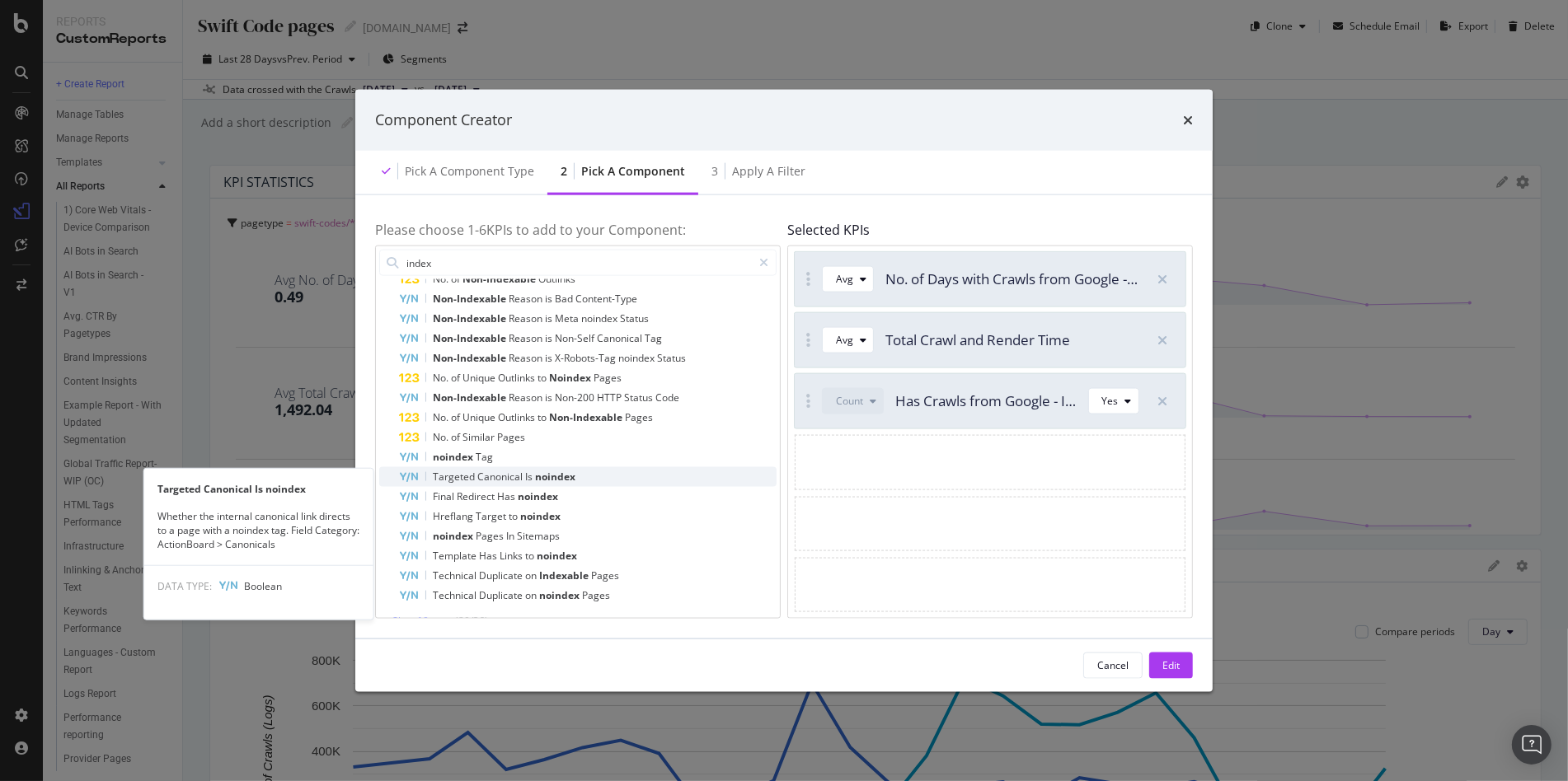
scroll to position [101, 0]
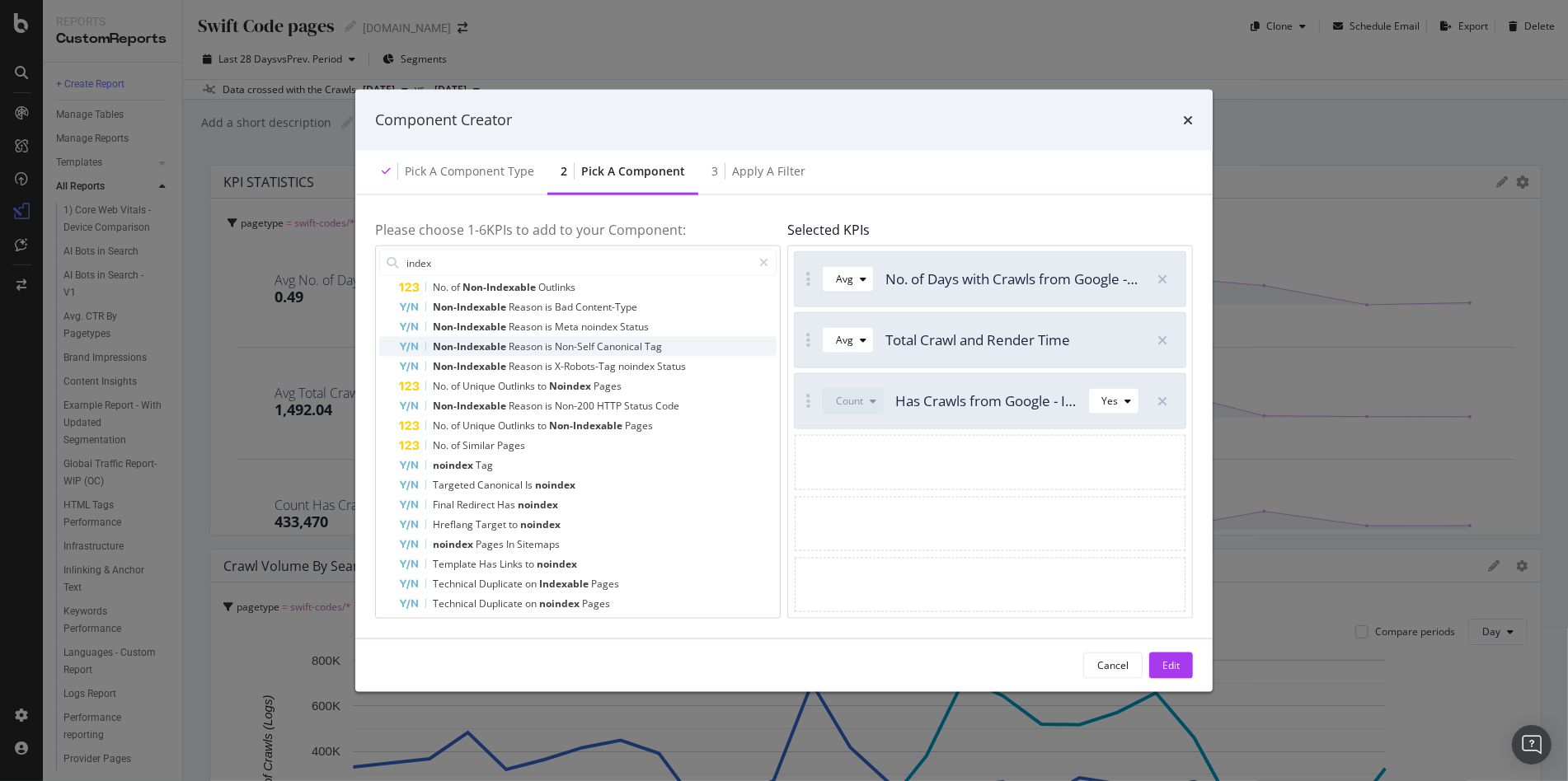
click at [477, 337] on div "Non-Indexable Reason is Non-Self Canonical Tag" at bounding box center [588, 347] width 378 height 19
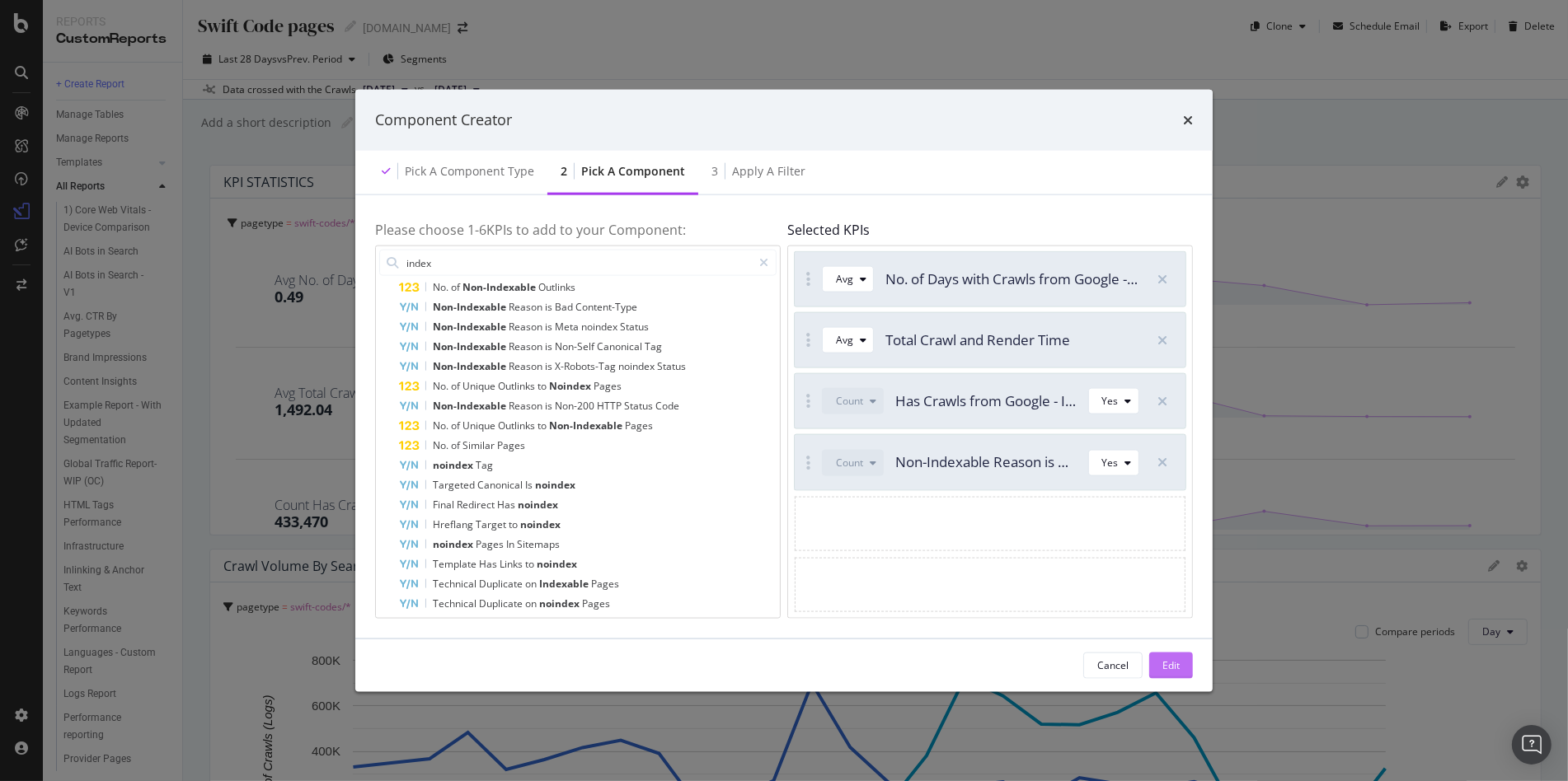
click at [1189, 670] on button "Edit" at bounding box center [1171, 665] width 43 height 27
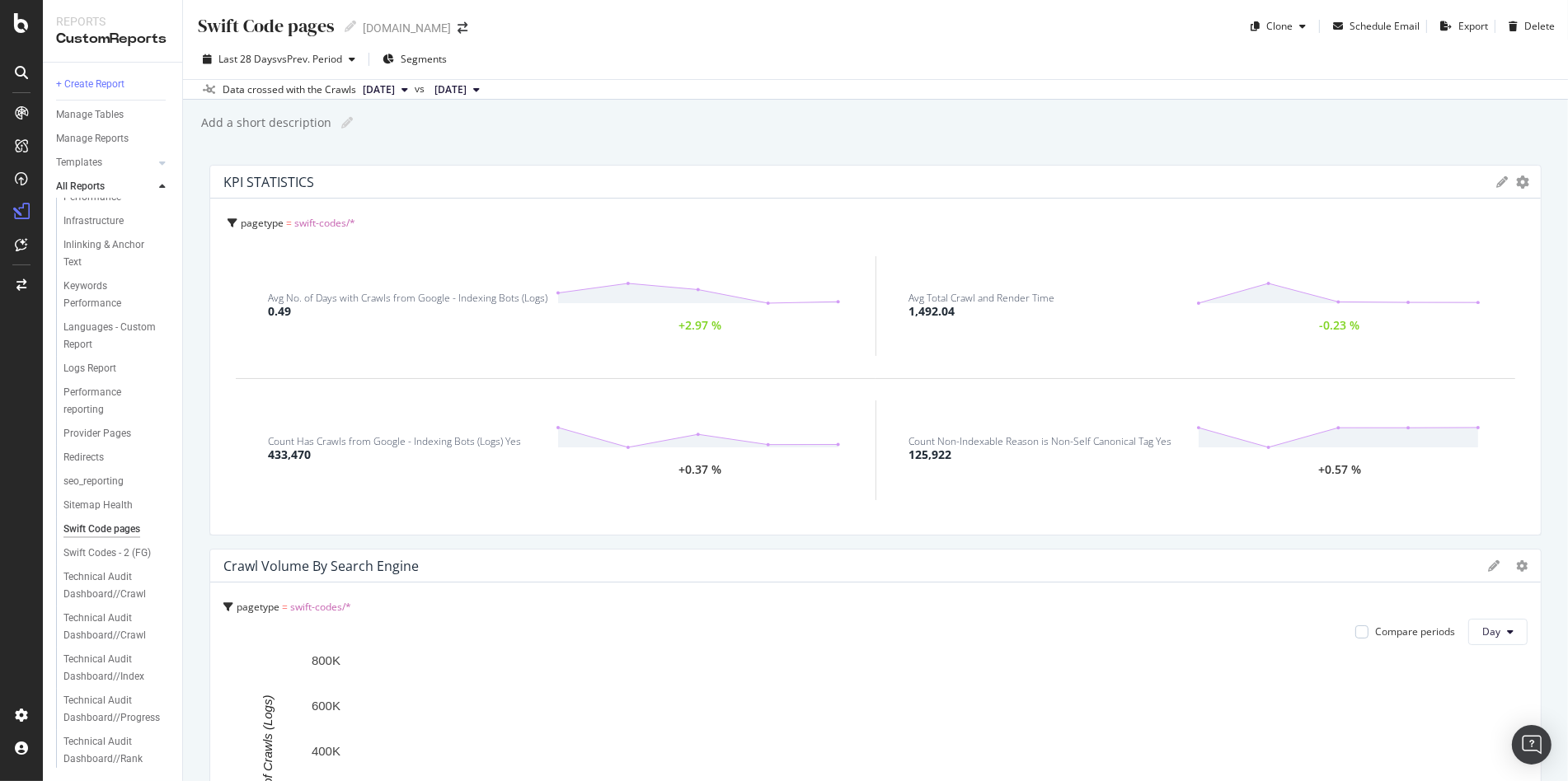
scroll to position [356, 0]
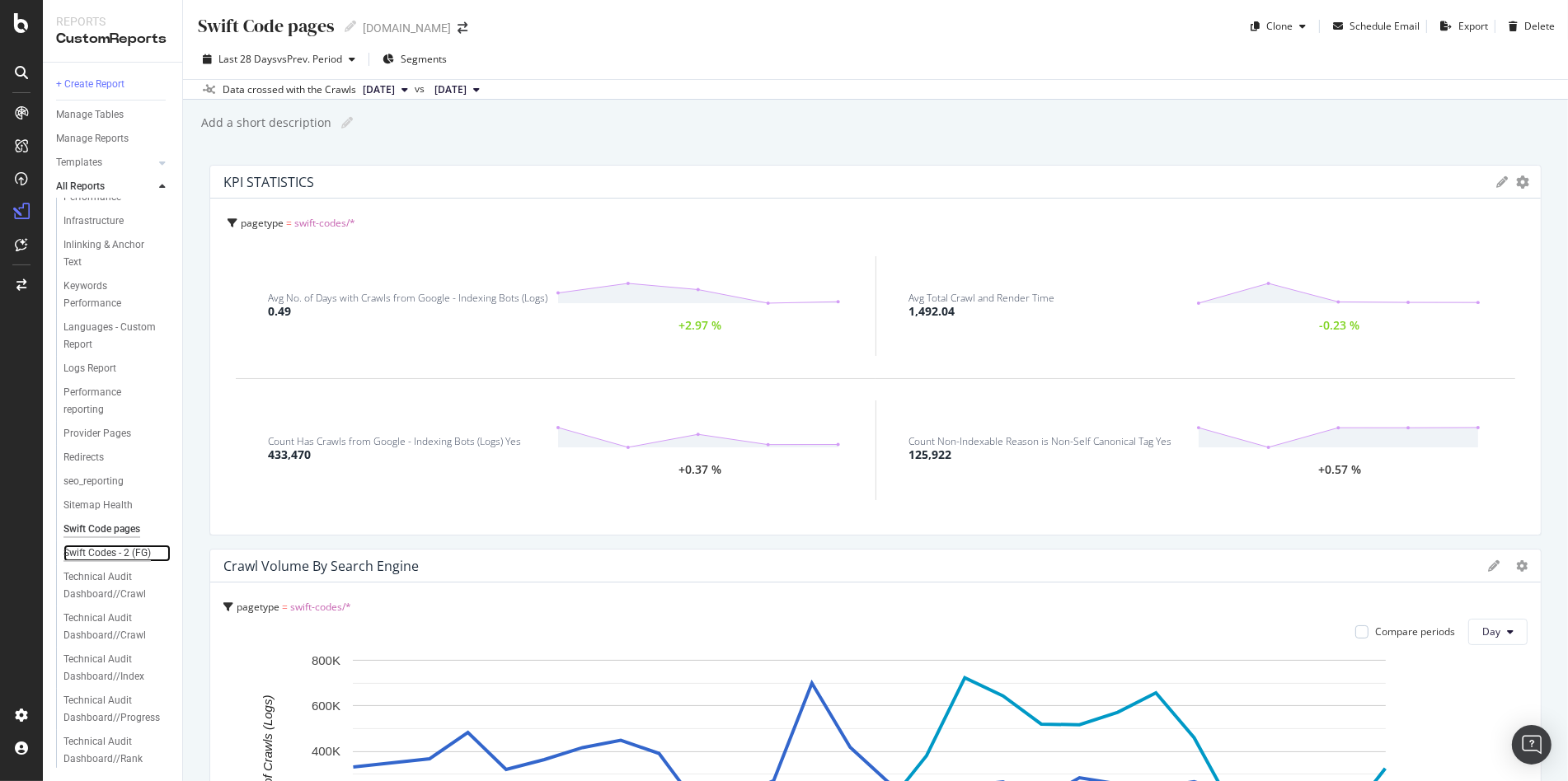
click at [95, 556] on div "Swift Codes - 2 (FG)" at bounding box center [107, 554] width 88 height 18
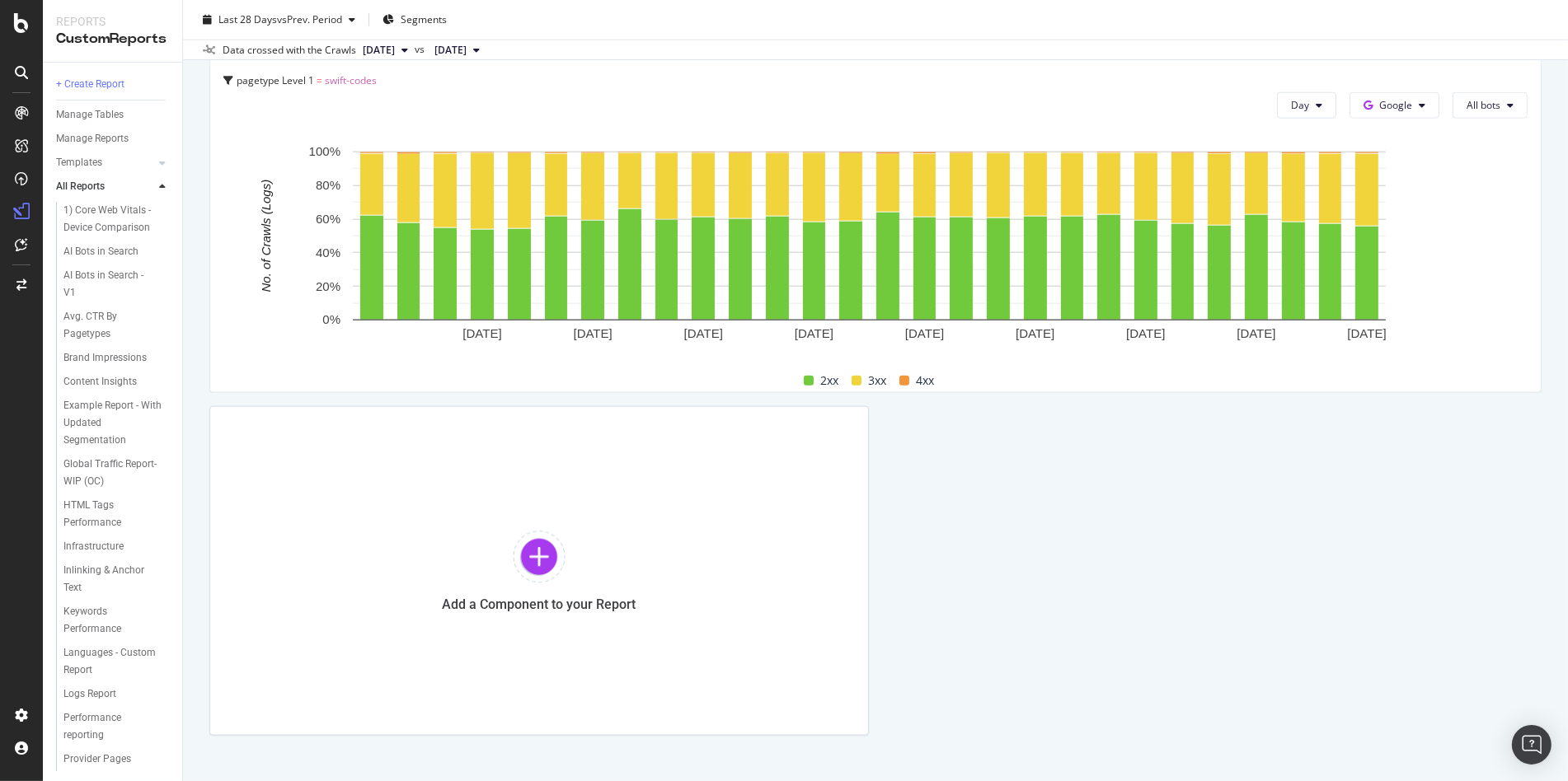
scroll to position [2058, 0]
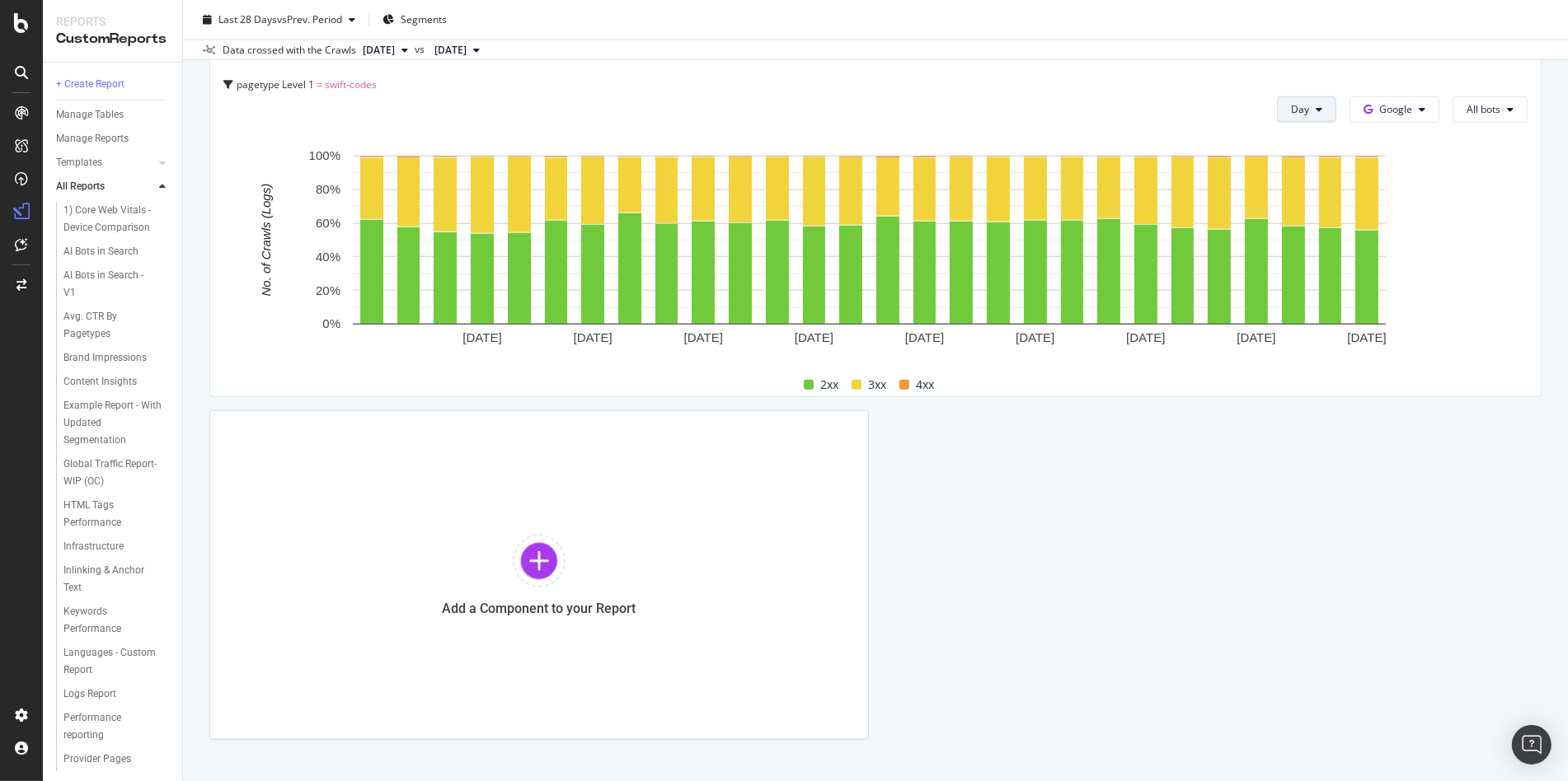
click at [1304, 113] on button "Day" at bounding box center [1306, 110] width 59 height 27
click at [1299, 171] on span "Week" at bounding box center [1297, 171] width 30 height 15
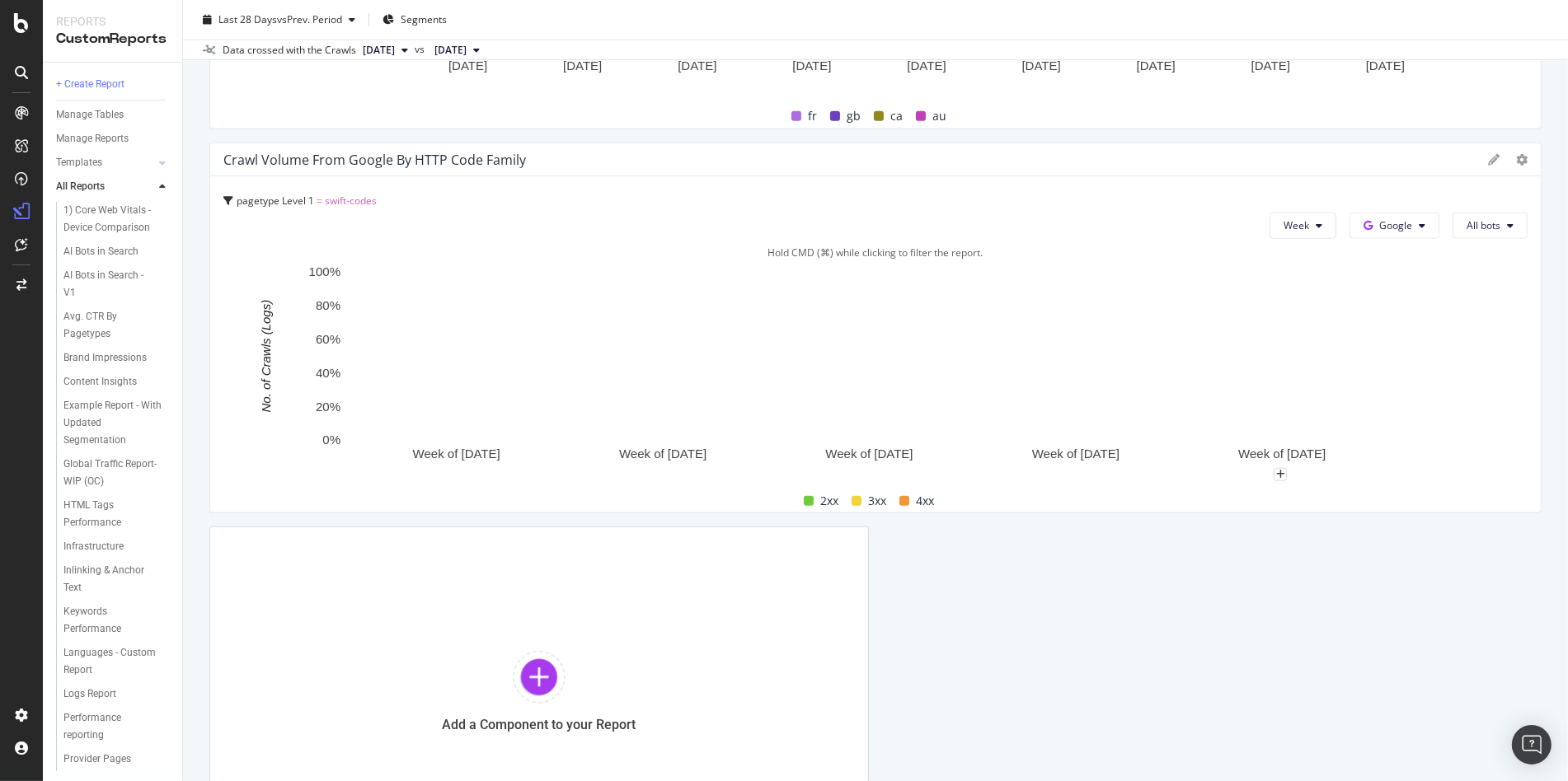
scroll to position [1927, 0]
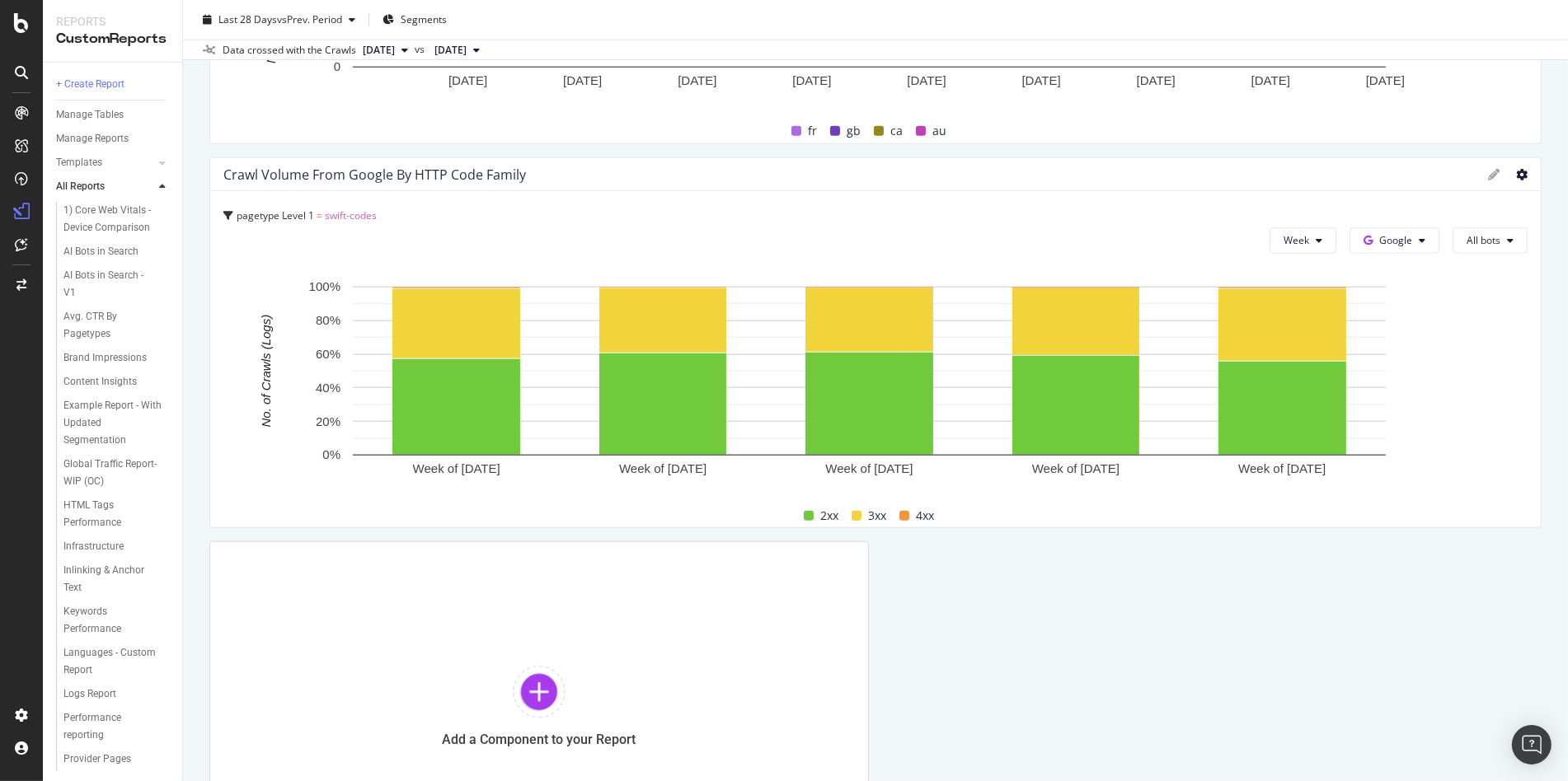
click at [1516, 174] on icon at bounding box center [1521, 174] width 12 height 11
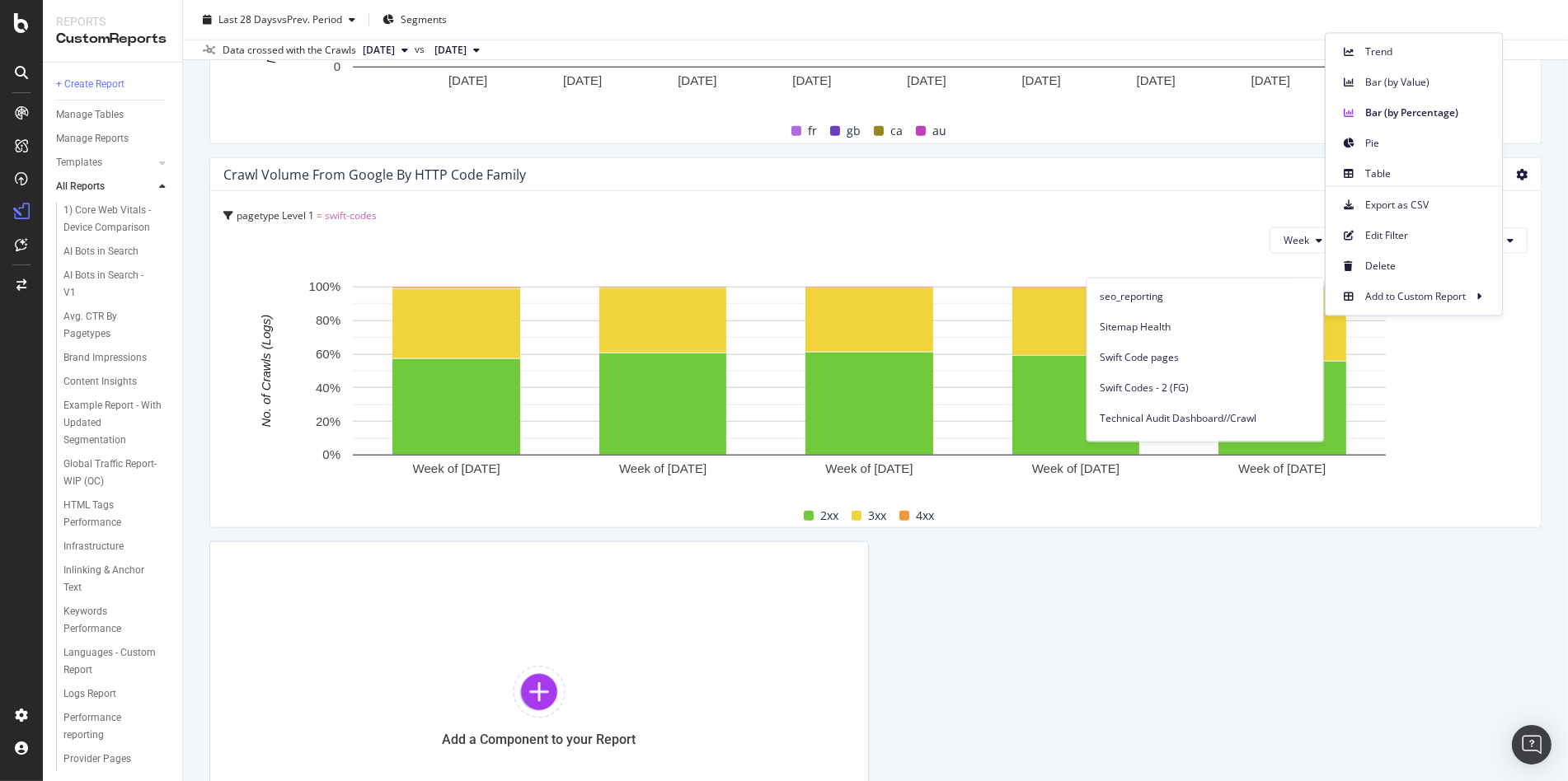
scroll to position [530, 0]
click at [1181, 351] on span "Swift Code pages" at bounding box center [1205, 346] width 211 height 15
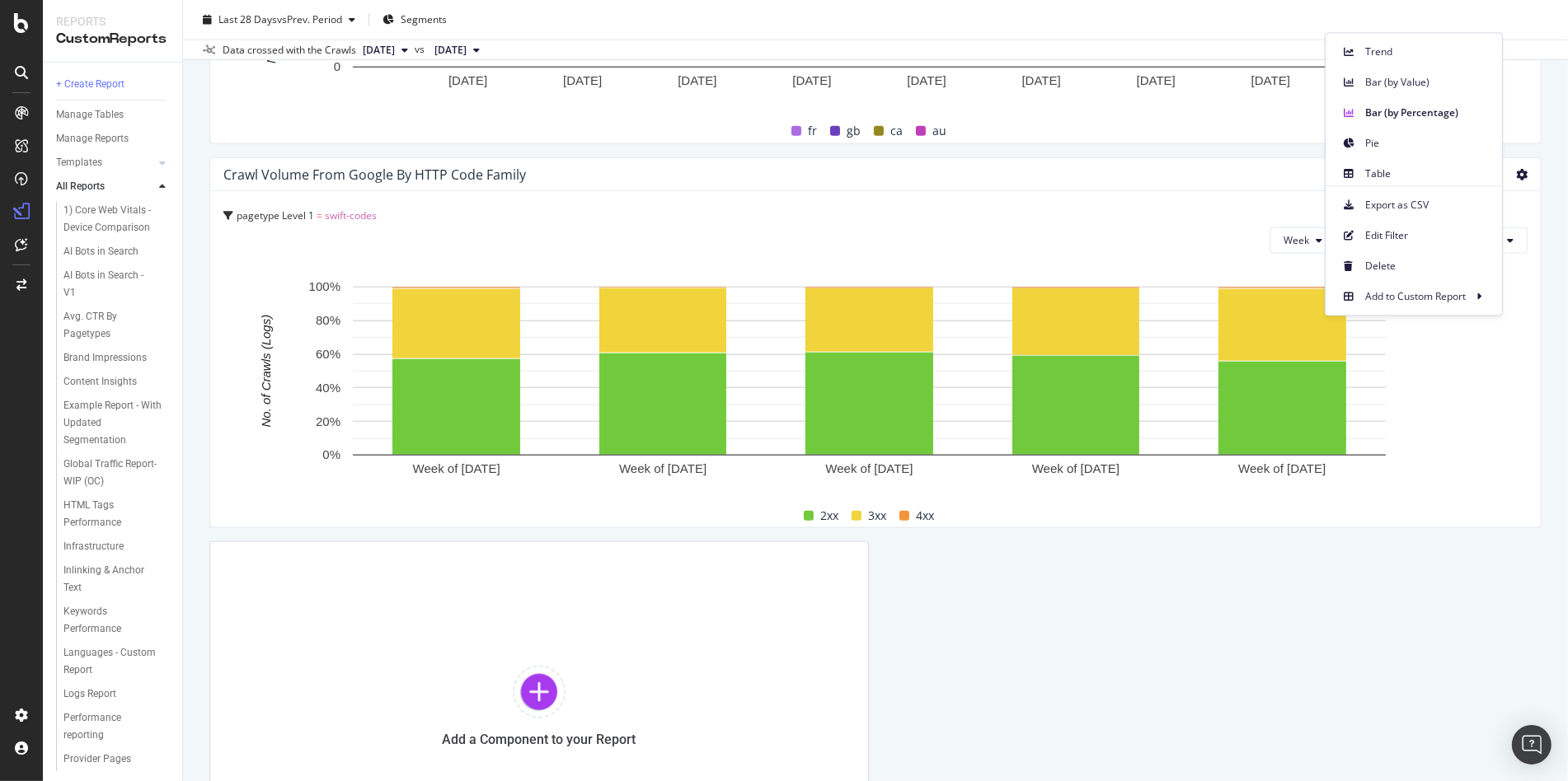
scroll to position [307, 0]
click at [114, 556] on div "Swift Code pages" at bounding box center [103, 547] width 78 height 18
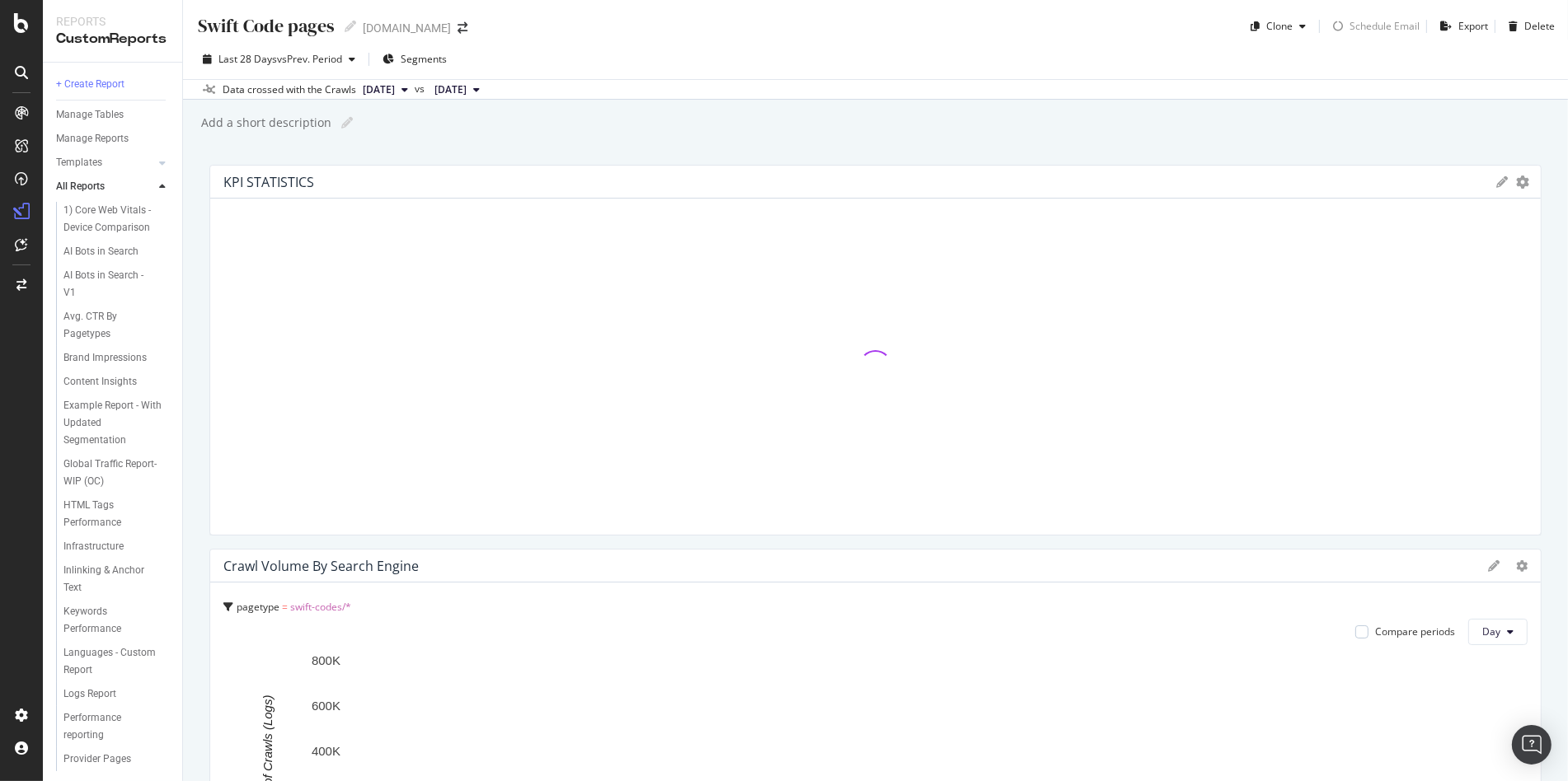
scroll to position [3636, 0]
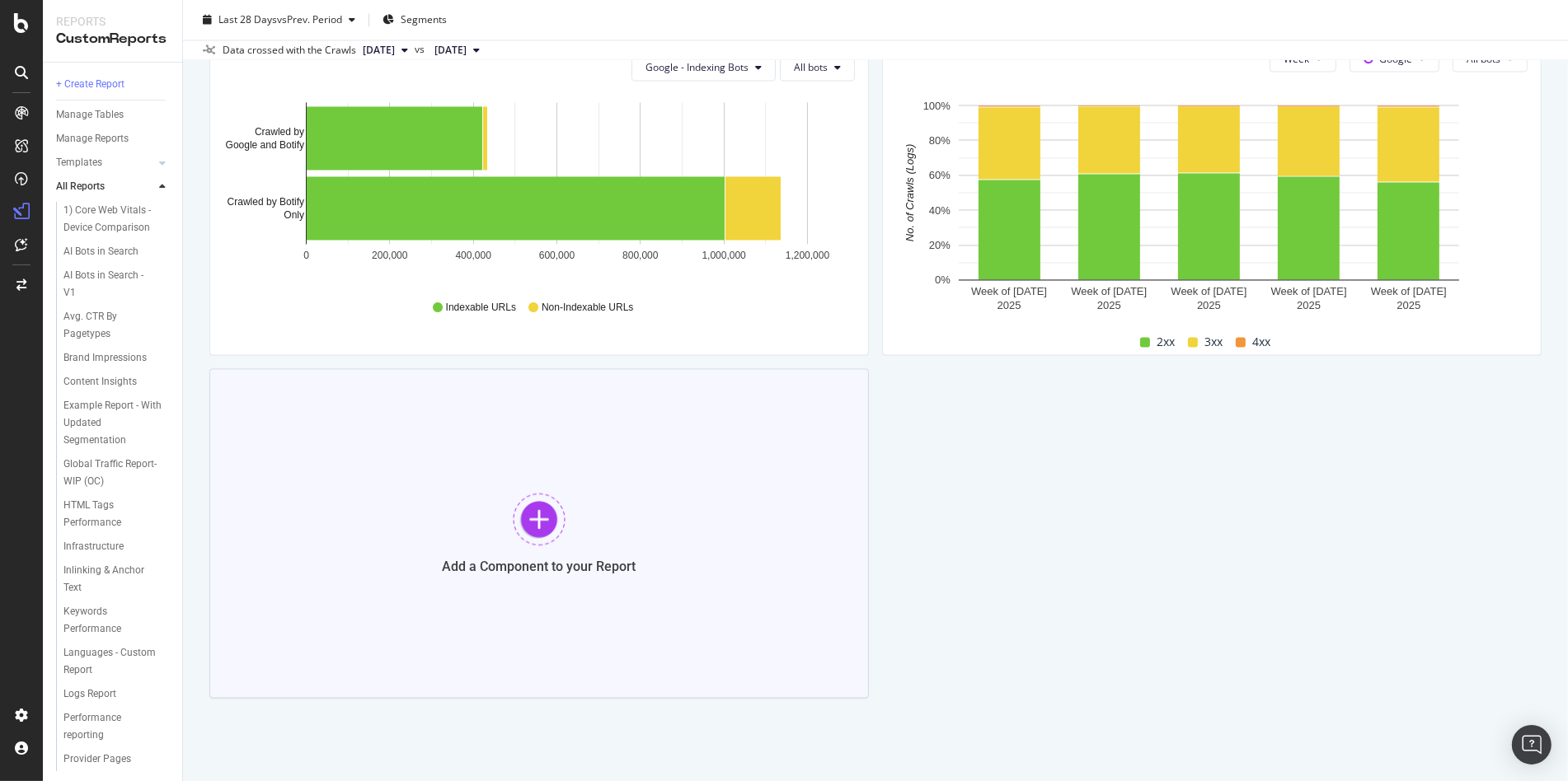
click at [640, 530] on div "Add a Component to your Report" at bounding box center [539, 532] width 659 height 330
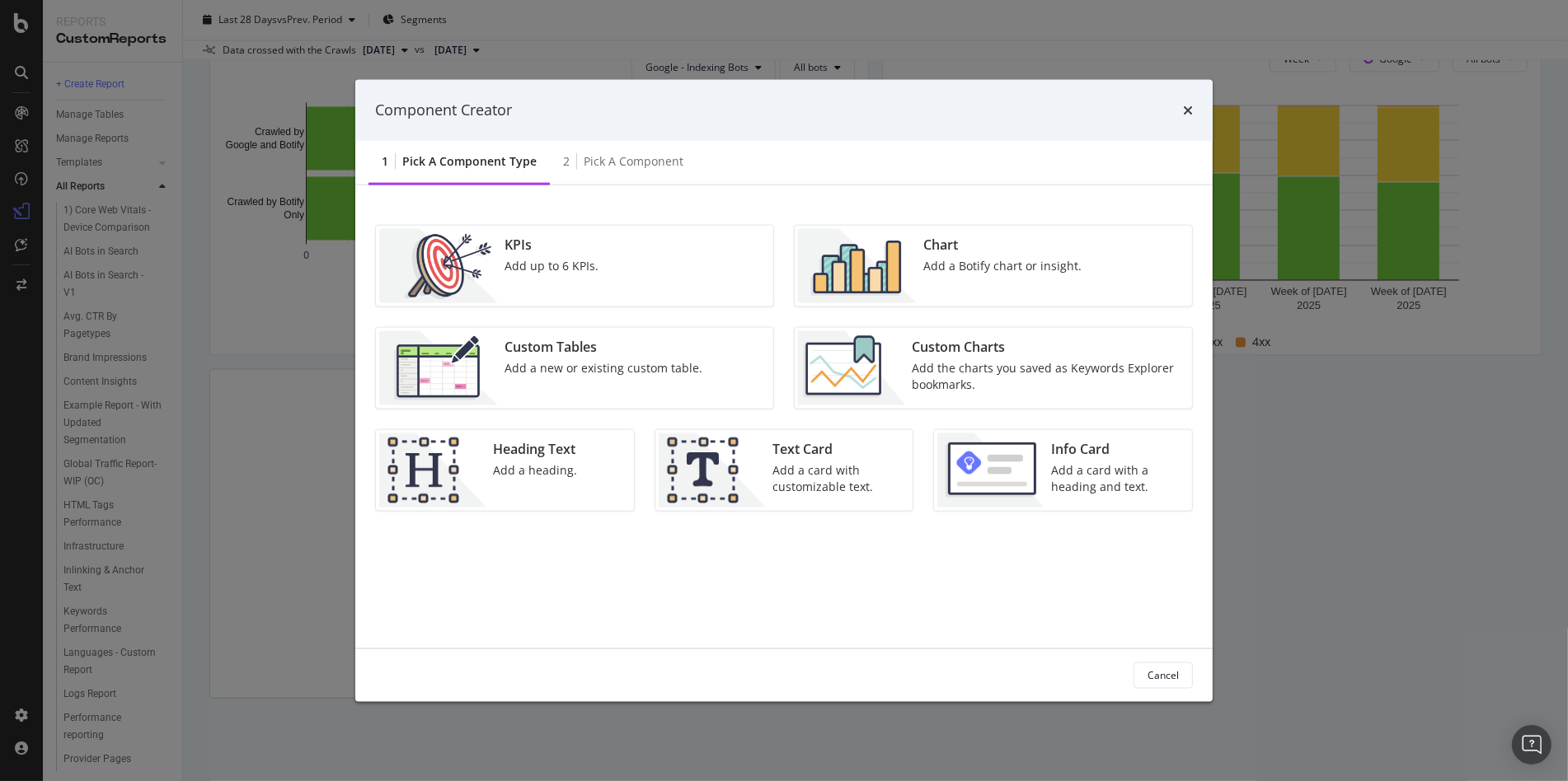
click at [130, 232] on div "Component Creator 1 Pick a Component type 2 Pick a Component KPIs Add up to 6 K…" at bounding box center [784, 390] width 1568 height 781
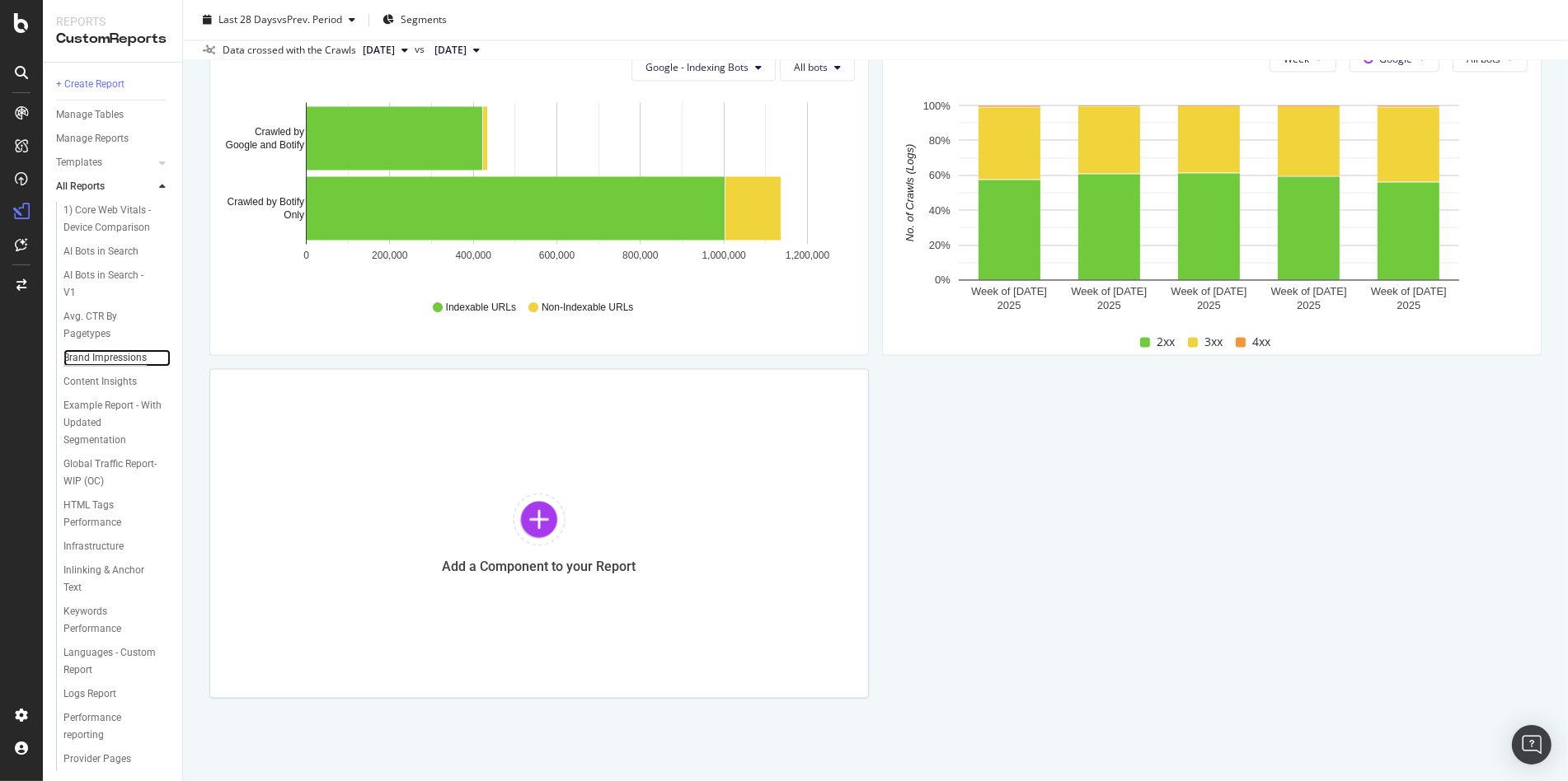
click at [114, 367] on div "Brand Impressions" at bounding box center [105, 358] width 83 height 18
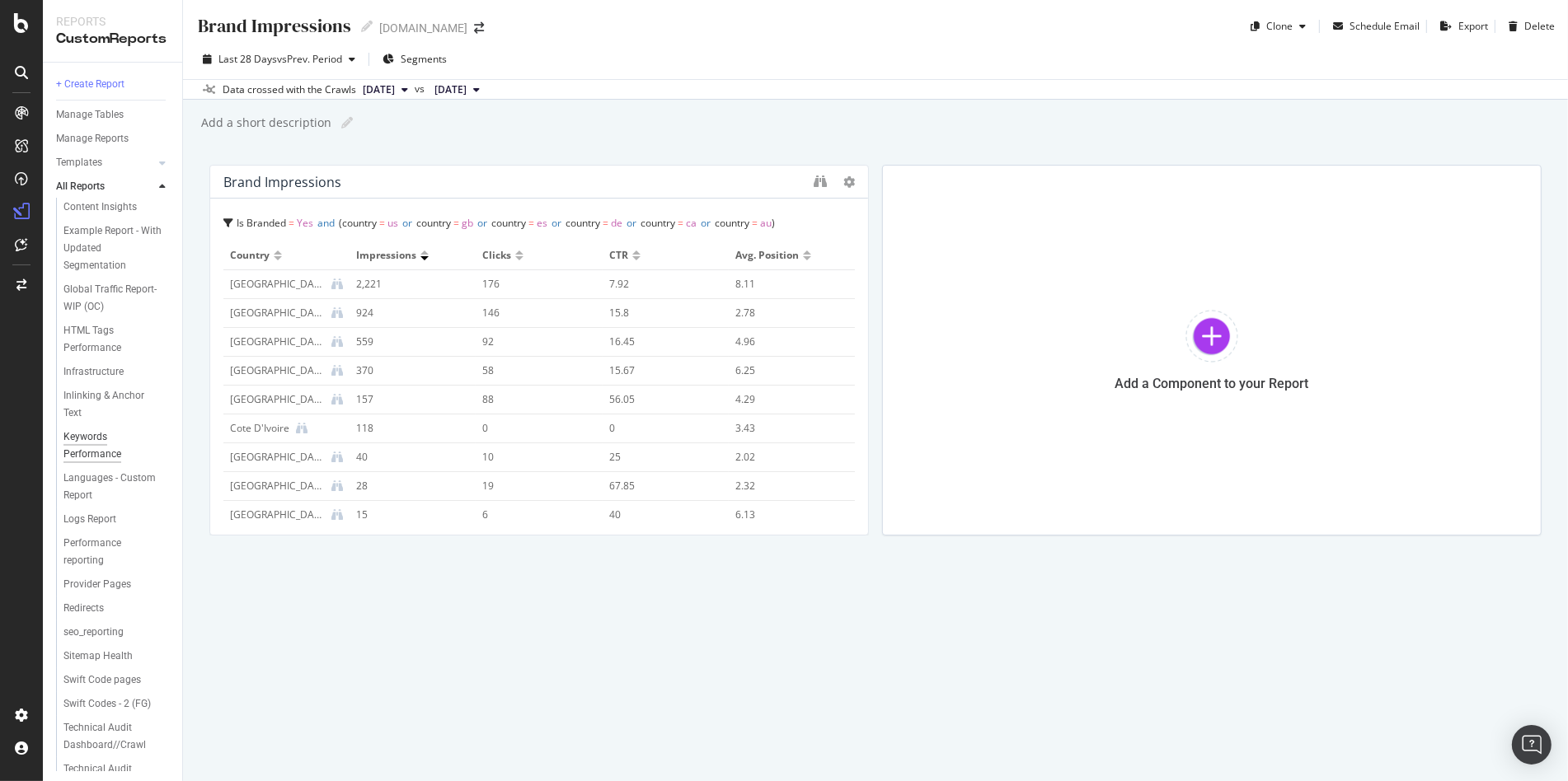
scroll to position [175, 0]
click at [81, 463] on div "Keywords Performance" at bounding box center [110, 445] width 92 height 34
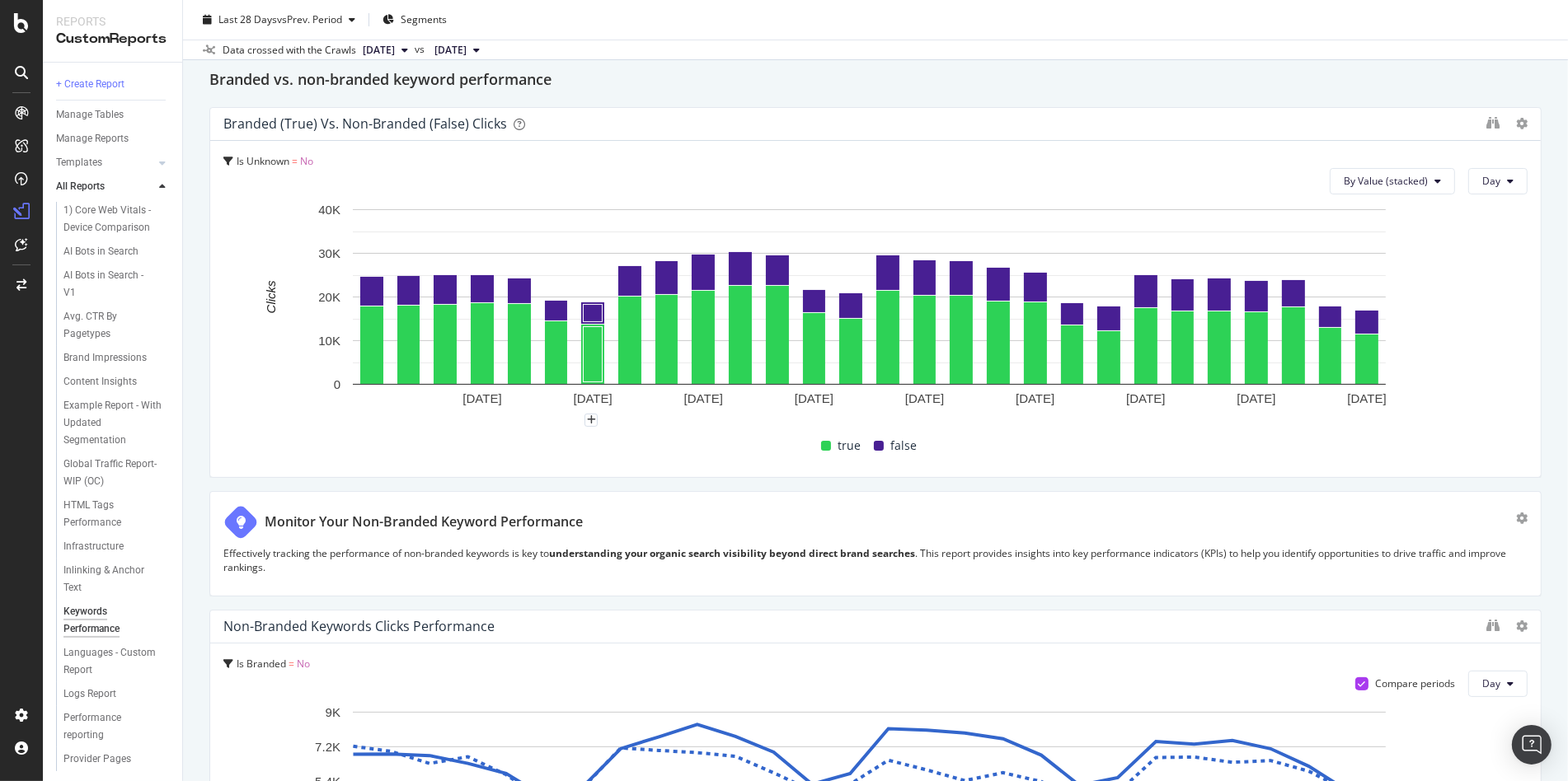
scroll to position [523, 0]
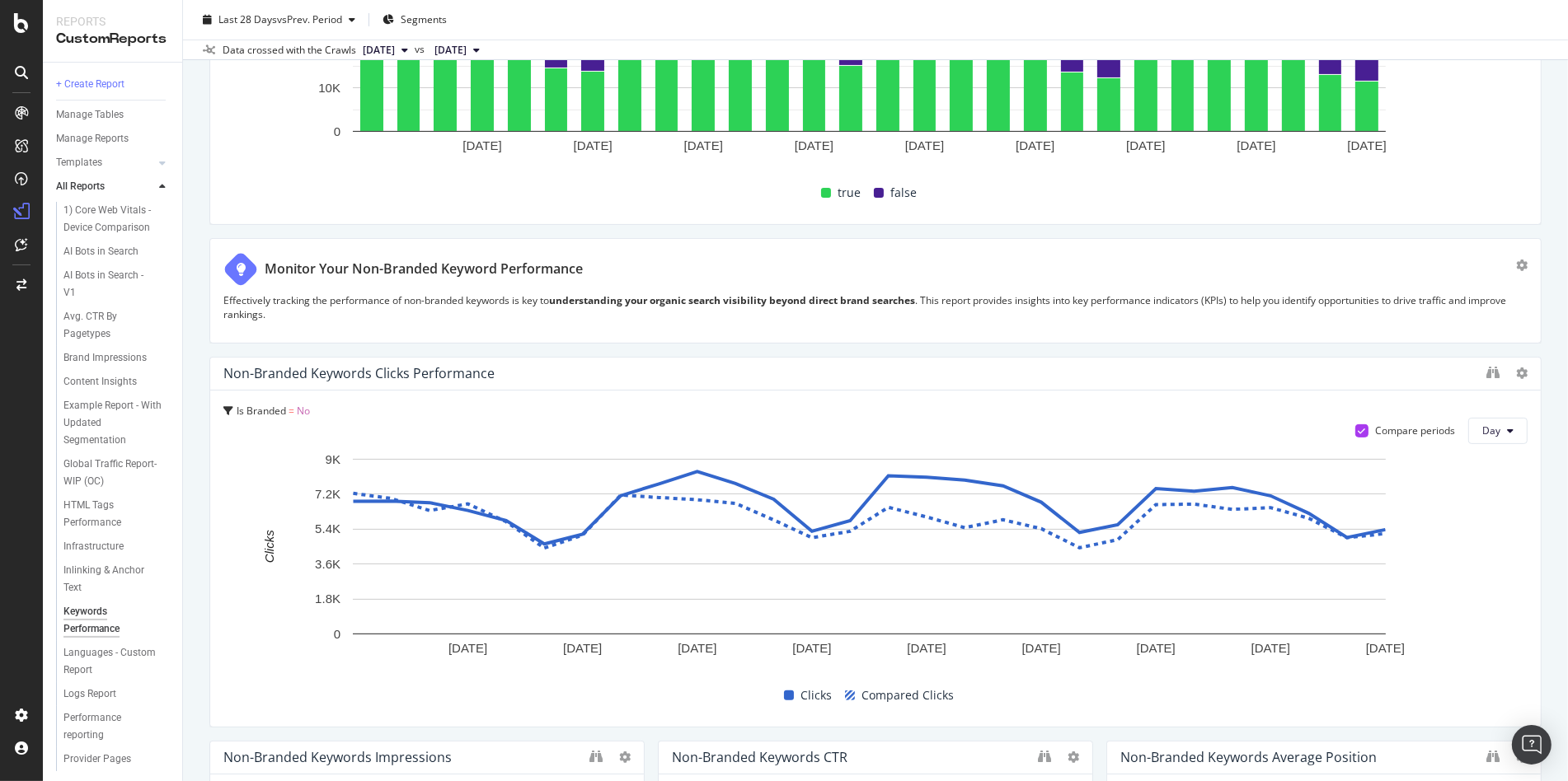
click at [1516, 365] on div at bounding box center [1521, 373] width 12 height 17
click at [1516, 375] on icon at bounding box center [1521, 373] width 12 height 11
click at [1526, 370] on div at bounding box center [1533, 541] width 17 height 371
click at [1516, 371] on icon at bounding box center [1521, 373] width 12 height 11
click at [1320, 369] on div "Non-Branded Keywords Clicks Performance" at bounding box center [850, 373] width 1255 height 17
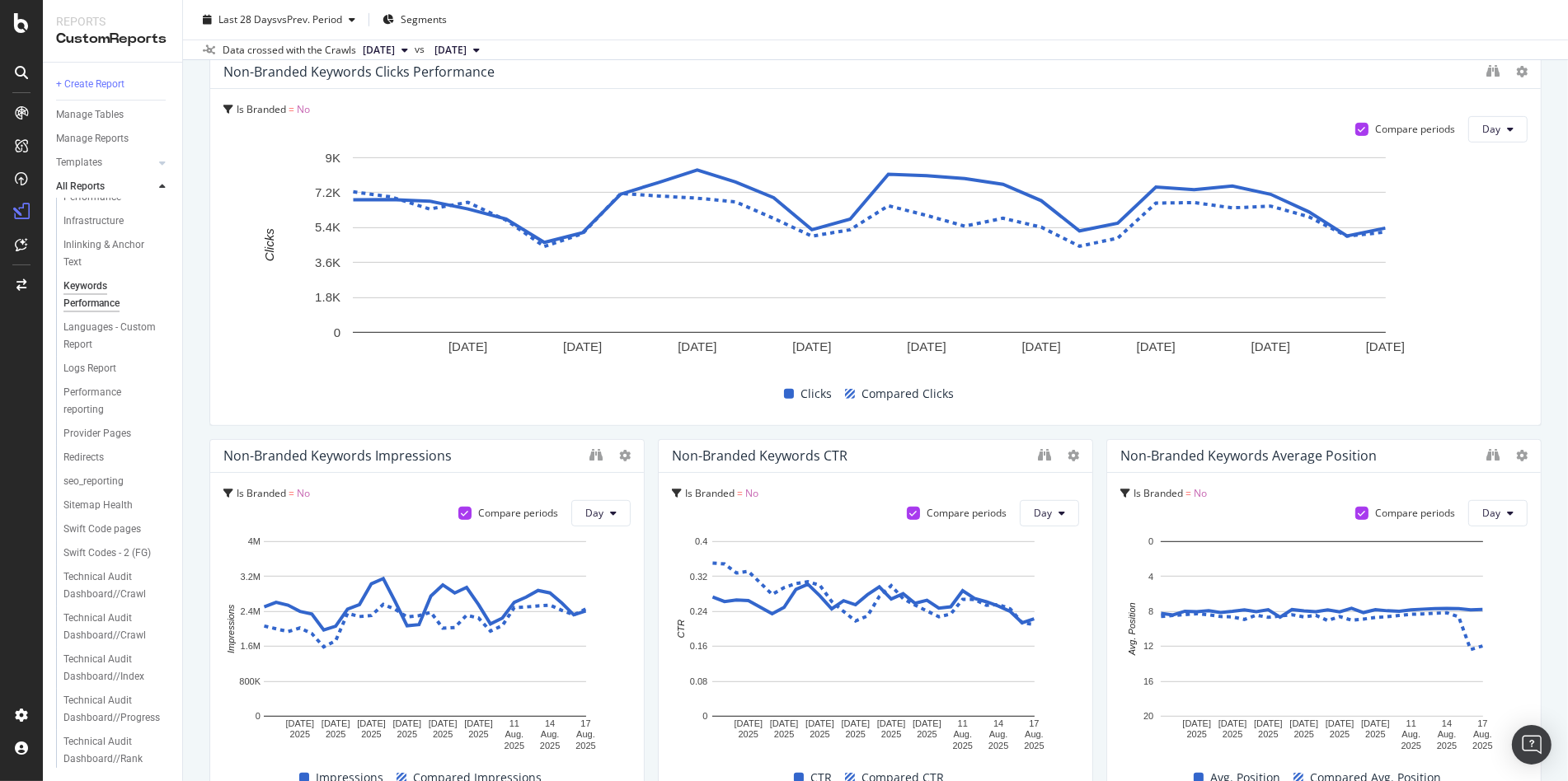
scroll to position [326, 0]
click at [100, 538] on div "Swift Code pages" at bounding box center [103, 530] width 78 height 18
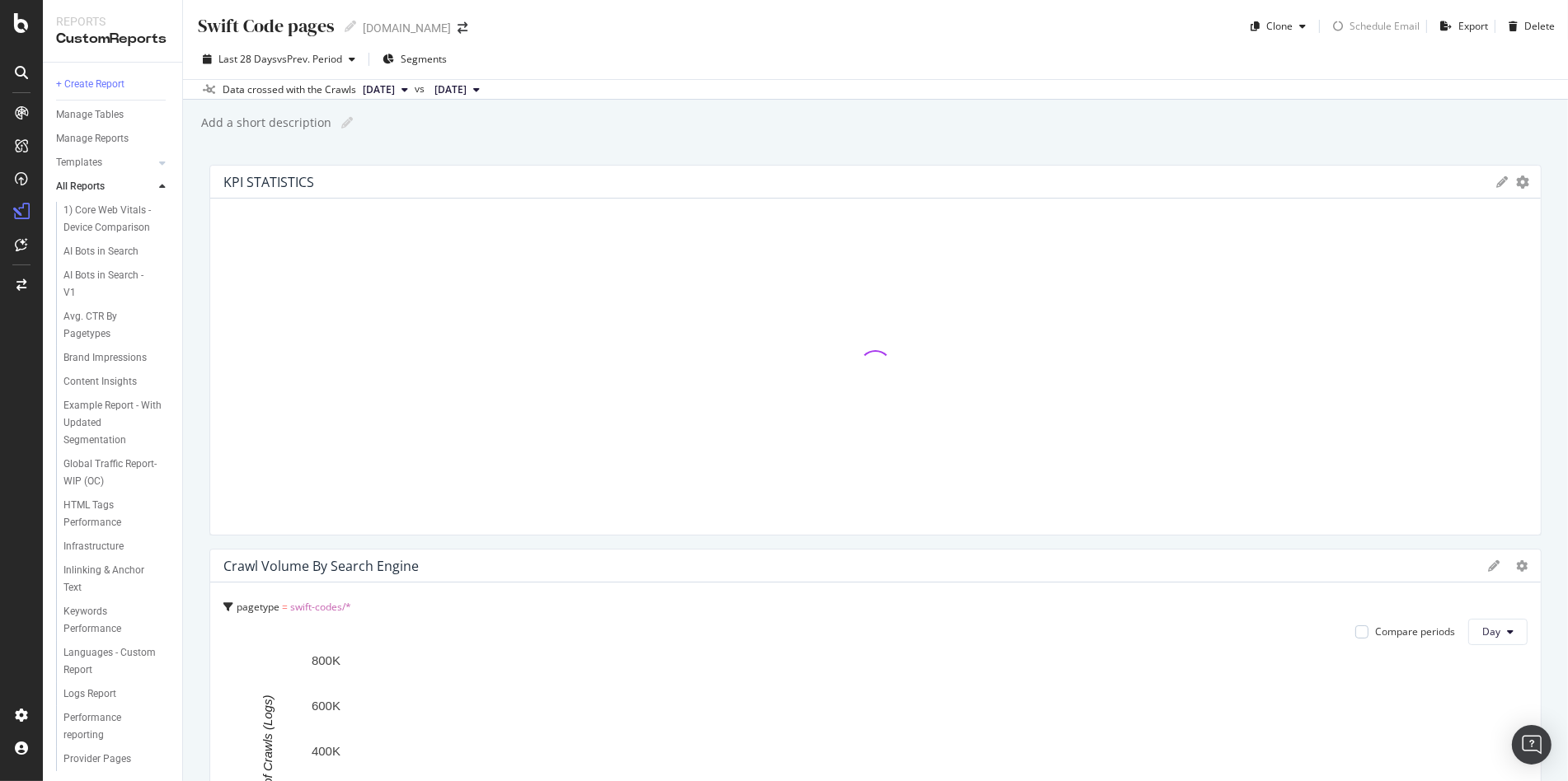
scroll to position [3636, 0]
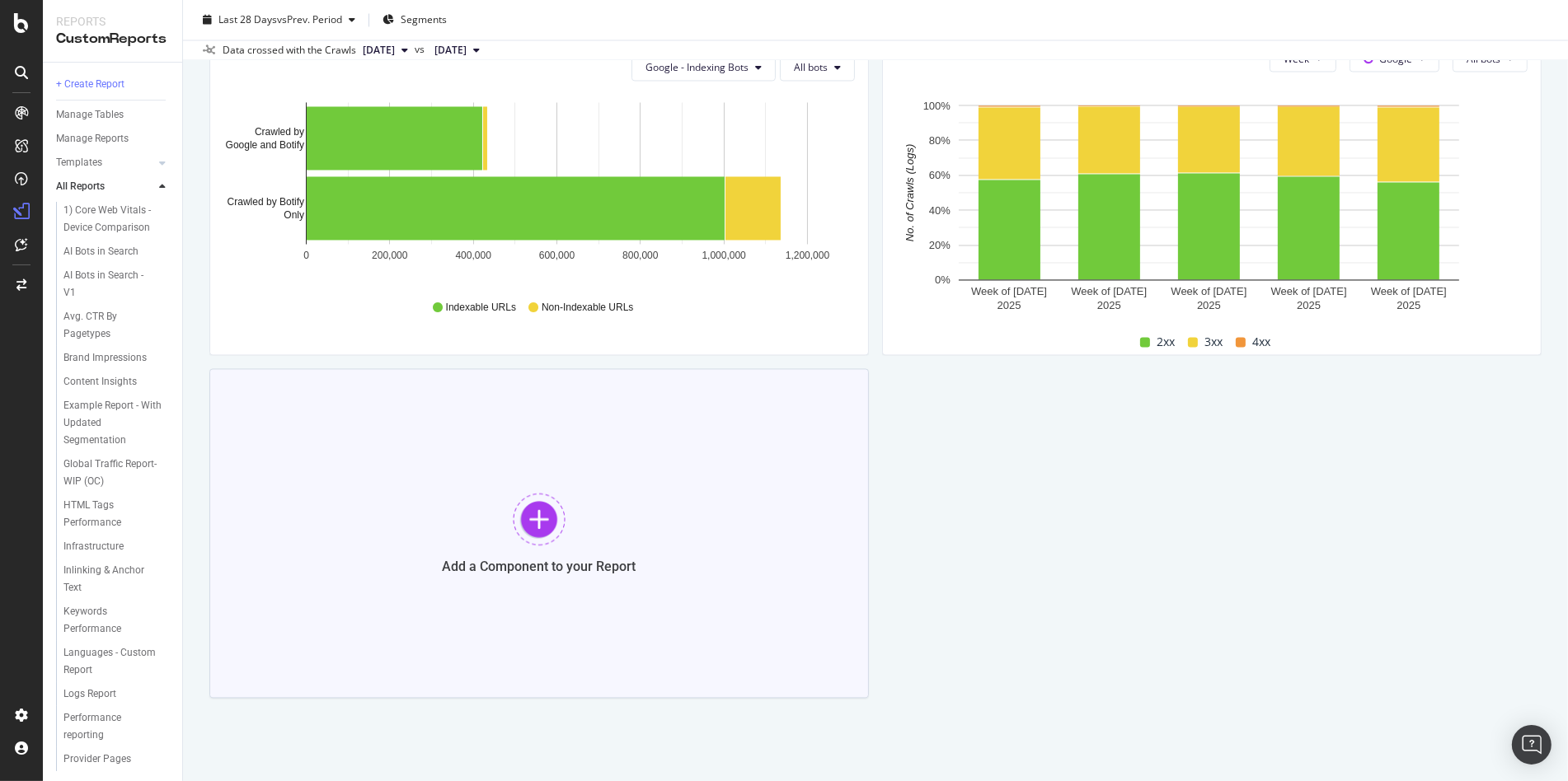
click at [789, 449] on div "Add a Component to your Report" at bounding box center [539, 532] width 659 height 330
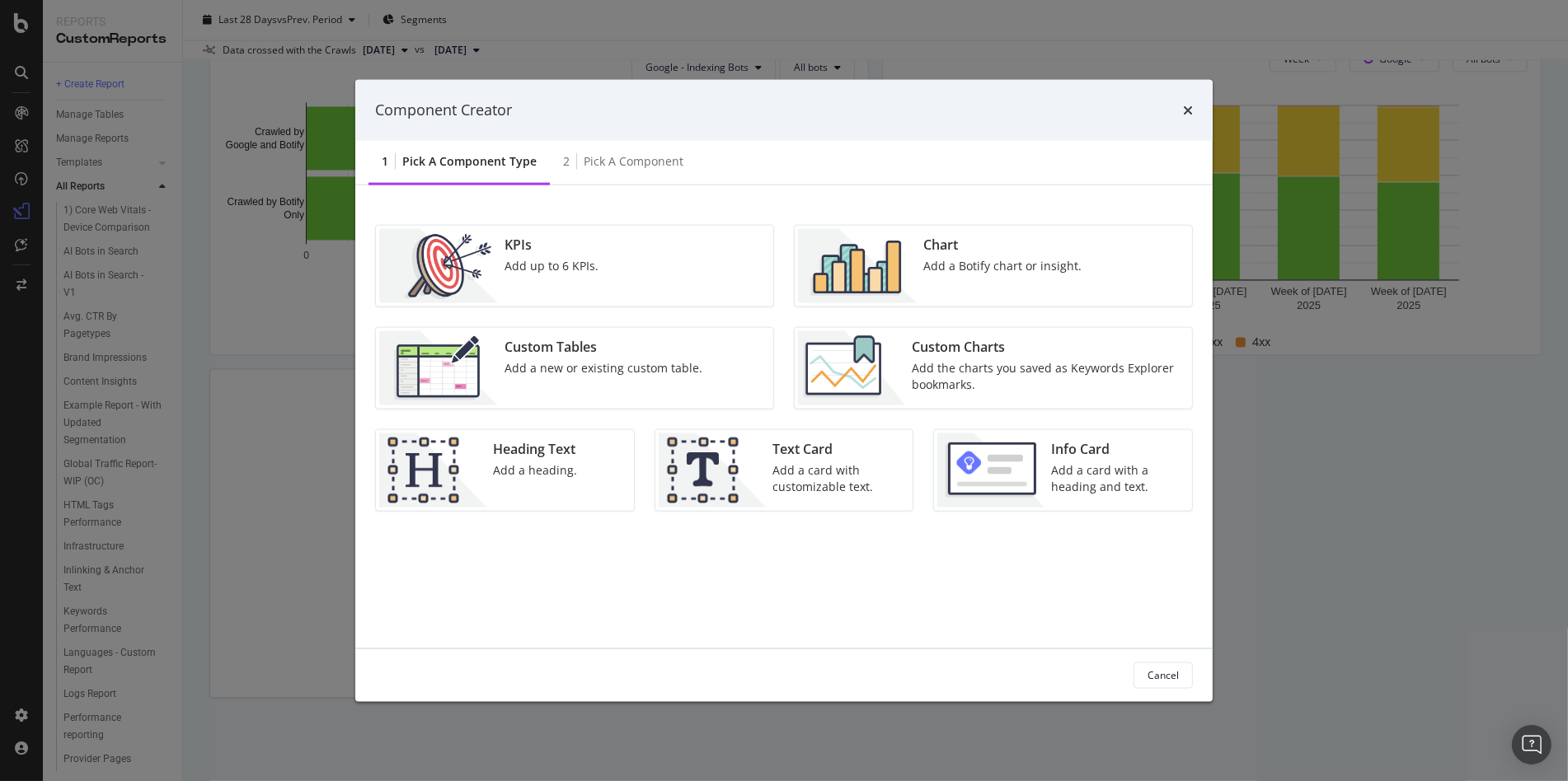
click at [644, 368] on div "Add a new or existing custom table." at bounding box center [603, 367] width 198 height 17
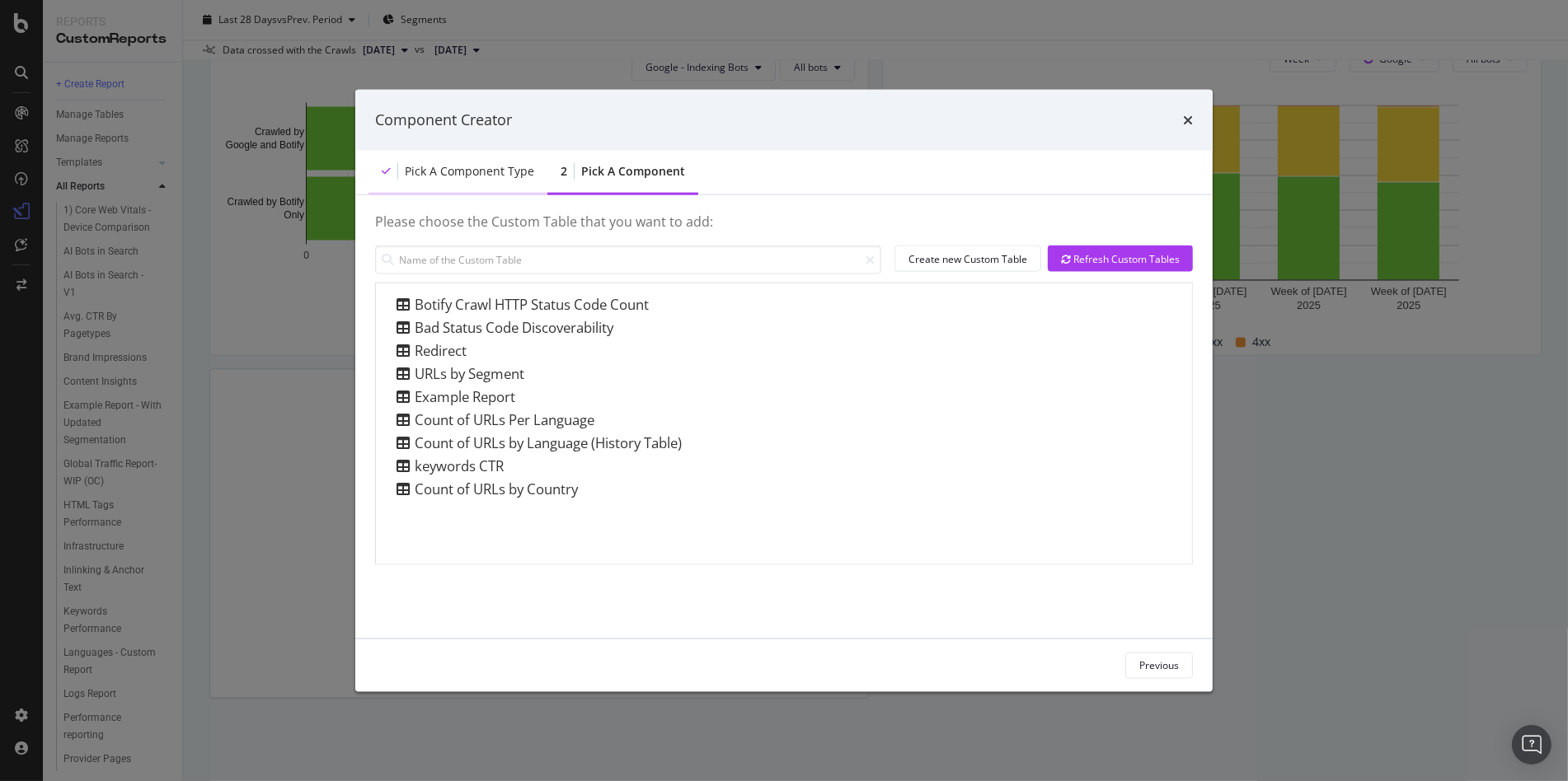
click at [419, 176] on div "Pick a Component type" at bounding box center [469, 171] width 129 height 17
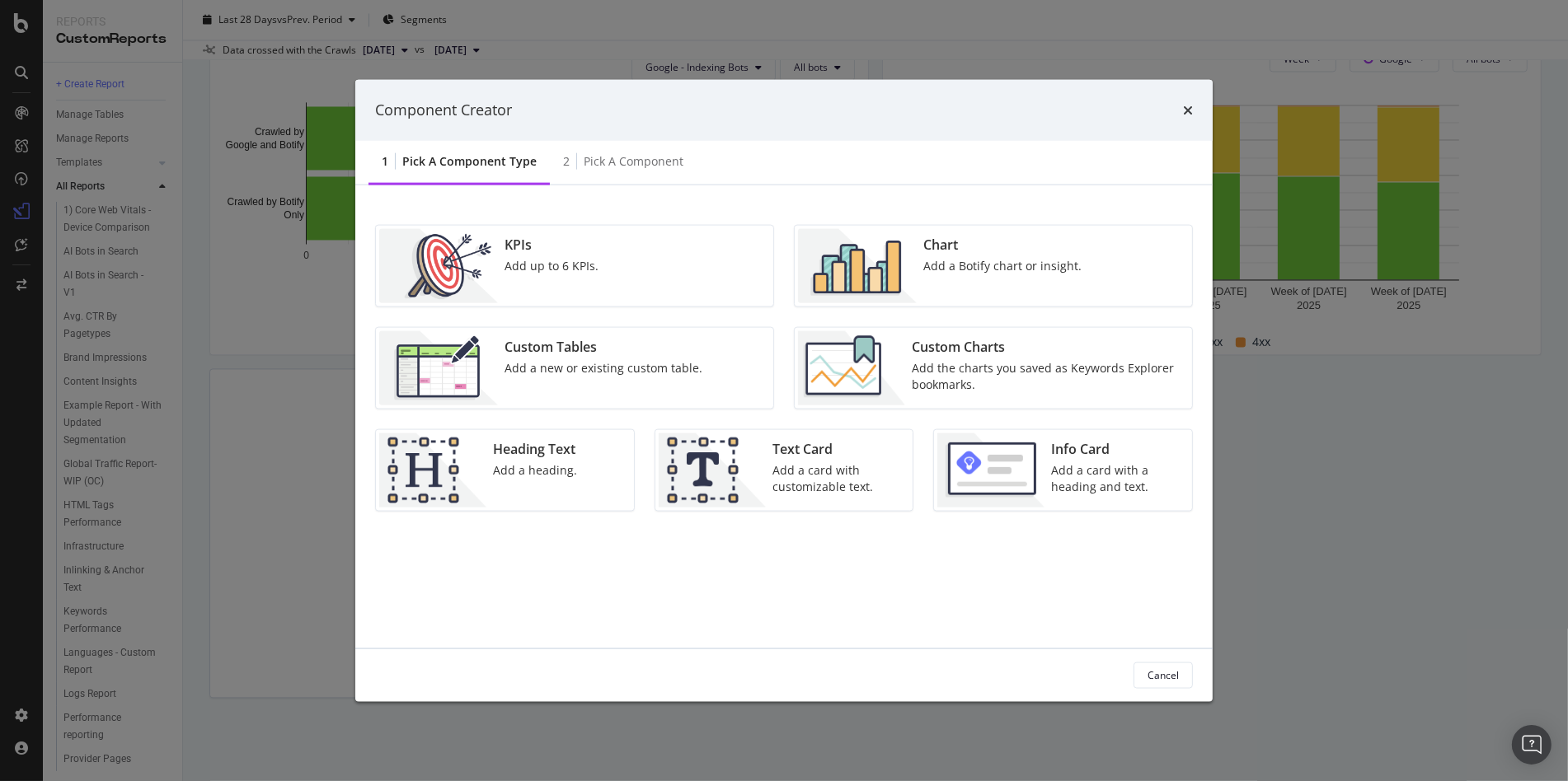
click at [1004, 258] on div "Add a Botify chart or insight." at bounding box center [1002, 265] width 158 height 17
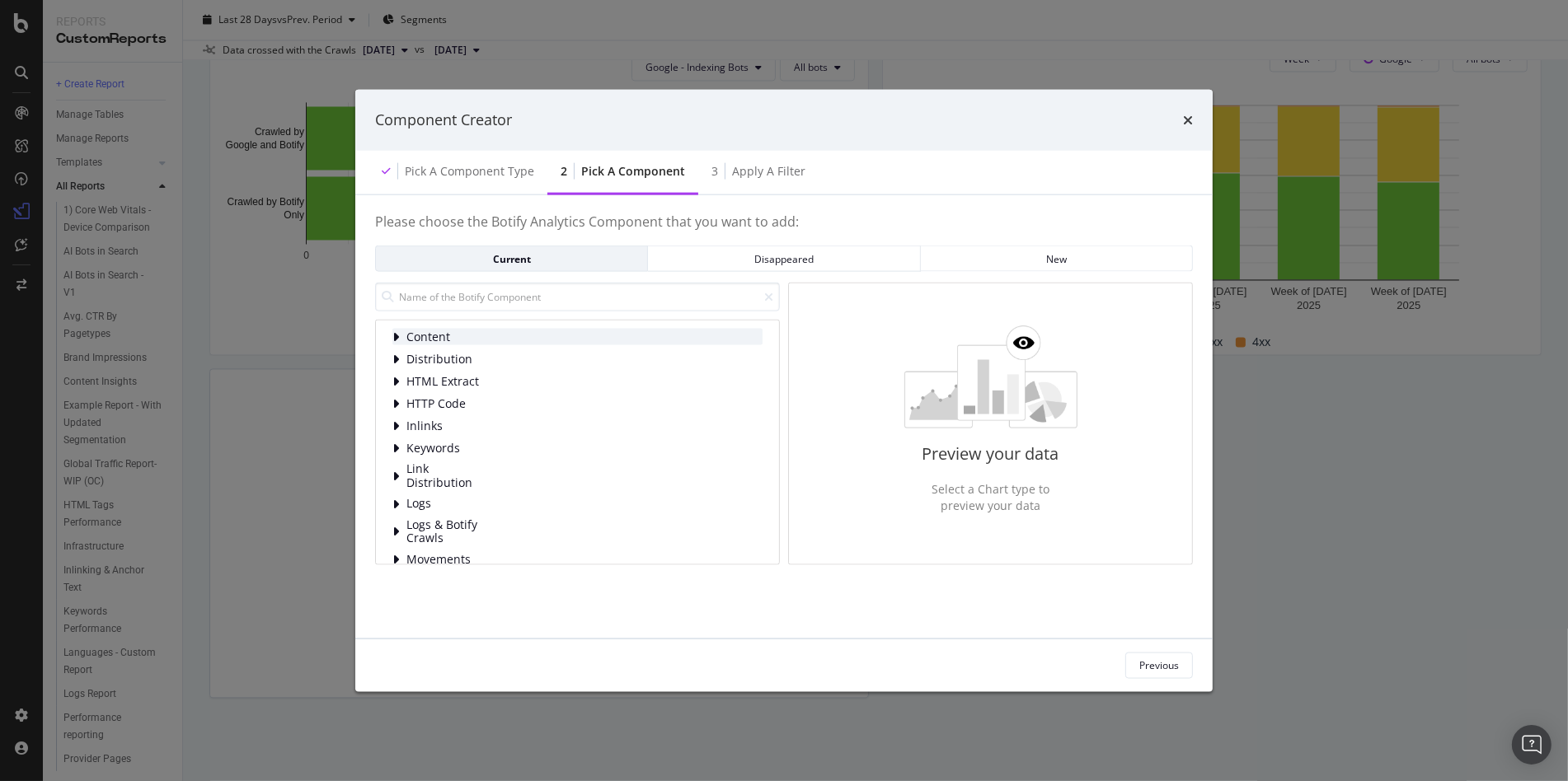
click at [462, 331] on span "Content" at bounding box center [442, 338] width 73 height 14
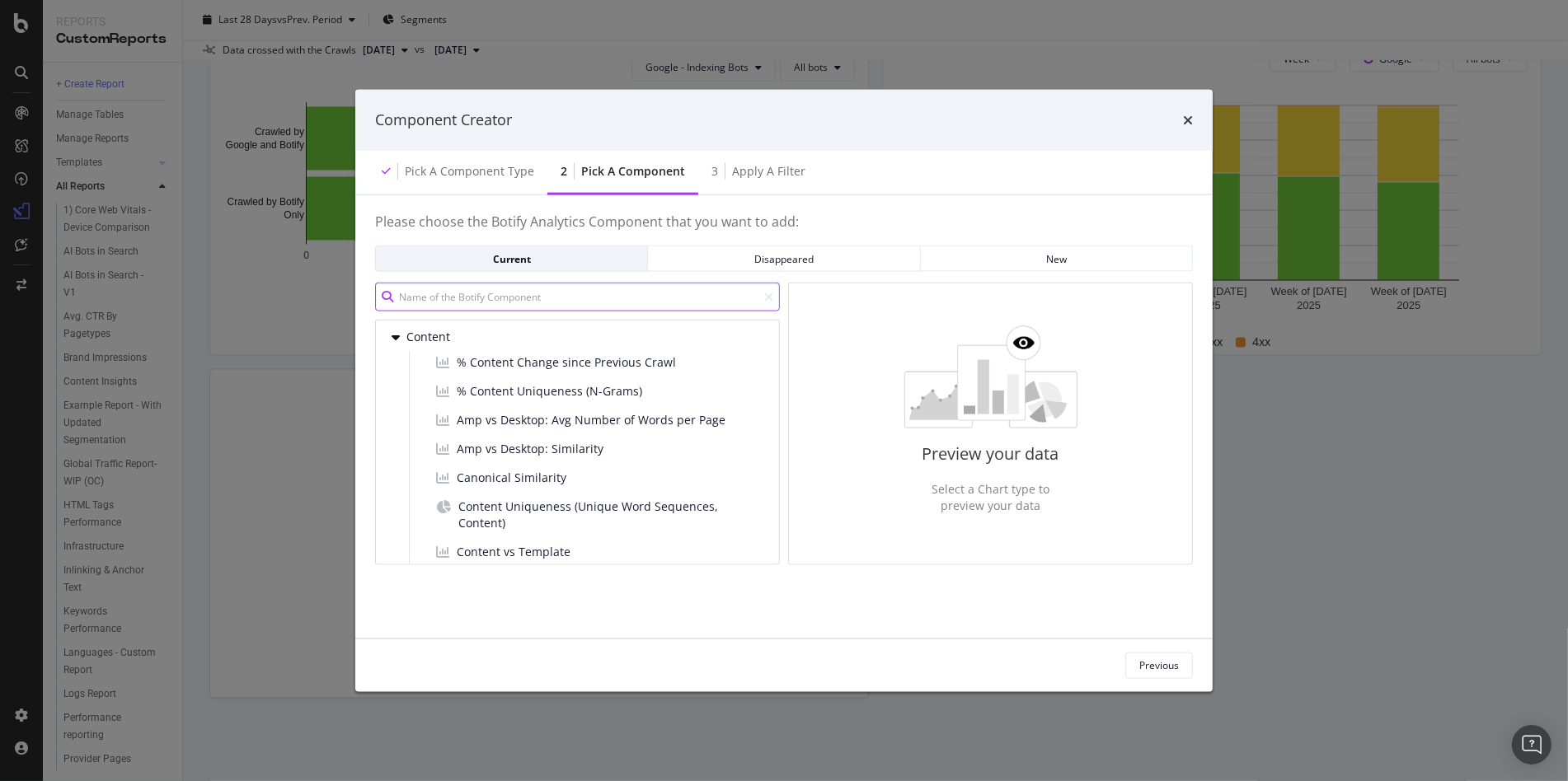
click at [465, 304] on input "modal" at bounding box center [577, 297] width 404 height 29
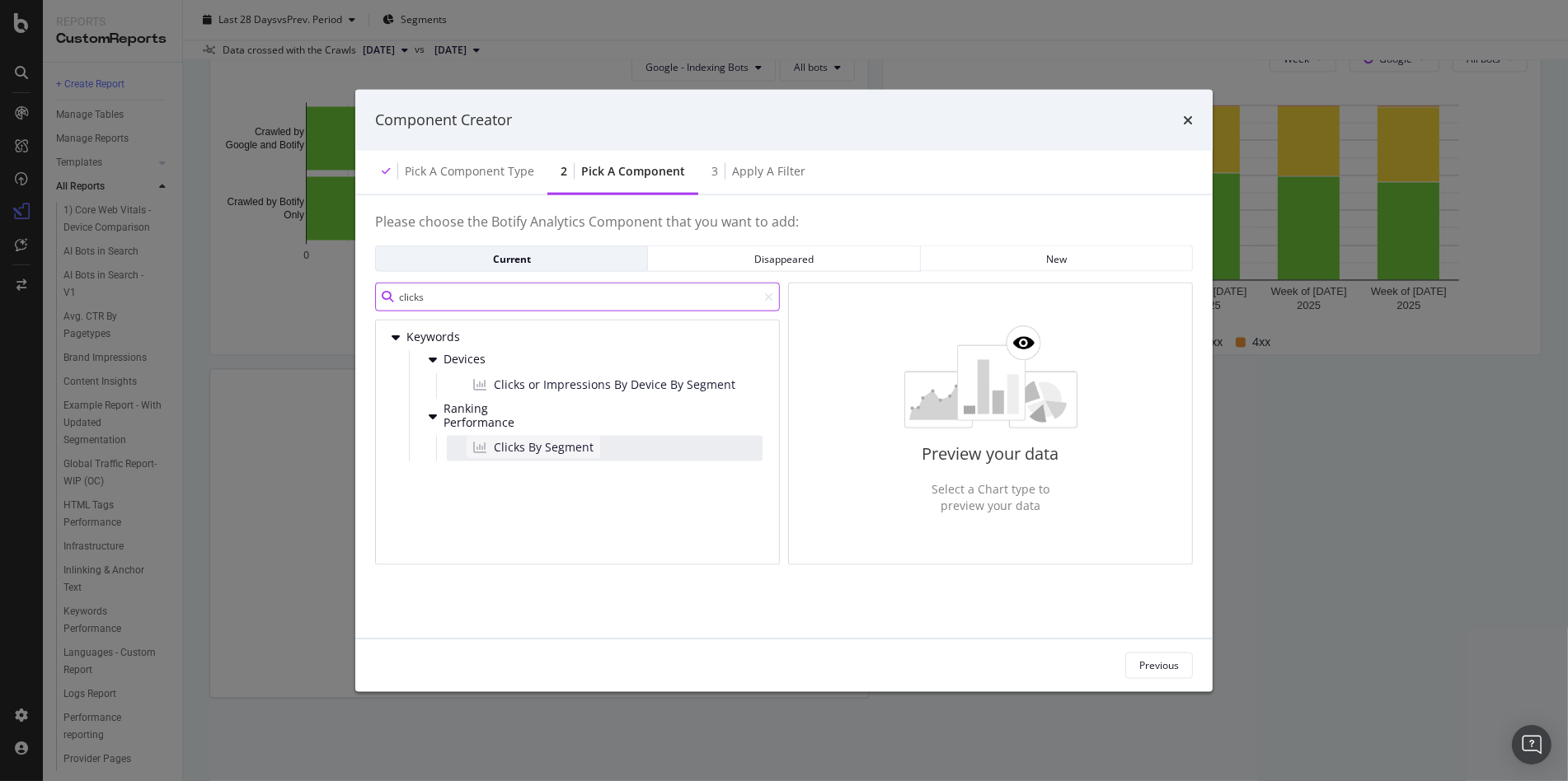
type input "clicks"
click at [540, 455] on div "Clicks By Segment" at bounding box center [533, 447] width 134 height 23
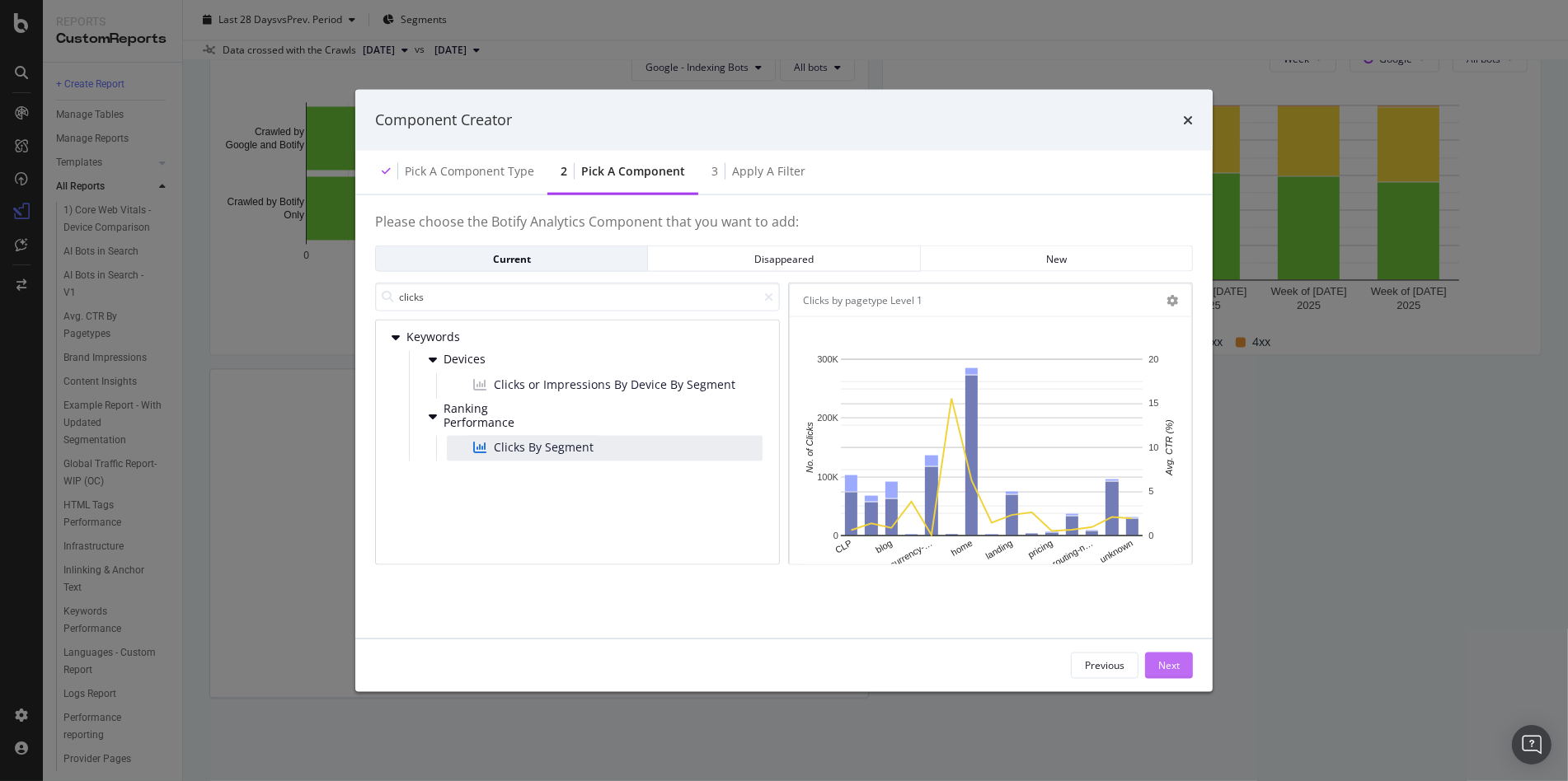
click at [1184, 661] on button "Next" at bounding box center [1169, 665] width 48 height 27
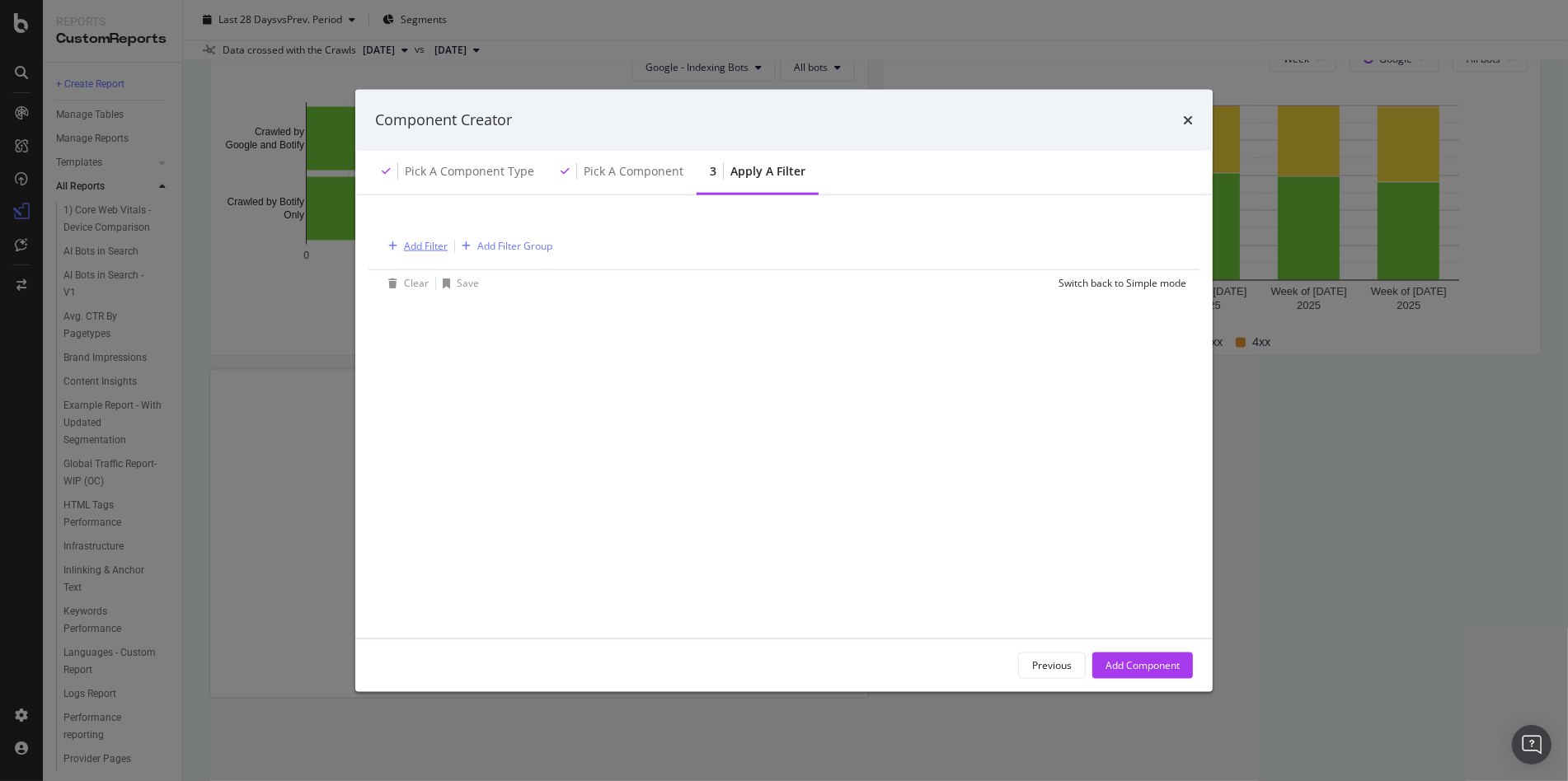
click at [415, 244] on div "Add Filter" at bounding box center [425, 246] width 43 height 14
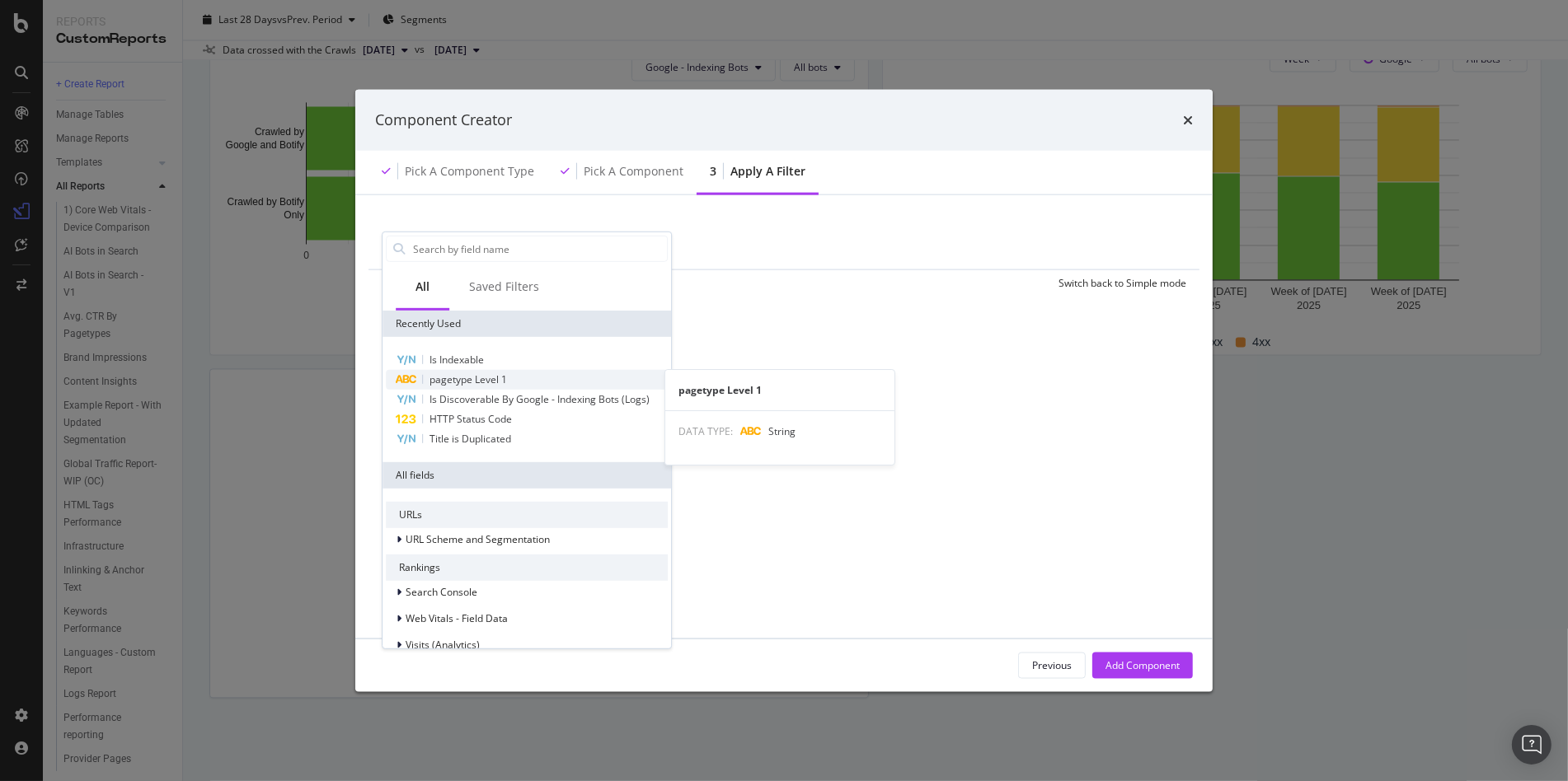
click at [461, 374] on span "pagetype Level 1" at bounding box center [468, 379] width 78 height 14
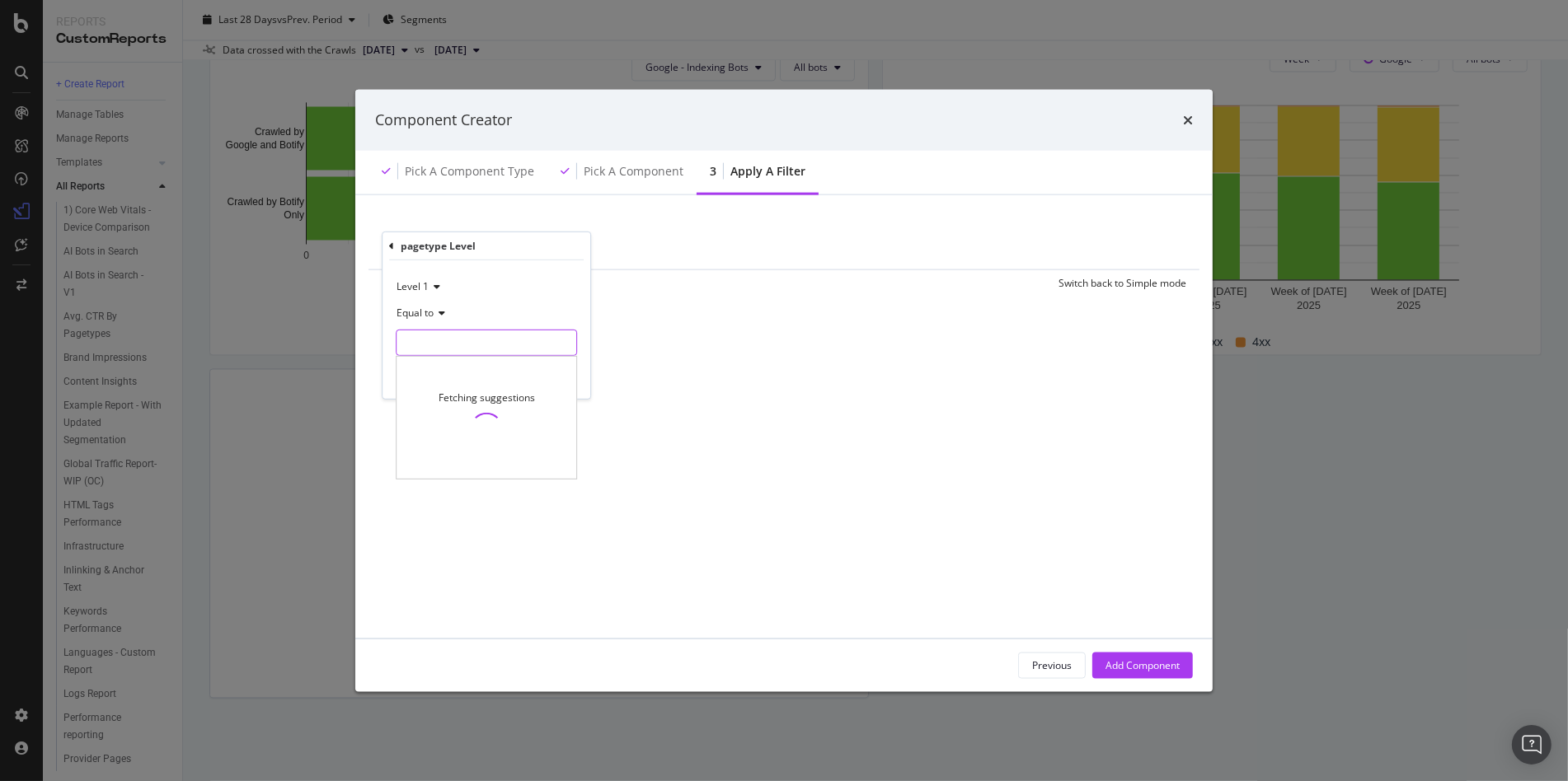
click at [451, 350] on input "modal" at bounding box center [486, 343] width 180 height 27
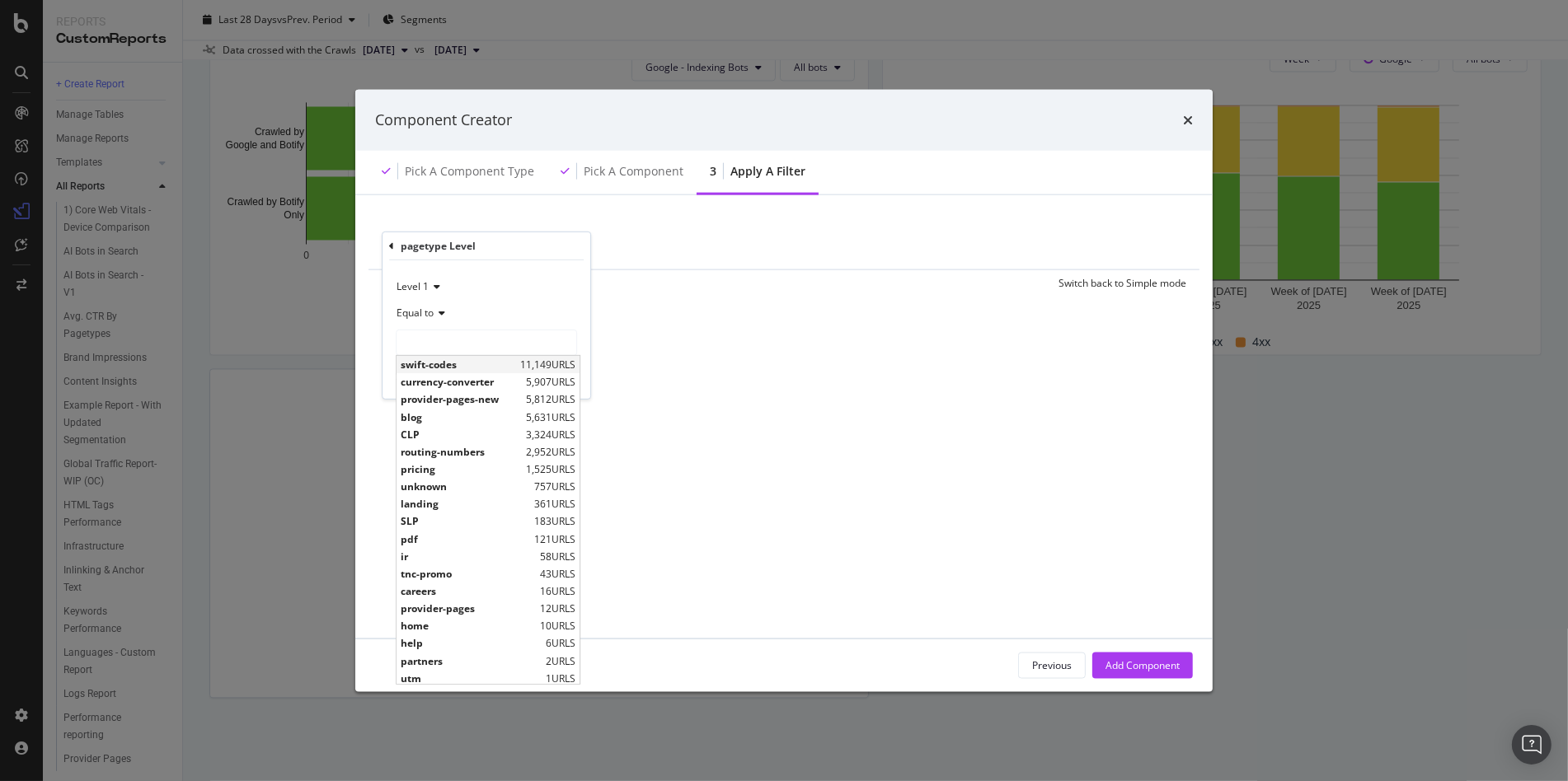
click at [433, 368] on span "swift-codes" at bounding box center [458, 364] width 115 height 14
type input "swift-codes"
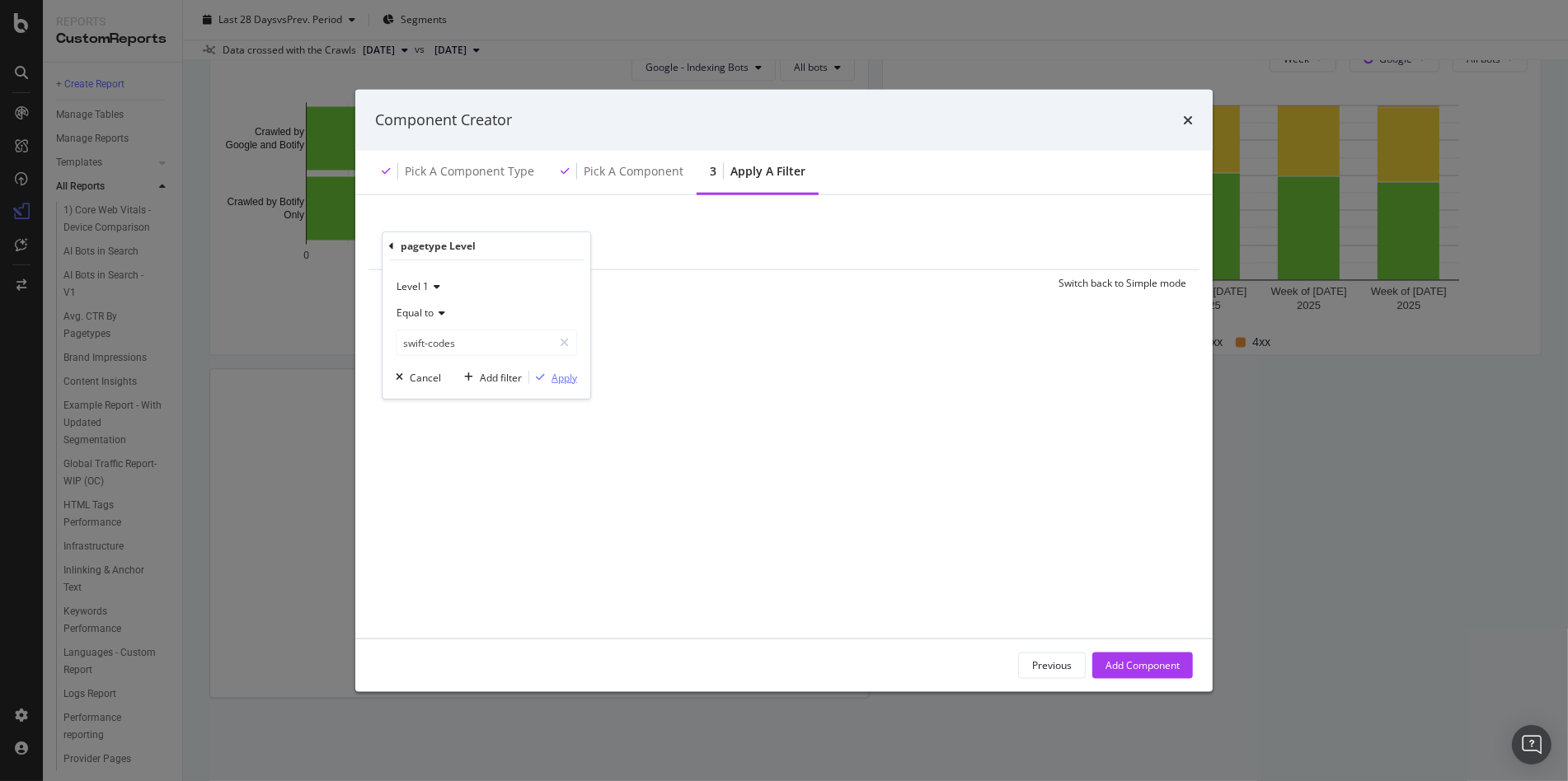
click at [571, 378] on div "Apply" at bounding box center [564, 377] width 26 height 14
click at [1126, 653] on div "Add Component" at bounding box center [1142, 665] width 74 height 25
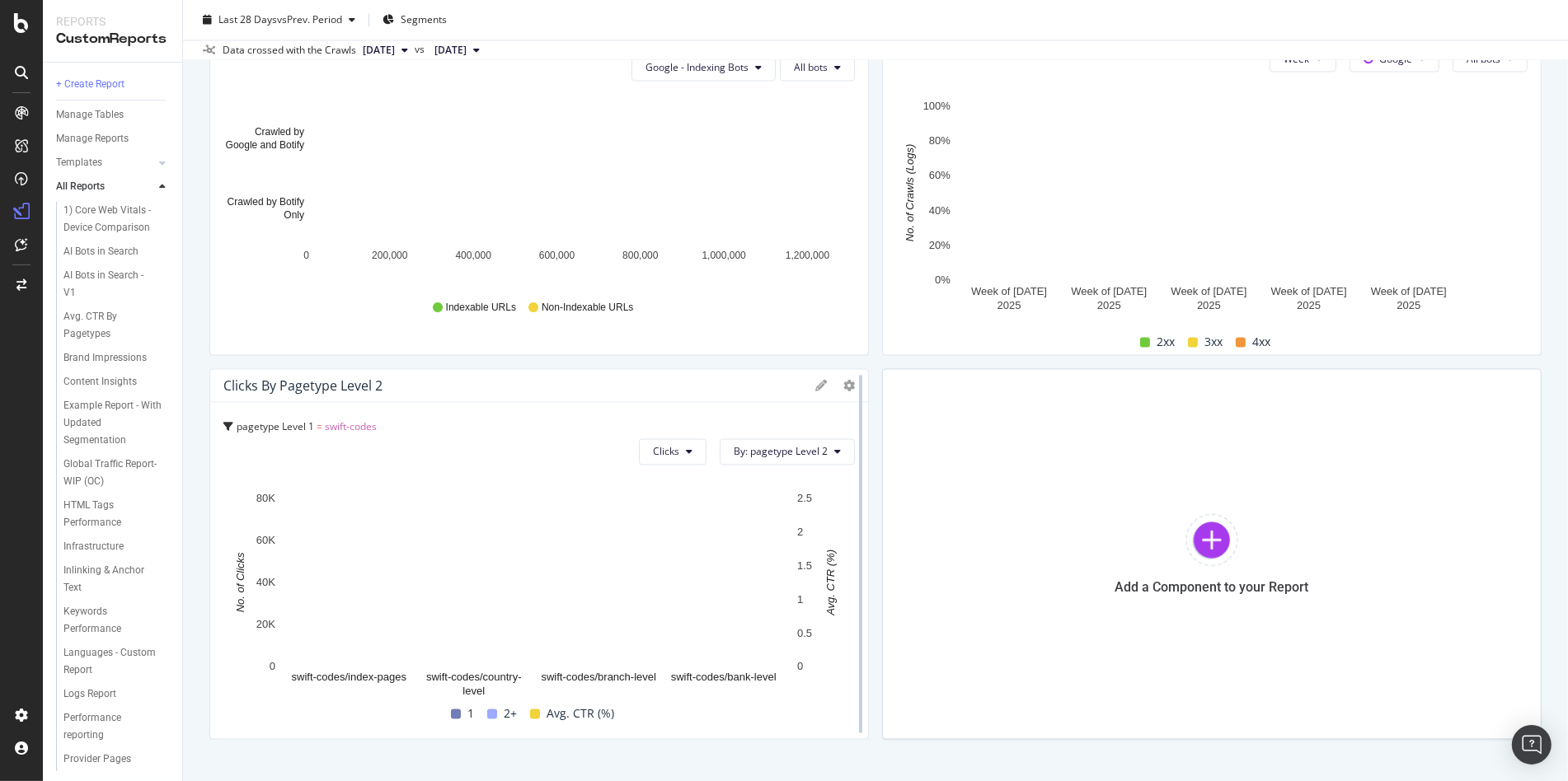
click at [852, 381] on div at bounding box center [860, 553] width 17 height 371
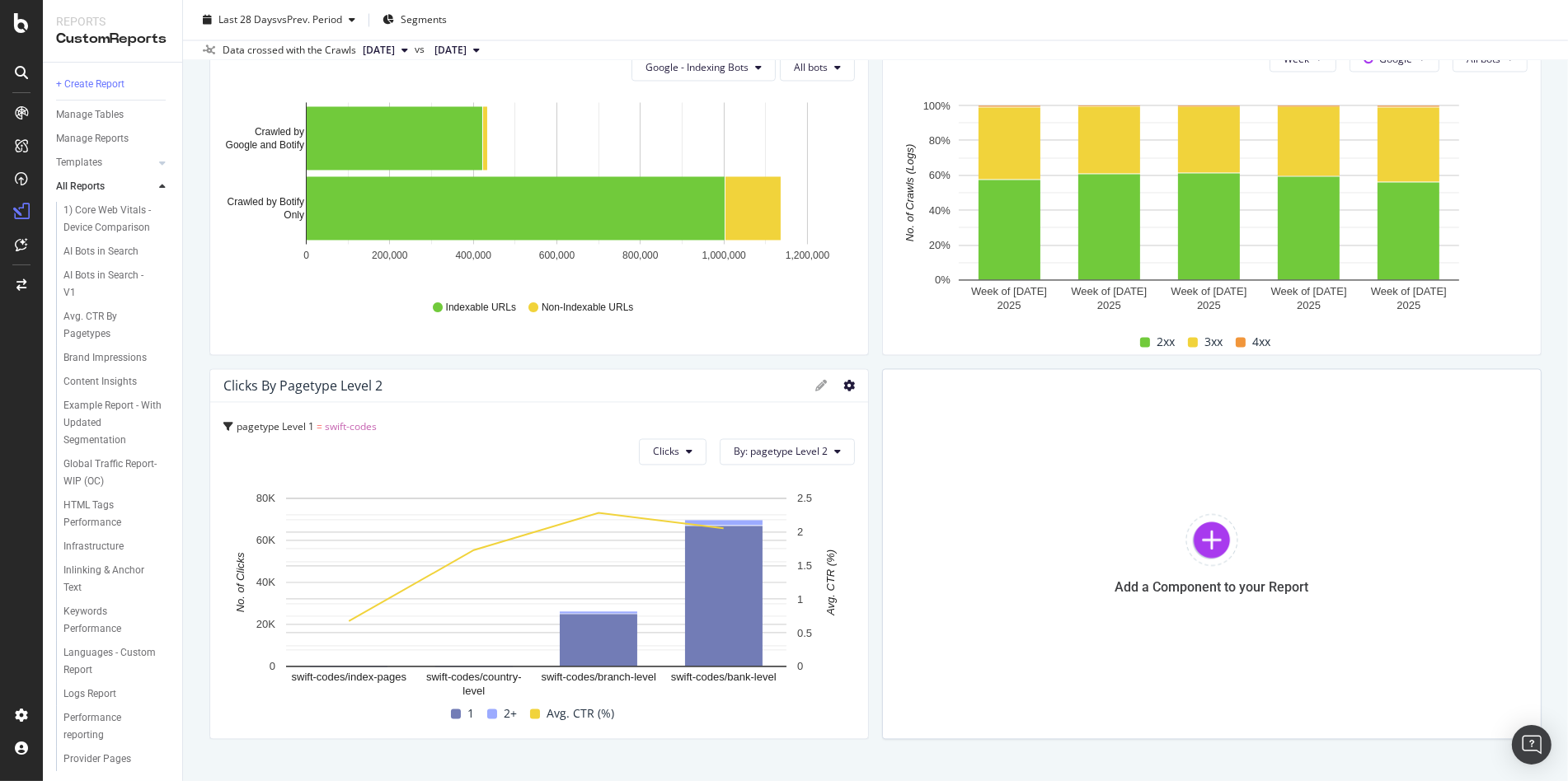
click at [843, 379] on icon at bounding box center [849, 385] width 12 height 11
click at [872, 458] on div "Table" at bounding box center [926, 470] width 176 height 24
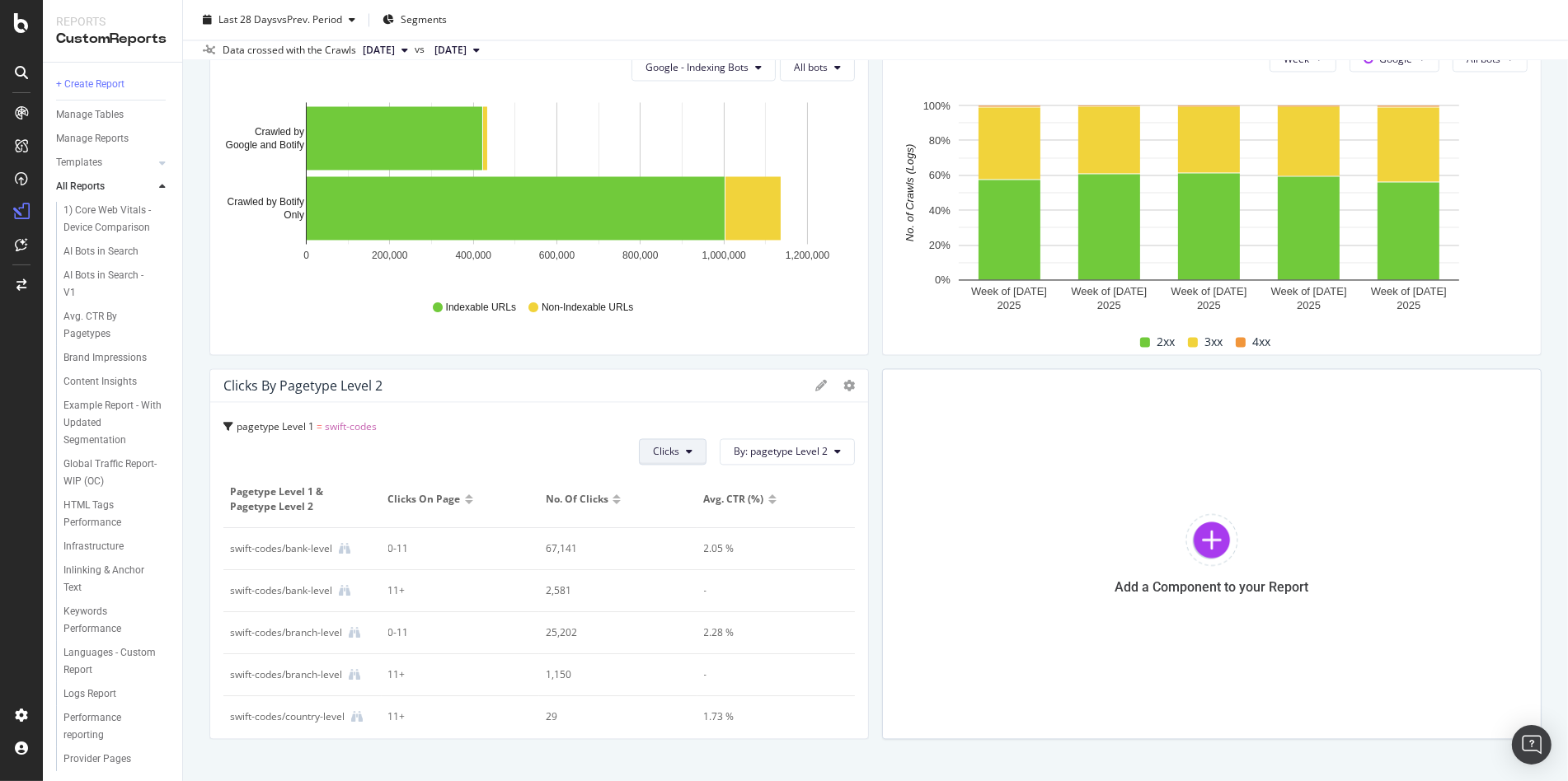
click at [693, 440] on button "Clicks" at bounding box center [673, 452] width 67 height 27
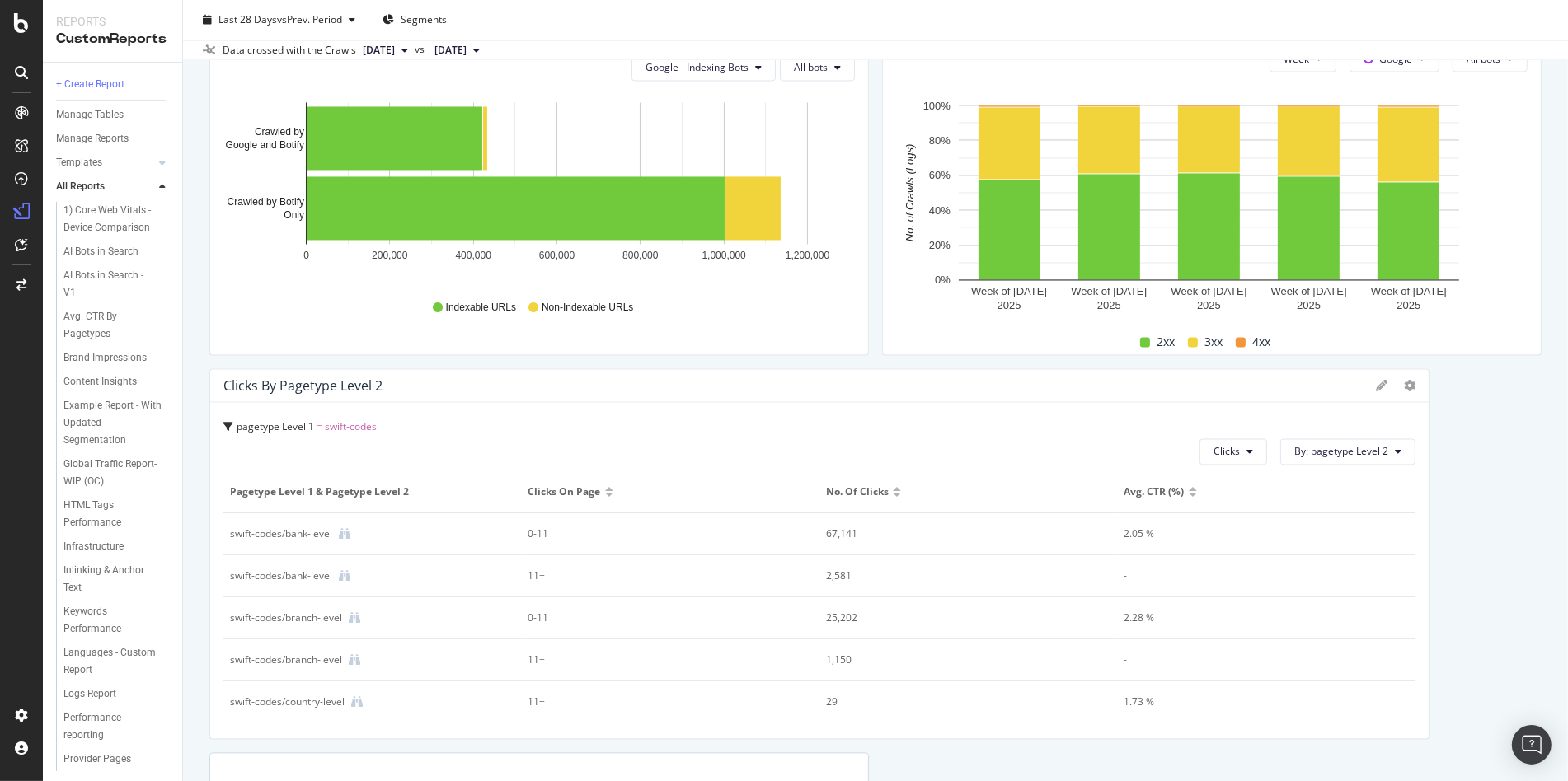
drag, startPoint x: 862, startPoint y: 483, endPoint x: 1449, endPoint y: 496, distance: 587.1
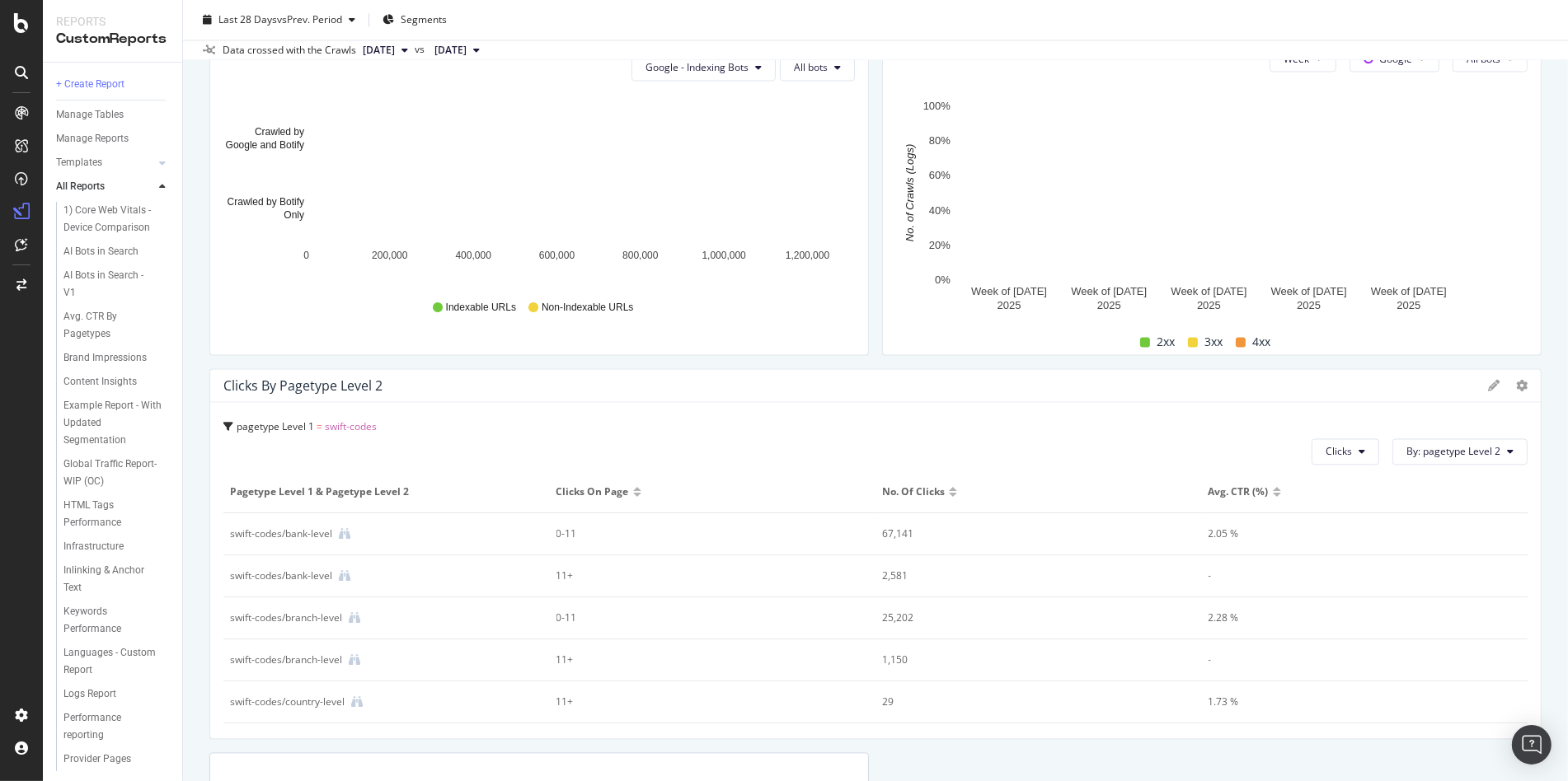
drag, startPoint x: 1411, startPoint y: 532, endPoint x: 1547, endPoint y: 531, distance: 136.0
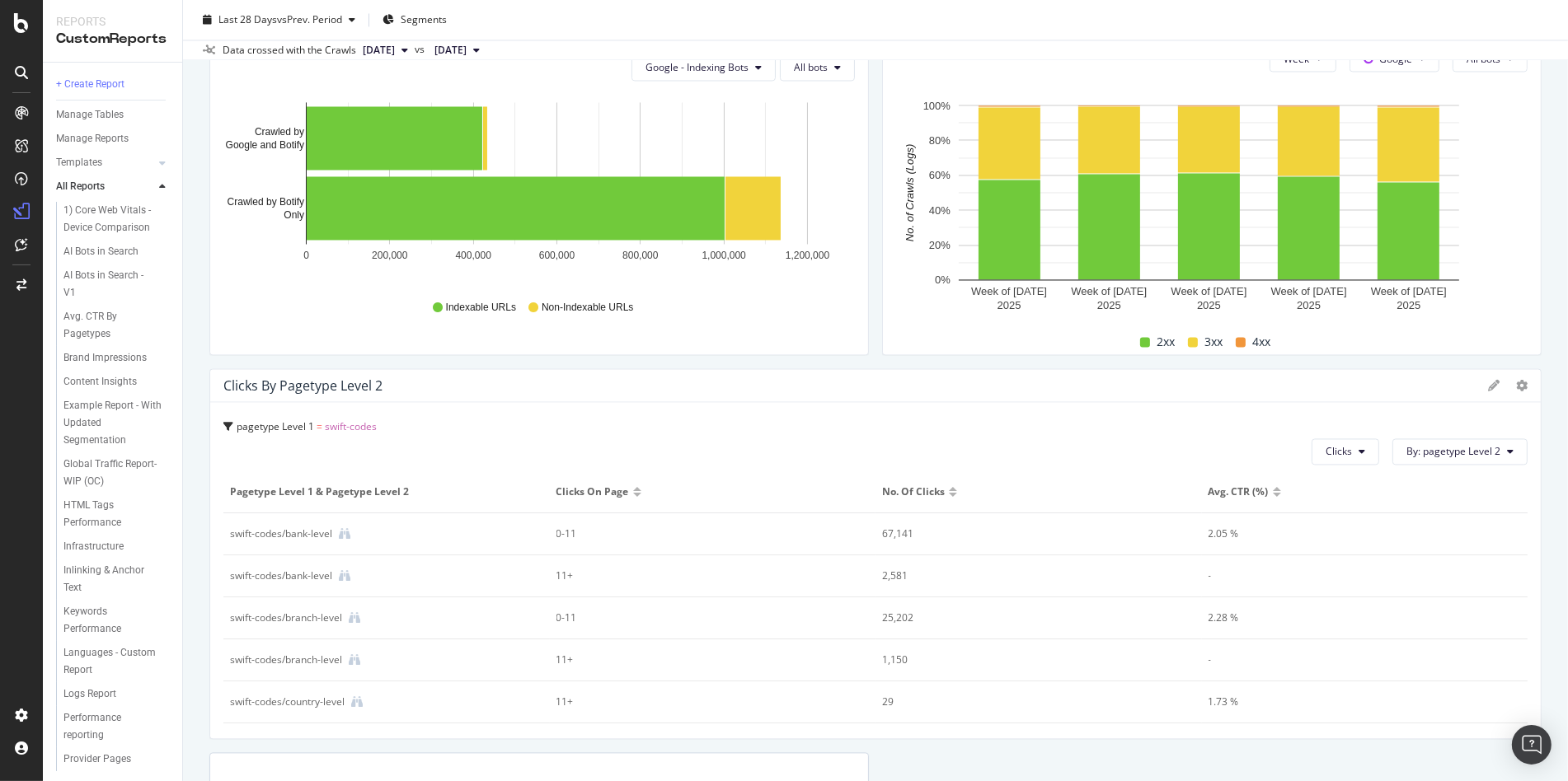
click at [1547, 531] on div "Swift Code pages Swift Code pages remitly.com Clone Schedule Email Export Delet…" at bounding box center [875, 390] width 1385 height 781
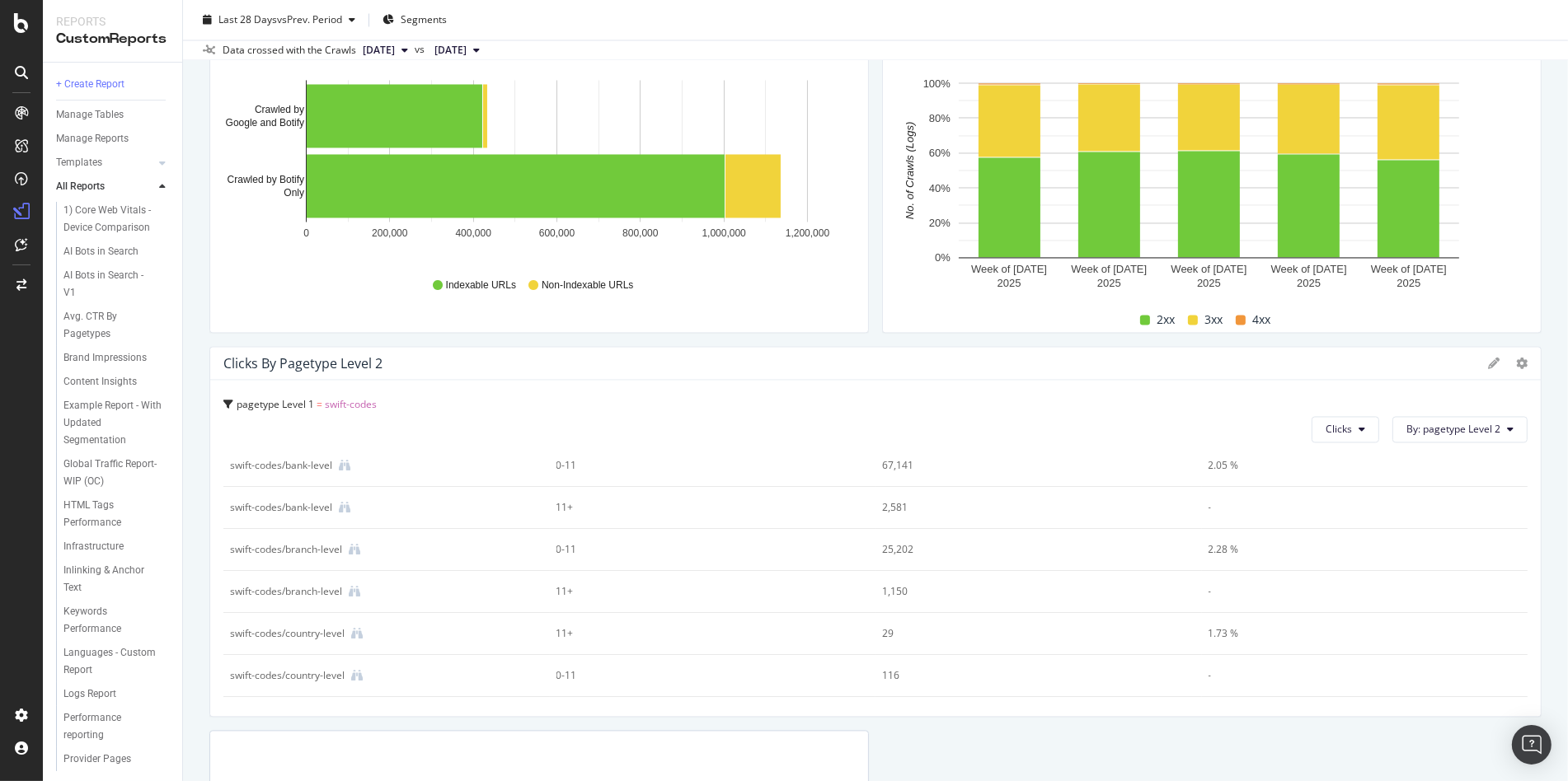
scroll to position [3676, 0]
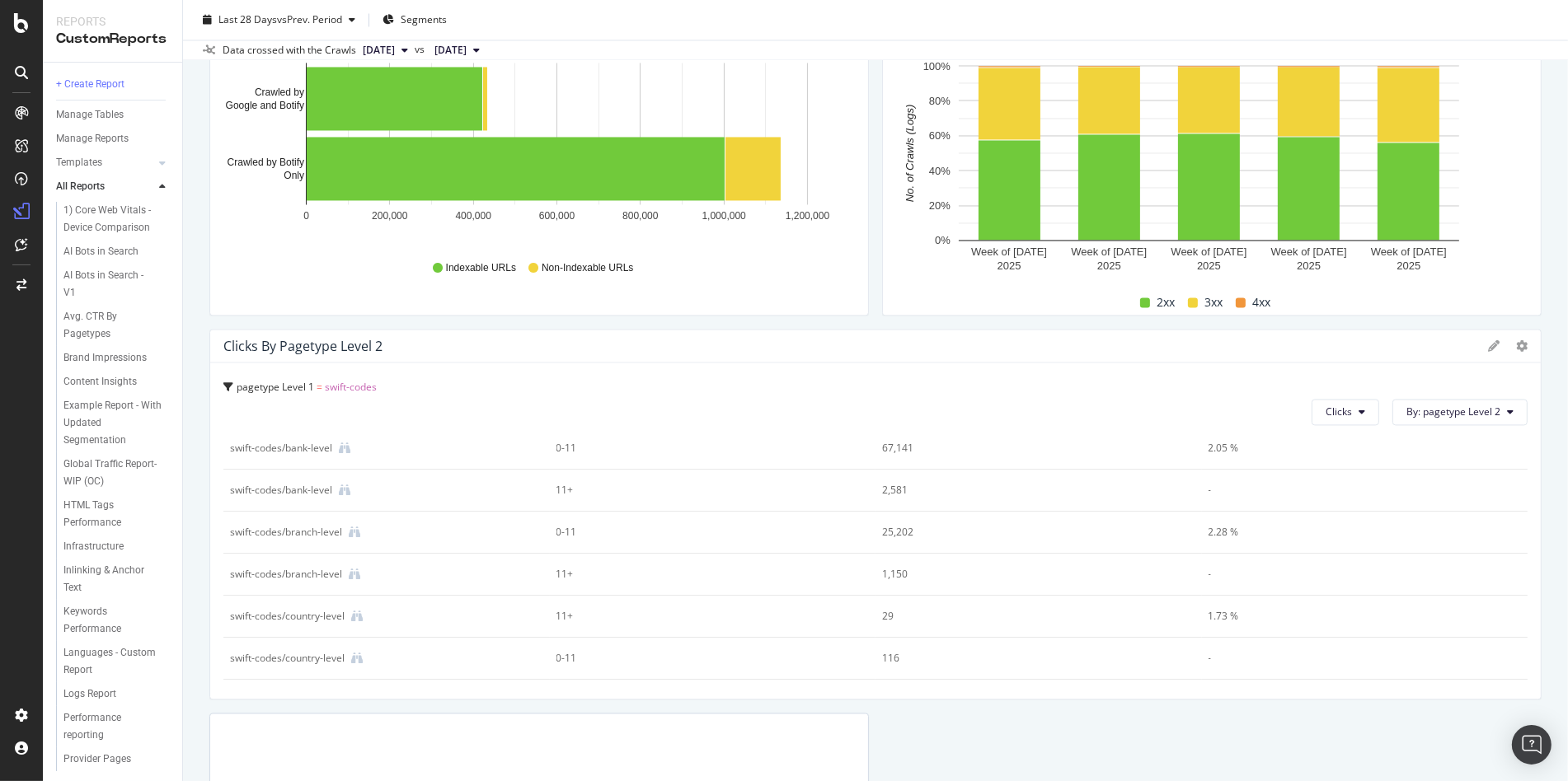
click at [395, 50] on span "[DATE]" at bounding box center [379, 50] width 32 height 15
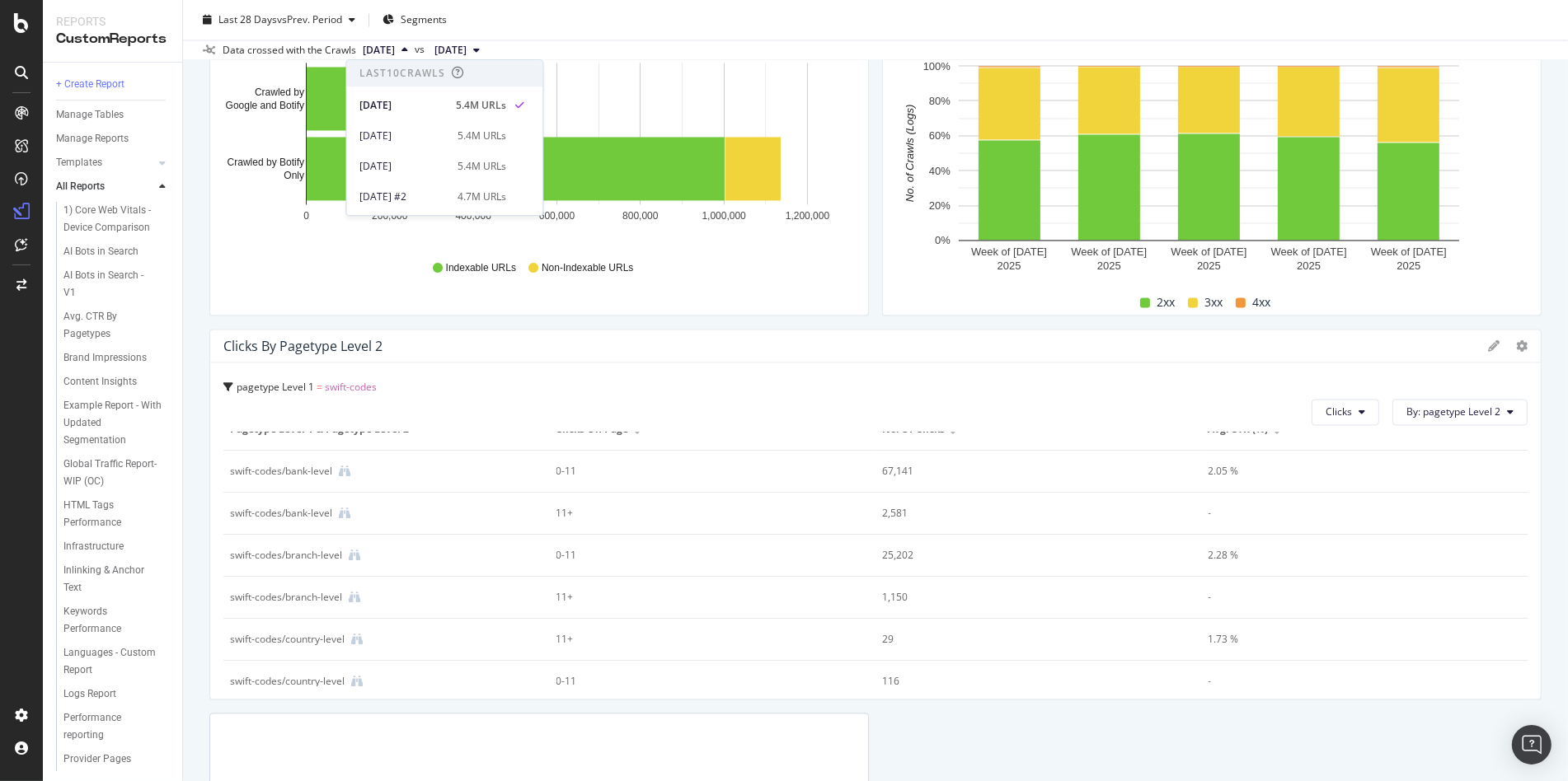
scroll to position [34, 0]
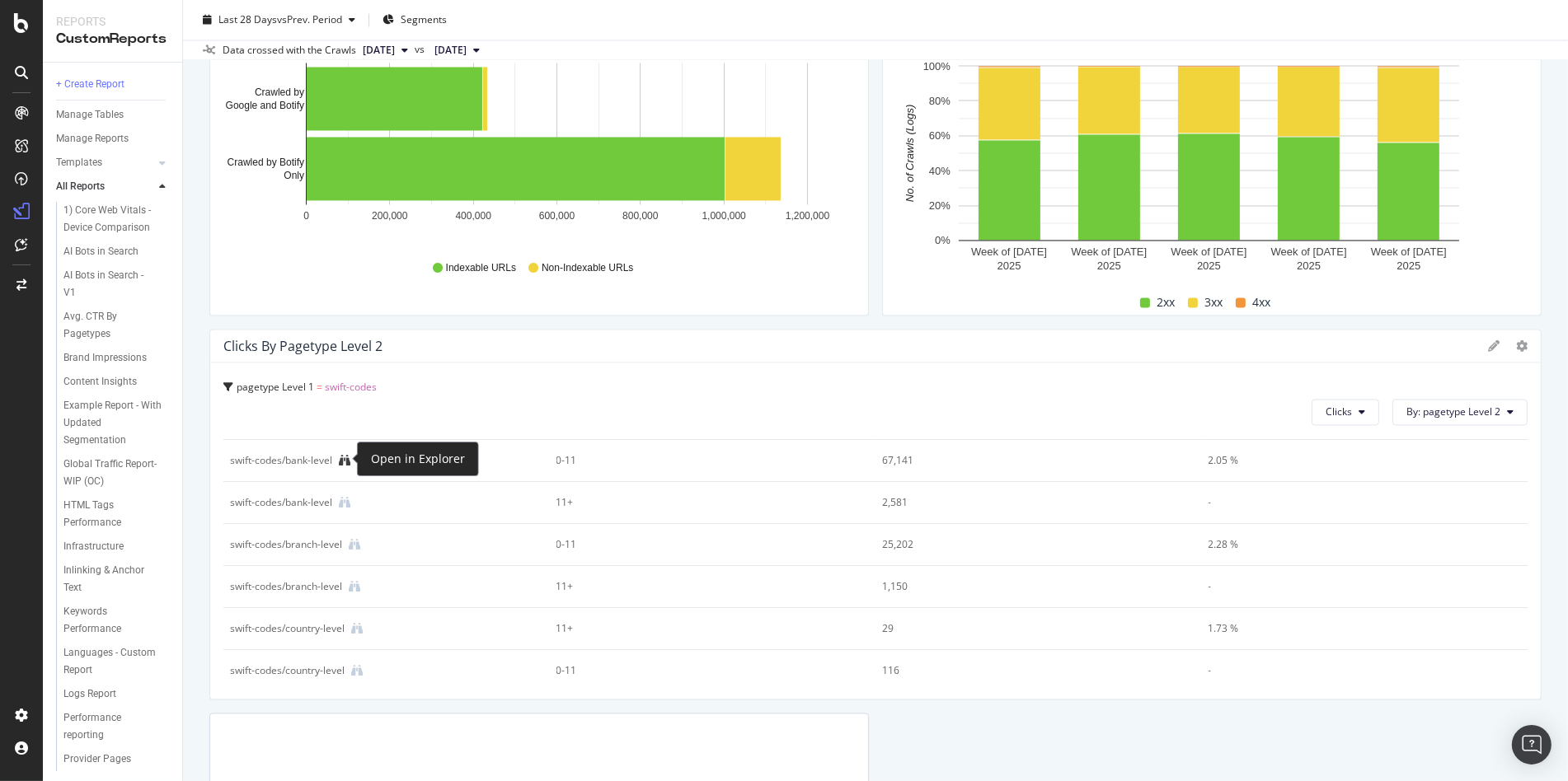
click at [343, 462] on icon at bounding box center [344, 460] width 12 height 11
click at [346, 500] on icon at bounding box center [344, 502] width 12 height 11
click at [1526, 348] on div at bounding box center [1533, 514] width 17 height 371
click at [1516, 345] on icon at bounding box center [1521, 346] width 12 height 11
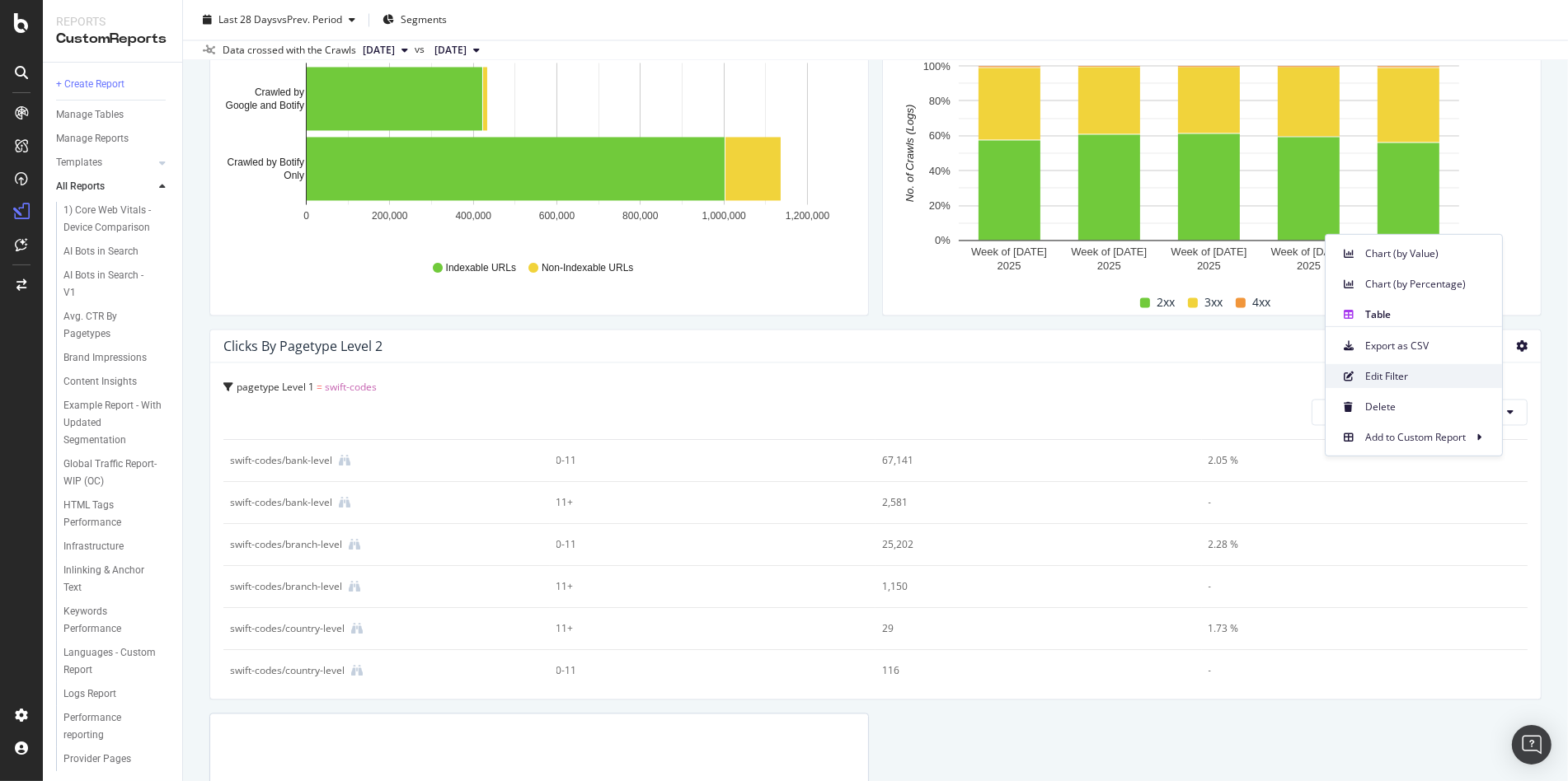
click at [1425, 380] on span "Edit Filter" at bounding box center [1427, 375] width 124 height 15
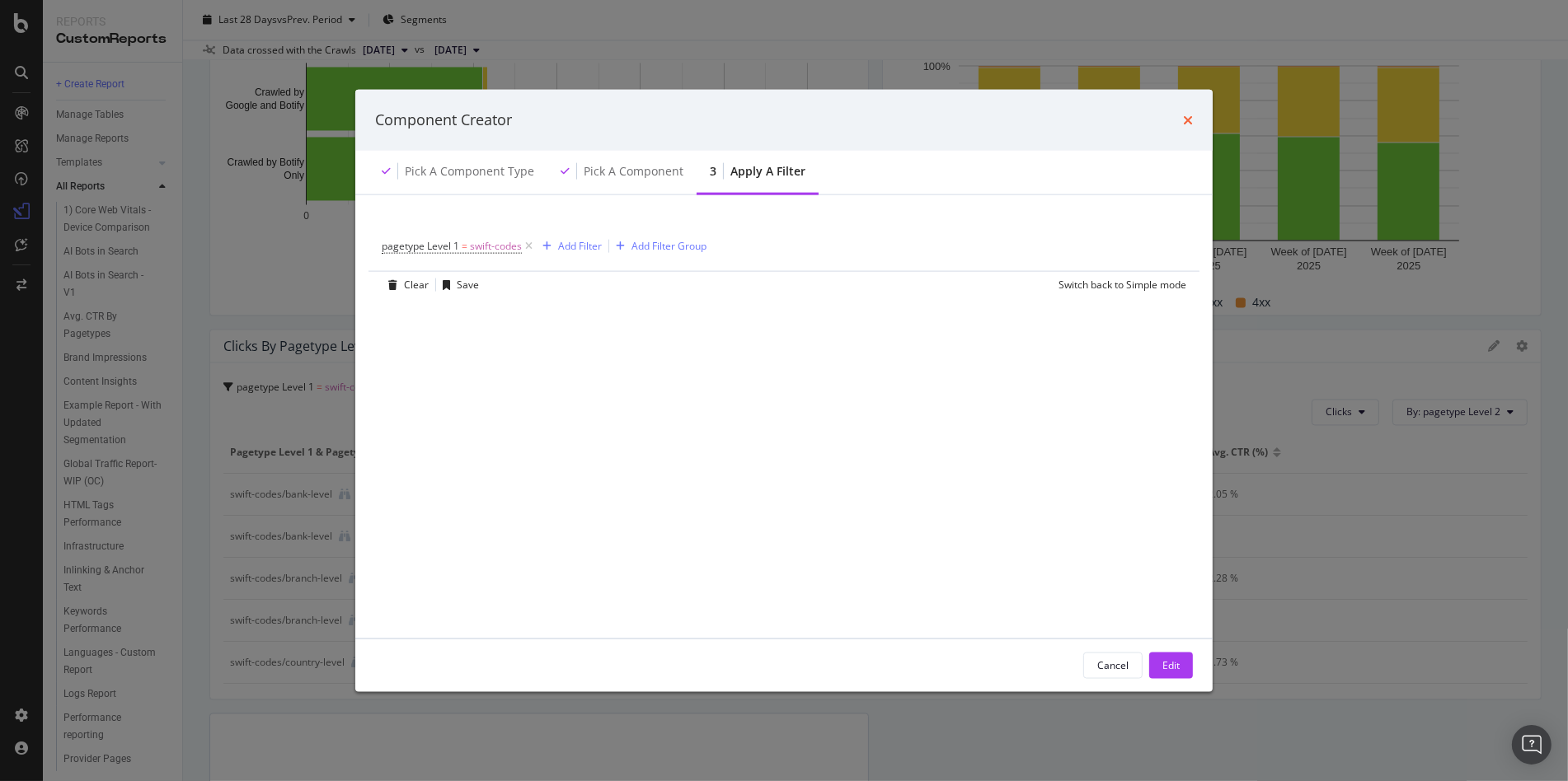
click at [1188, 117] on icon "times" at bounding box center [1188, 119] width 10 height 13
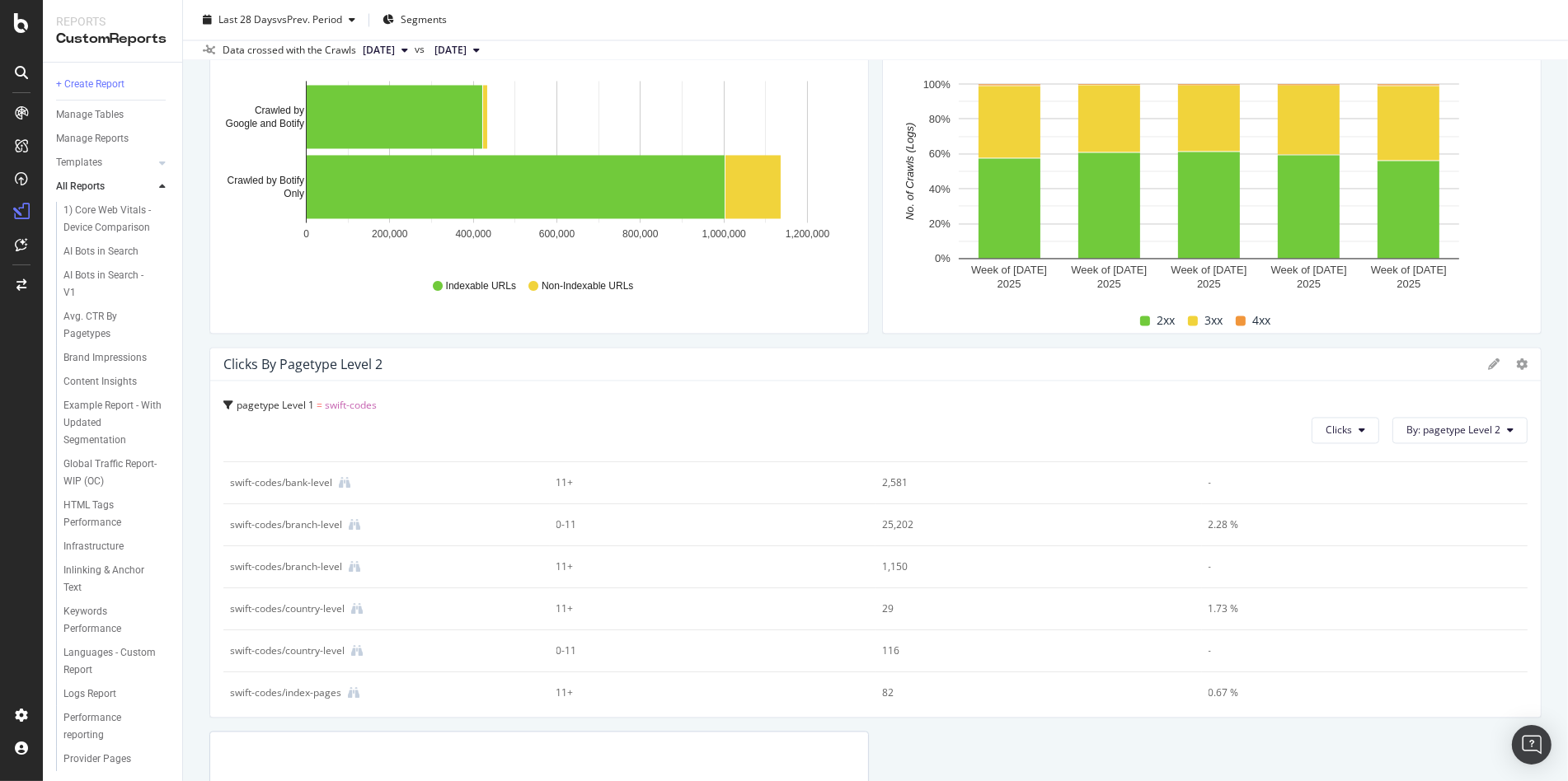
scroll to position [0, 0]
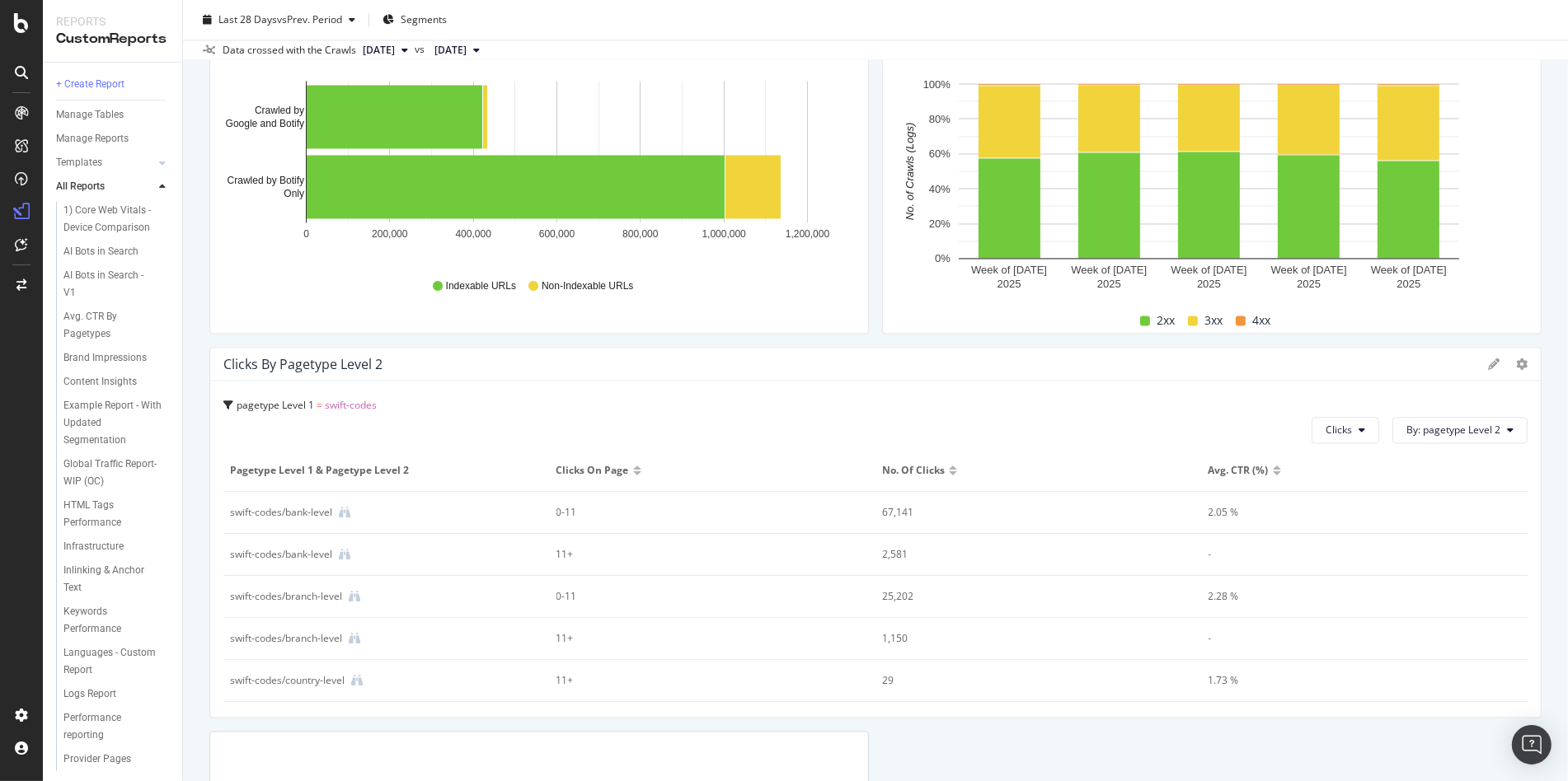
click at [599, 465] on span "Clicks on Page" at bounding box center [593, 471] width 73 height 15
click at [1224, 463] on span "Avg. CTR (%)" at bounding box center [1239, 471] width 60 height 15
click at [1272, 471] on div at bounding box center [1276, 473] width 8 height 4
click at [97, 187] on div "SiteCrawler" at bounding box center [90, 185] width 58 height 17
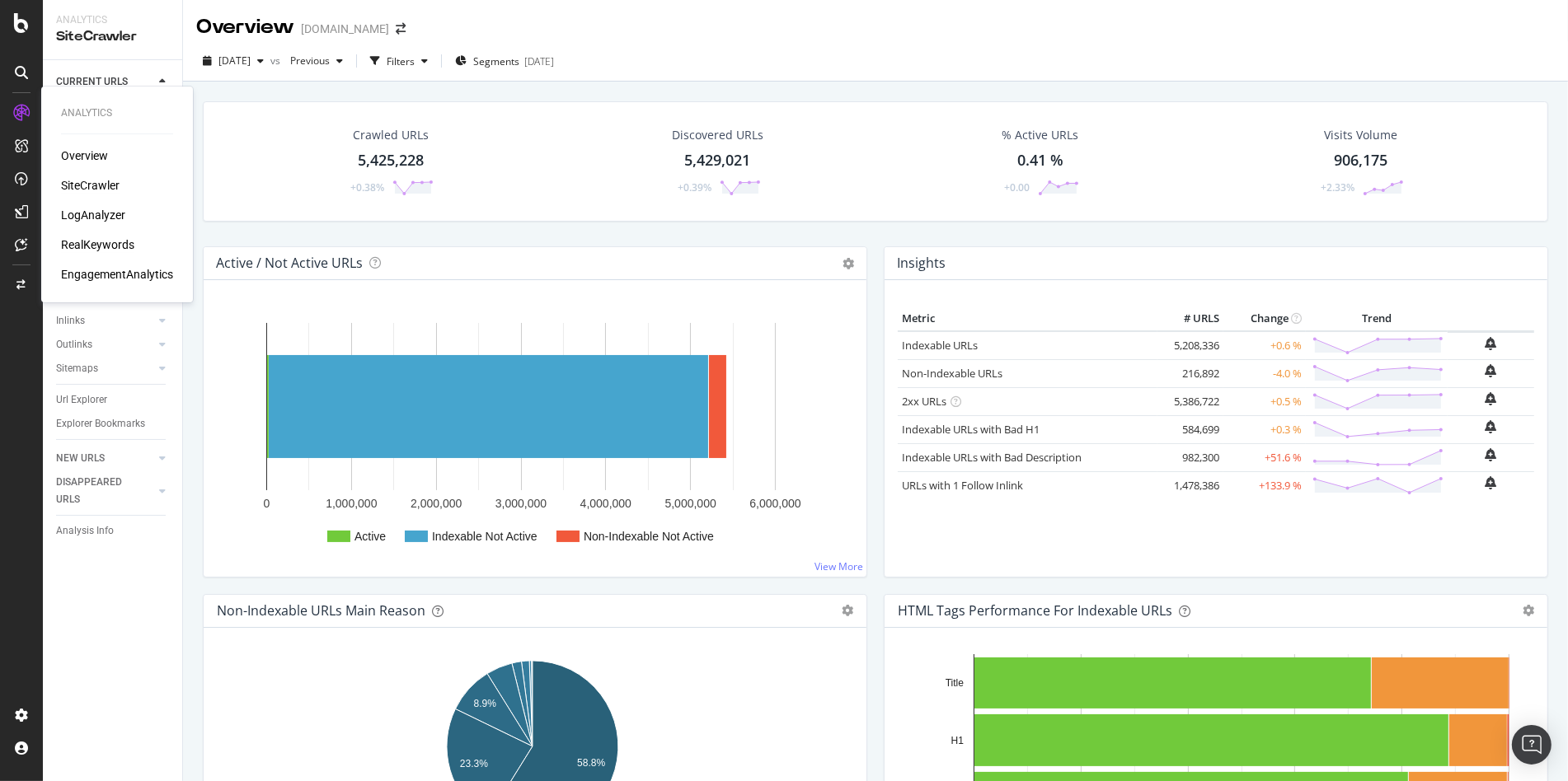
click at [114, 247] on div "RealKeywords" at bounding box center [97, 244] width 73 height 17
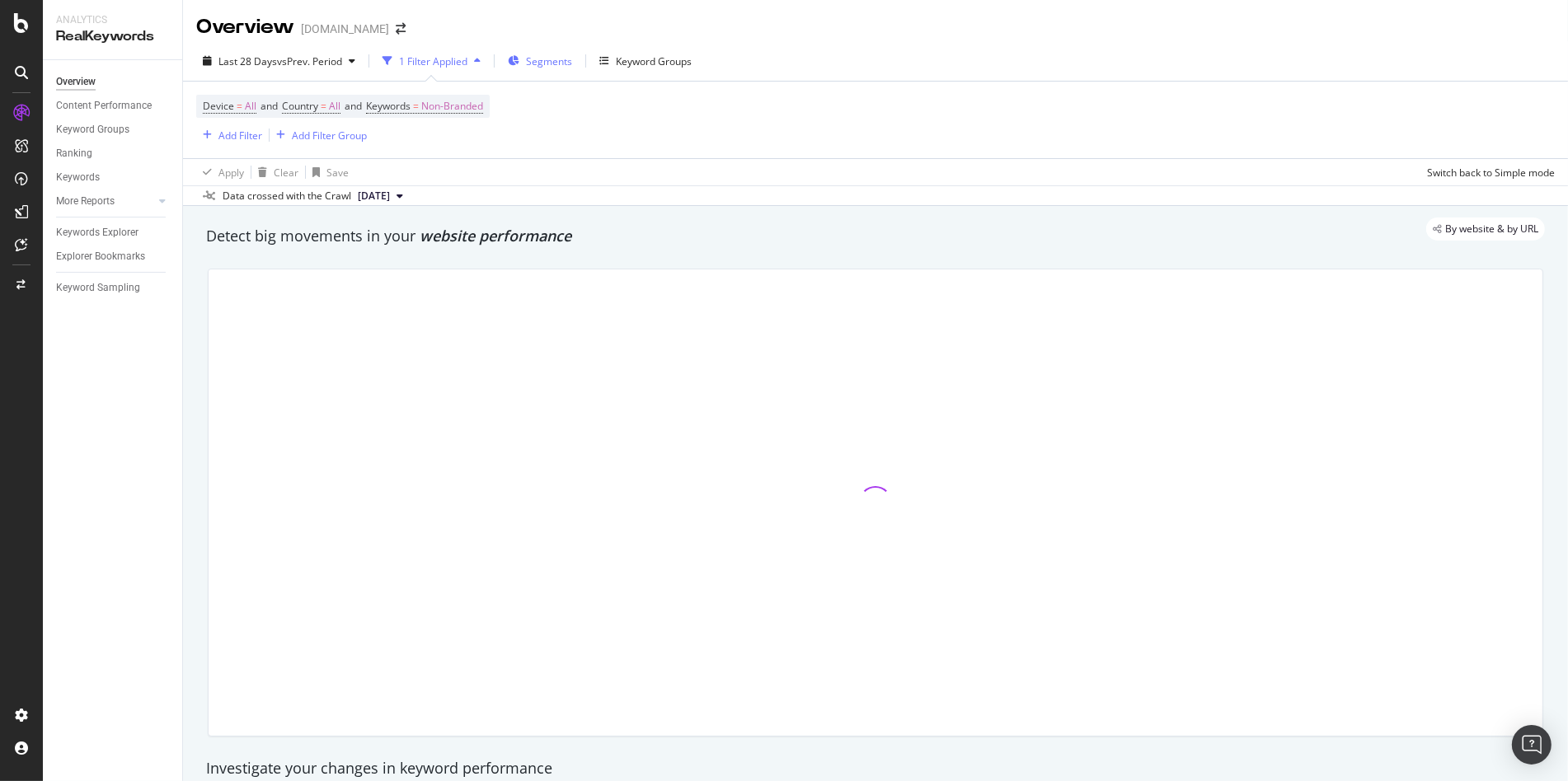
click at [554, 68] on div "Segments" at bounding box center [540, 61] width 65 height 25
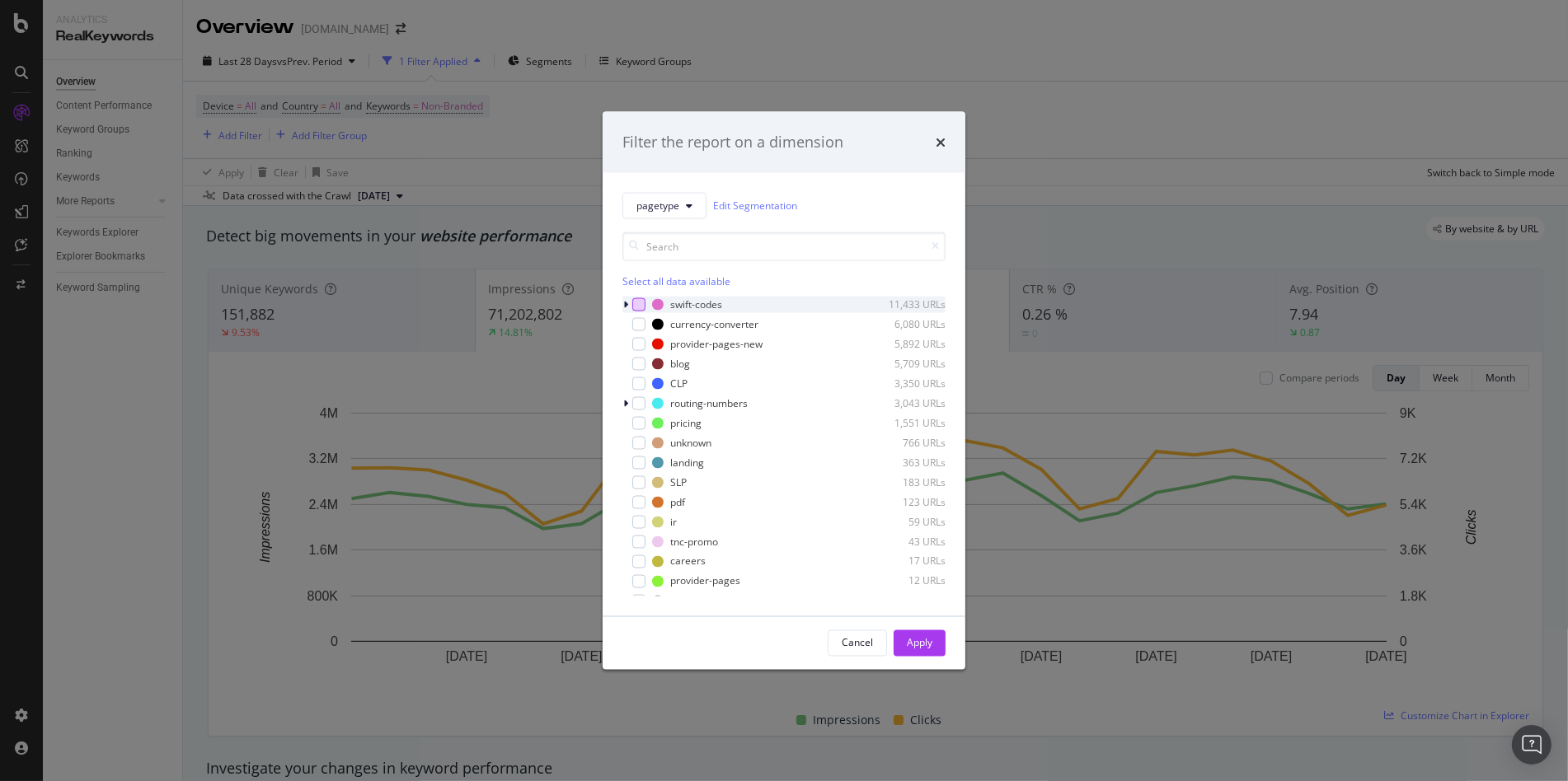
click at [644, 307] on div "modal" at bounding box center [639, 303] width 13 height 13
click at [916, 645] on div "Apply" at bounding box center [919, 643] width 26 height 14
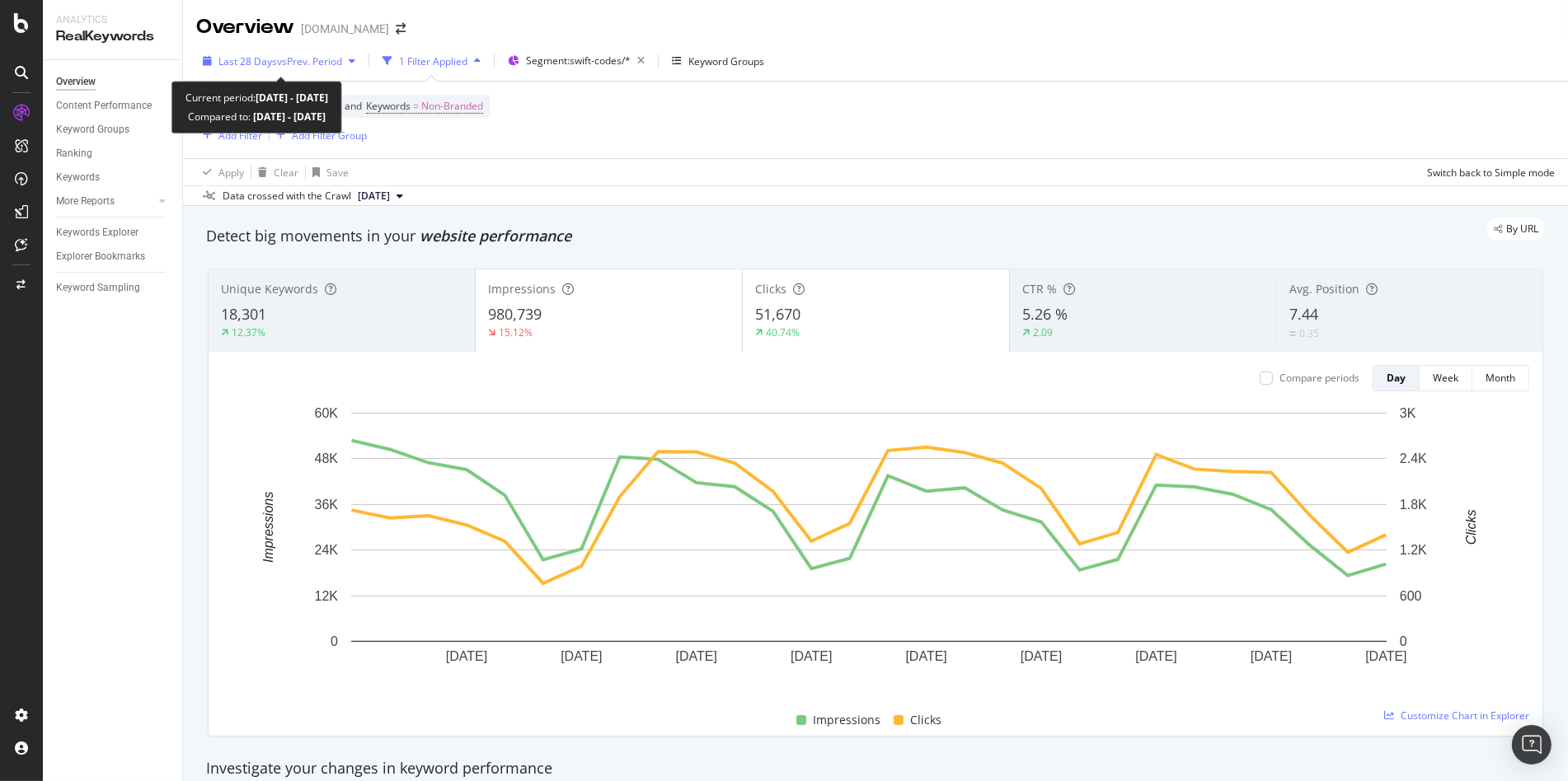
click at [271, 66] on span "Last 28 Days" at bounding box center [248, 61] width 58 height 14
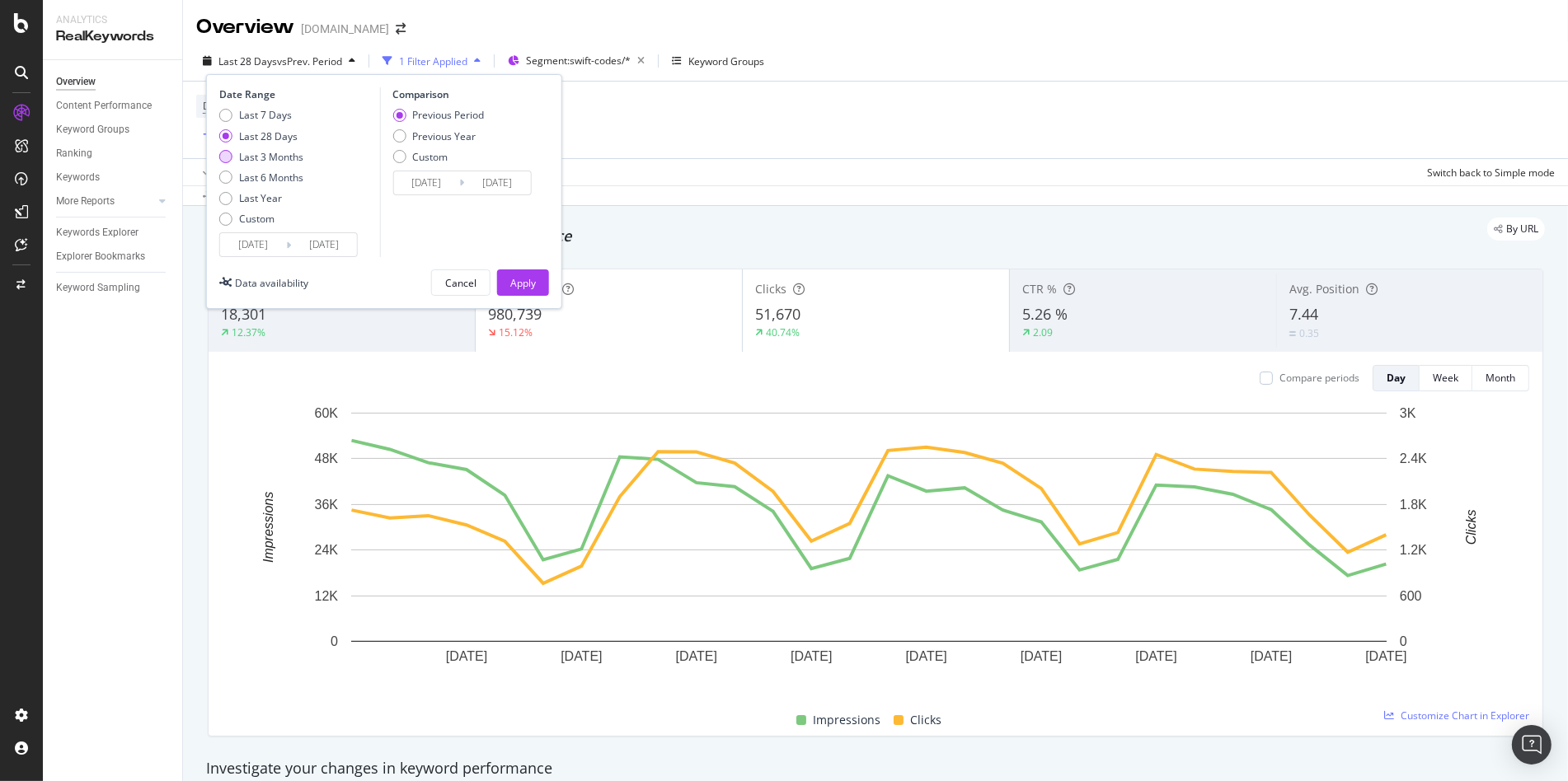
click at [248, 152] on div "Last 3 Months" at bounding box center [271, 157] width 65 height 14
type input "2025/05/18"
type input "2025/02/15"
type input "2025/05/17"
click at [517, 290] on div "Apply" at bounding box center [523, 283] width 26 height 25
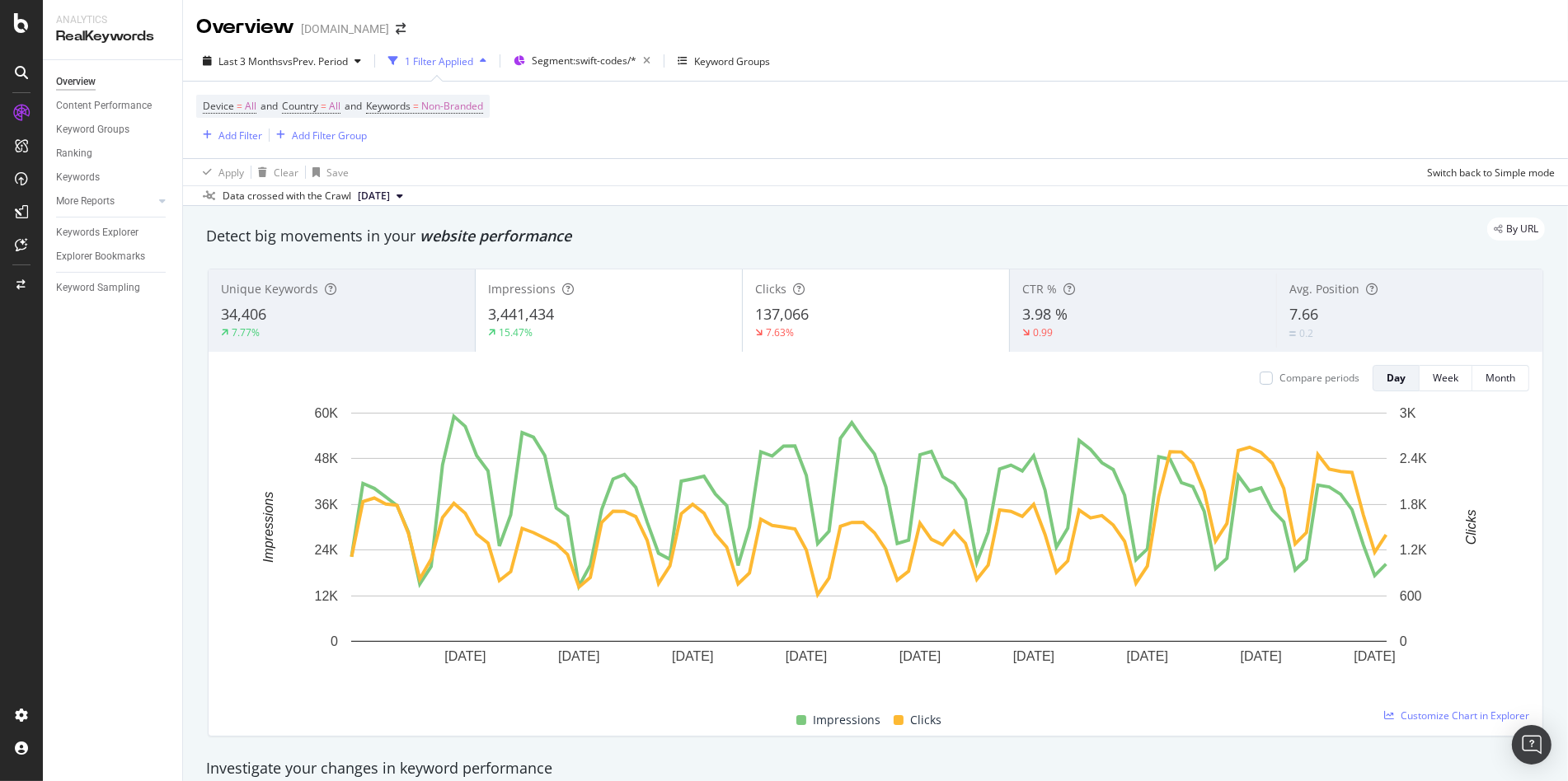
click at [876, 304] on div "137,066" at bounding box center [875, 315] width 242 height 21
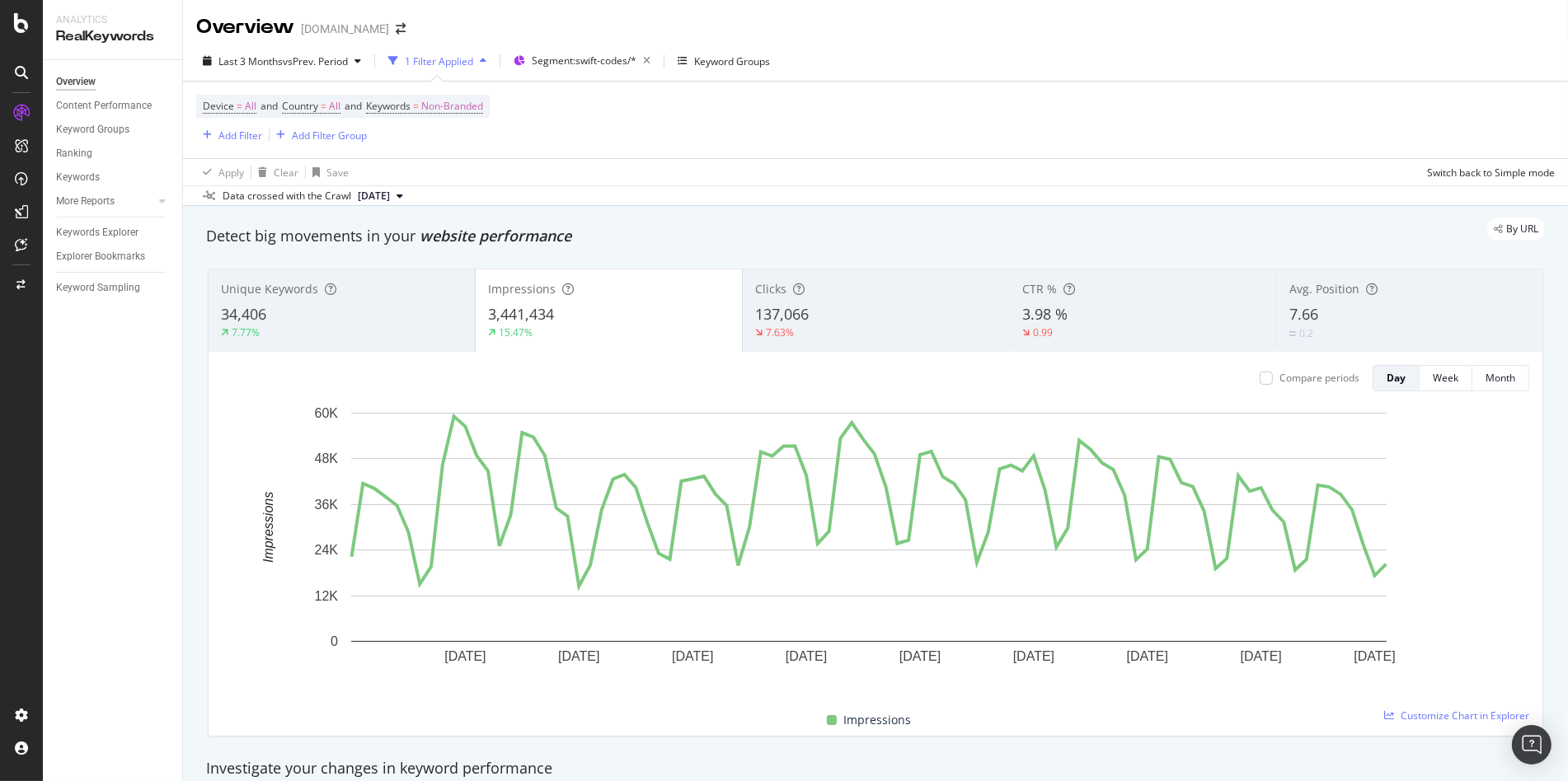
click at [876, 304] on div "137,066" at bounding box center [875, 315] width 242 height 21
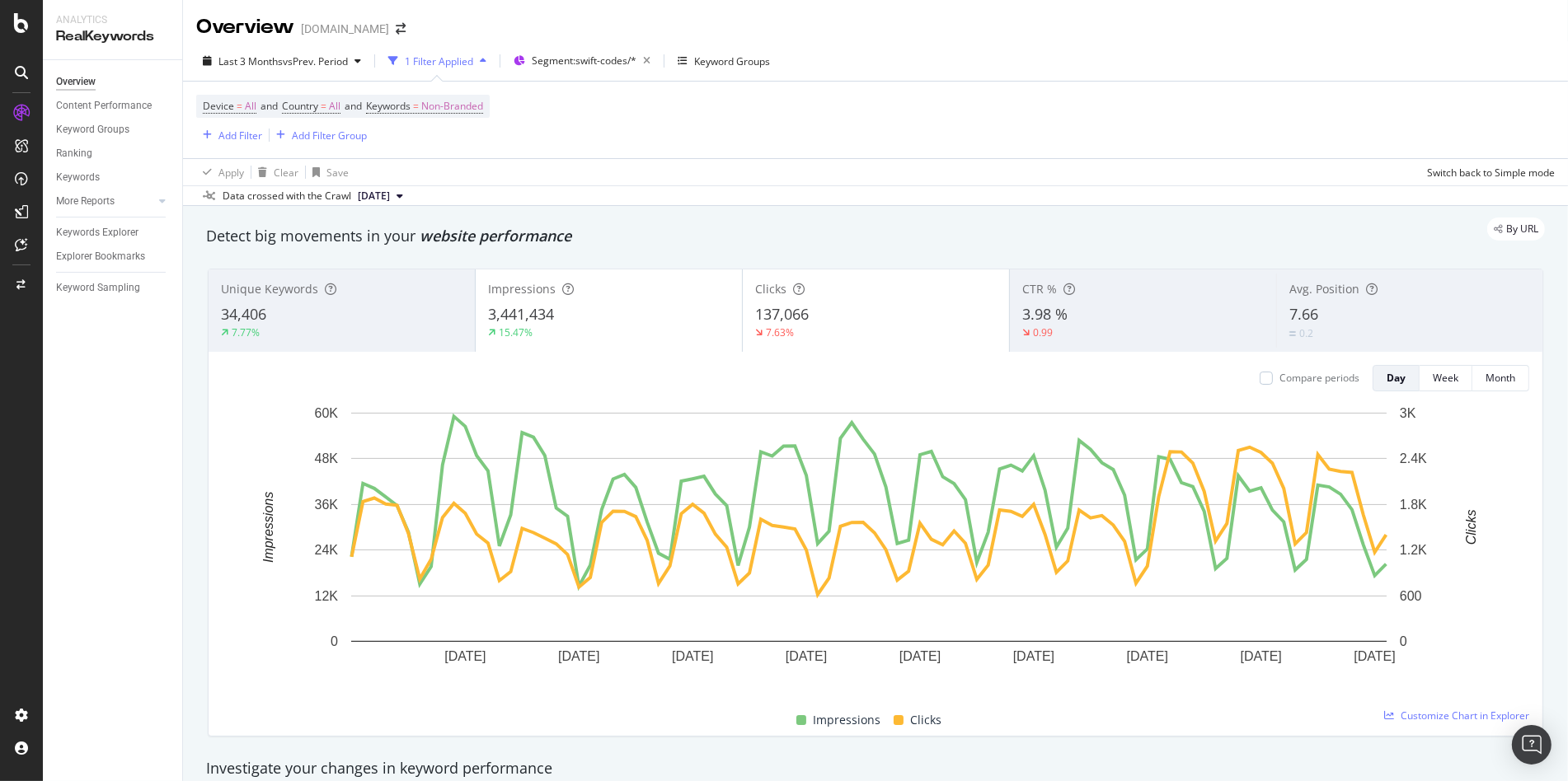
click at [686, 295] on div "Impressions" at bounding box center [609, 289] width 242 height 17
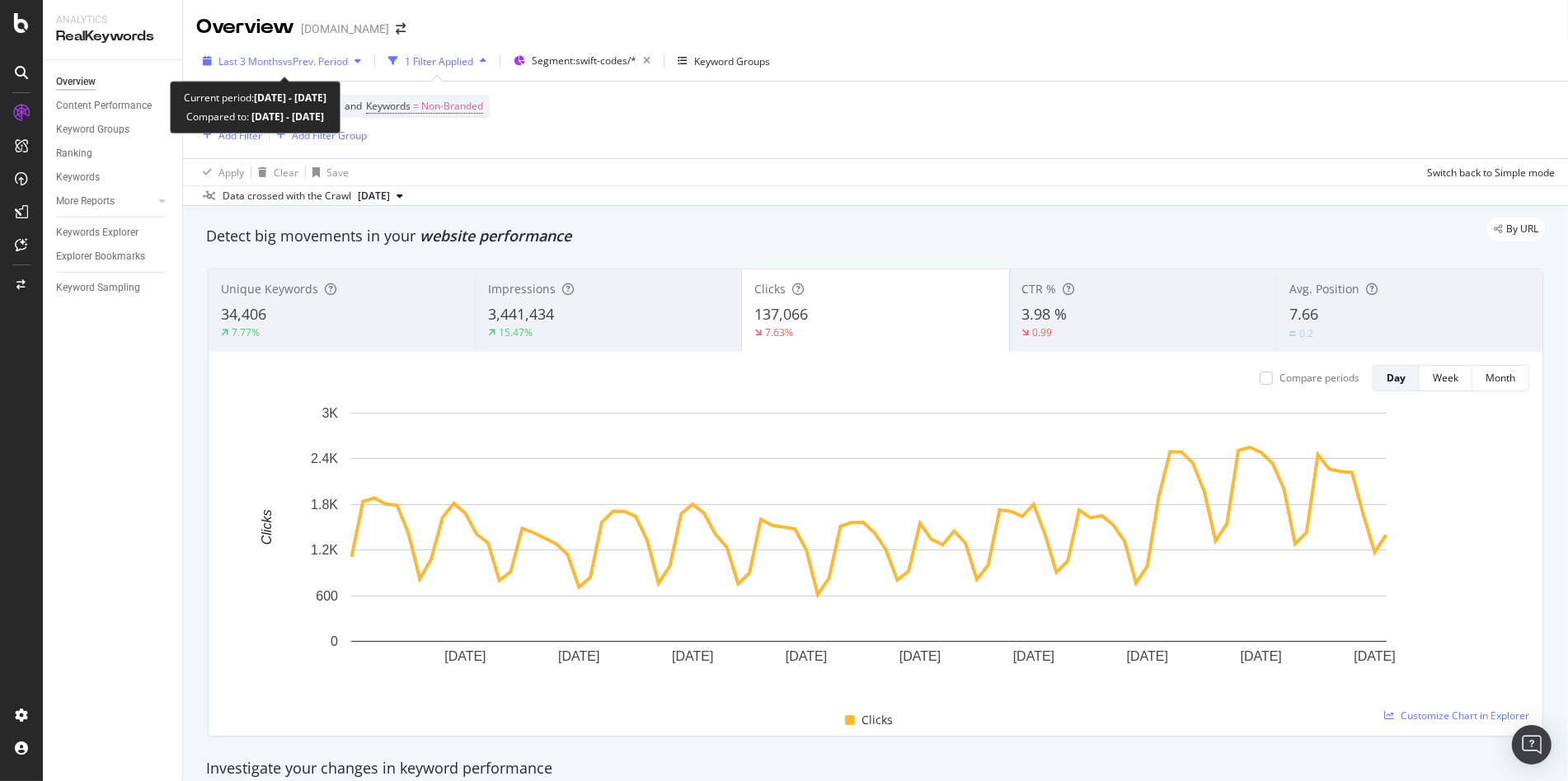
click at [335, 65] on span "vs Prev. Period" at bounding box center [316, 61] width 65 height 14
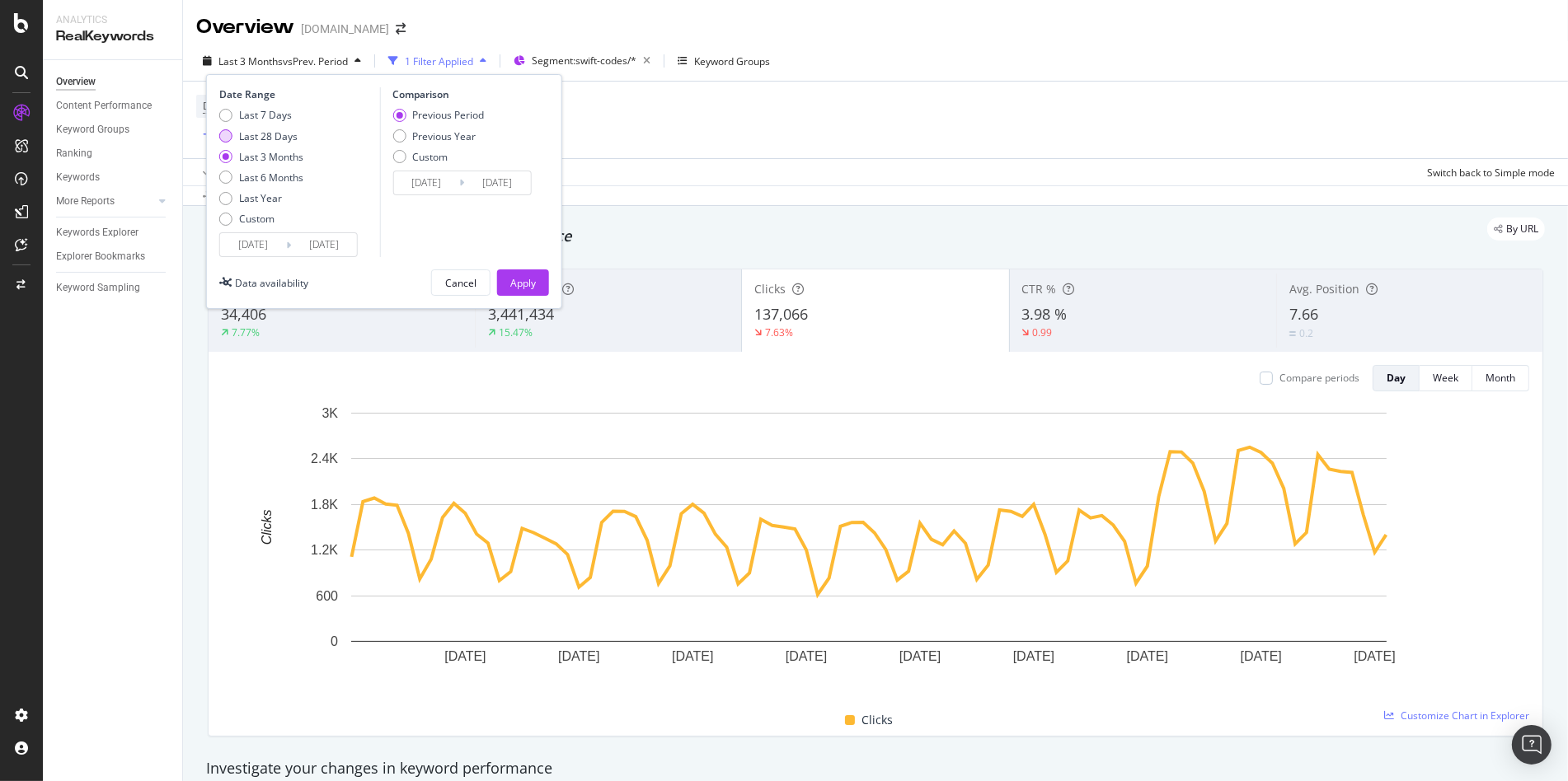
click at [266, 134] on div "Last 28 Days" at bounding box center [268, 136] width 58 height 14
type input "2025/07/21"
type input "2025/06/23"
type input "2025/07/20"
click at [526, 283] on div "Apply" at bounding box center [523, 283] width 26 height 14
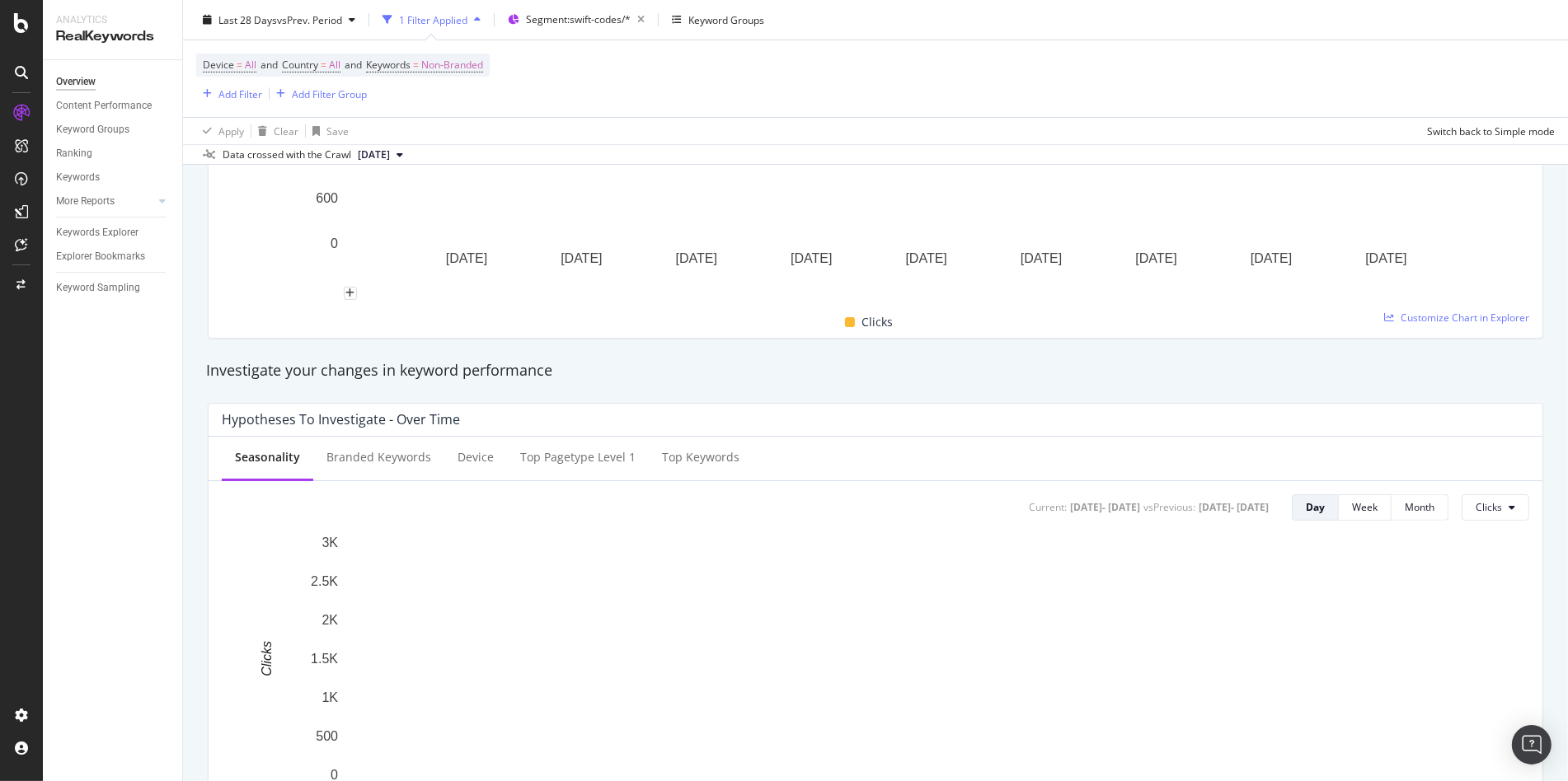
scroll to position [560, 0]
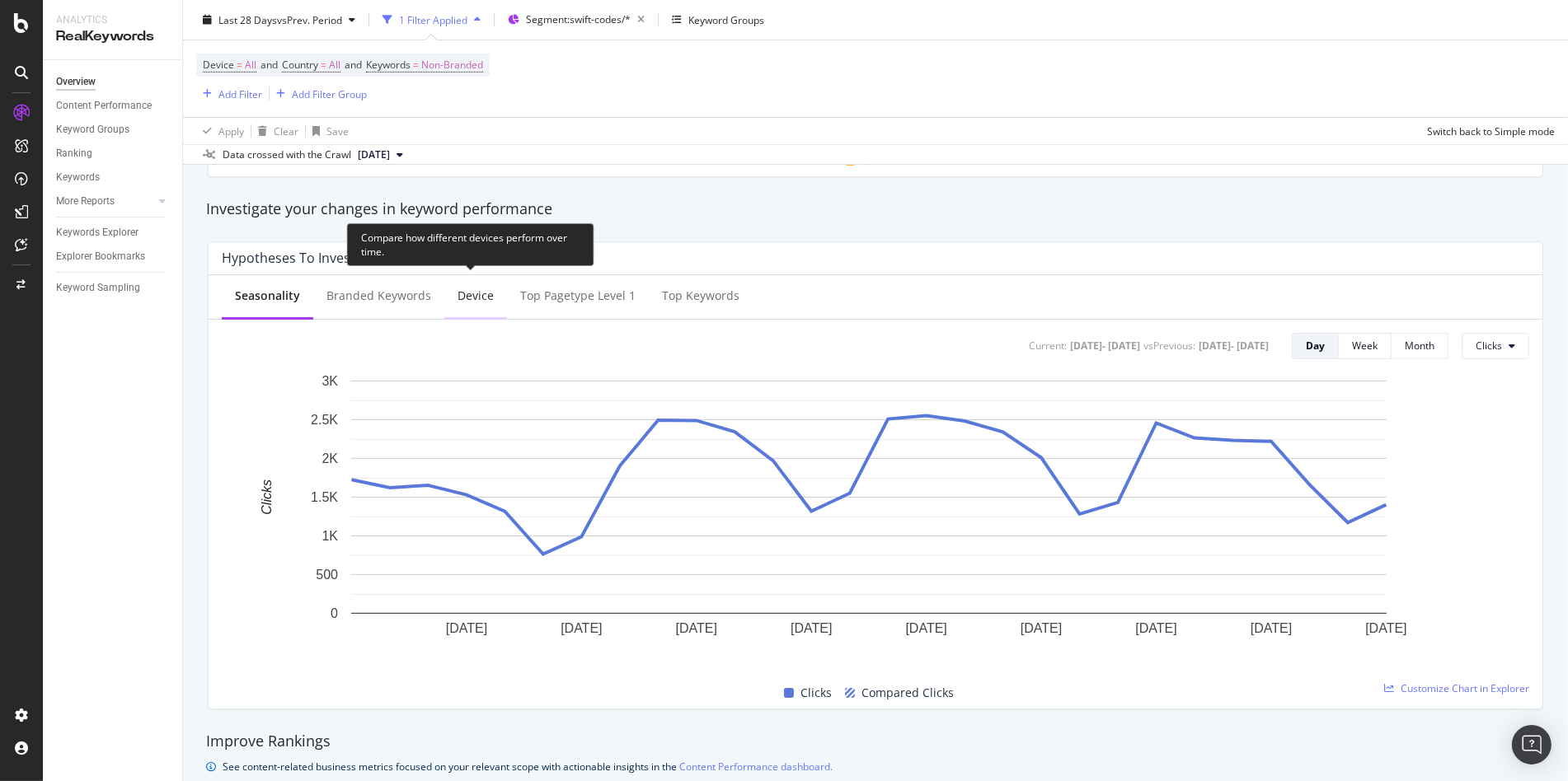
click at [483, 307] on div "Device" at bounding box center [475, 296] width 63 height 45
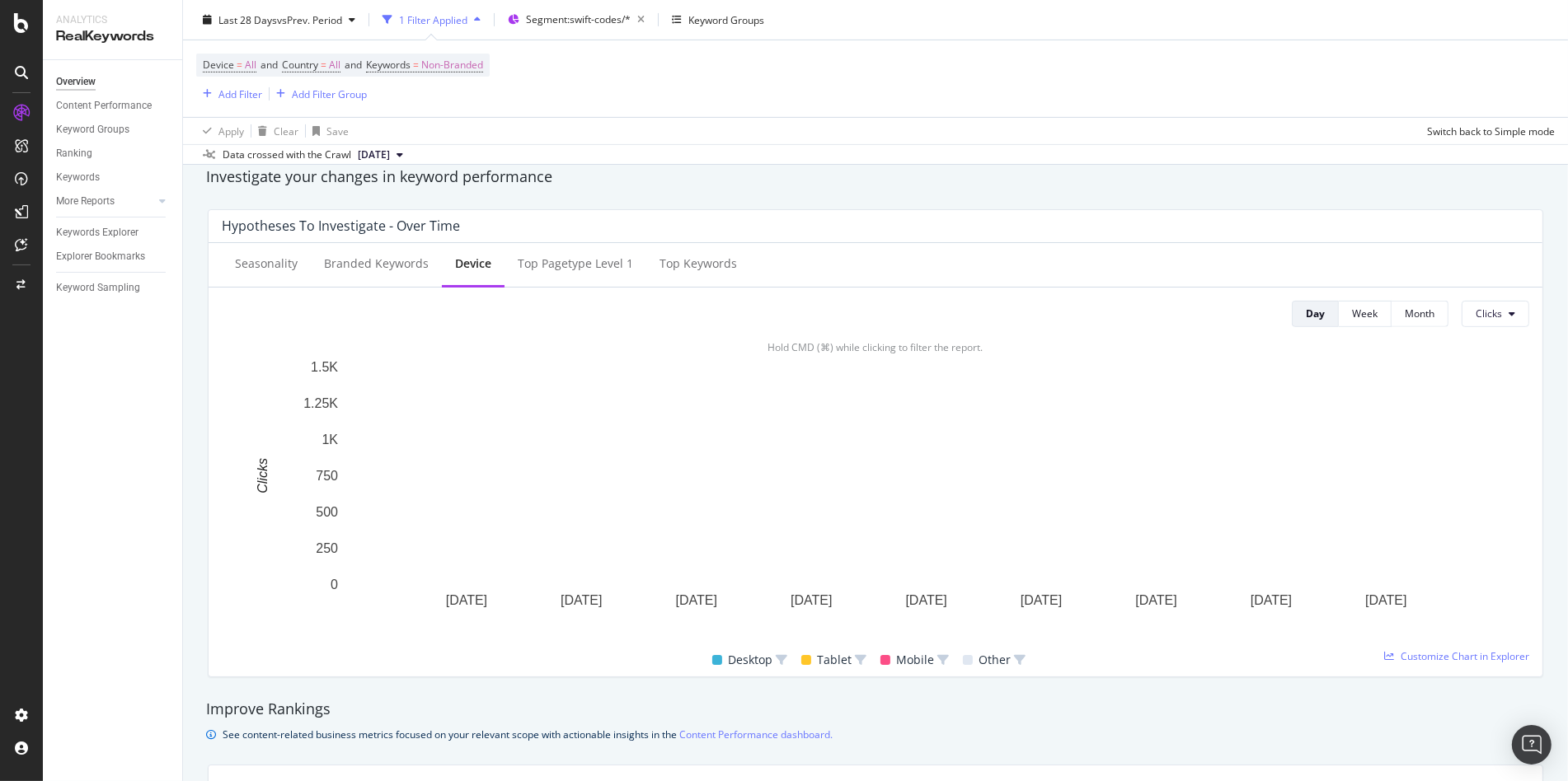
scroll to position [699, 0]
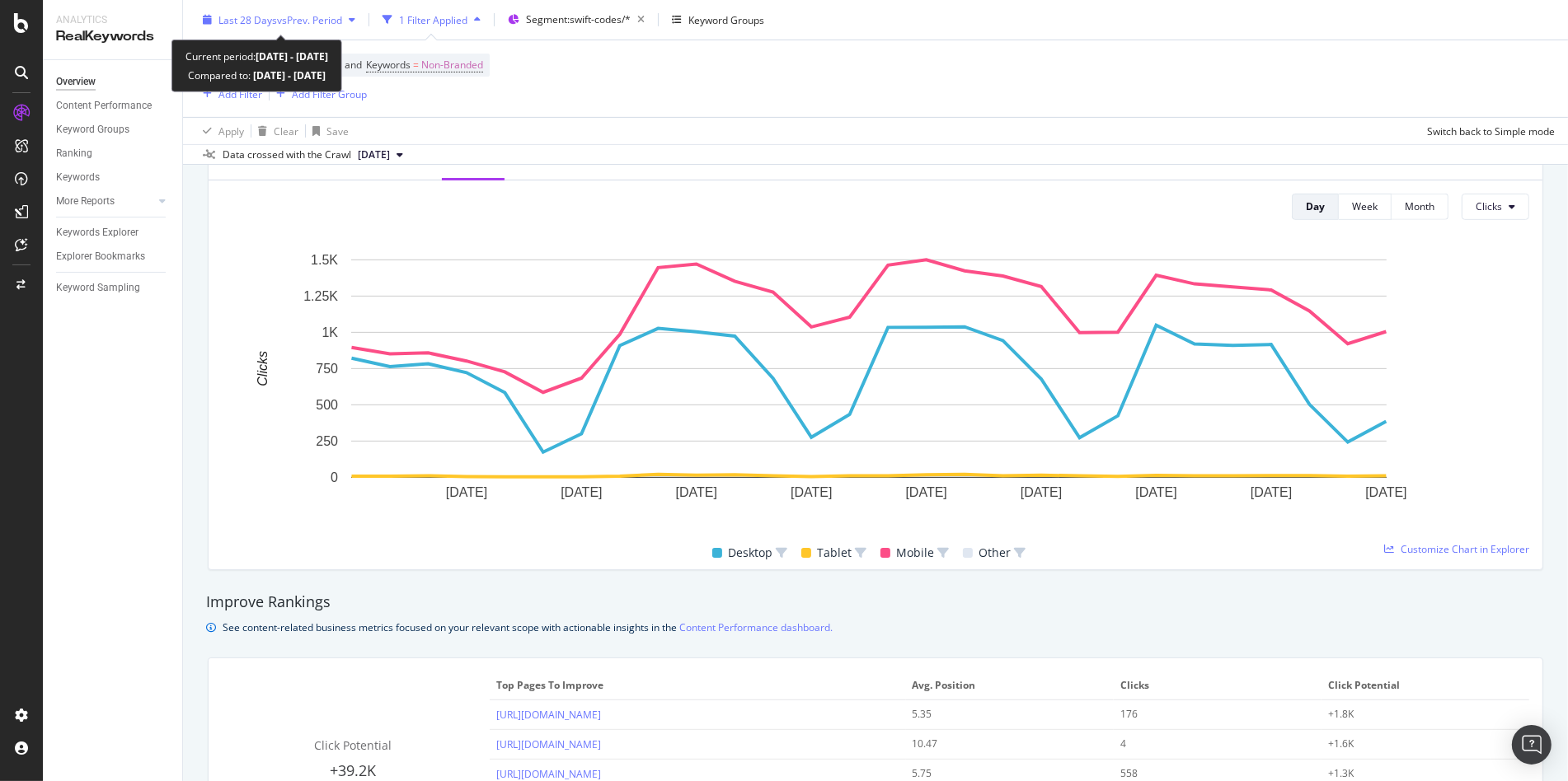
click at [290, 22] on span "vs Prev. Period" at bounding box center [310, 19] width 65 height 14
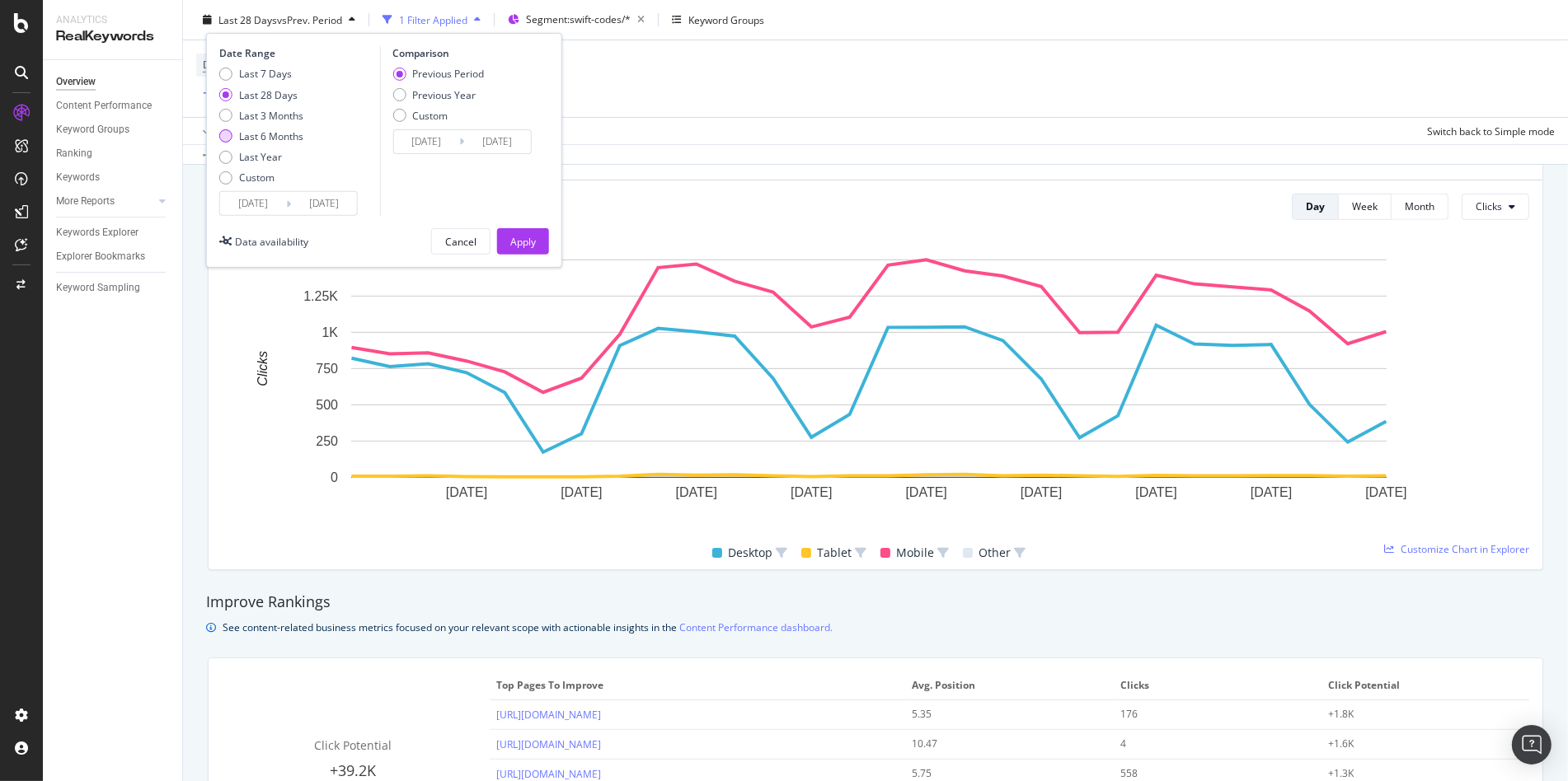
click at [262, 139] on div "Last 6 Months" at bounding box center [271, 136] width 65 height 14
type input "2025/02/18"
type input "2024/08/20"
type input "2025/02/17"
click at [503, 239] on button "Apply" at bounding box center [523, 241] width 52 height 27
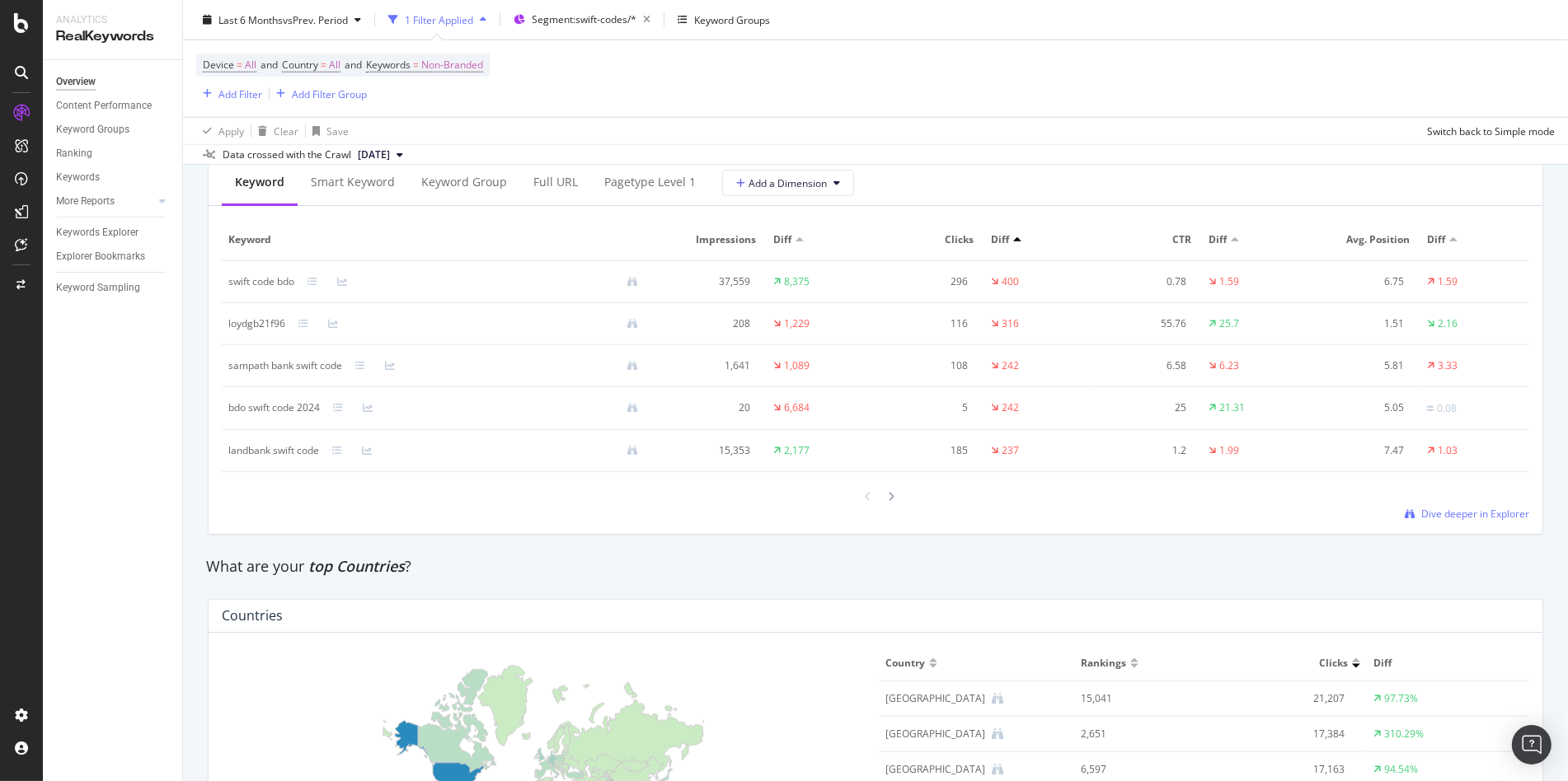
scroll to position [2511, 0]
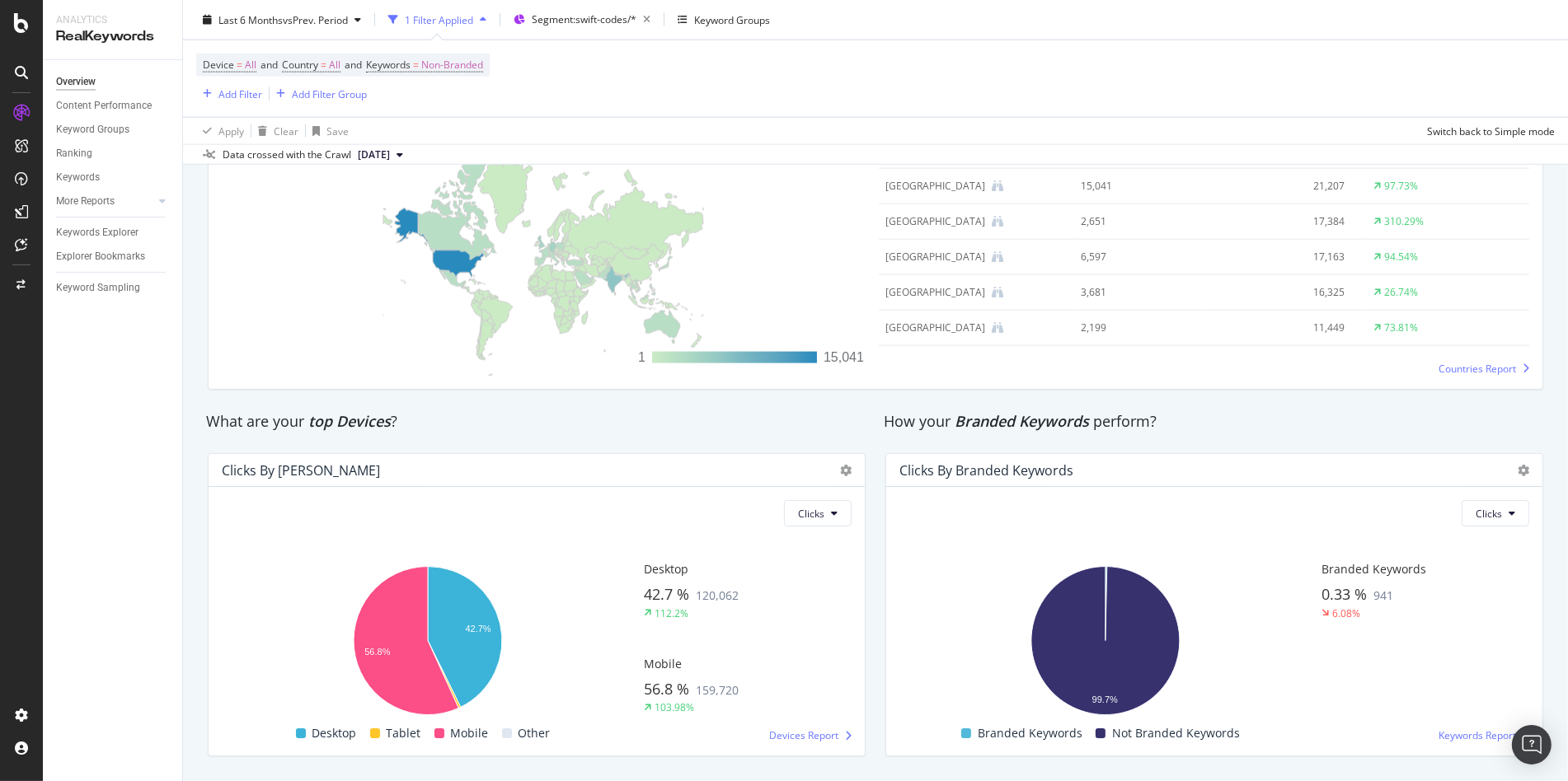
click at [833, 469] on div at bounding box center [842, 471] width 19 height 17
click at [841, 466] on icon at bounding box center [845, 470] width 12 height 11
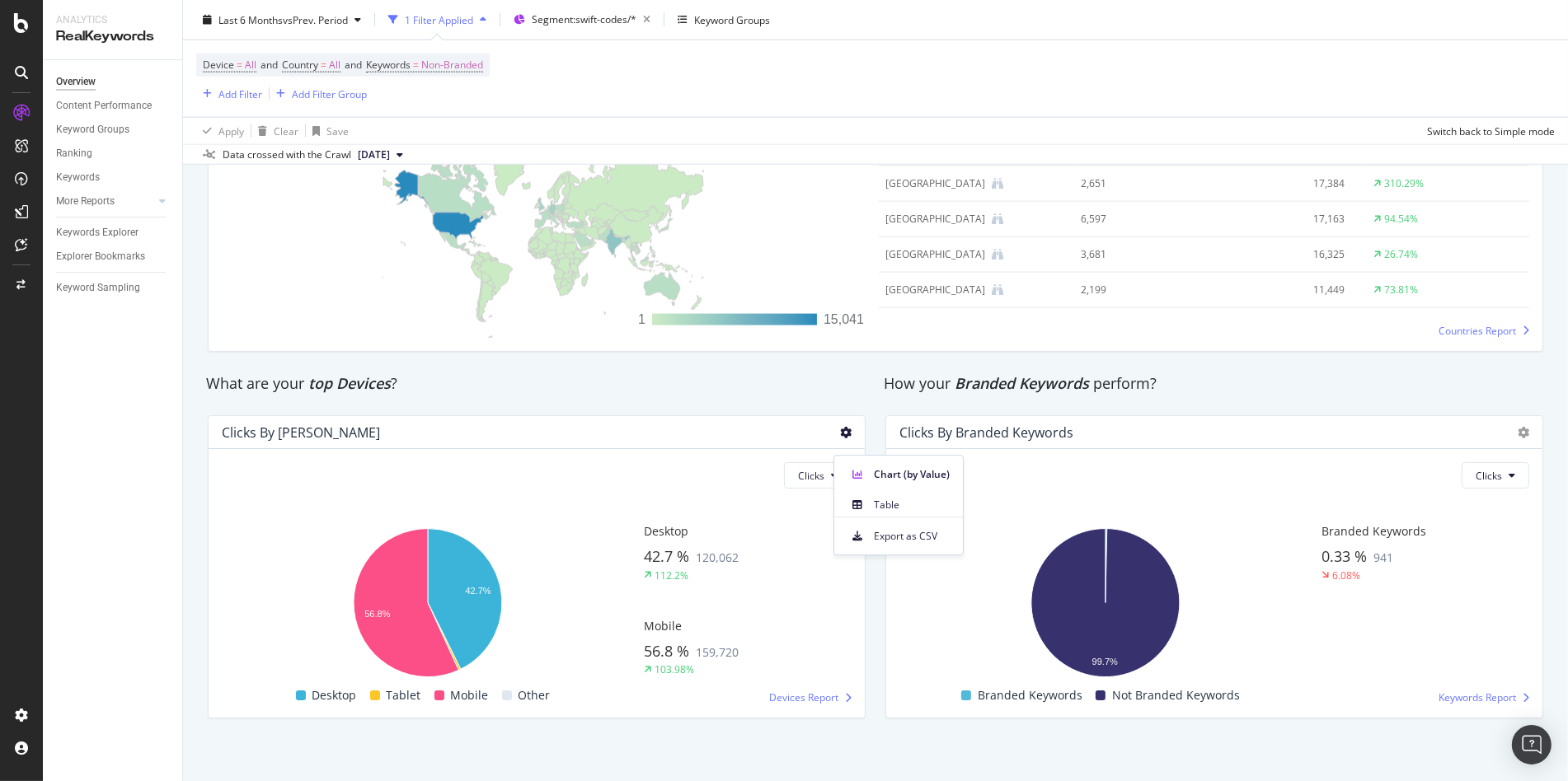
scroll to position [2553, 0]
